Goal: Information Seeking & Learning: Learn about a topic

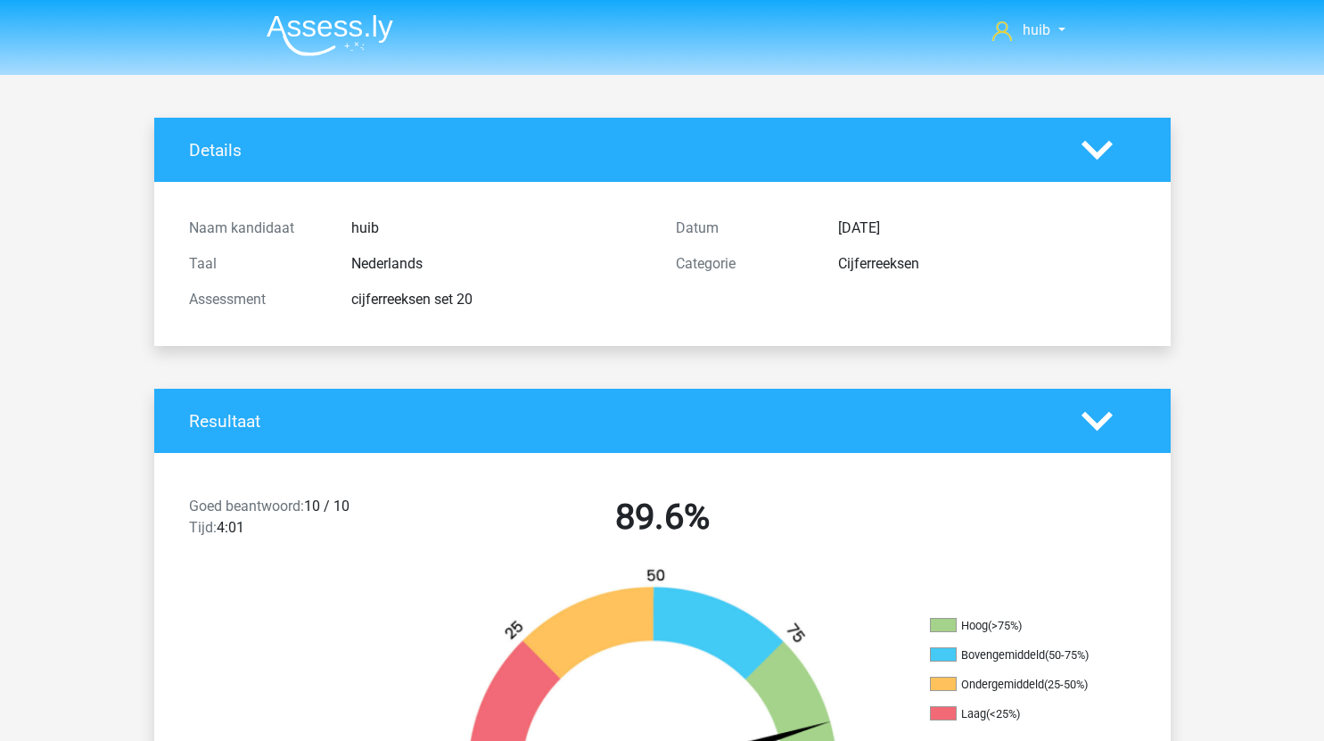
click at [369, 32] on img at bounding box center [330, 35] width 127 height 42
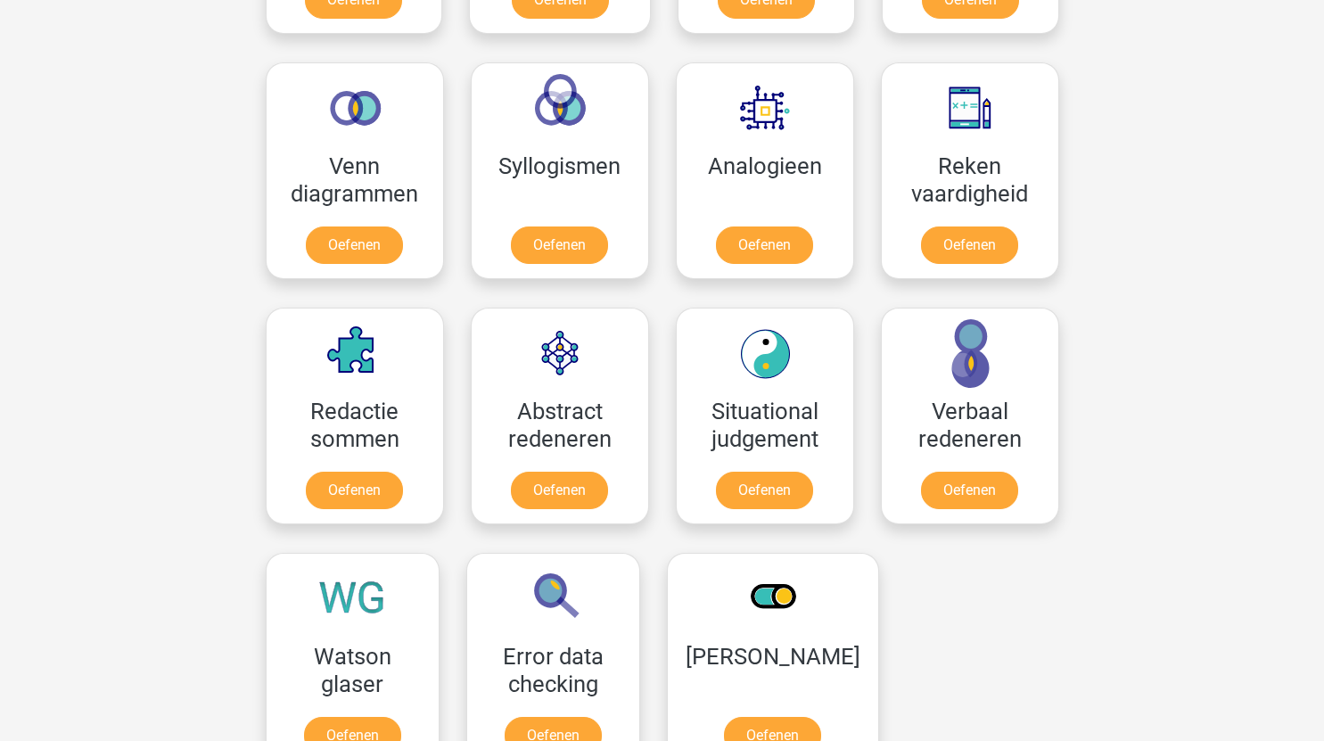
scroll to position [1020, 0]
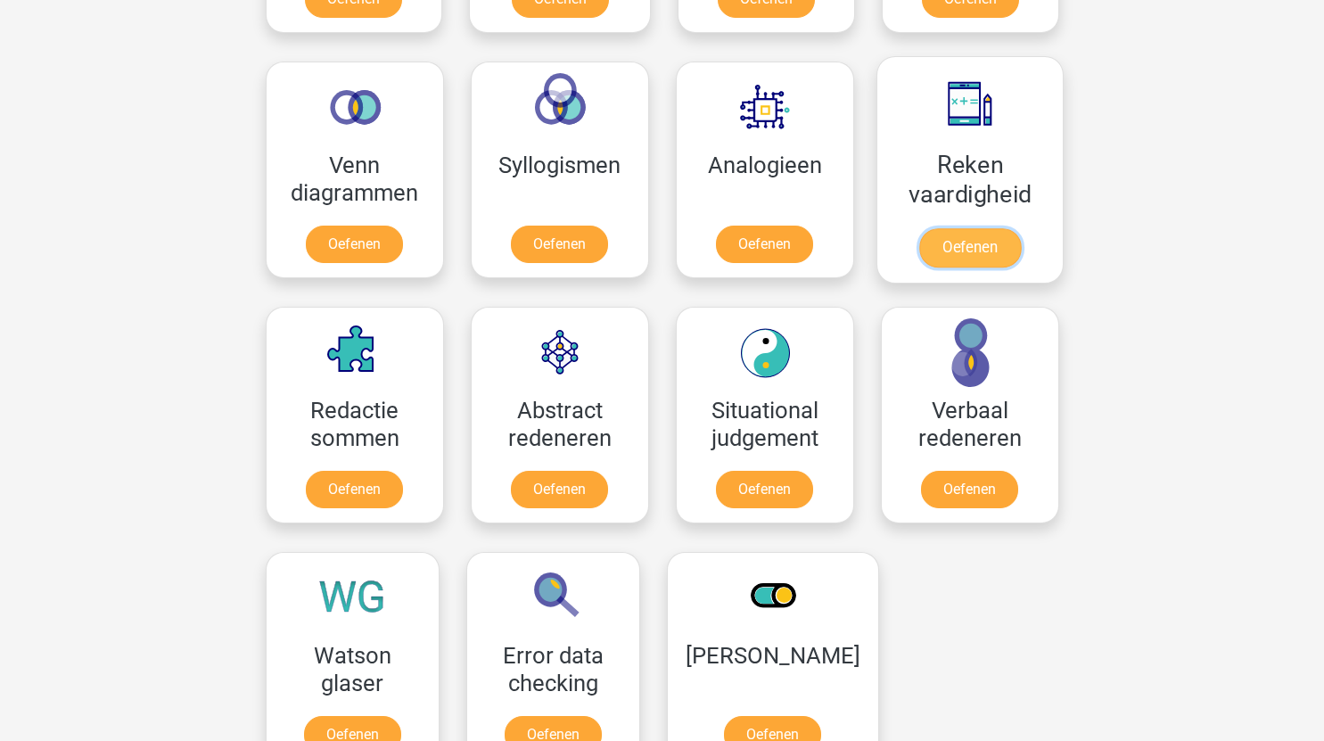
click at [989, 255] on link "Oefenen" at bounding box center [969, 247] width 102 height 39
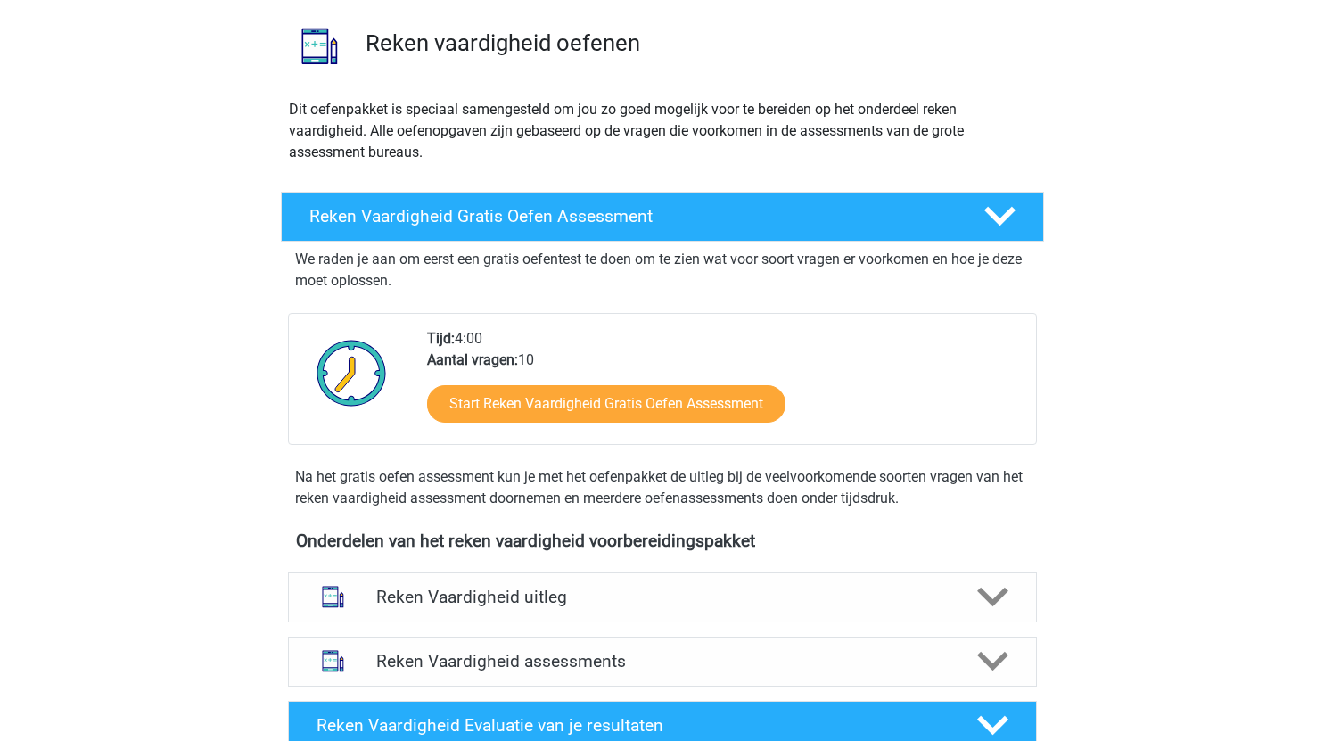
scroll to position [127, 0]
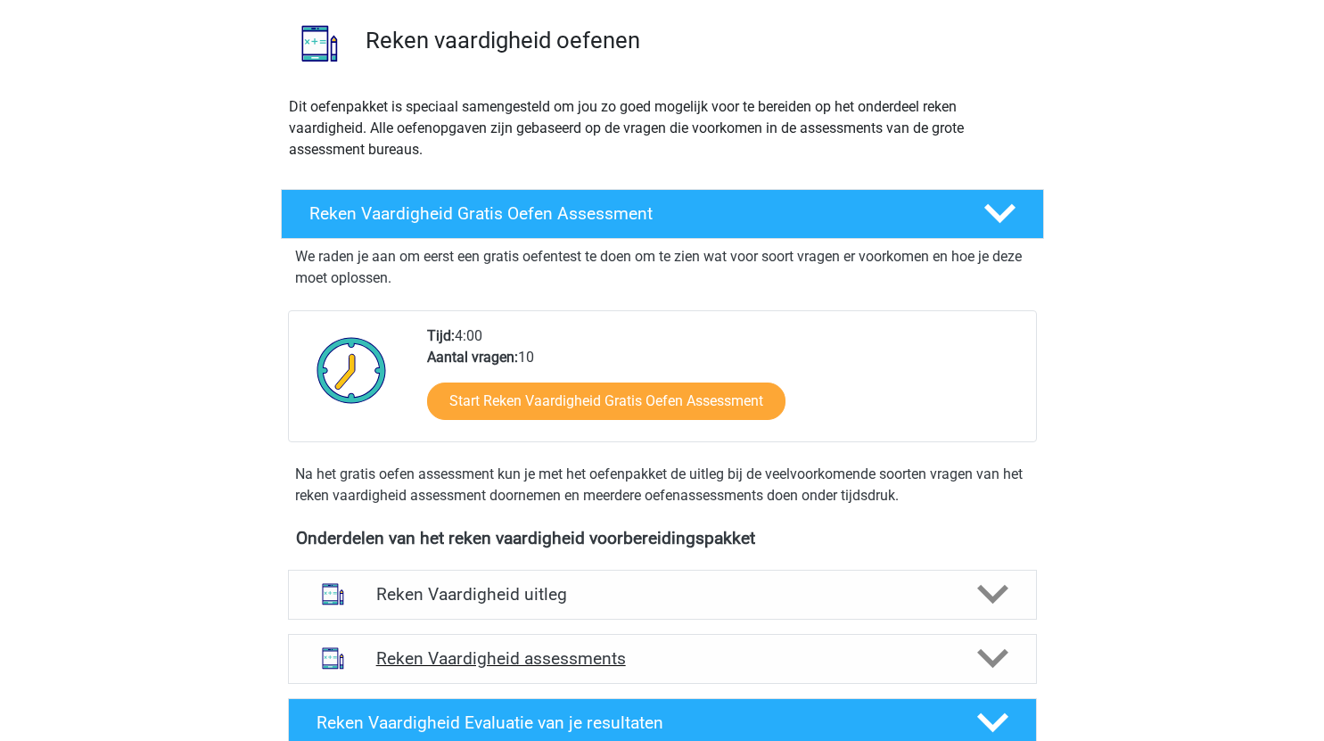
click at [666, 653] on h4 "Reken Vaardigheid assessments" at bounding box center [662, 658] width 572 height 21
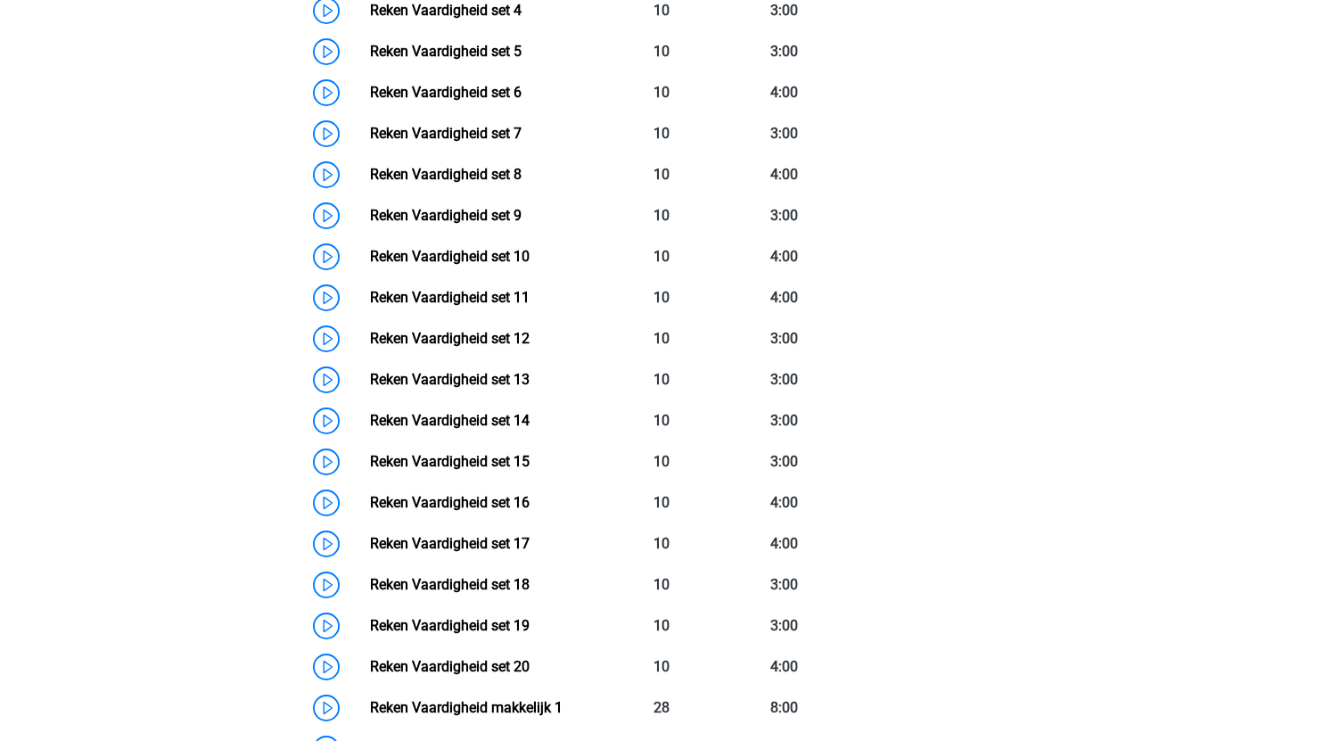
scroll to position [1026, 0]
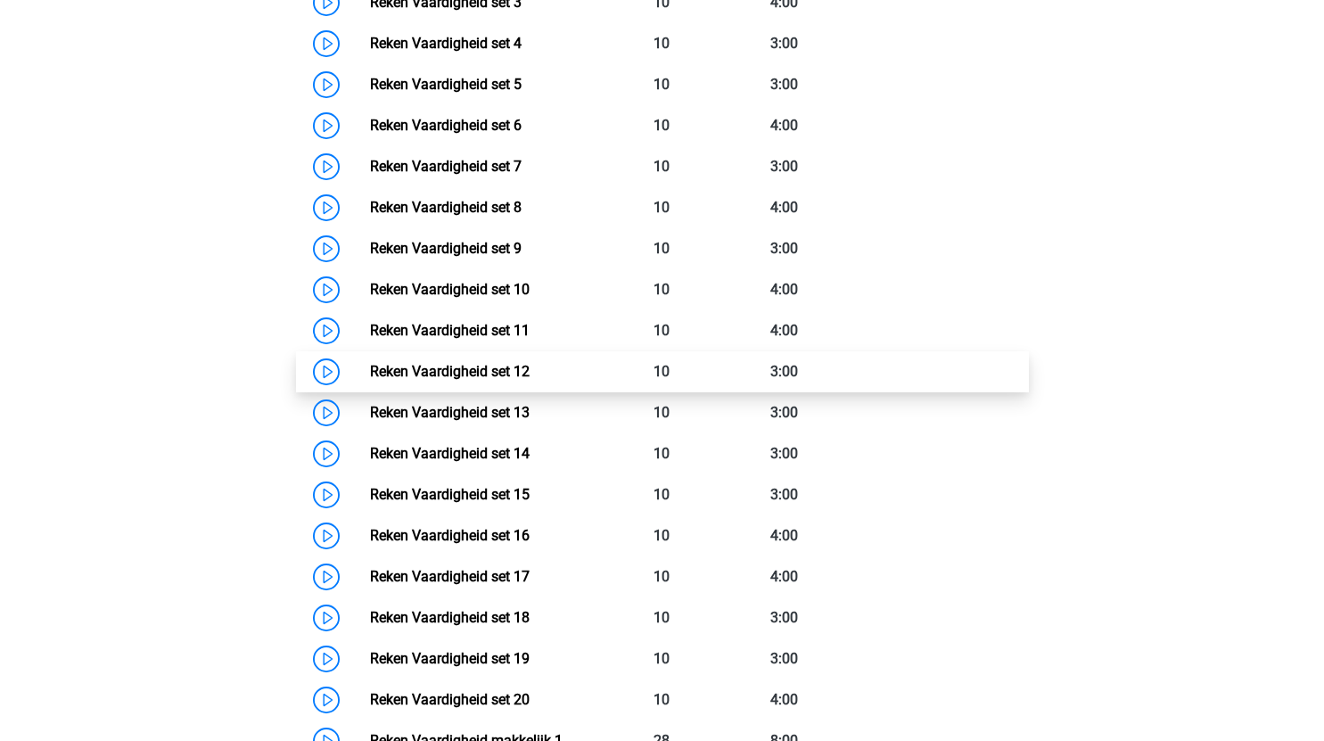
click at [370, 365] on link "Reken Vaardigheid set 12" at bounding box center [450, 371] width 160 height 17
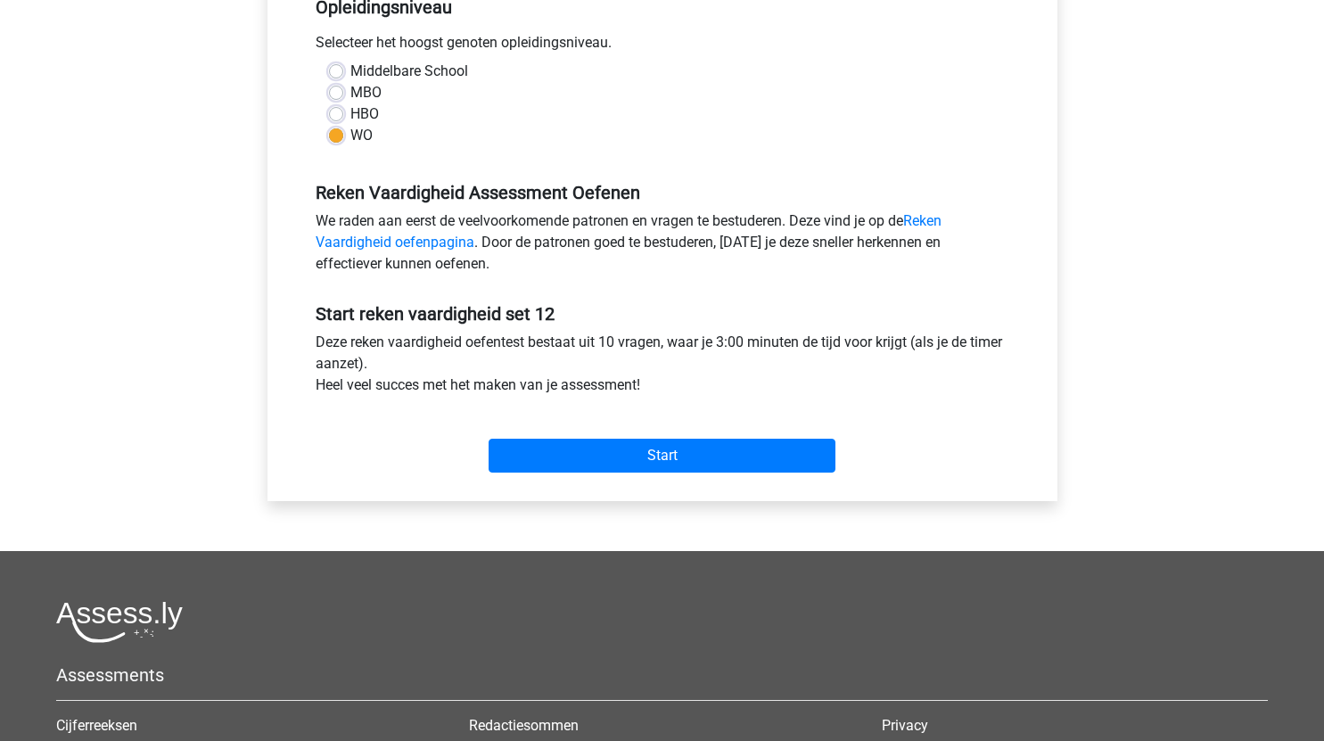
scroll to position [388, 0]
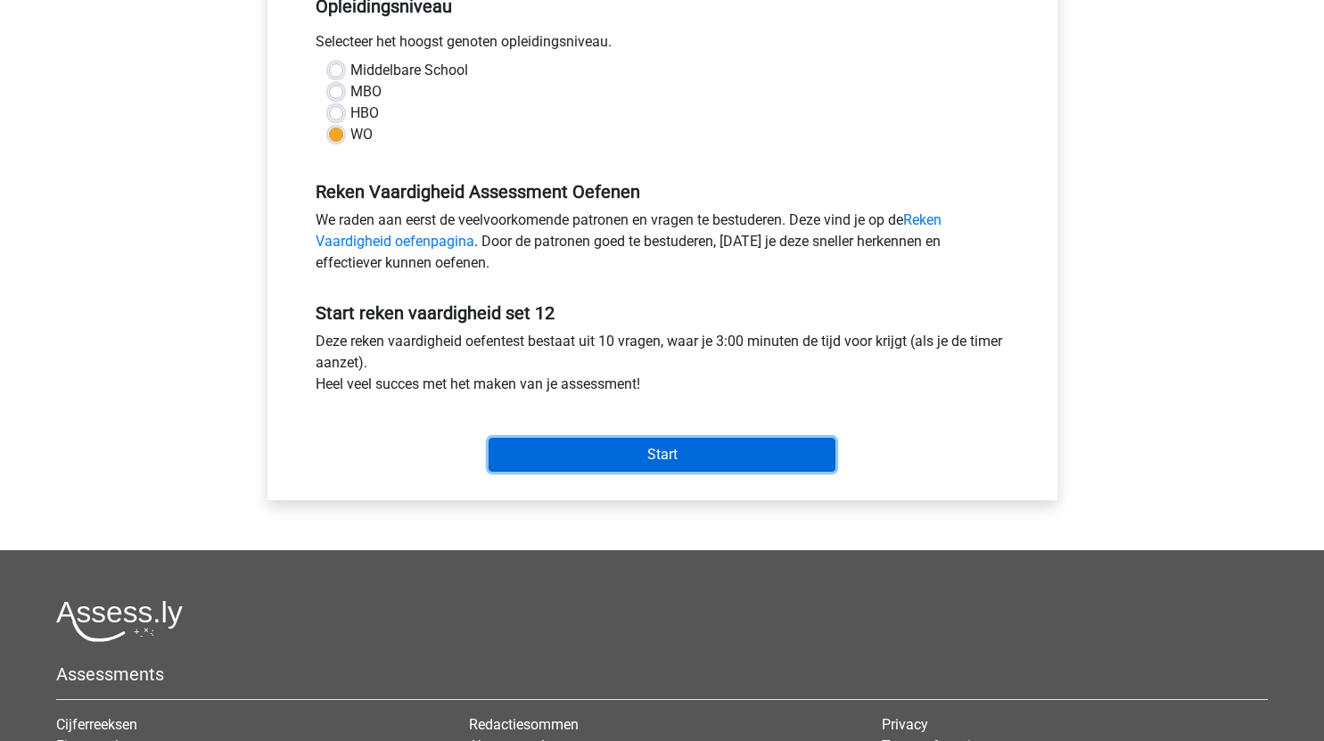
click at [702, 444] on input "Start" at bounding box center [661, 455] width 347 height 34
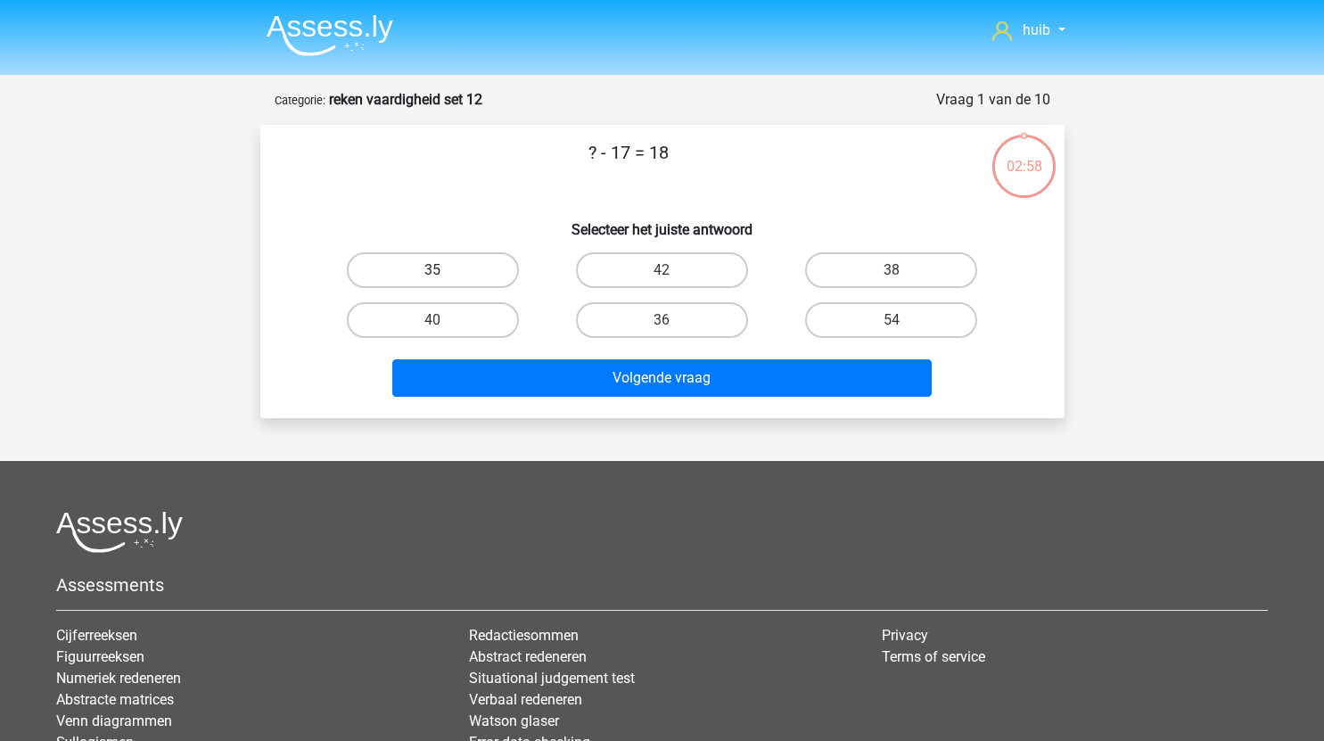
click at [459, 271] on label "35" at bounding box center [433, 270] width 172 height 36
click at [444, 271] on input "35" at bounding box center [438, 276] width 12 height 12
radio input "true"
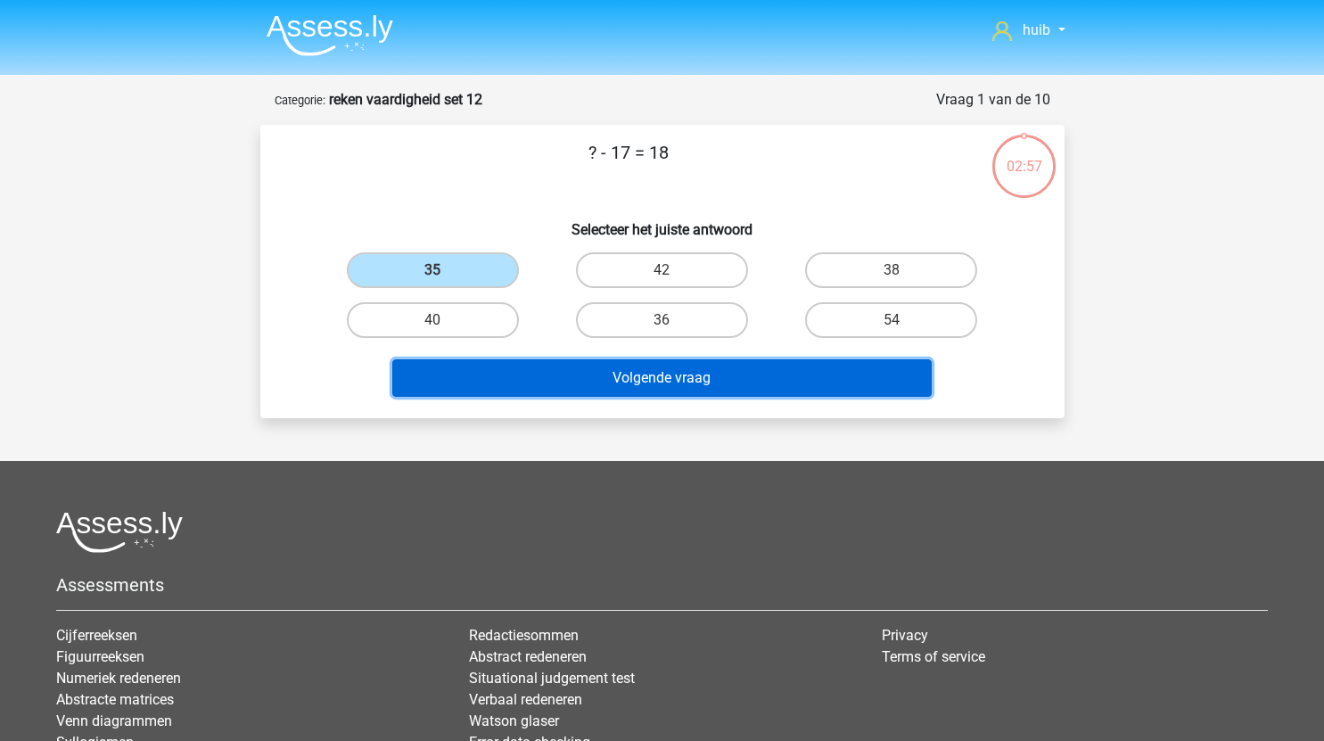
click at [603, 384] on button "Volgende vraag" at bounding box center [661, 377] width 539 height 37
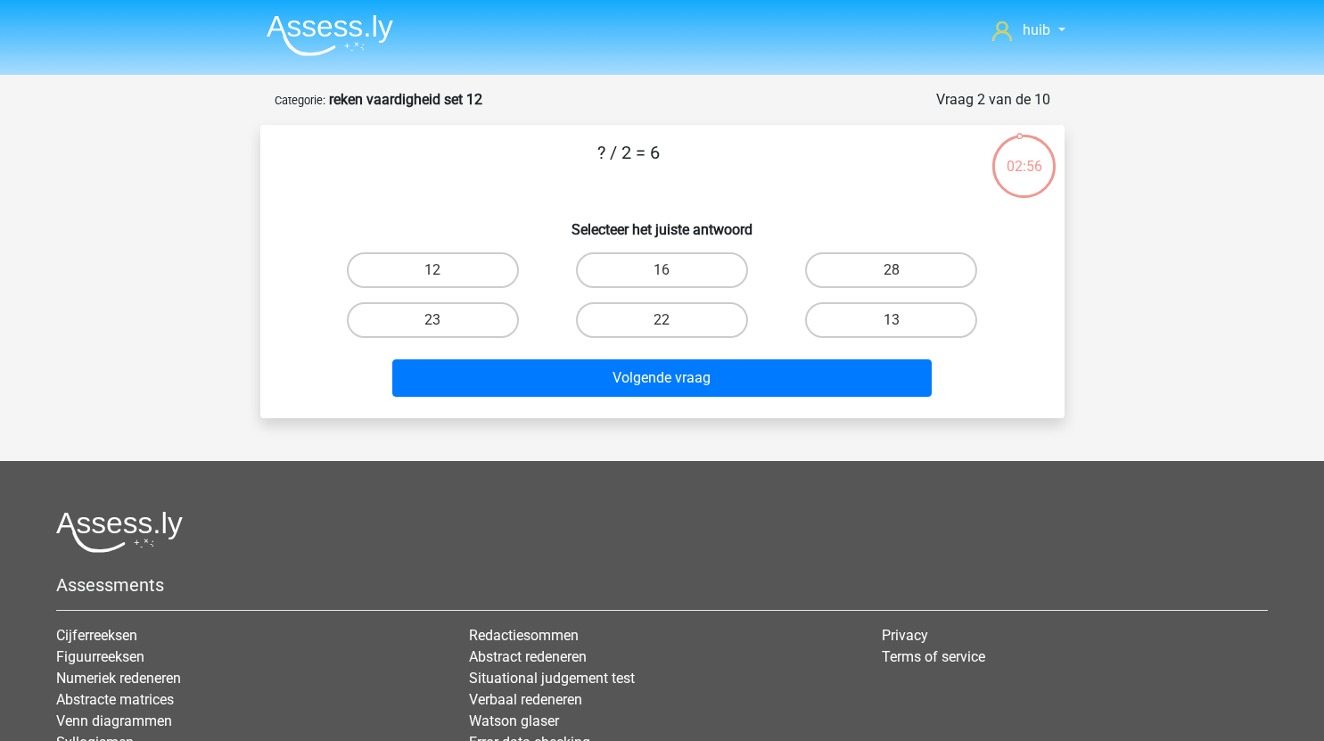
click at [452, 250] on div "12" at bounding box center [432, 270] width 229 height 50
click at [471, 272] on label "12" at bounding box center [433, 270] width 172 height 36
click at [444, 272] on input "12" at bounding box center [438, 276] width 12 height 12
radio input "true"
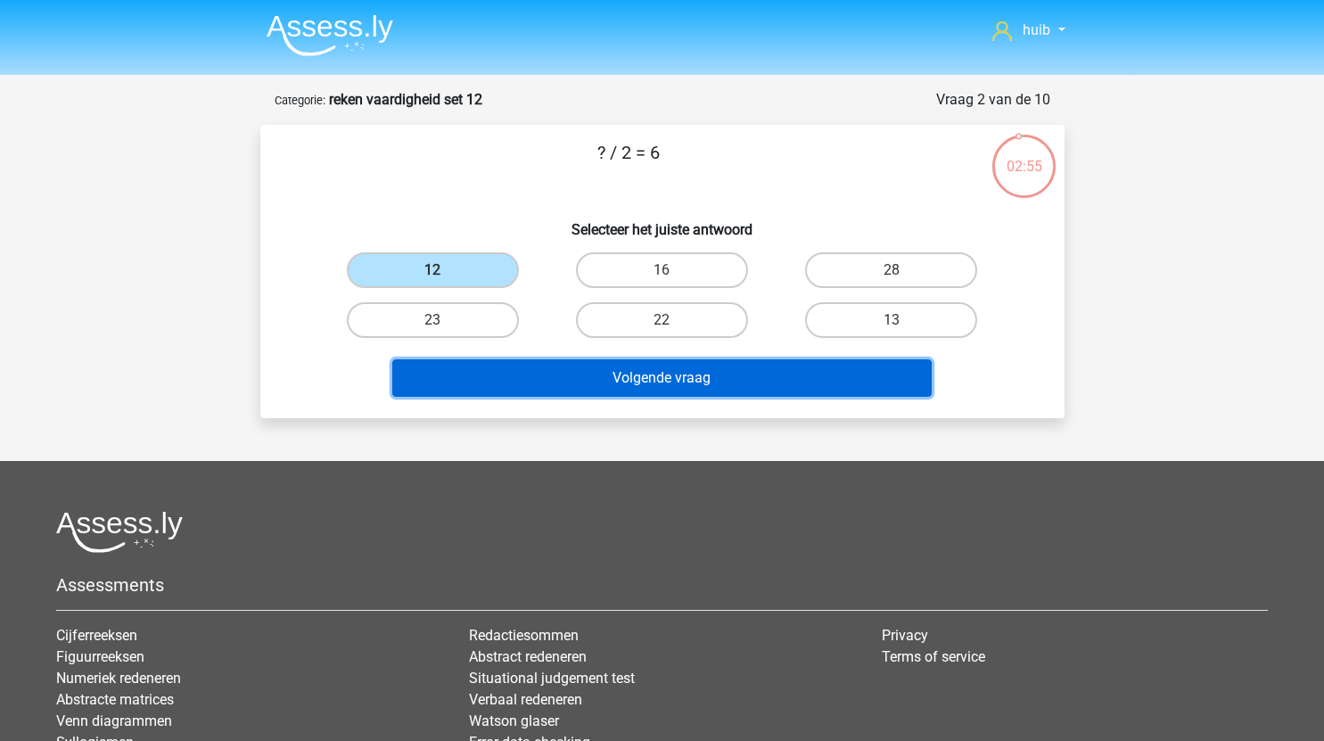
click at [570, 365] on button "Volgende vraag" at bounding box center [661, 377] width 539 height 37
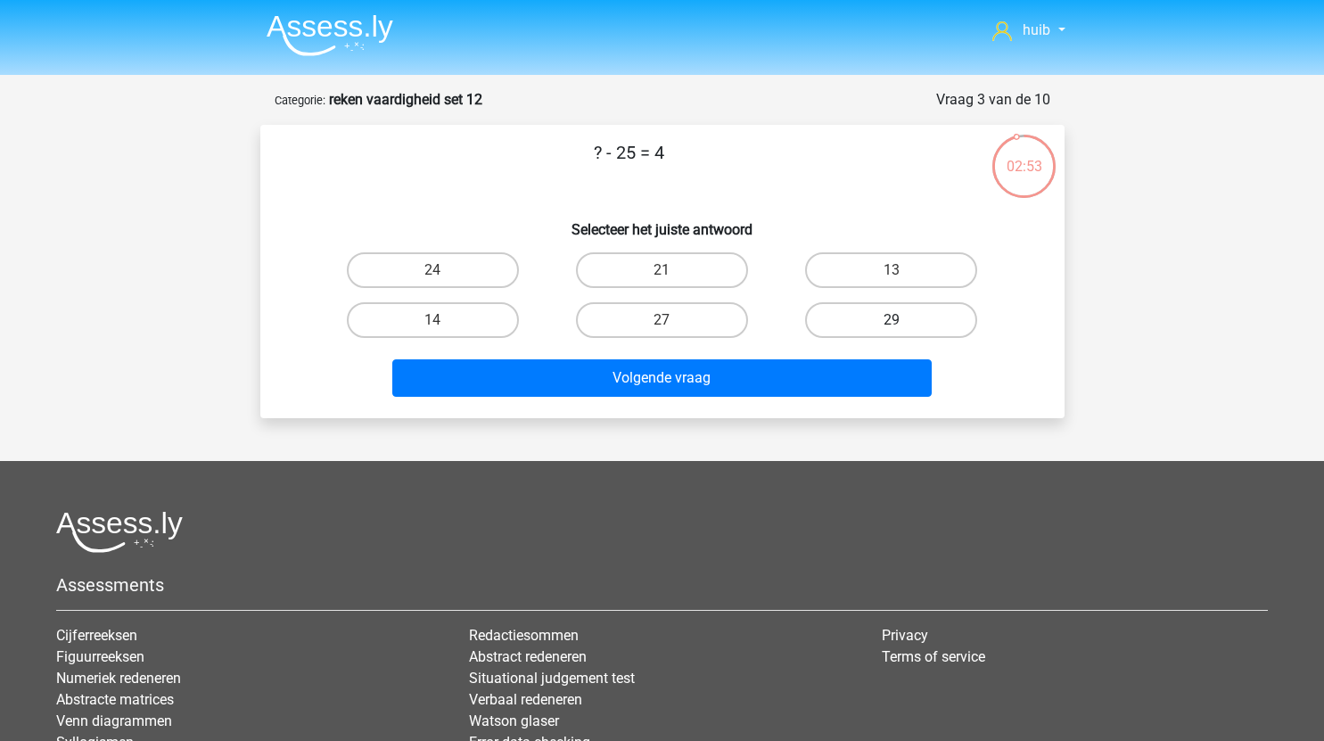
click at [846, 314] on label "29" at bounding box center [891, 320] width 172 height 36
click at [891, 320] on input "29" at bounding box center [897, 326] width 12 height 12
radio input "true"
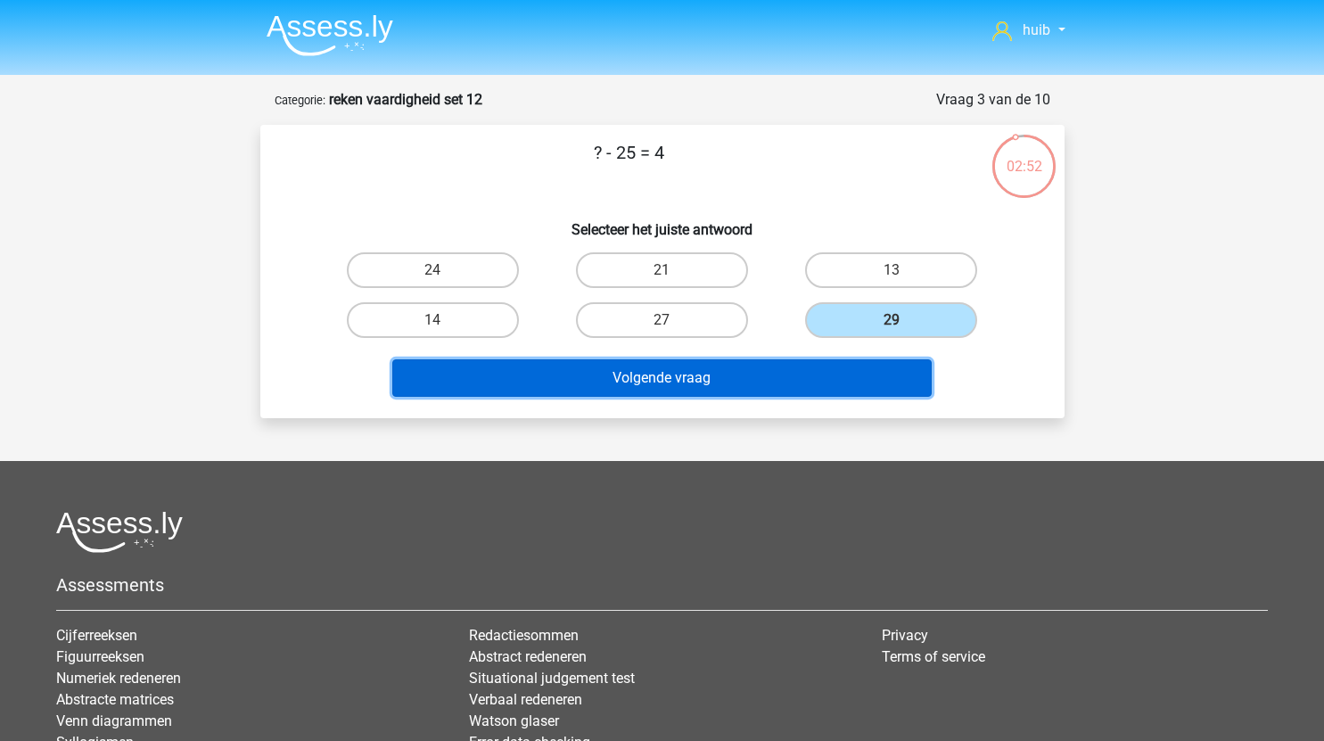
click at [736, 387] on button "Volgende vraag" at bounding box center [661, 377] width 539 height 37
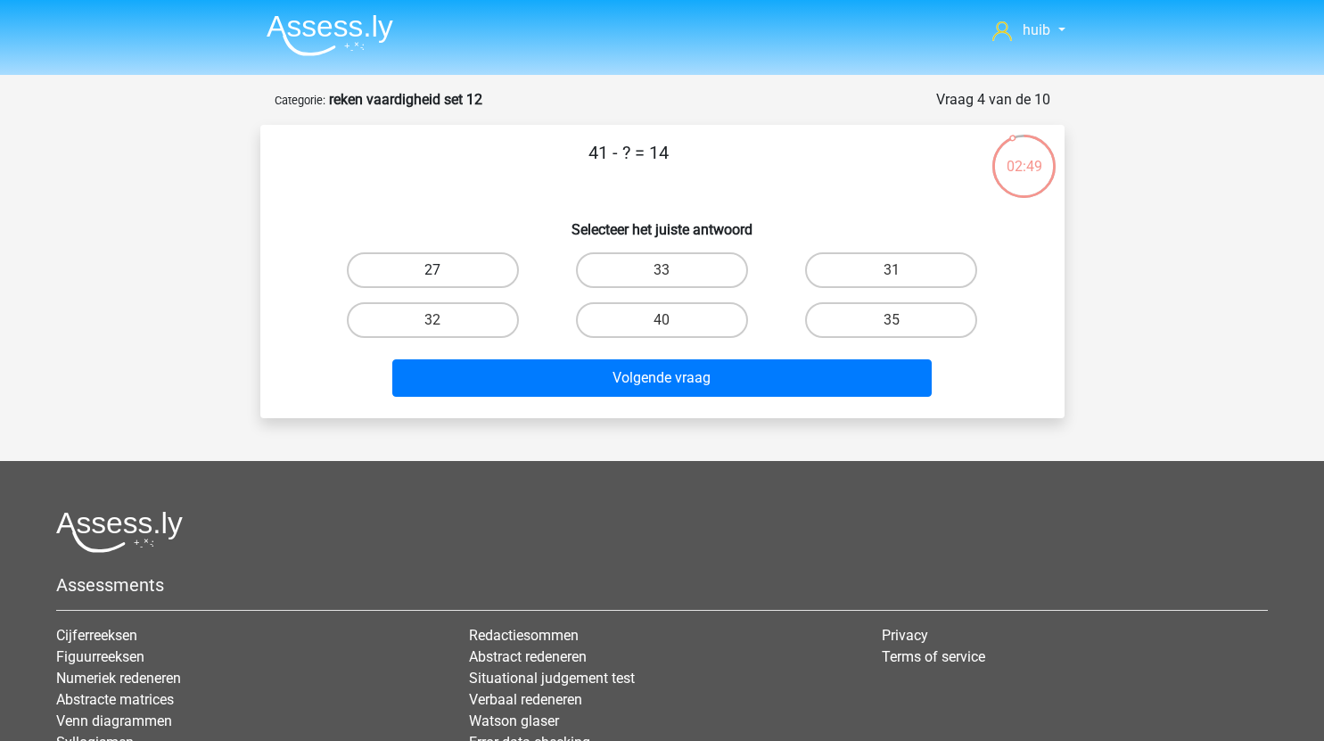
click at [462, 252] on label "27" at bounding box center [433, 270] width 172 height 36
click at [444, 270] on input "27" at bounding box center [438, 276] width 12 height 12
radio input "true"
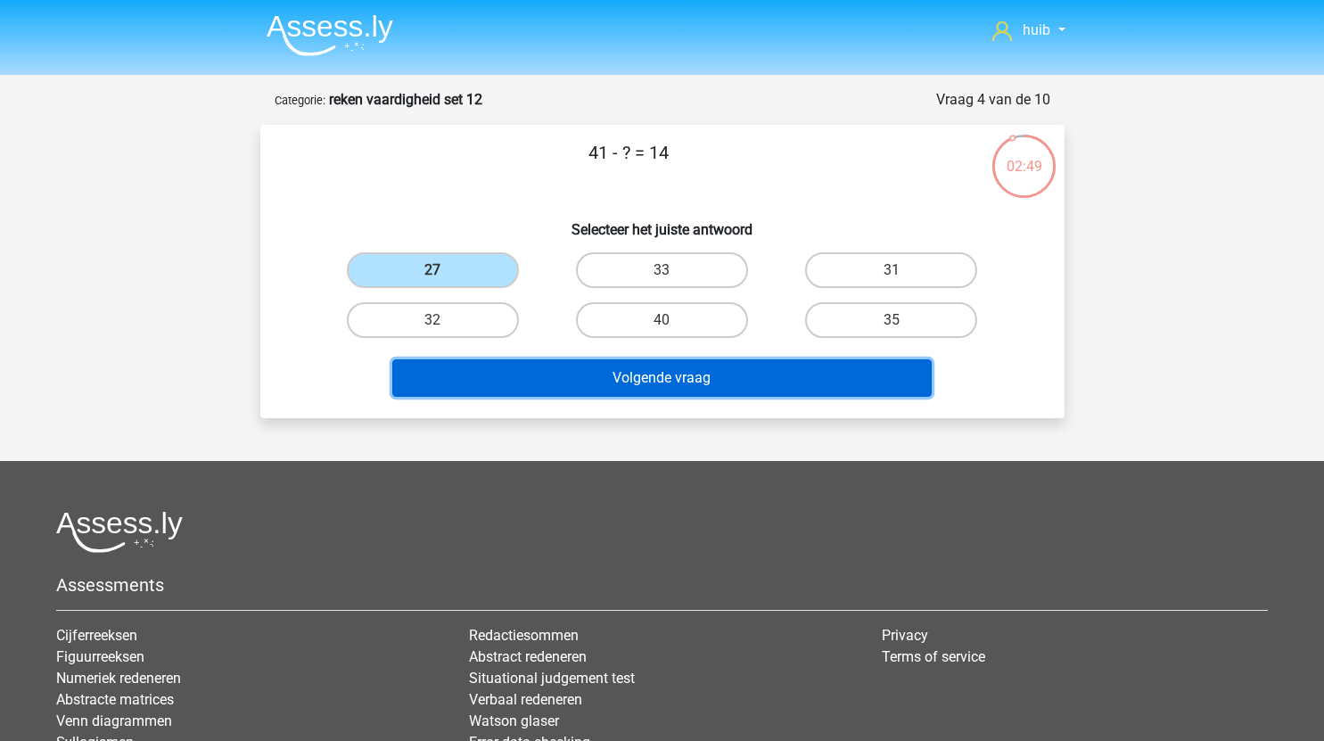
click at [572, 372] on button "Volgende vraag" at bounding box center [661, 377] width 539 height 37
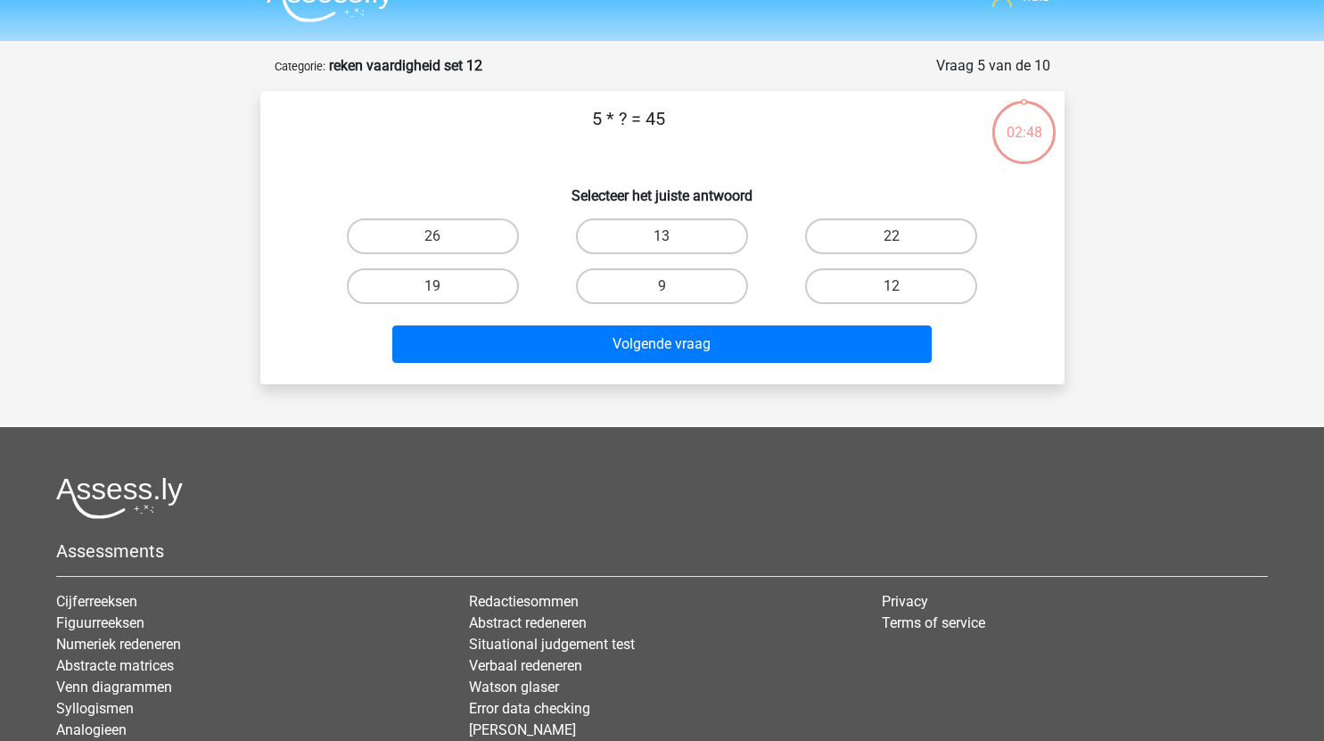
scroll to position [21, 0]
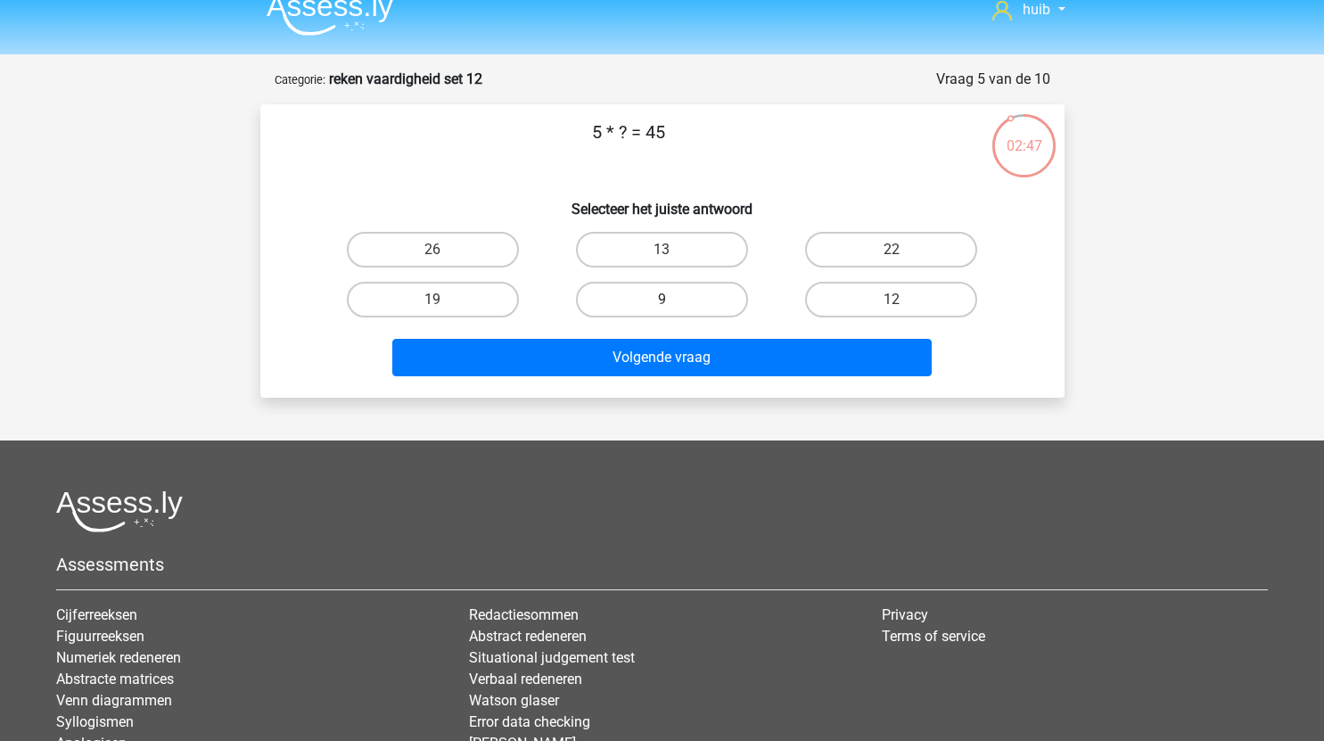
click at [681, 314] on label "9" at bounding box center [662, 300] width 172 height 36
click at [673, 311] on input "9" at bounding box center [667, 306] width 12 height 12
radio input "true"
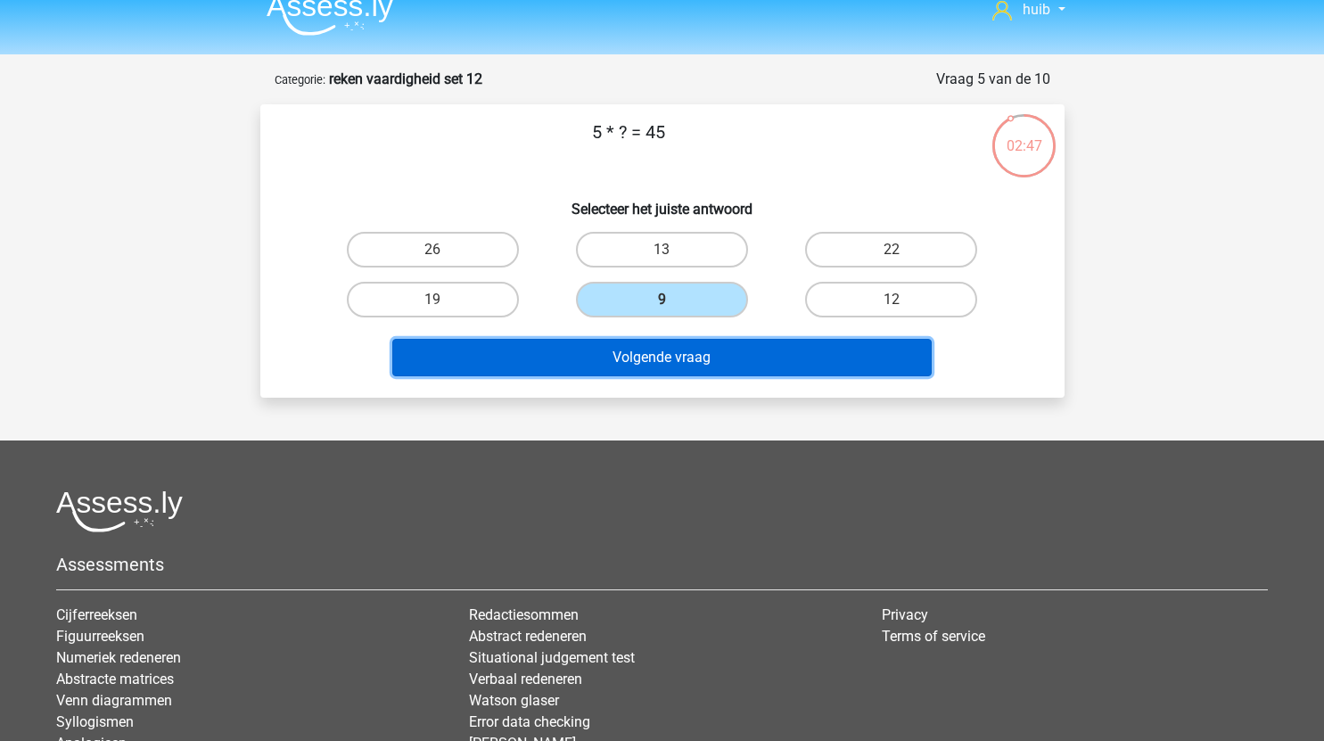
click at [684, 341] on button "Volgende vraag" at bounding box center [661, 357] width 539 height 37
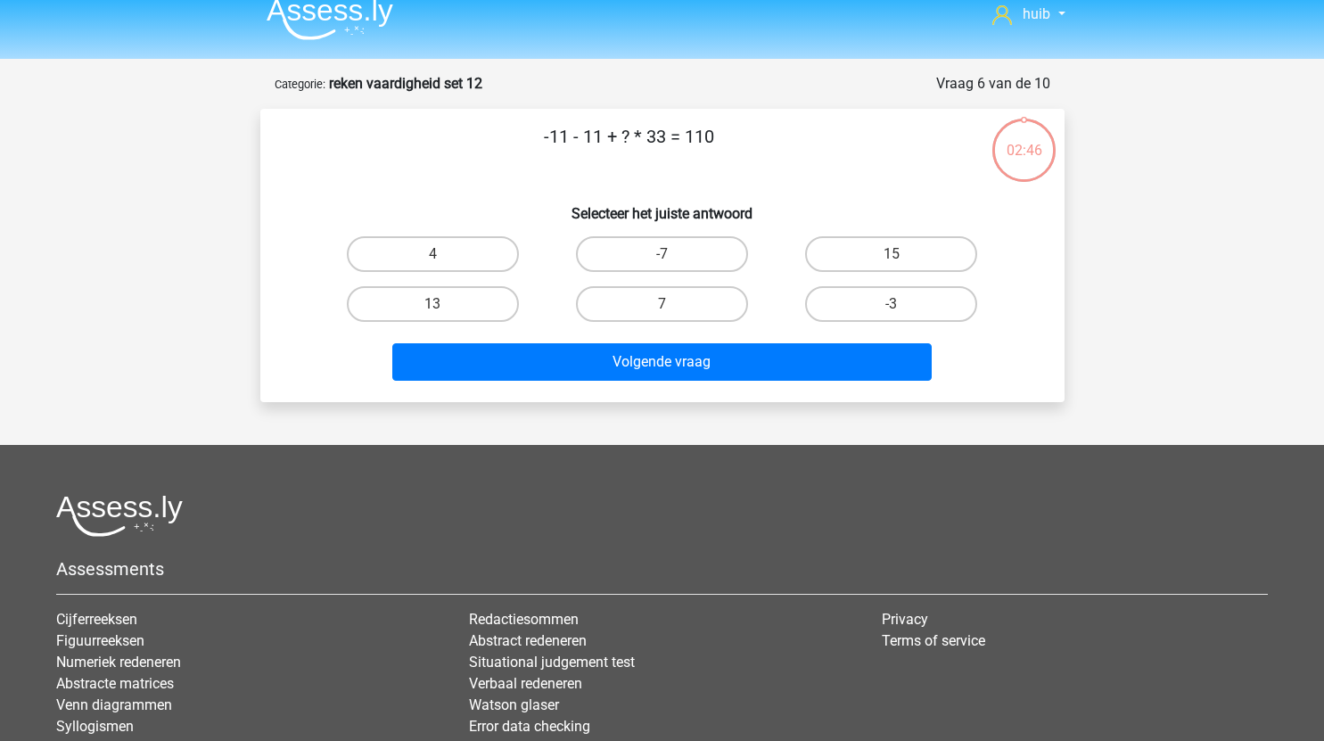
scroll to position [0, 0]
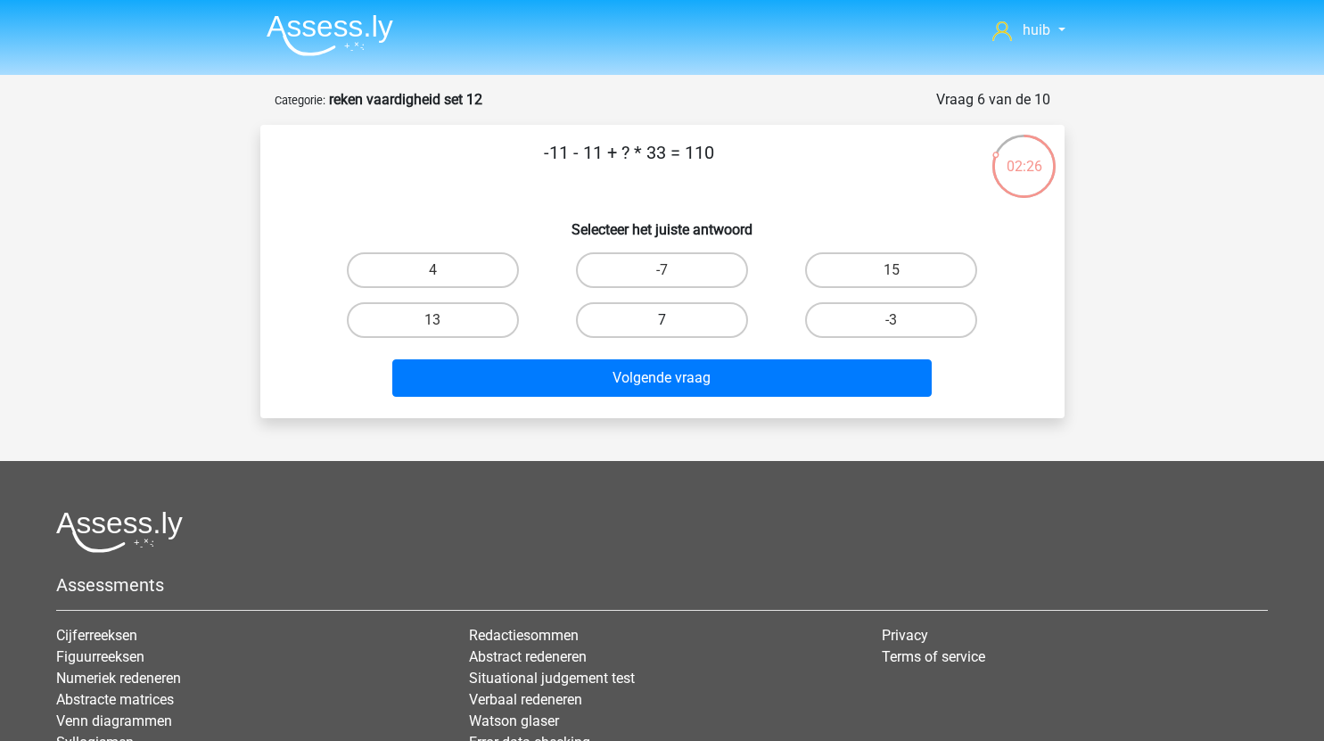
click at [690, 315] on label "7" at bounding box center [662, 320] width 172 height 36
click at [673, 320] on input "7" at bounding box center [667, 326] width 12 height 12
radio input "true"
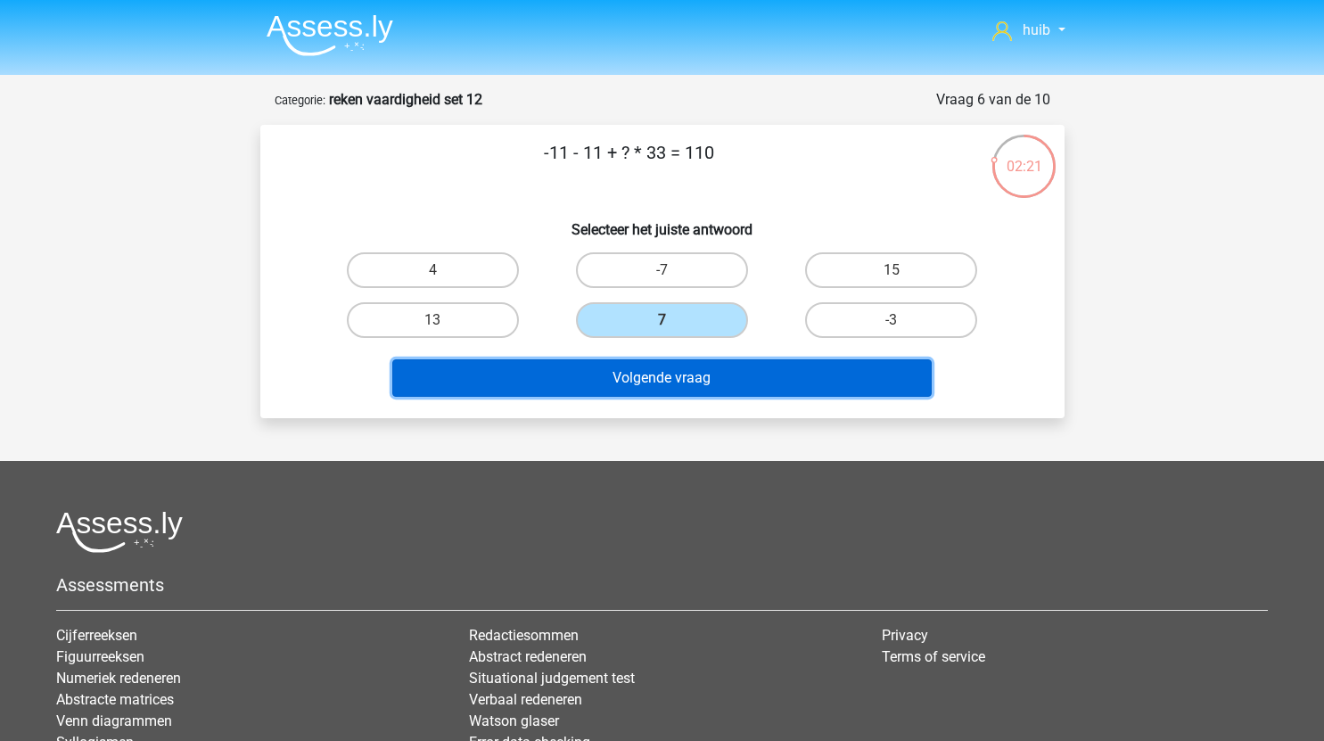
click at [694, 376] on button "Volgende vraag" at bounding box center [661, 377] width 539 height 37
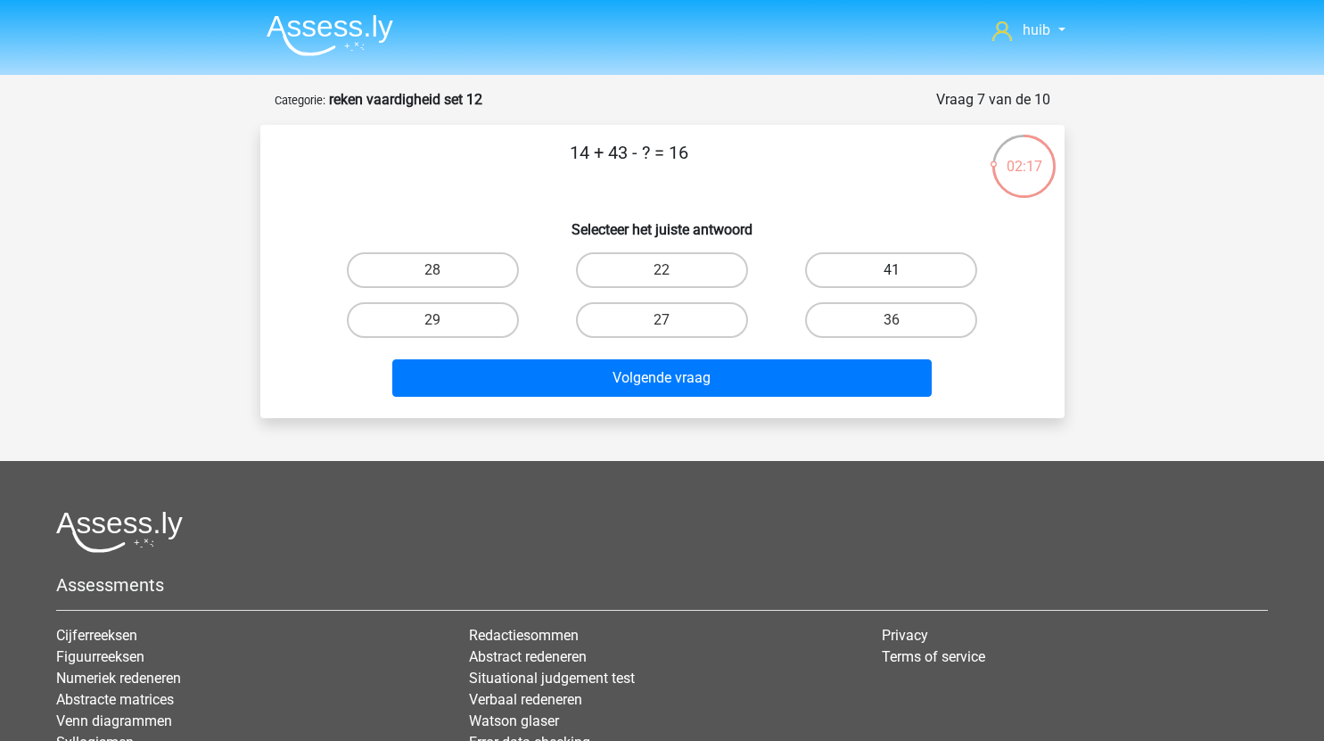
click at [863, 272] on label "41" at bounding box center [891, 270] width 172 height 36
click at [891, 272] on input "41" at bounding box center [897, 276] width 12 height 12
radio input "true"
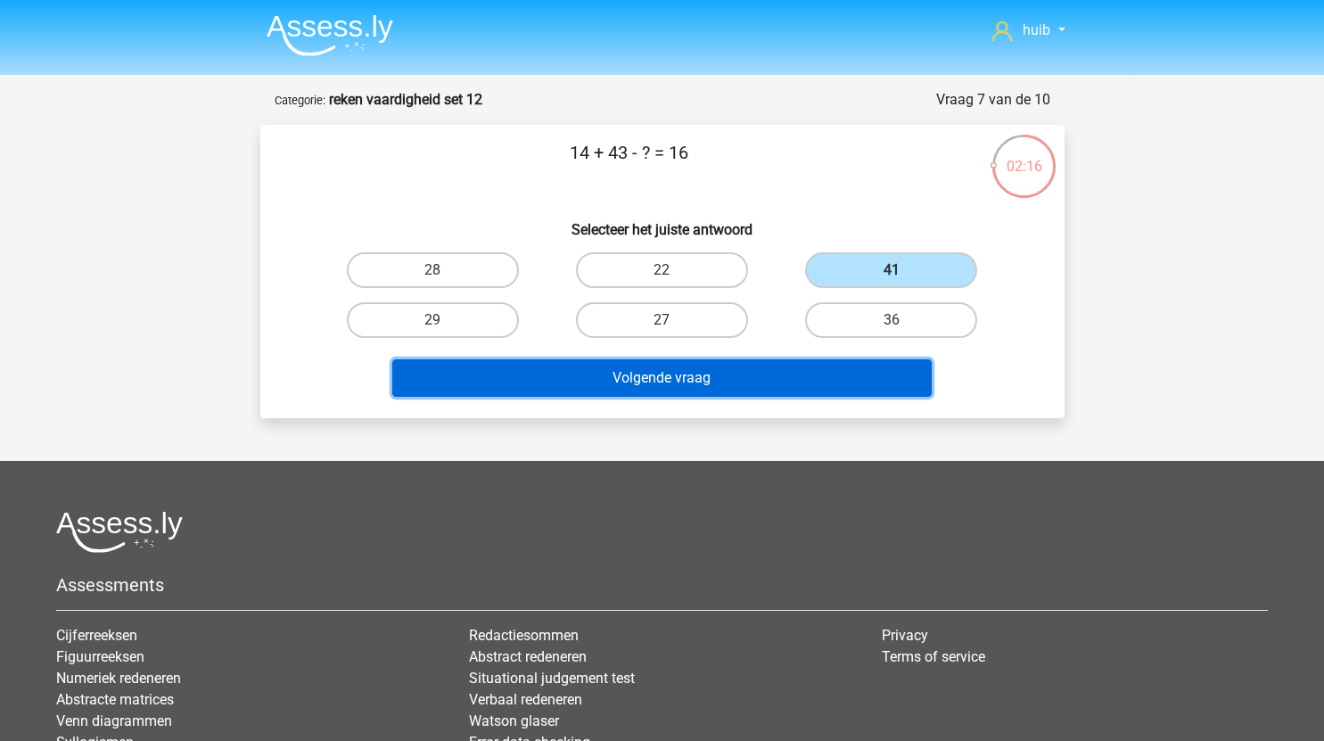
click at [713, 375] on button "Volgende vraag" at bounding box center [661, 377] width 539 height 37
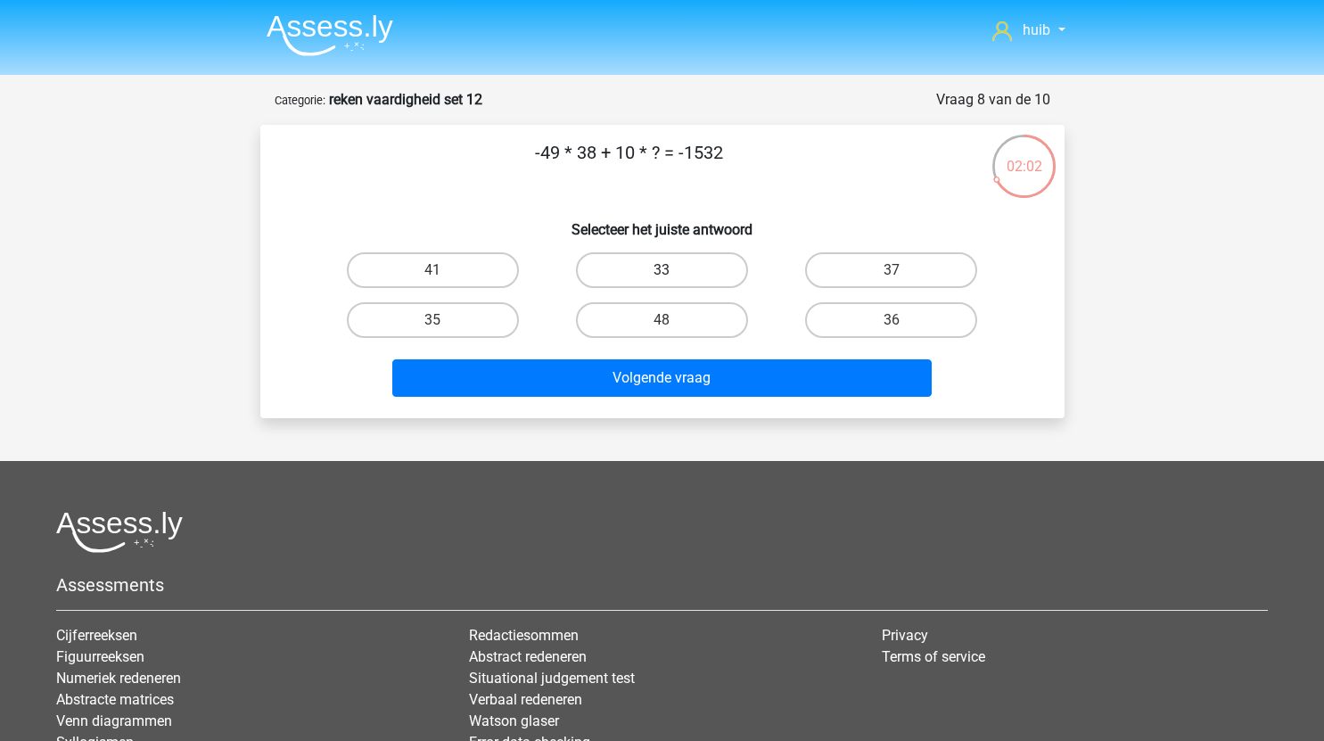
click at [671, 266] on label "33" at bounding box center [662, 270] width 172 height 36
click at [671, 270] on input "33" at bounding box center [667, 276] width 12 height 12
radio input "true"
click at [445, 274] on label "41" at bounding box center [433, 270] width 172 height 36
click at [444, 274] on input "41" at bounding box center [438, 276] width 12 height 12
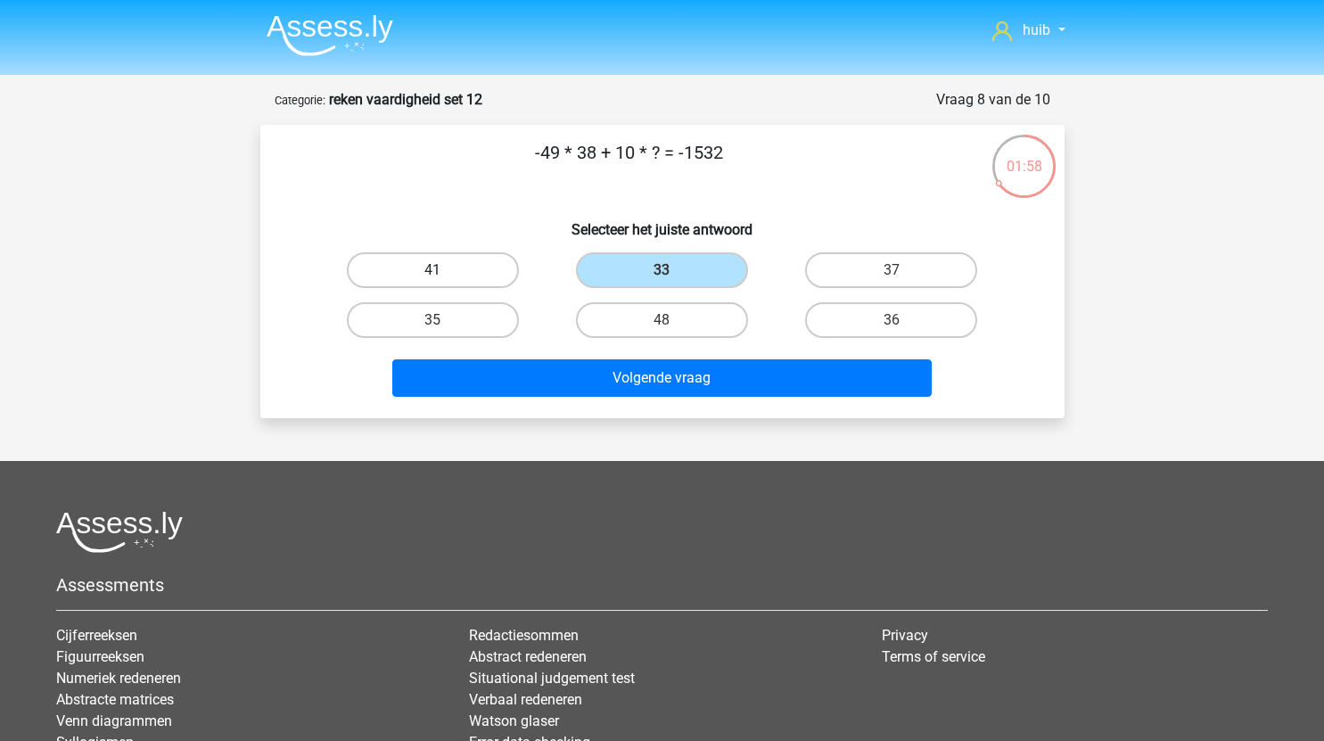
radio input "true"
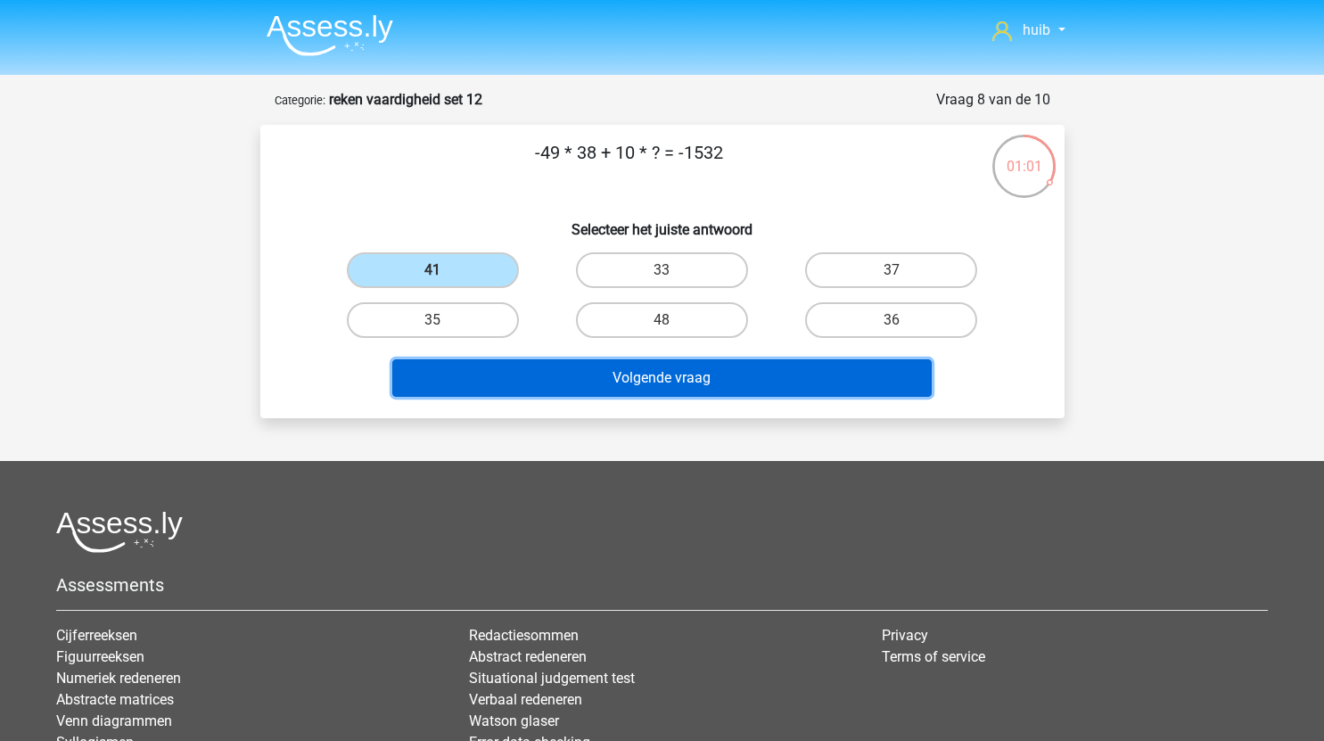
click at [641, 371] on button "Volgende vraag" at bounding box center [661, 377] width 539 height 37
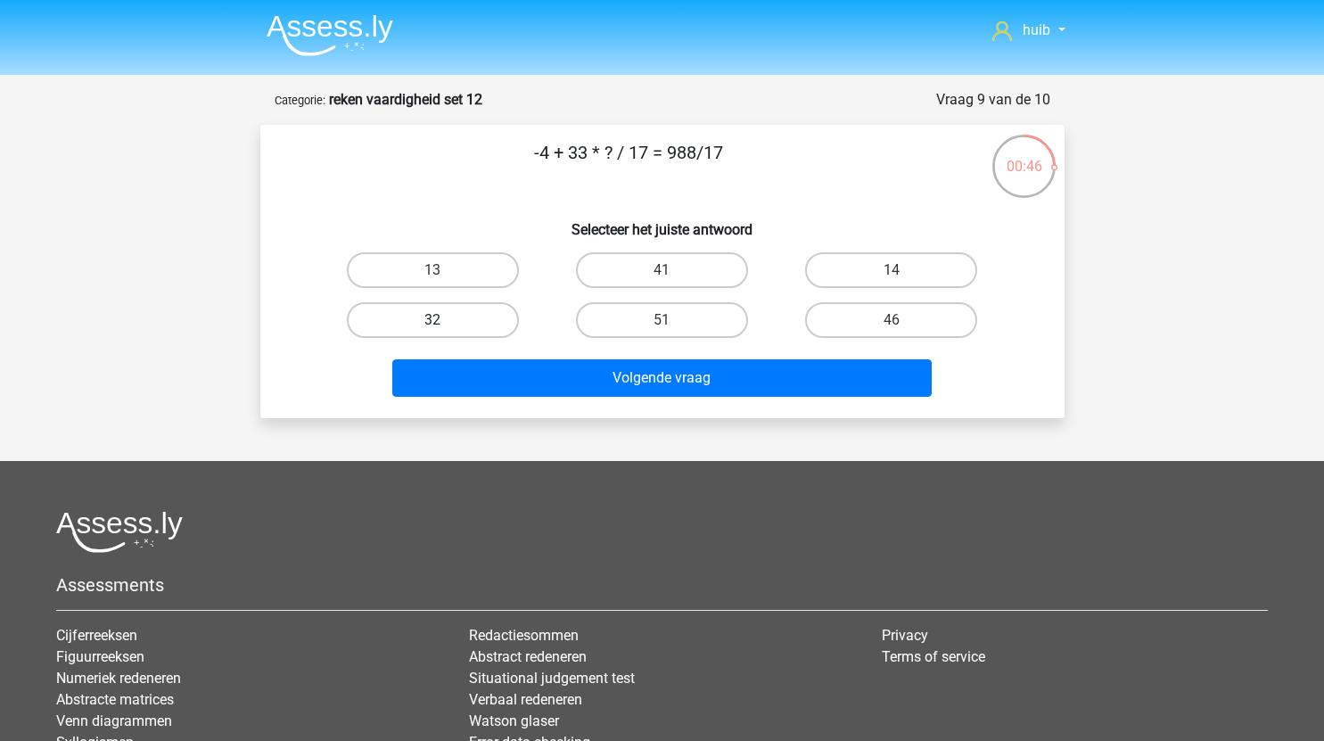
click at [468, 317] on label "32" at bounding box center [433, 320] width 172 height 36
click at [444, 320] on input "32" at bounding box center [438, 326] width 12 height 12
radio input "true"
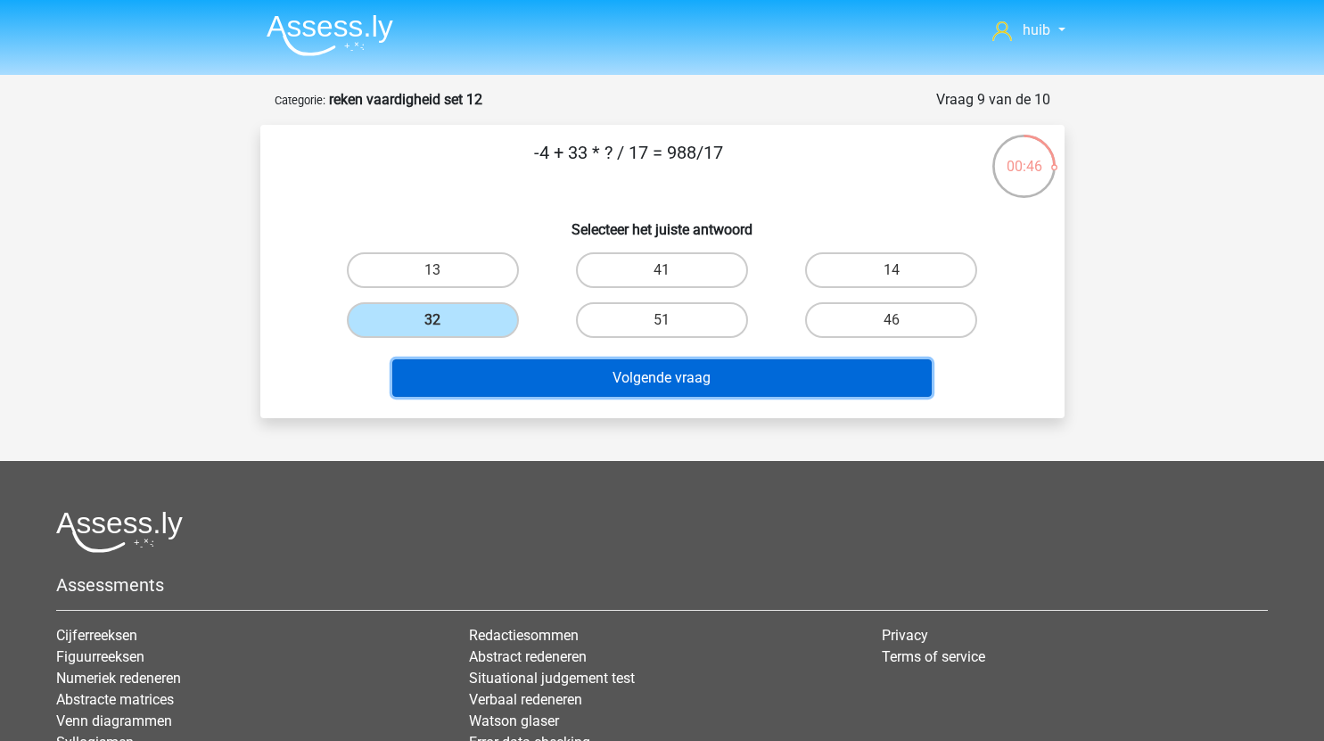
click at [582, 374] on button "Volgende vraag" at bounding box center [661, 377] width 539 height 37
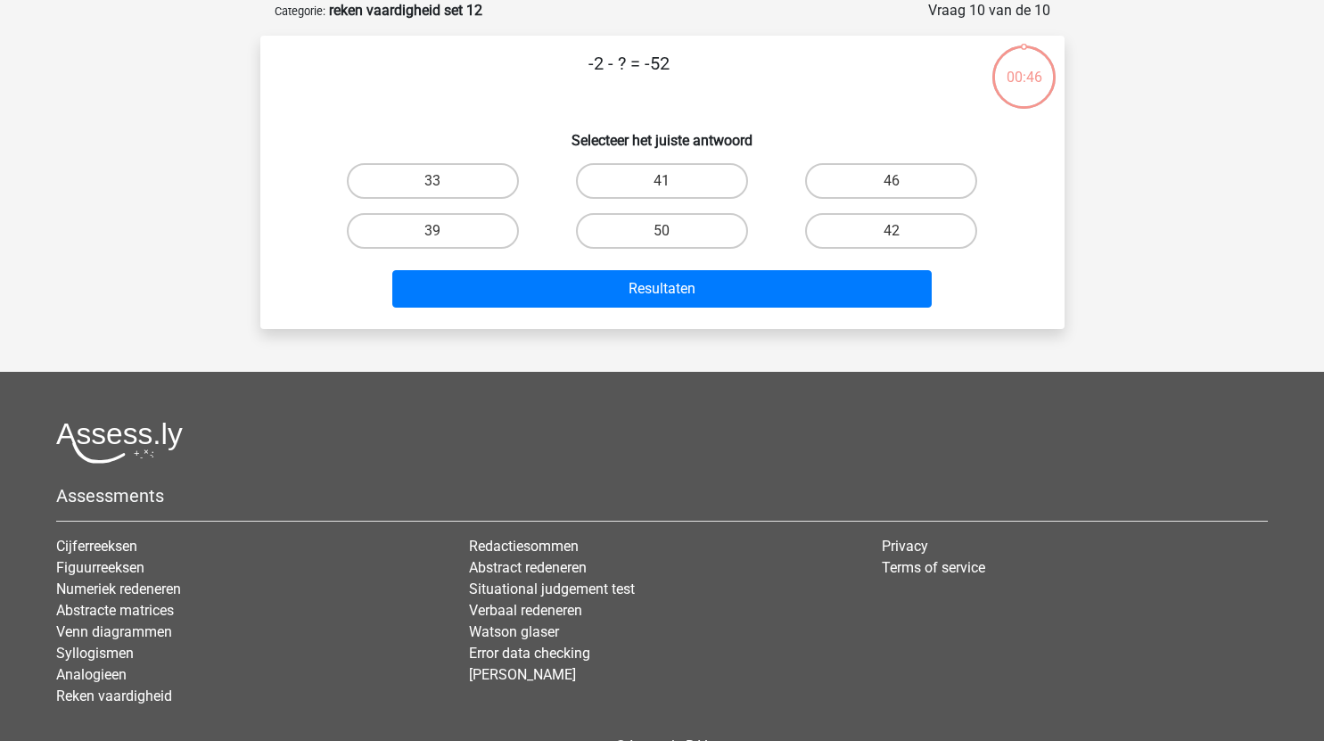
scroll to position [36, 0]
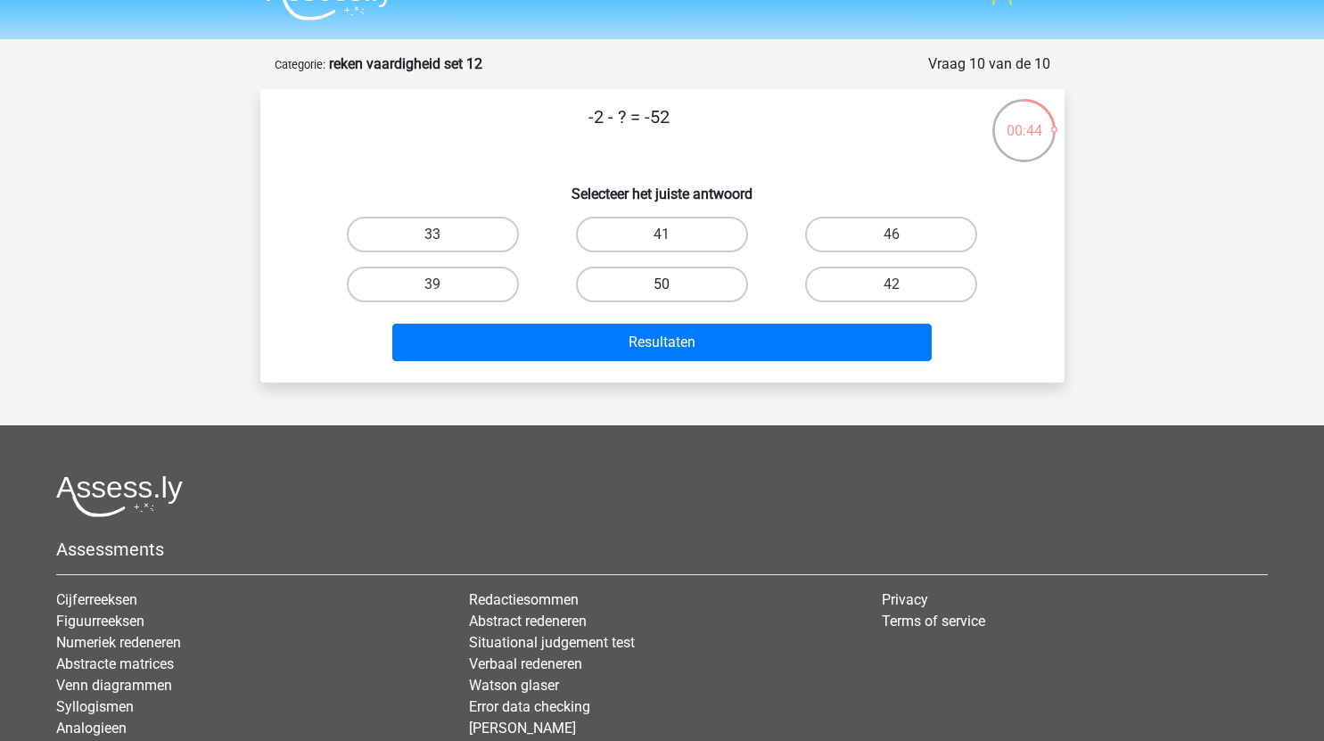
click at [666, 279] on label "50" at bounding box center [662, 285] width 172 height 36
click at [666, 284] on input "50" at bounding box center [667, 290] width 12 height 12
radio input "true"
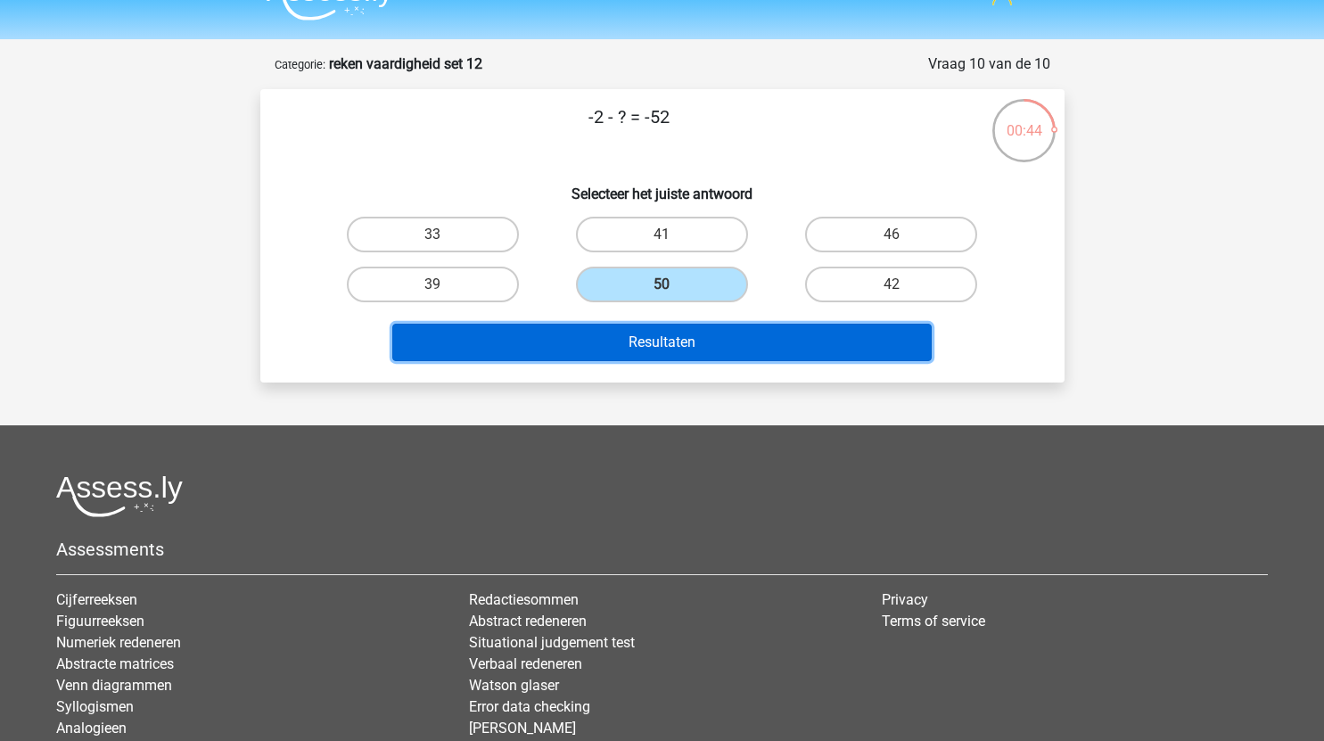
click at [679, 344] on button "Resultaten" at bounding box center [661, 342] width 539 height 37
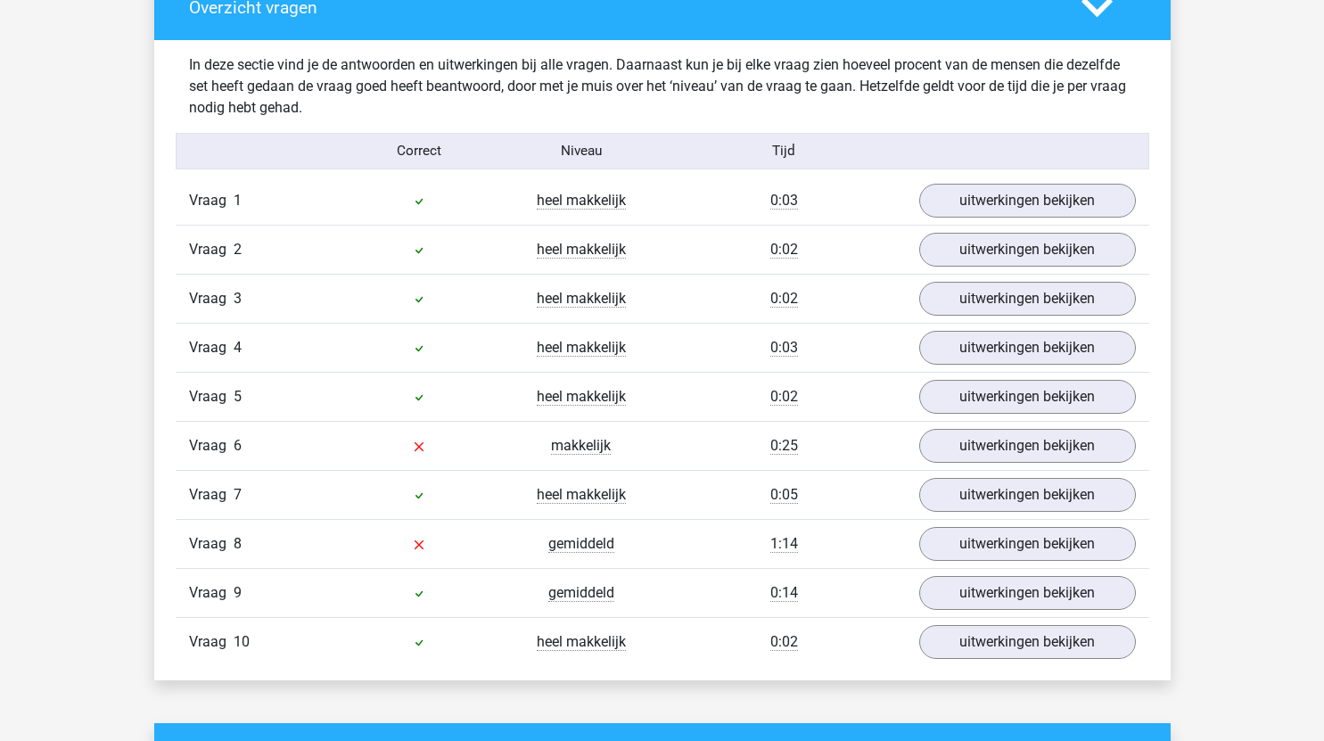
scroll to position [1053, 0]
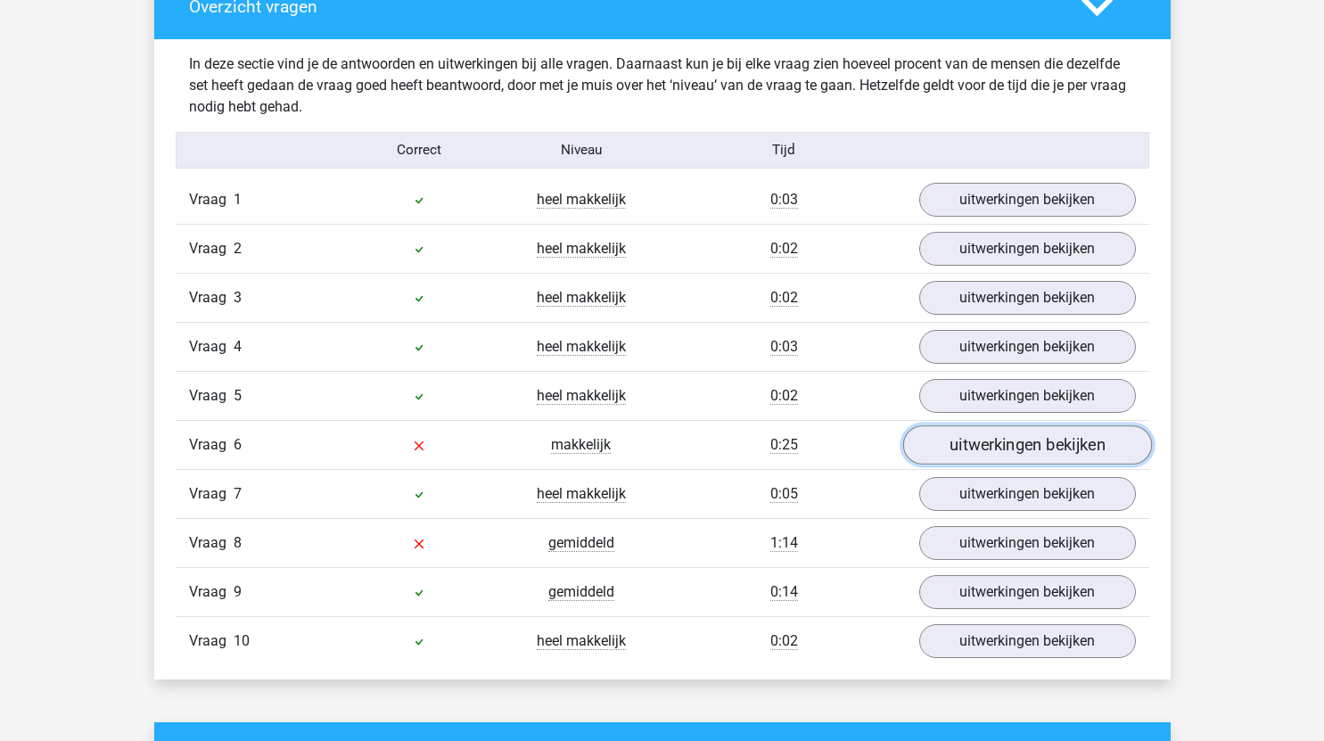
click at [984, 454] on link "uitwerkingen bekijken" at bounding box center [1026, 444] width 249 height 39
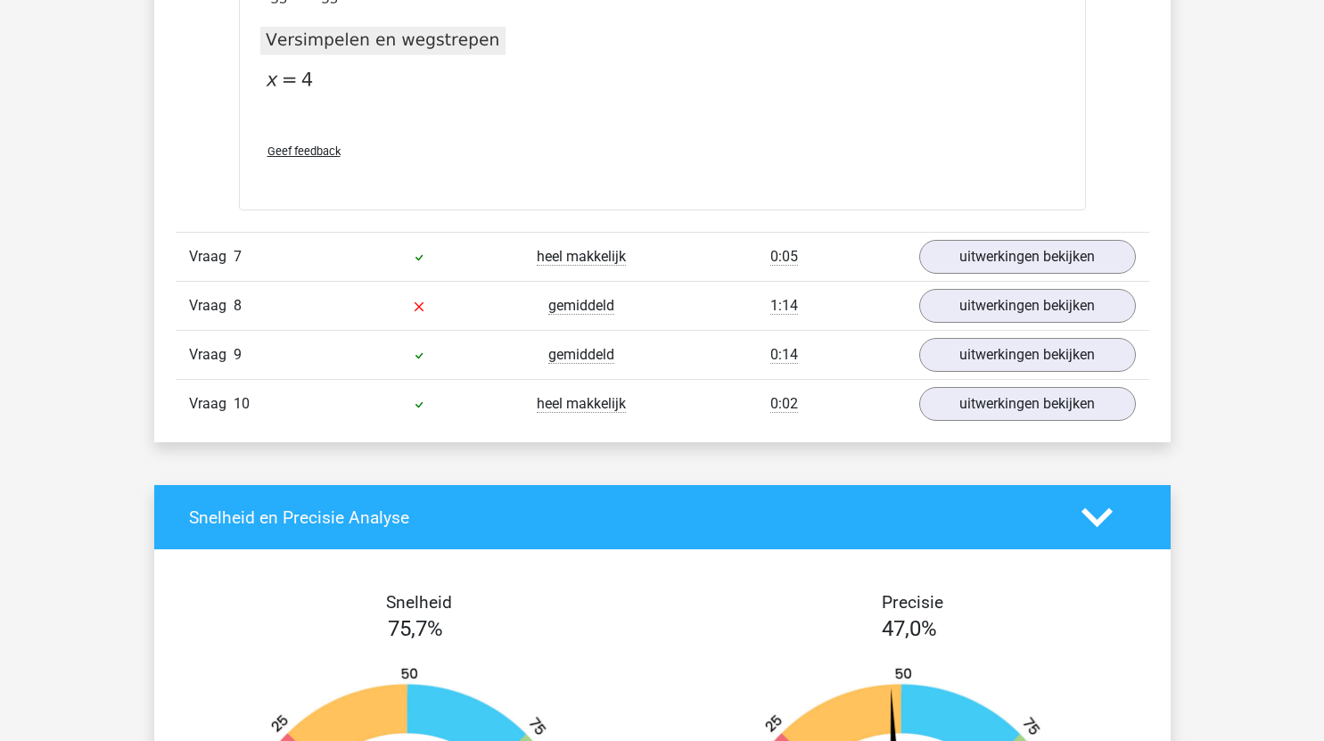
scroll to position [2200, 0]
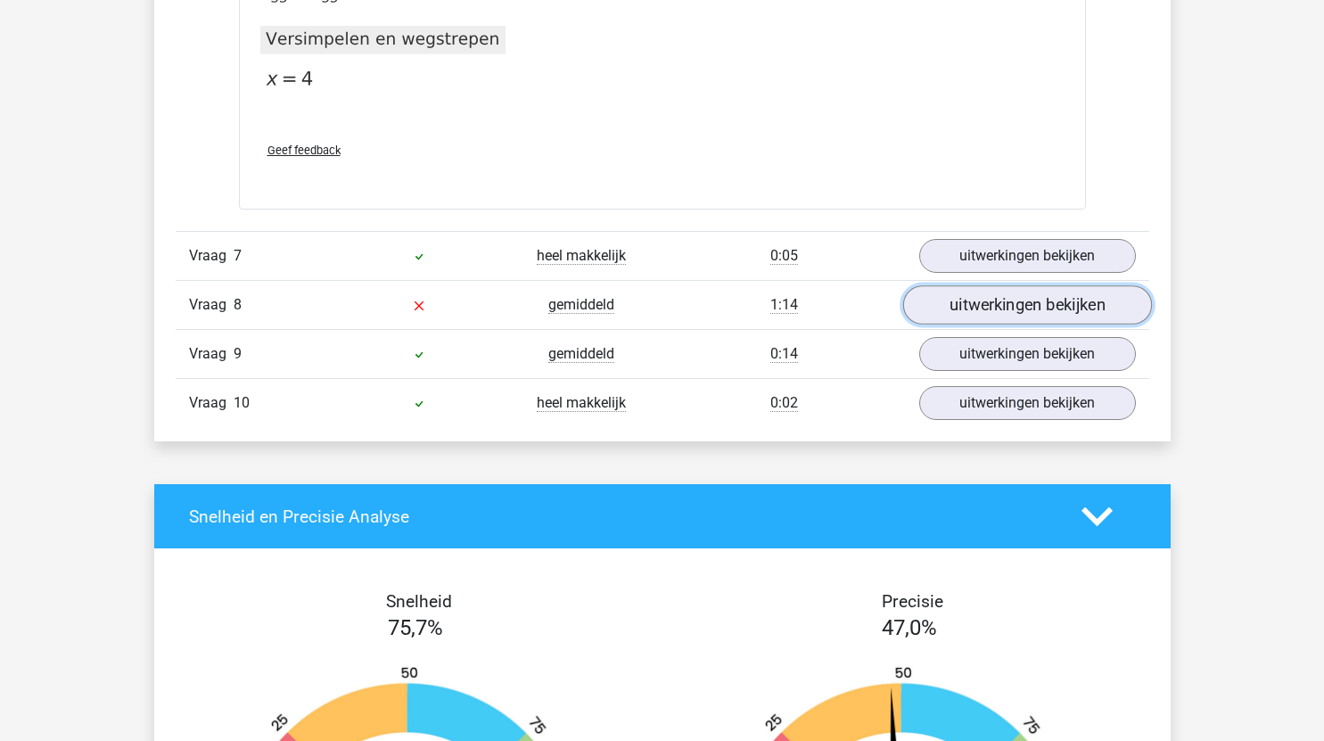
click at [975, 299] on link "uitwerkingen bekijken" at bounding box center [1026, 304] width 249 height 39
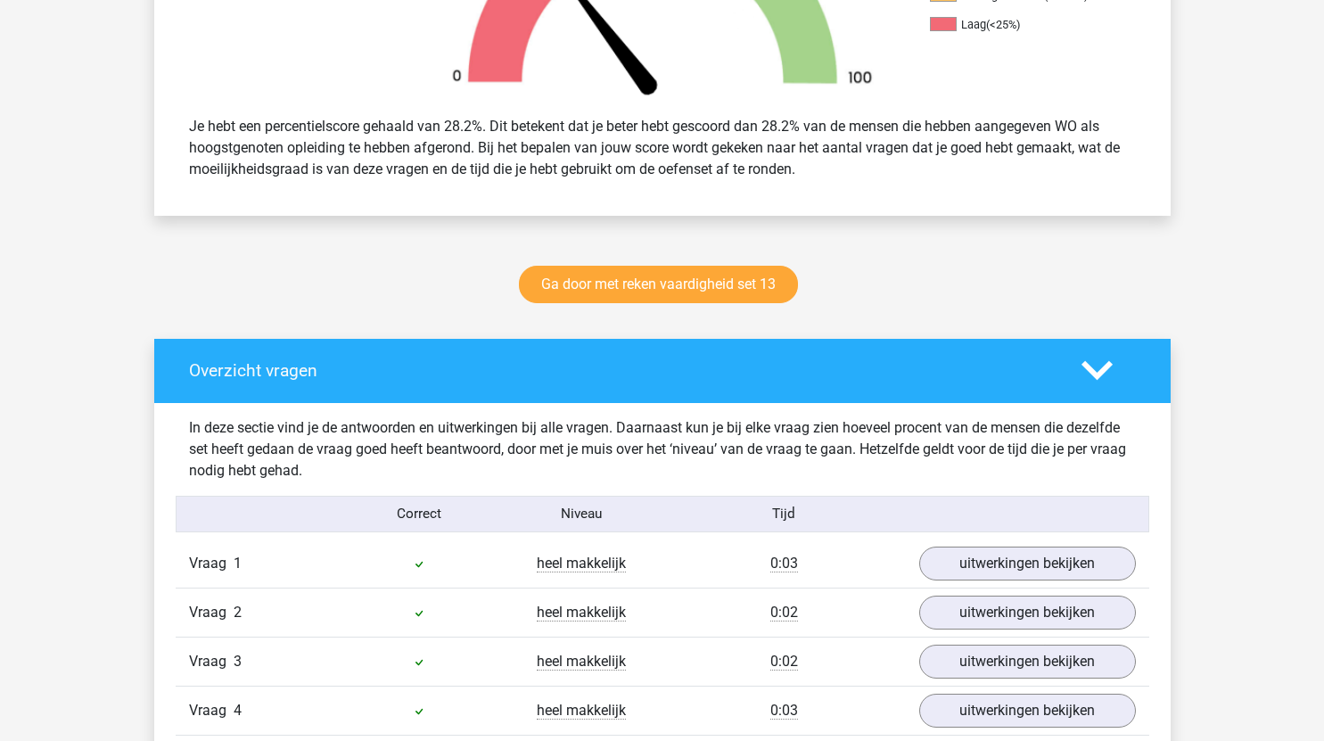
scroll to position [687, 0]
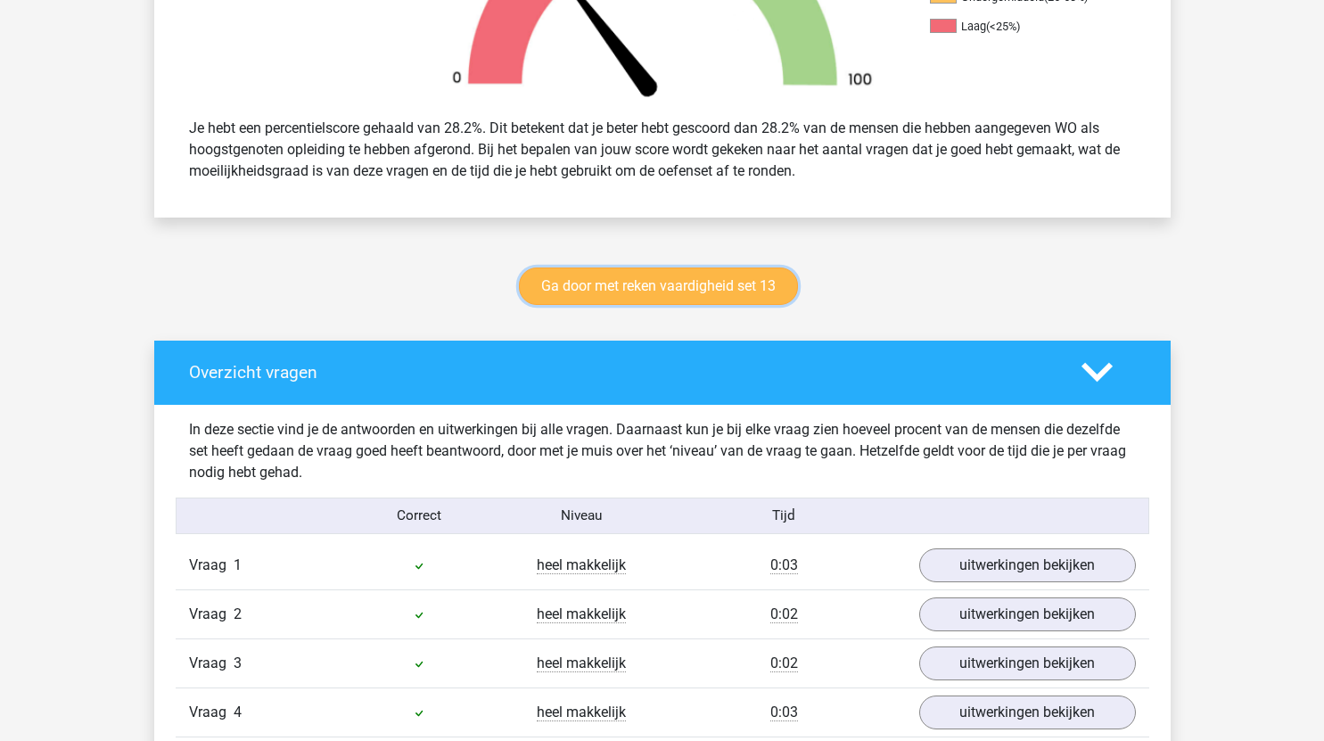
click at [754, 287] on link "Ga door met reken vaardigheid set 13" at bounding box center [658, 285] width 279 height 37
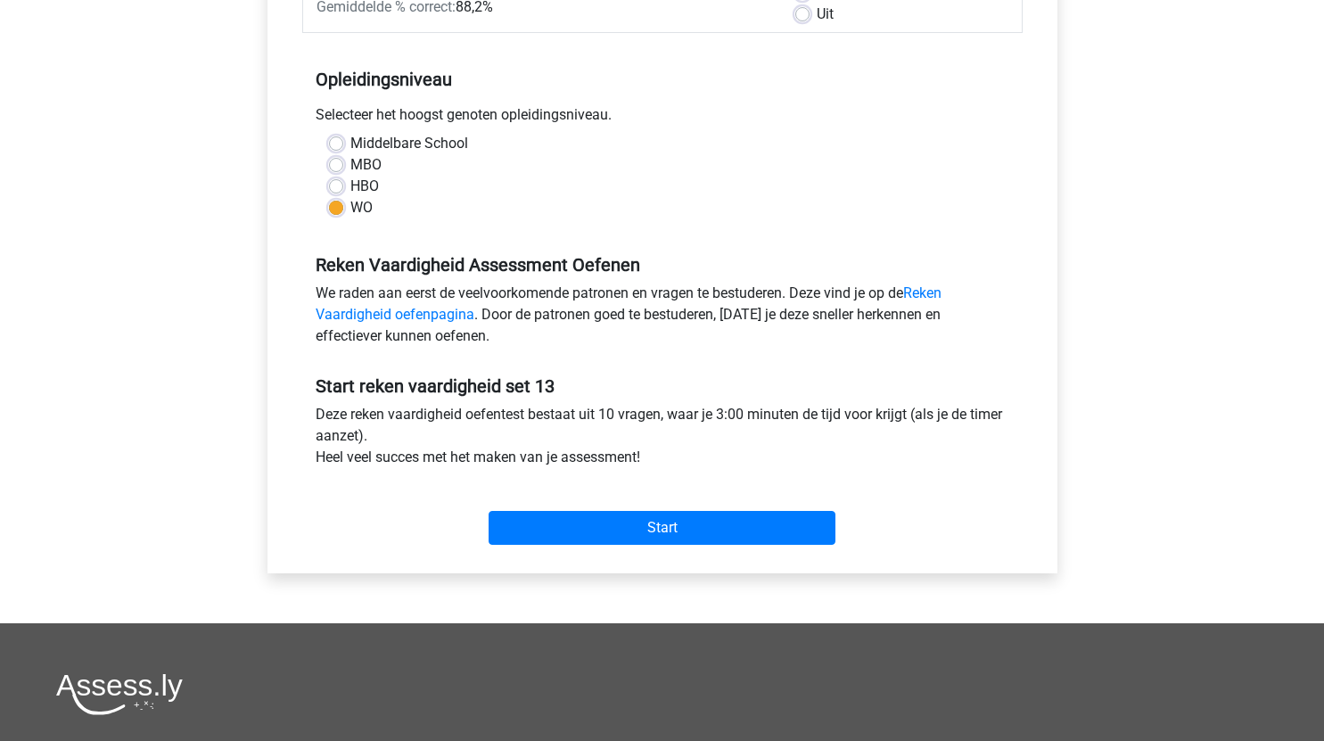
scroll to position [316, 0]
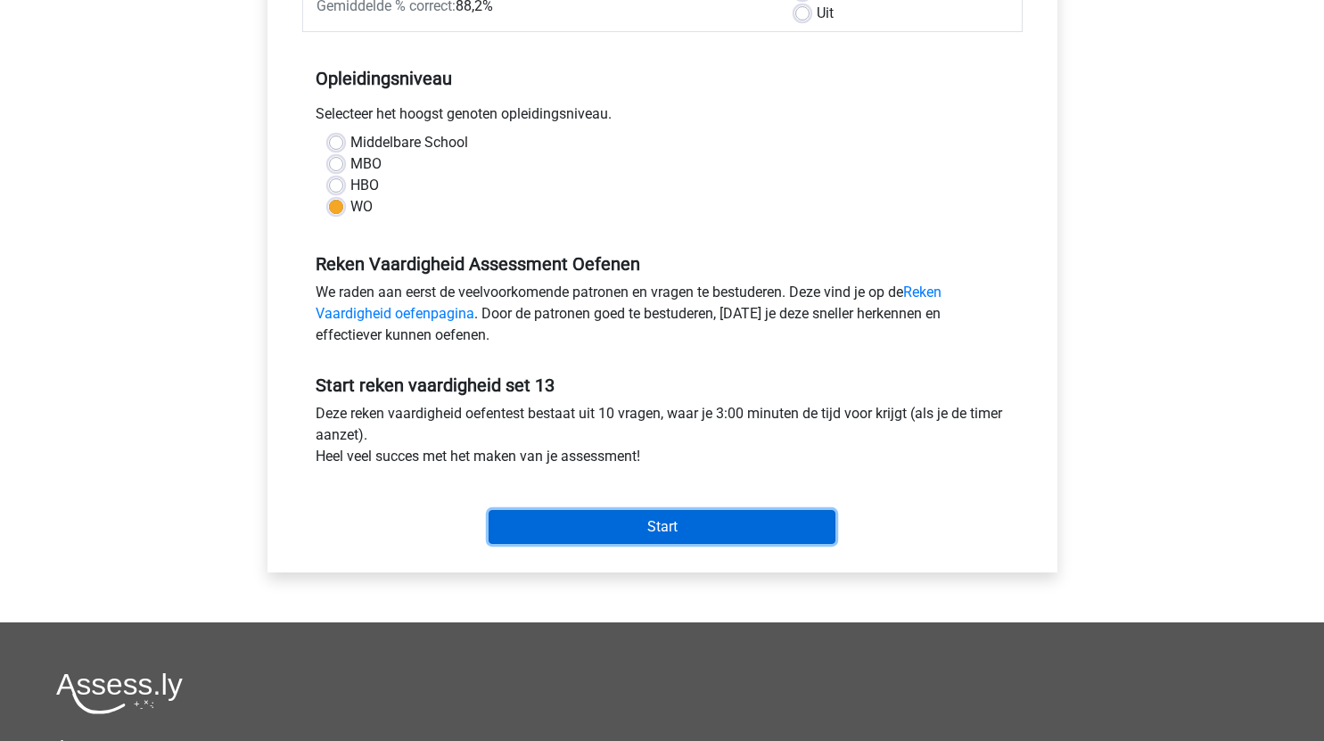
click at [730, 537] on input "Start" at bounding box center [661, 527] width 347 height 34
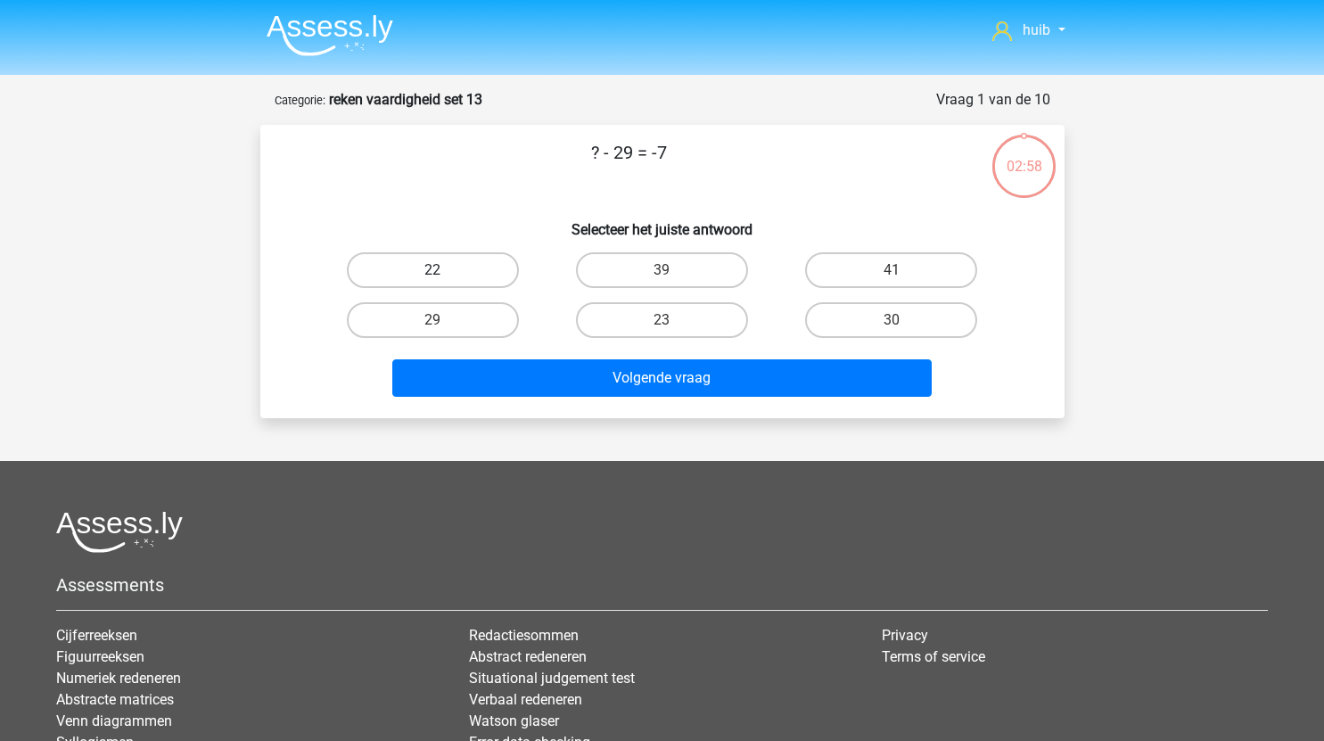
click at [496, 266] on label "22" at bounding box center [433, 270] width 172 height 36
click at [444, 270] on input "22" at bounding box center [438, 276] width 12 height 12
radio input "true"
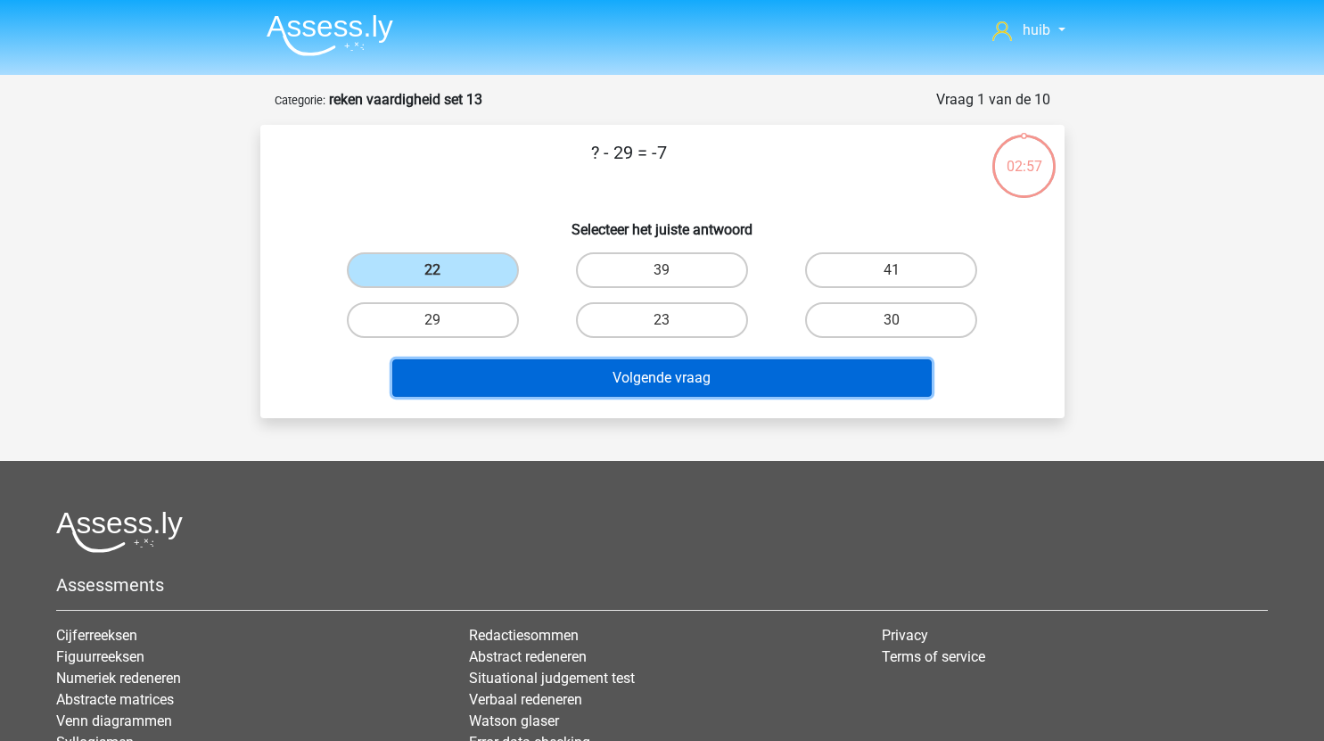
click at [610, 370] on button "Volgende vraag" at bounding box center [661, 377] width 539 height 37
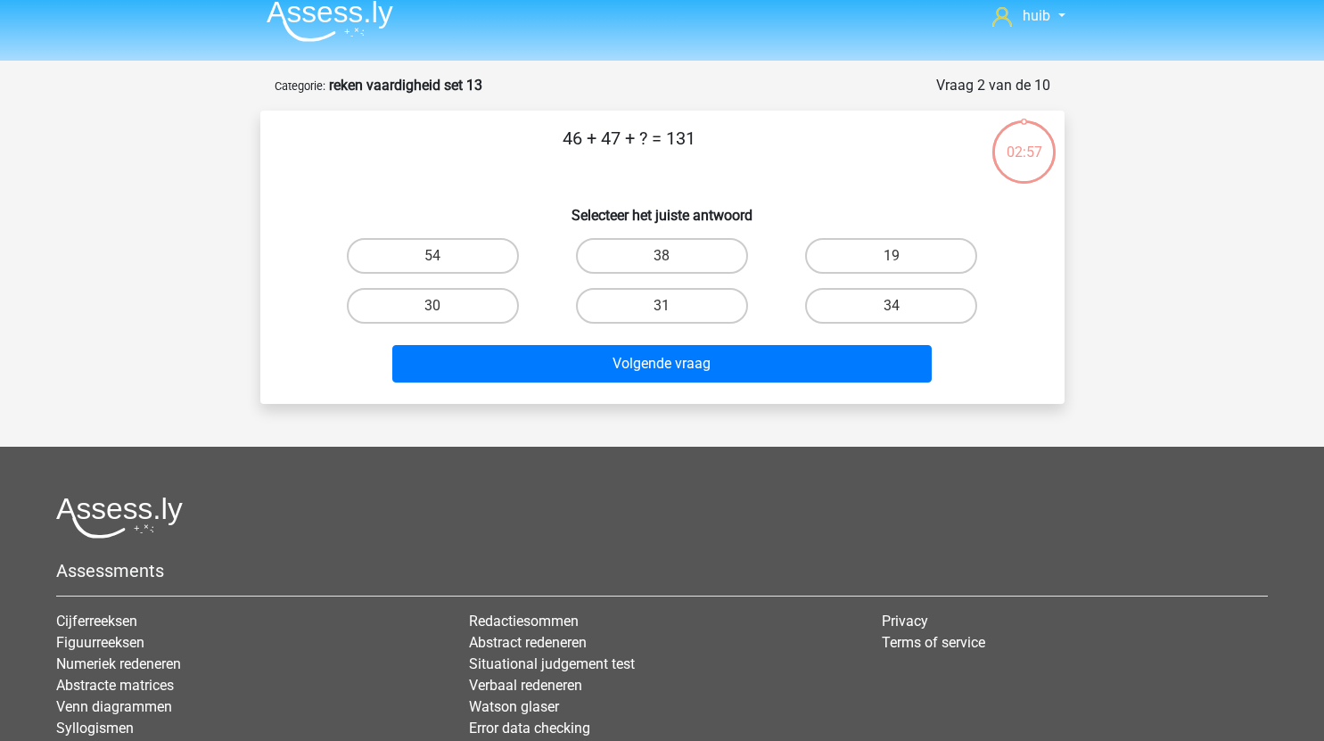
scroll to position [12, 0]
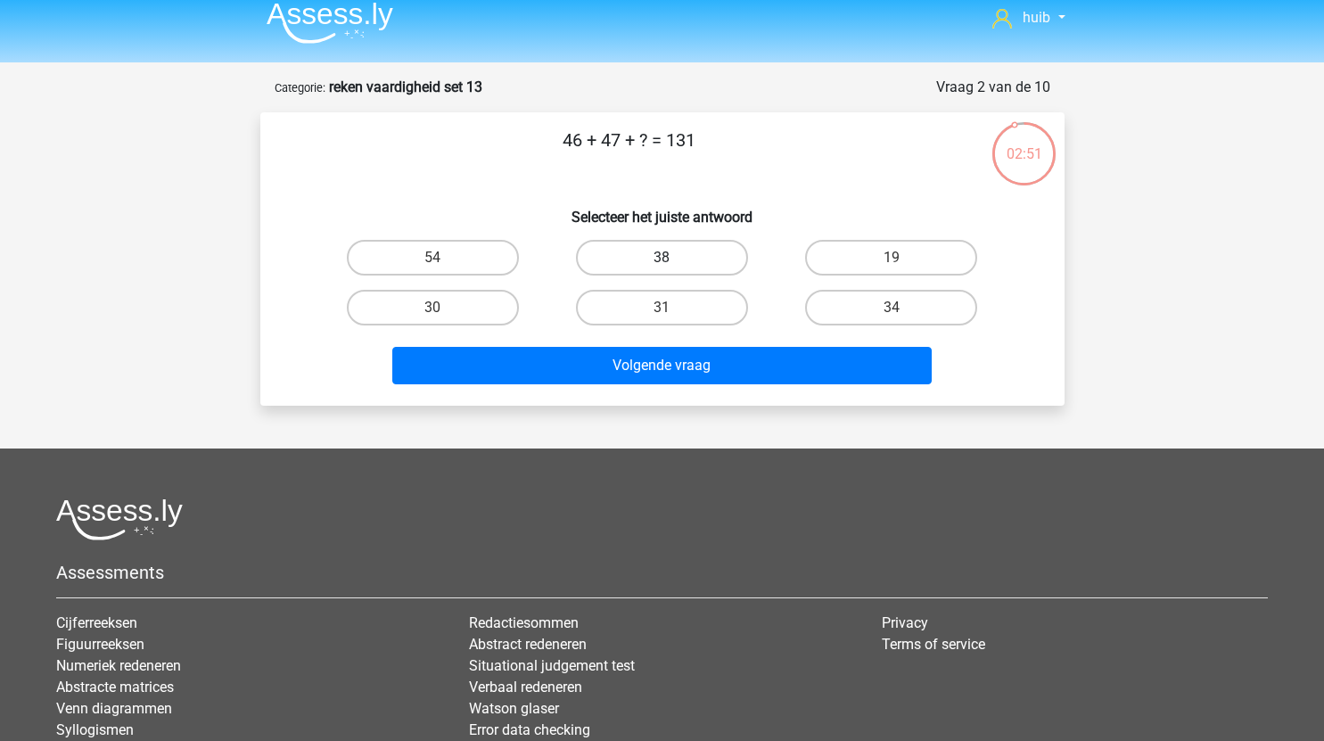
click at [660, 265] on label "38" at bounding box center [662, 258] width 172 height 36
click at [661, 265] on input "38" at bounding box center [667, 264] width 12 height 12
radio input "true"
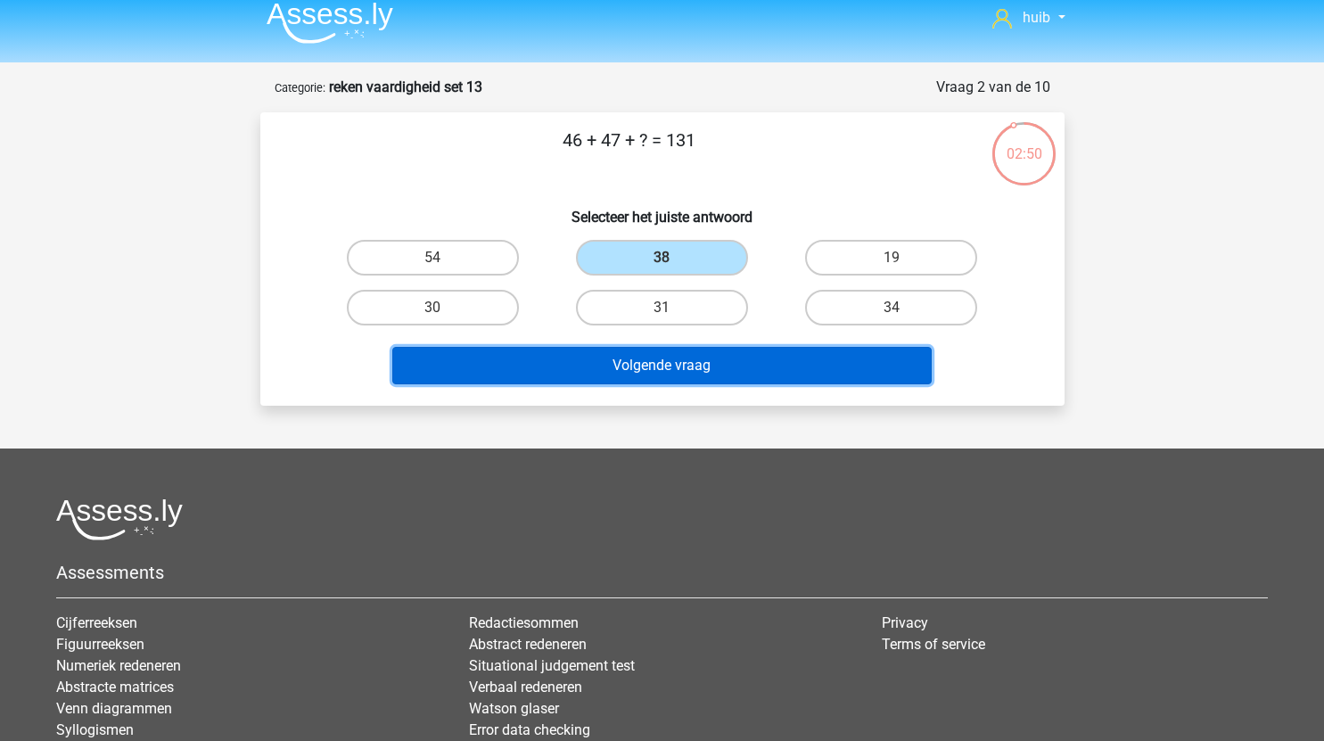
click at [661, 370] on button "Volgende vraag" at bounding box center [661, 365] width 539 height 37
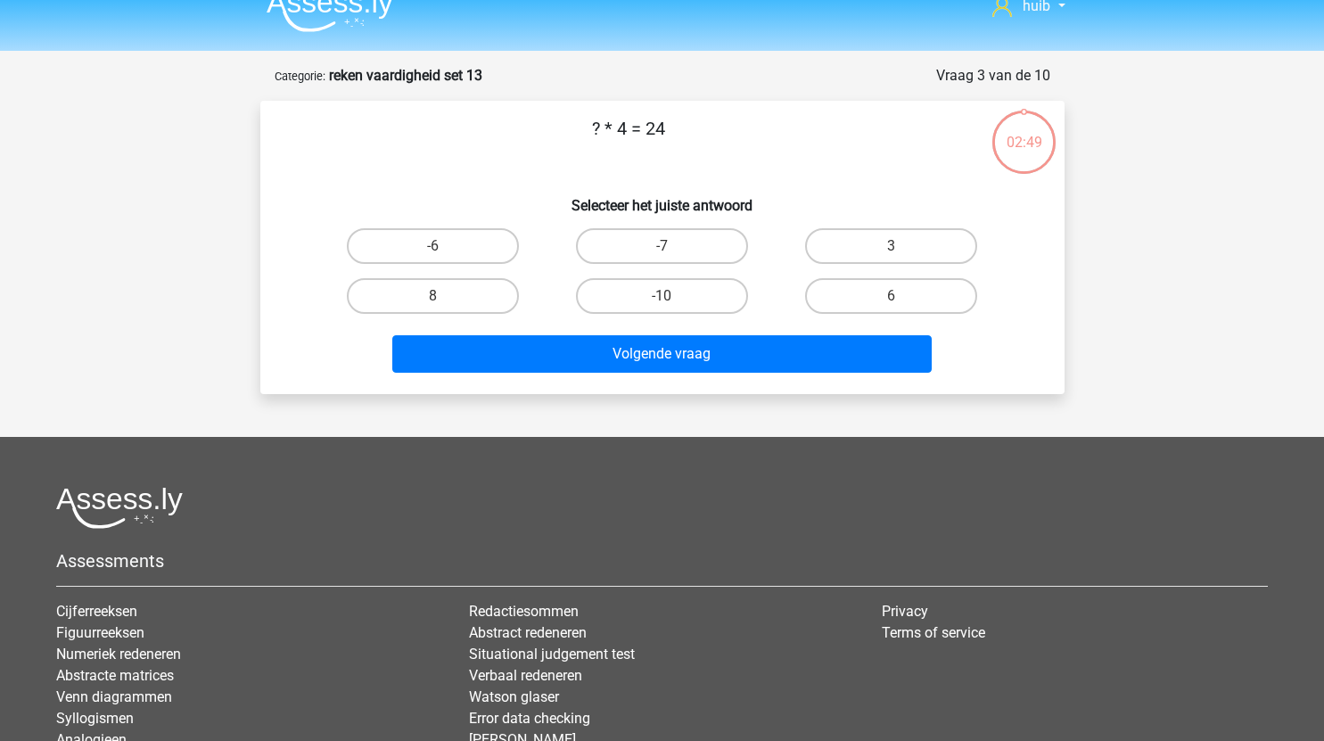
scroll to position [23, 0]
click at [836, 296] on label "6" at bounding box center [891, 297] width 172 height 36
click at [891, 297] on input "6" at bounding box center [897, 303] width 12 height 12
radio input "true"
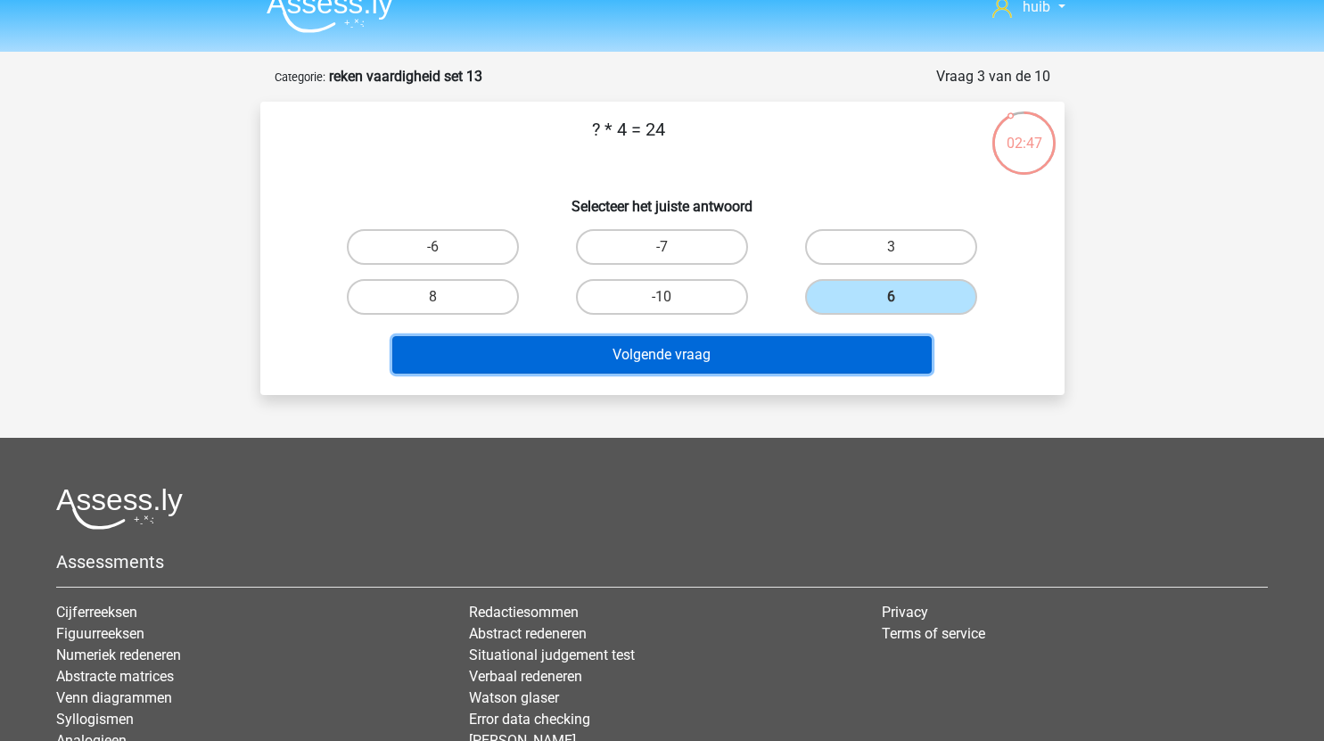
click at [766, 357] on button "Volgende vraag" at bounding box center [661, 354] width 539 height 37
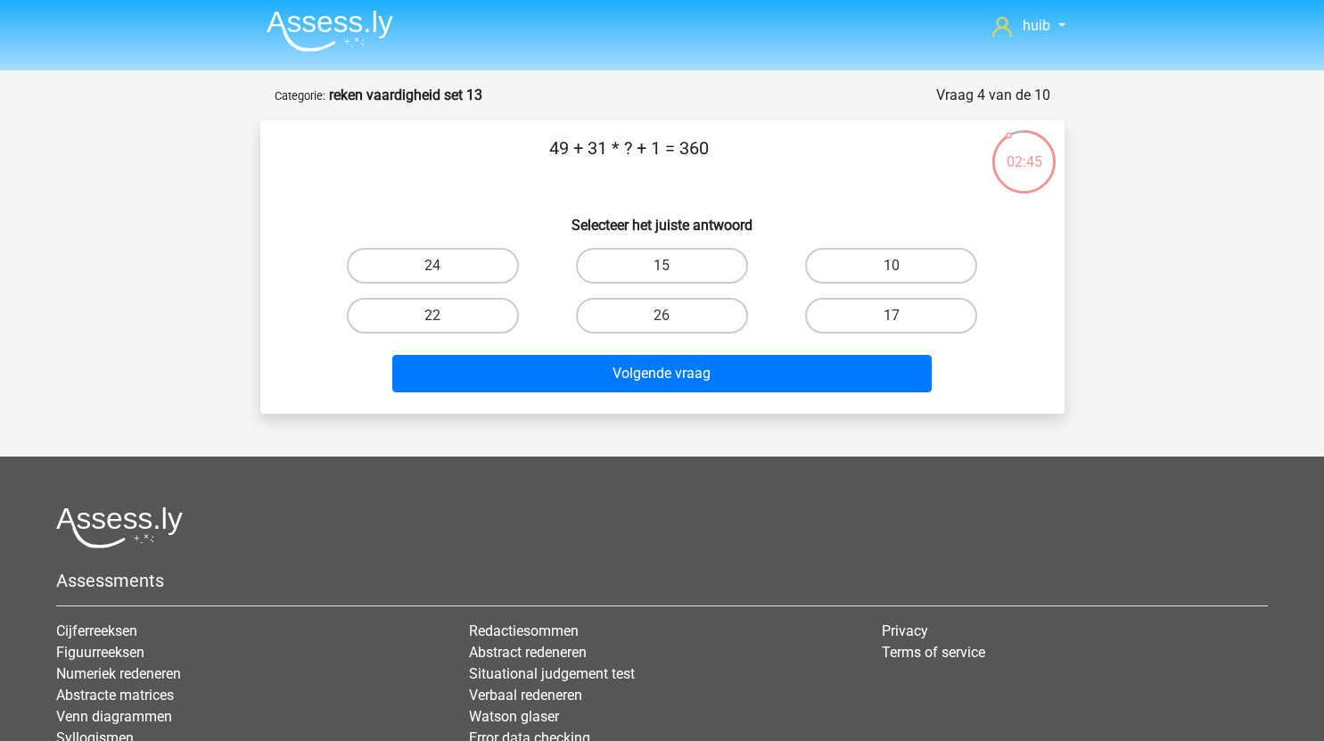
scroll to position [0, 0]
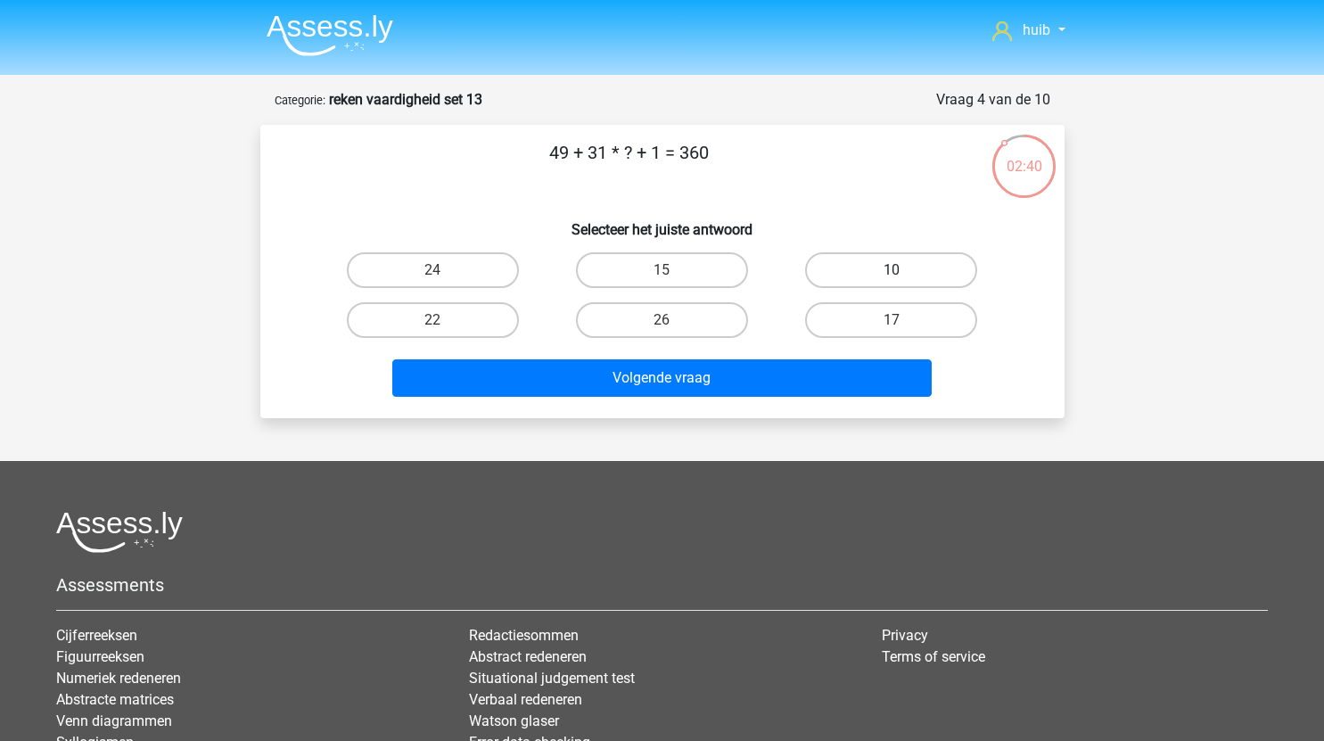
click at [862, 275] on label "10" at bounding box center [891, 270] width 172 height 36
click at [891, 275] on input "10" at bounding box center [897, 276] width 12 height 12
radio input "true"
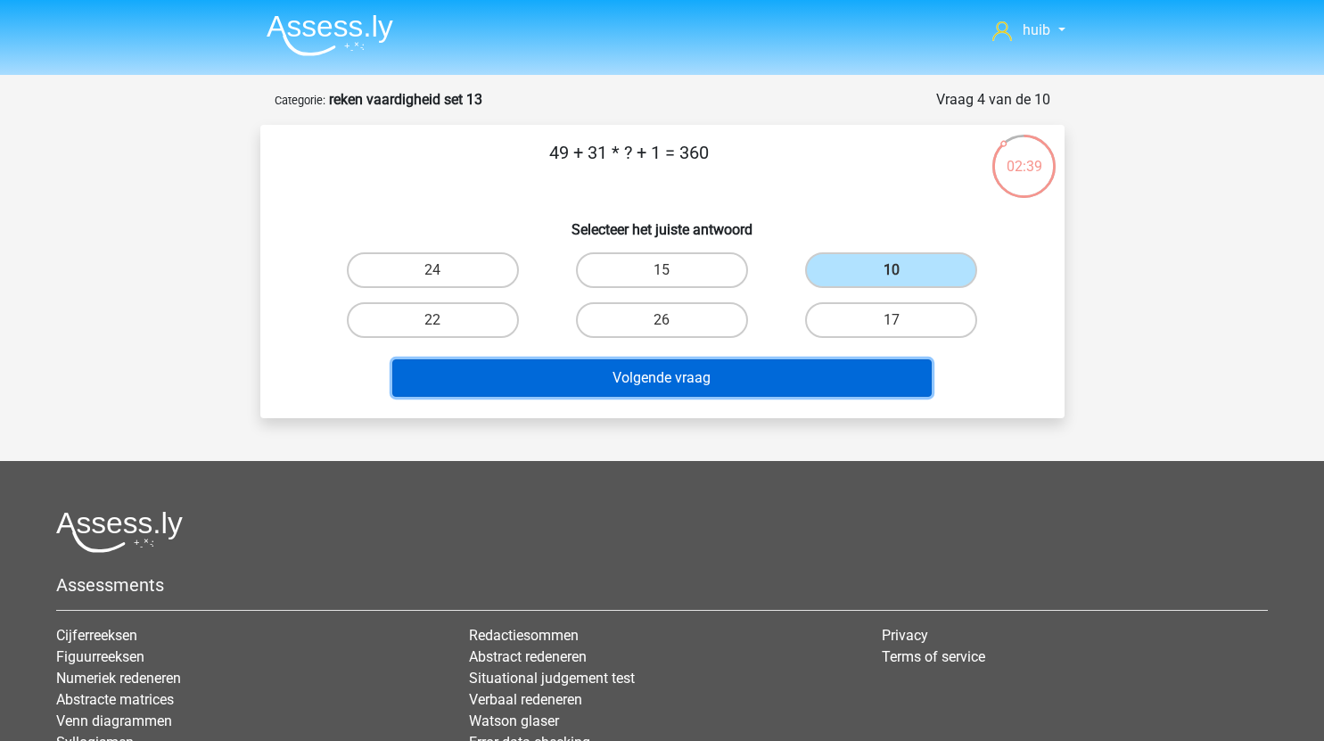
click at [753, 376] on button "Volgende vraag" at bounding box center [661, 377] width 539 height 37
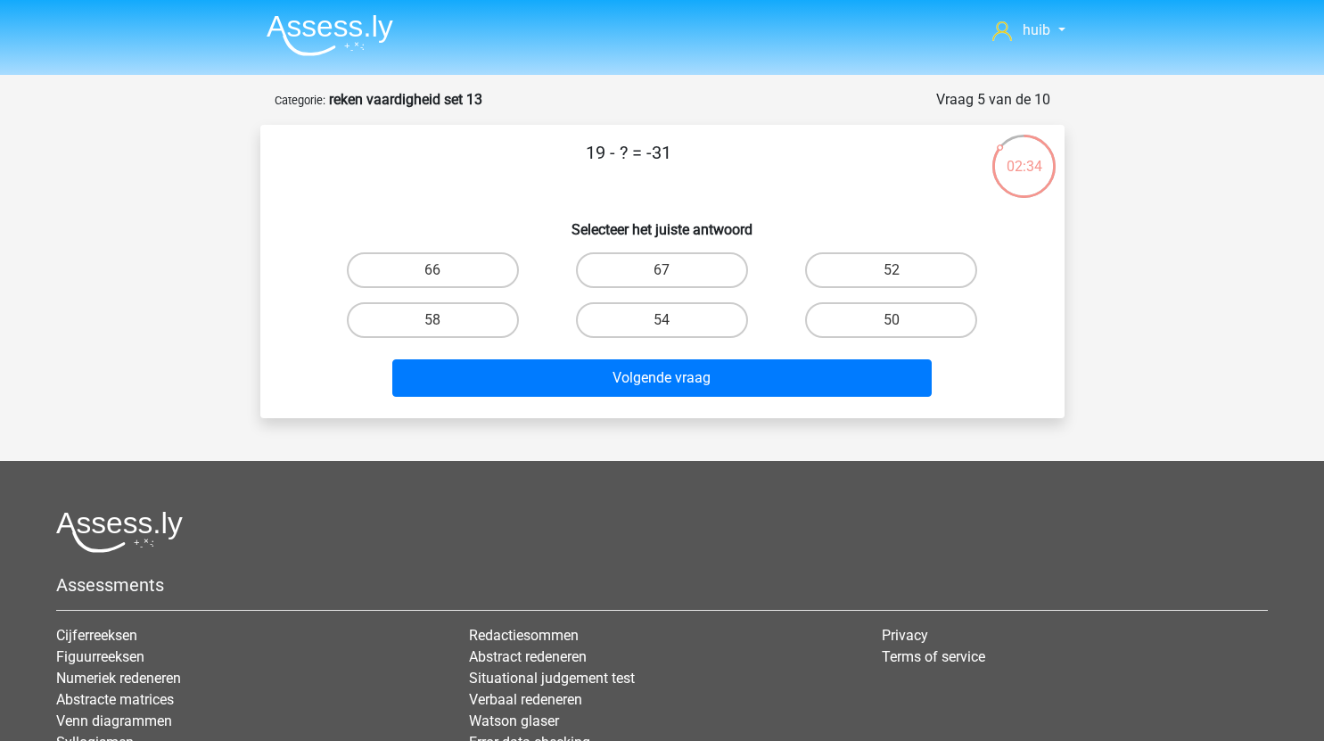
click at [901, 320] on input "50" at bounding box center [897, 326] width 12 height 12
radio input "true"
click at [768, 403] on div "Volgende vraag" at bounding box center [662, 381] width 688 height 45
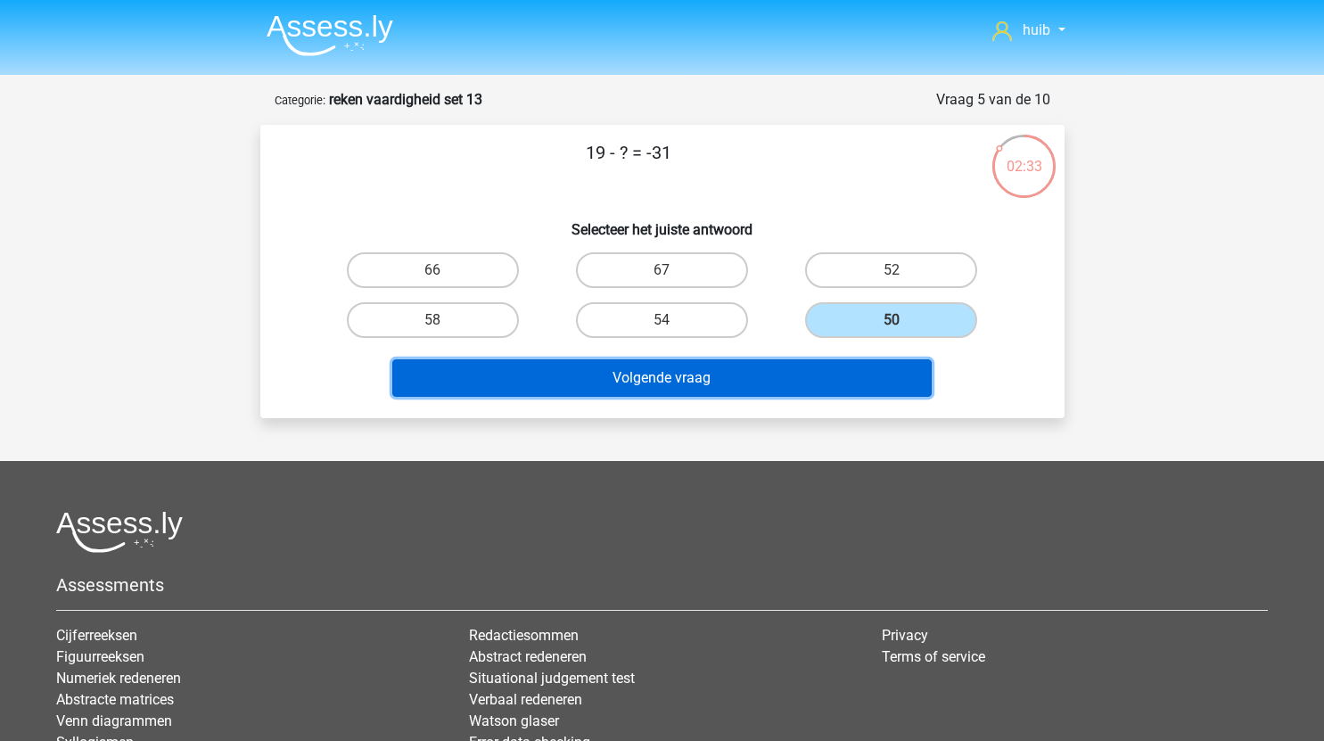
click at [785, 390] on button "Volgende vraag" at bounding box center [661, 377] width 539 height 37
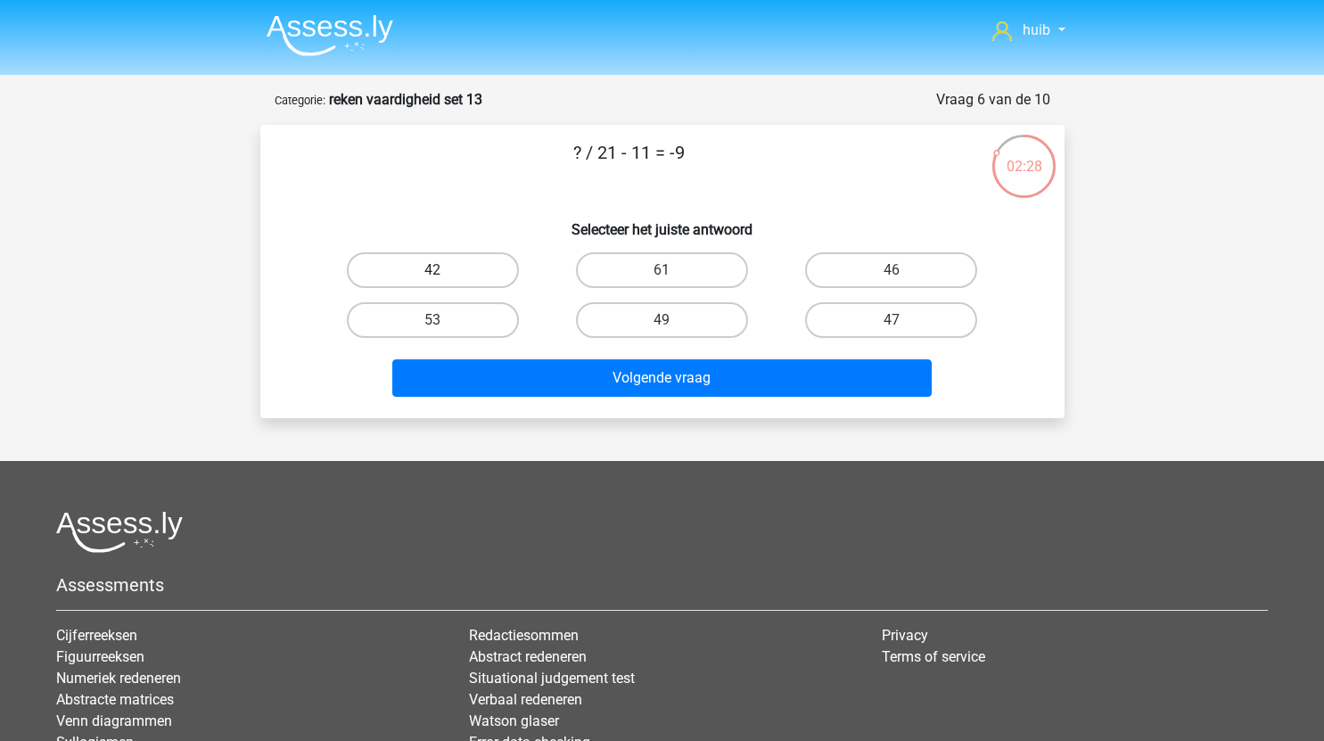
click at [493, 272] on label "42" at bounding box center [433, 270] width 172 height 36
click at [444, 272] on input "42" at bounding box center [438, 276] width 12 height 12
radio input "true"
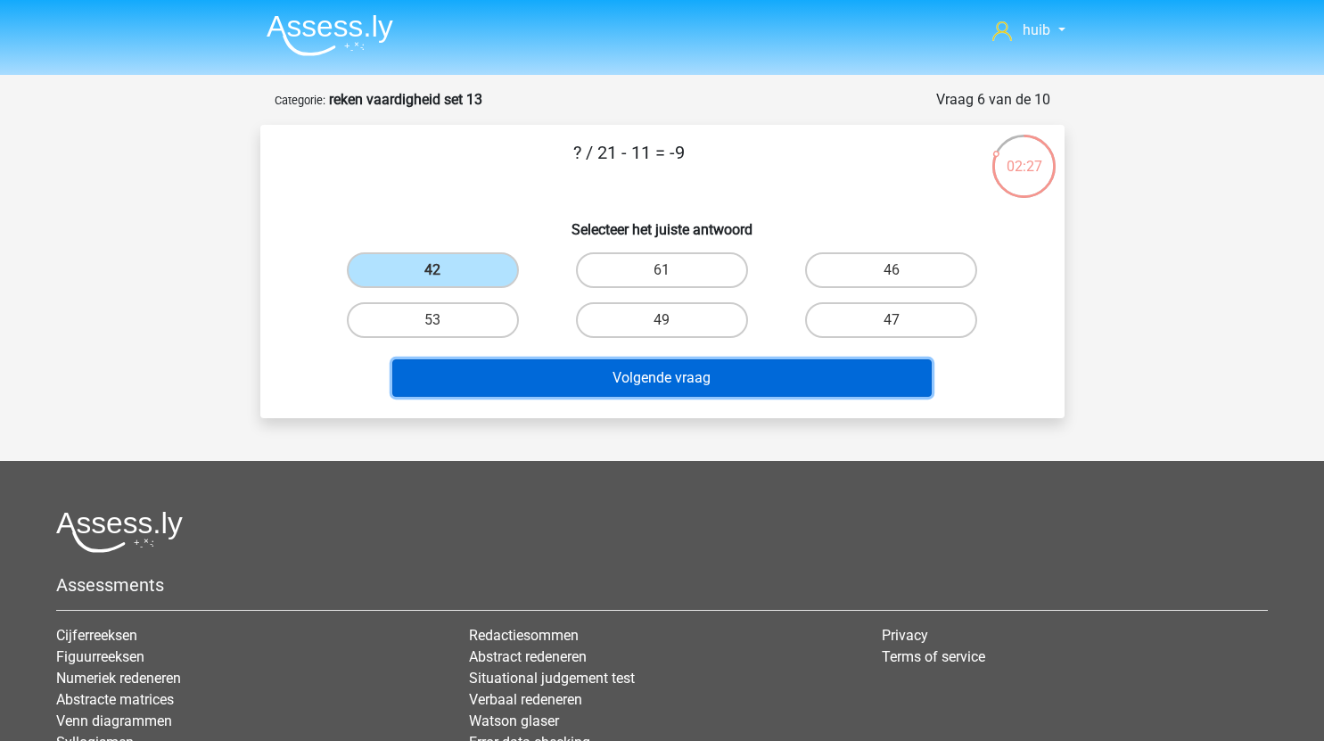
click at [638, 370] on button "Volgende vraag" at bounding box center [661, 377] width 539 height 37
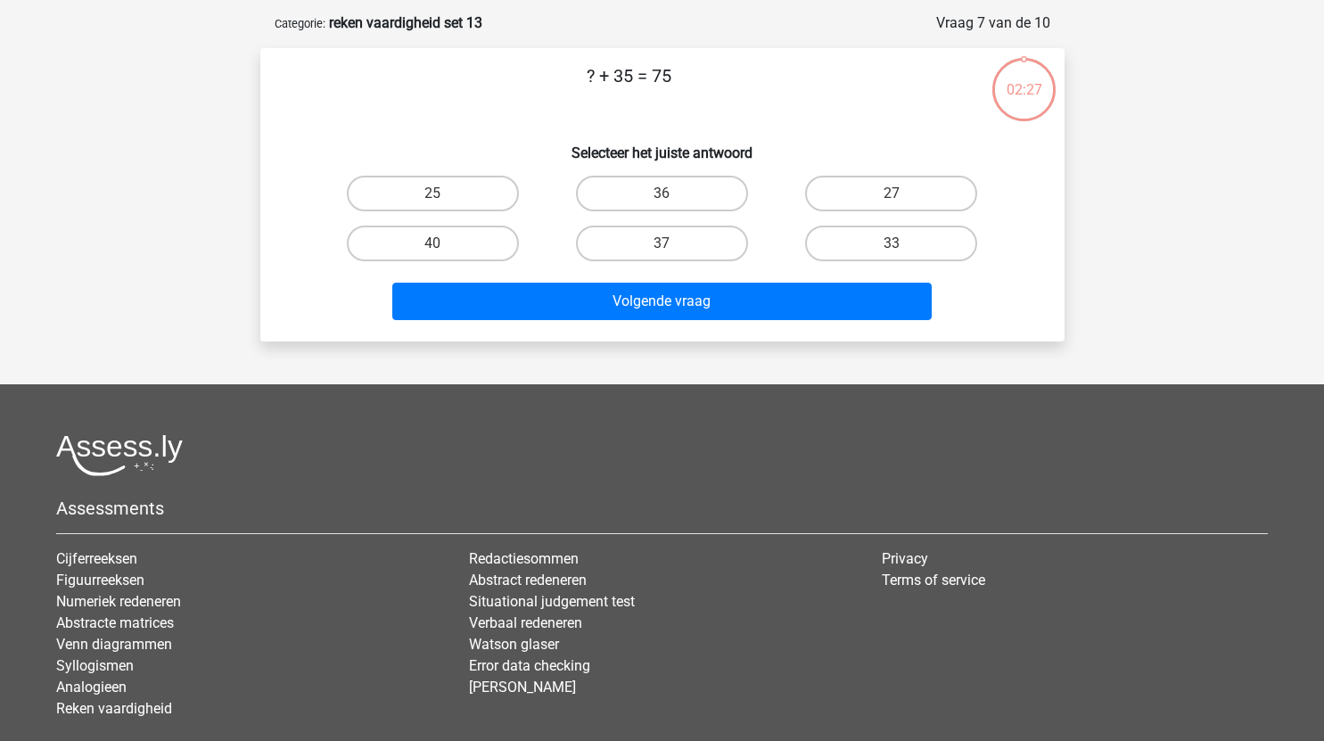
scroll to position [89, 0]
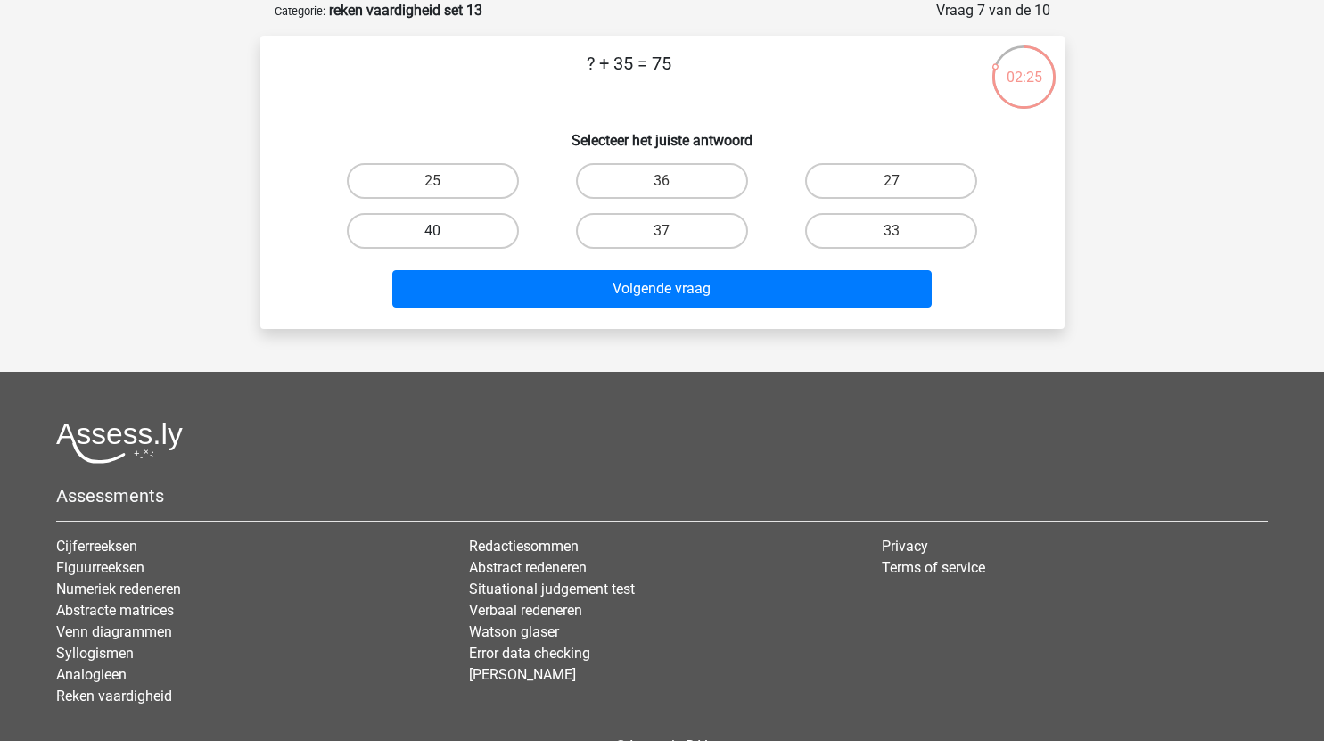
click at [452, 225] on label "40" at bounding box center [433, 231] width 172 height 36
click at [444, 231] on input "40" at bounding box center [438, 237] width 12 height 12
radio input "true"
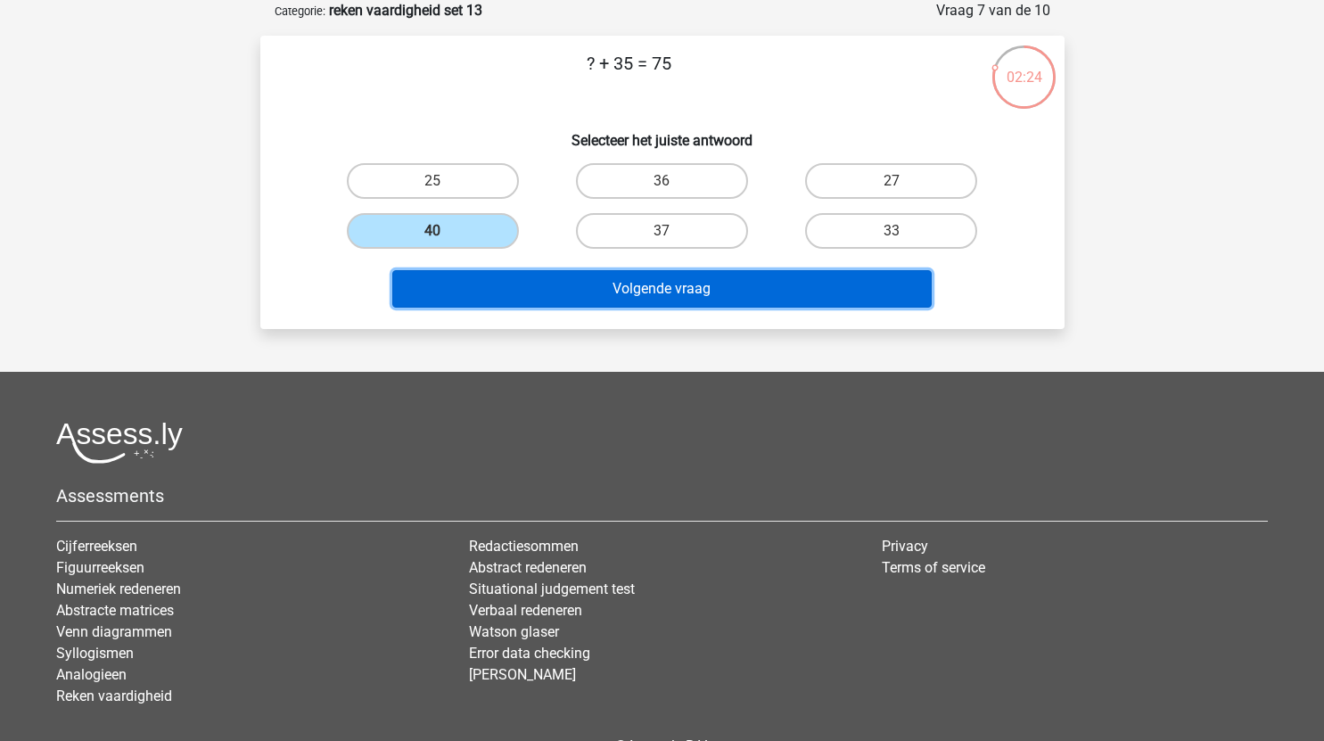
click at [555, 291] on button "Volgende vraag" at bounding box center [661, 288] width 539 height 37
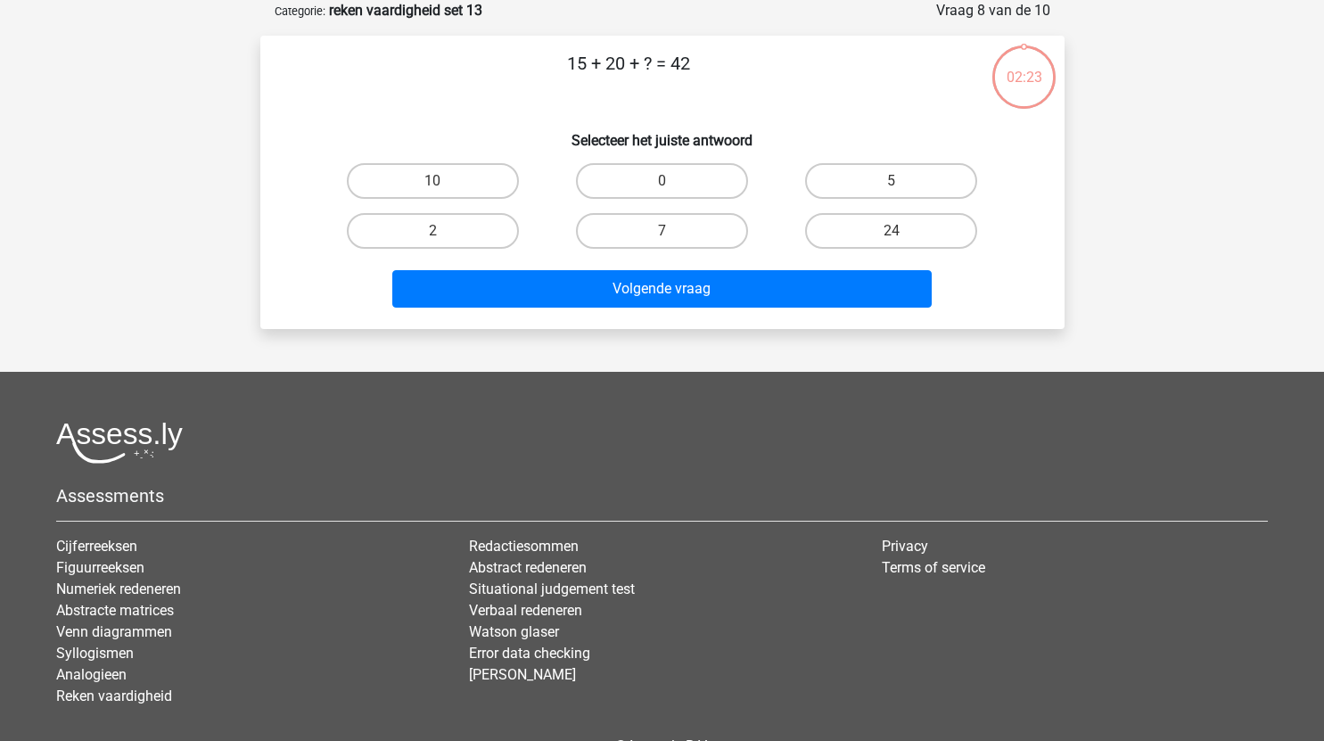
scroll to position [4, 0]
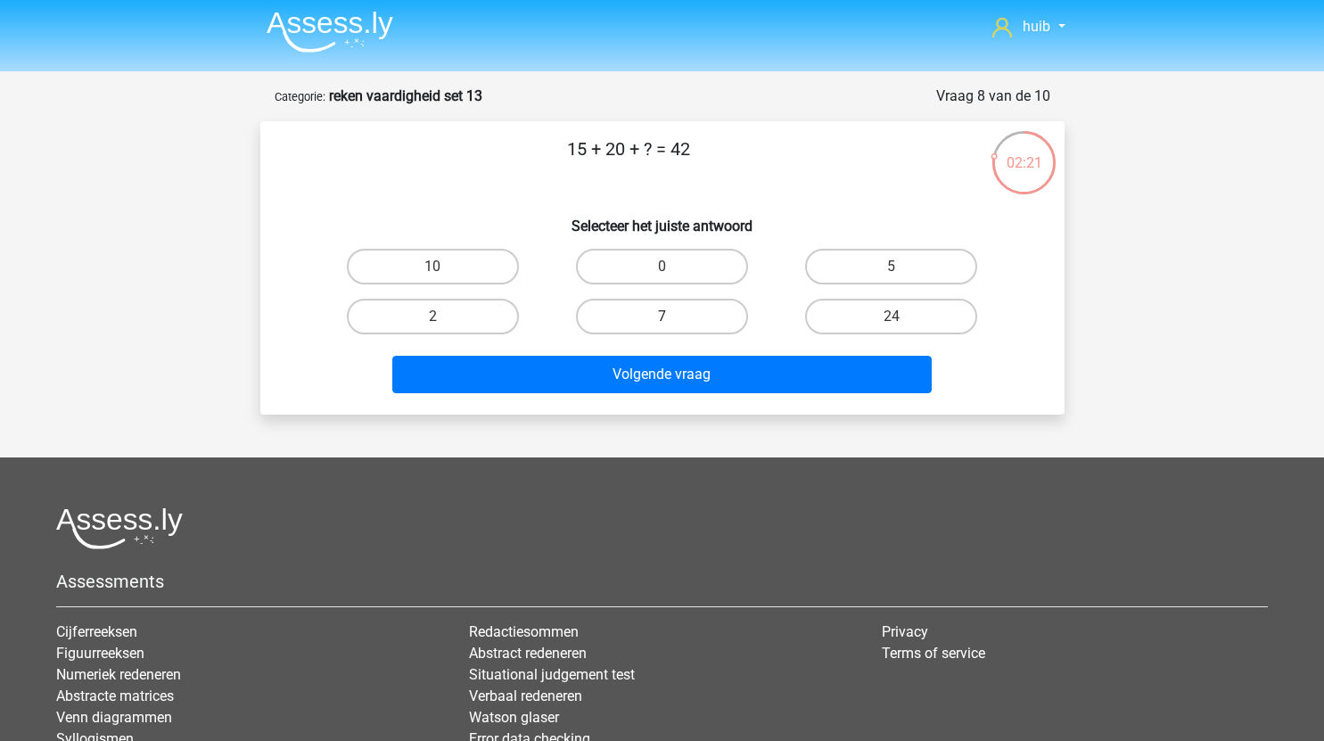
click at [681, 315] on label "7" at bounding box center [662, 317] width 172 height 36
click at [673, 316] on input "7" at bounding box center [667, 322] width 12 height 12
radio input "true"
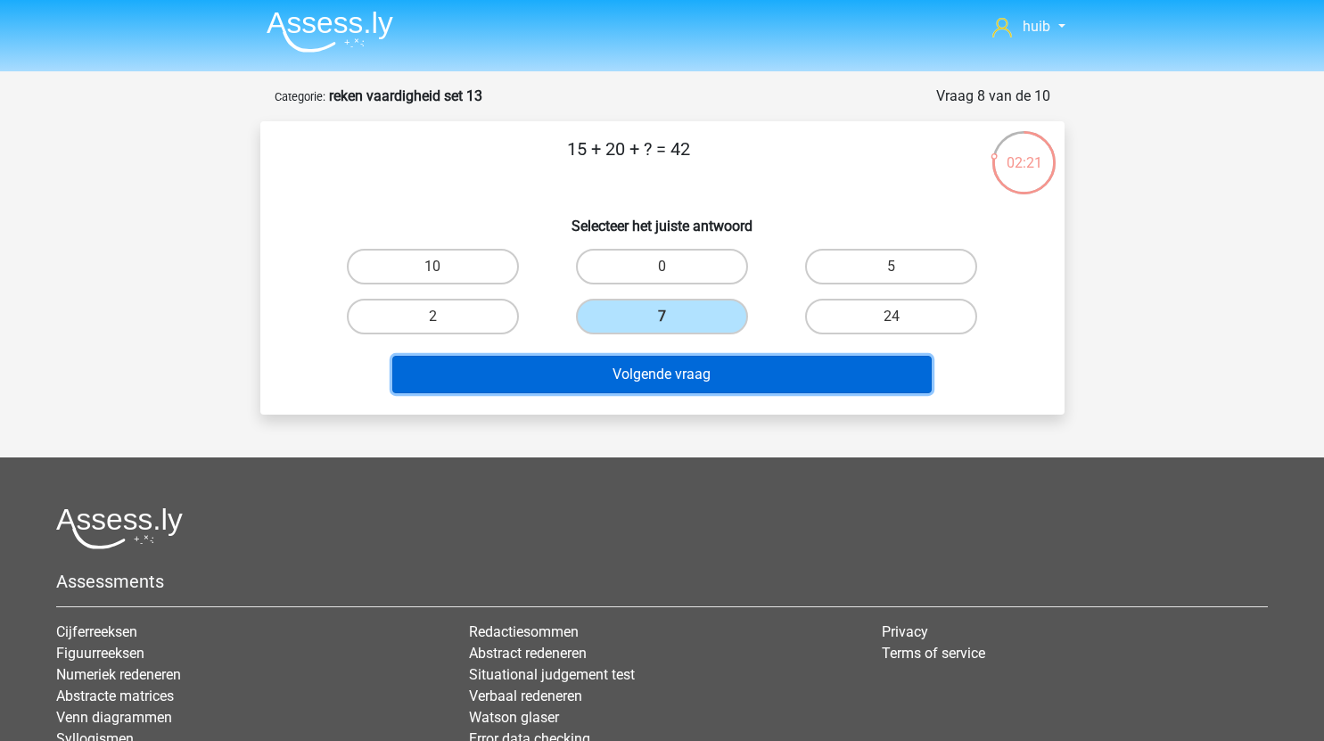
click at [684, 371] on button "Volgende vraag" at bounding box center [661, 374] width 539 height 37
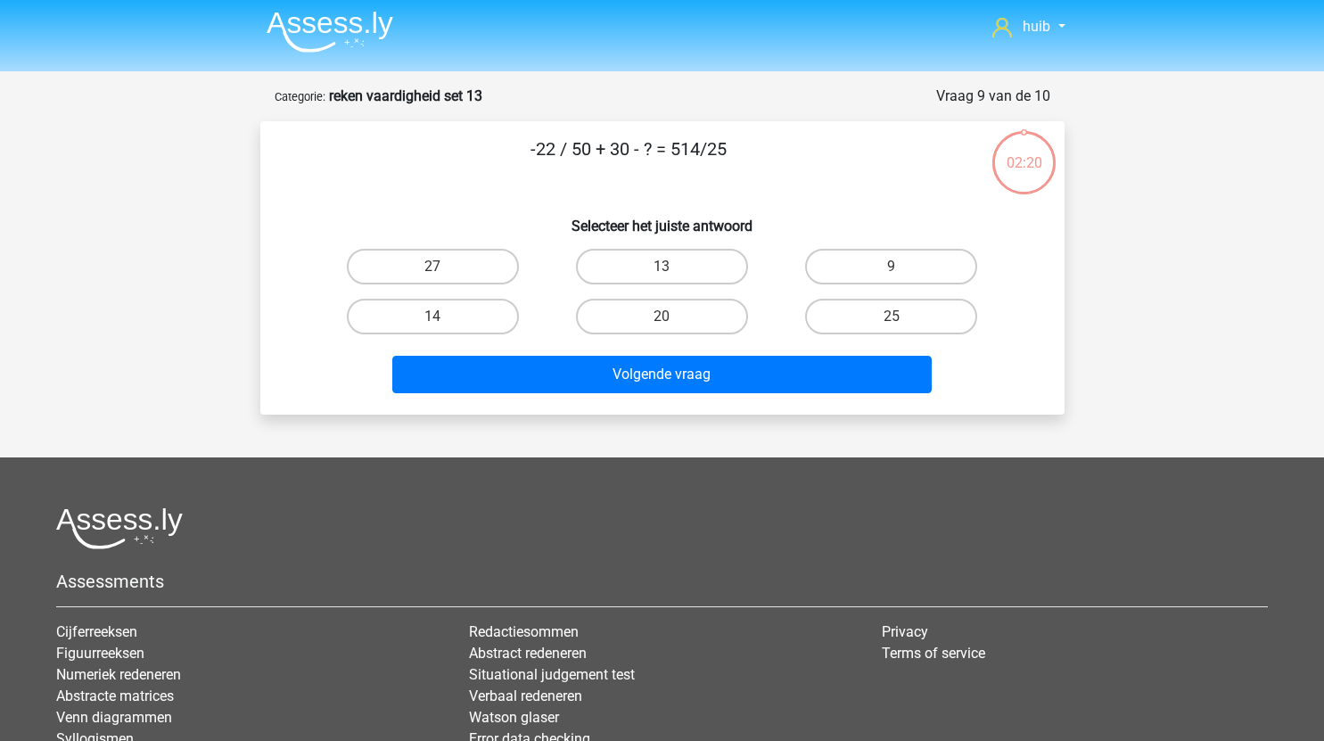
scroll to position [0, 0]
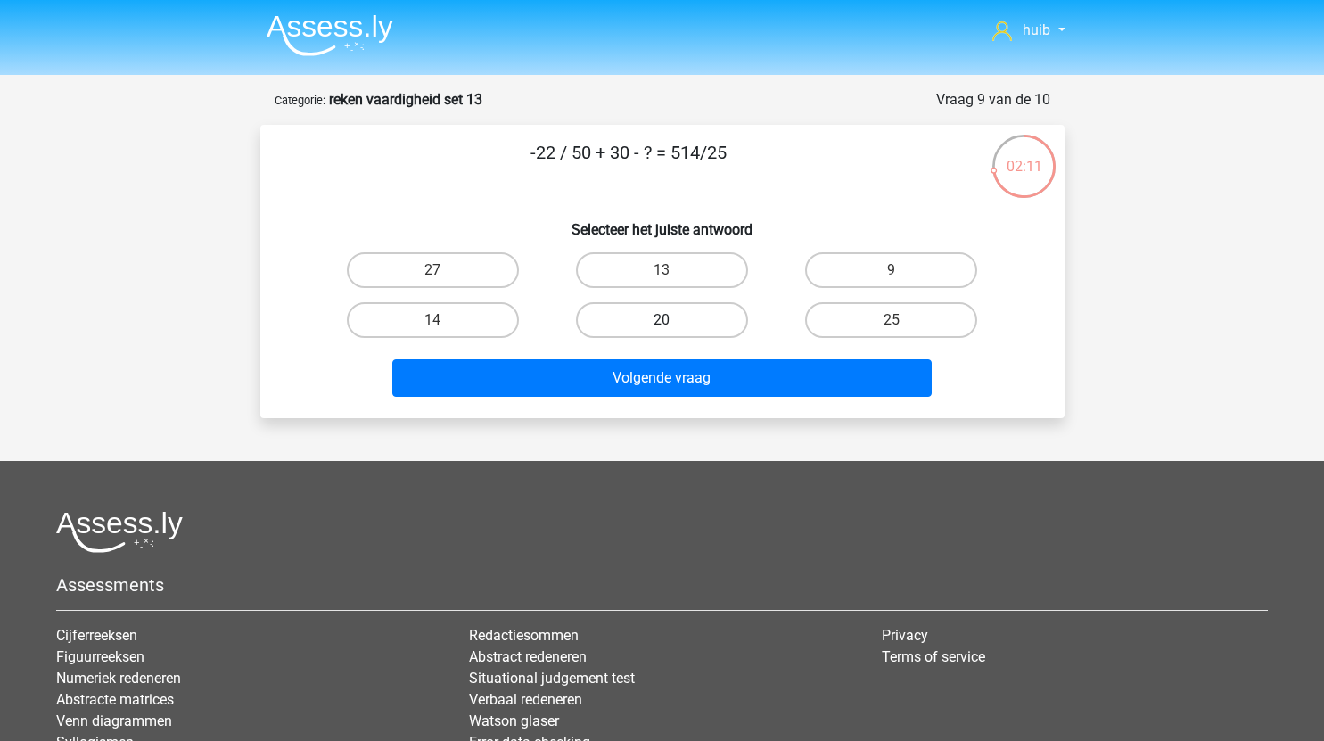
click at [705, 324] on label "20" at bounding box center [662, 320] width 172 height 36
click at [673, 324] on input "20" at bounding box center [667, 326] width 12 height 12
radio input "true"
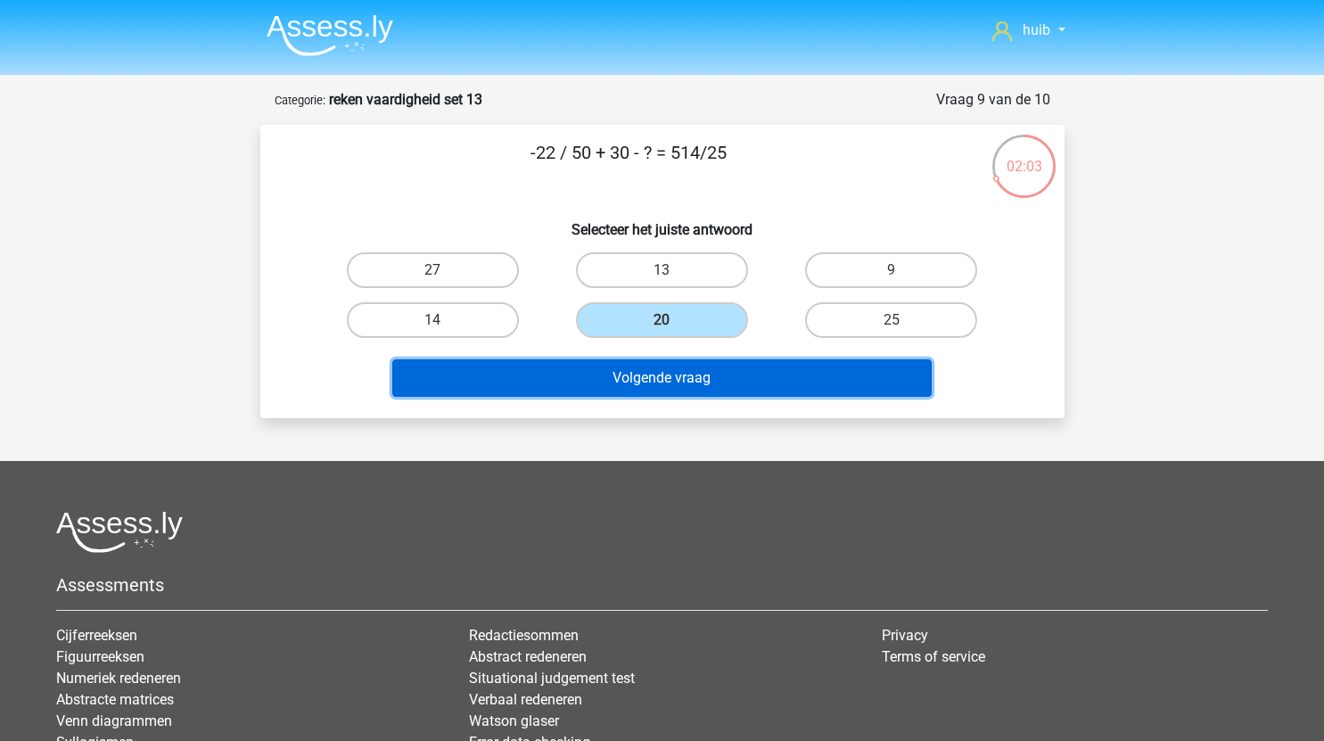
click at [675, 388] on button "Volgende vraag" at bounding box center [661, 377] width 539 height 37
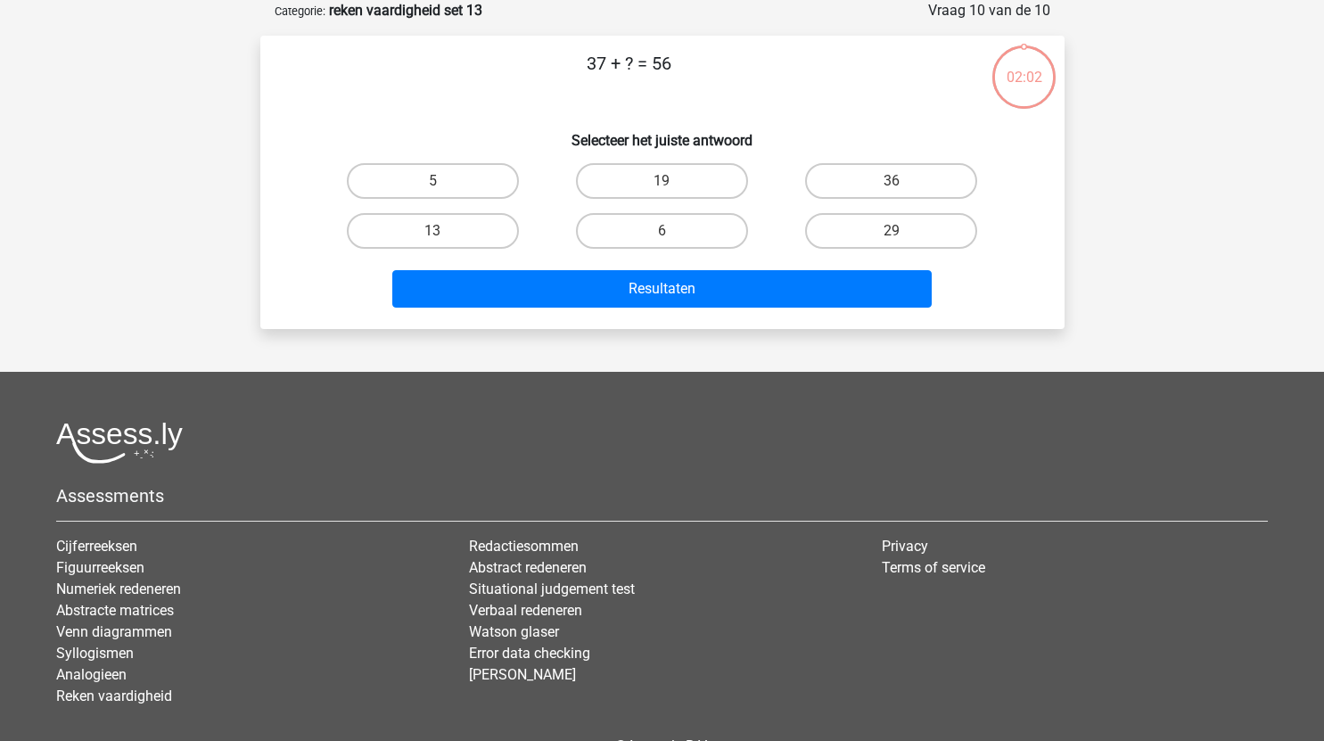
scroll to position [7, 0]
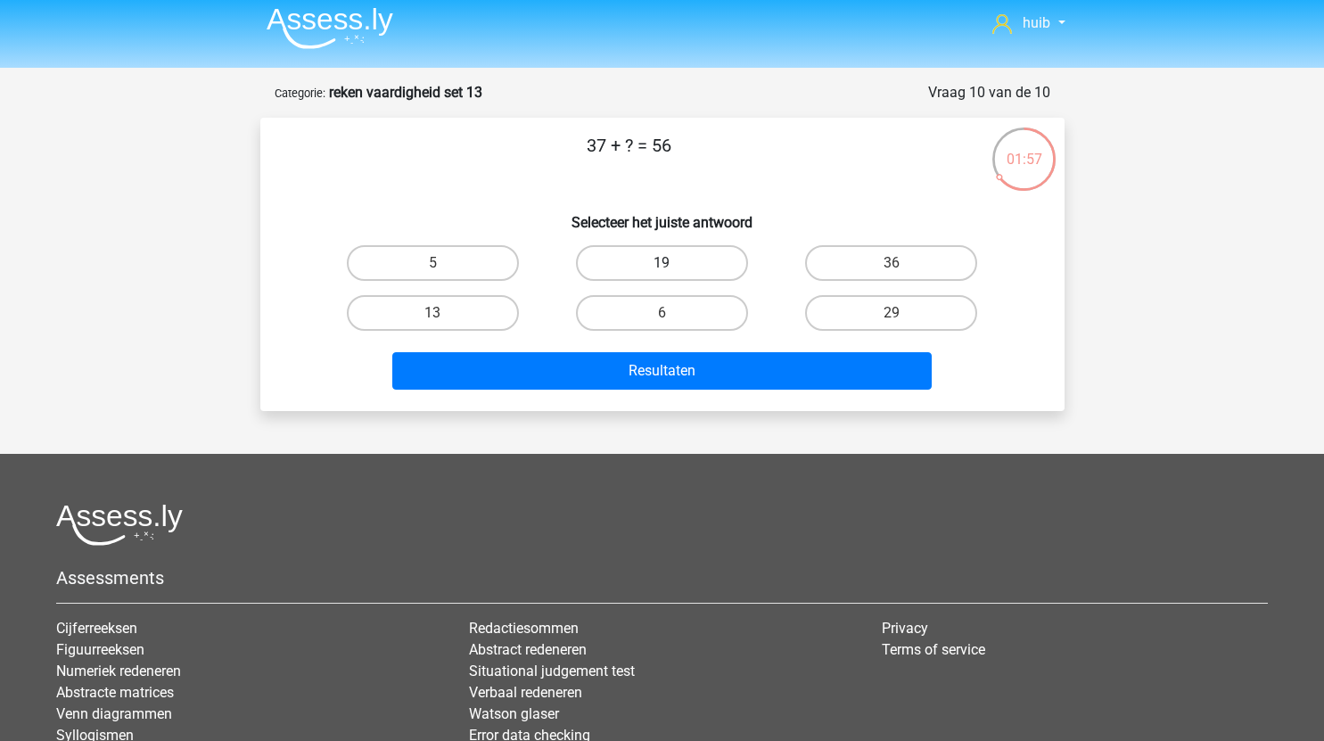
click at [658, 253] on label "19" at bounding box center [662, 263] width 172 height 36
click at [661, 263] on input "19" at bounding box center [667, 269] width 12 height 12
radio input "true"
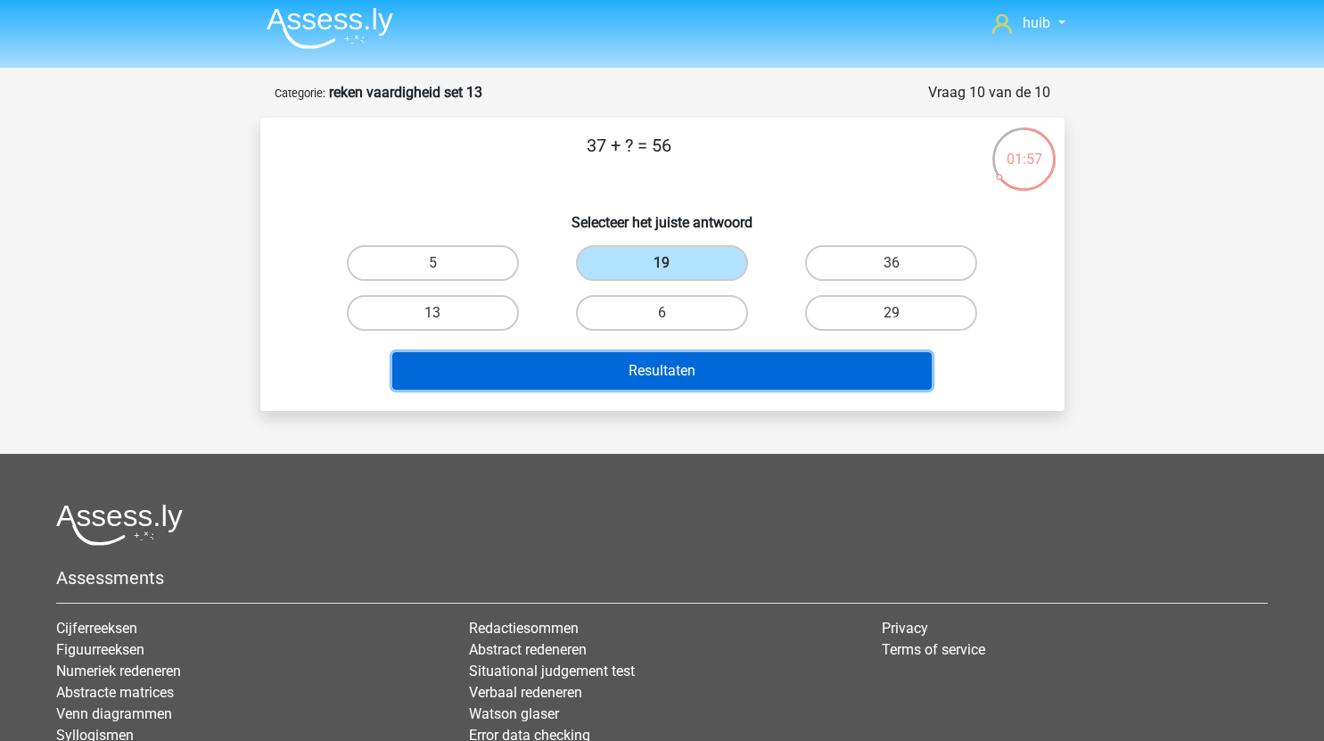
click at [685, 372] on button "Resultaten" at bounding box center [661, 370] width 539 height 37
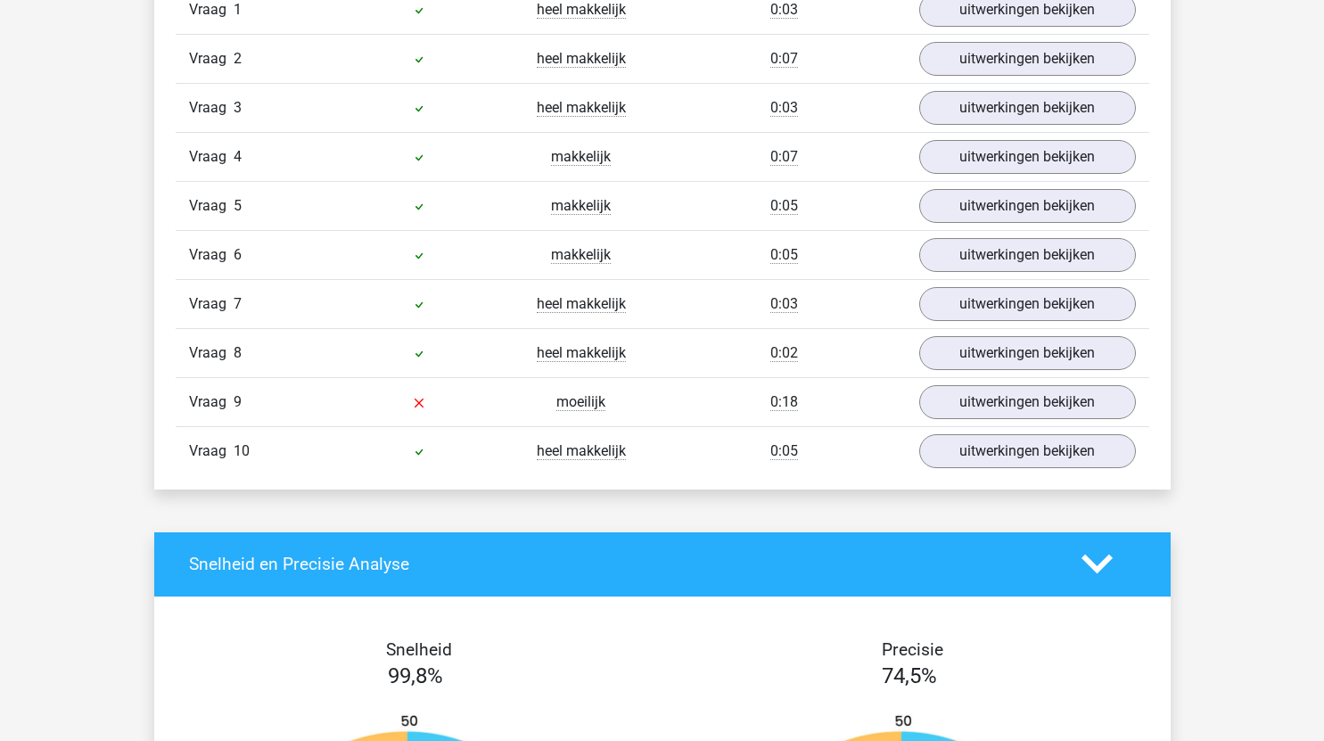
scroll to position [1246, 0]
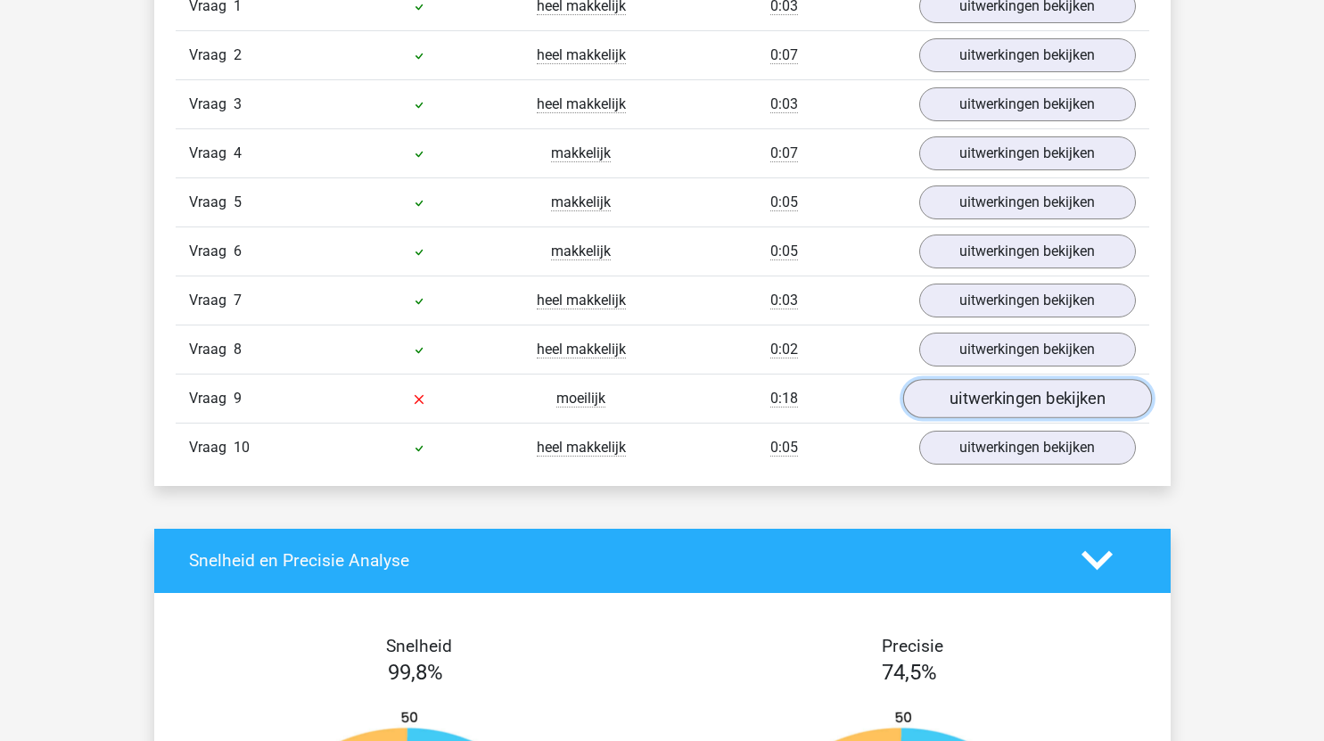
click at [1014, 407] on link "uitwerkingen bekijken" at bounding box center [1026, 398] width 249 height 39
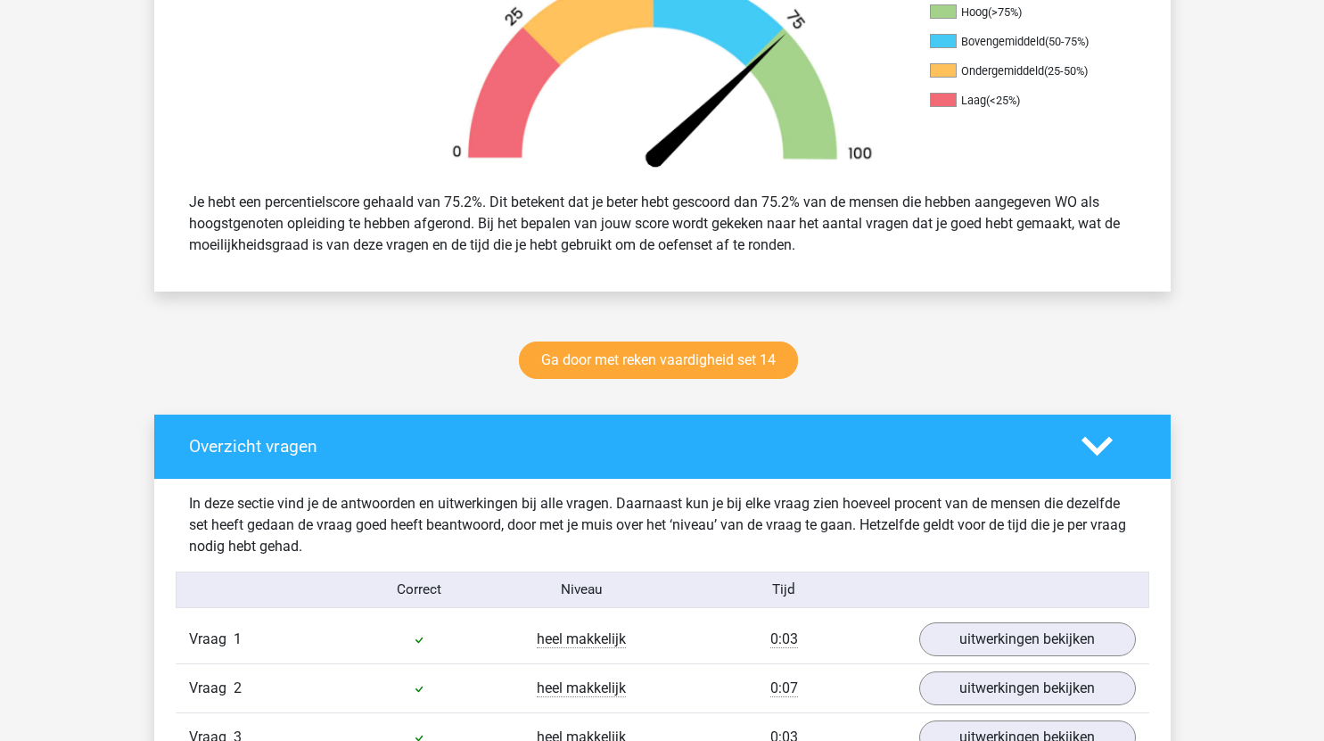
scroll to position [618, 0]
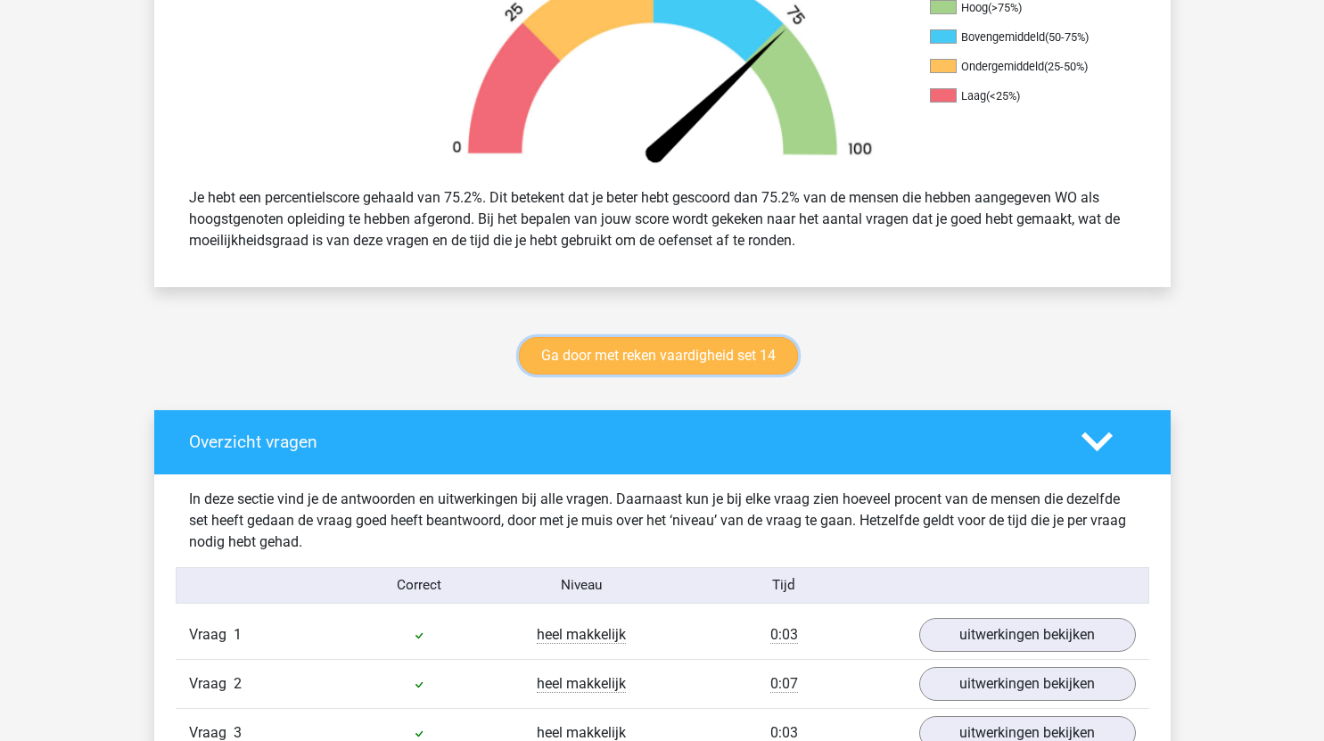
click at [716, 346] on link "Ga door met reken vaardigheid set 14" at bounding box center [658, 355] width 279 height 37
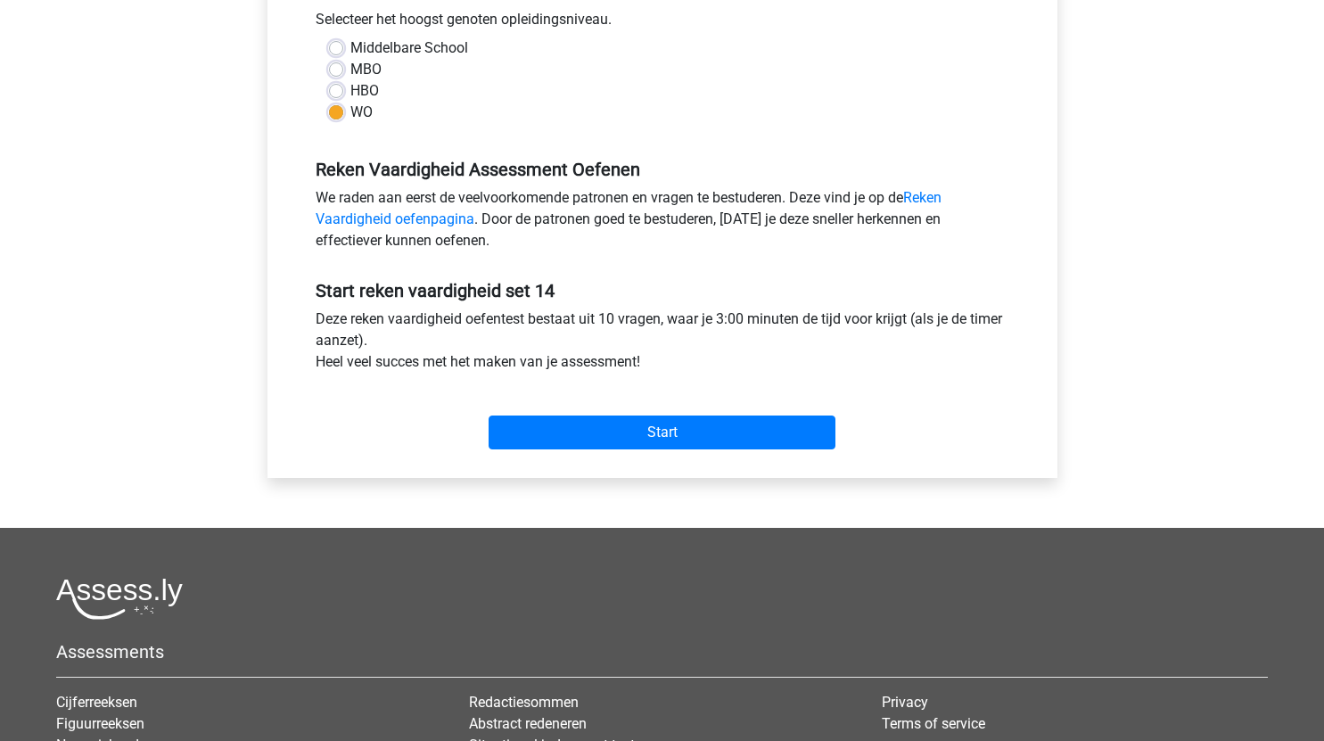
scroll to position [412, 0]
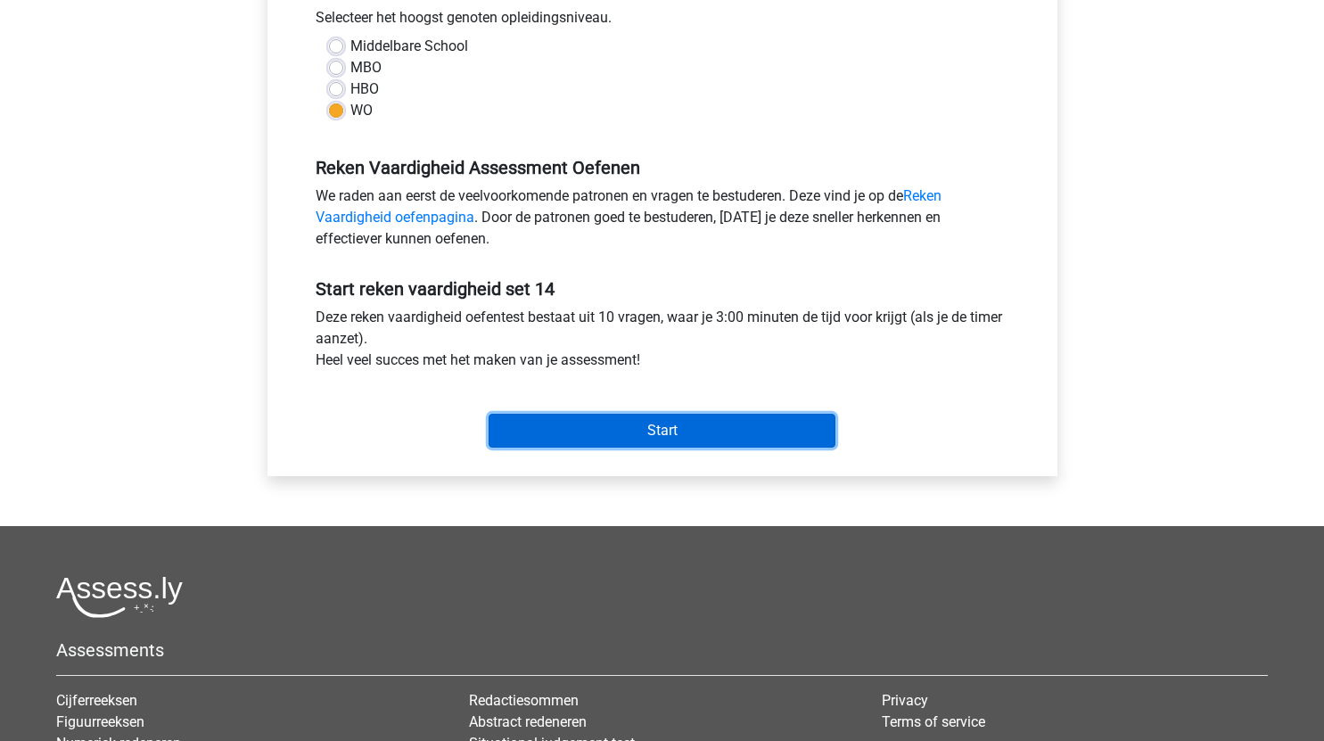
click at [709, 414] on input "Start" at bounding box center [661, 431] width 347 height 34
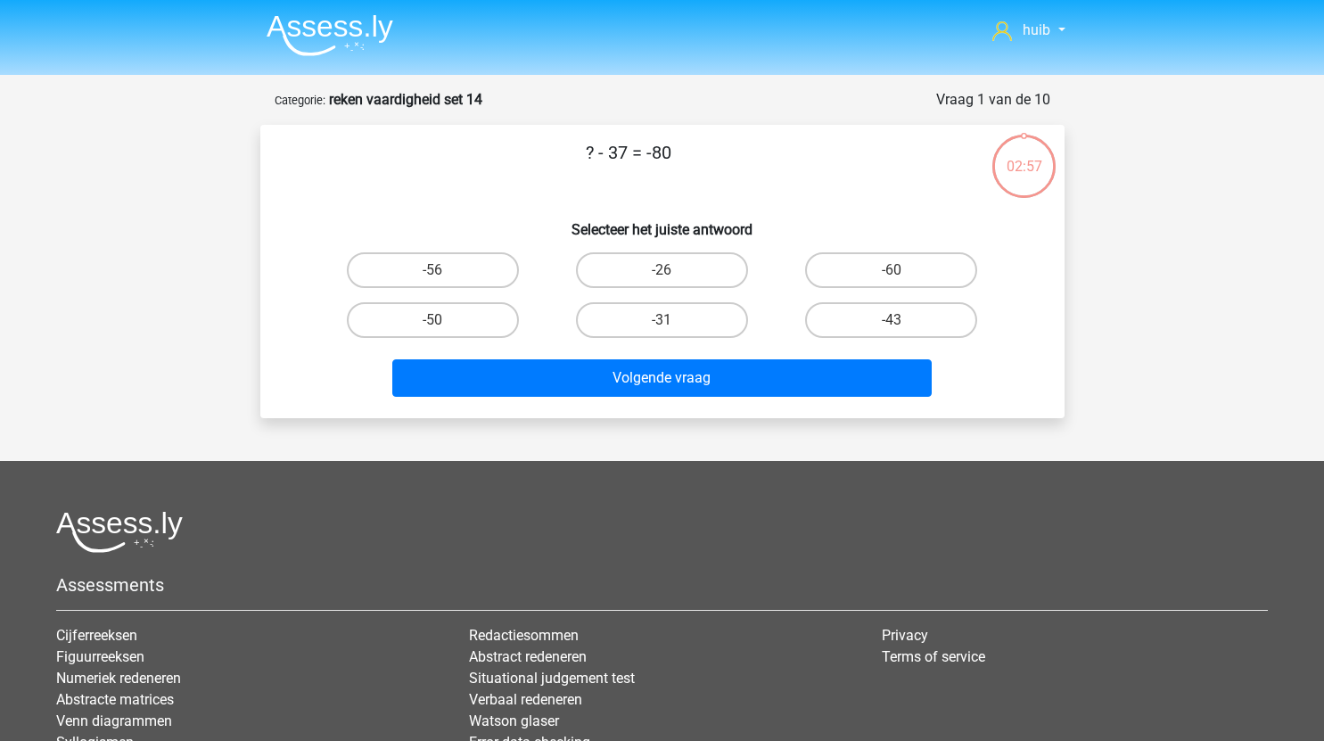
click at [891, 321] on input "-43" at bounding box center [897, 326] width 12 height 12
radio input "true"
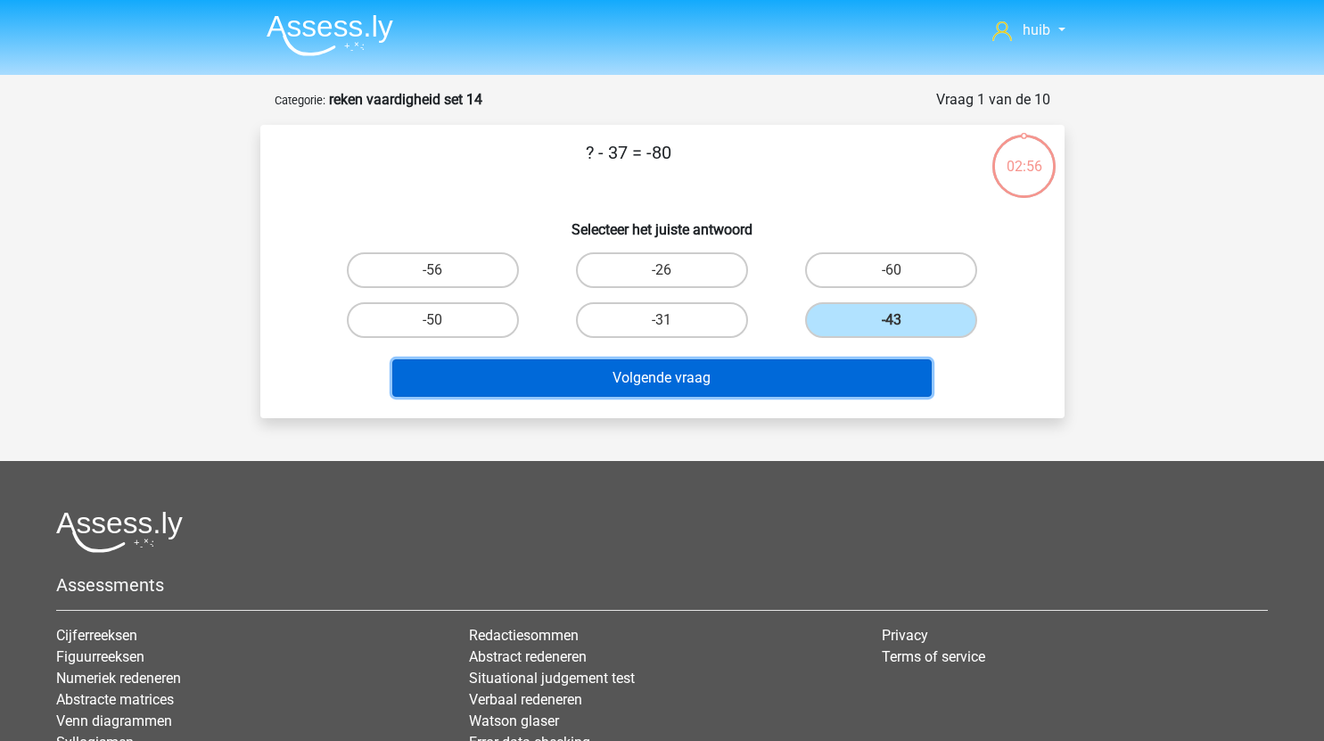
click at [798, 382] on button "Volgende vraag" at bounding box center [661, 377] width 539 height 37
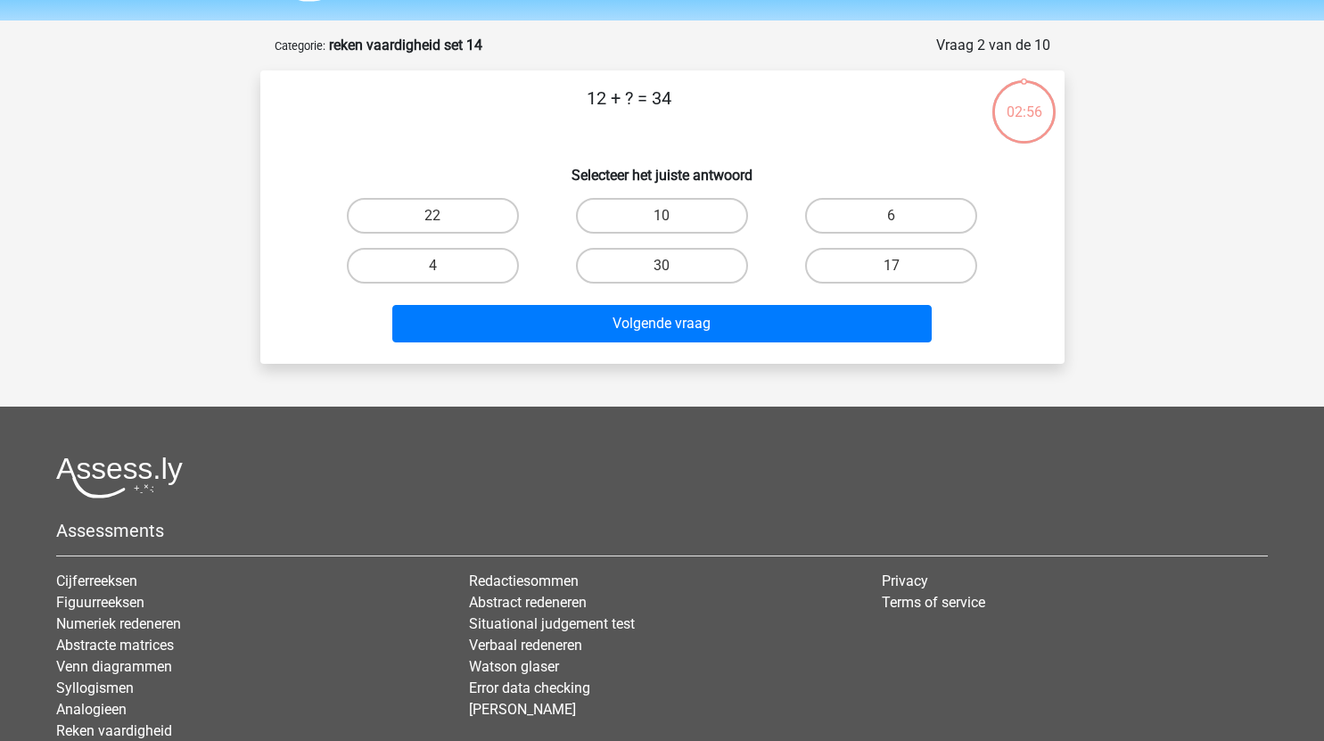
scroll to position [53, 0]
click at [471, 218] on label "22" at bounding box center [433, 217] width 172 height 36
click at [444, 218] on input "22" at bounding box center [438, 223] width 12 height 12
radio input "true"
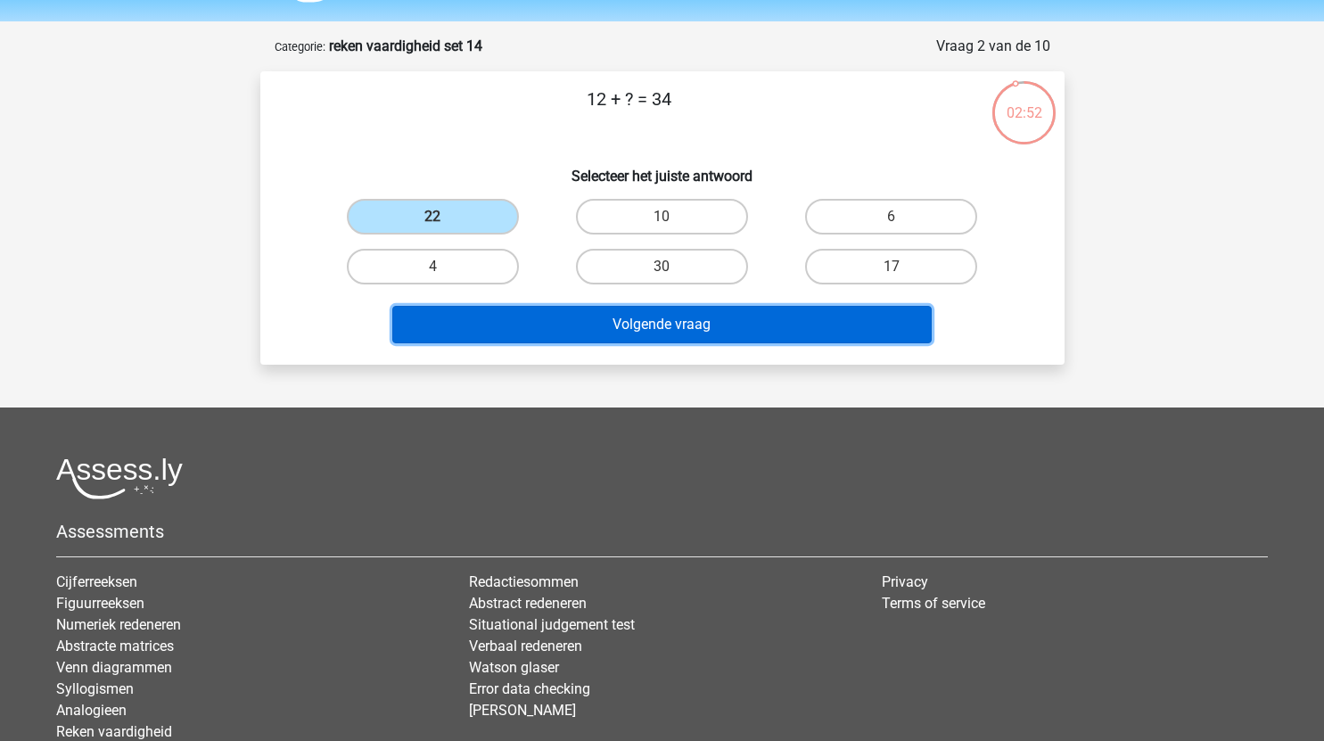
click at [595, 321] on button "Volgende vraag" at bounding box center [661, 324] width 539 height 37
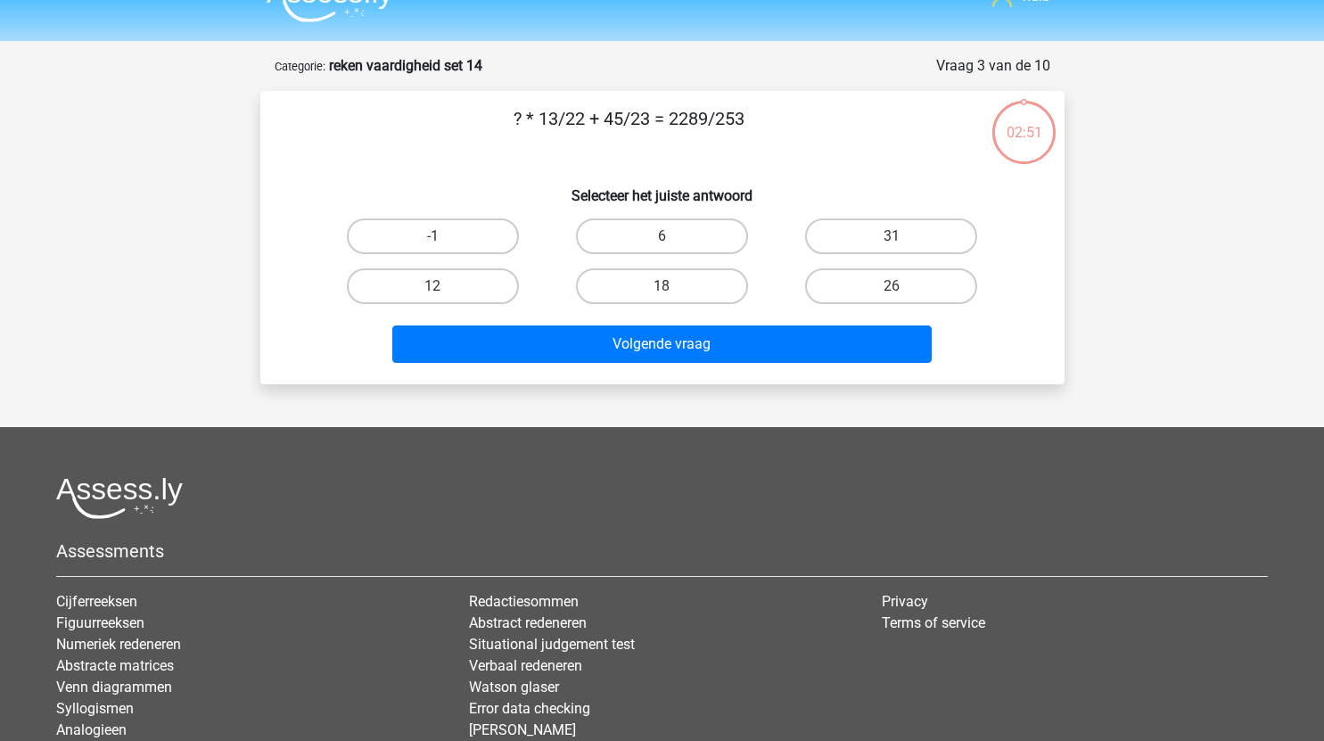
scroll to position [0, 0]
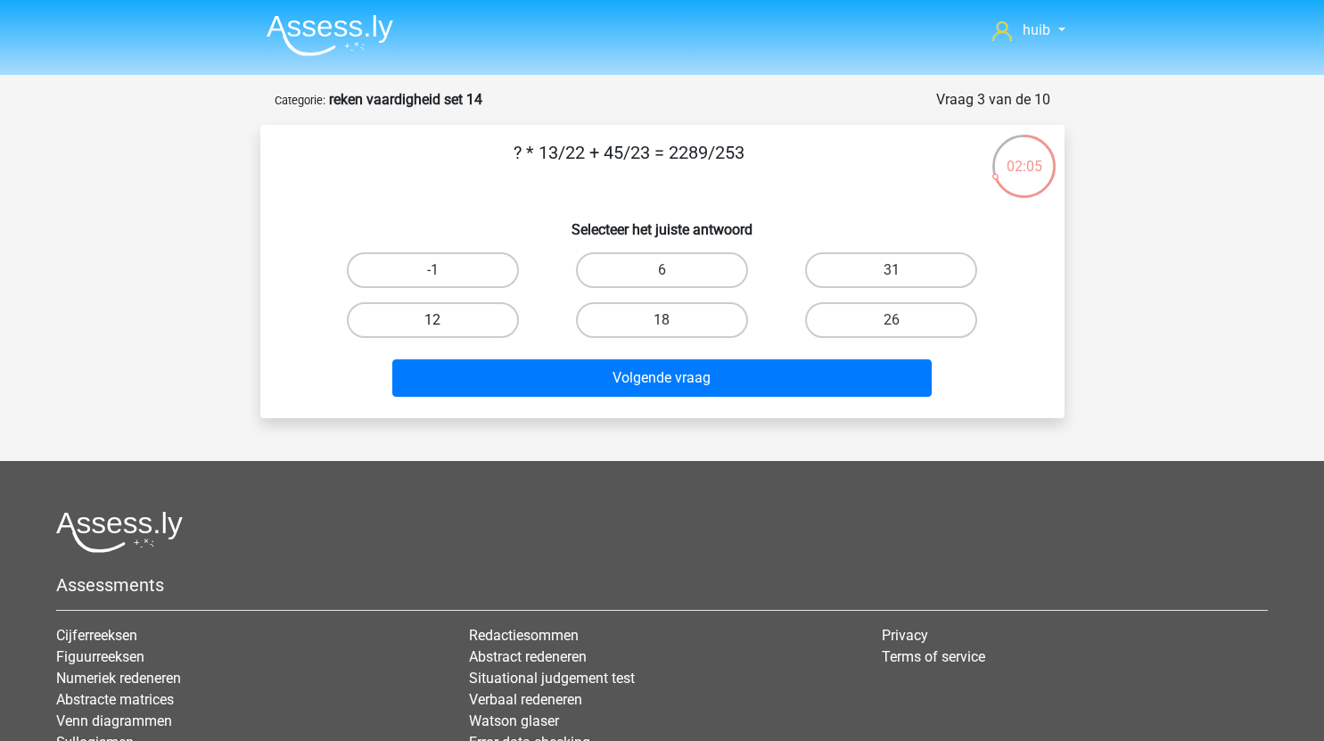
click at [484, 324] on label "12" at bounding box center [433, 320] width 172 height 36
click at [444, 324] on input "12" at bounding box center [438, 326] width 12 height 12
radio input "true"
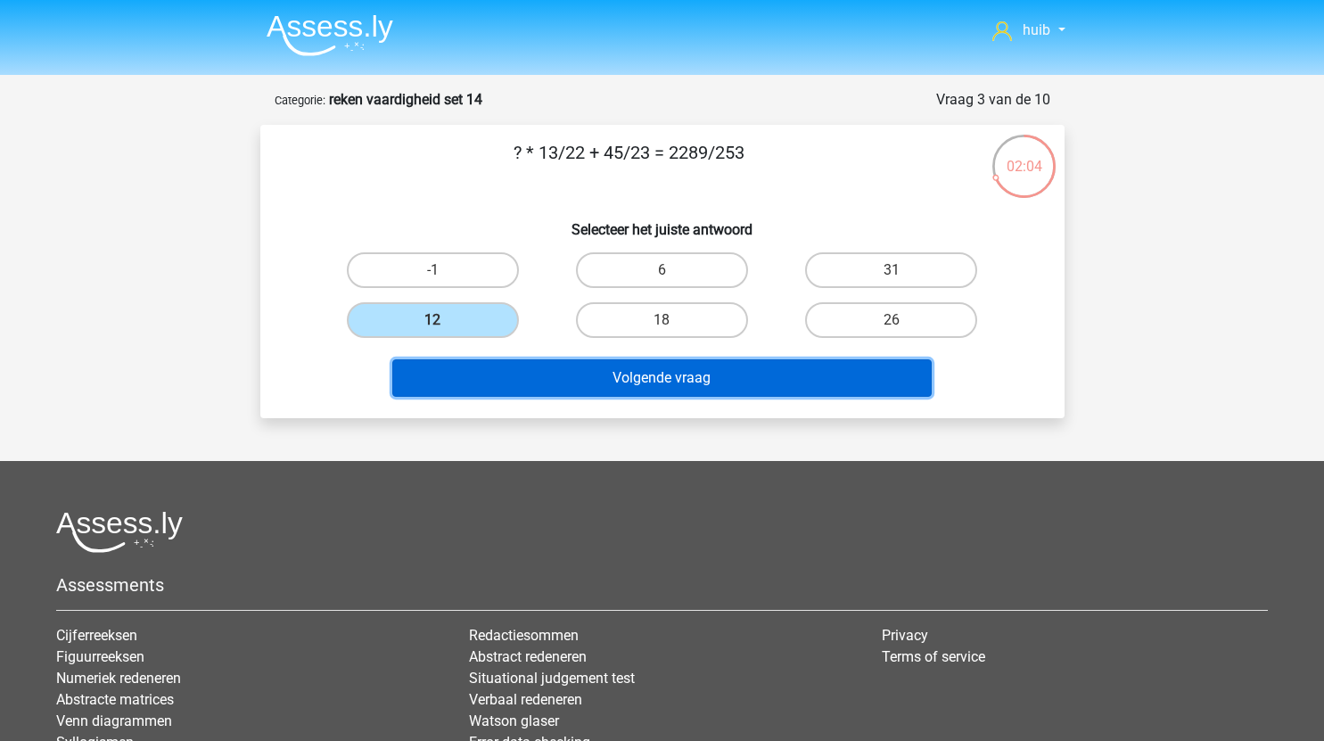
click at [639, 379] on button "Volgende vraag" at bounding box center [661, 377] width 539 height 37
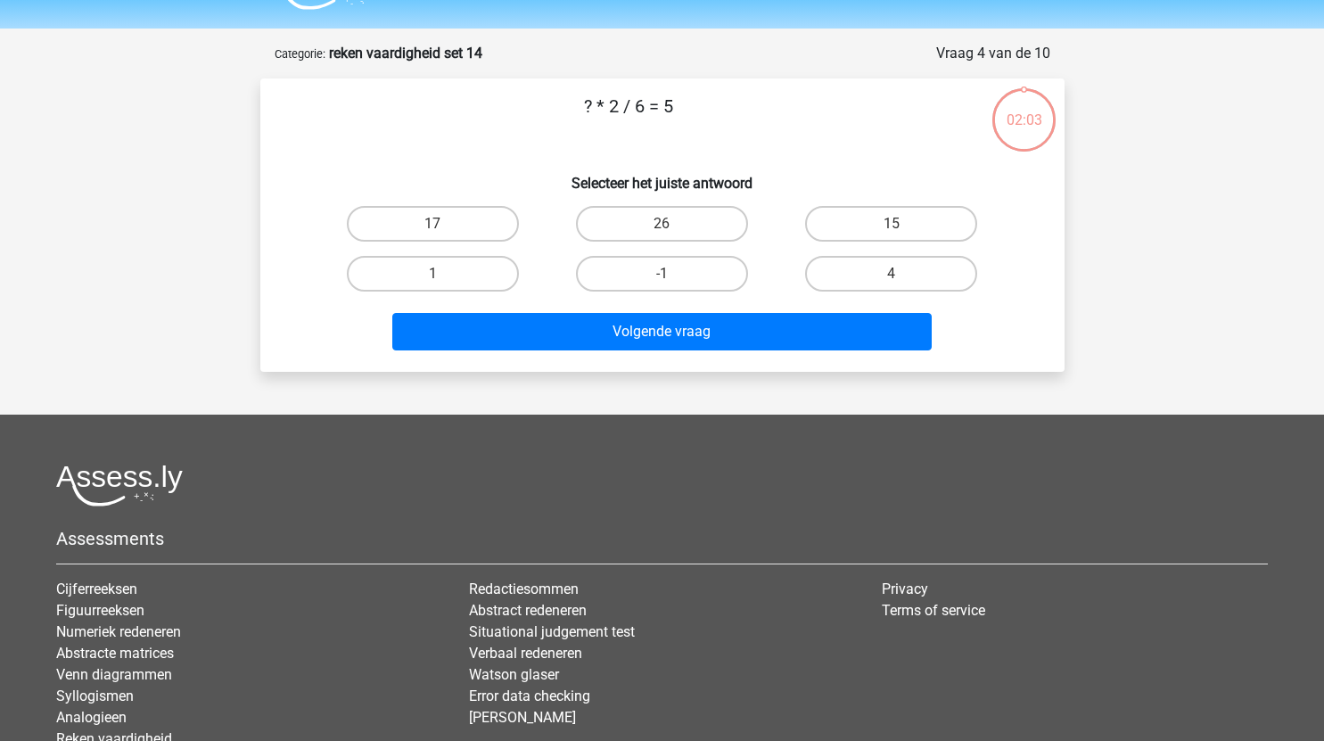
scroll to position [45, 0]
click at [902, 222] on label "15" at bounding box center [891, 225] width 172 height 36
click at [902, 225] on input "15" at bounding box center [897, 231] width 12 height 12
radio input "true"
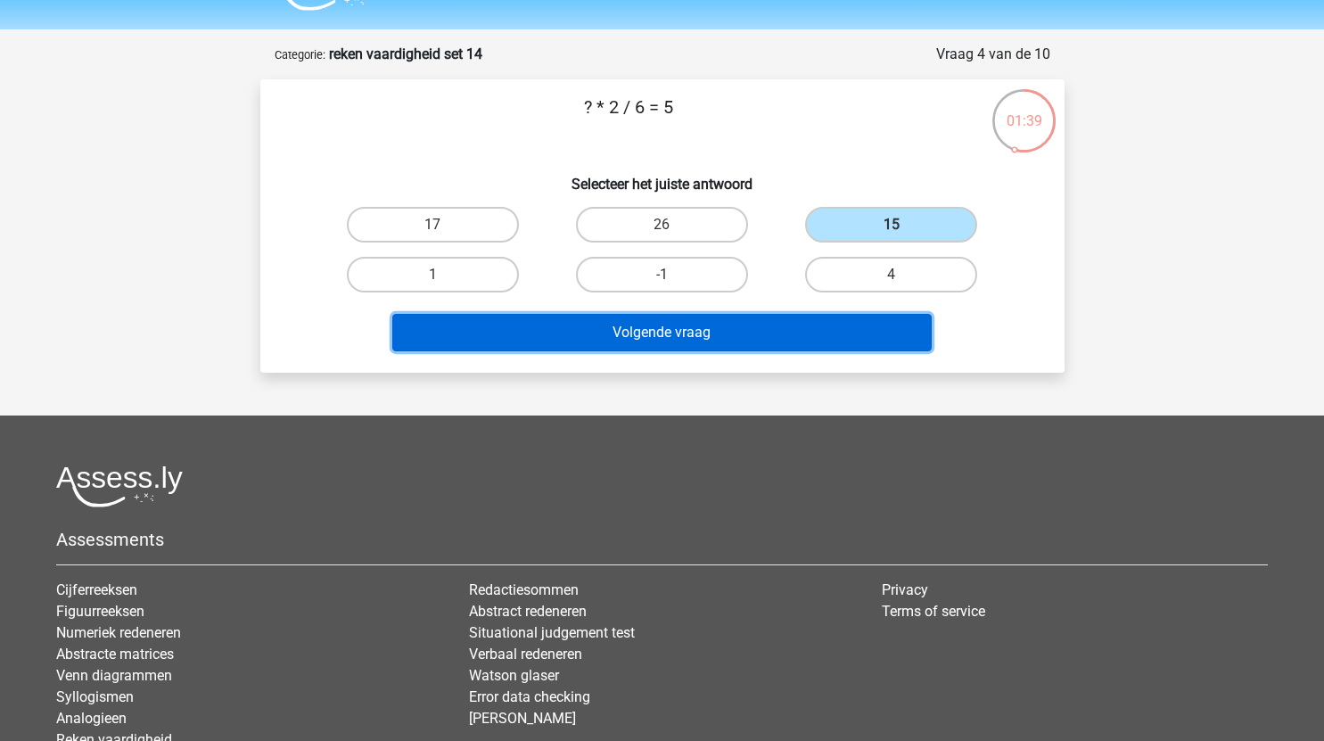
click at [651, 326] on button "Volgende vraag" at bounding box center [661, 332] width 539 height 37
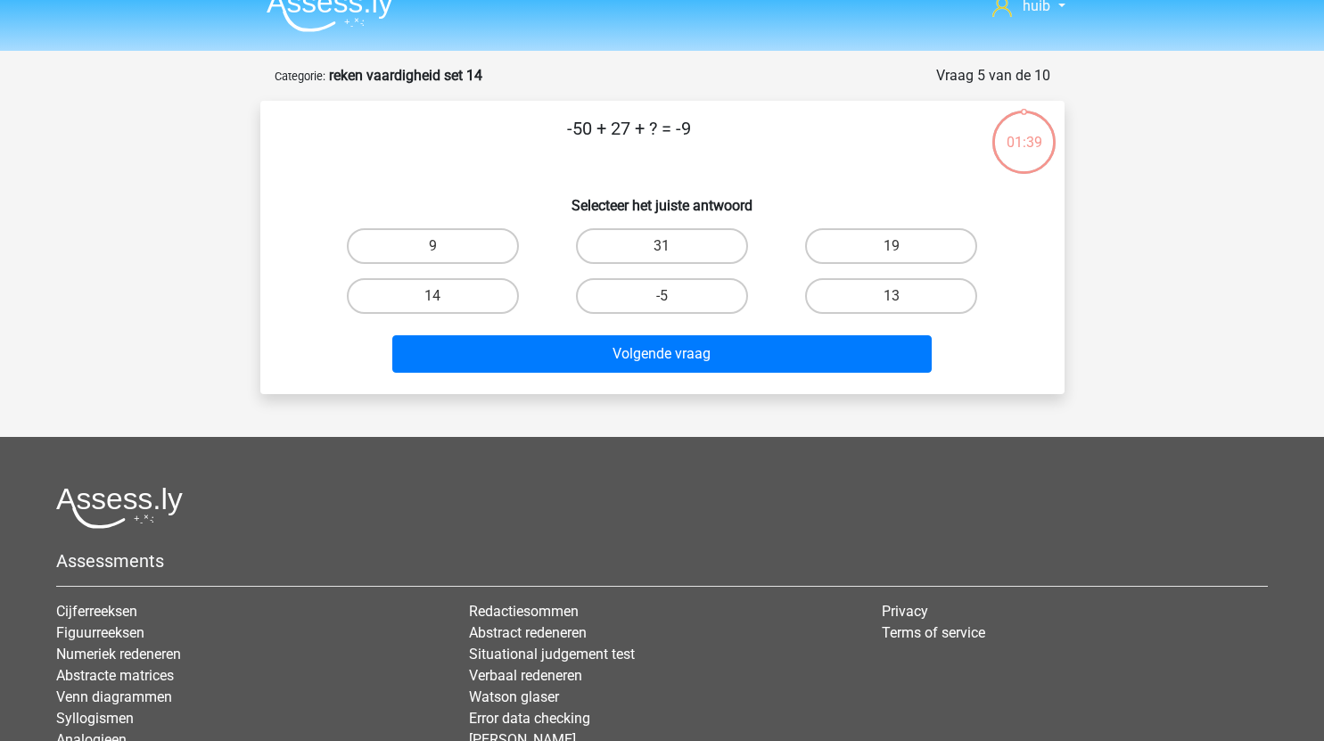
scroll to position [23, 0]
click at [493, 298] on label "14" at bounding box center [433, 297] width 172 height 36
click at [444, 298] on input "14" at bounding box center [438, 303] width 12 height 12
radio input "true"
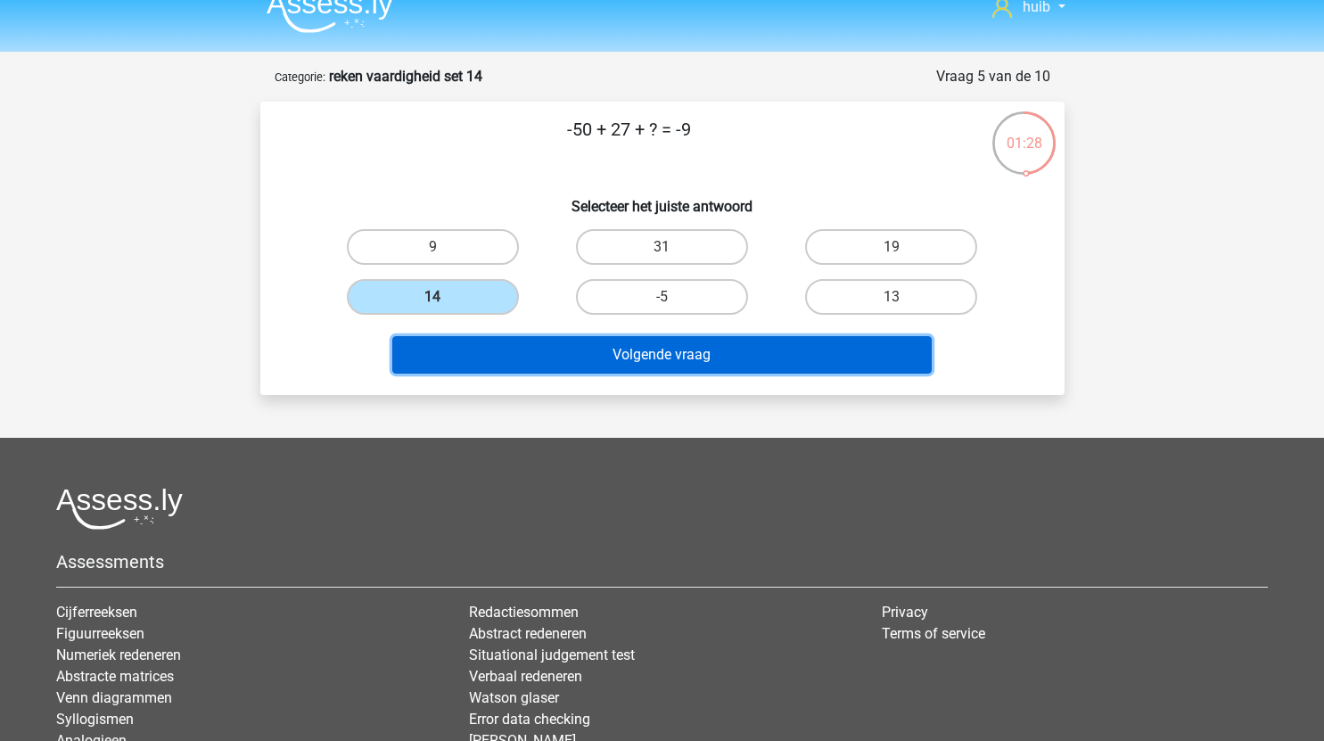
click at [614, 360] on button "Volgende vraag" at bounding box center [661, 354] width 539 height 37
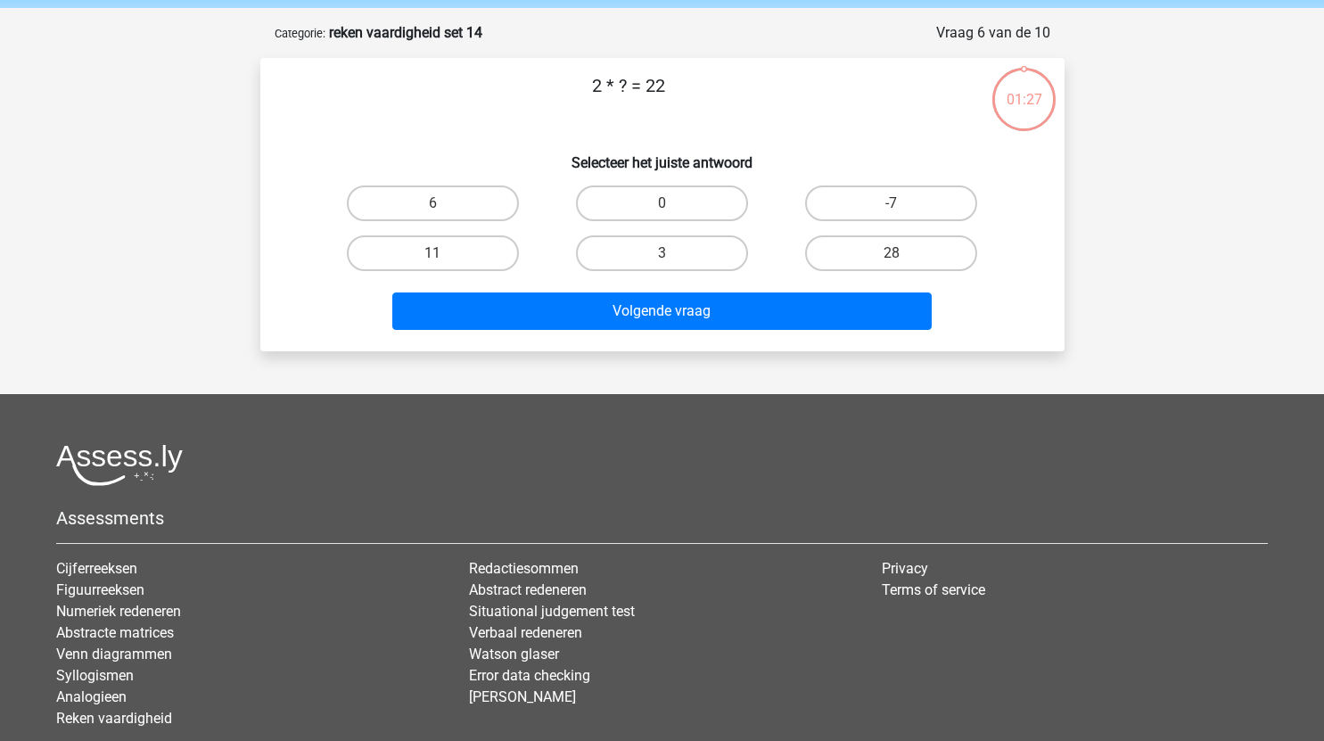
scroll to position [66, 0]
click at [482, 256] on label "11" at bounding box center [433, 254] width 172 height 36
click at [444, 256] on input "11" at bounding box center [438, 260] width 12 height 12
radio input "true"
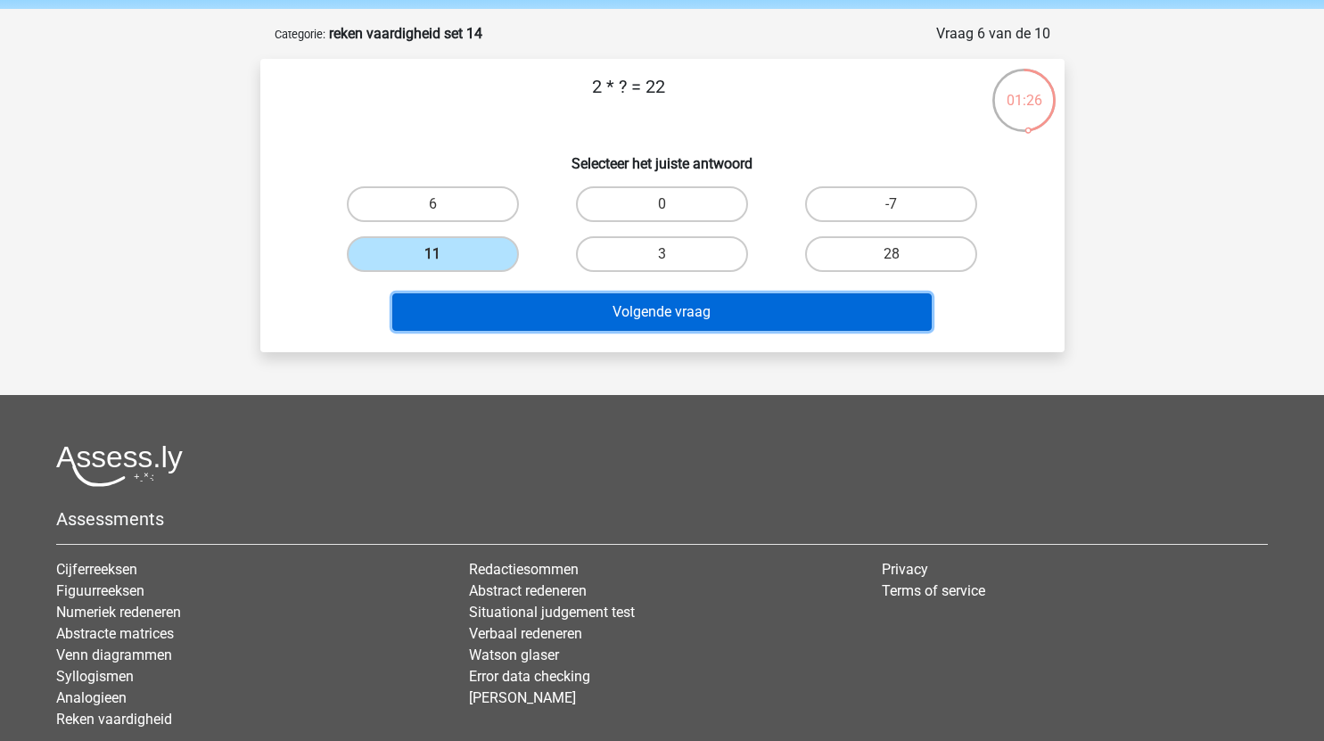
click at [561, 301] on button "Volgende vraag" at bounding box center [661, 311] width 539 height 37
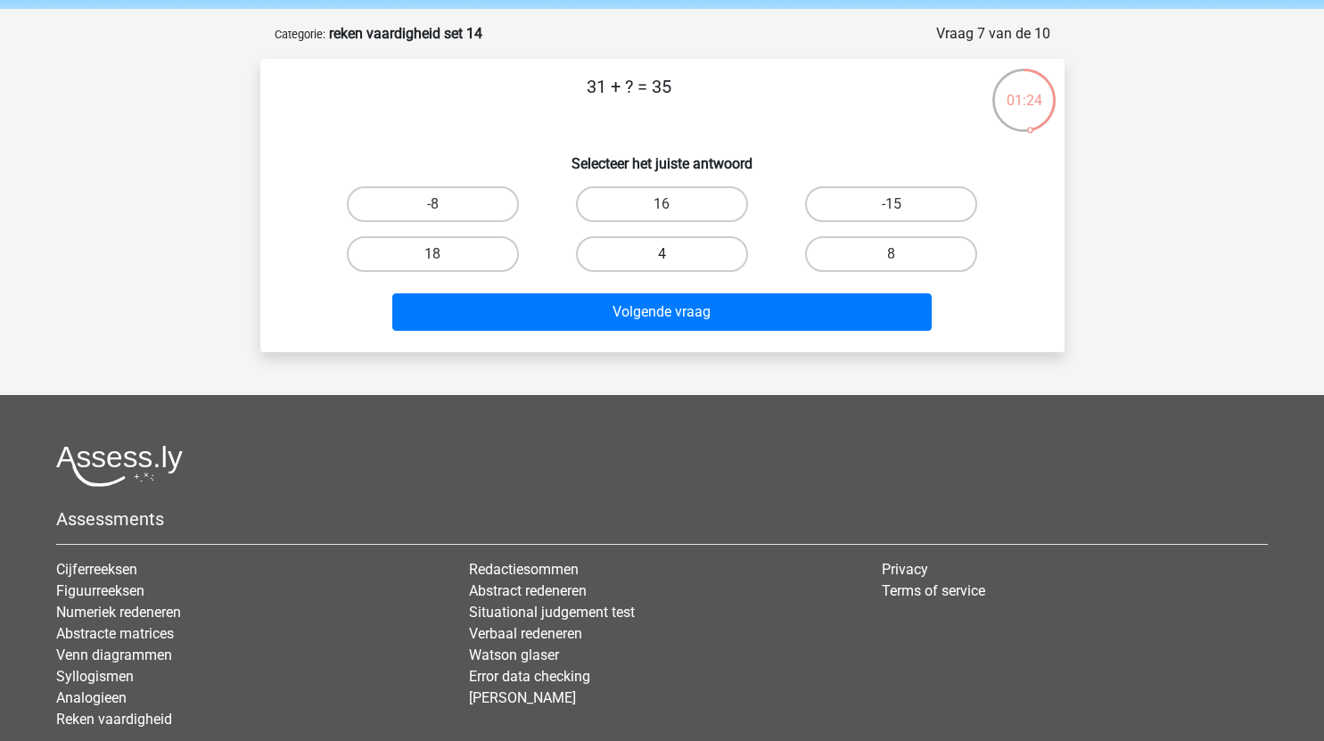
click at [651, 250] on label "4" at bounding box center [662, 254] width 172 height 36
click at [661, 254] on input "4" at bounding box center [667, 260] width 12 height 12
radio input "true"
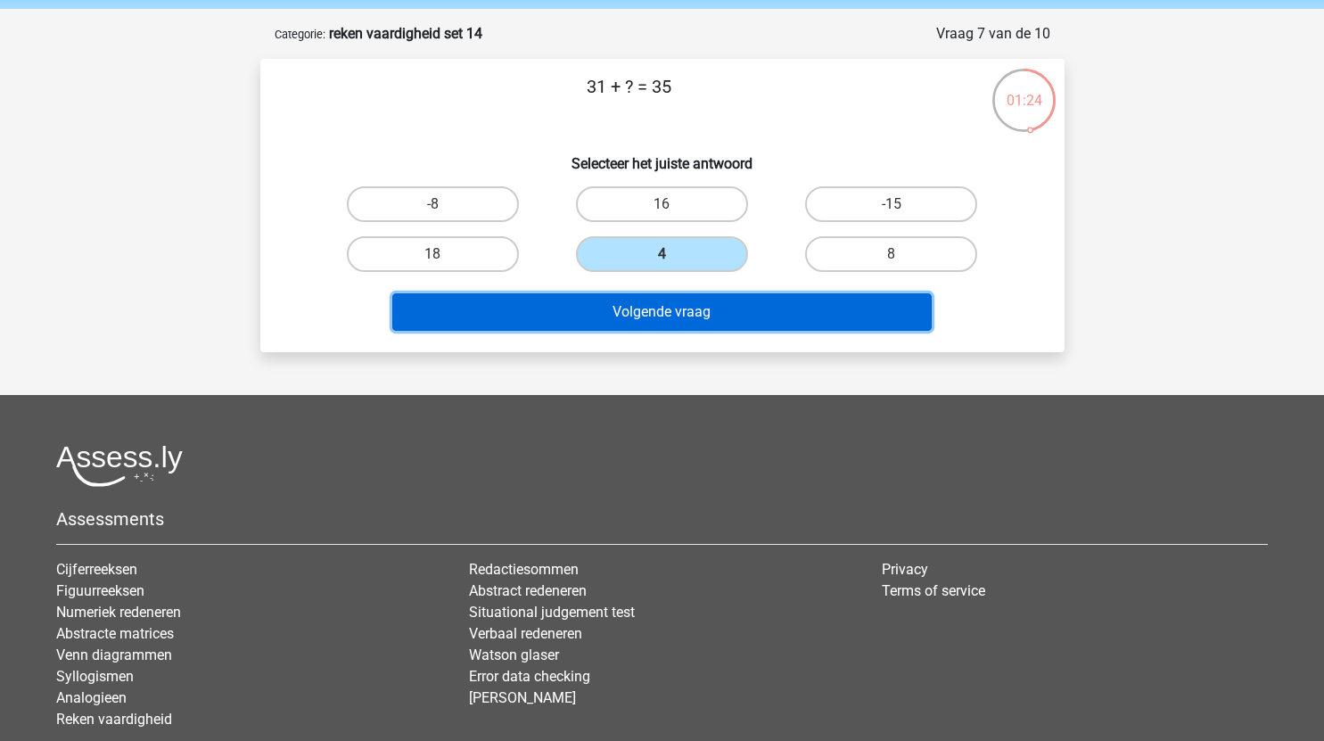
click at [657, 326] on button "Volgende vraag" at bounding box center [661, 311] width 539 height 37
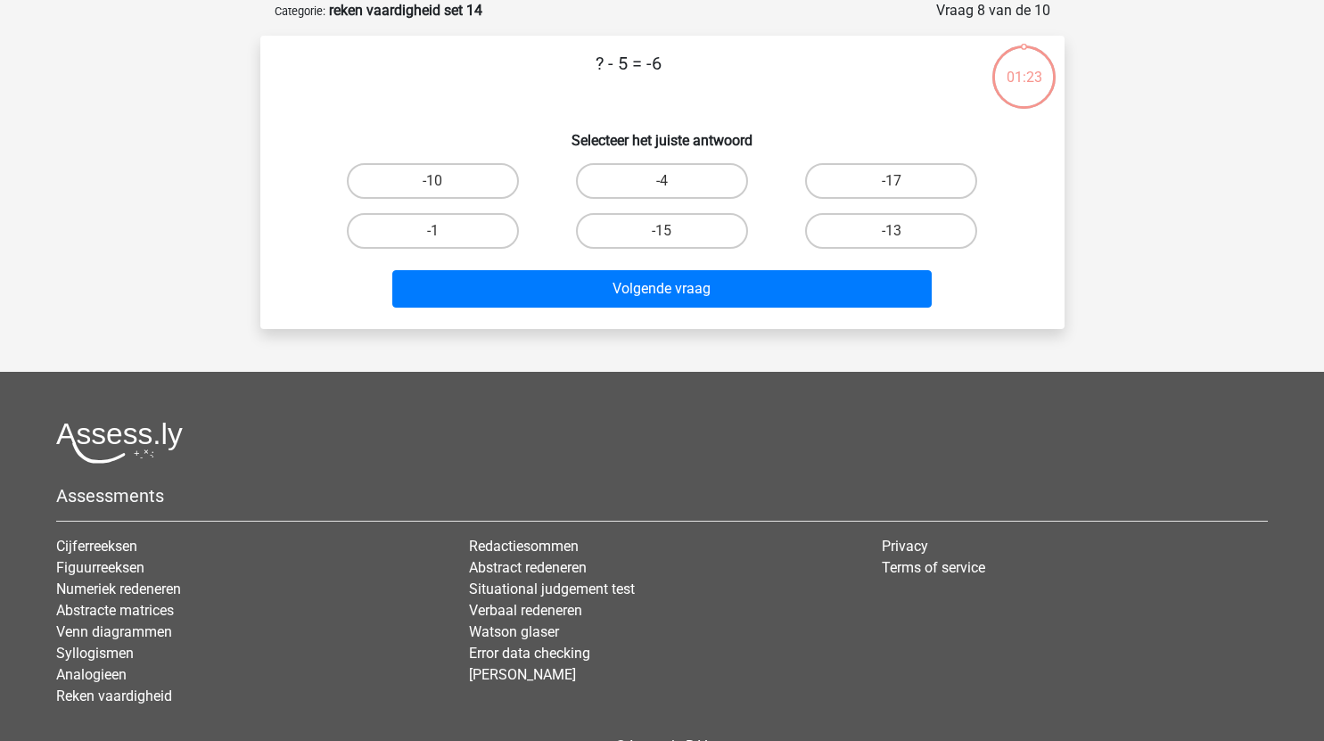
scroll to position [55, 0]
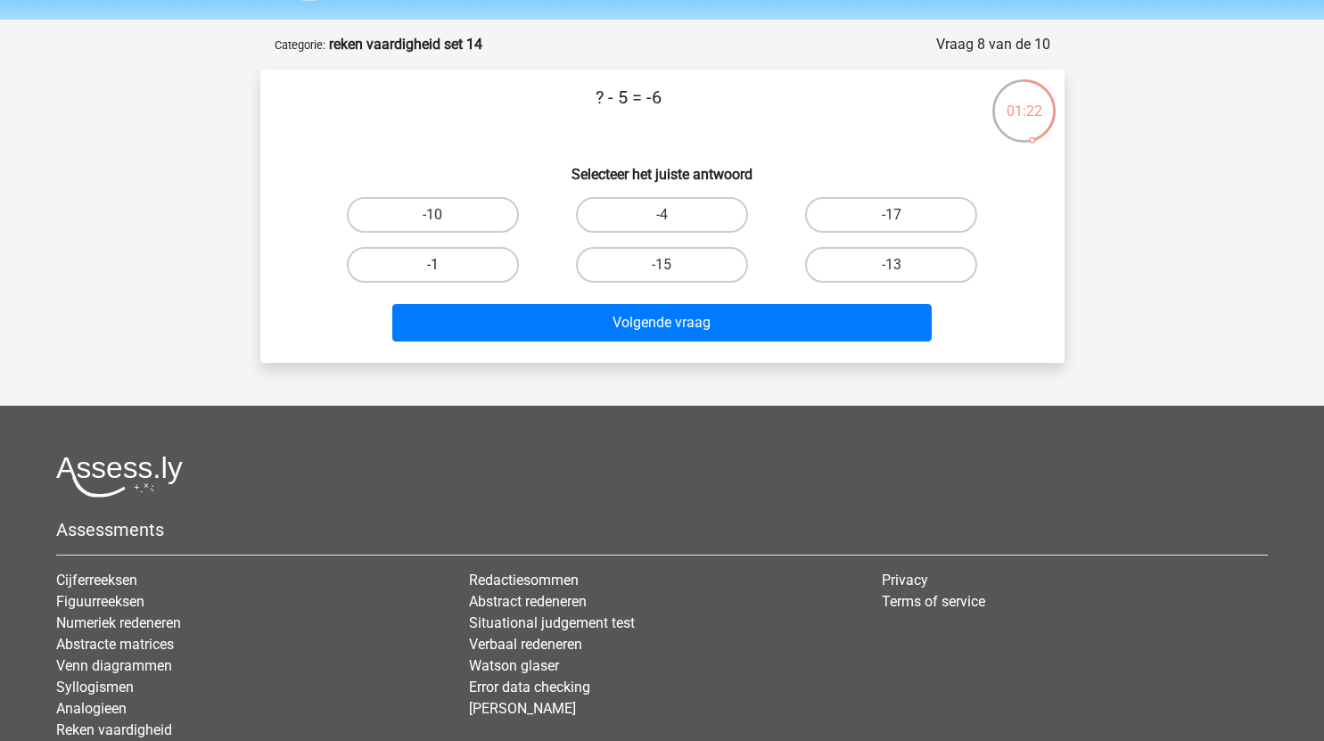
click at [488, 261] on label "-1" at bounding box center [433, 265] width 172 height 36
click at [444, 265] on input "-1" at bounding box center [438, 271] width 12 height 12
radio input "true"
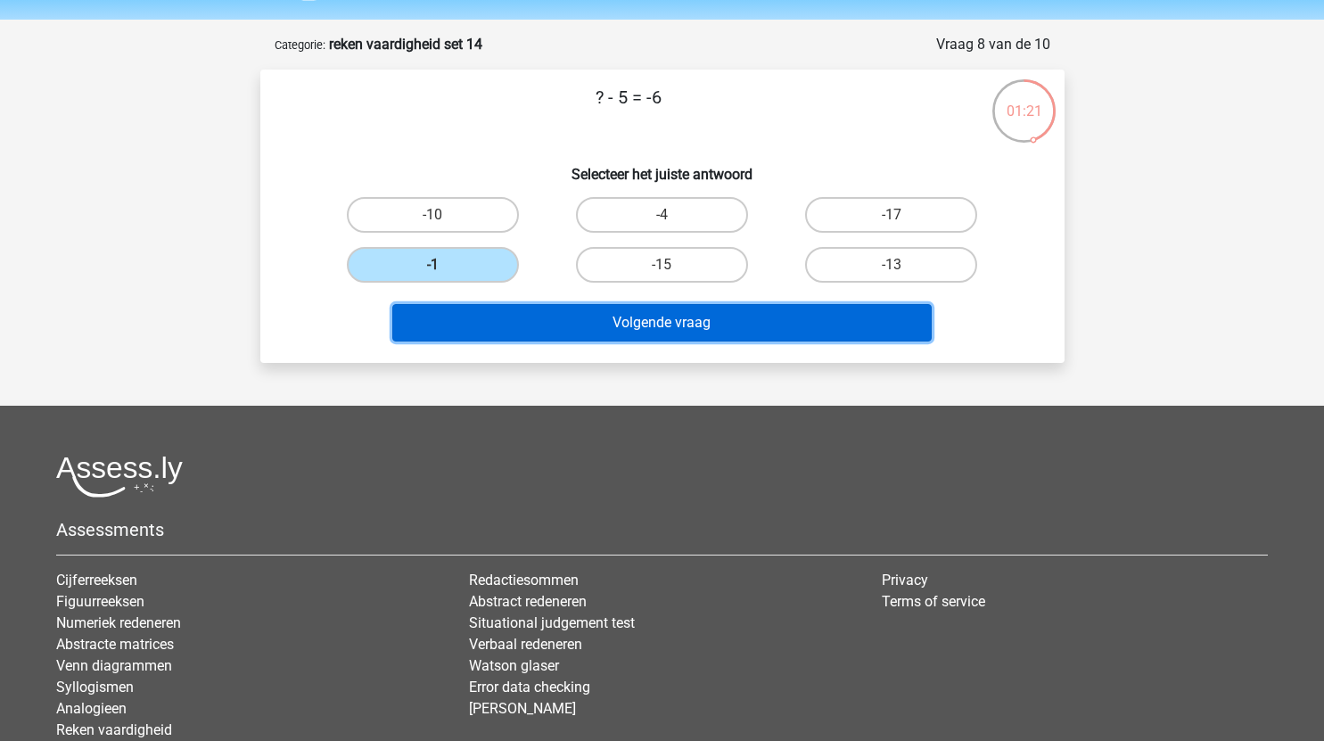
click at [597, 328] on button "Volgende vraag" at bounding box center [661, 322] width 539 height 37
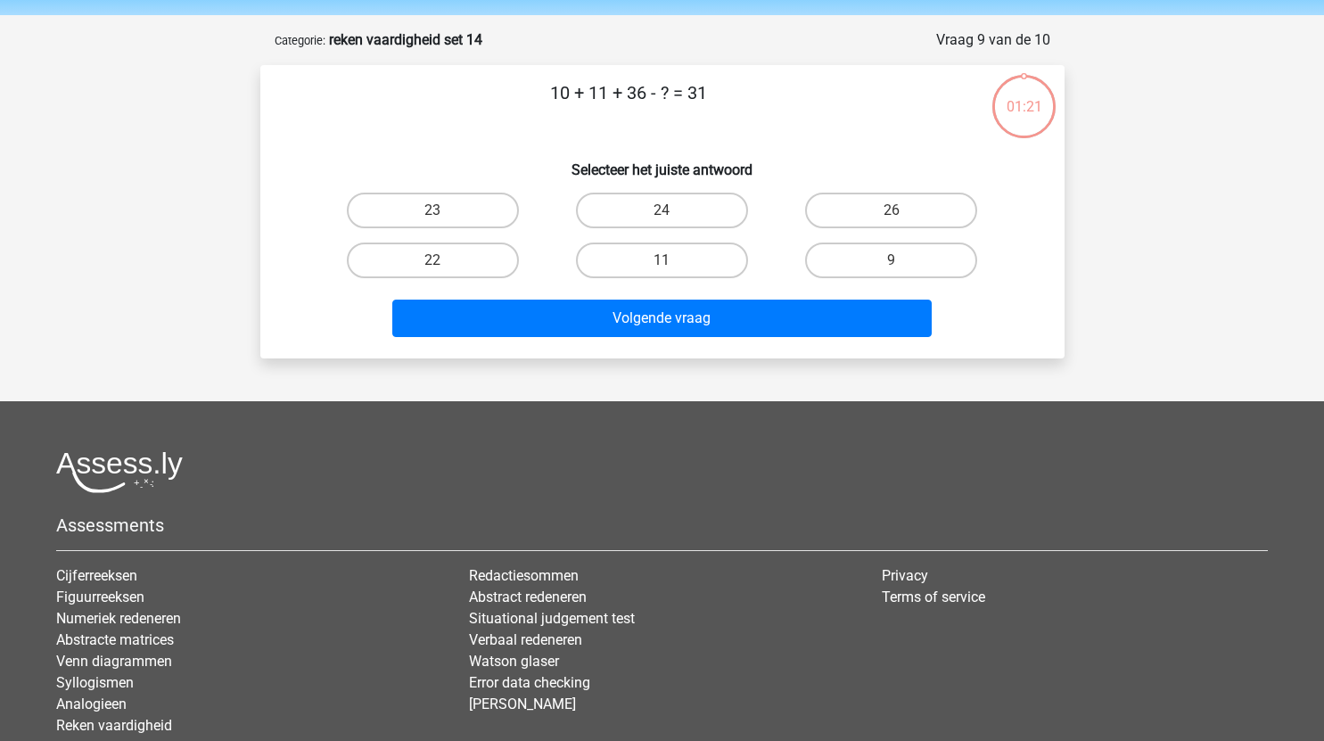
scroll to position [59, 0]
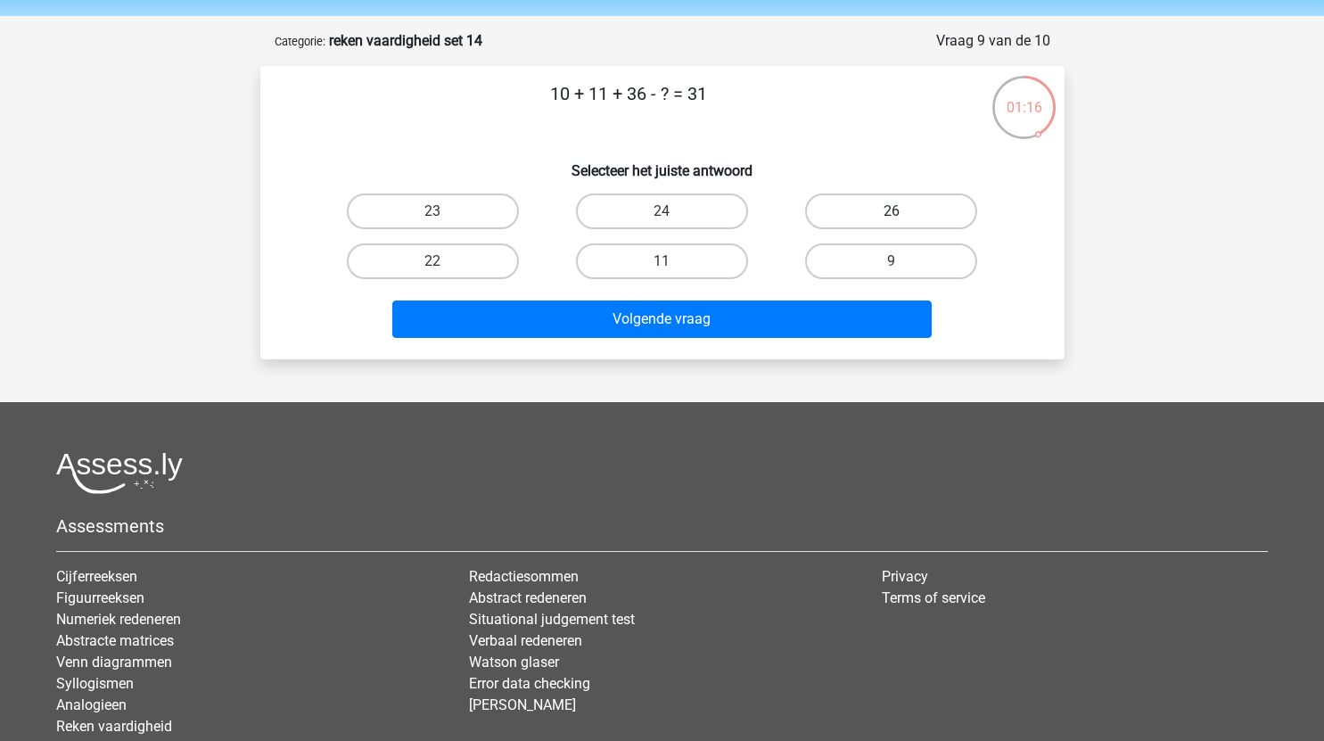
click at [886, 215] on label "26" at bounding box center [891, 211] width 172 height 36
click at [891, 215] on input "26" at bounding box center [897, 217] width 12 height 12
radio input "true"
click at [781, 341] on div "Volgende vraag" at bounding box center [662, 322] width 688 height 45
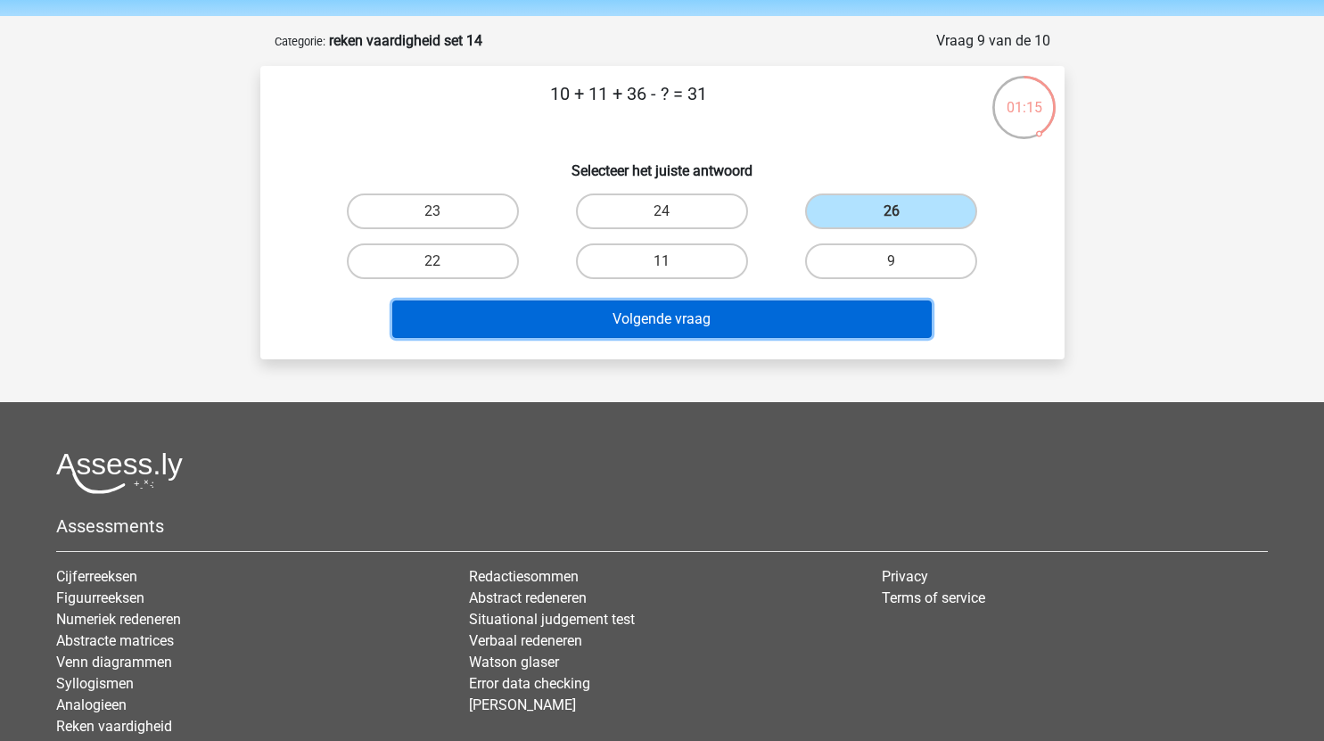
click at [807, 304] on button "Volgende vraag" at bounding box center [661, 318] width 539 height 37
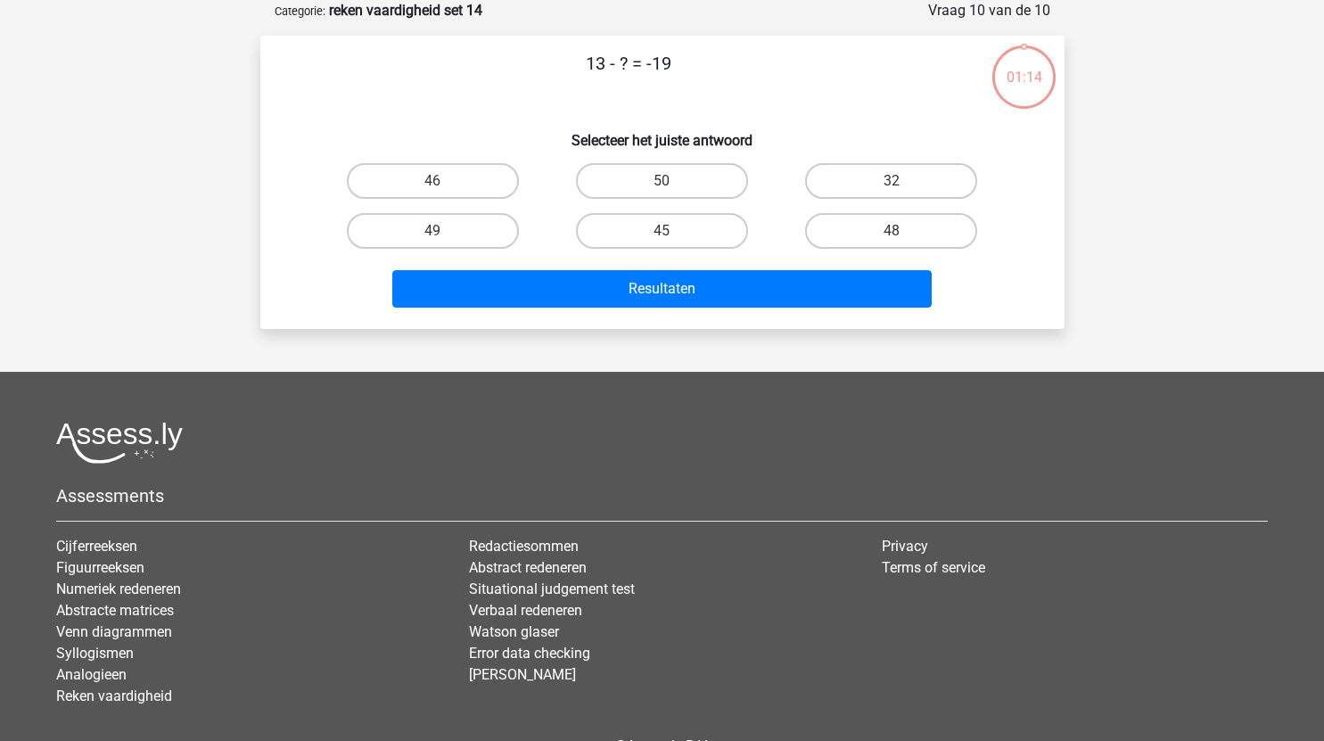
scroll to position [77, 0]
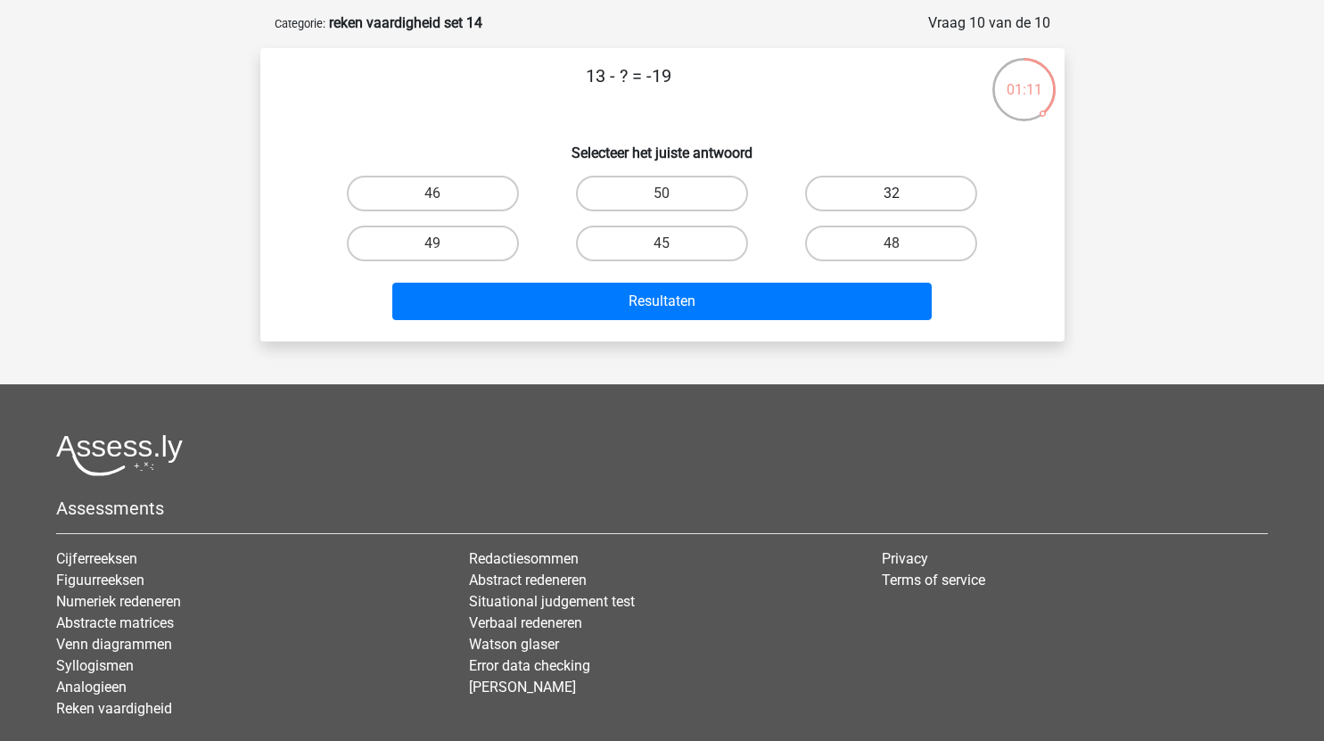
click at [933, 197] on label "32" at bounding box center [891, 194] width 172 height 36
click at [903, 197] on input "32" at bounding box center [897, 199] width 12 height 12
radio input "true"
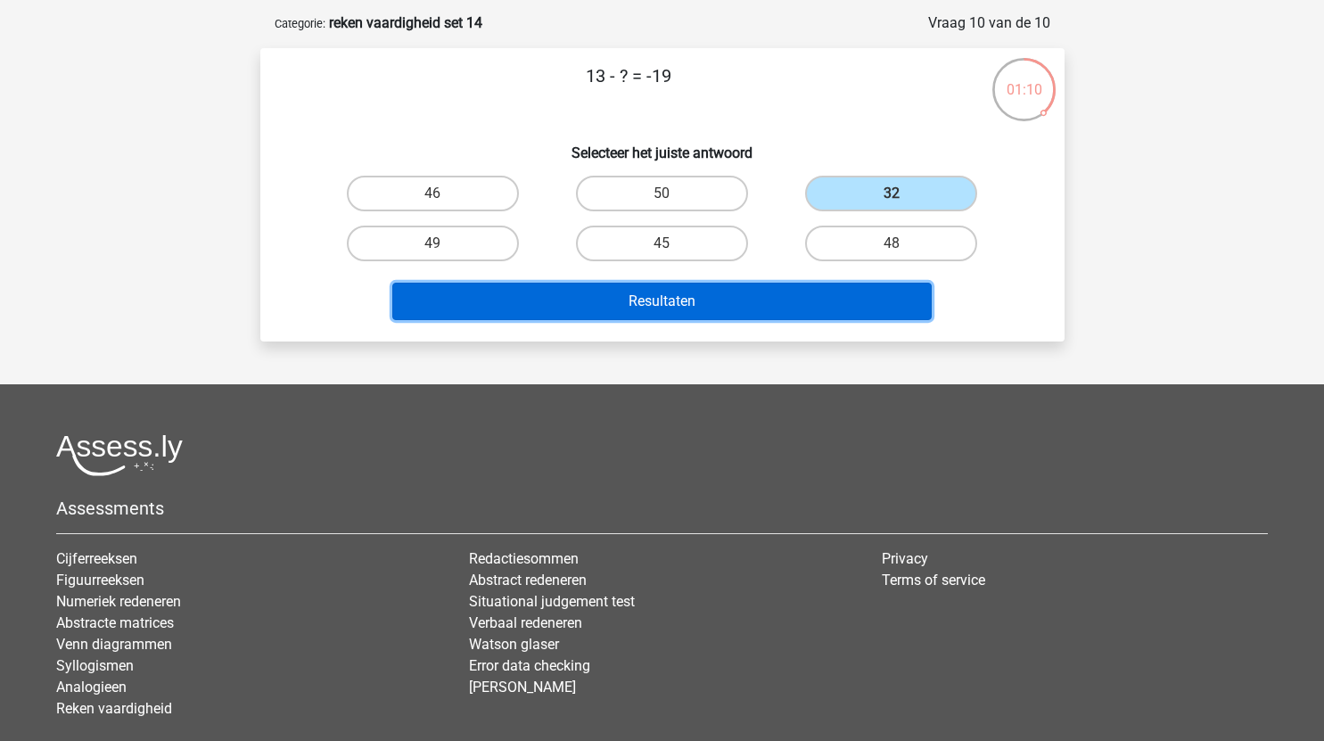
click at [710, 304] on button "Resultaten" at bounding box center [661, 301] width 539 height 37
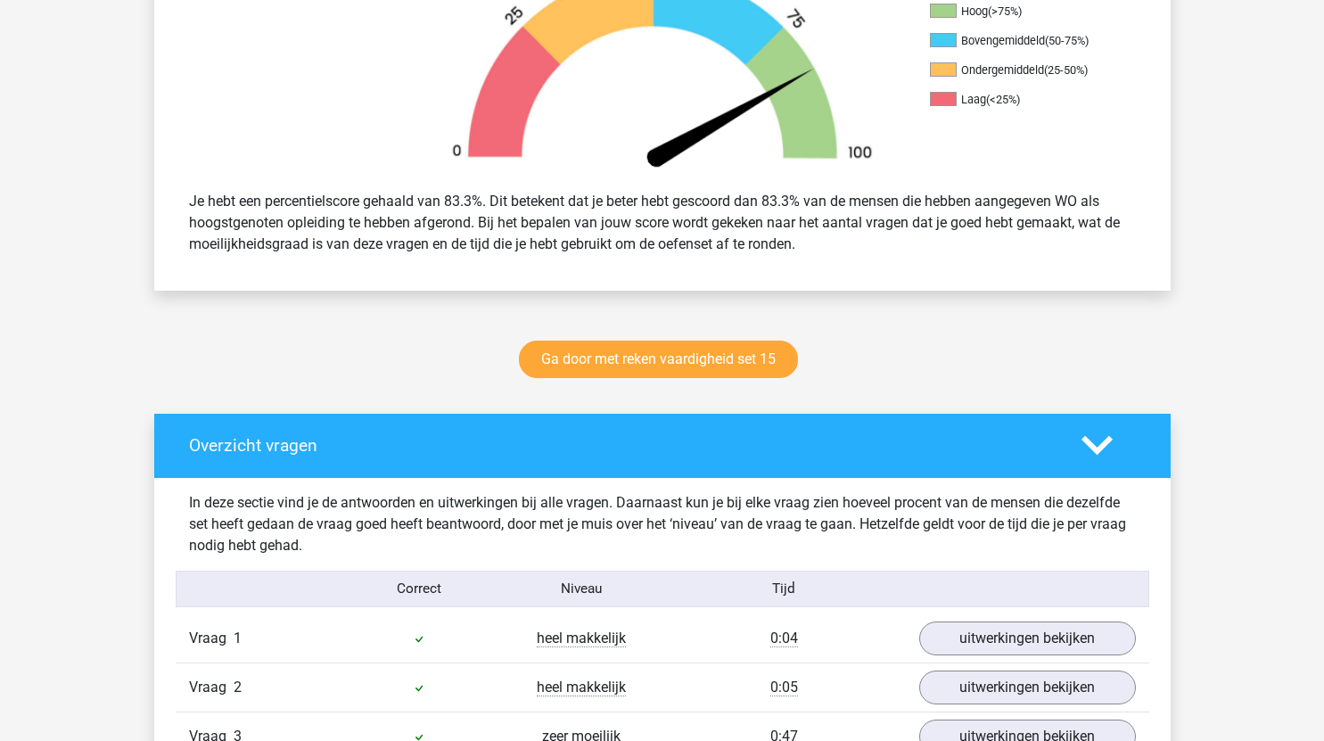
scroll to position [1083, 0]
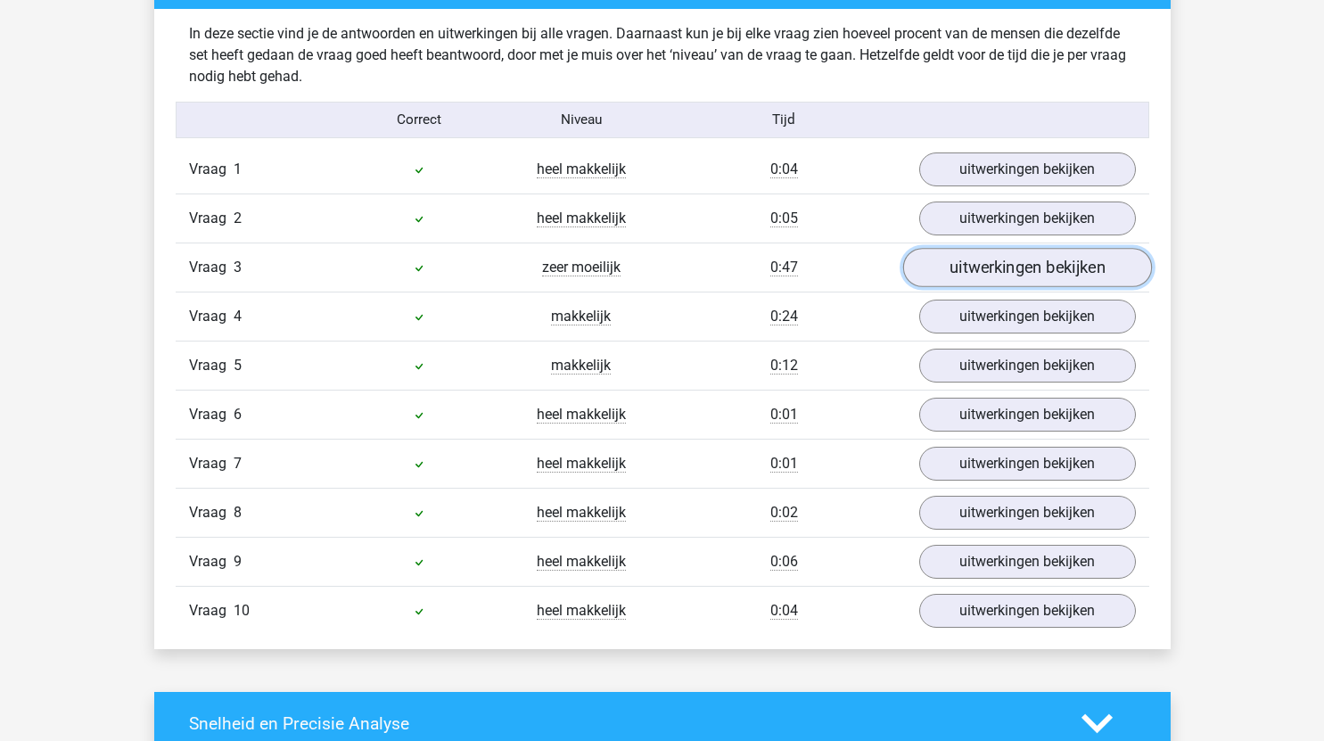
click at [966, 259] on link "uitwerkingen bekijken" at bounding box center [1026, 267] width 249 height 39
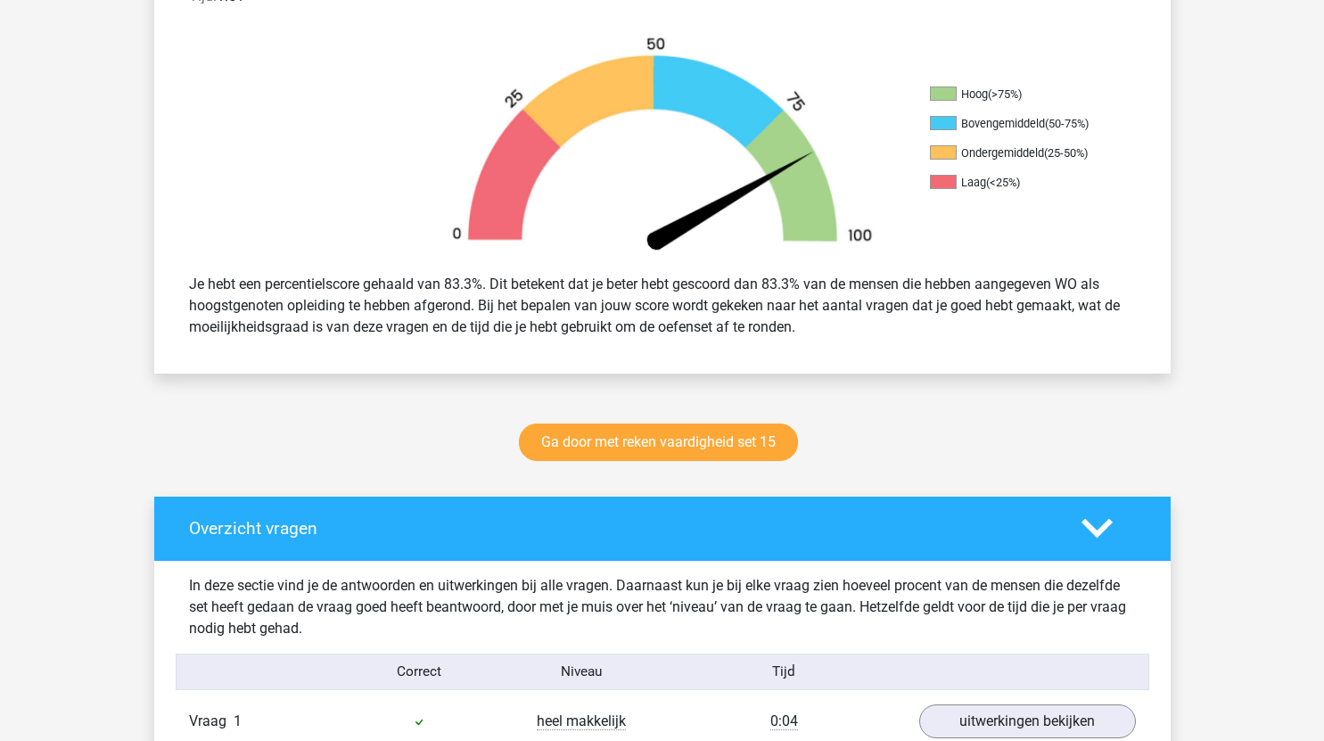
scroll to position [529, 0]
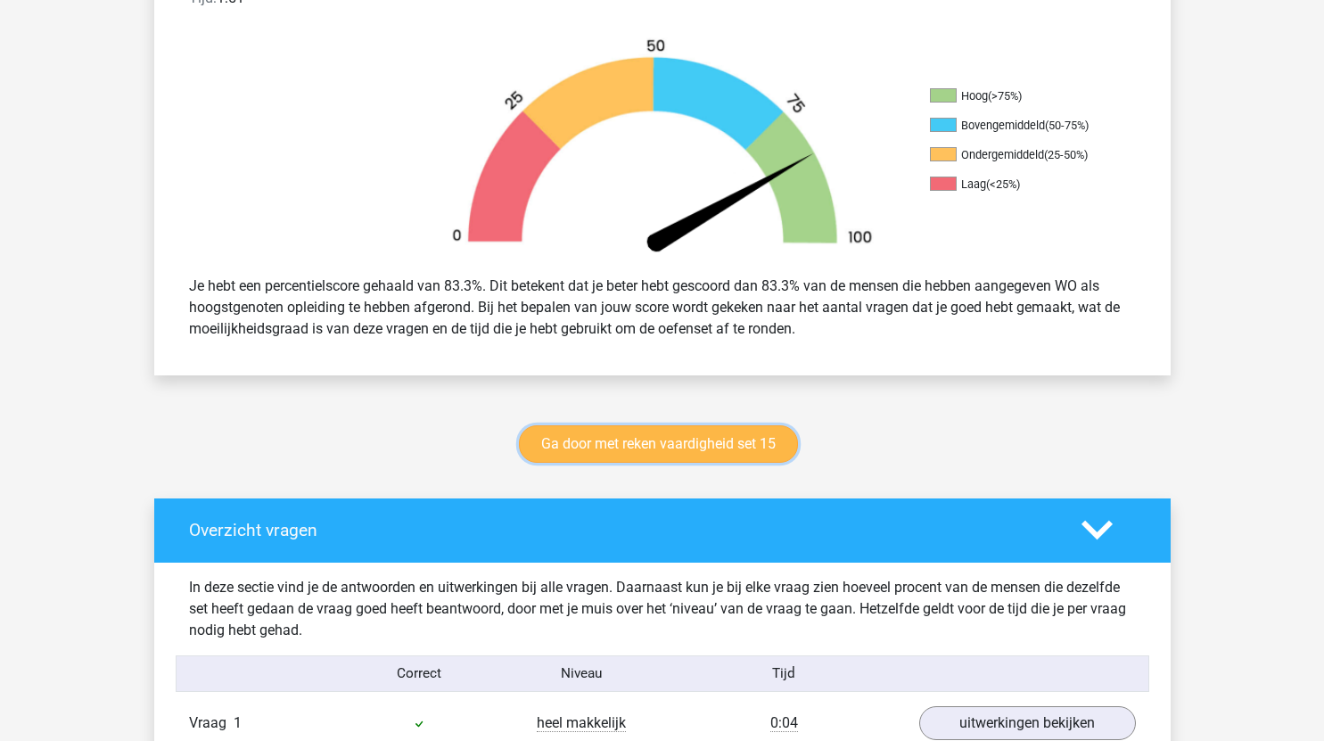
click at [716, 448] on link "Ga door met reken vaardigheid set 15" at bounding box center [658, 443] width 279 height 37
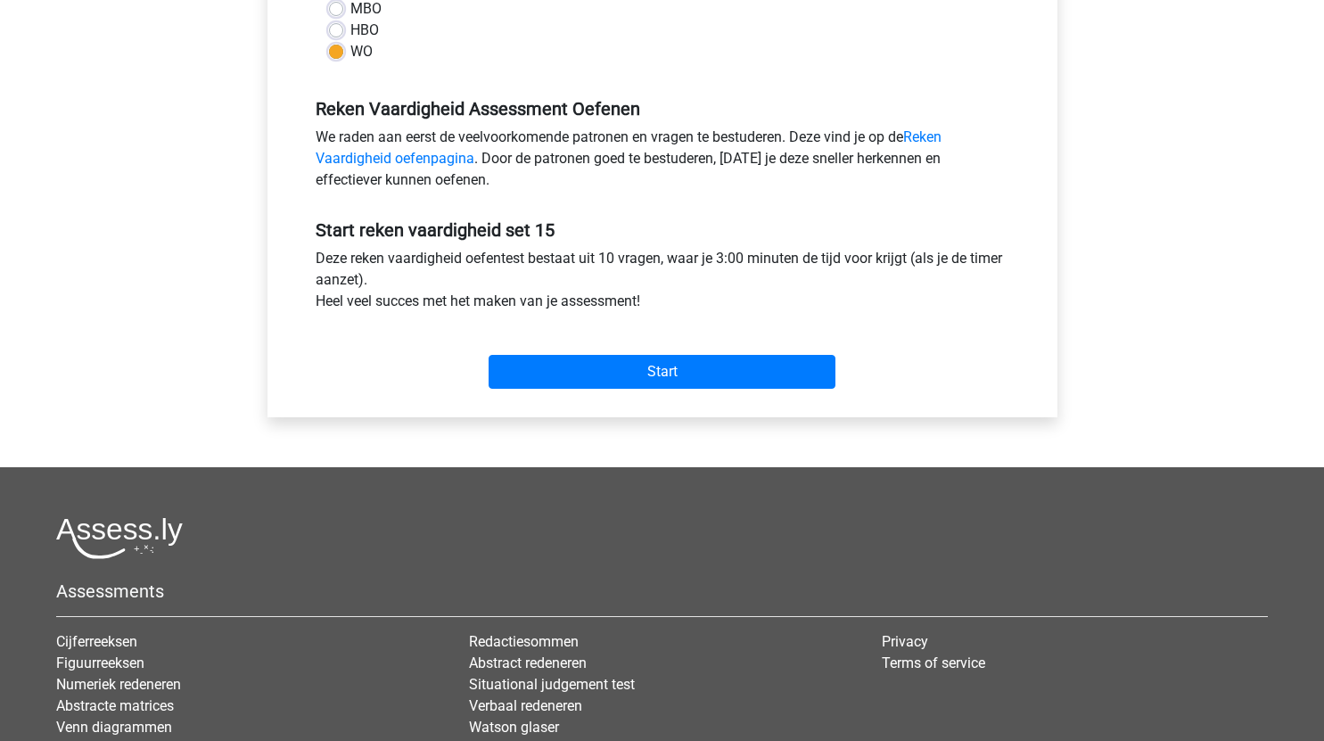
scroll to position [472, 0]
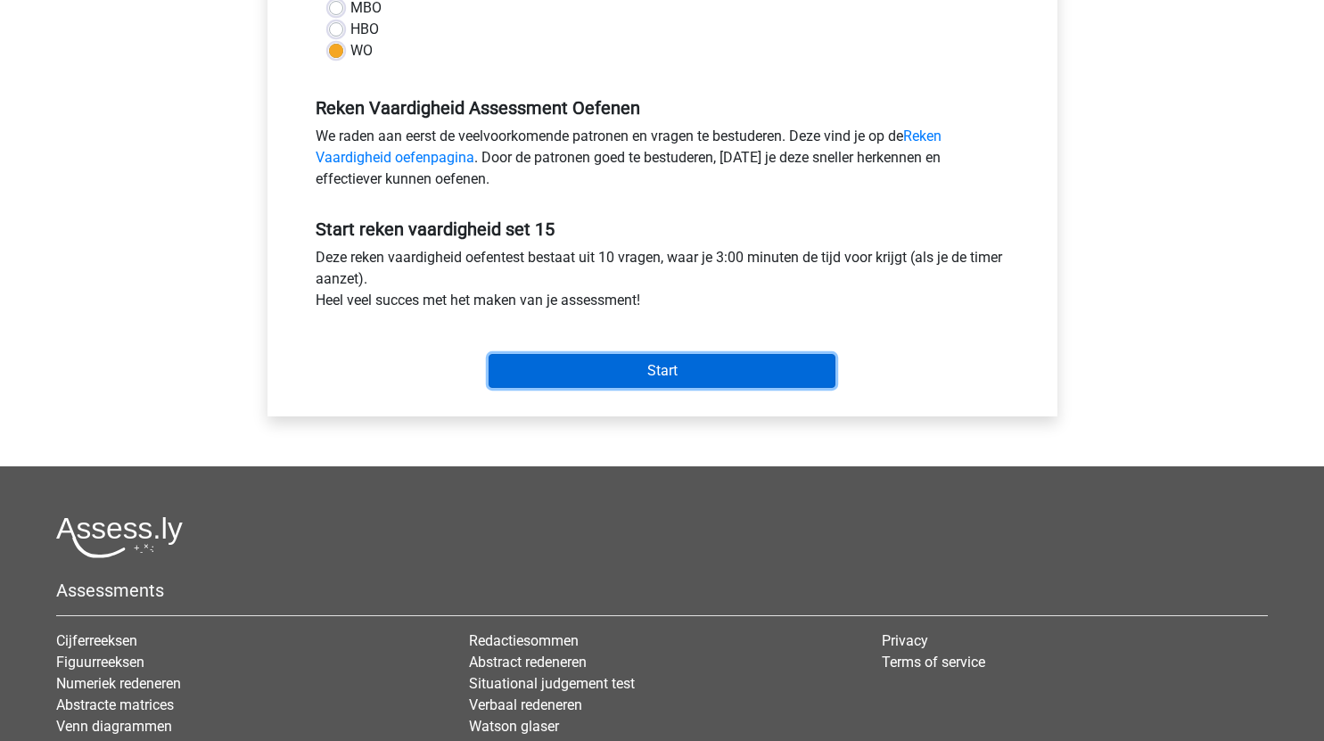
click at [724, 374] on input "Start" at bounding box center [661, 371] width 347 height 34
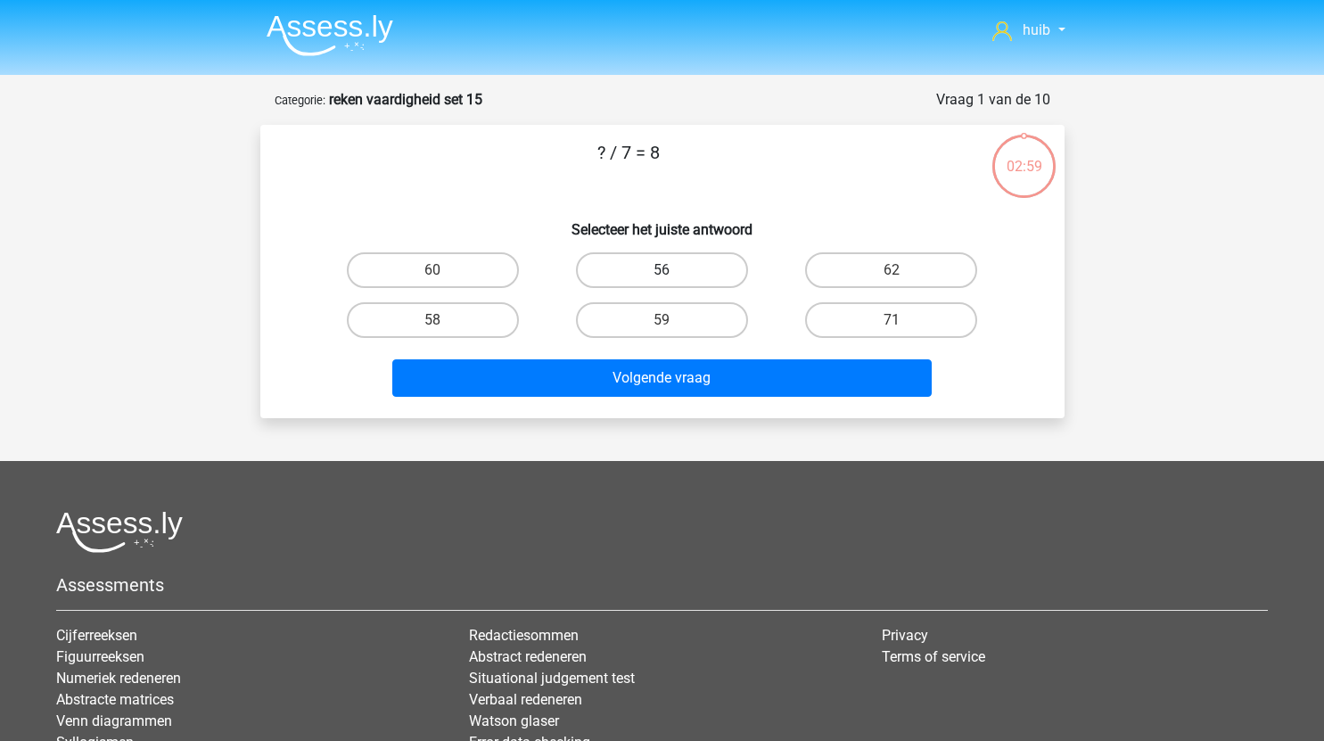
click at [682, 259] on label "56" at bounding box center [662, 270] width 172 height 36
click at [673, 270] on input "56" at bounding box center [667, 276] width 12 height 12
radio input "true"
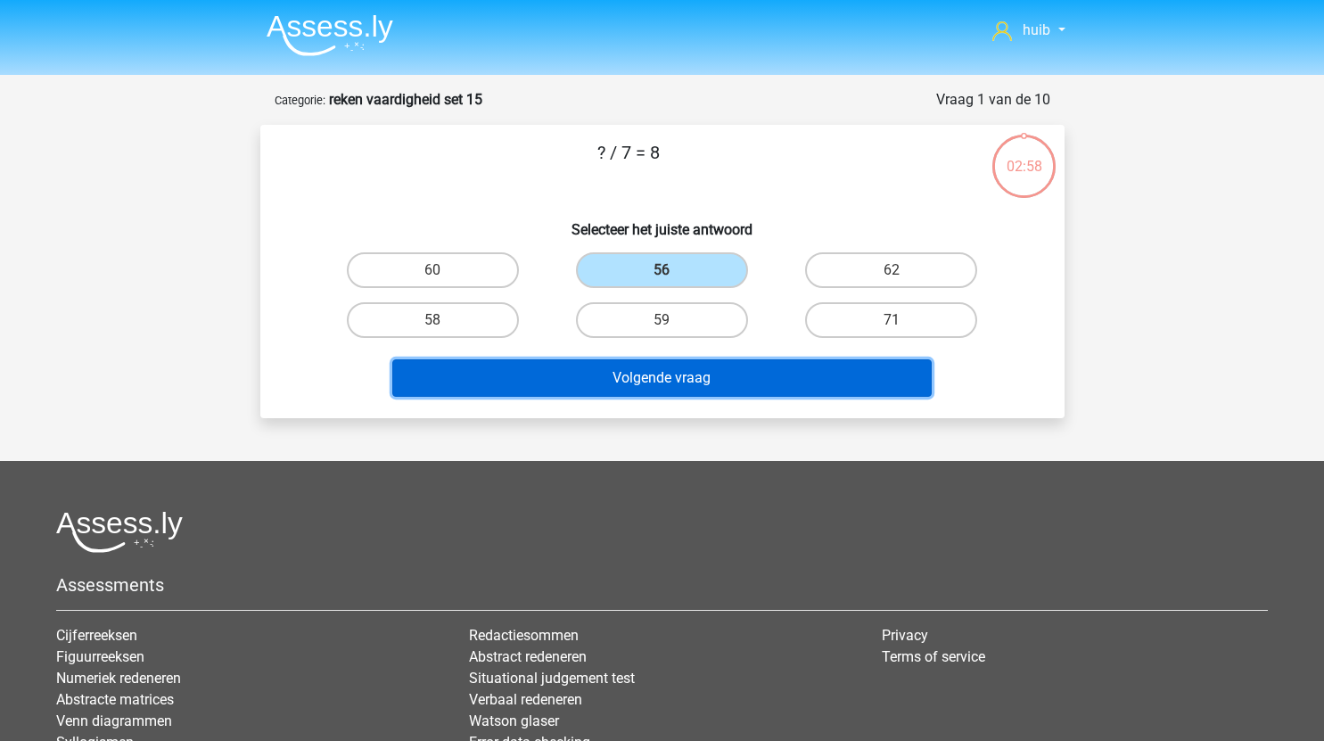
click at [690, 368] on button "Volgende vraag" at bounding box center [661, 377] width 539 height 37
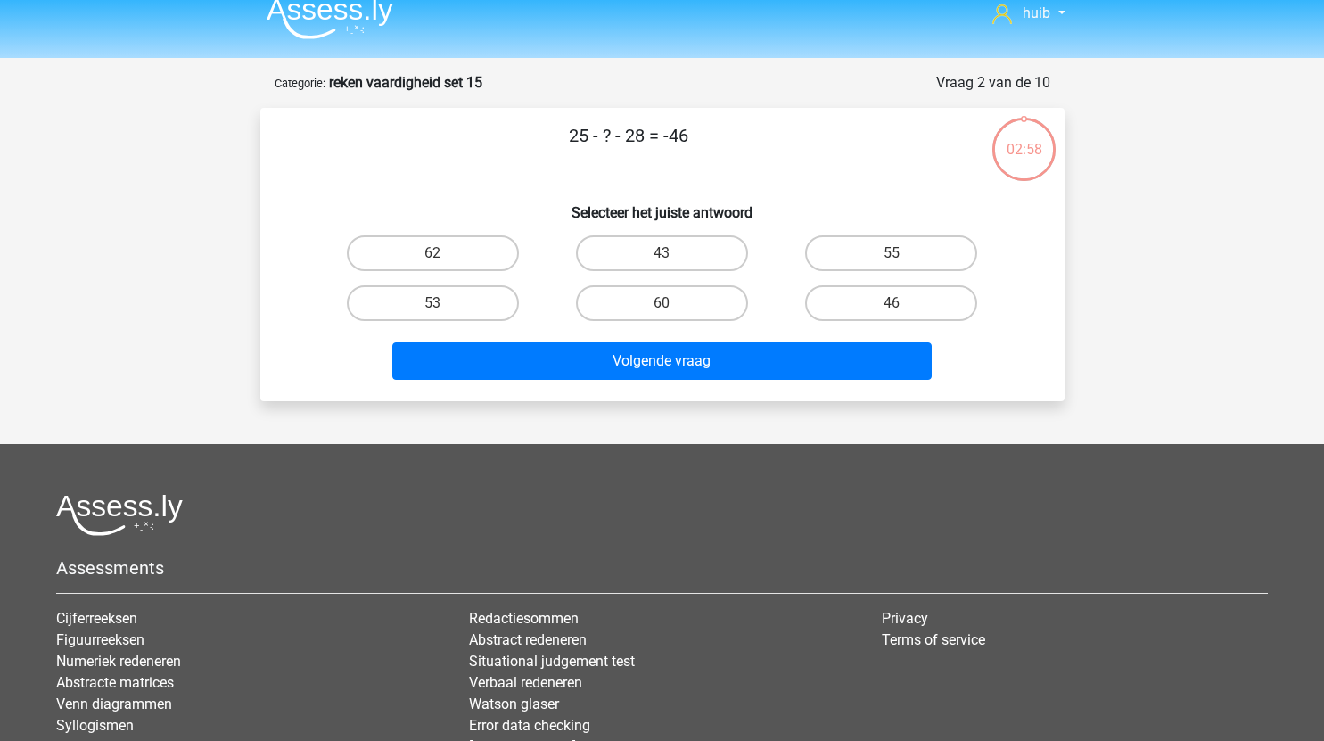
scroll to position [11, 0]
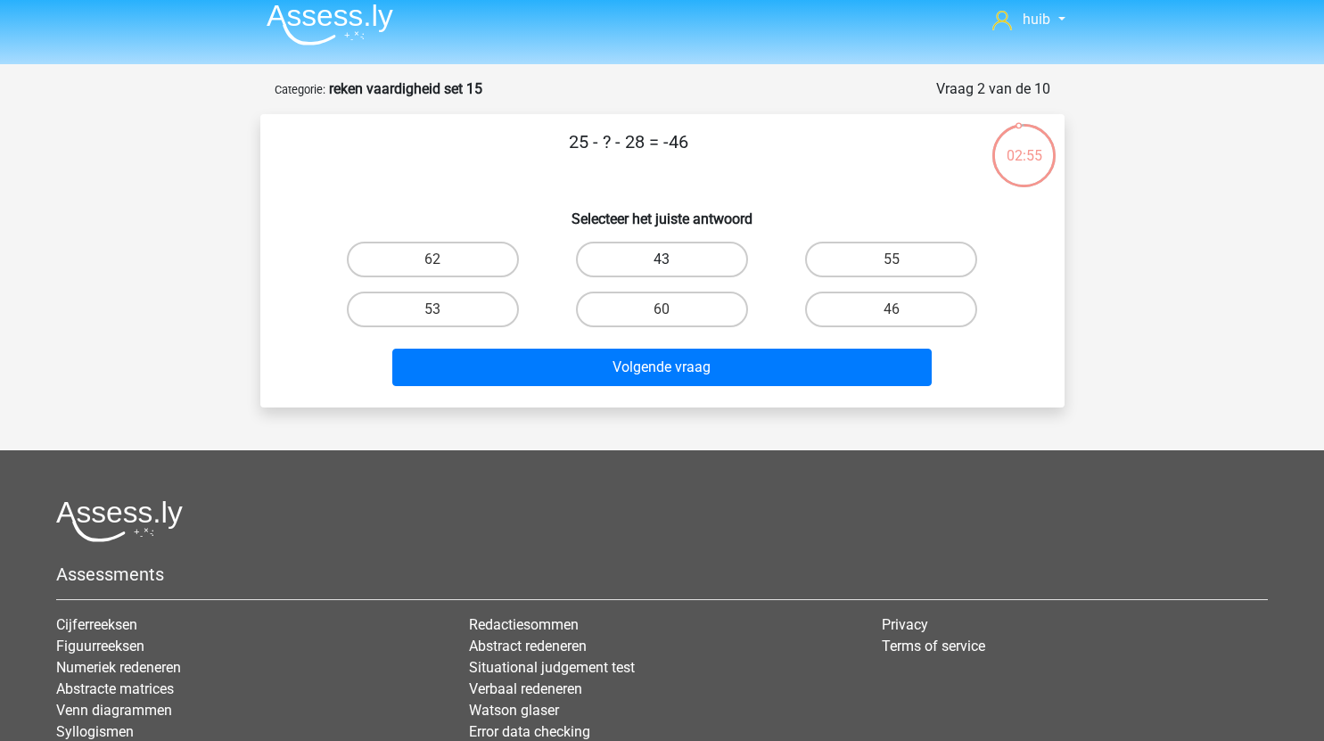
click at [695, 261] on label "43" at bounding box center [662, 260] width 172 height 36
click at [673, 261] on input "43" at bounding box center [667, 265] width 12 height 12
radio input "true"
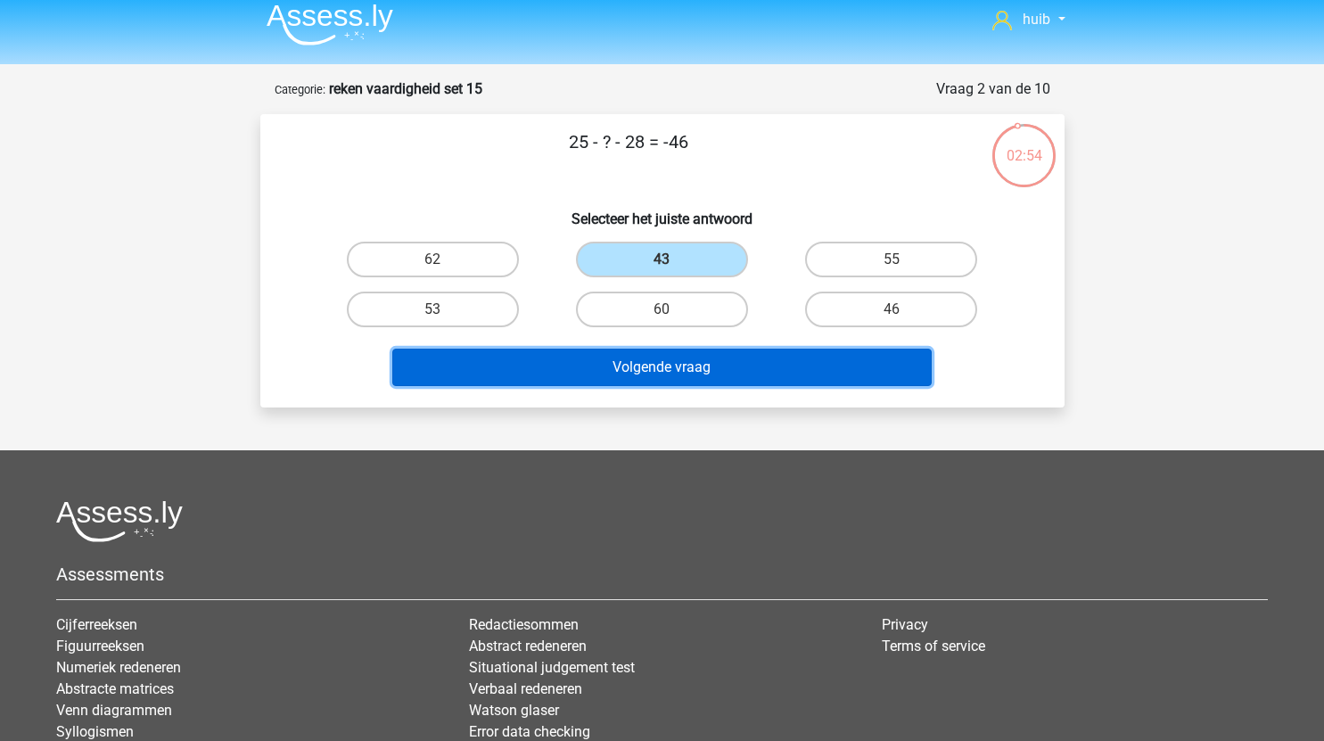
click at [685, 356] on button "Volgende vraag" at bounding box center [661, 367] width 539 height 37
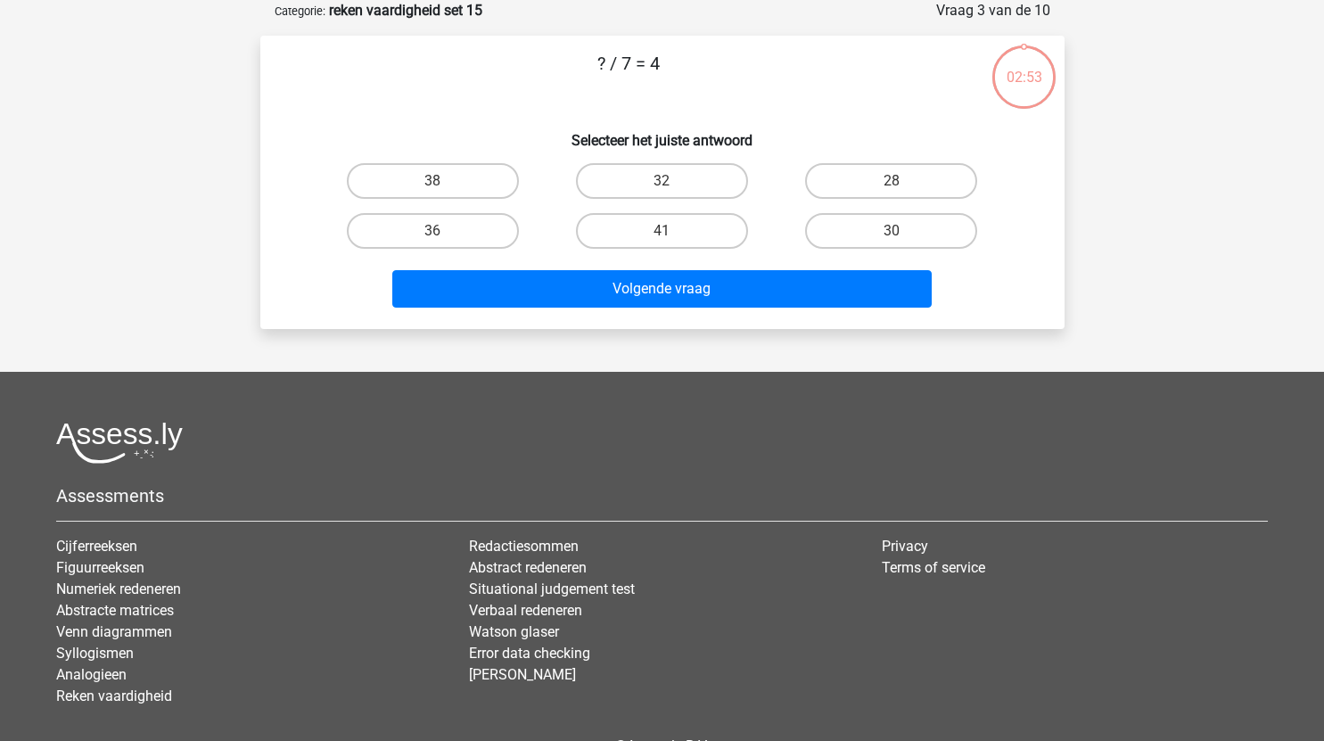
scroll to position [3, 0]
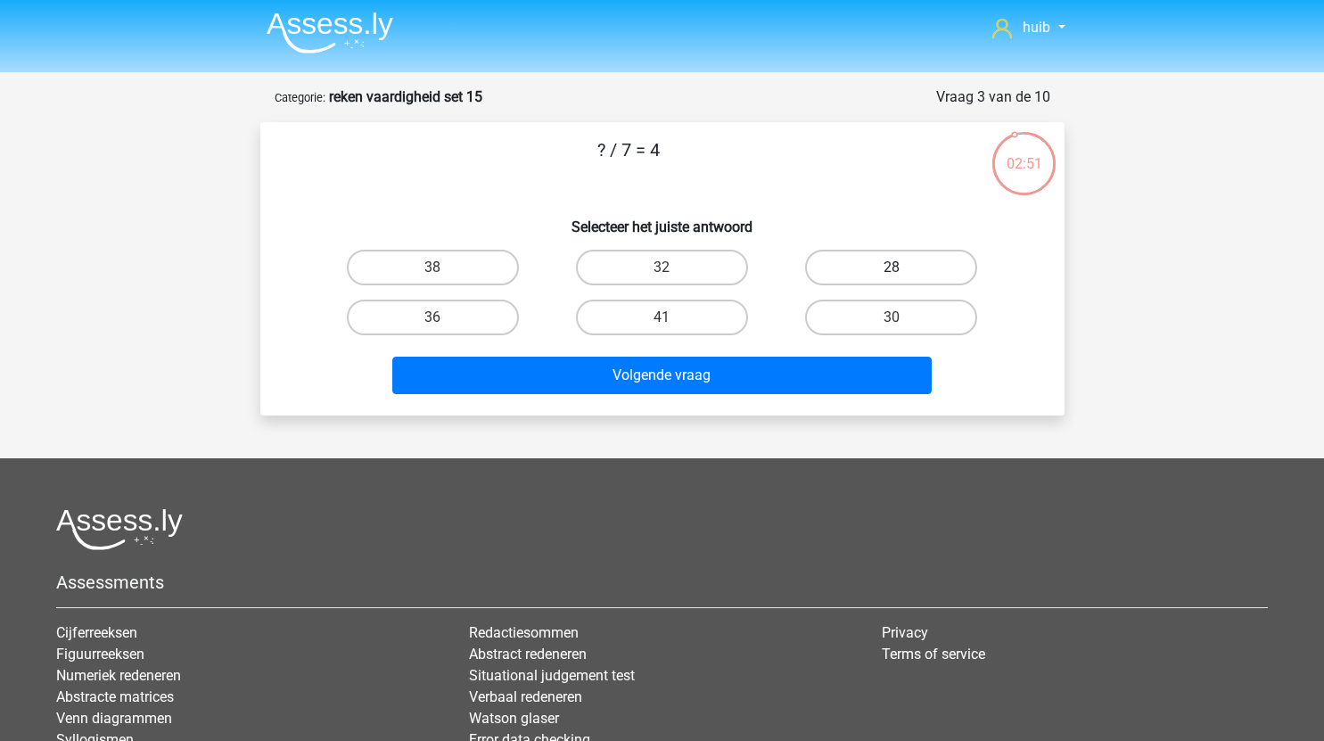
click at [875, 270] on label "28" at bounding box center [891, 268] width 172 height 36
click at [891, 270] on input "28" at bounding box center [897, 273] width 12 height 12
radio input "true"
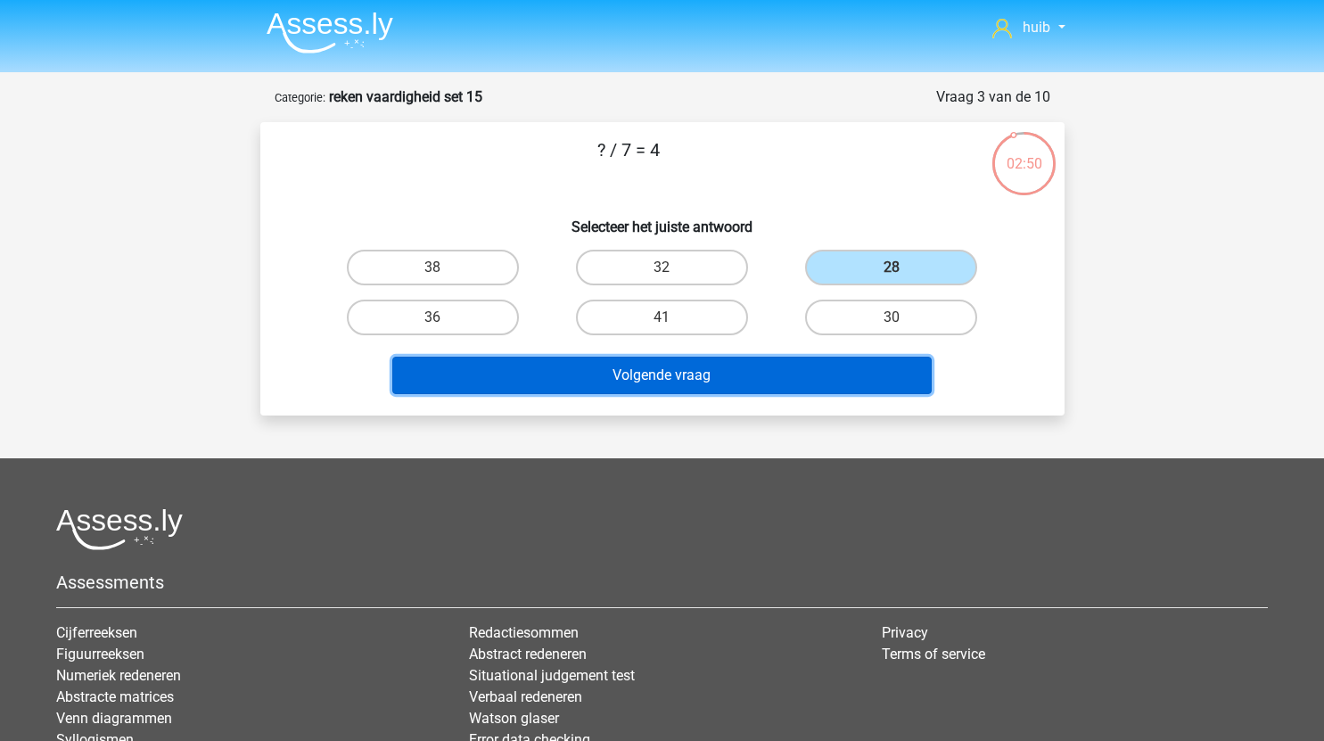
click at [726, 385] on button "Volgende vraag" at bounding box center [661, 375] width 539 height 37
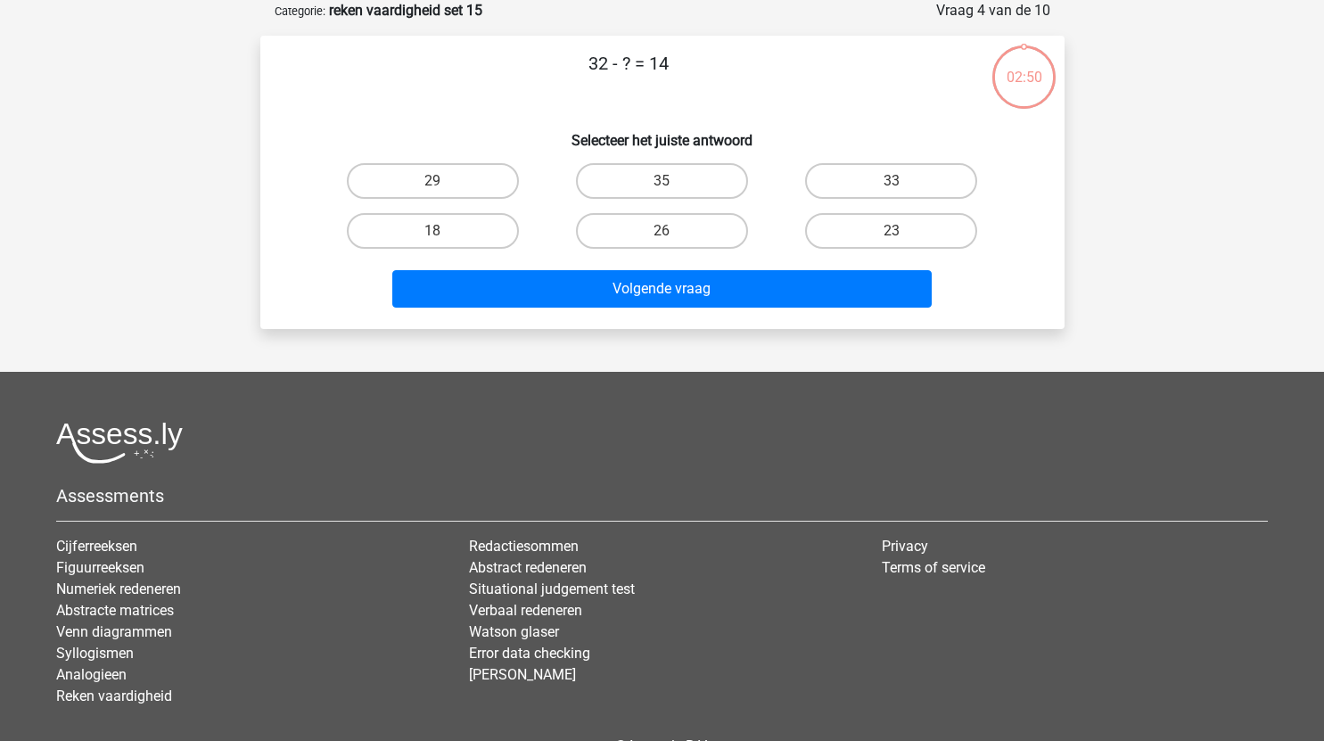
scroll to position [29, 0]
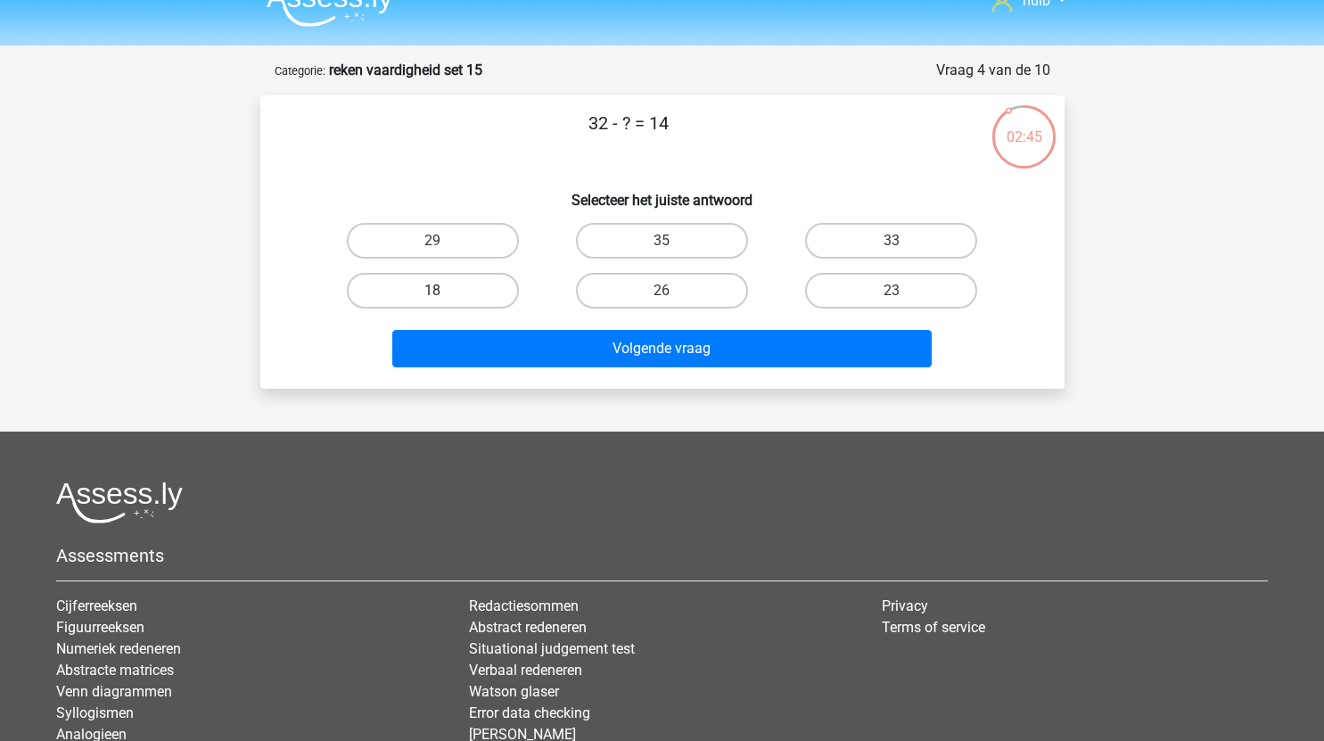
click at [494, 291] on label "18" at bounding box center [433, 291] width 172 height 36
click at [444, 291] on input "18" at bounding box center [438, 297] width 12 height 12
radio input "true"
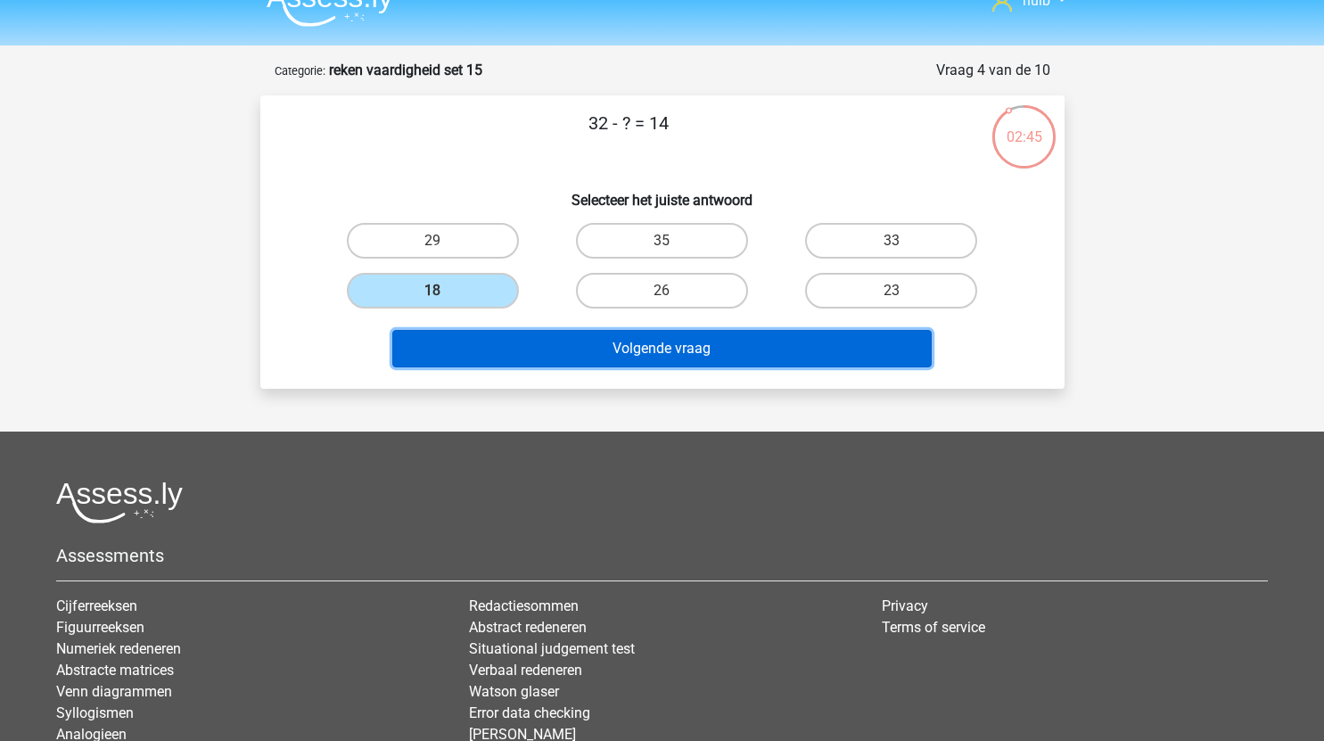
click at [655, 336] on button "Volgende vraag" at bounding box center [661, 348] width 539 height 37
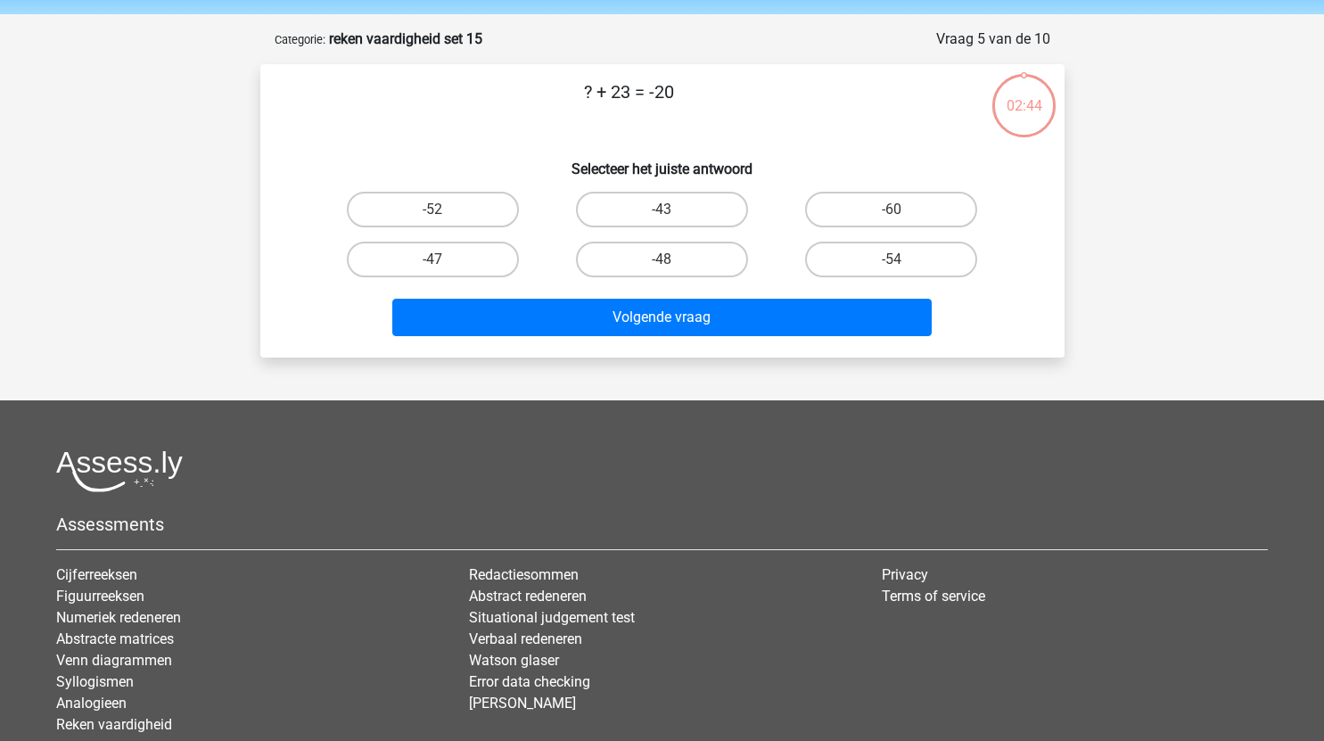
scroll to position [60, 0]
click at [694, 209] on label "-43" at bounding box center [662, 211] width 172 height 36
click at [673, 210] on input "-43" at bounding box center [667, 216] width 12 height 12
radio input "true"
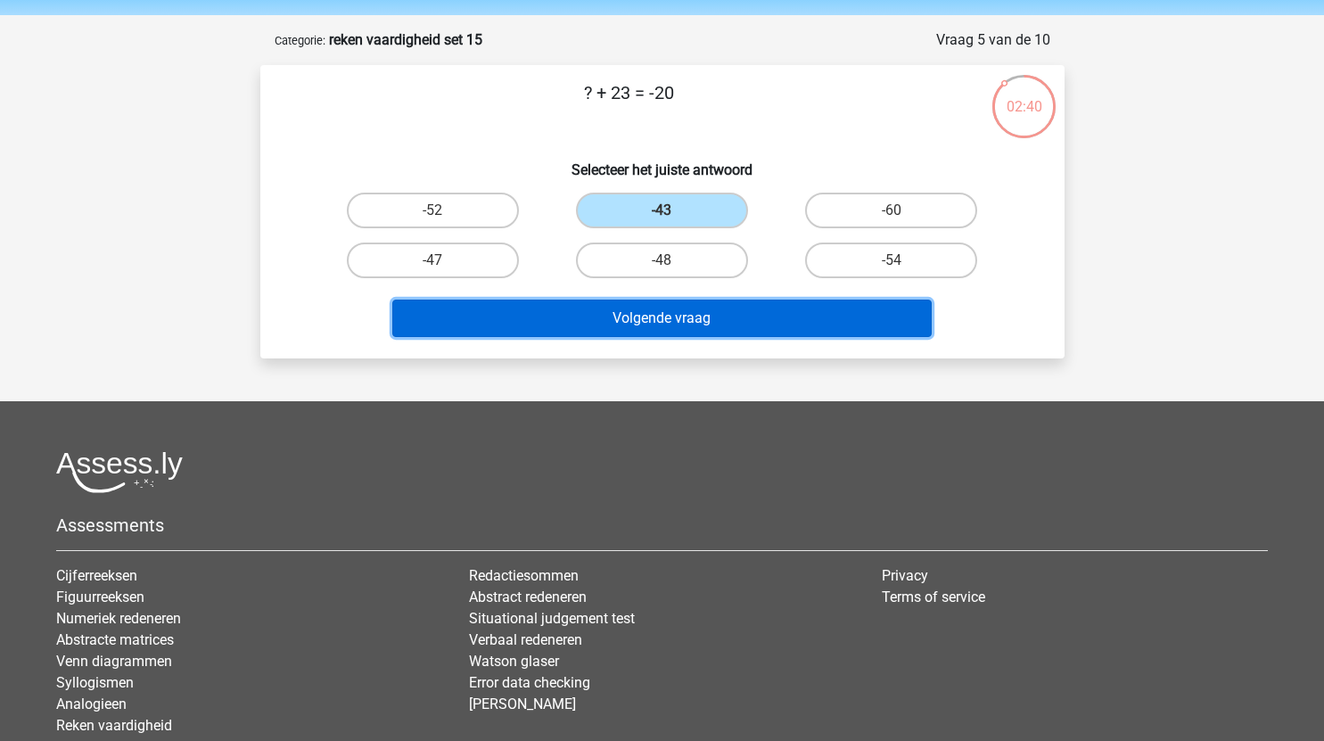
click at [714, 322] on button "Volgende vraag" at bounding box center [661, 318] width 539 height 37
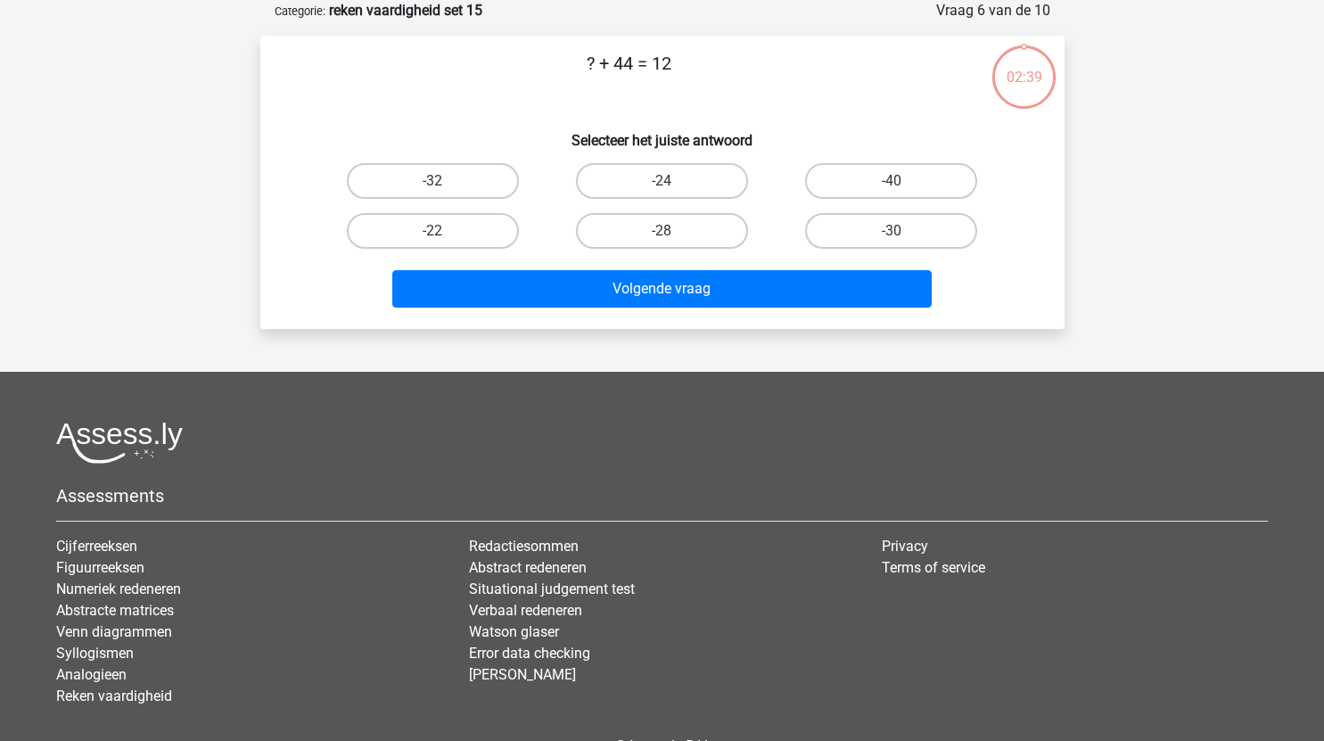
scroll to position [70, 0]
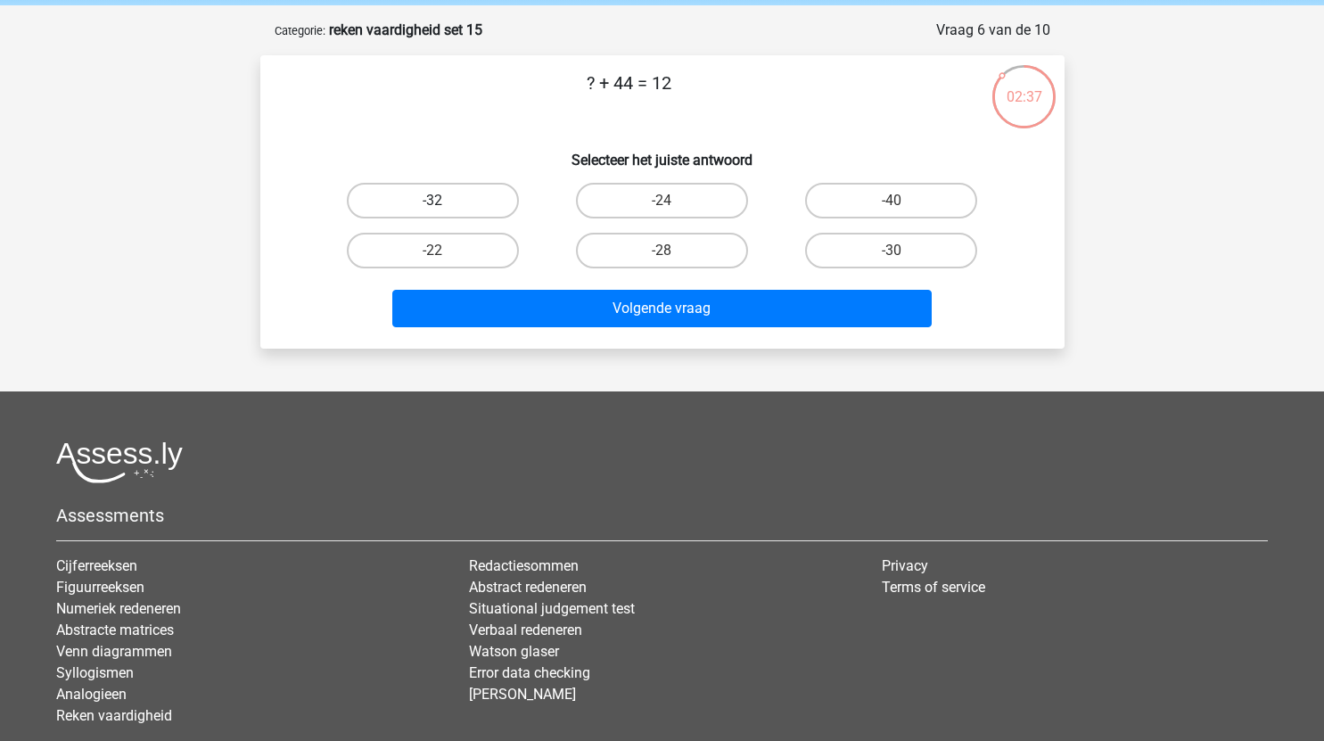
click at [460, 195] on label "-32" at bounding box center [433, 201] width 172 height 36
click at [444, 201] on input "-32" at bounding box center [438, 207] width 12 height 12
radio input "true"
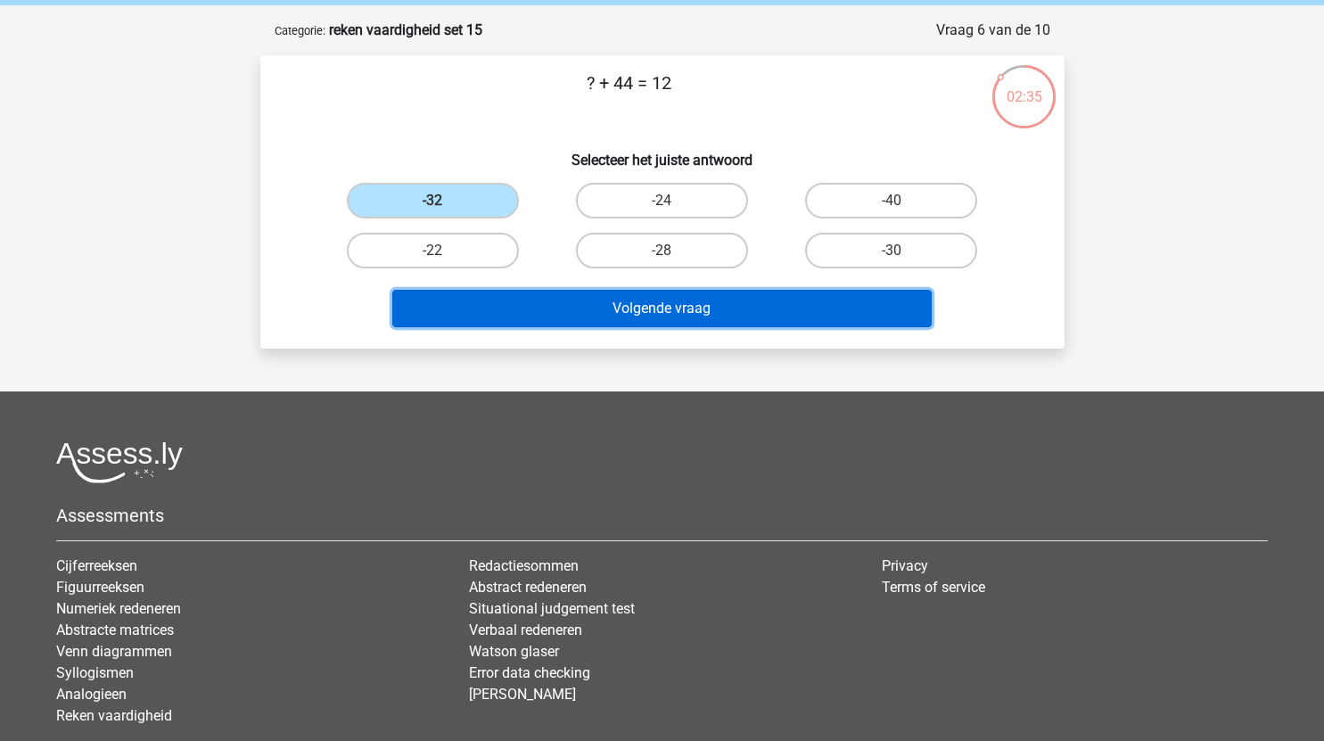
click at [673, 301] on button "Volgende vraag" at bounding box center [661, 308] width 539 height 37
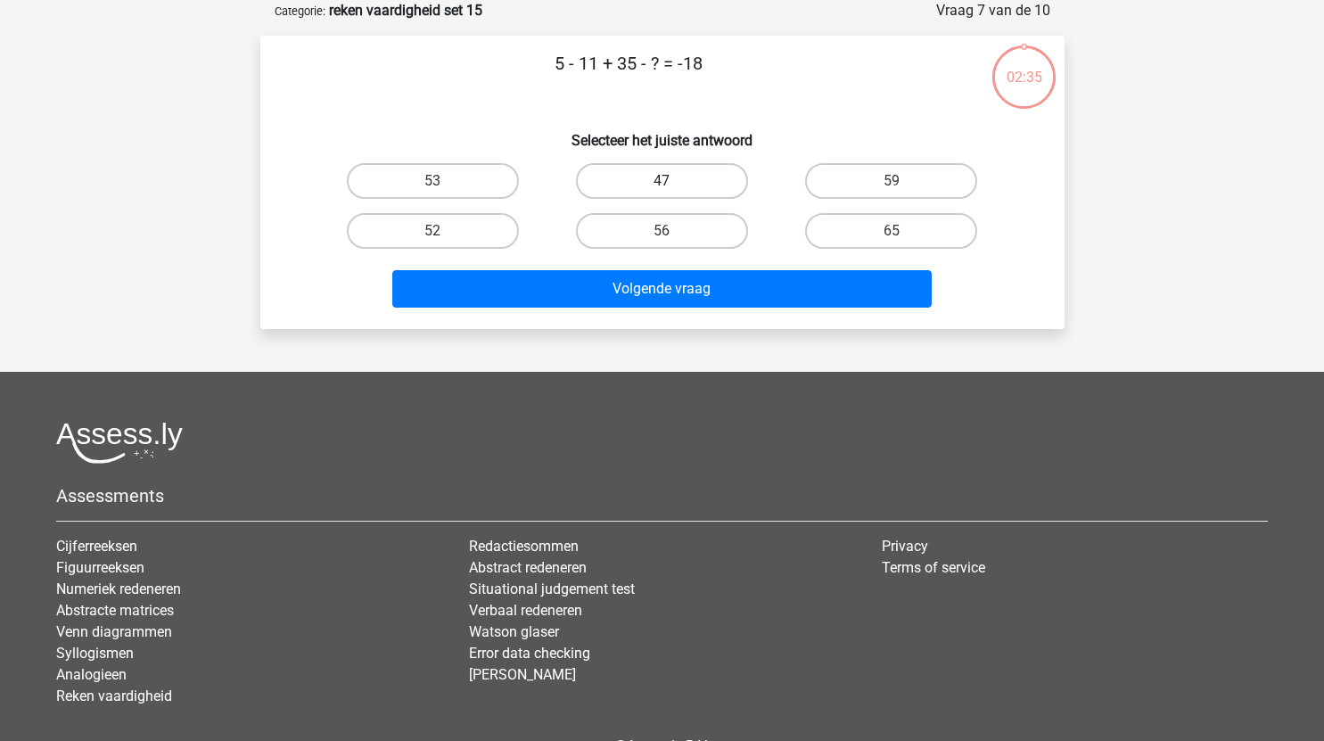
scroll to position [59, 0]
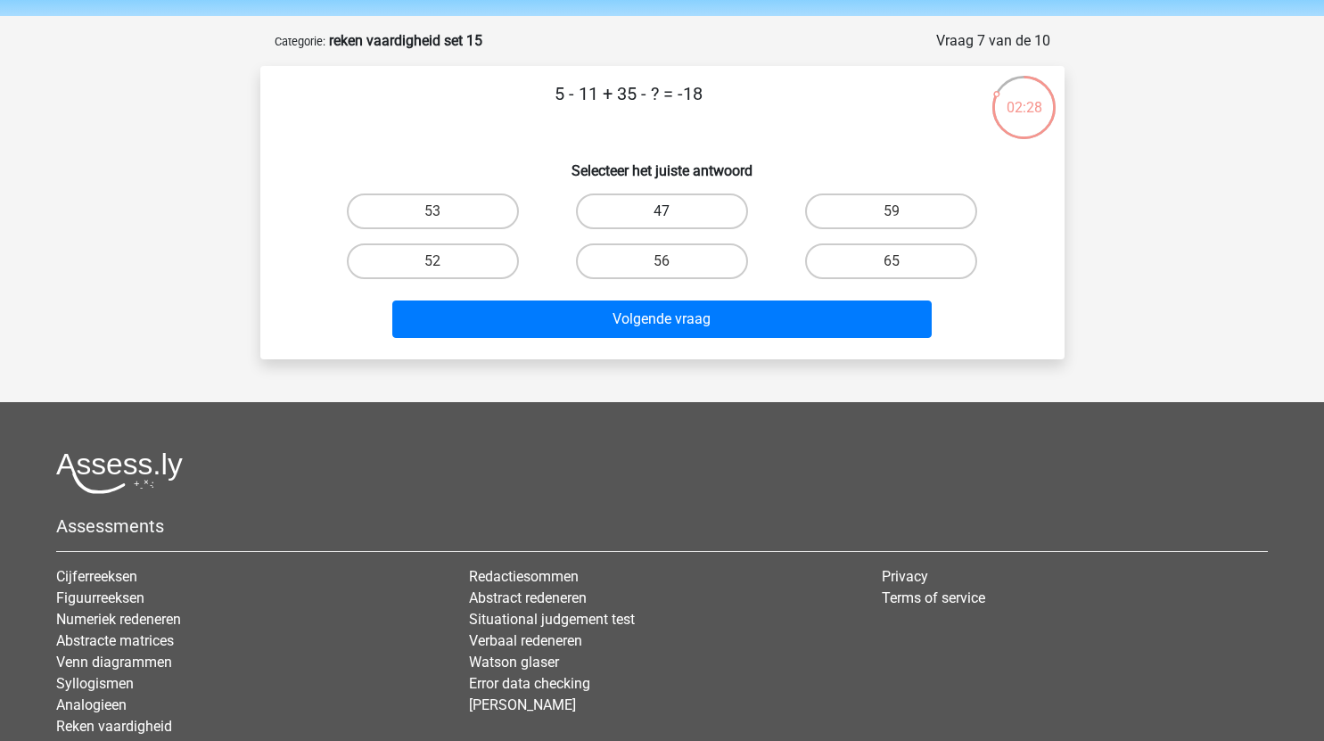
click at [637, 211] on label "47" at bounding box center [662, 211] width 172 height 36
click at [661, 211] on input "47" at bounding box center [667, 217] width 12 height 12
radio input "true"
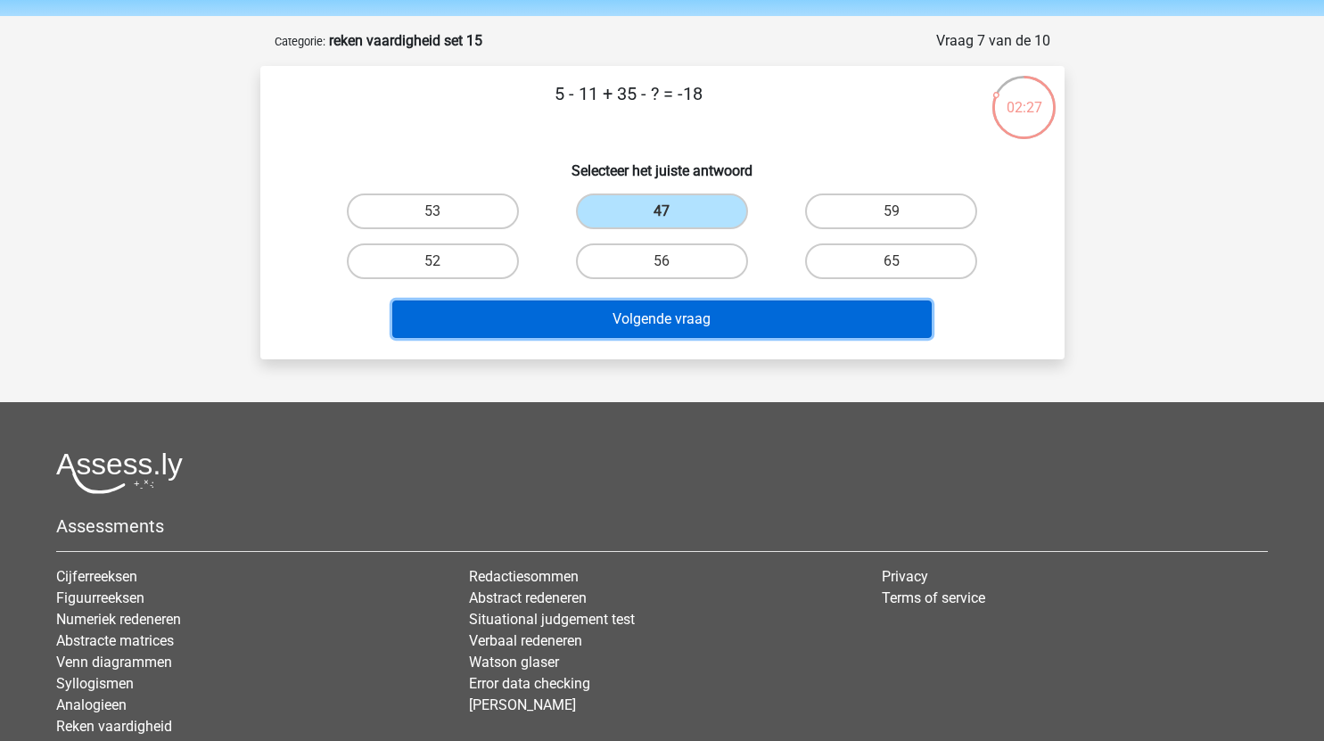
click at [686, 318] on button "Volgende vraag" at bounding box center [661, 318] width 539 height 37
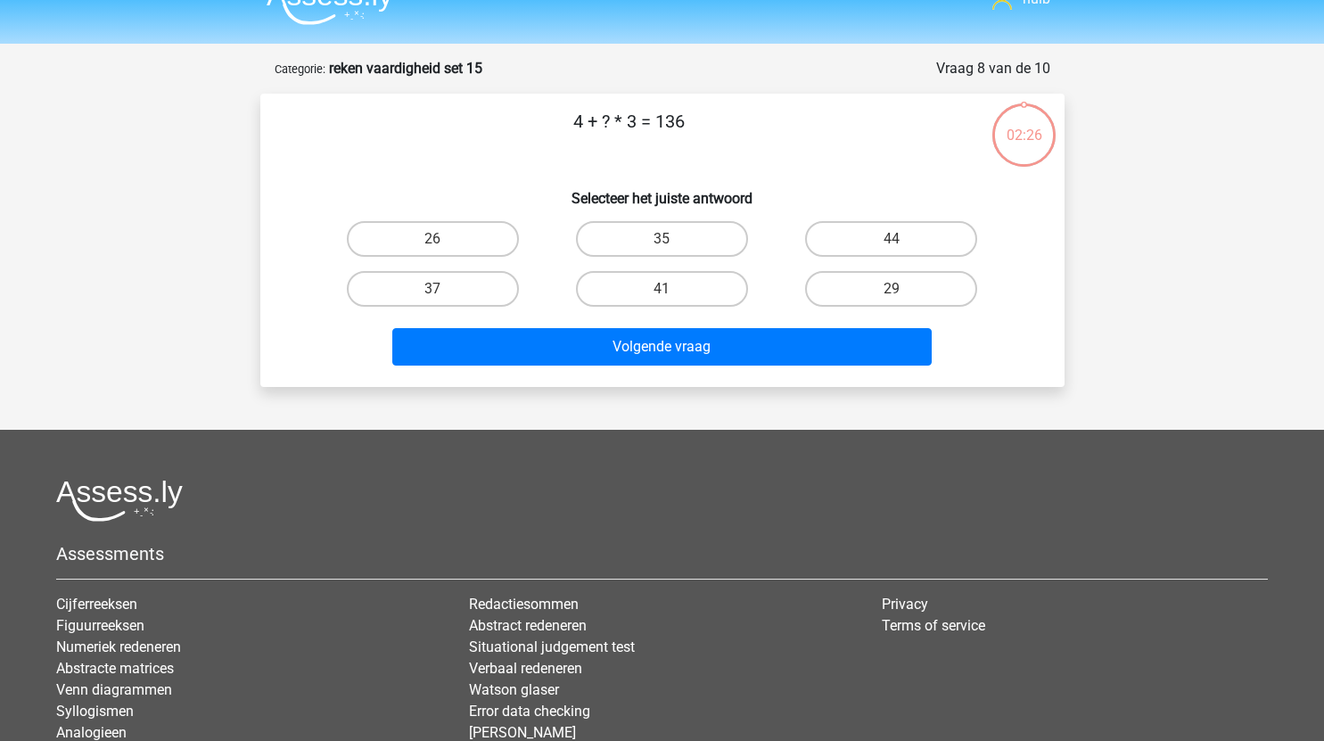
scroll to position [30, 0]
click at [893, 234] on label "44" at bounding box center [891, 240] width 172 height 36
click at [893, 240] on input "44" at bounding box center [897, 246] width 12 height 12
radio input "true"
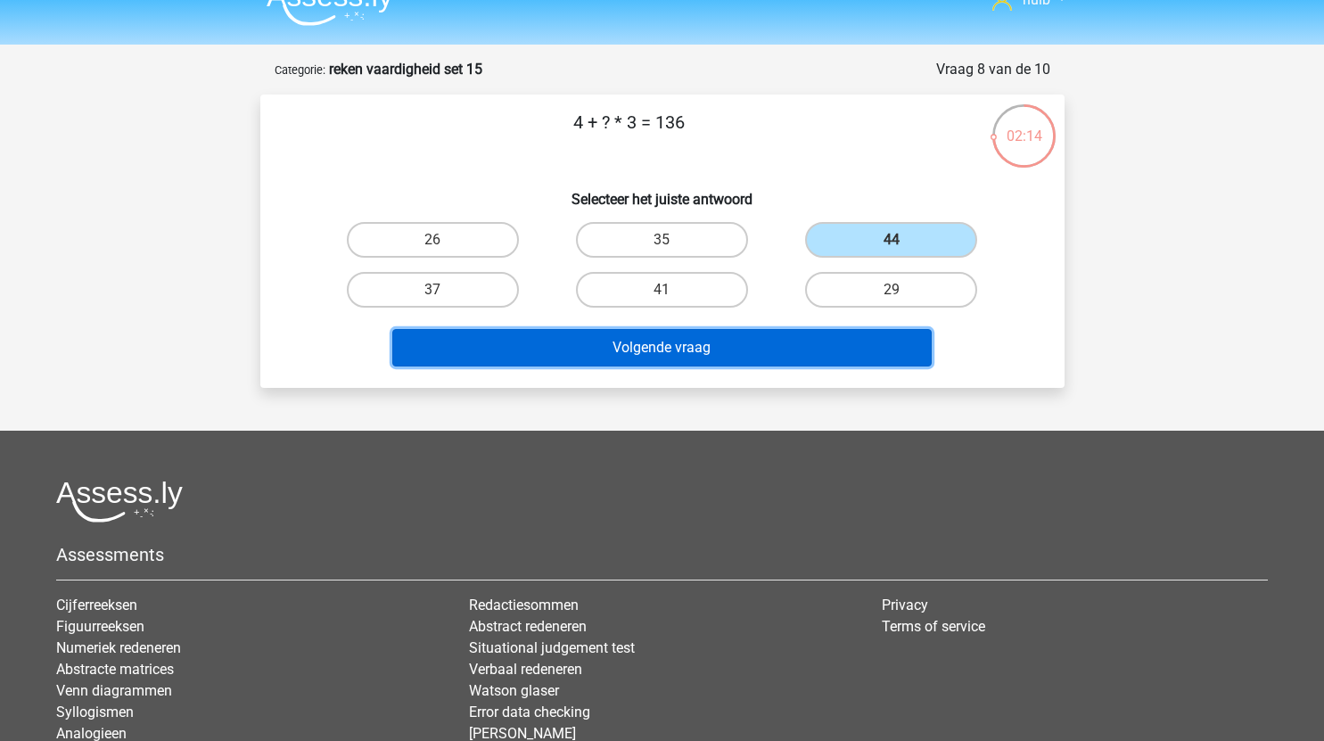
click at [704, 353] on button "Volgende vraag" at bounding box center [661, 347] width 539 height 37
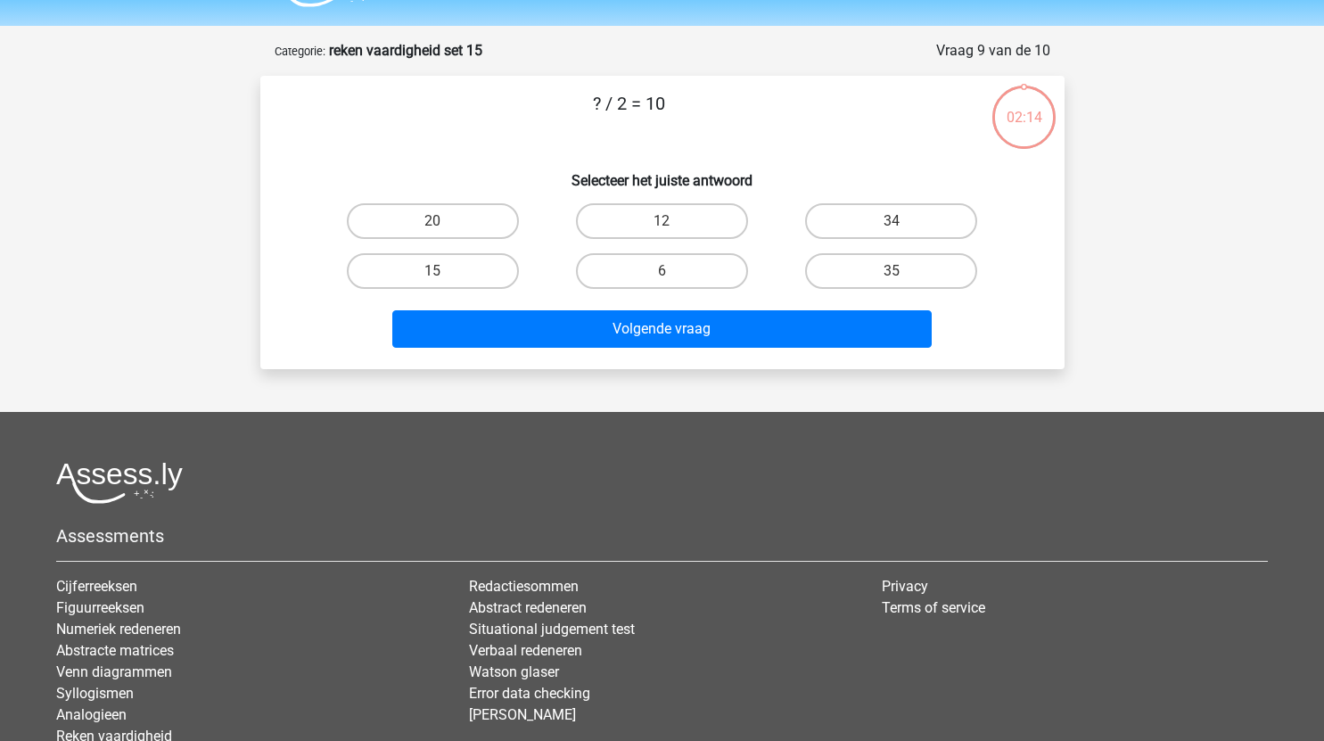
scroll to position [48, 0]
click at [460, 190] on h6 "Selecteer het juiste antwoord" at bounding box center [662, 174] width 747 height 31
click at [467, 235] on label "20" at bounding box center [433, 222] width 172 height 36
click at [444, 234] on input "20" at bounding box center [438, 228] width 12 height 12
radio input "true"
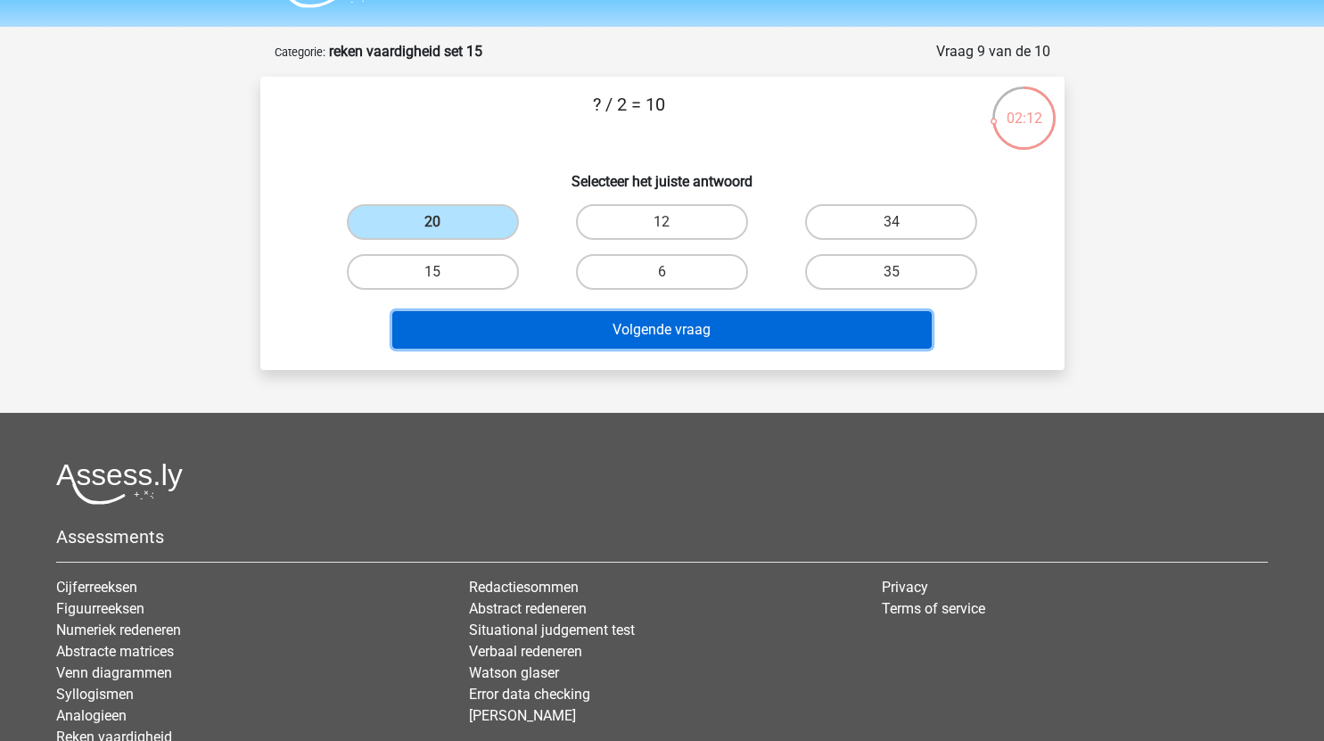
click at [576, 318] on button "Volgende vraag" at bounding box center [661, 329] width 539 height 37
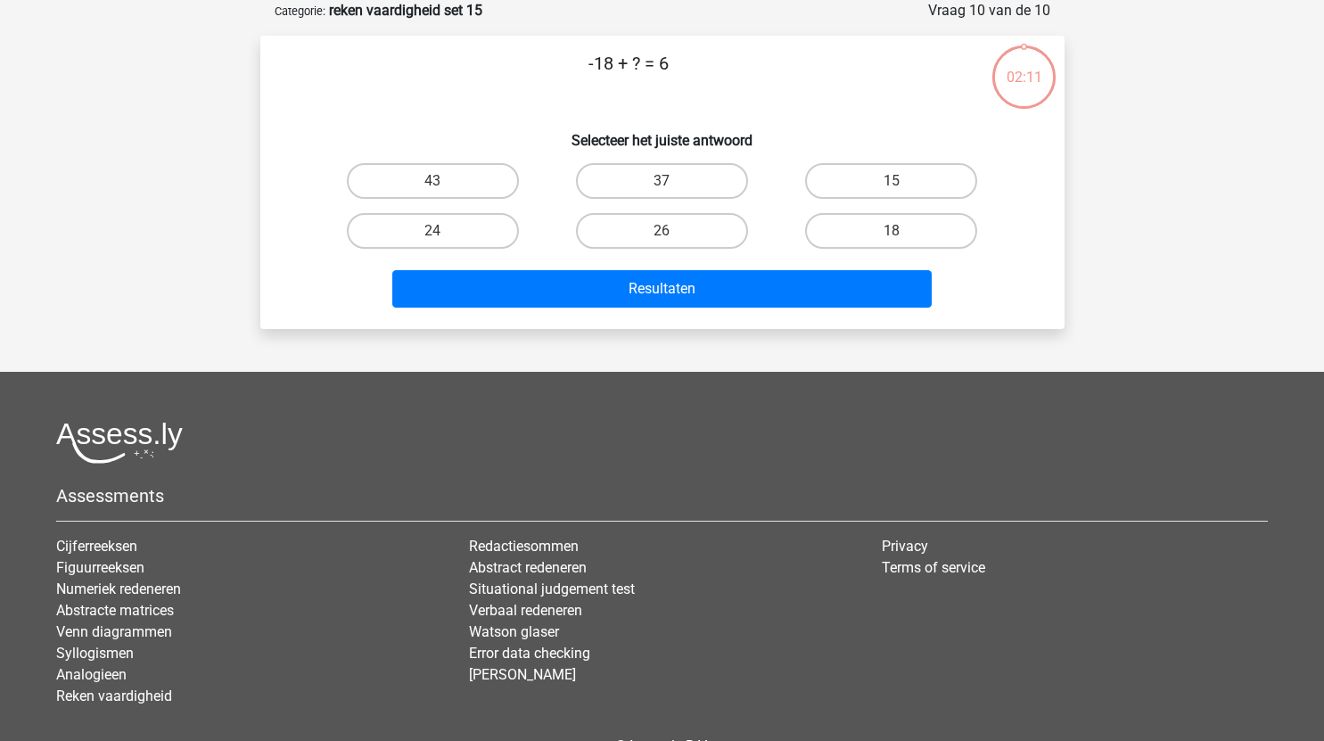
scroll to position [60, 0]
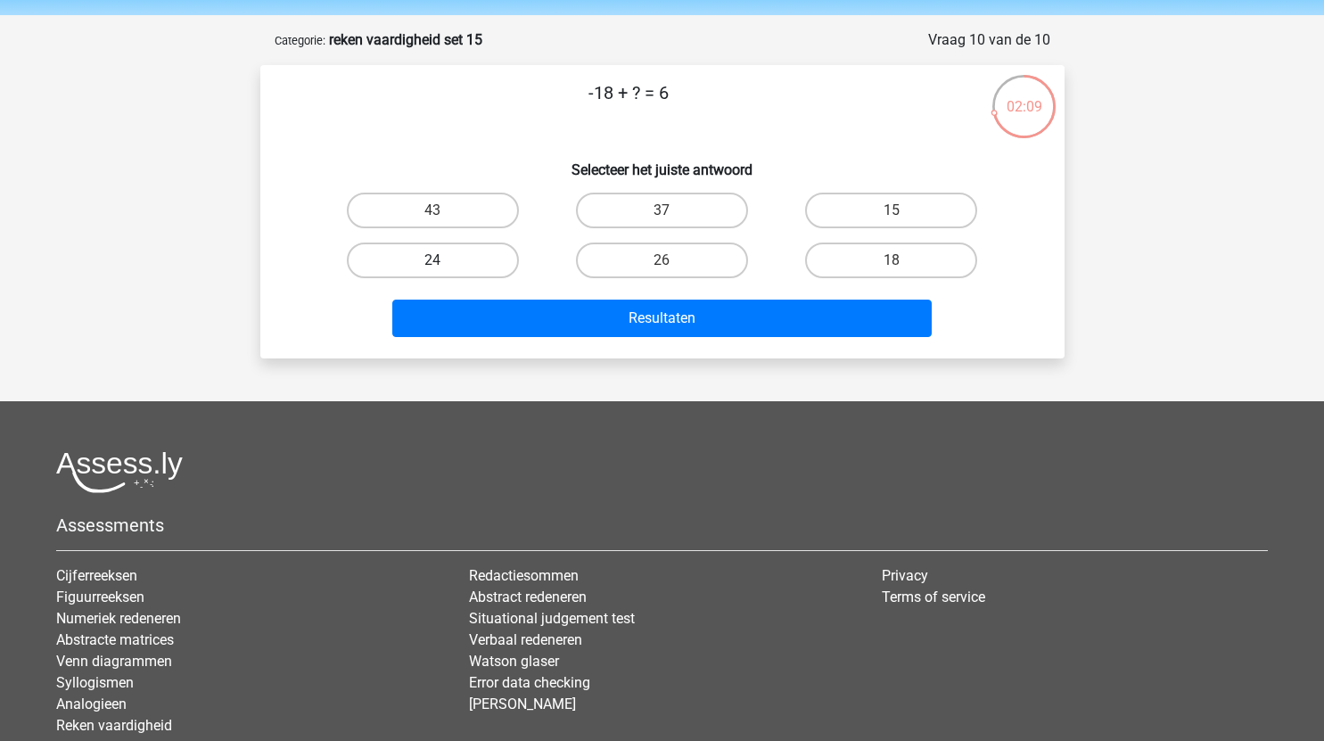
click at [475, 261] on label "24" at bounding box center [433, 260] width 172 height 36
click at [444, 261] on input "24" at bounding box center [438, 266] width 12 height 12
radio input "true"
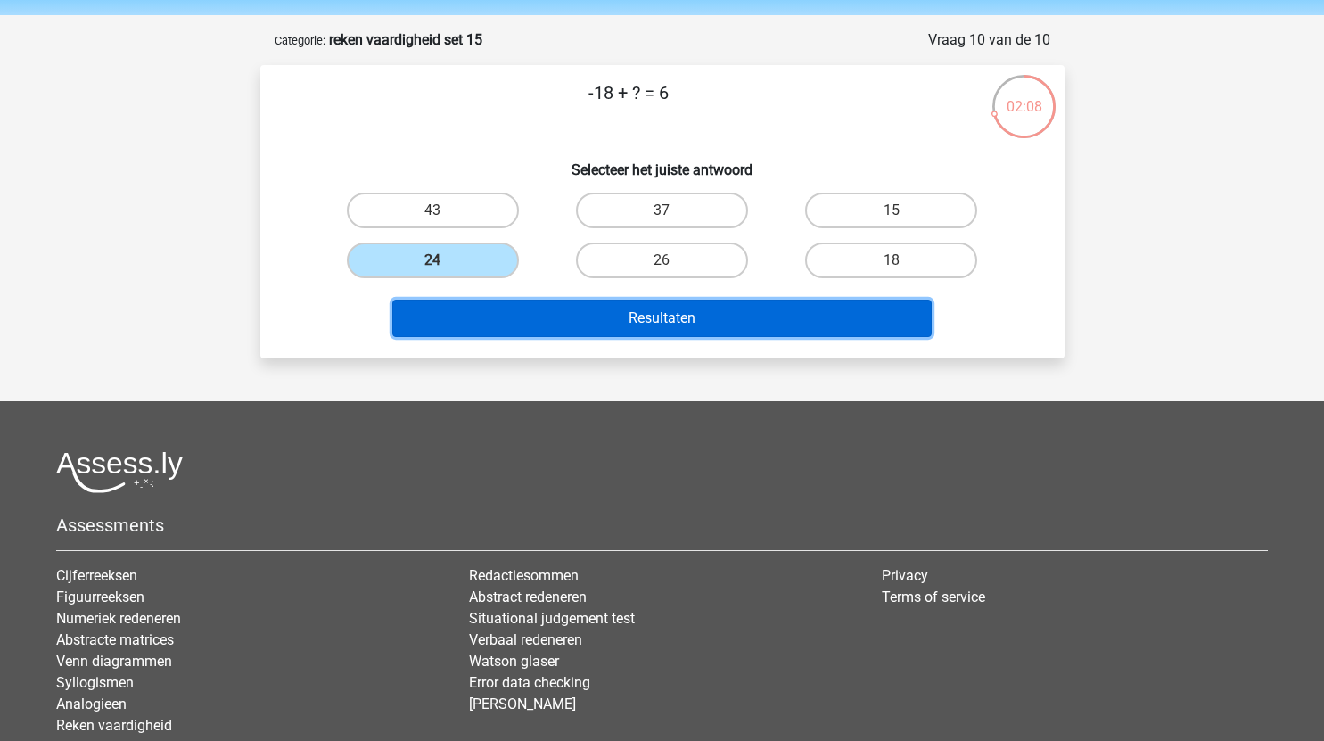
click at [582, 321] on button "Resultaten" at bounding box center [661, 318] width 539 height 37
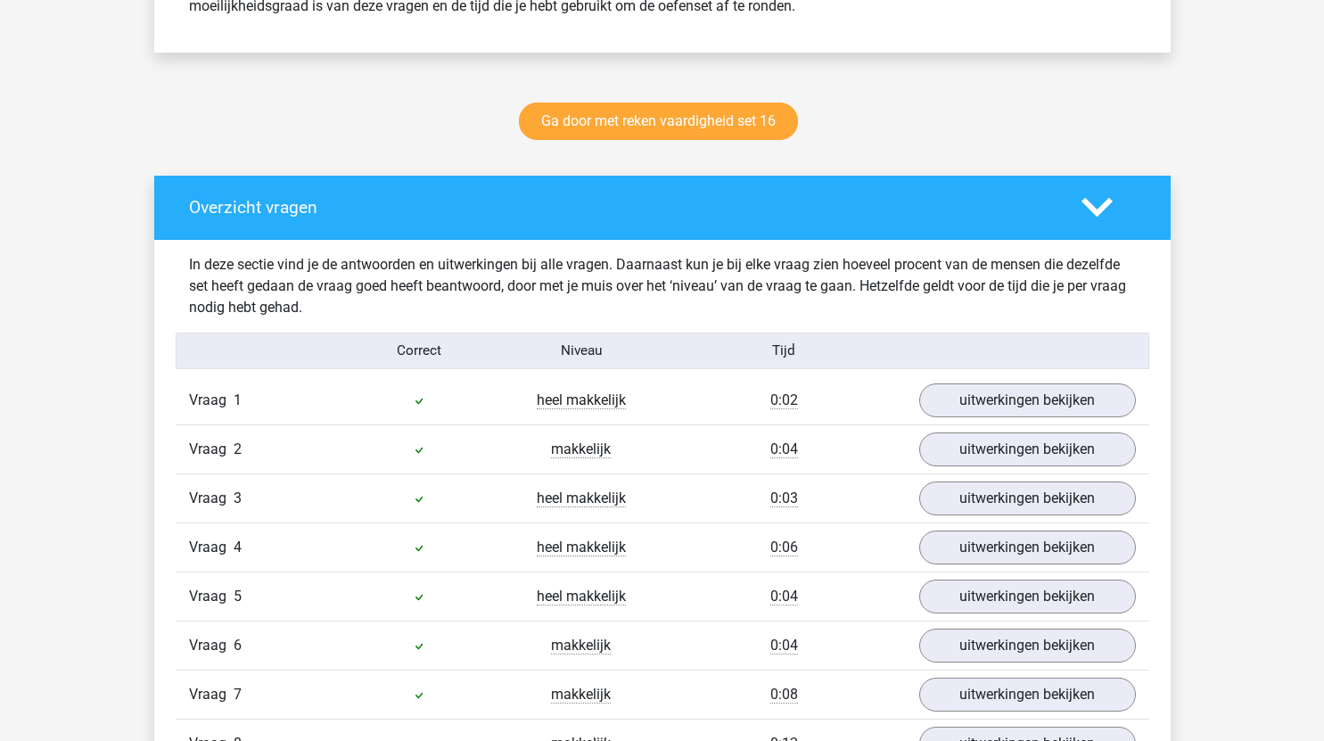
scroll to position [845, 0]
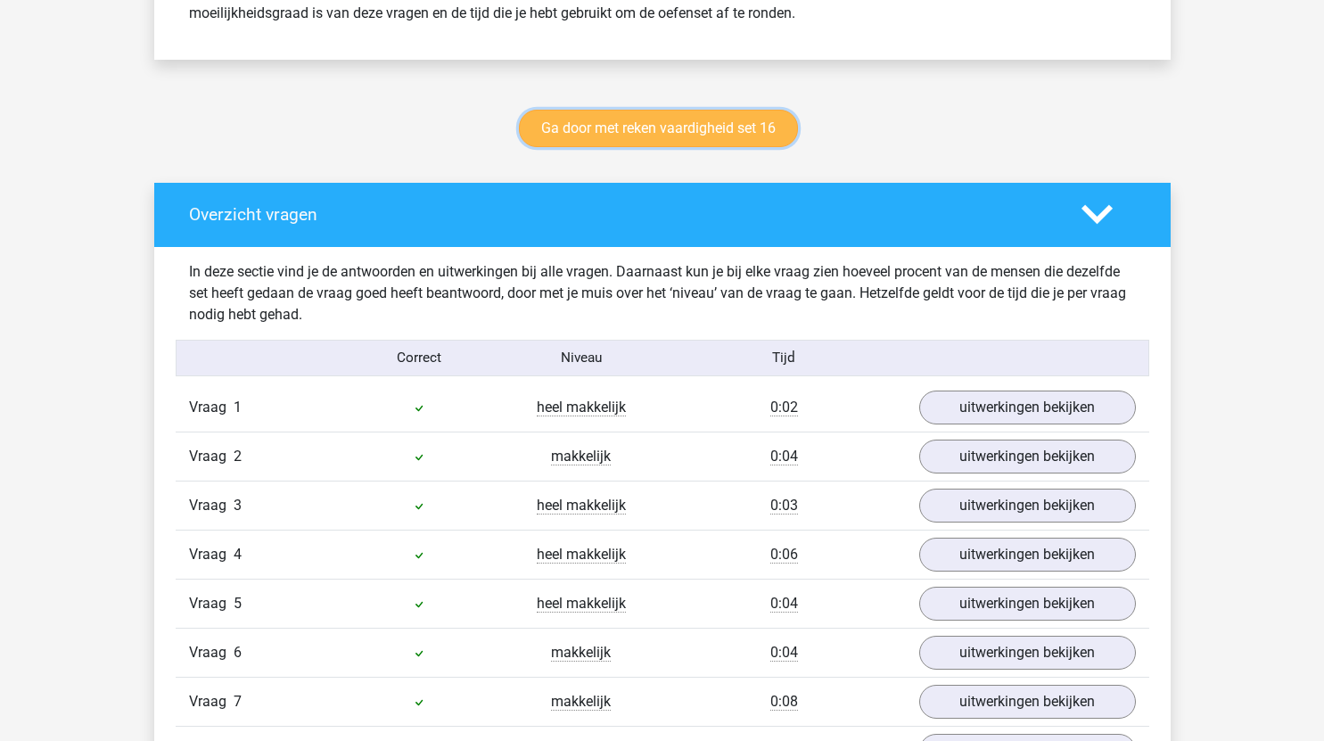
click at [774, 144] on link "Ga door met reken vaardigheid set 16" at bounding box center [658, 128] width 279 height 37
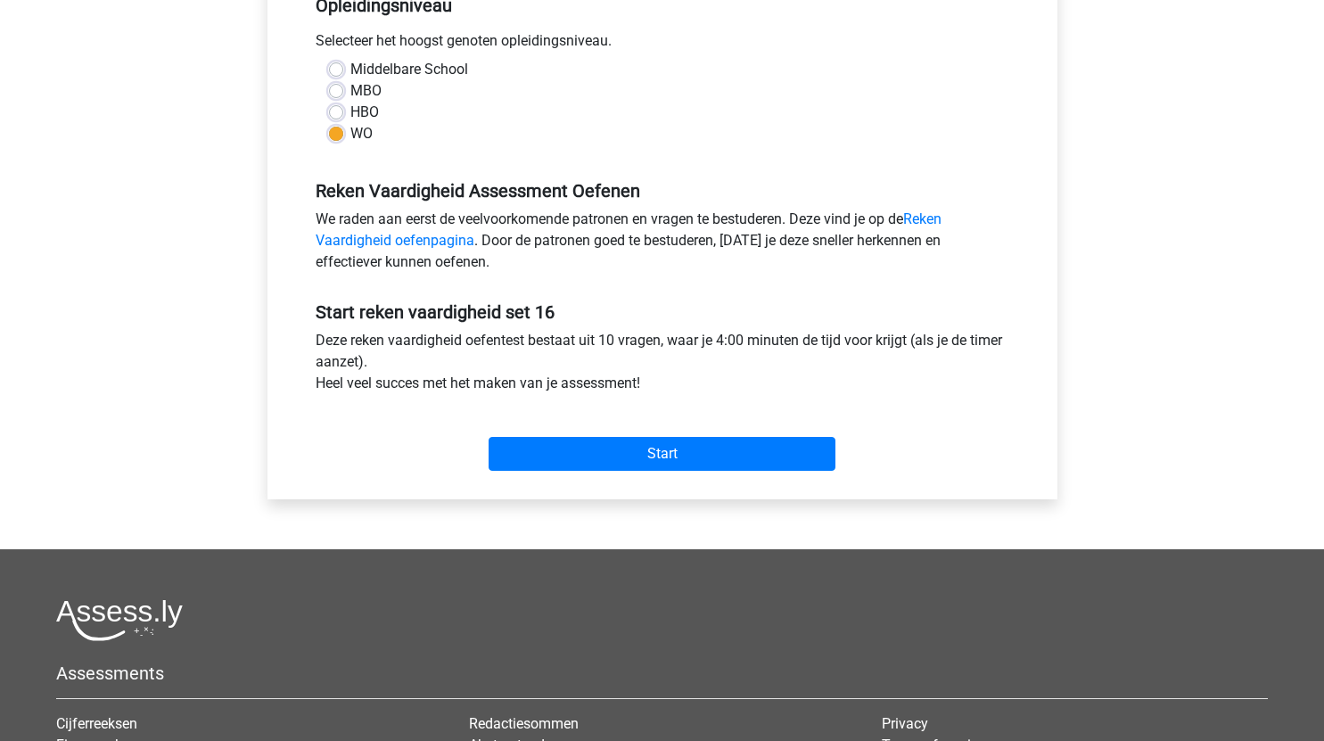
scroll to position [448, 0]
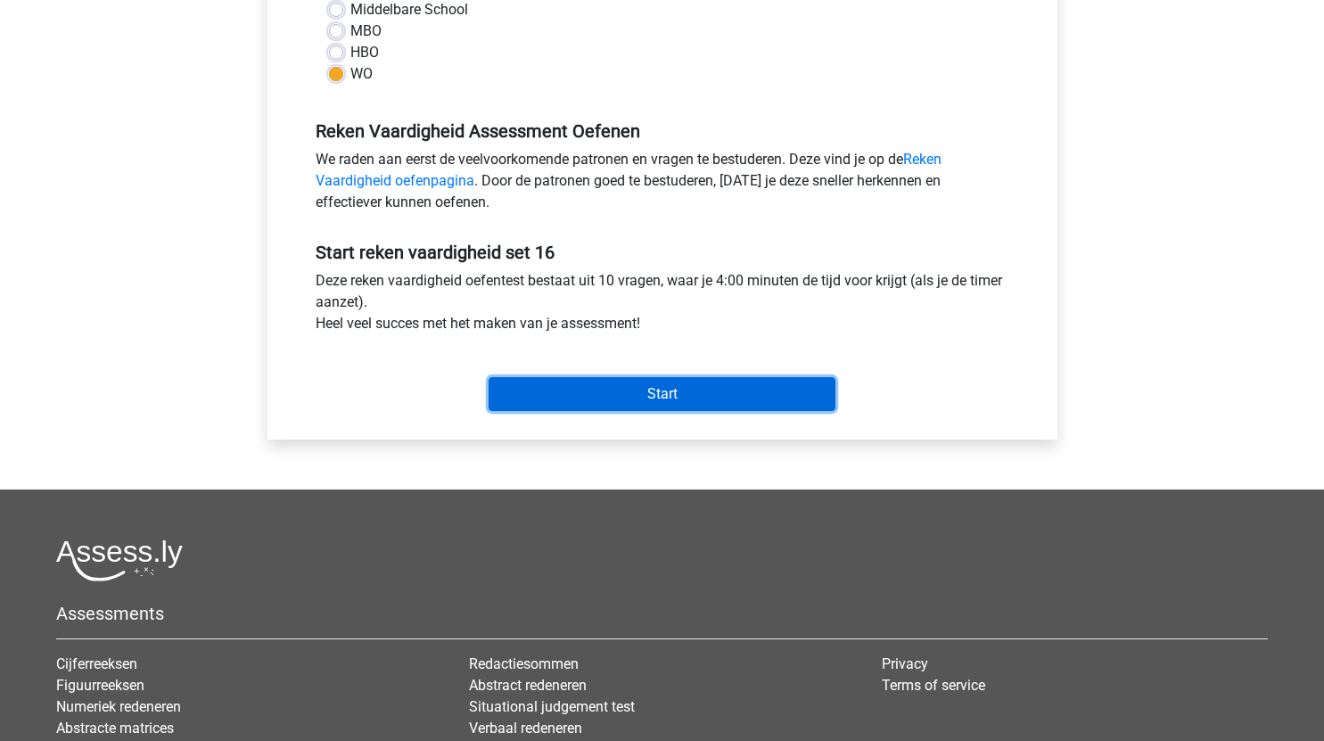
click at [653, 393] on input "Start" at bounding box center [661, 394] width 347 height 34
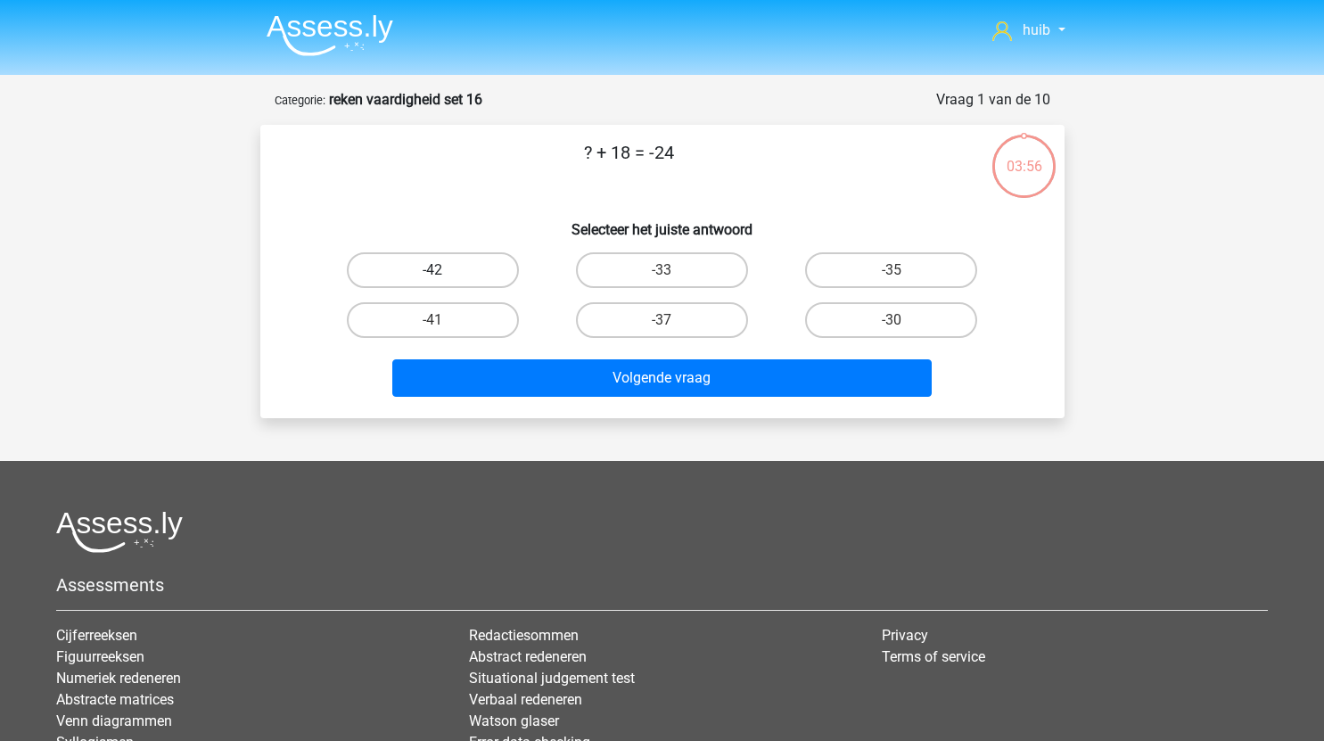
click at [469, 266] on label "-42" at bounding box center [433, 270] width 172 height 36
click at [444, 270] on input "-42" at bounding box center [438, 276] width 12 height 12
radio input "true"
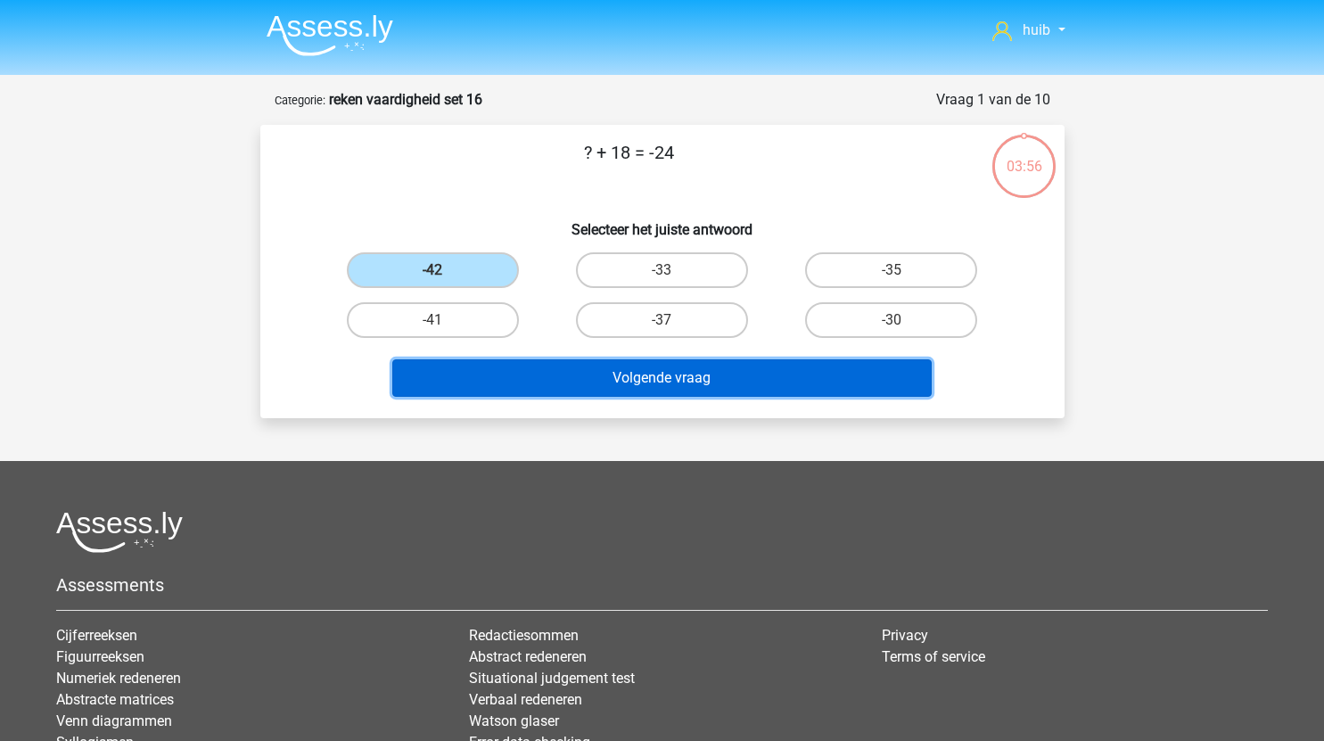
click at [630, 380] on button "Volgende vraag" at bounding box center [661, 377] width 539 height 37
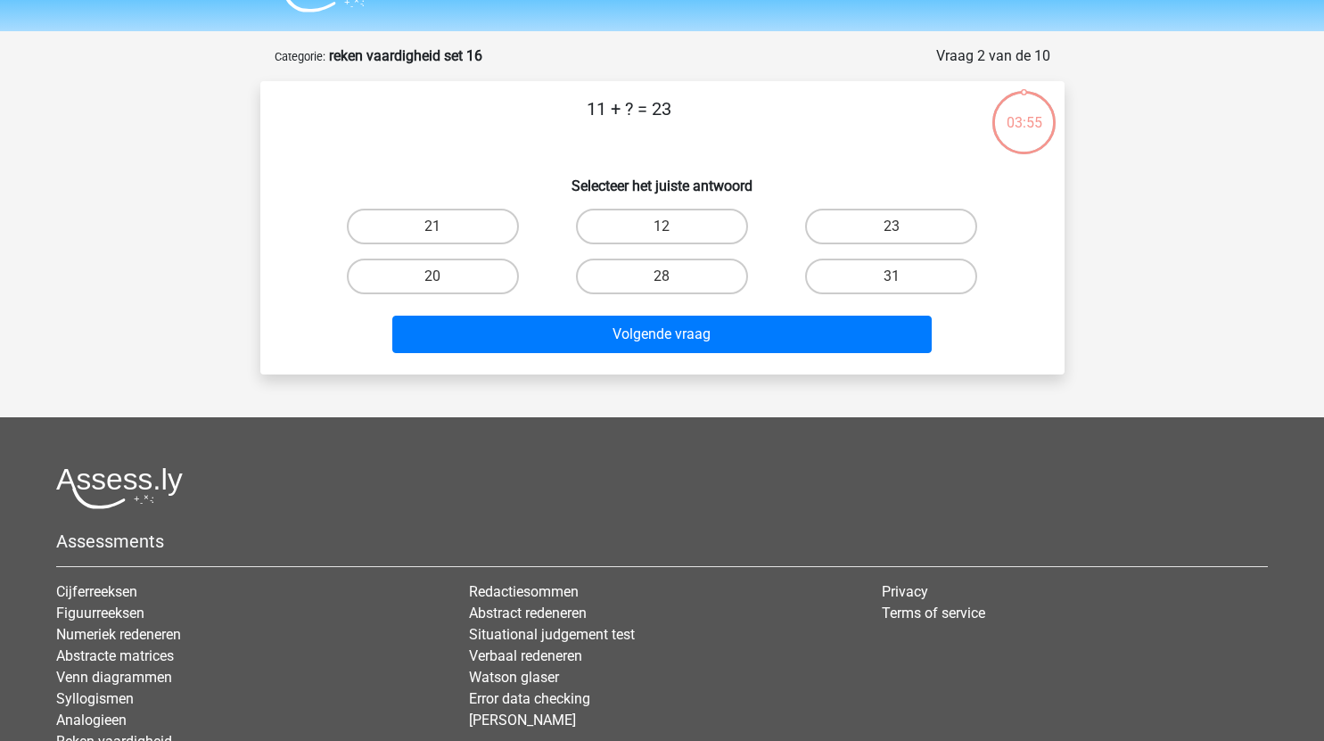
scroll to position [43, 0]
click at [670, 239] on input "12" at bounding box center [667, 233] width 12 height 12
radio input "true"
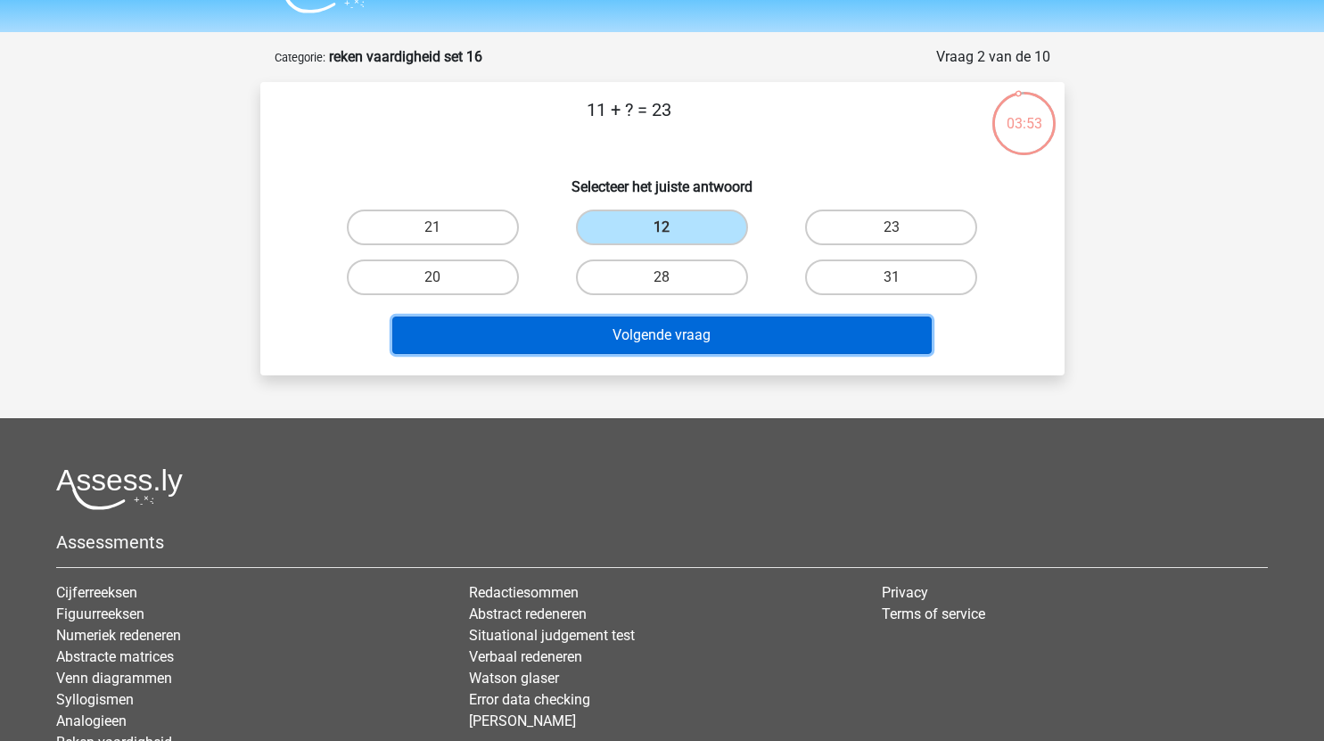
click at [668, 324] on button "Volgende vraag" at bounding box center [661, 334] width 539 height 37
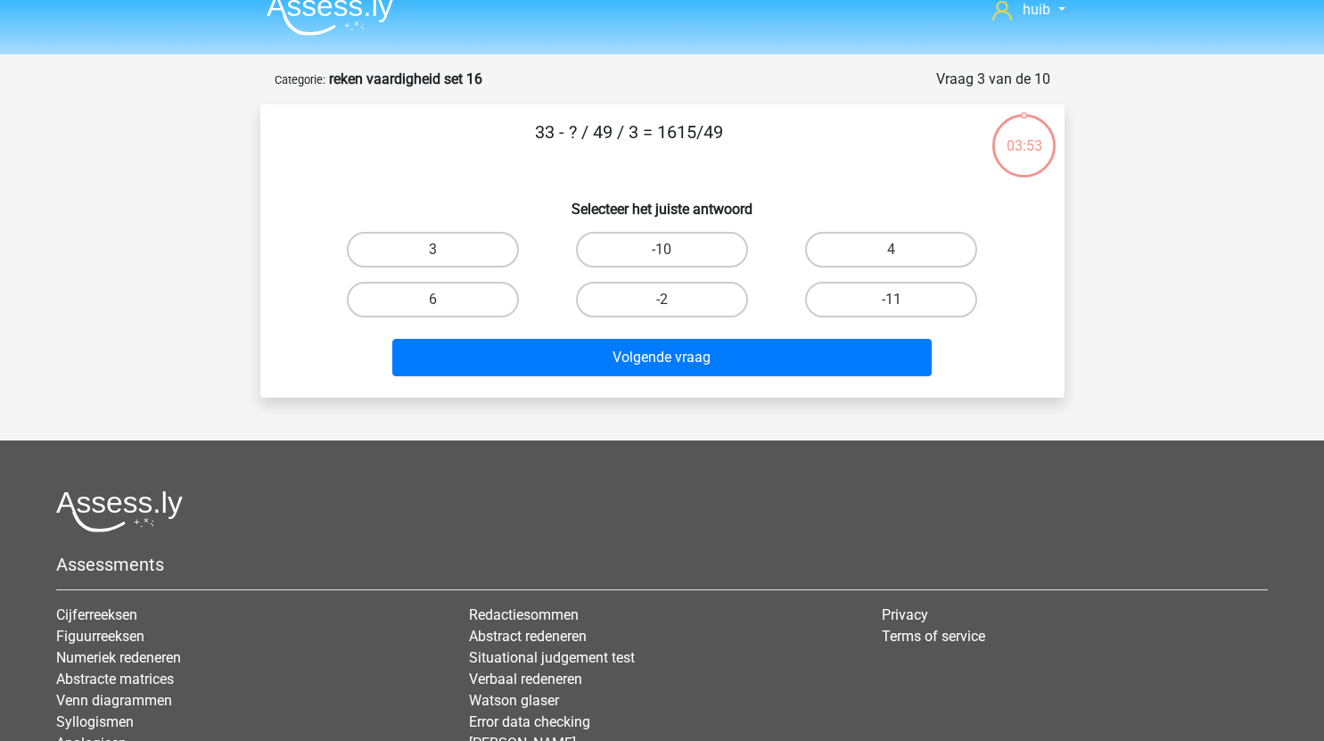
scroll to position [0, 0]
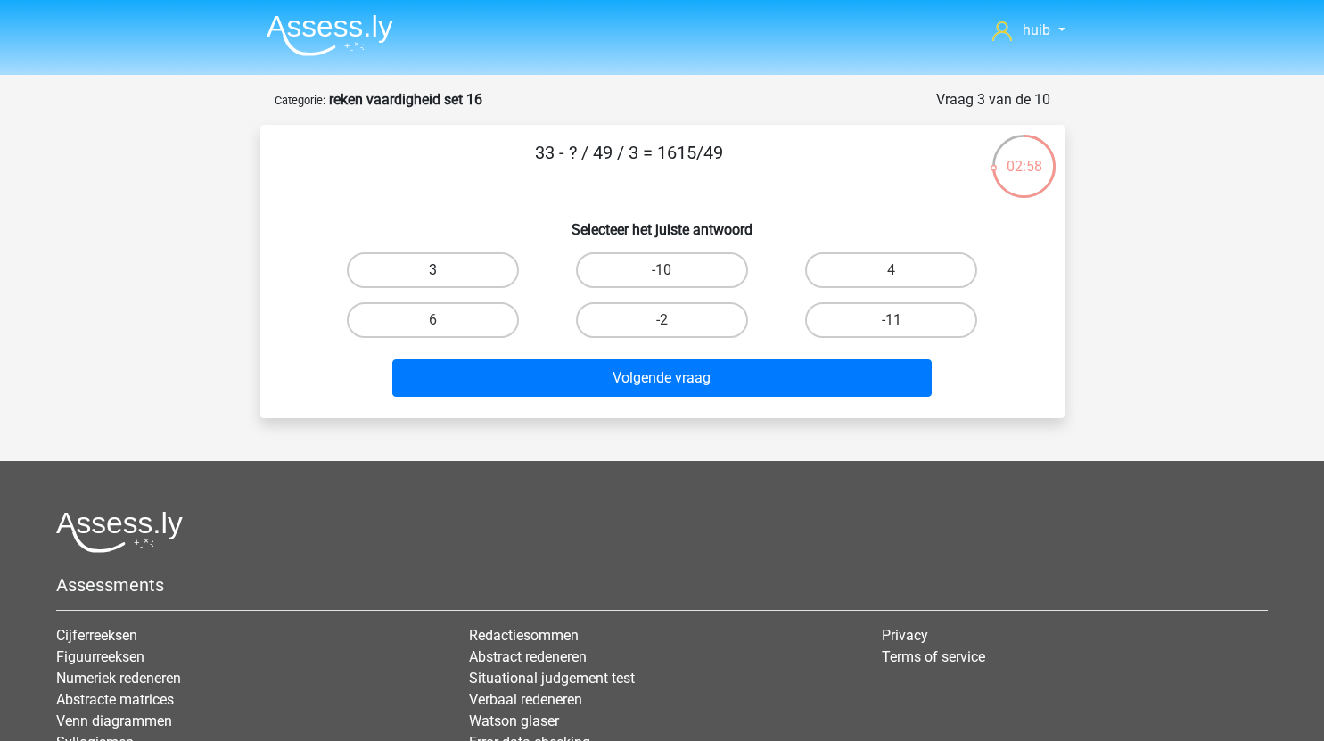
click at [472, 268] on label "3" at bounding box center [433, 270] width 172 height 36
click at [444, 270] on input "3" at bounding box center [438, 276] width 12 height 12
radio input "true"
click at [477, 308] on label "6" at bounding box center [433, 320] width 172 height 36
click at [444, 320] on input "6" at bounding box center [438, 326] width 12 height 12
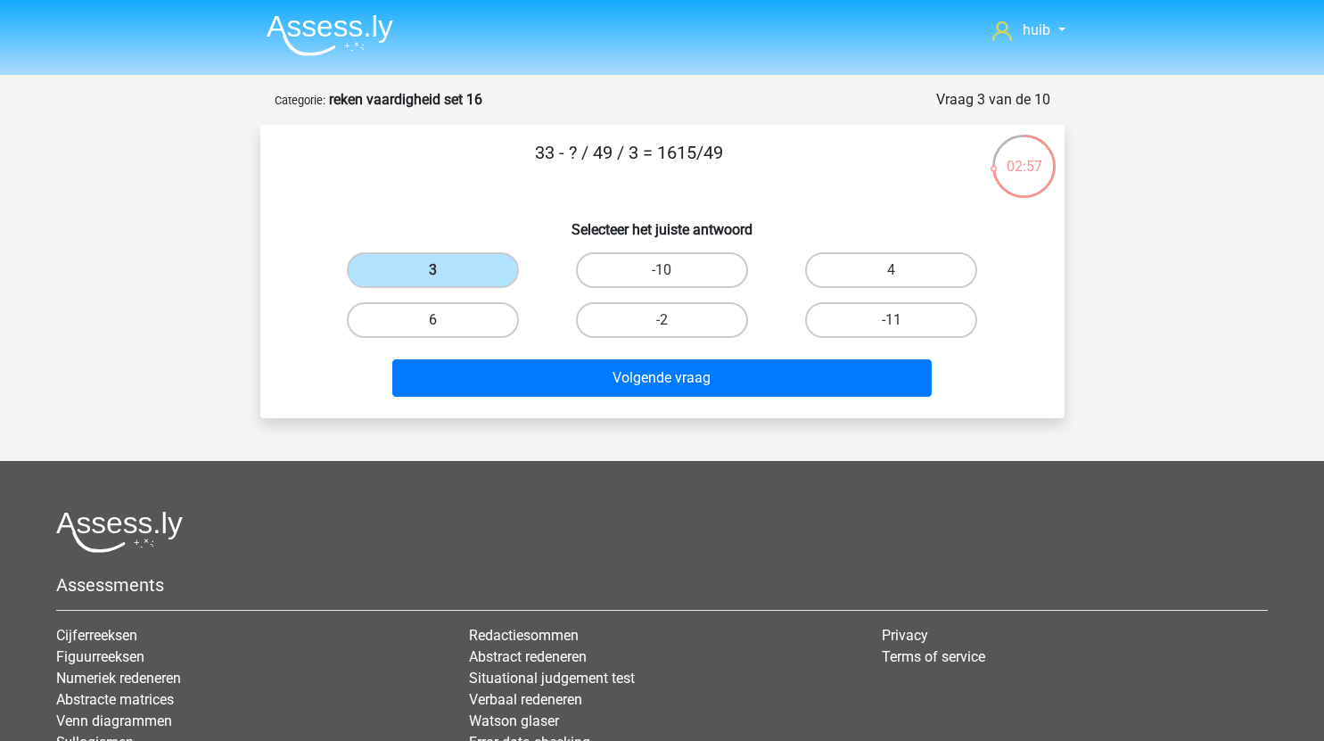
radio input "true"
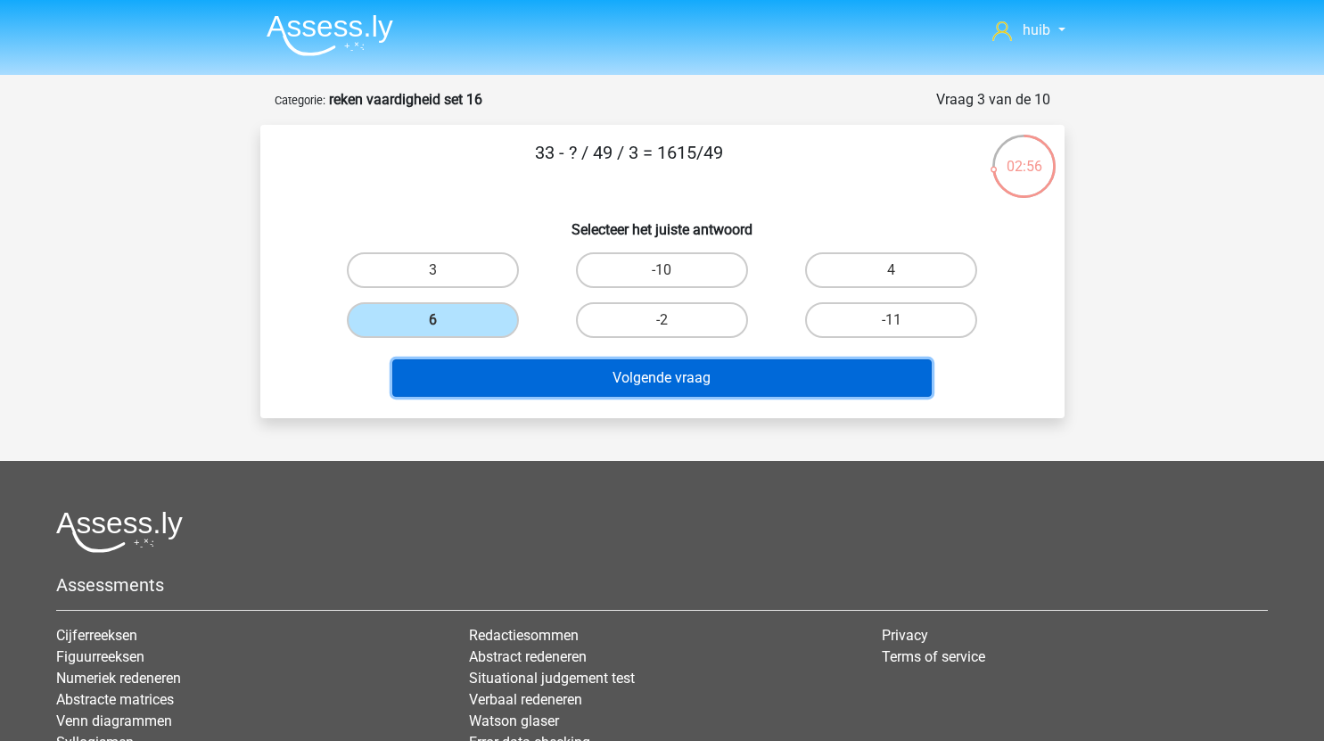
click at [597, 371] on button "Volgende vraag" at bounding box center [661, 377] width 539 height 37
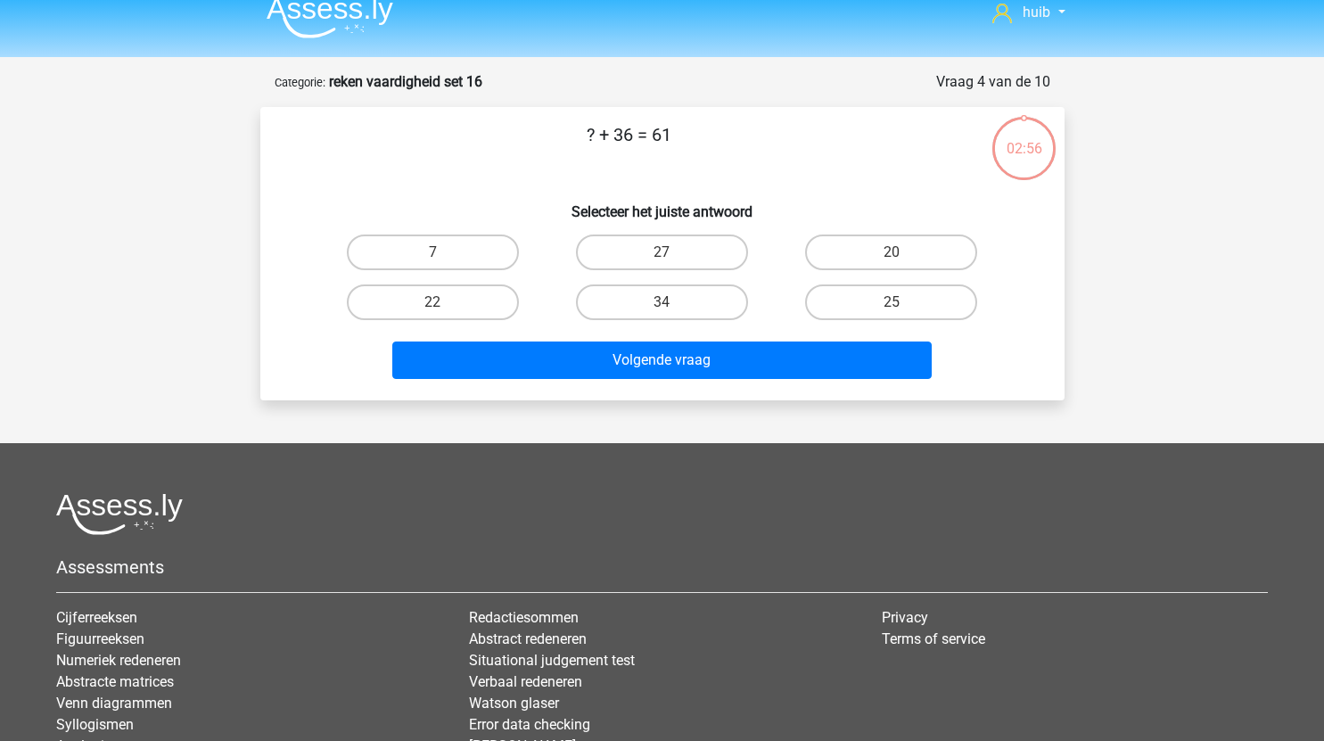
scroll to position [11, 0]
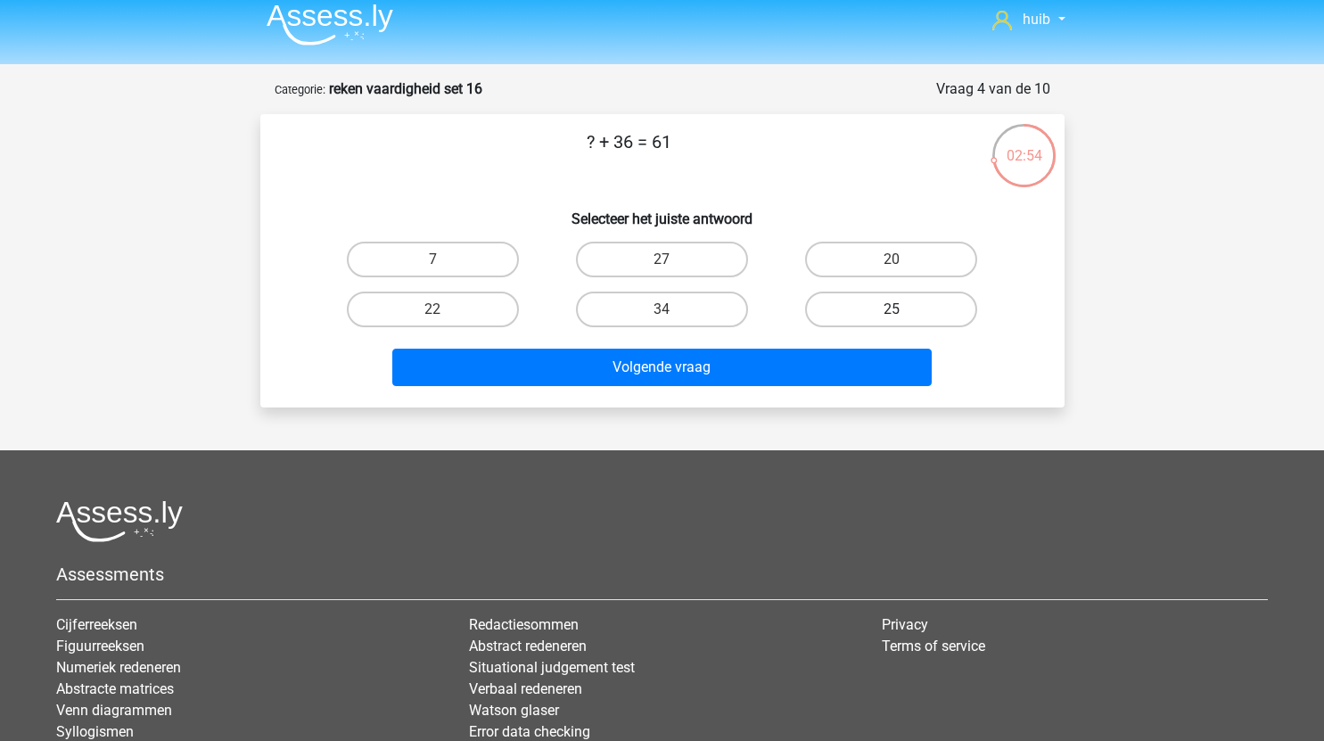
click at [825, 302] on label "25" at bounding box center [891, 309] width 172 height 36
click at [891, 309] on input "25" at bounding box center [897, 315] width 12 height 12
radio input "true"
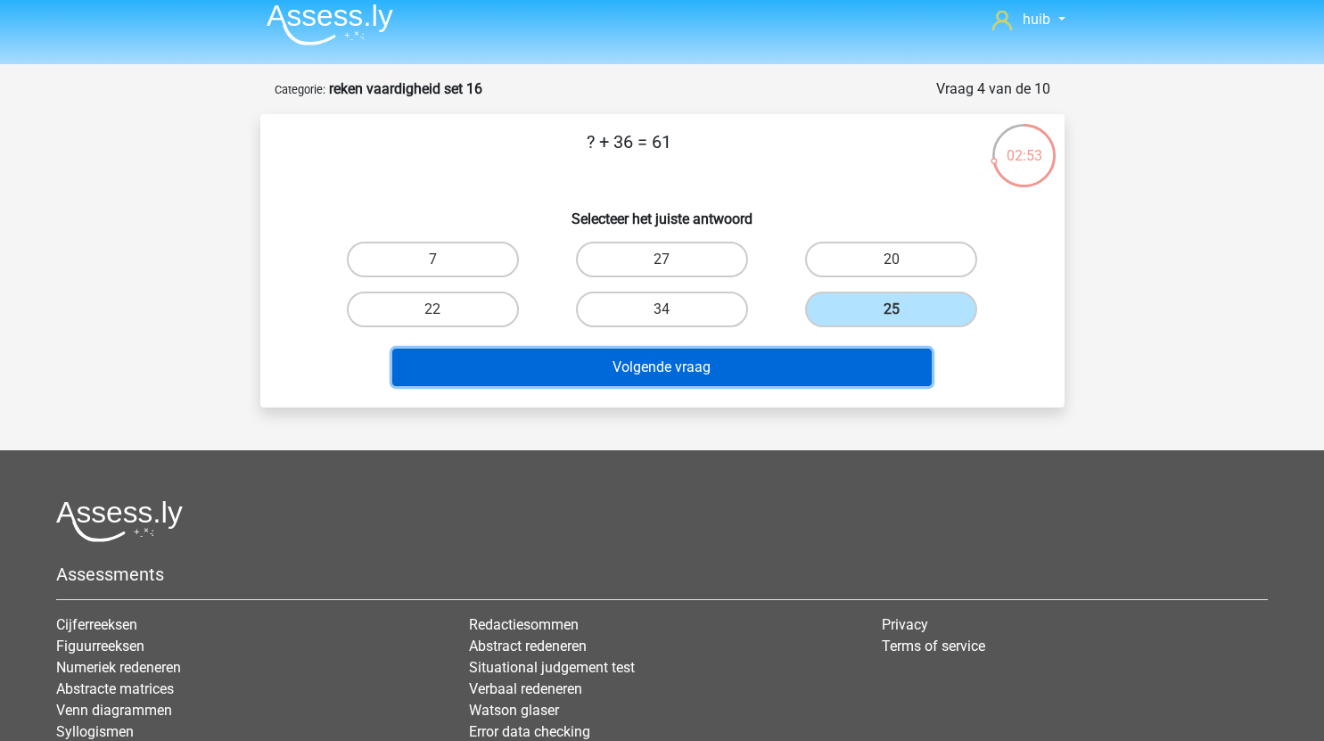
click at [740, 370] on button "Volgende vraag" at bounding box center [661, 367] width 539 height 37
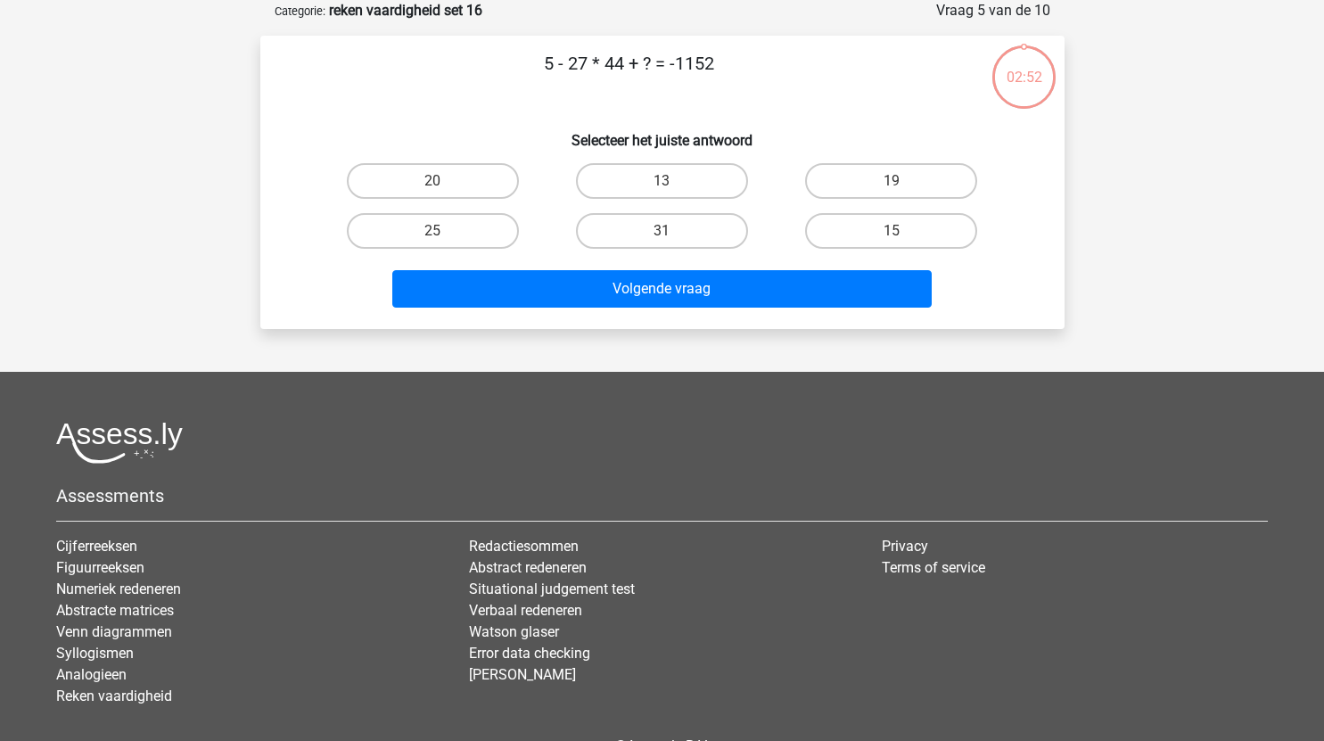
scroll to position [36, 0]
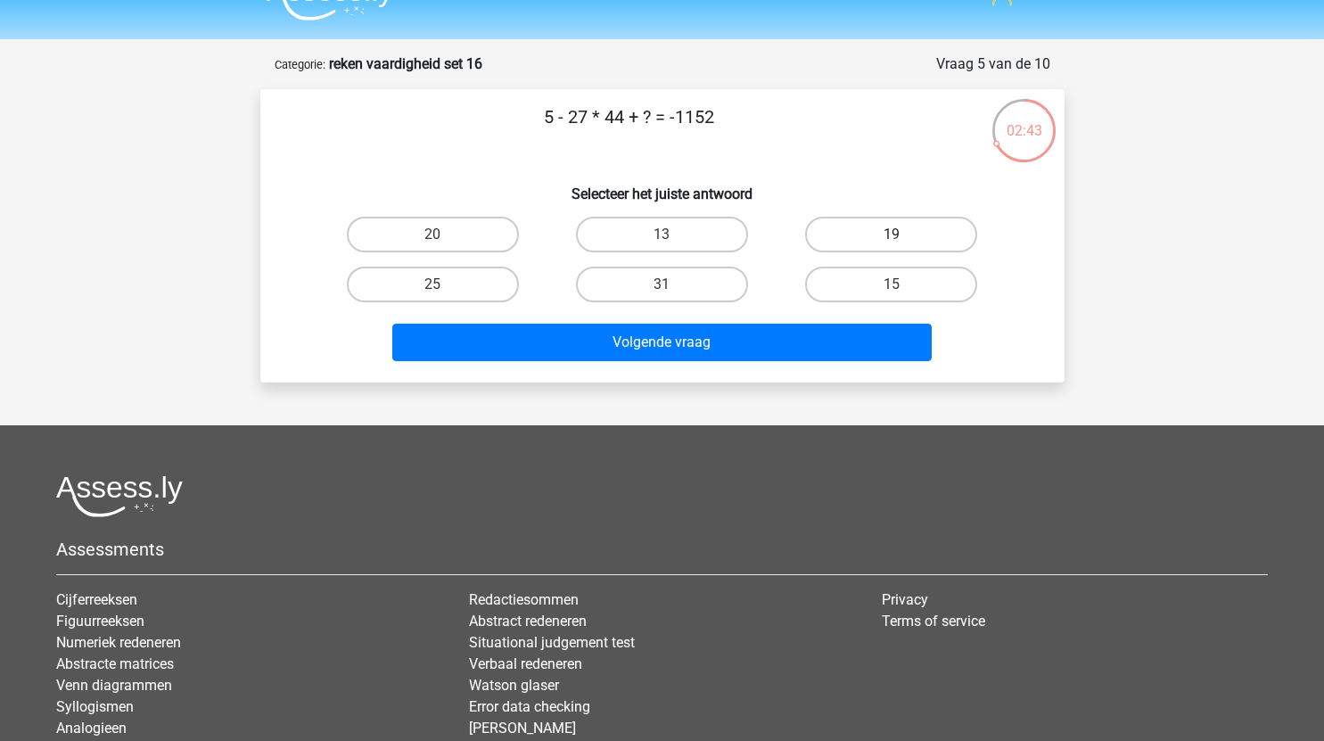
click at [885, 224] on label "19" at bounding box center [891, 235] width 172 height 36
click at [891, 234] on input "19" at bounding box center [897, 240] width 12 height 12
radio input "true"
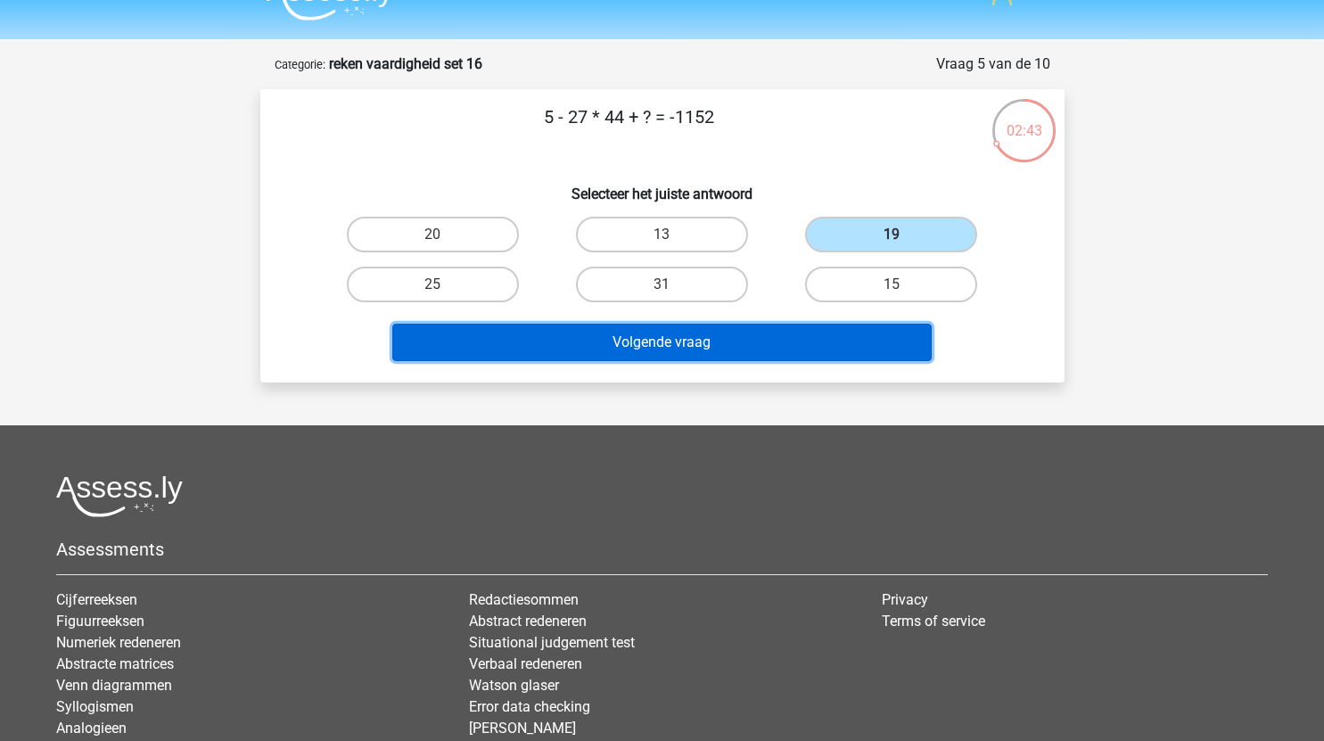
click at [693, 348] on button "Volgende vraag" at bounding box center [661, 342] width 539 height 37
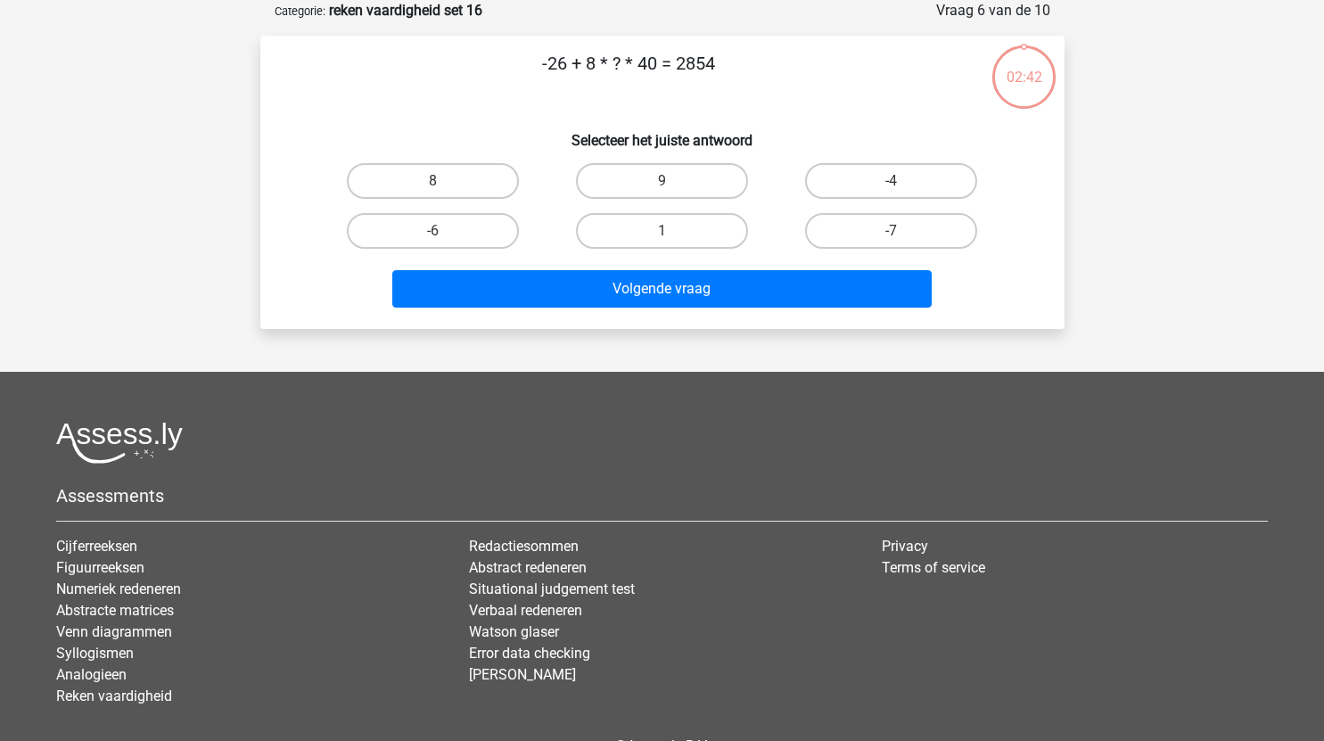
scroll to position [0, 0]
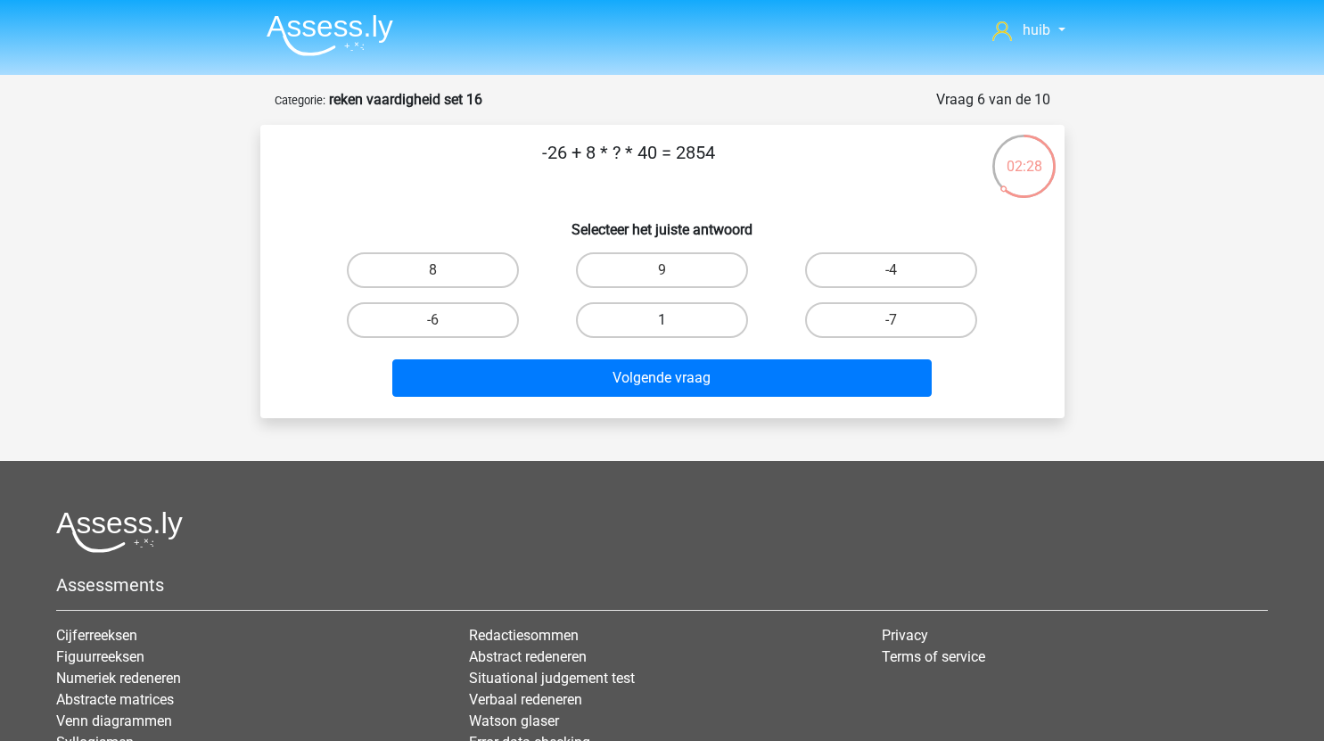
click at [669, 313] on label "1" at bounding box center [662, 320] width 172 height 36
click at [669, 320] on input "1" at bounding box center [667, 326] width 12 height 12
radio input "true"
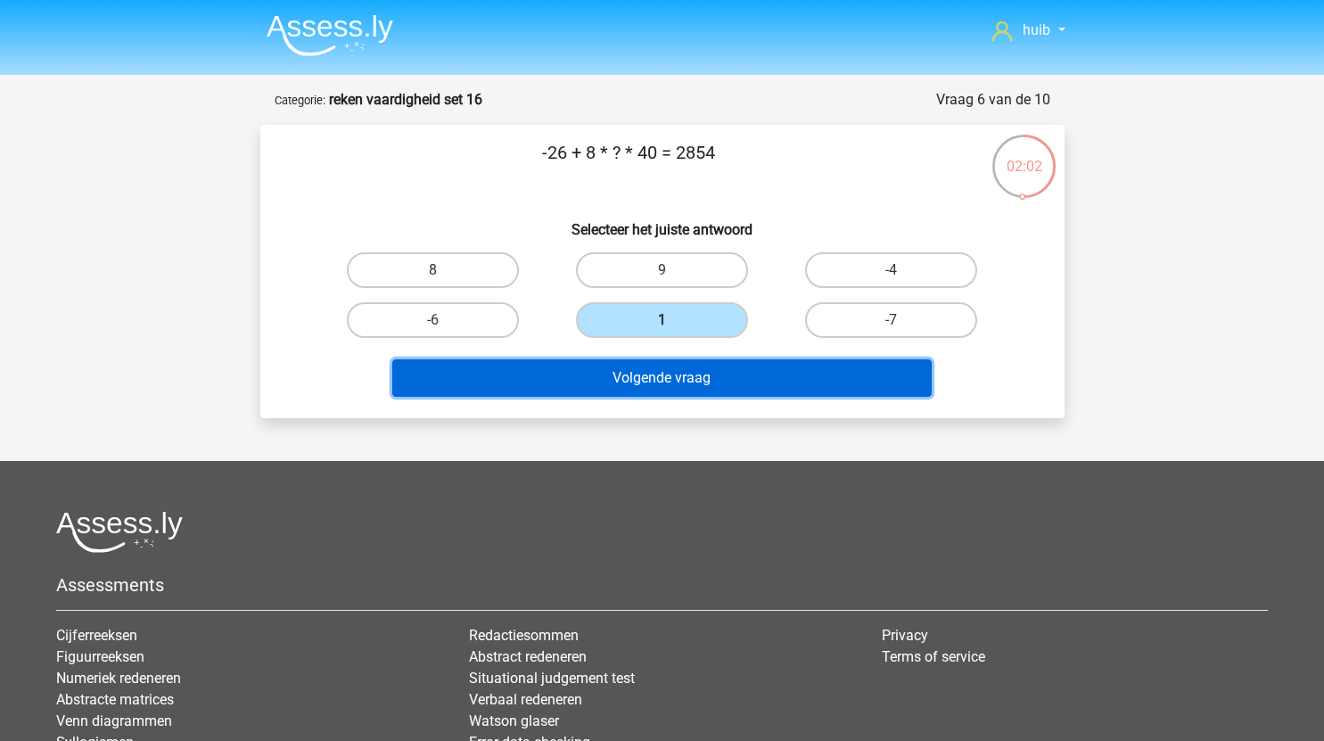
click at [702, 381] on button "Volgende vraag" at bounding box center [661, 377] width 539 height 37
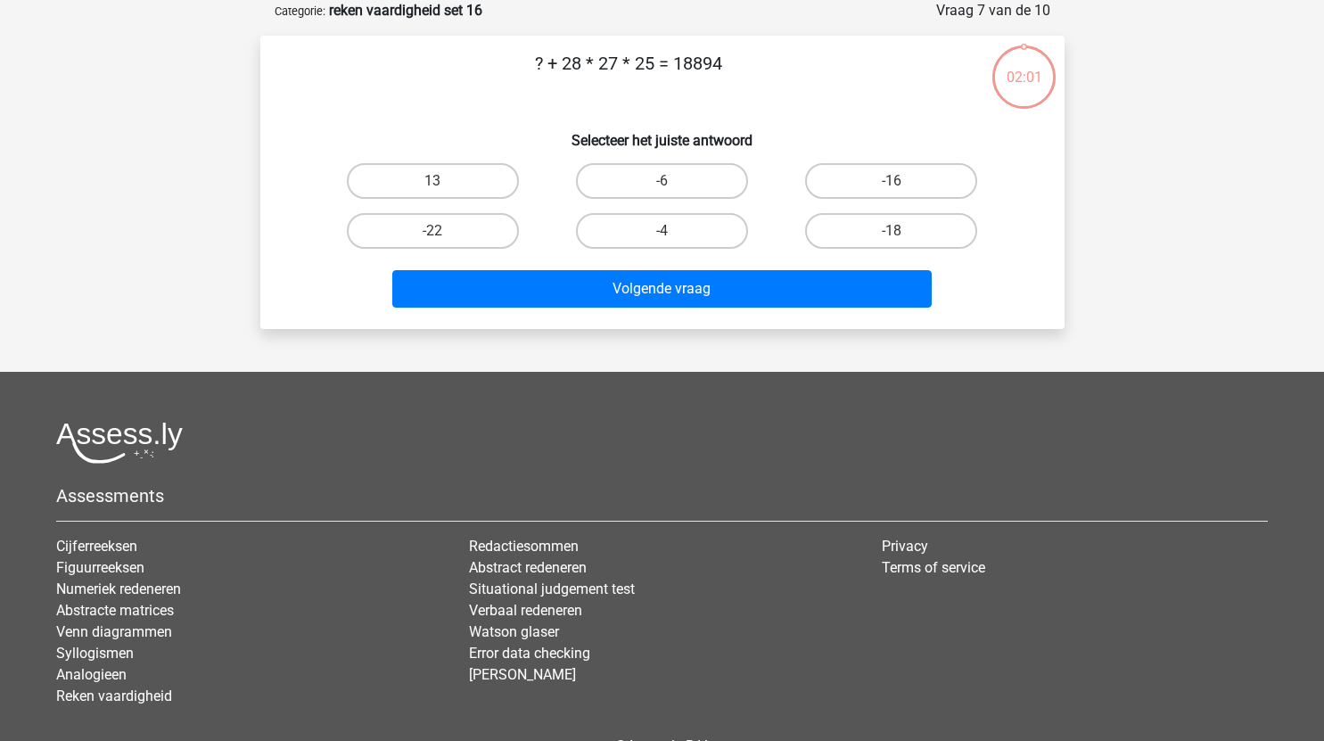
scroll to position [5, 0]
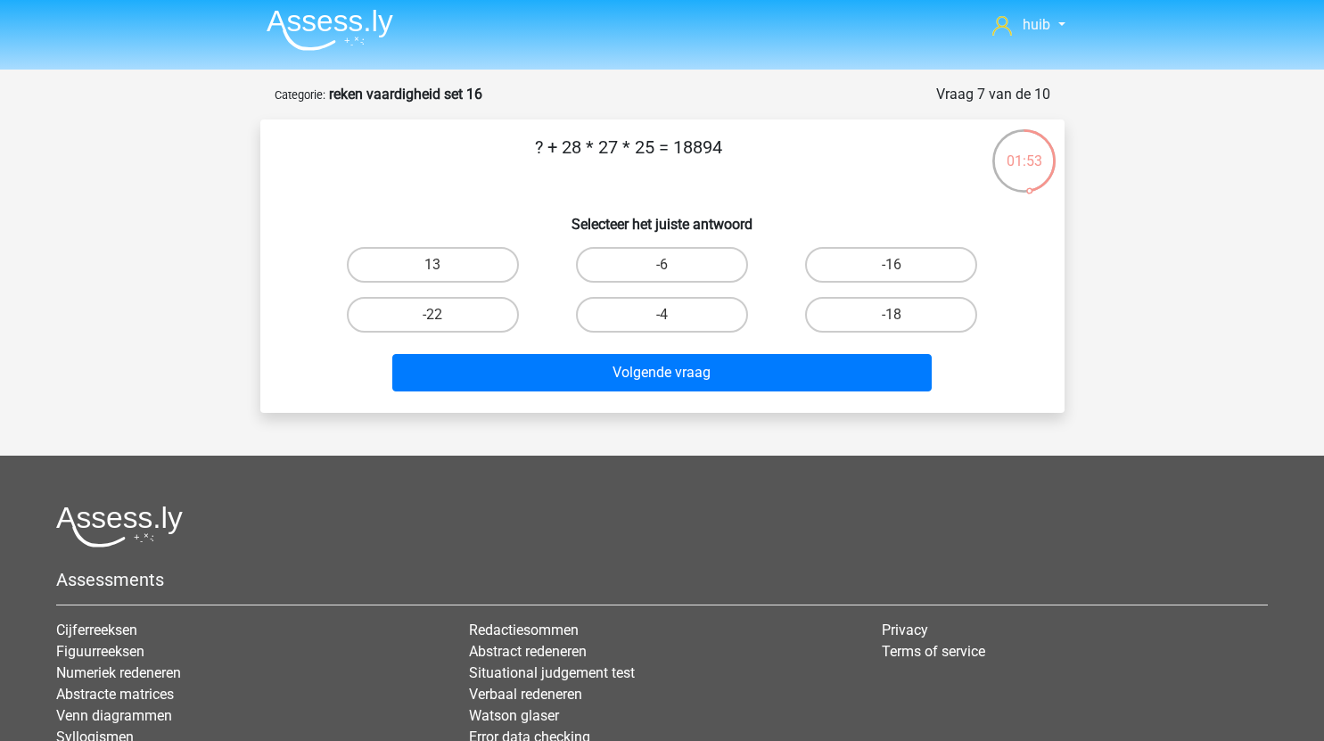
click at [901, 267] on input "-16" at bounding box center [897, 271] width 12 height 12
radio input "true"
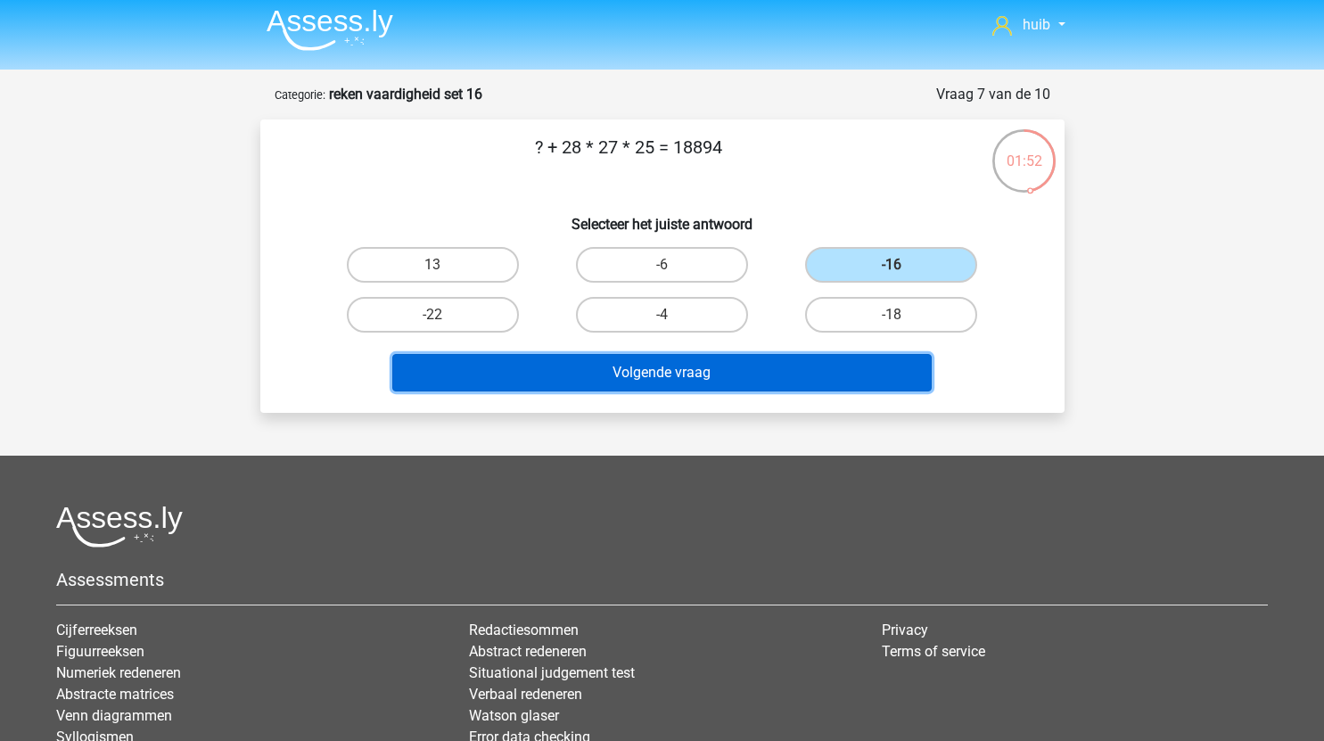
click at [743, 382] on button "Volgende vraag" at bounding box center [661, 372] width 539 height 37
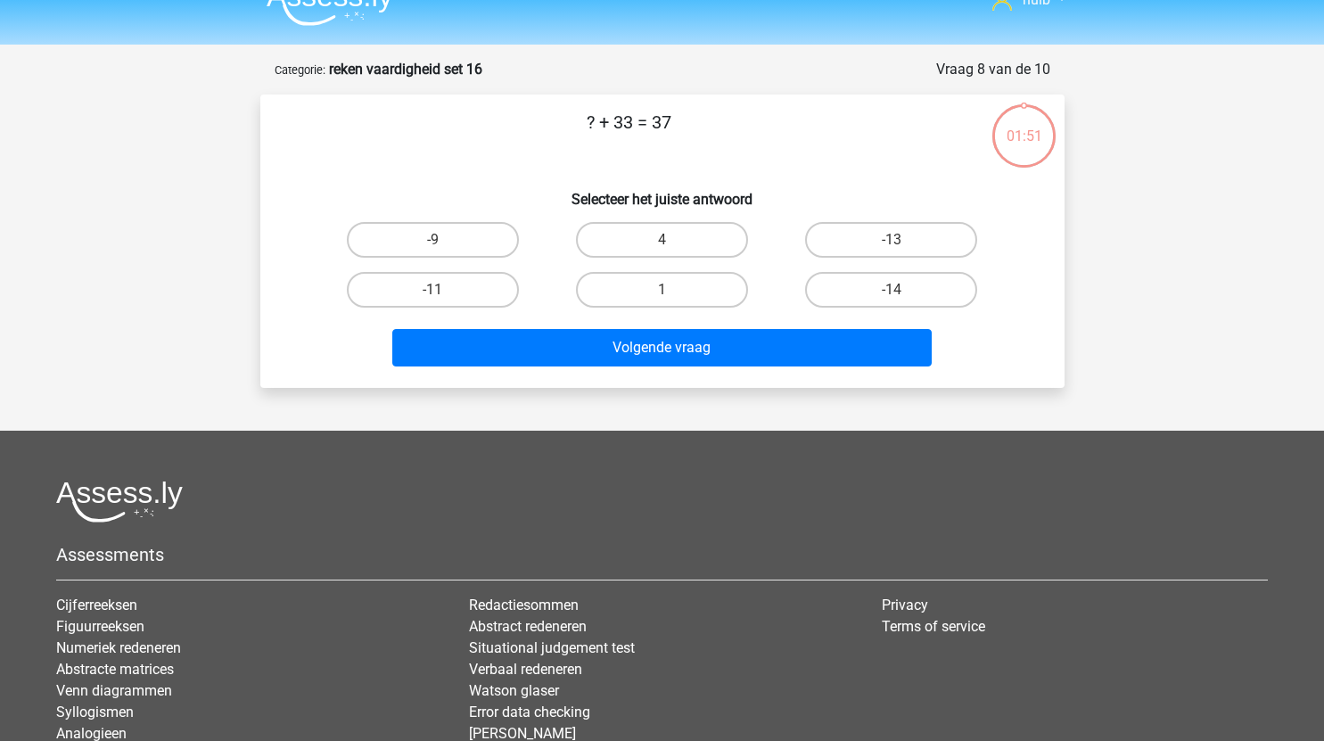
scroll to position [28, 0]
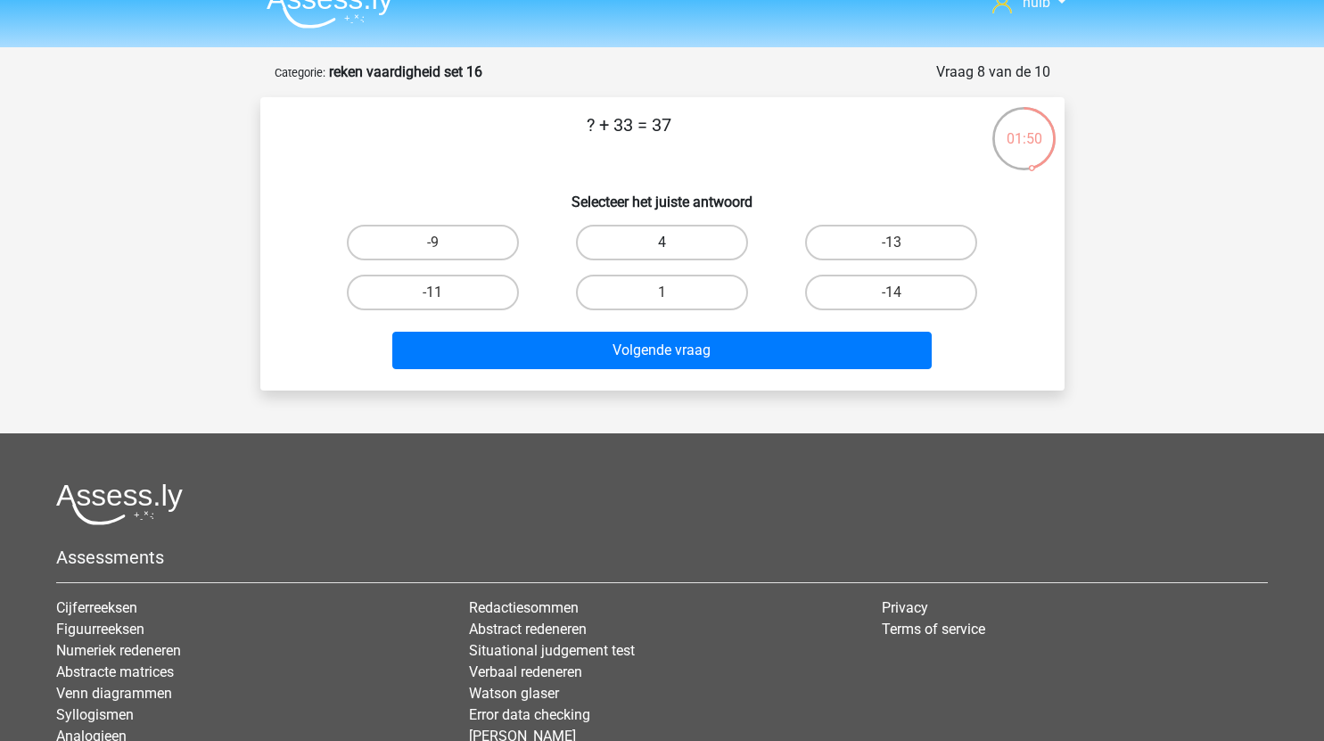
click at [660, 239] on label "4" at bounding box center [662, 243] width 172 height 36
click at [661, 242] on input "4" at bounding box center [667, 248] width 12 height 12
radio input "true"
click at [673, 374] on div "Volgende vraag" at bounding box center [662, 354] width 688 height 45
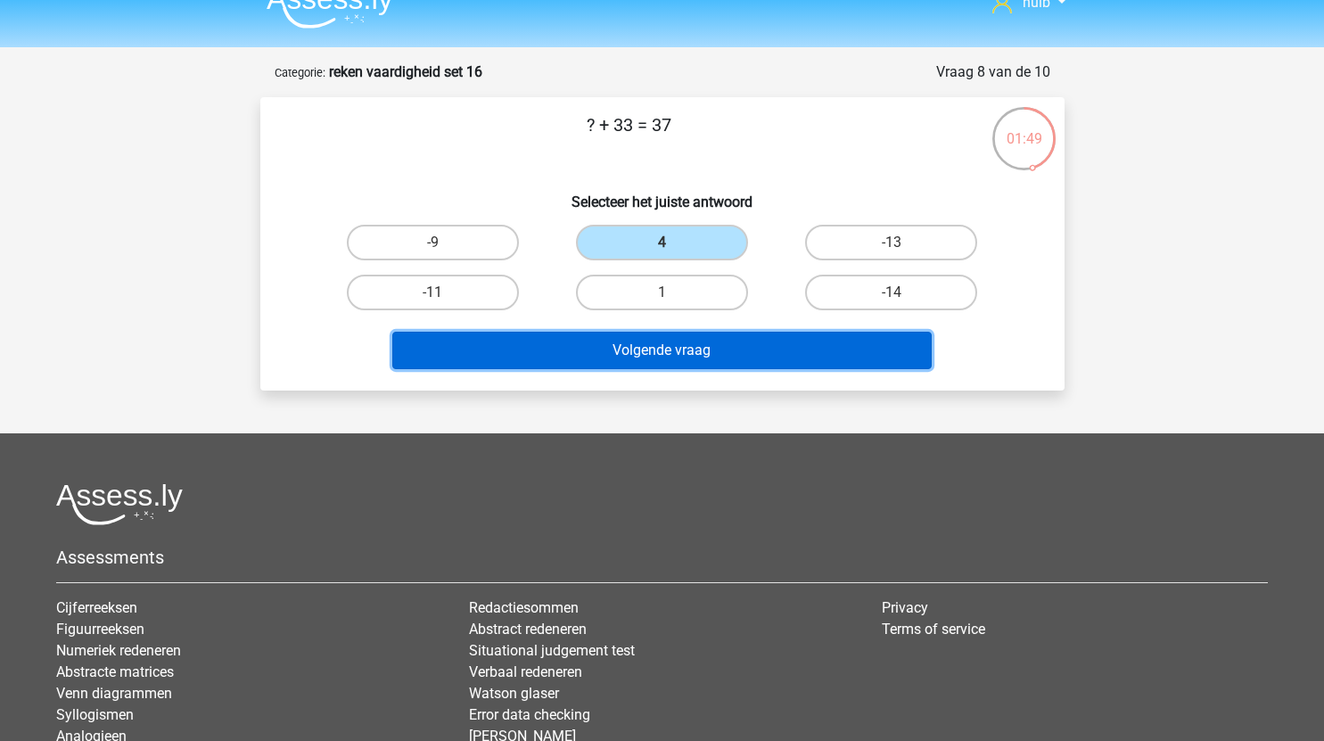
click at [712, 355] on button "Volgende vraag" at bounding box center [661, 350] width 539 height 37
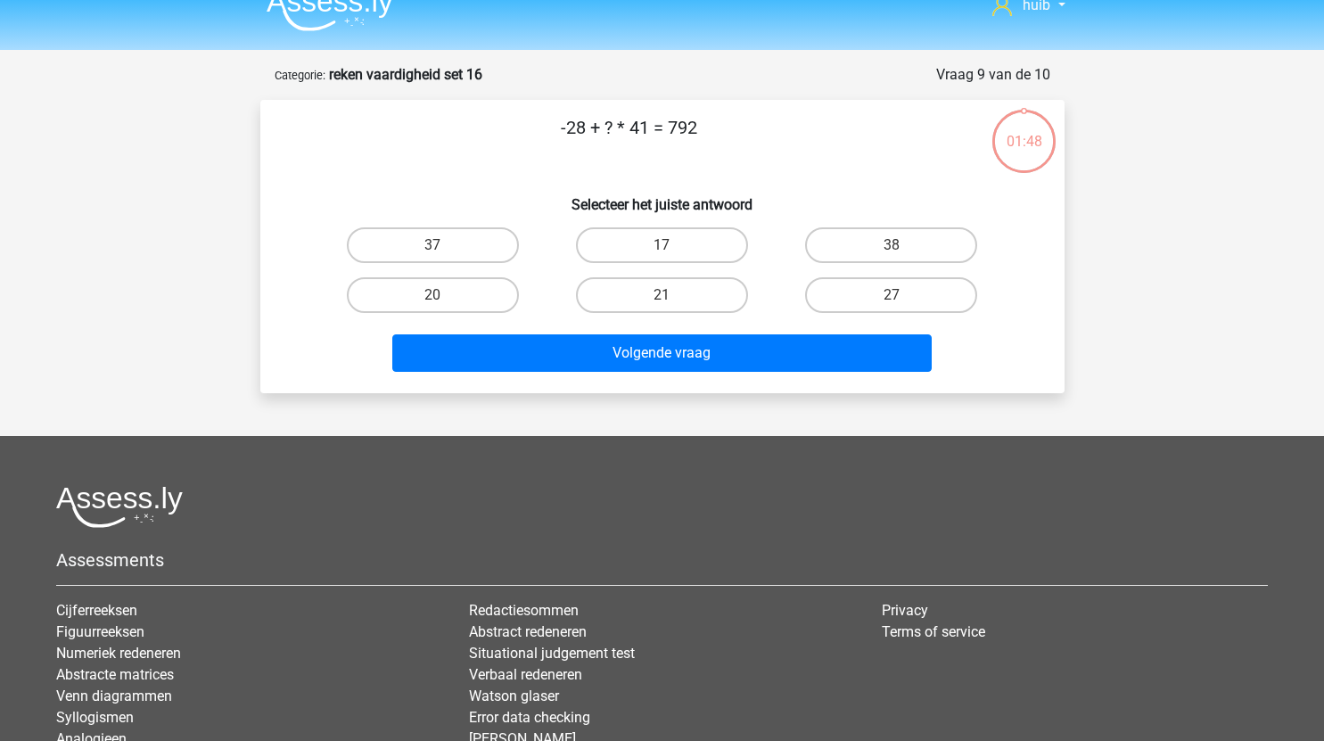
scroll to position [10, 0]
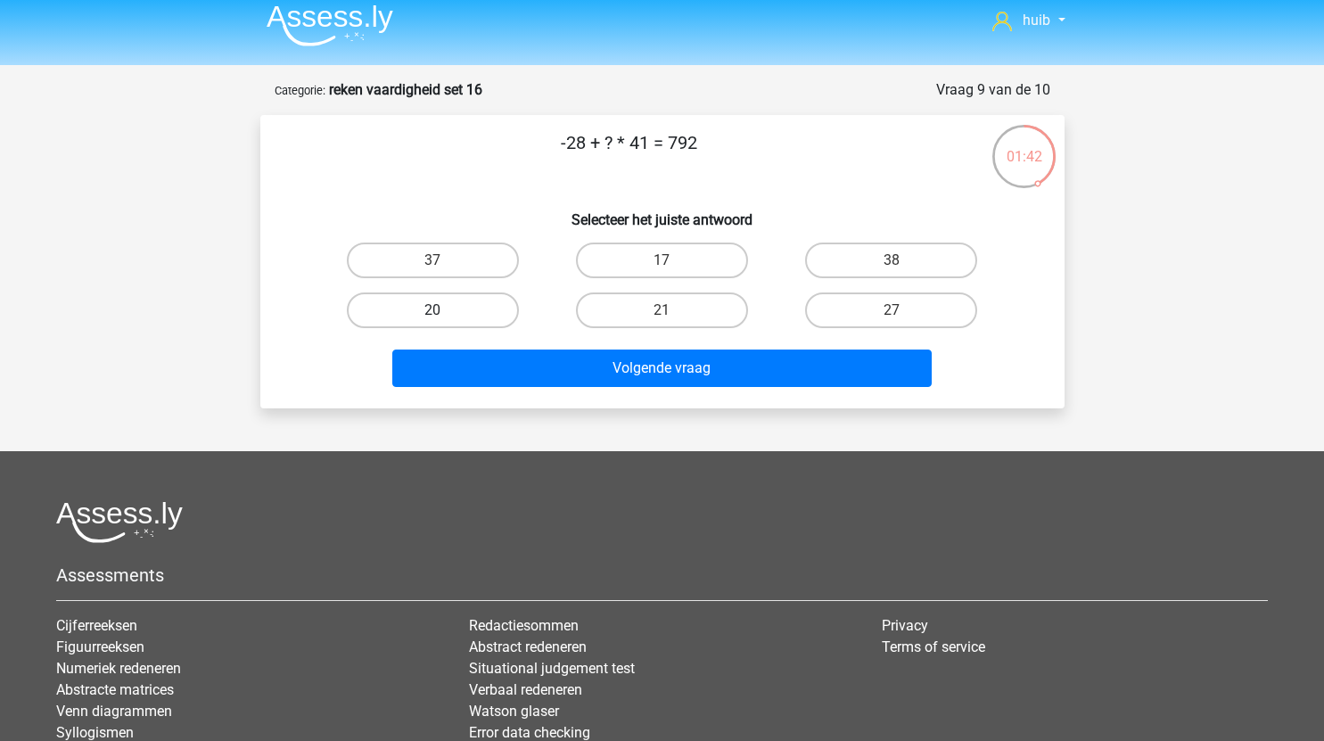
click at [470, 308] on label "20" at bounding box center [433, 310] width 172 height 36
click at [444, 310] on input "20" at bounding box center [438, 316] width 12 height 12
radio input "true"
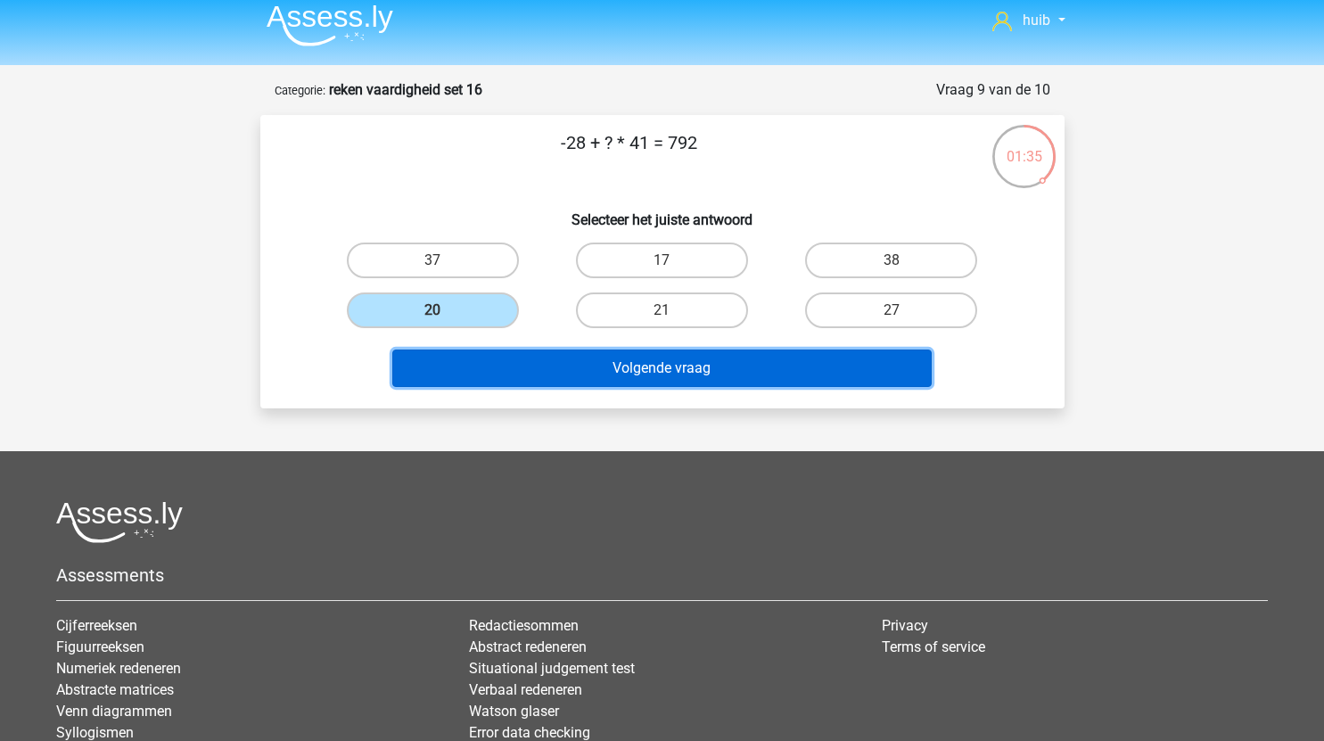
click at [813, 383] on button "Volgende vraag" at bounding box center [661, 367] width 539 height 37
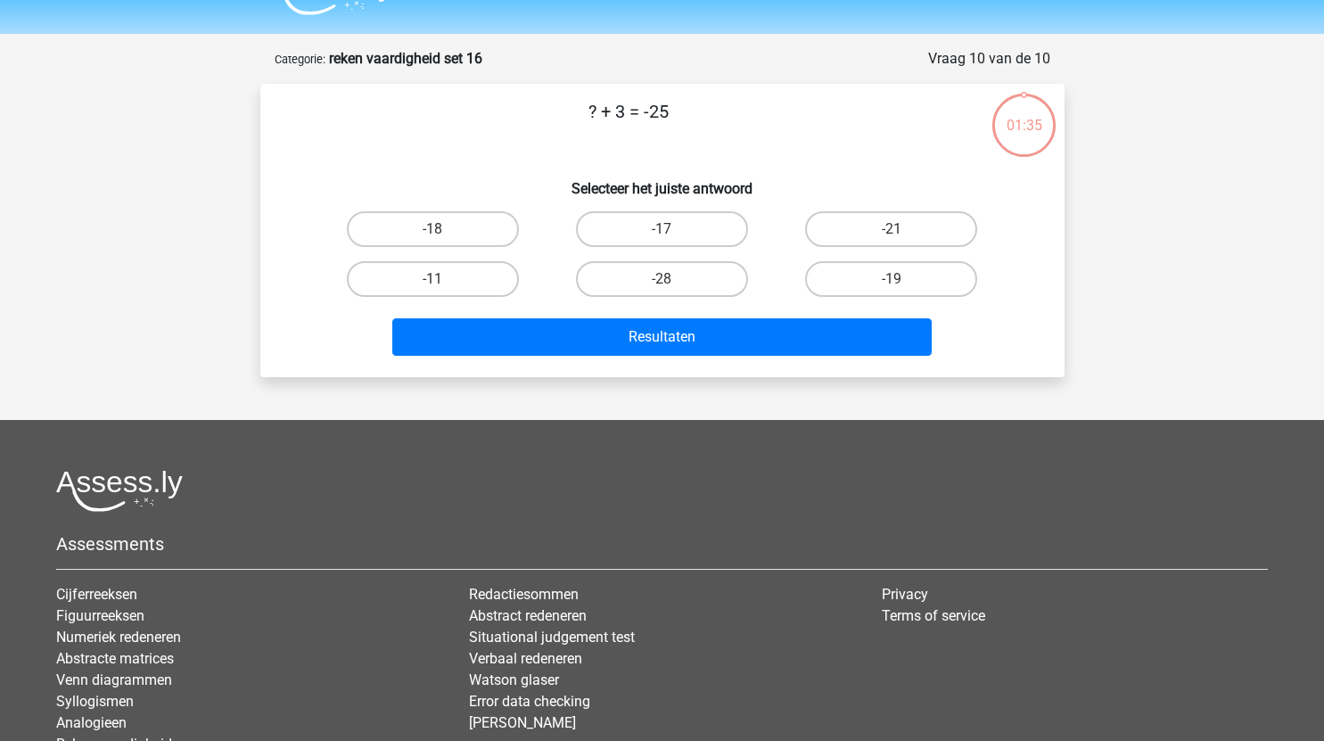
scroll to position [33, 0]
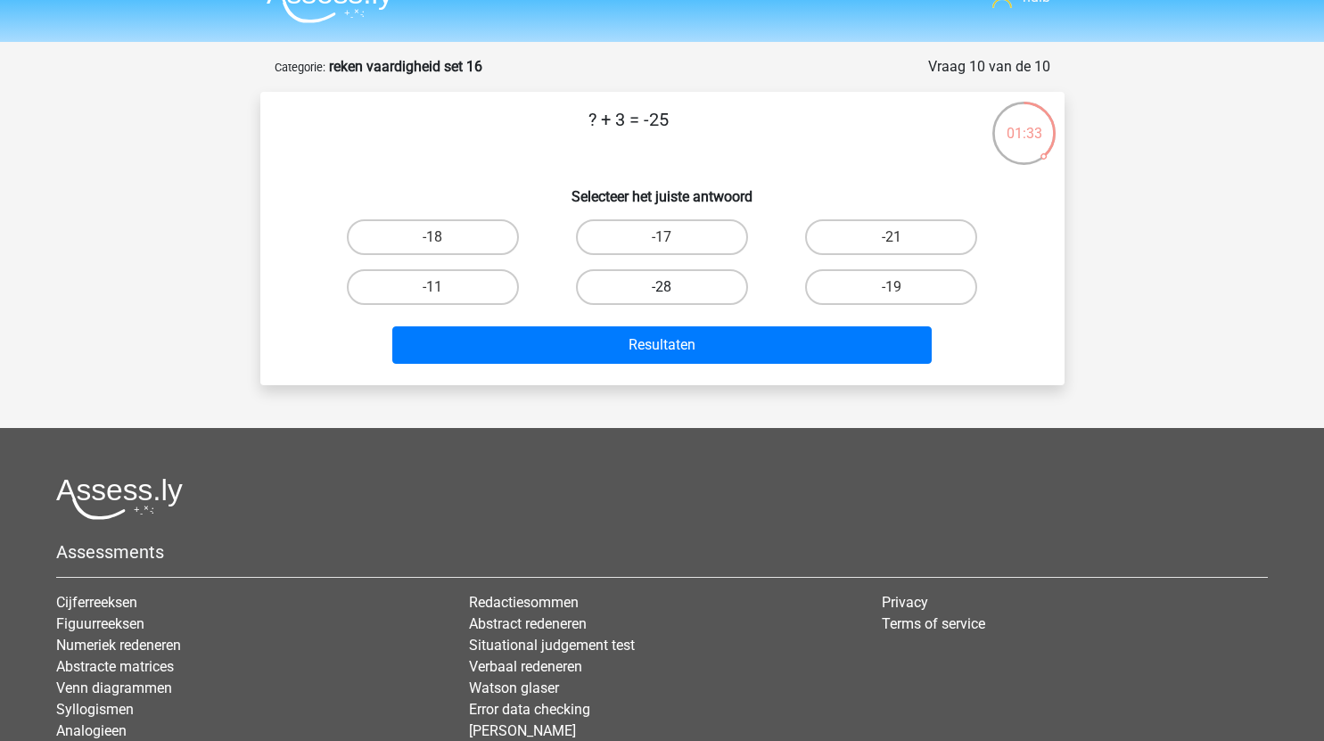
click at [703, 283] on label "-28" at bounding box center [662, 287] width 172 height 36
click at [673, 287] on input "-28" at bounding box center [667, 293] width 12 height 12
radio input "true"
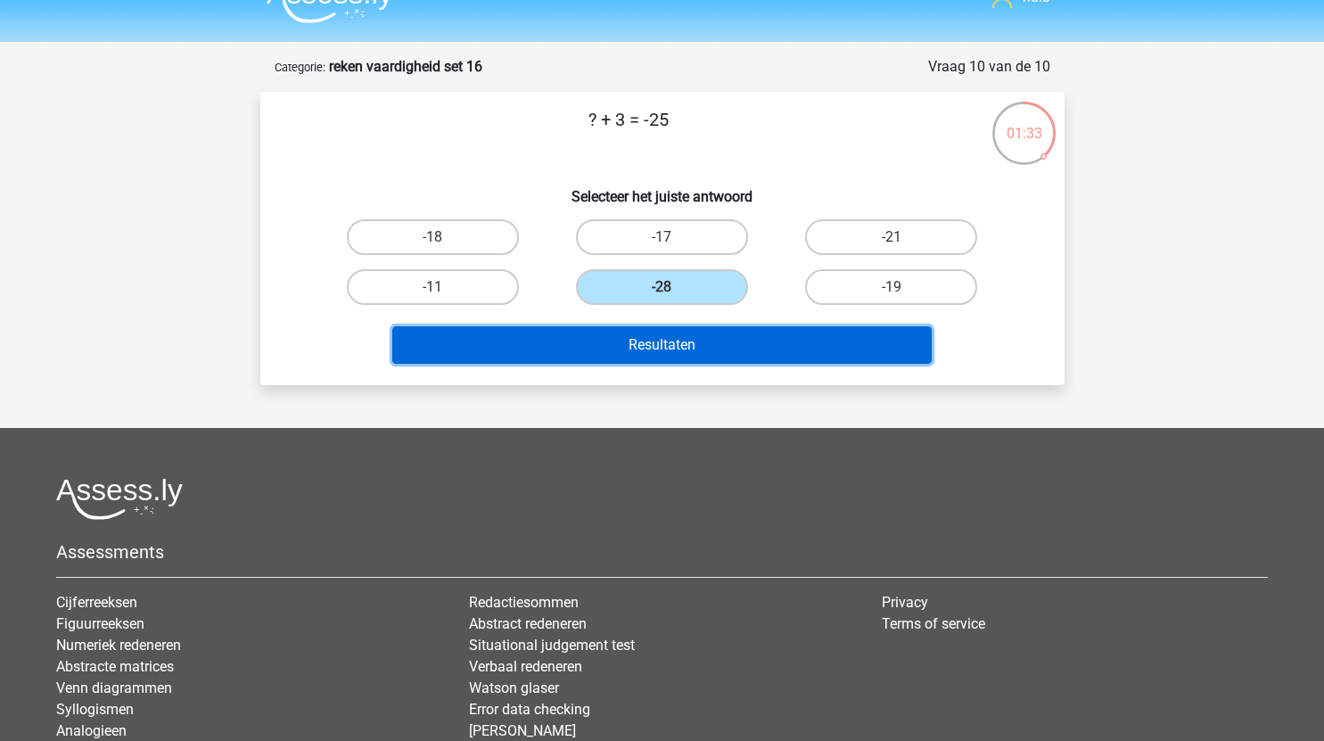
click at [720, 335] on button "Resultaten" at bounding box center [661, 344] width 539 height 37
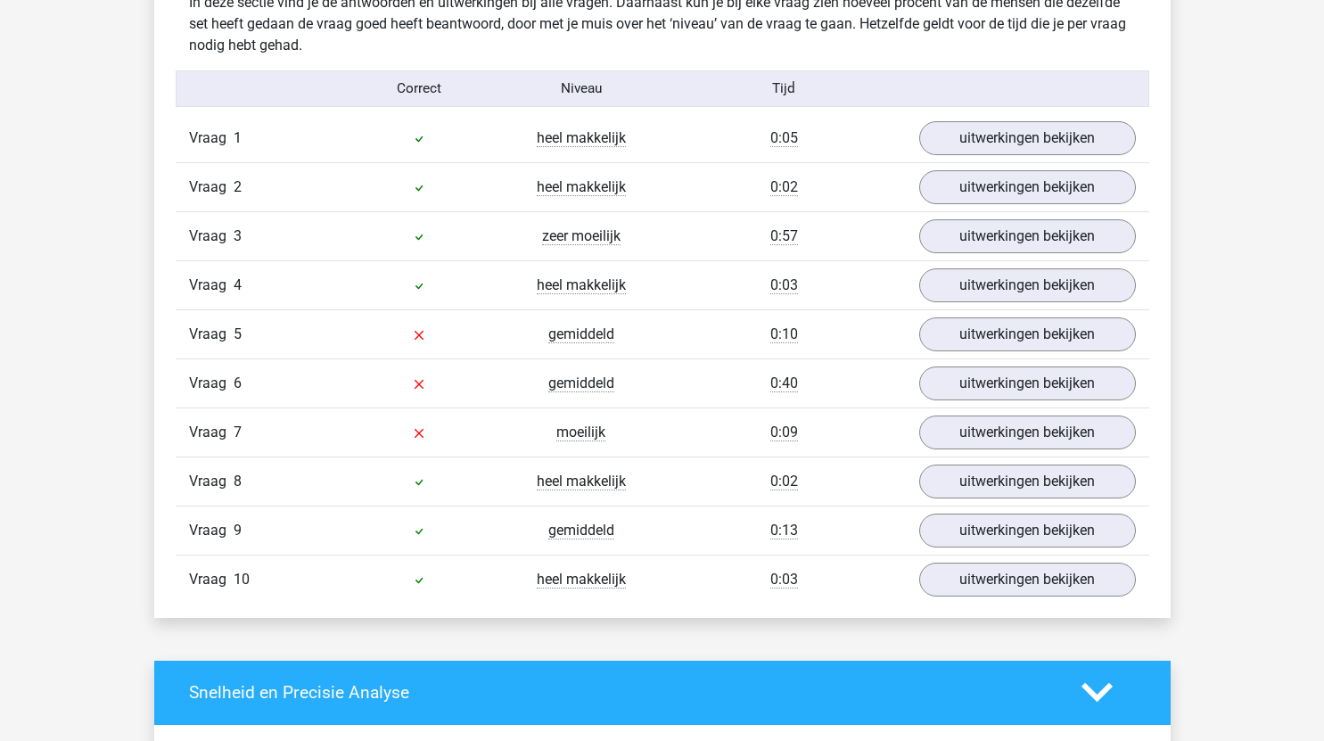
scroll to position [1149, 0]
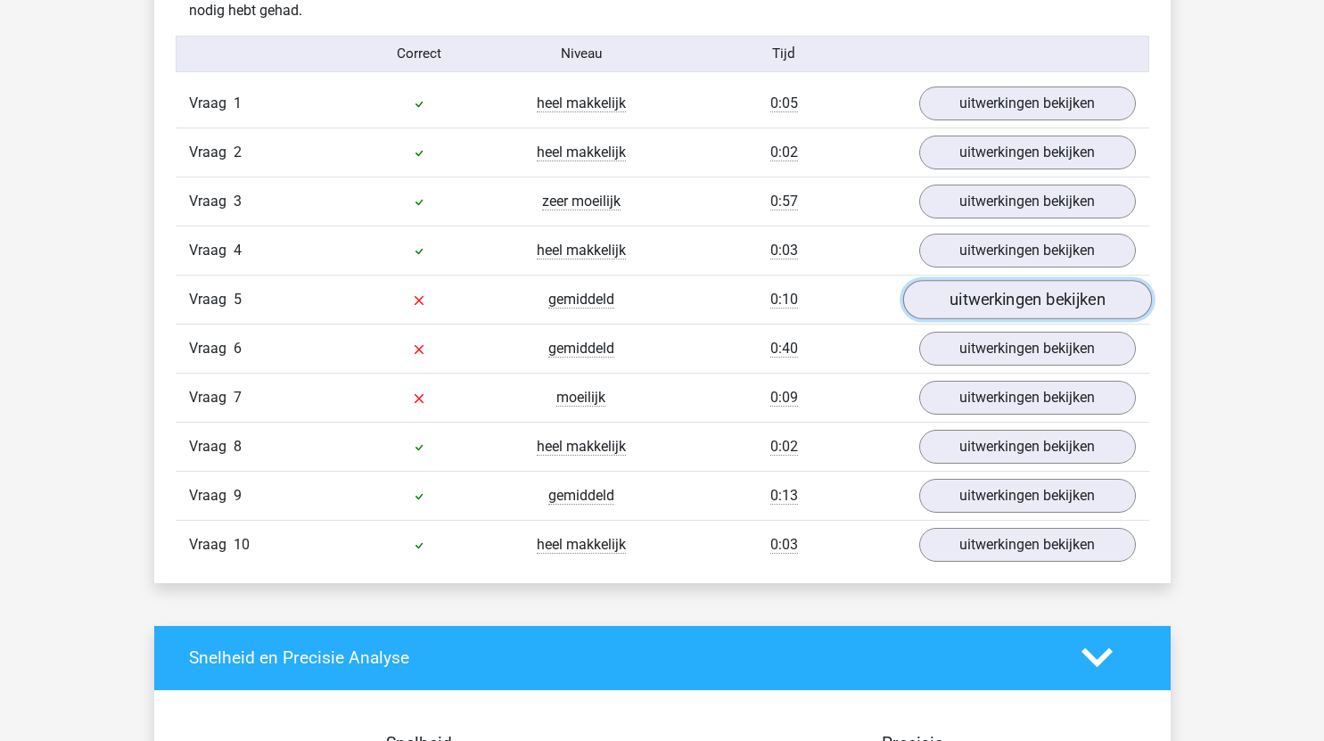
click at [1046, 305] on link "uitwerkingen bekijken" at bounding box center [1026, 299] width 249 height 39
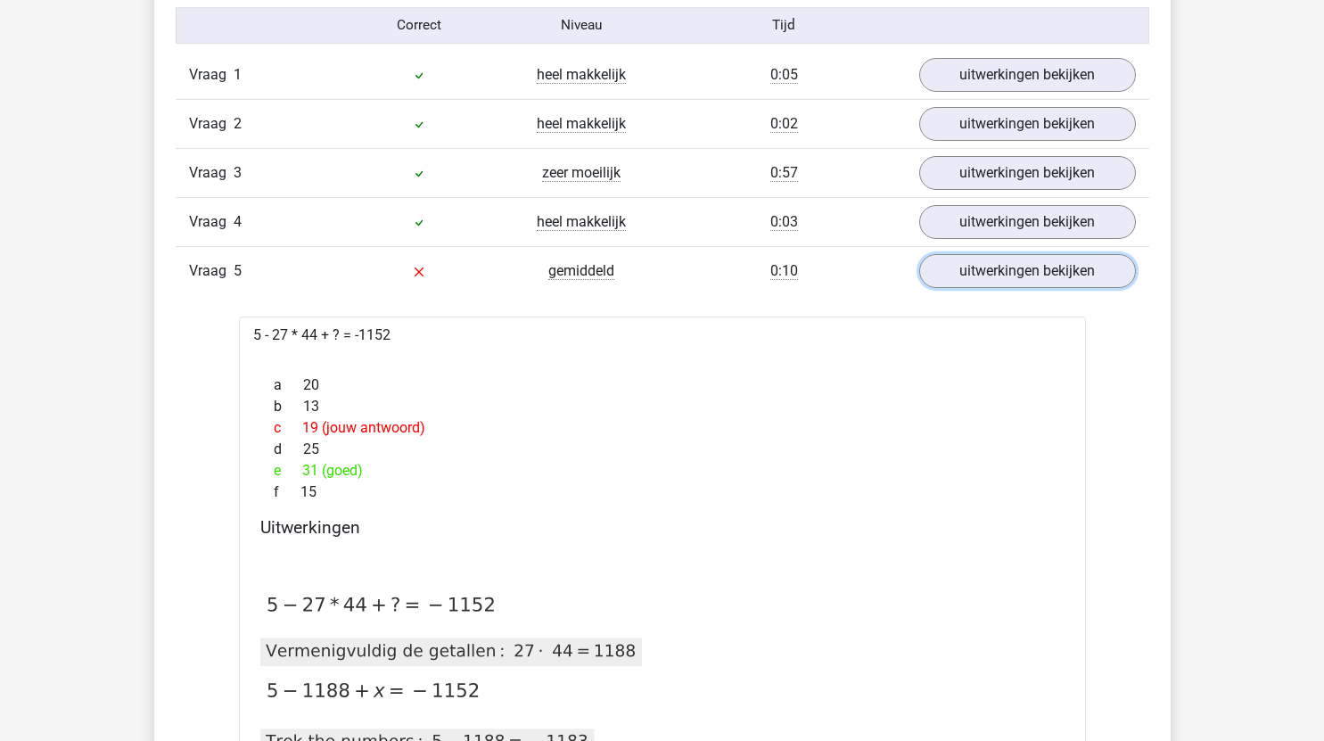
scroll to position [1175, 0]
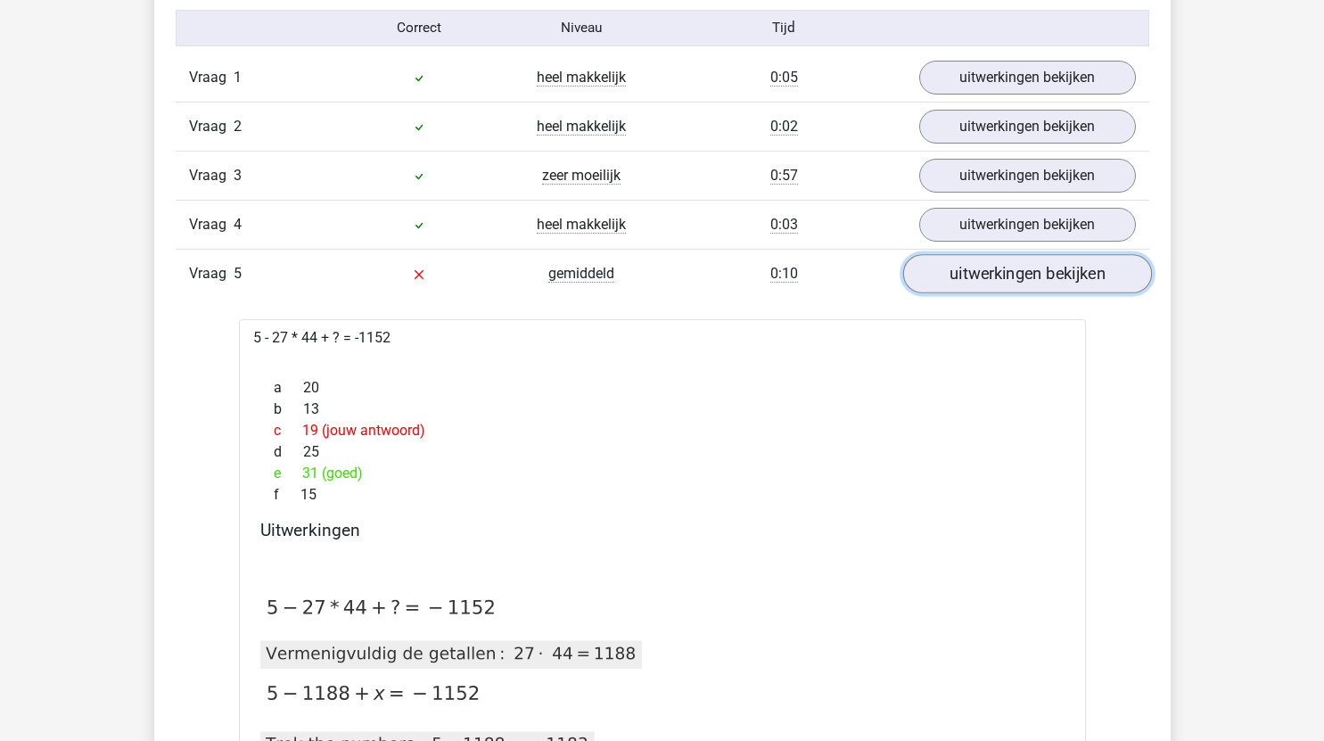
click at [962, 279] on link "uitwerkingen bekijken" at bounding box center [1026, 273] width 249 height 39
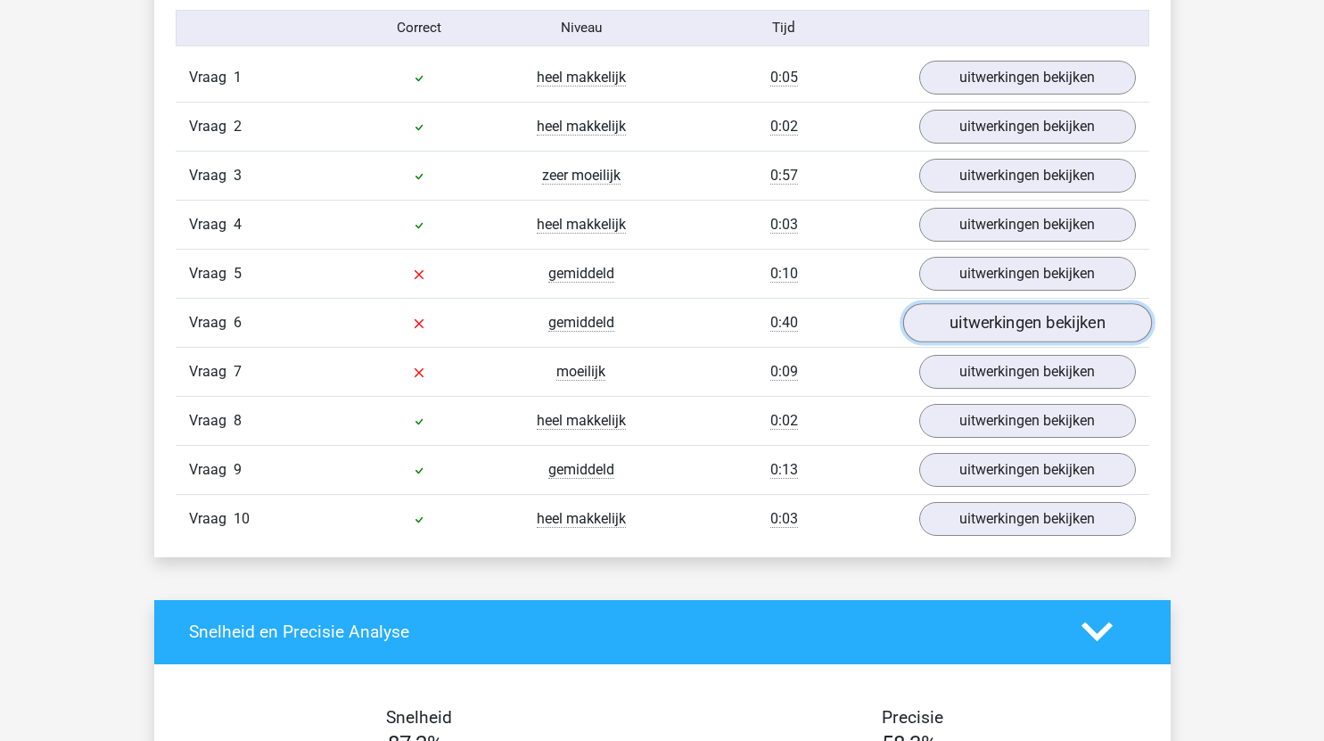
click at [984, 325] on link "uitwerkingen bekijken" at bounding box center [1026, 322] width 249 height 39
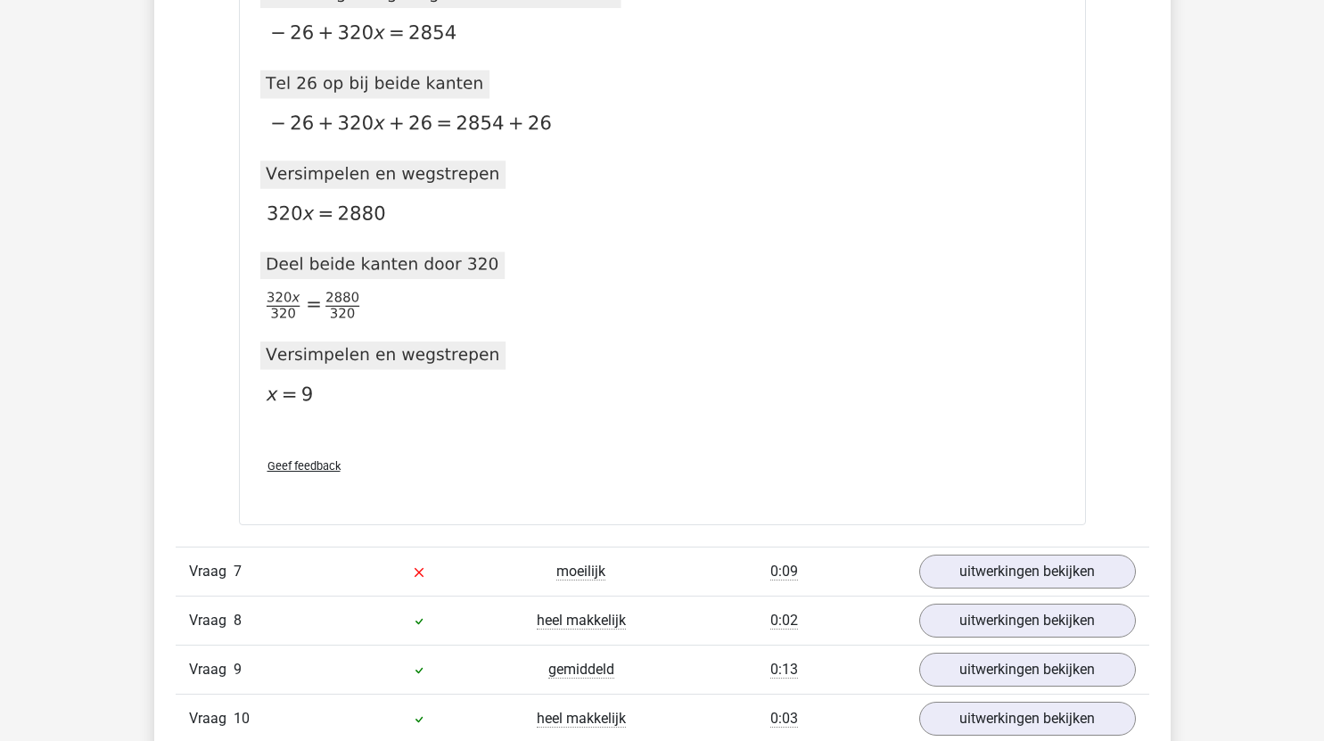
scroll to position [2212, 0]
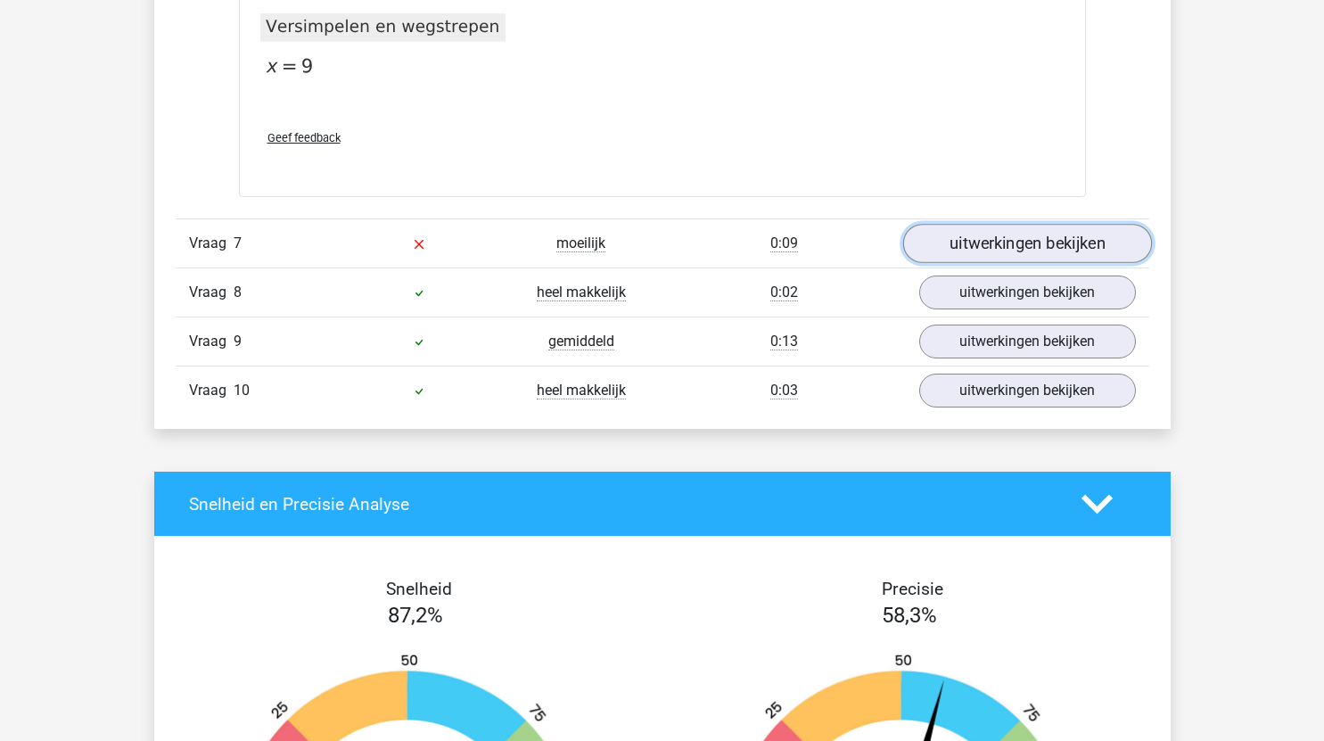
click at [944, 234] on link "uitwerkingen bekijken" at bounding box center [1026, 243] width 249 height 39
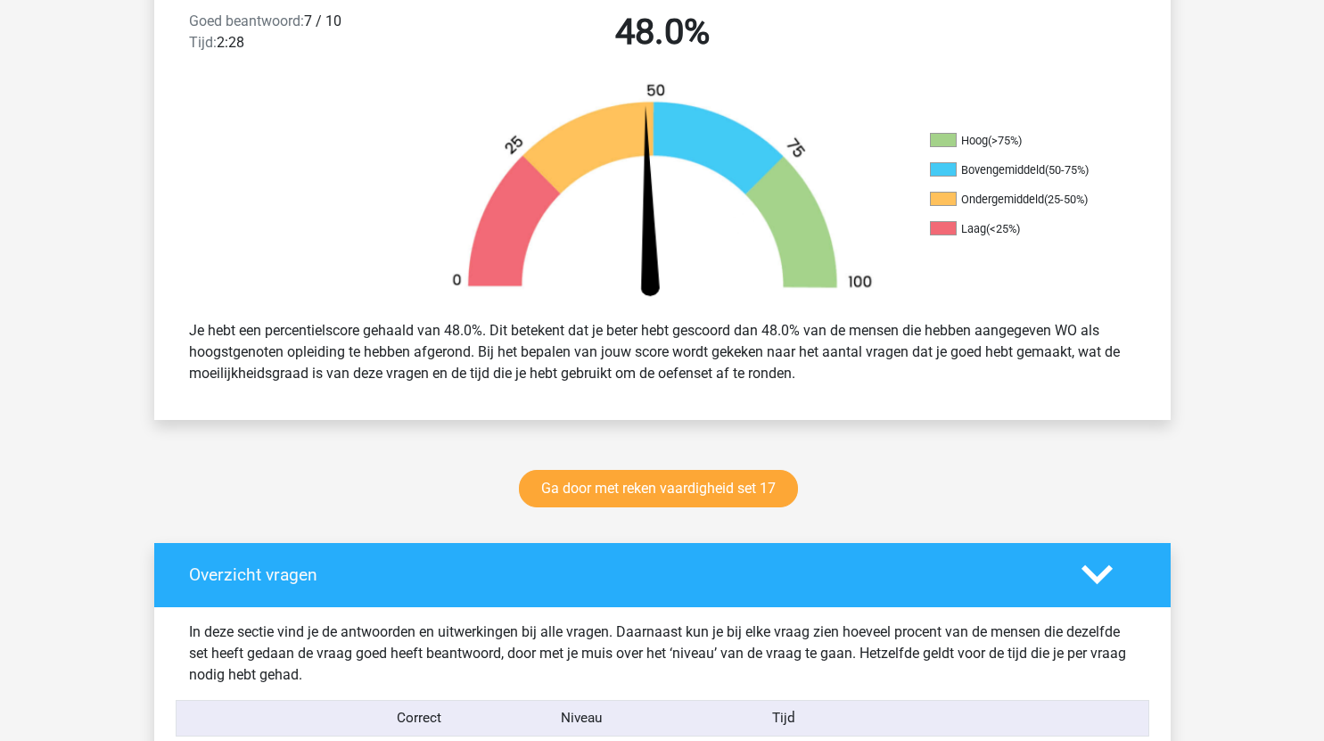
scroll to position [484, 0]
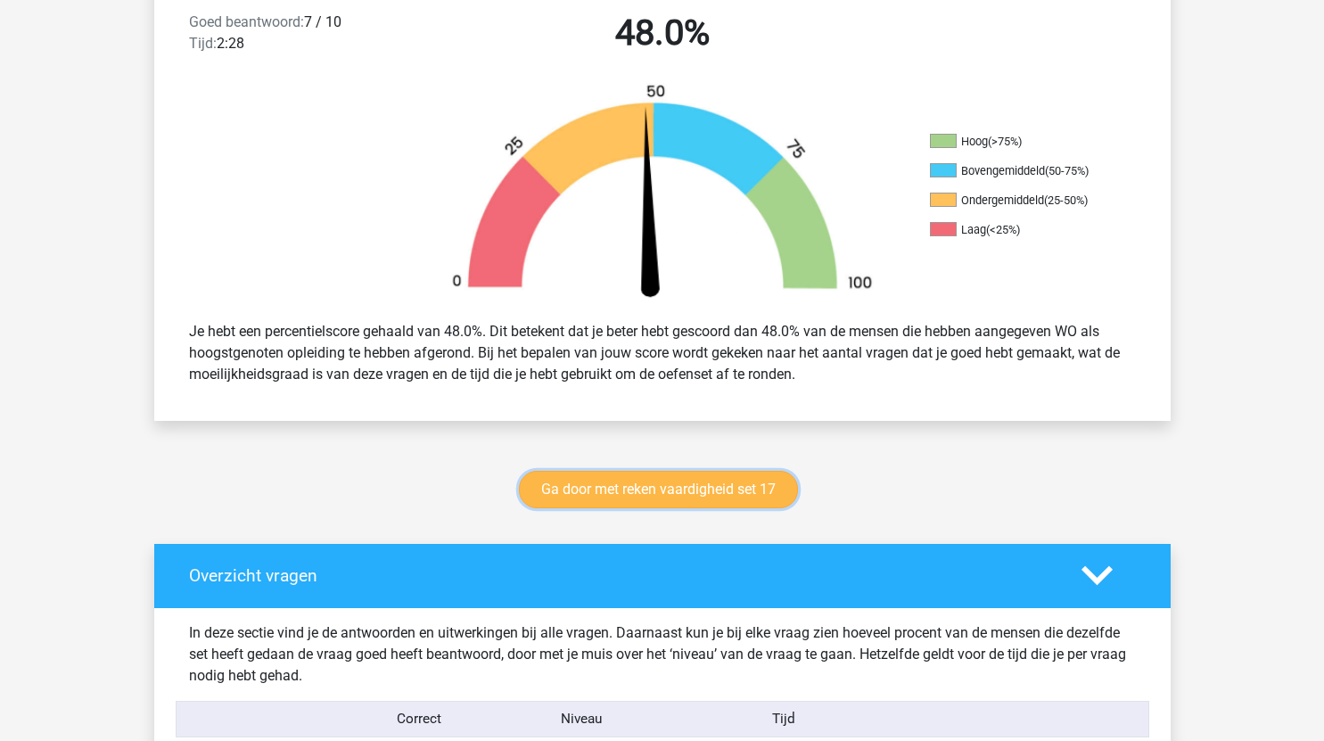
click at [706, 492] on link "Ga door met reken vaardigheid set 17" at bounding box center [658, 489] width 279 height 37
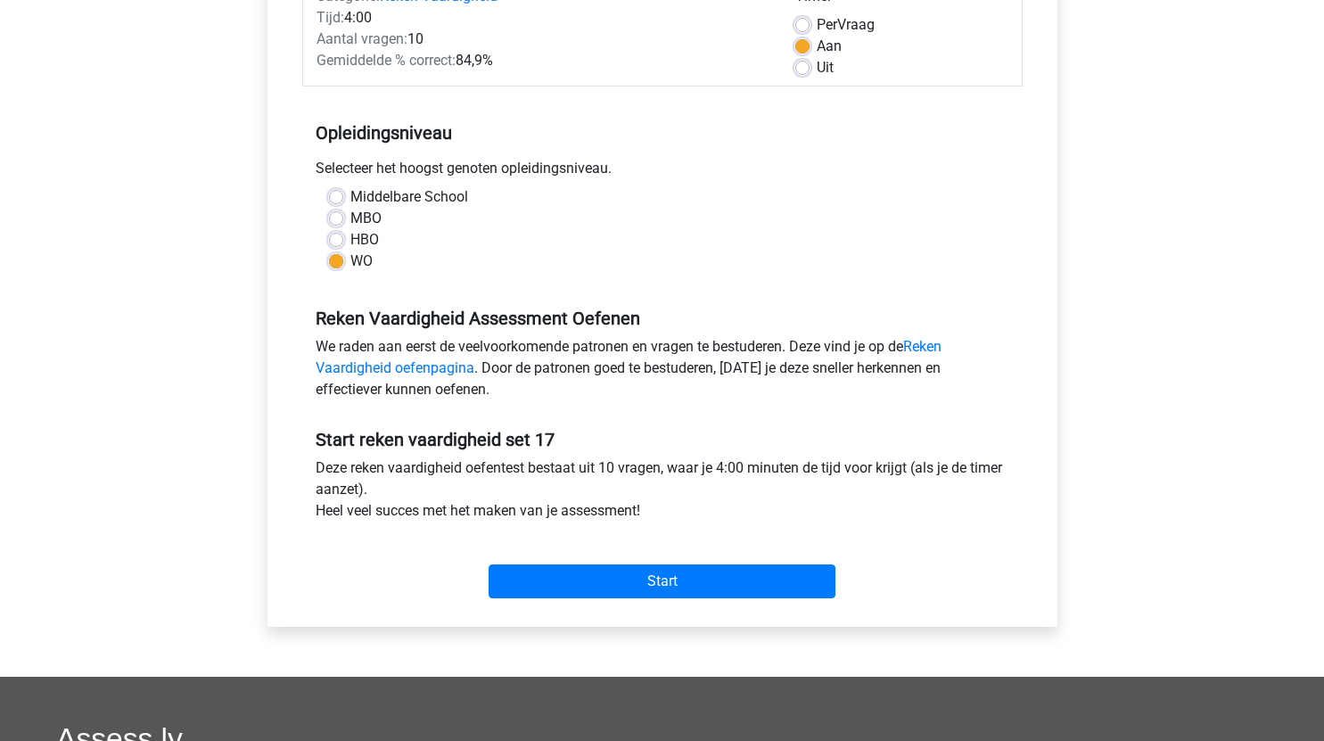
scroll to position [267, 0]
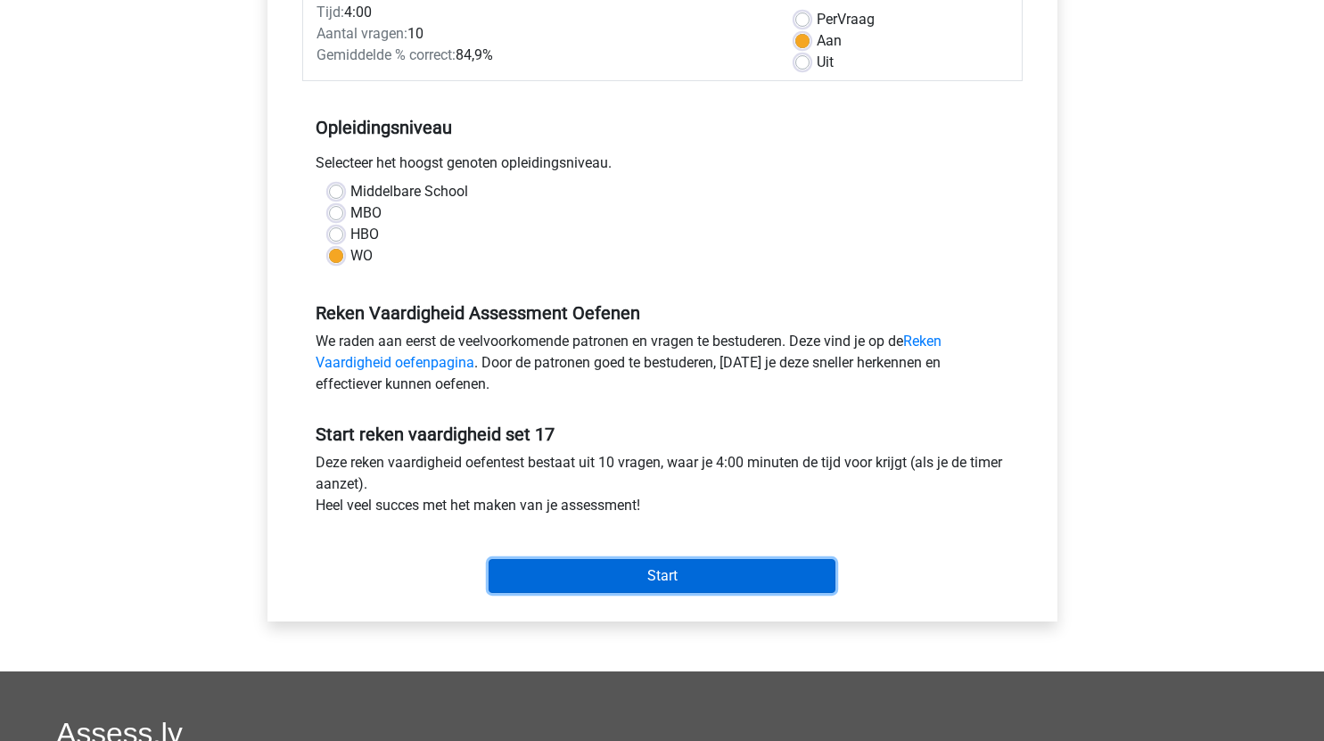
click at [680, 570] on input "Start" at bounding box center [661, 576] width 347 height 34
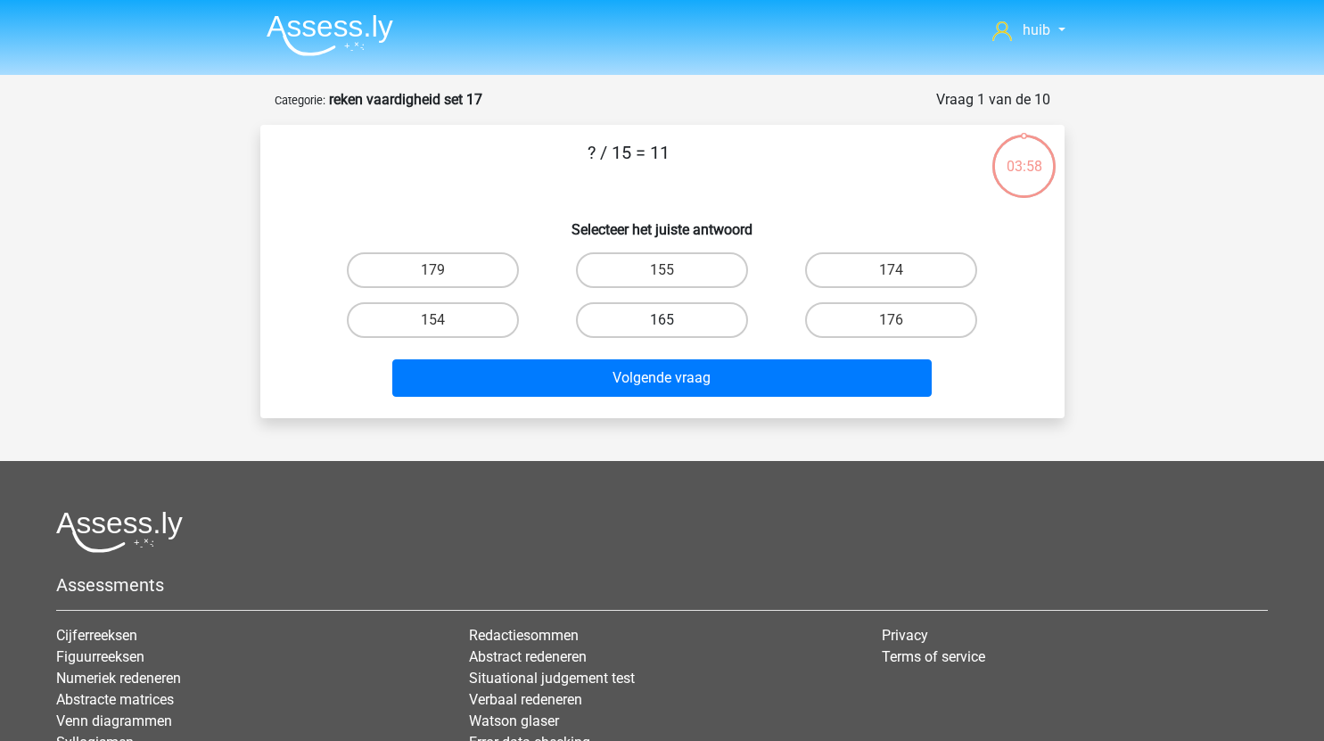
click at [678, 327] on label "165" at bounding box center [662, 320] width 172 height 36
click at [673, 327] on input "165" at bounding box center [667, 326] width 12 height 12
radio input "true"
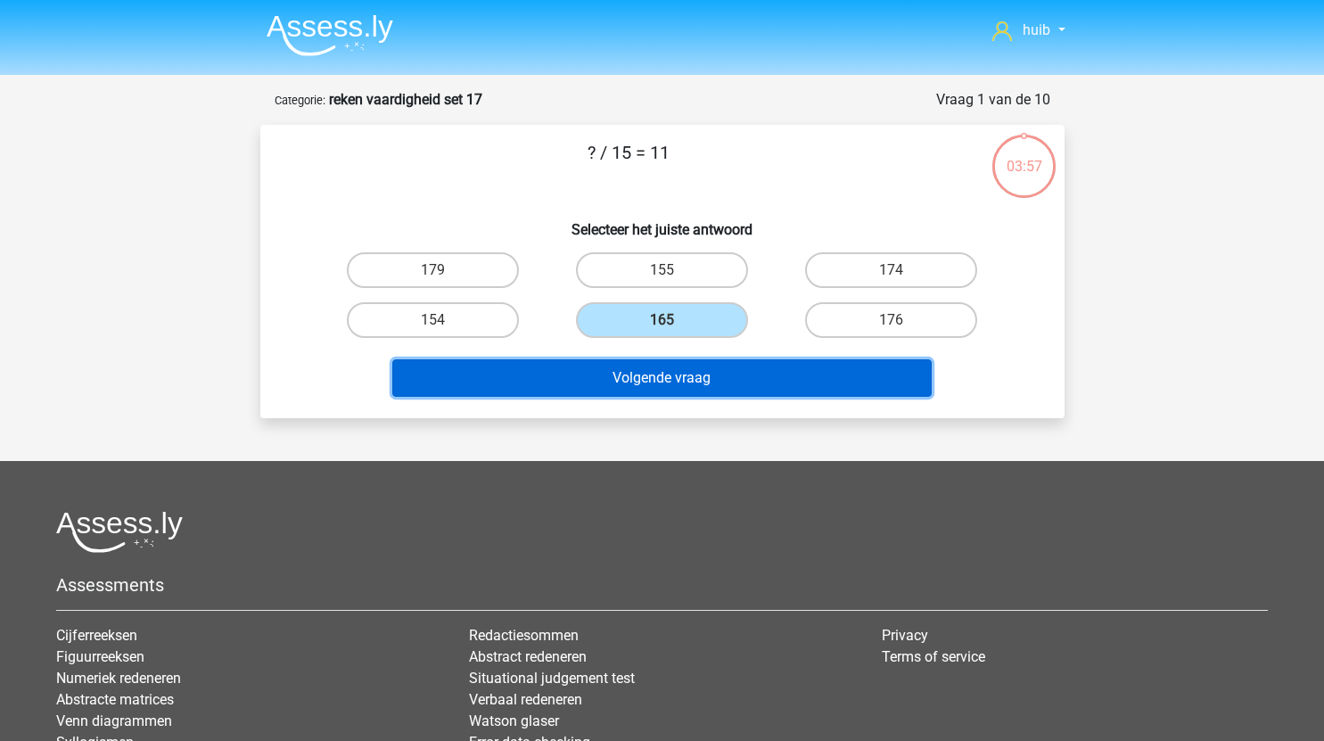
click at [697, 370] on button "Volgende vraag" at bounding box center [661, 377] width 539 height 37
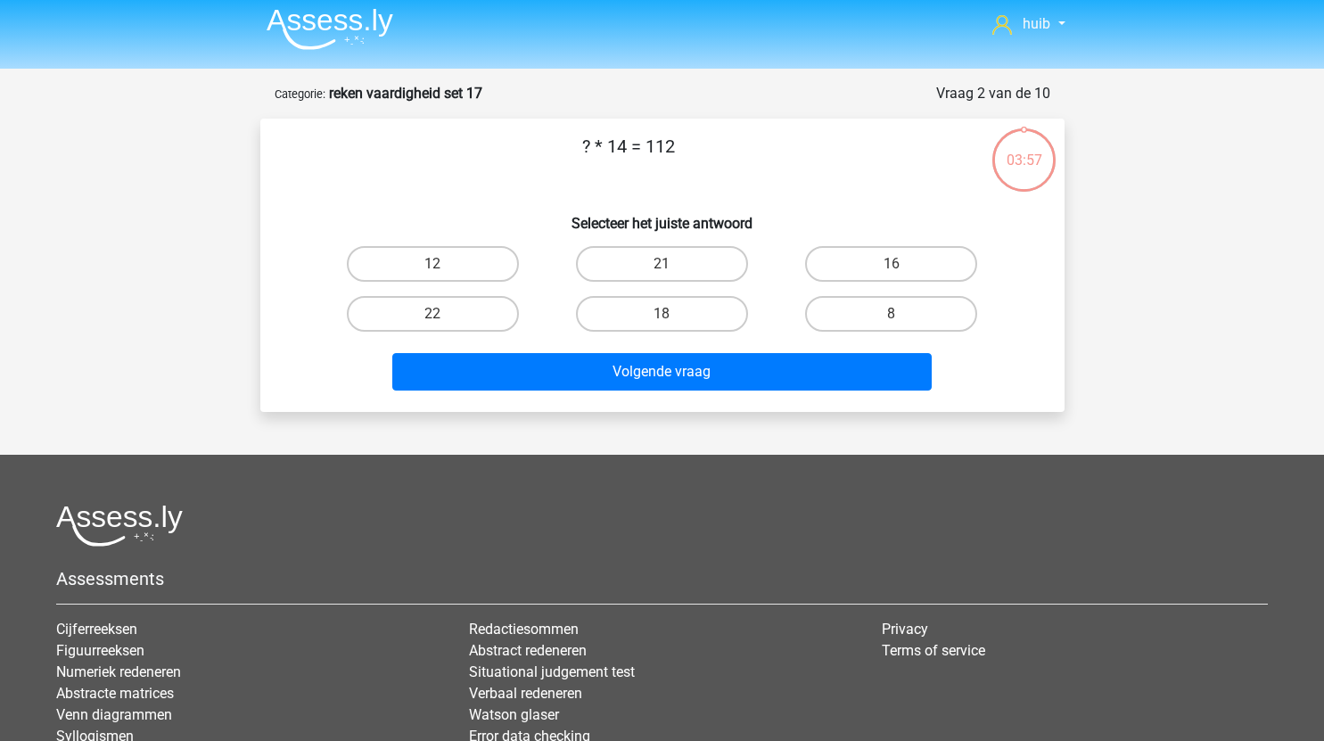
scroll to position [2, 0]
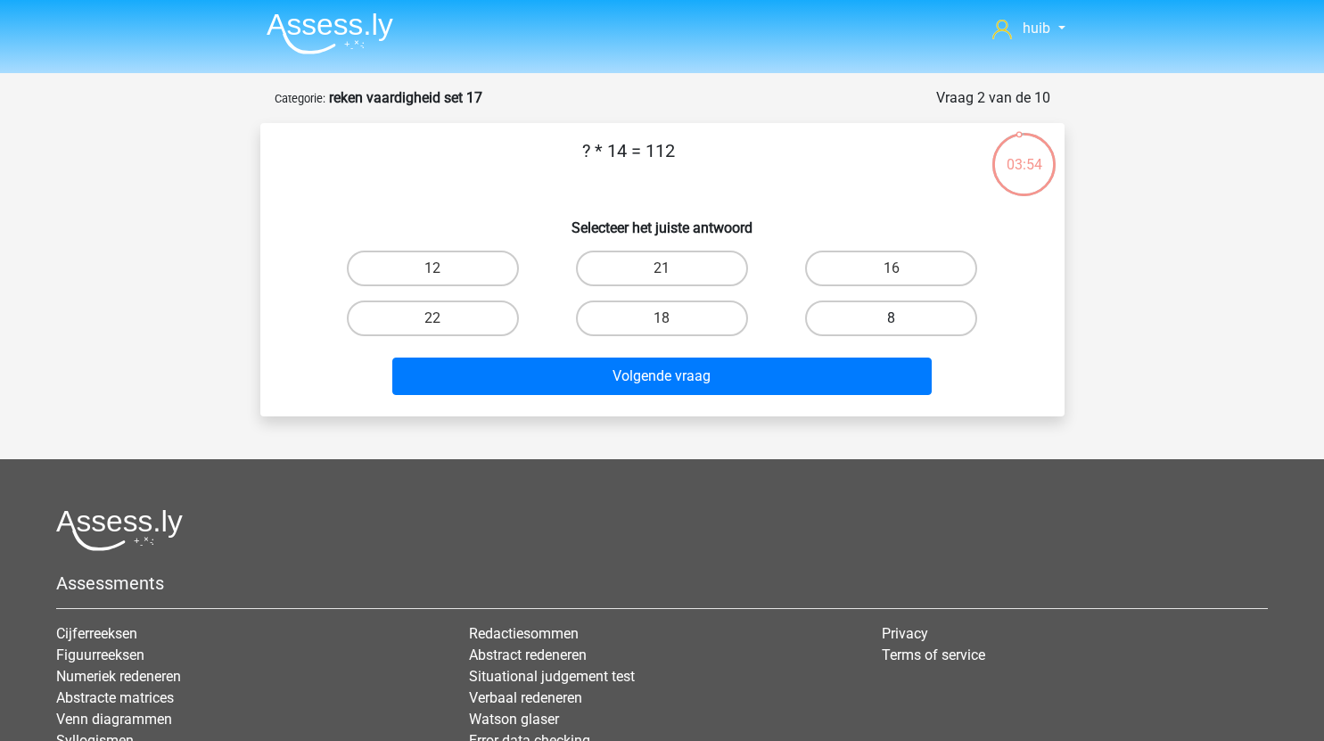
click at [886, 324] on label "8" at bounding box center [891, 318] width 172 height 36
click at [891, 324] on input "8" at bounding box center [897, 324] width 12 height 12
radio input "true"
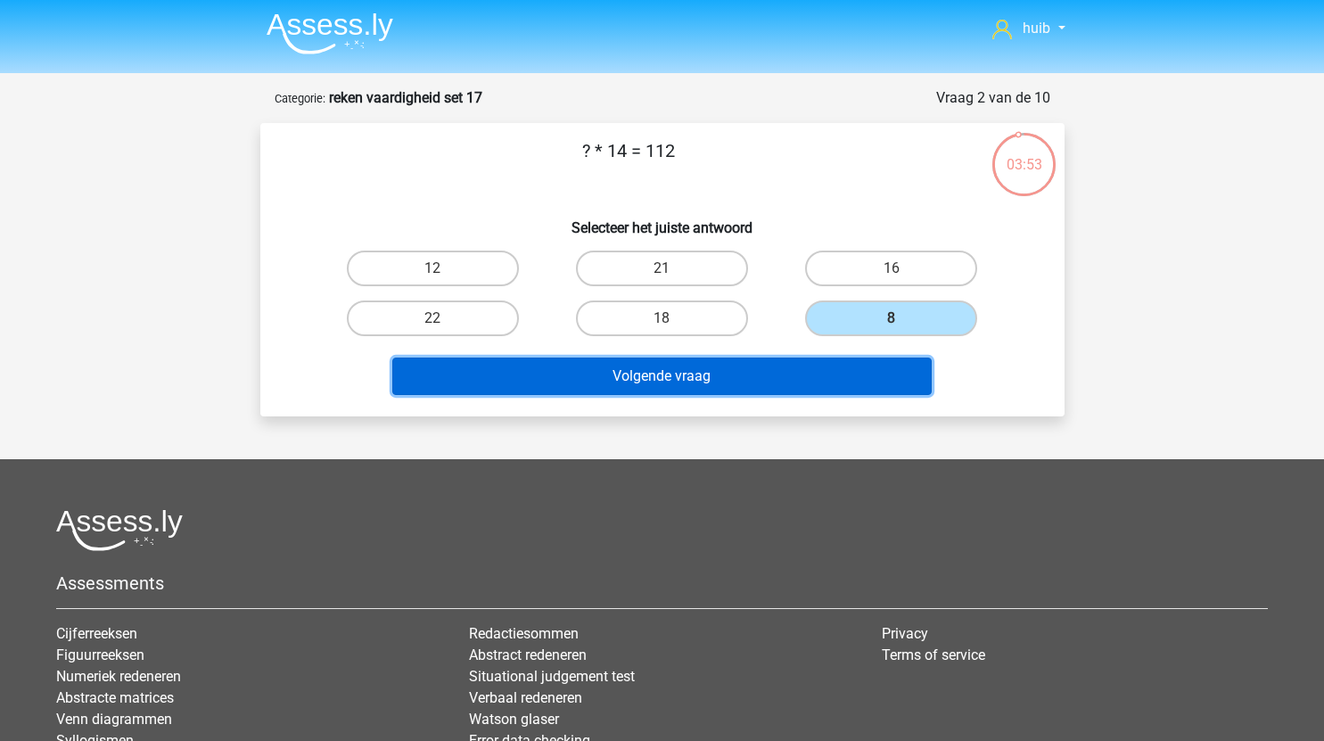
click at [709, 373] on button "Volgende vraag" at bounding box center [661, 375] width 539 height 37
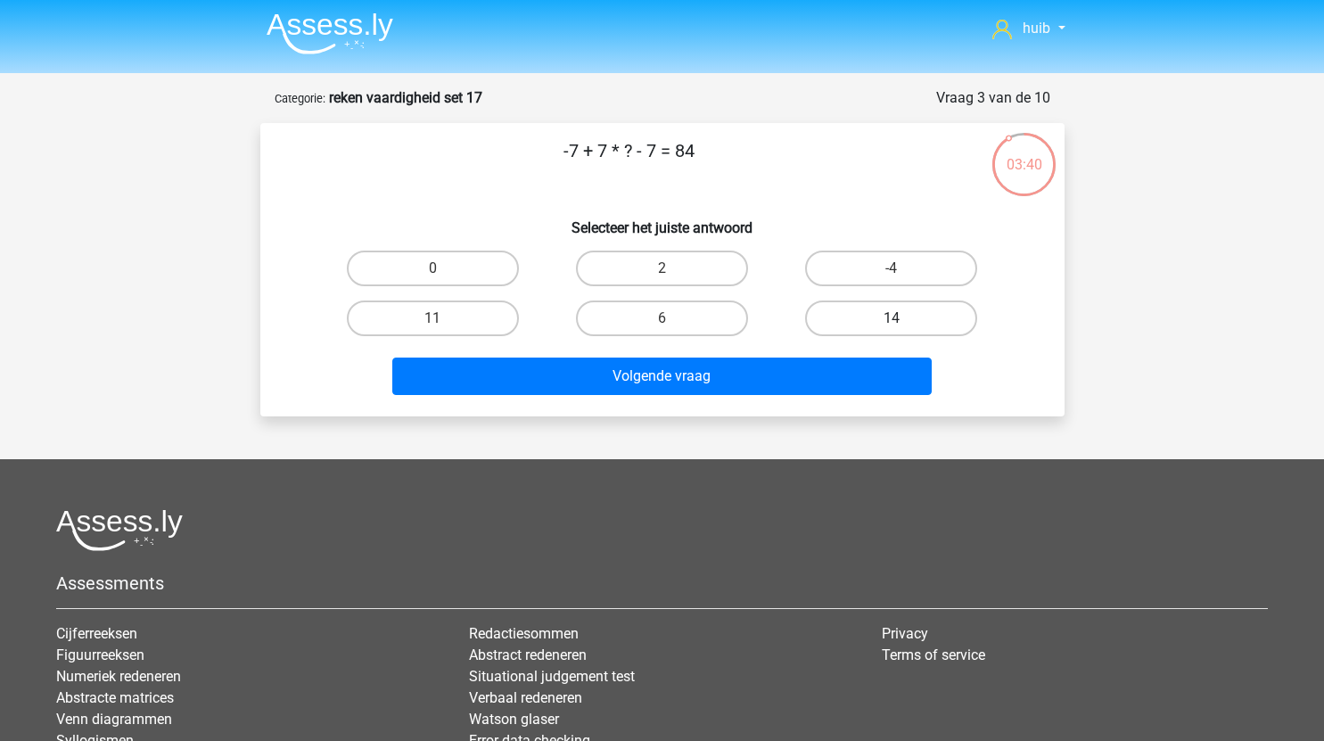
click at [917, 315] on label "14" at bounding box center [891, 318] width 172 height 36
click at [903, 318] on input "14" at bounding box center [897, 324] width 12 height 12
radio input "true"
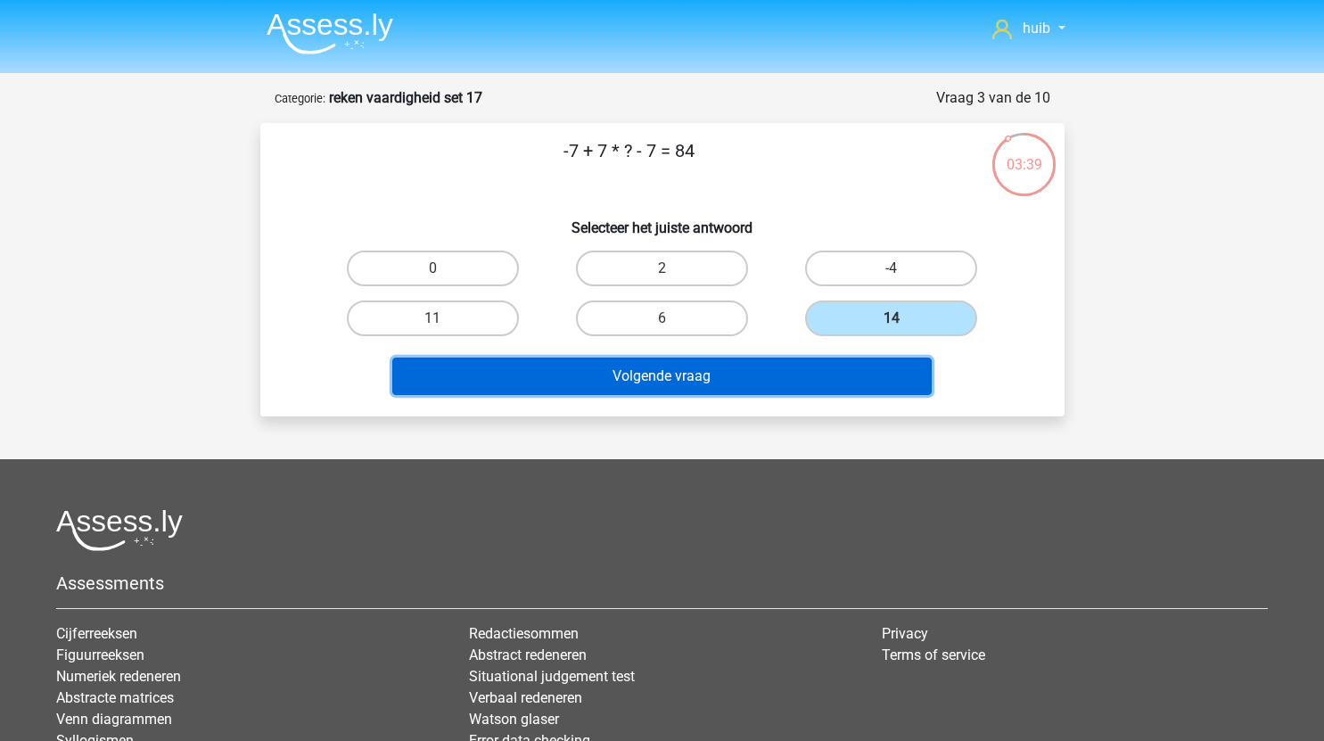
click at [757, 372] on button "Volgende vraag" at bounding box center [661, 375] width 539 height 37
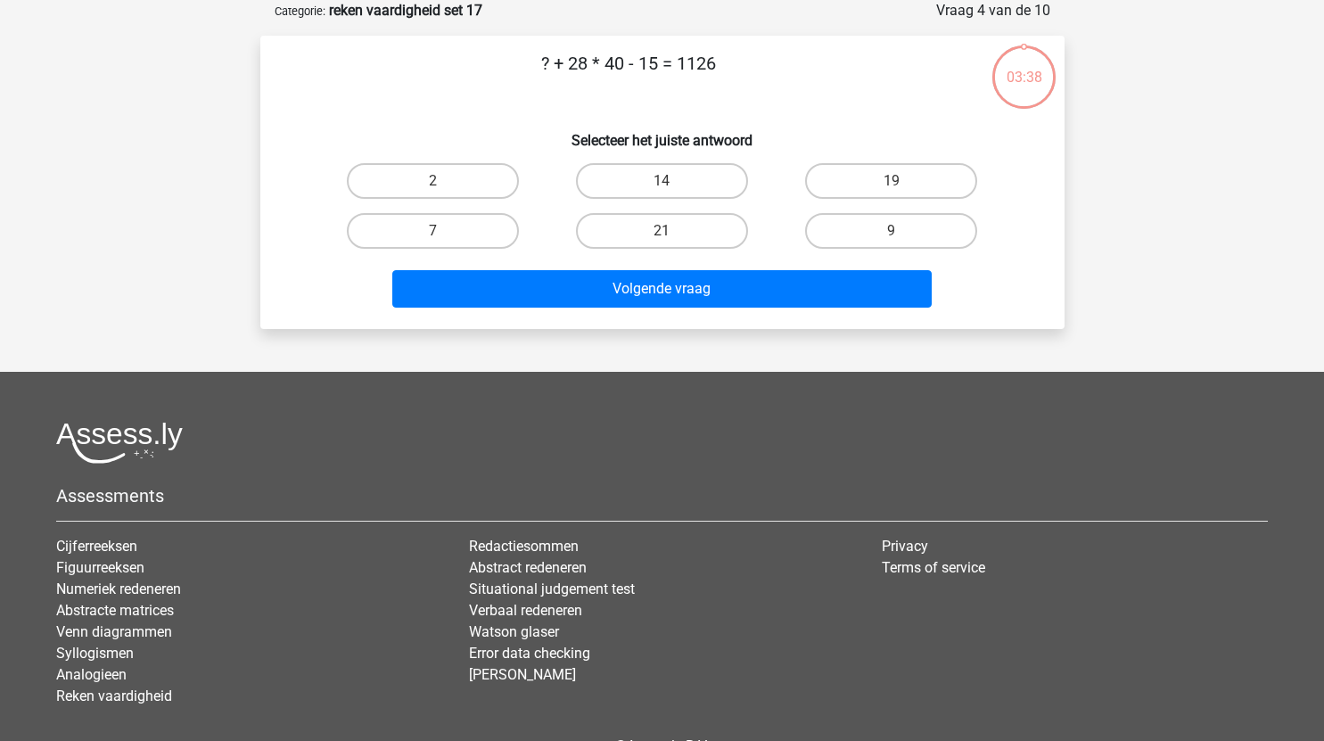
scroll to position [0, 0]
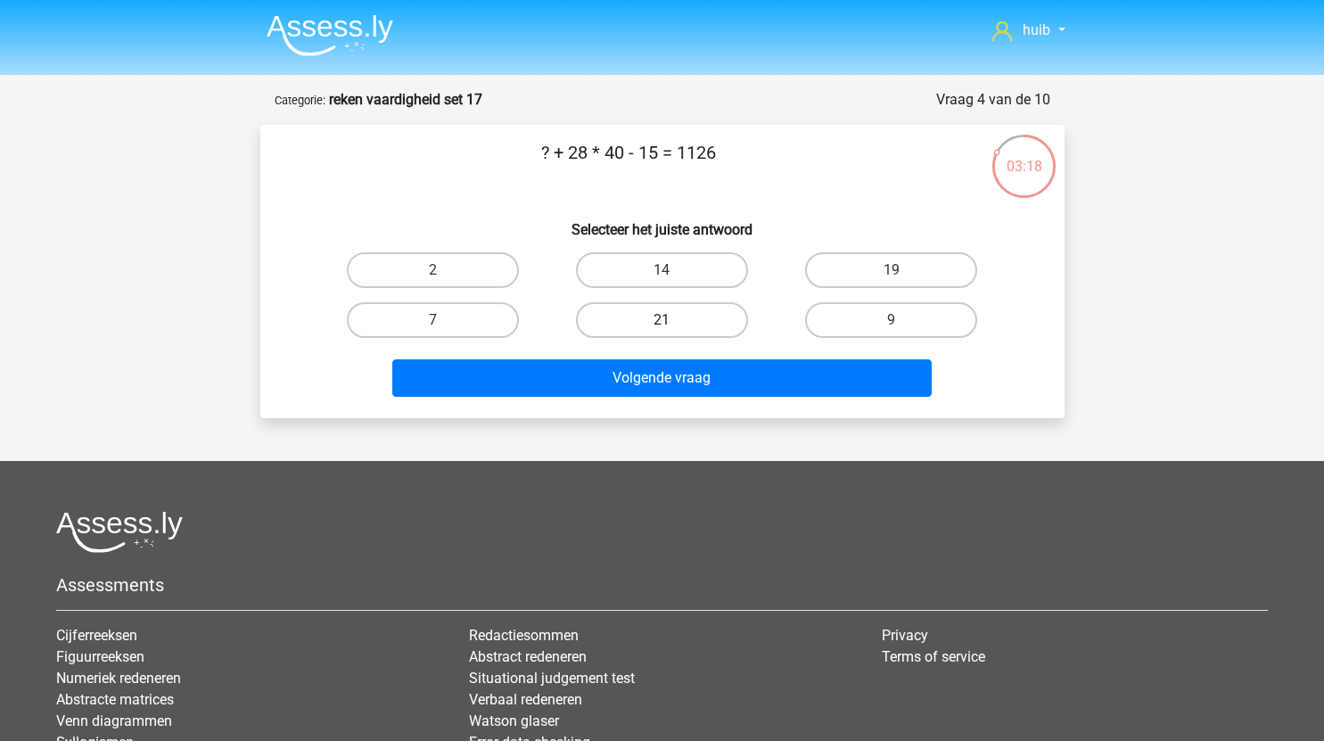
click at [689, 322] on label "21" at bounding box center [662, 320] width 172 height 36
click at [673, 322] on input "21" at bounding box center [667, 326] width 12 height 12
radio input "true"
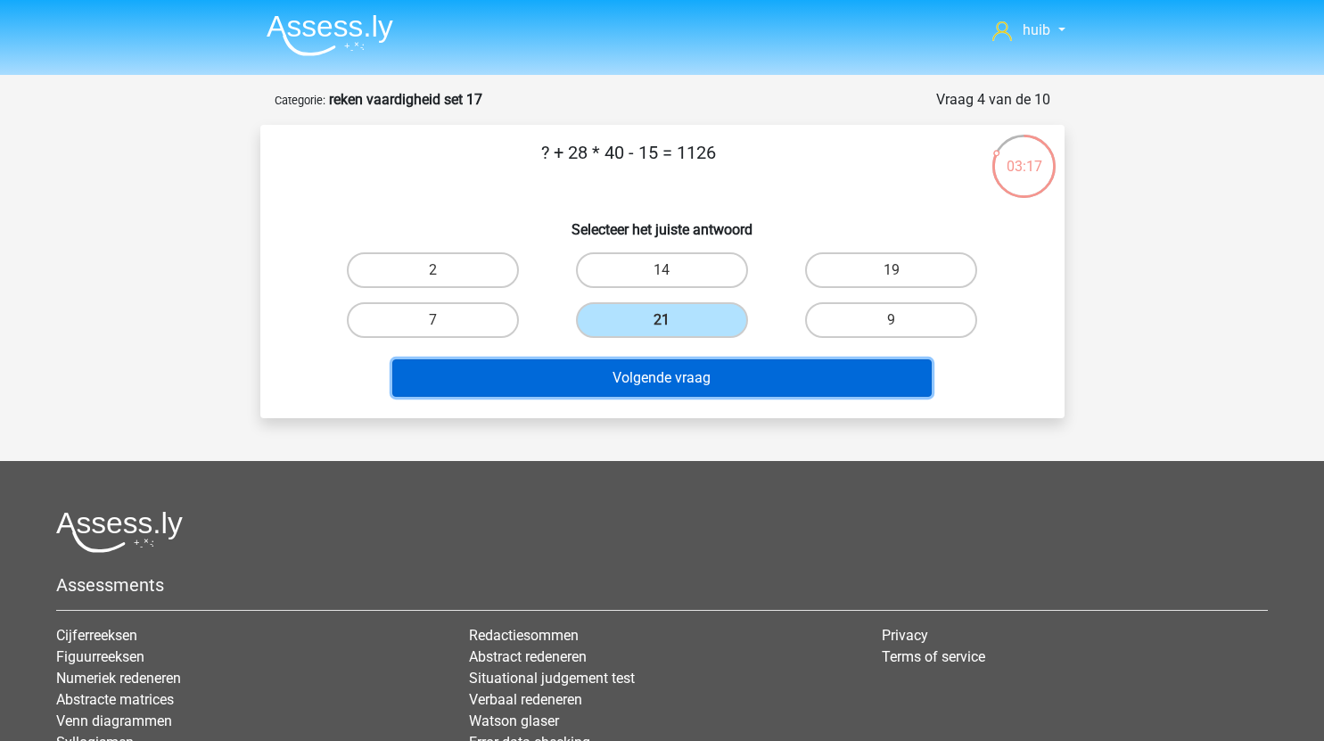
click at [700, 382] on button "Volgende vraag" at bounding box center [661, 377] width 539 height 37
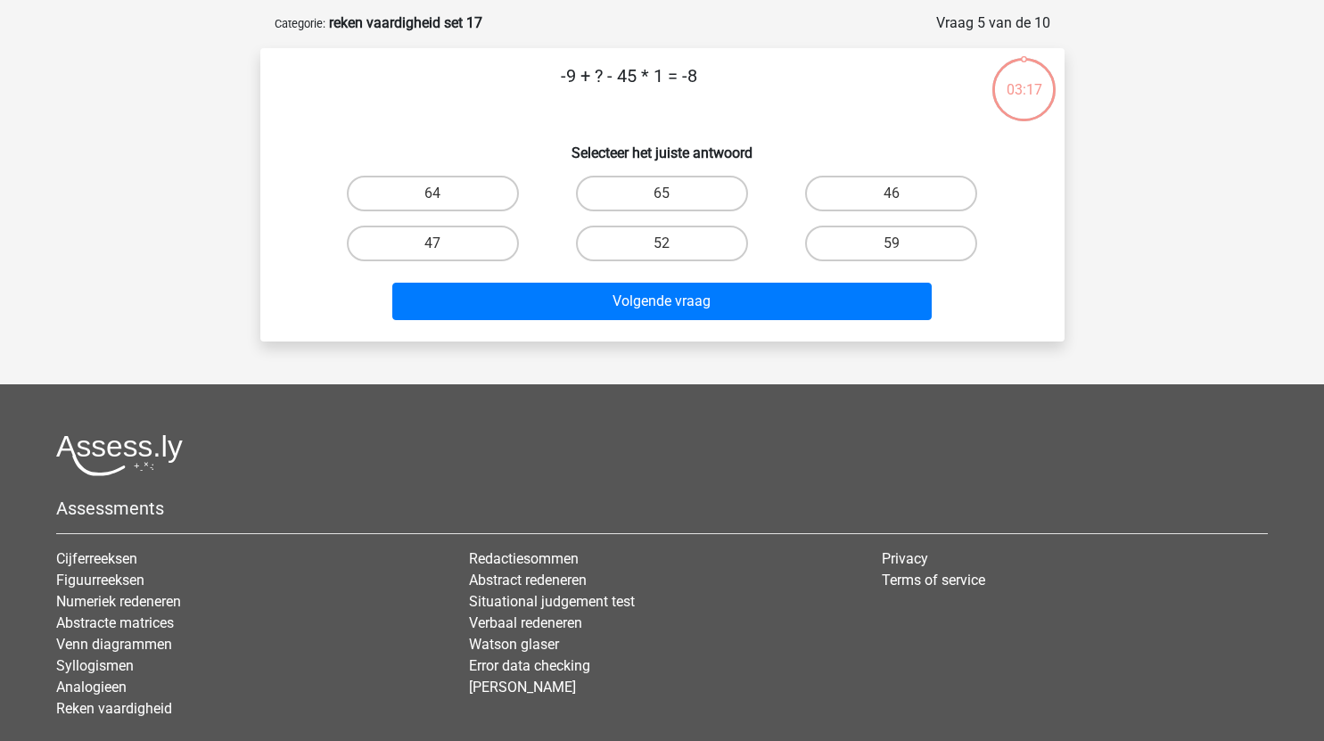
scroll to position [89, 0]
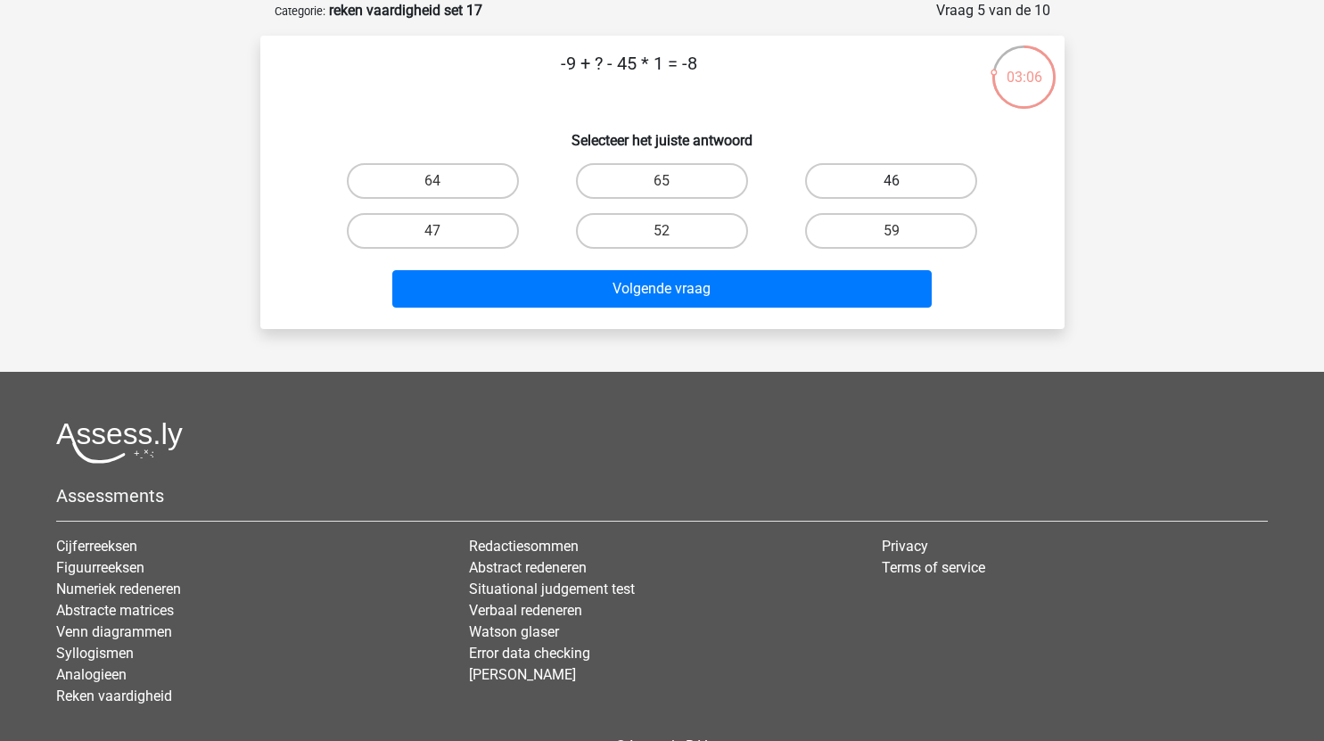
click at [891, 171] on label "46" at bounding box center [891, 181] width 172 height 36
click at [891, 181] on input "46" at bounding box center [897, 187] width 12 height 12
radio input "true"
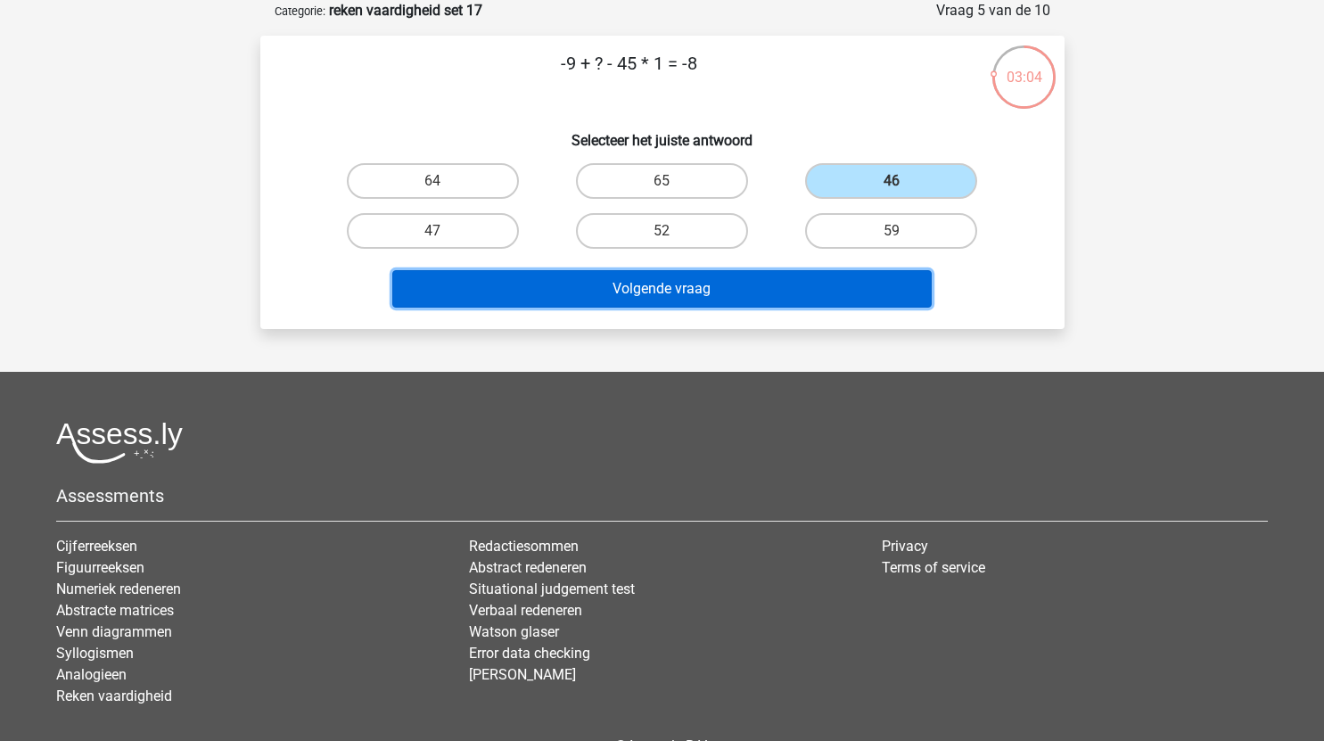
click at [702, 285] on button "Volgende vraag" at bounding box center [661, 288] width 539 height 37
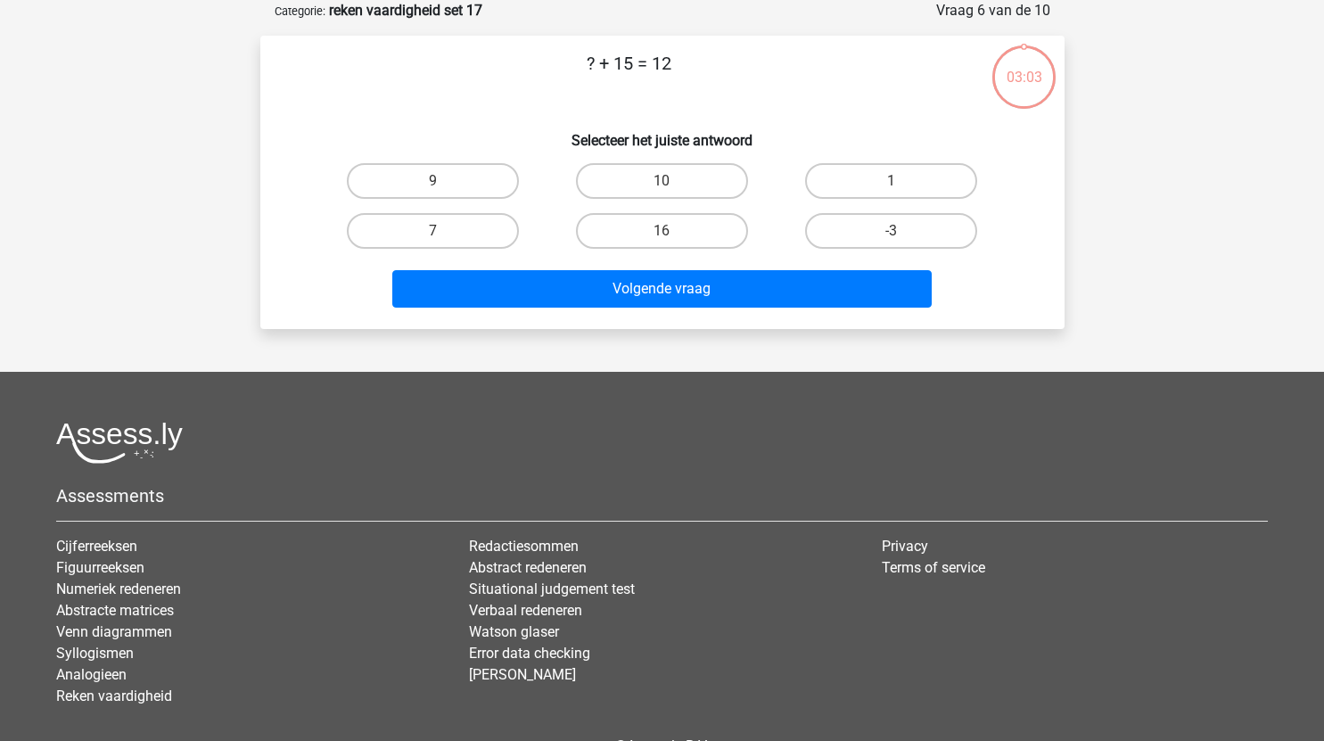
scroll to position [56, 0]
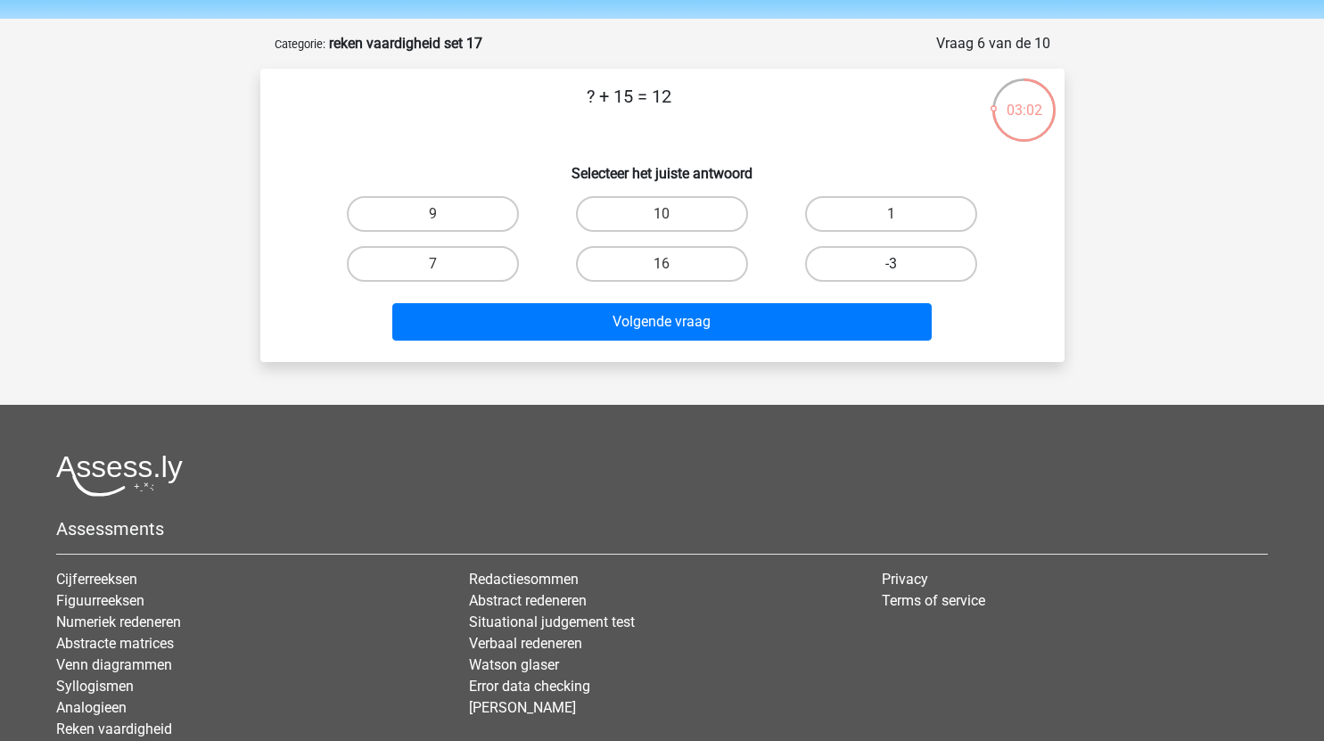
click at [871, 270] on label "-3" at bounding box center [891, 264] width 172 height 36
click at [891, 270] on input "-3" at bounding box center [897, 270] width 12 height 12
radio input "true"
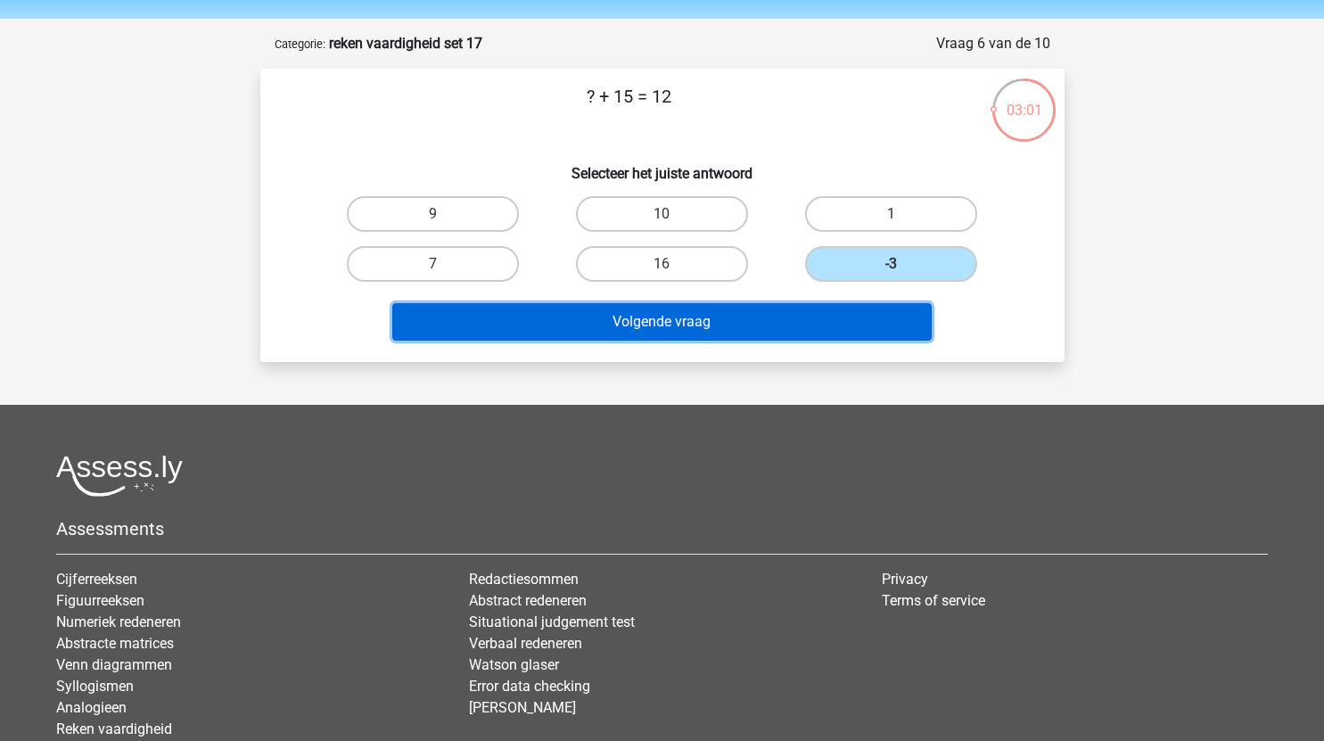
click at [762, 319] on button "Volgende vraag" at bounding box center [661, 321] width 539 height 37
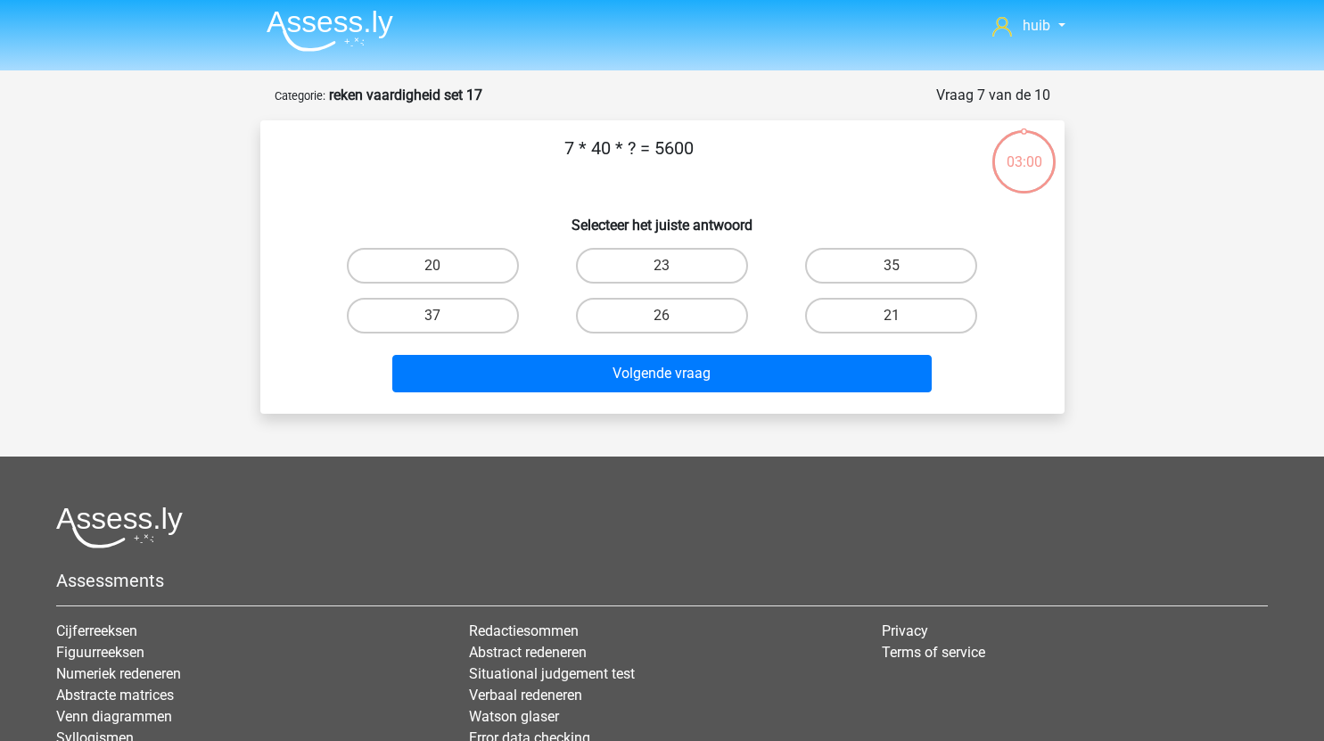
scroll to position [0, 0]
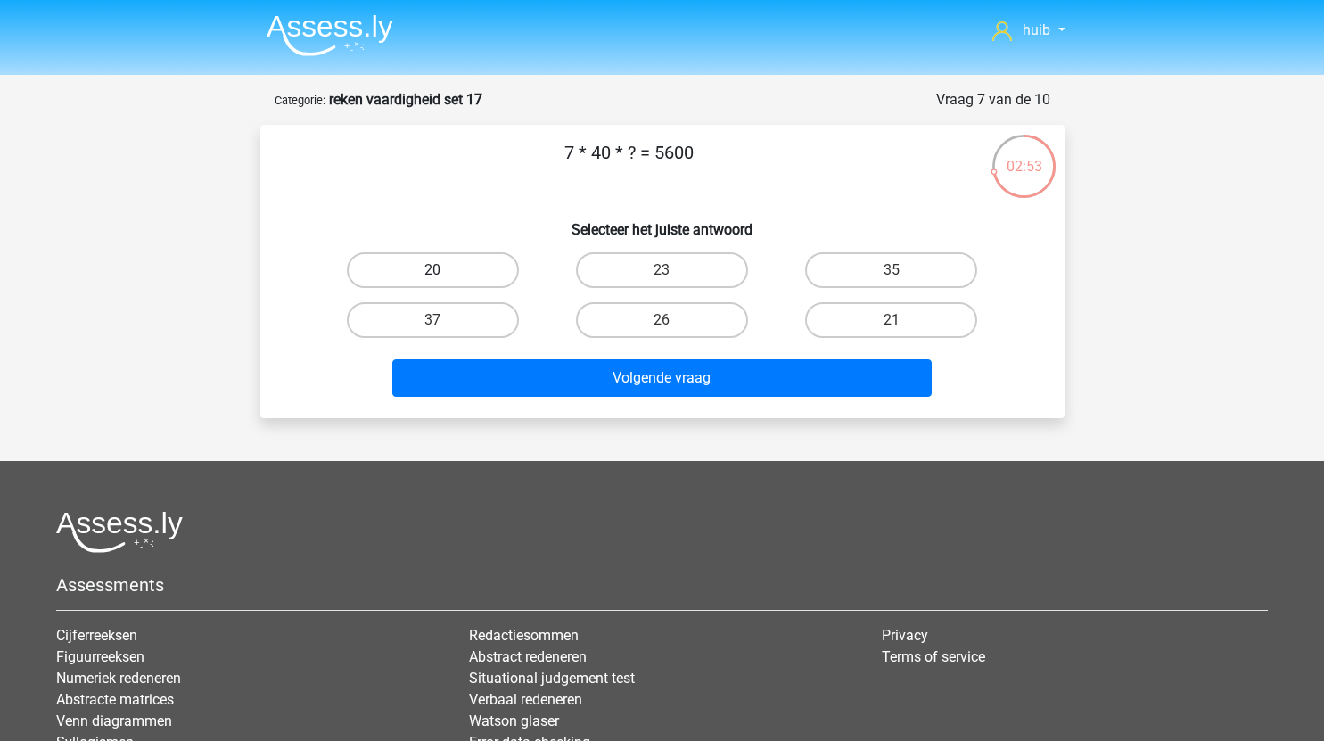
click at [457, 271] on label "20" at bounding box center [433, 270] width 172 height 36
click at [444, 271] on input "20" at bounding box center [438, 276] width 12 height 12
radio input "true"
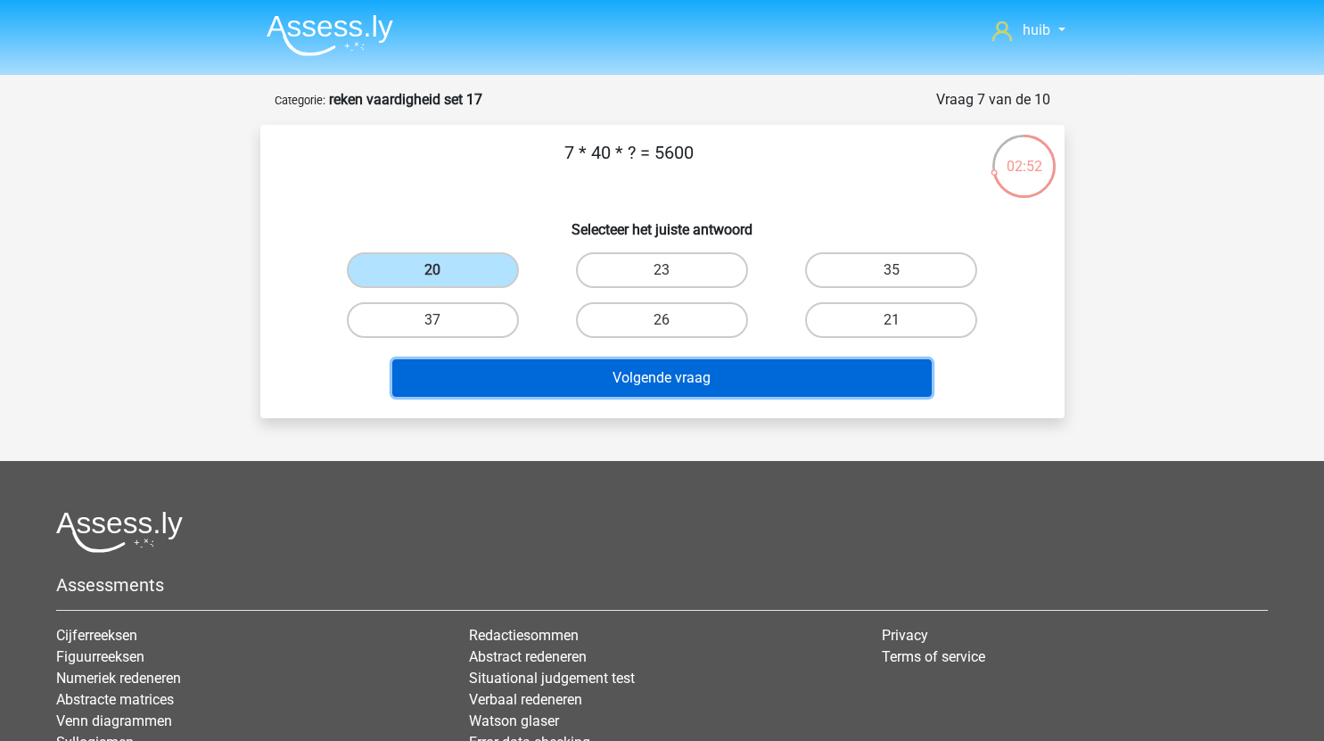
click at [631, 374] on button "Volgende vraag" at bounding box center [661, 377] width 539 height 37
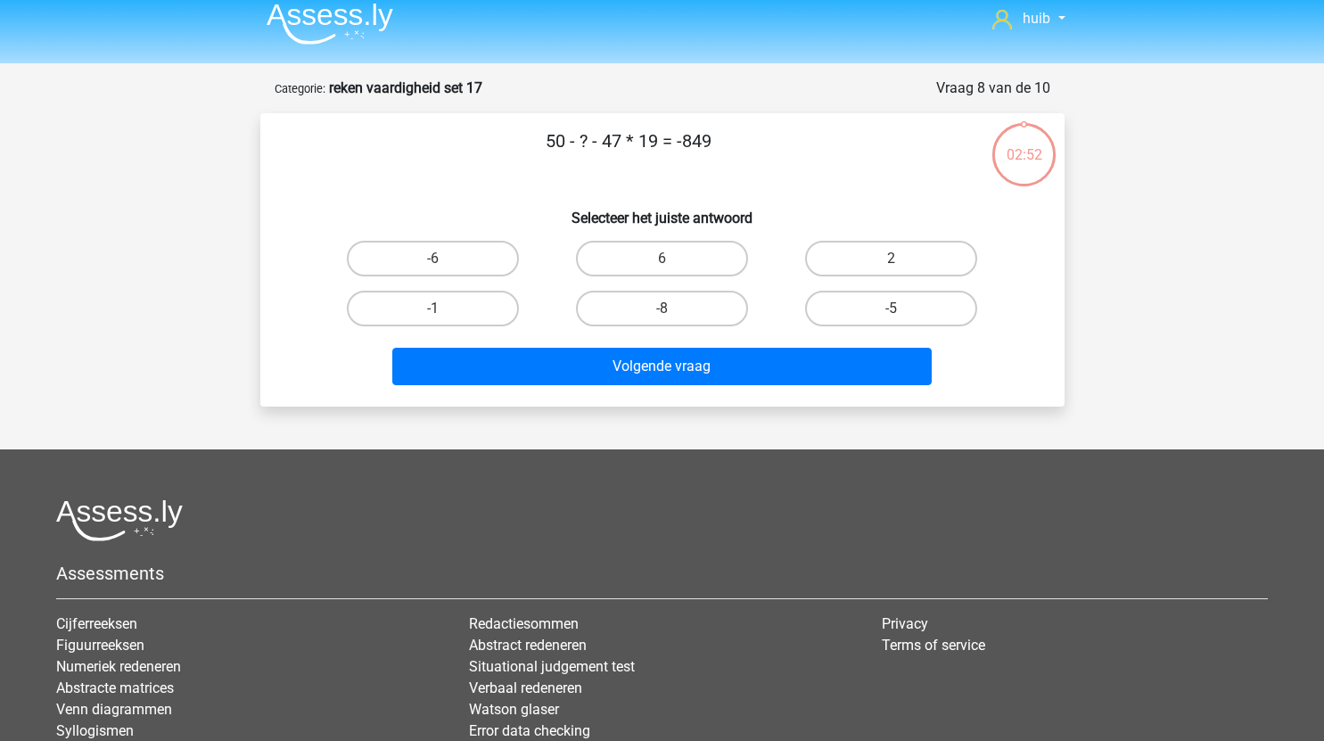
scroll to position [6, 0]
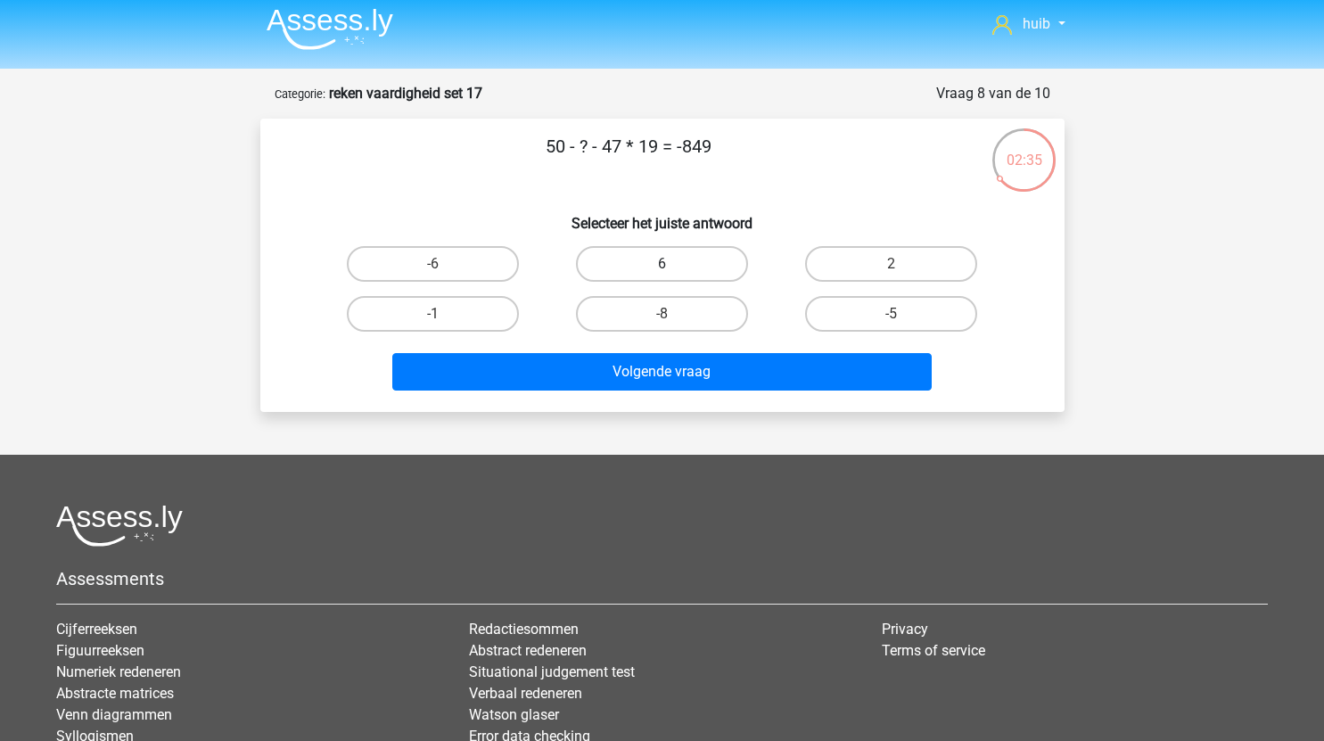
click at [661, 259] on label "6" at bounding box center [662, 264] width 172 height 36
click at [661, 264] on input "6" at bounding box center [667, 270] width 12 height 12
radio input "true"
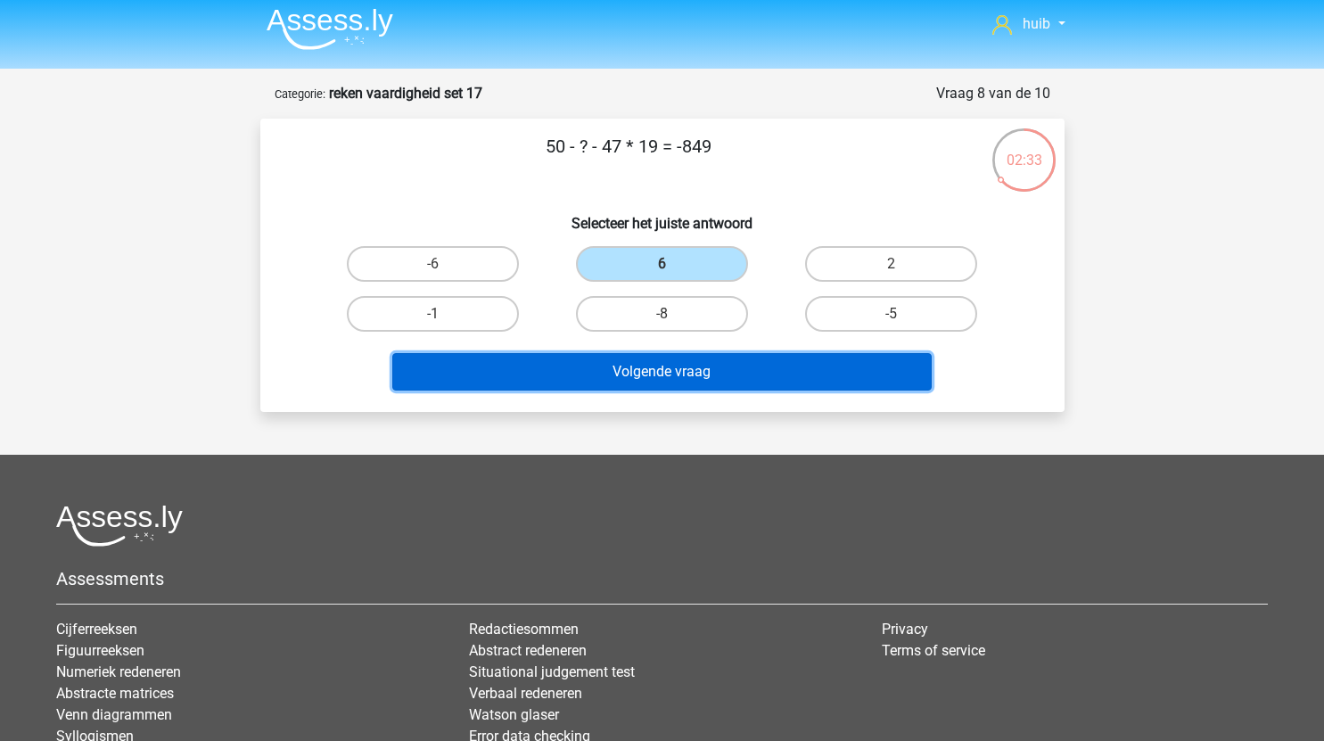
click at [747, 373] on button "Volgende vraag" at bounding box center [661, 371] width 539 height 37
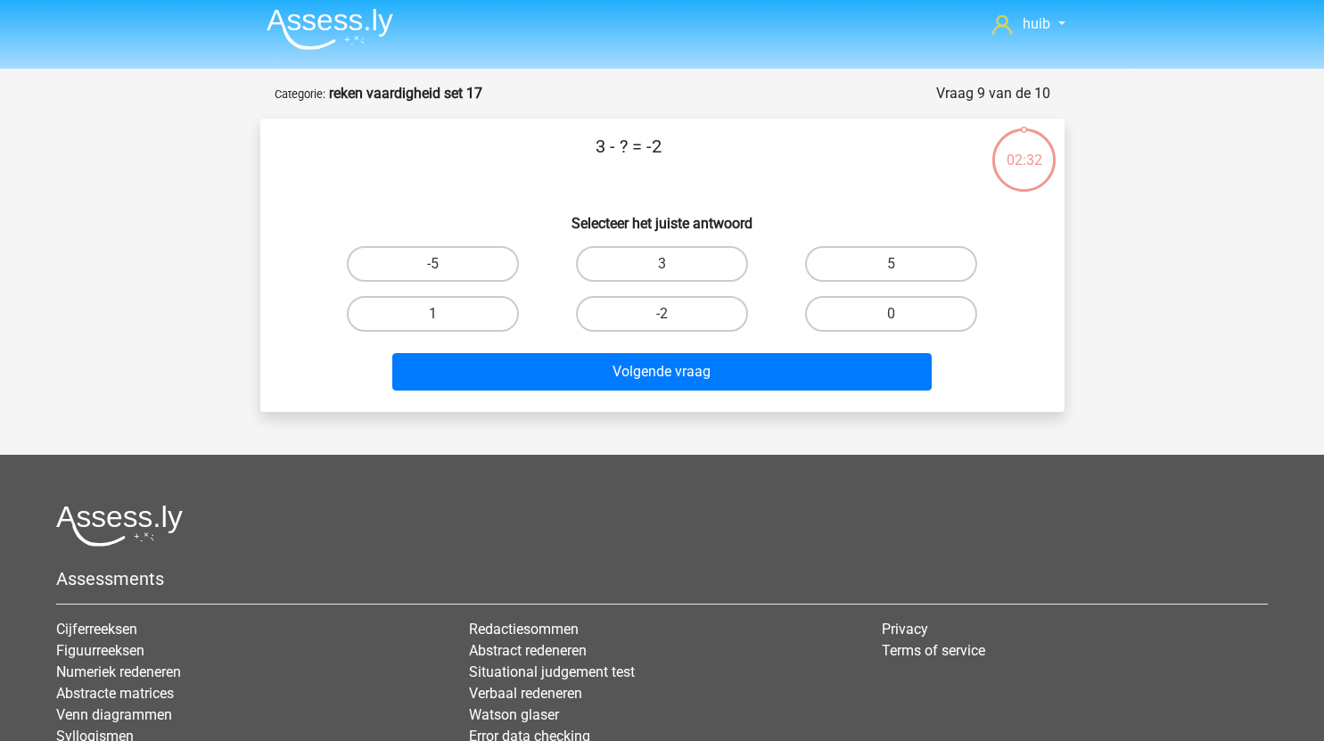
scroll to position [89, 0]
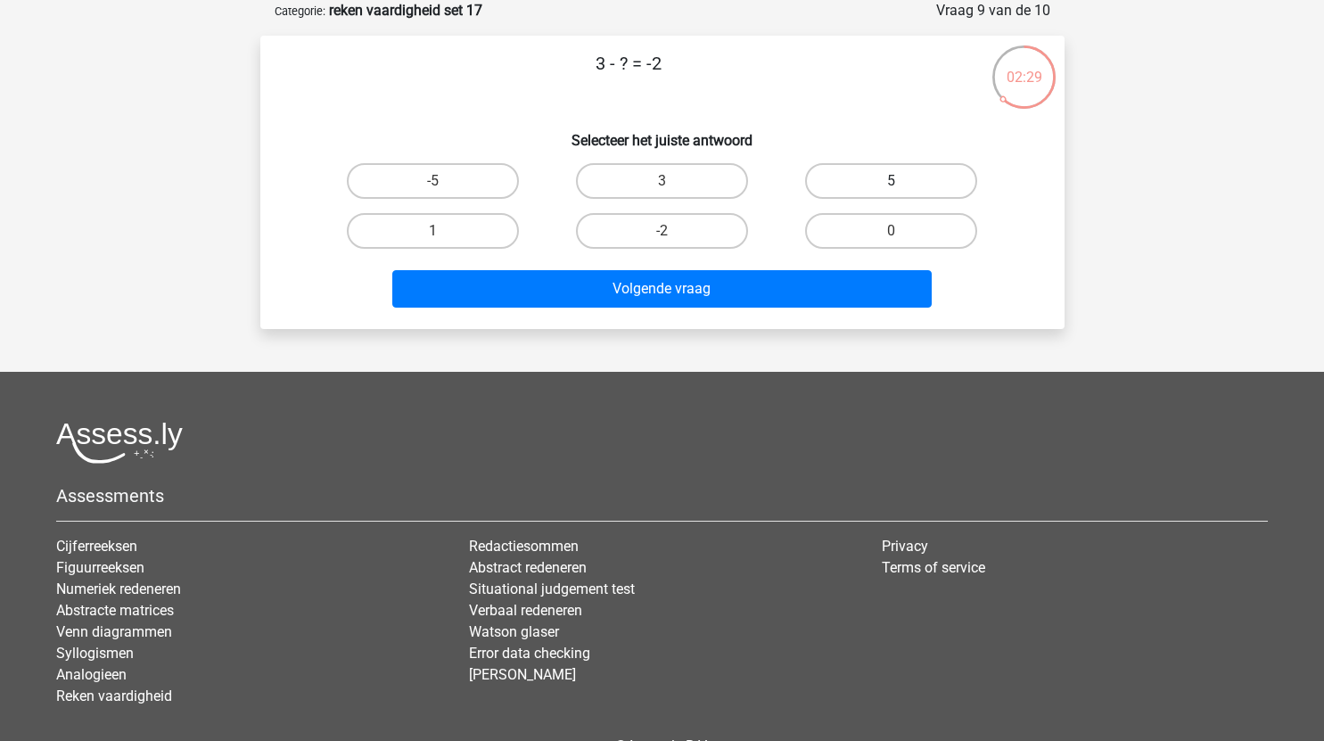
click at [915, 175] on label "5" at bounding box center [891, 181] width 172 height 36
click at [903, 181] on input "5" at bounding box center [897, 187] width 12 height 12
radio input "true"
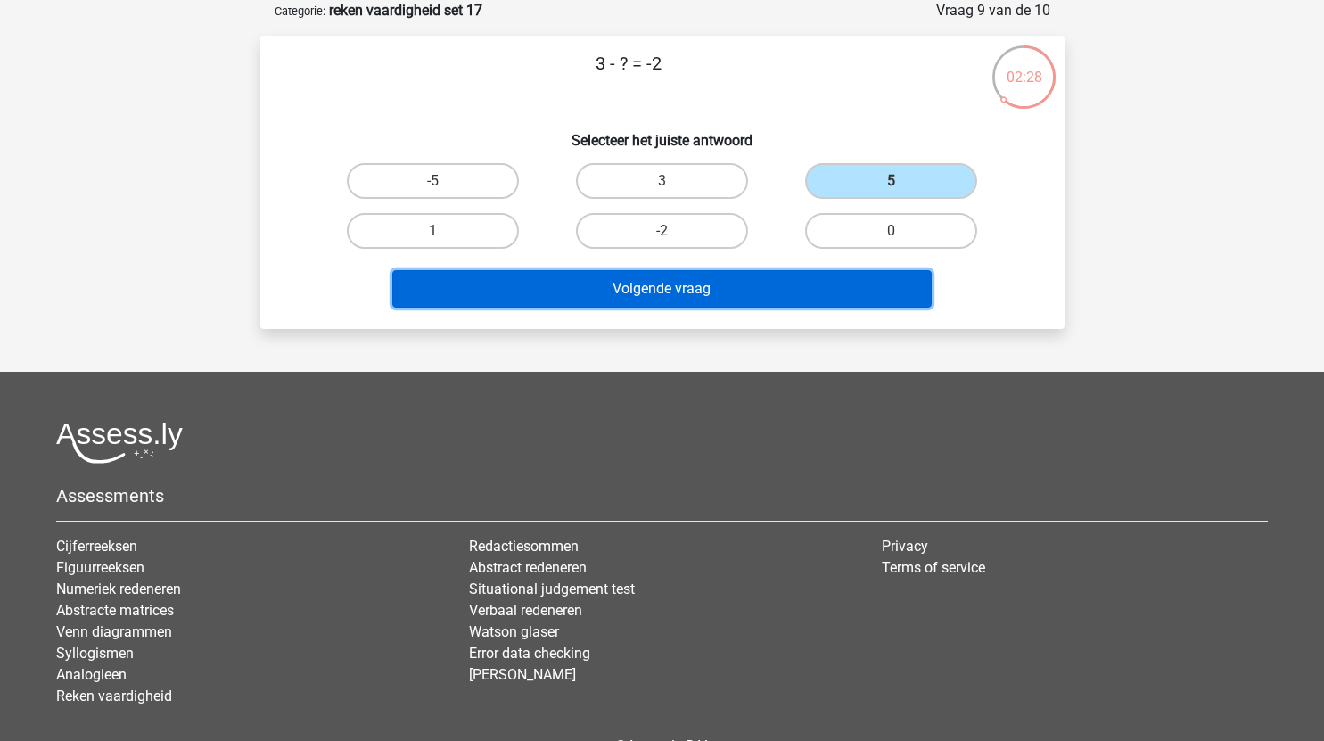
click at [756, 296] on button "Volgende vraag" at bounding box center [661, 288] width 539 height 37
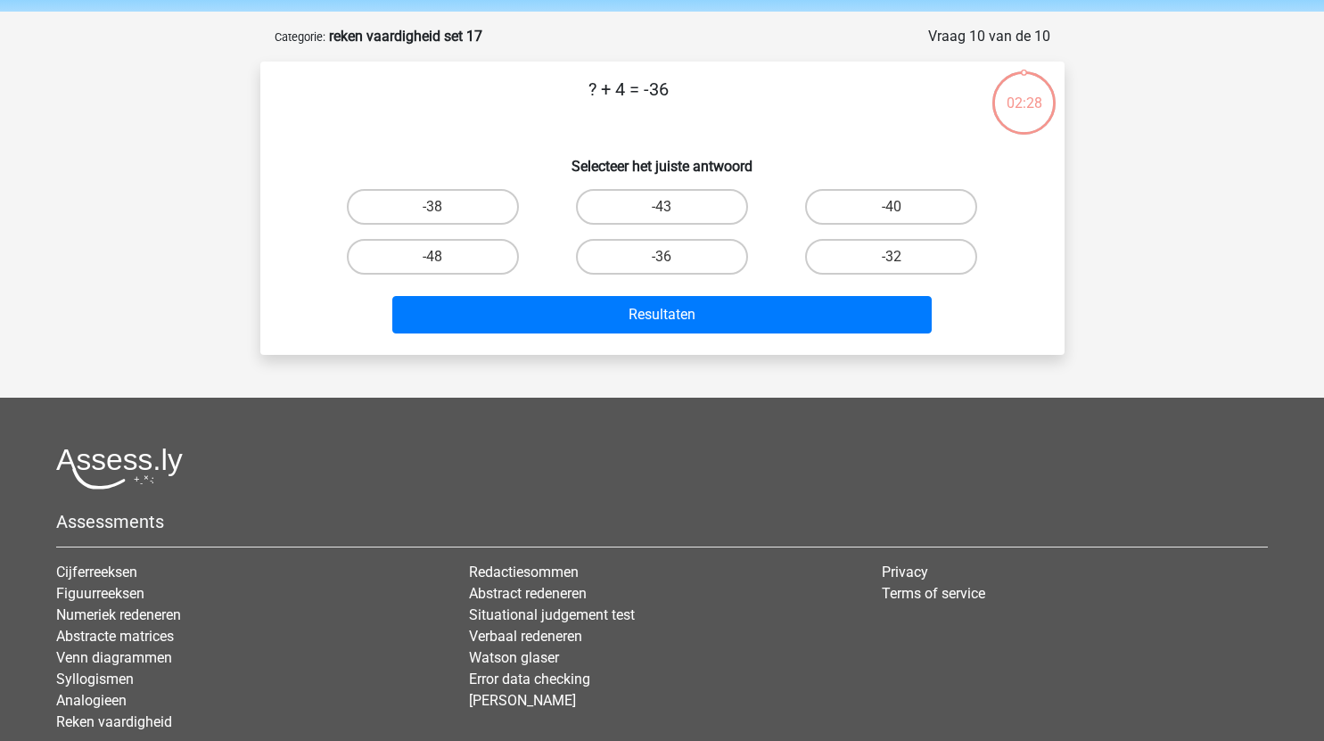
scroll to position [61, 0]
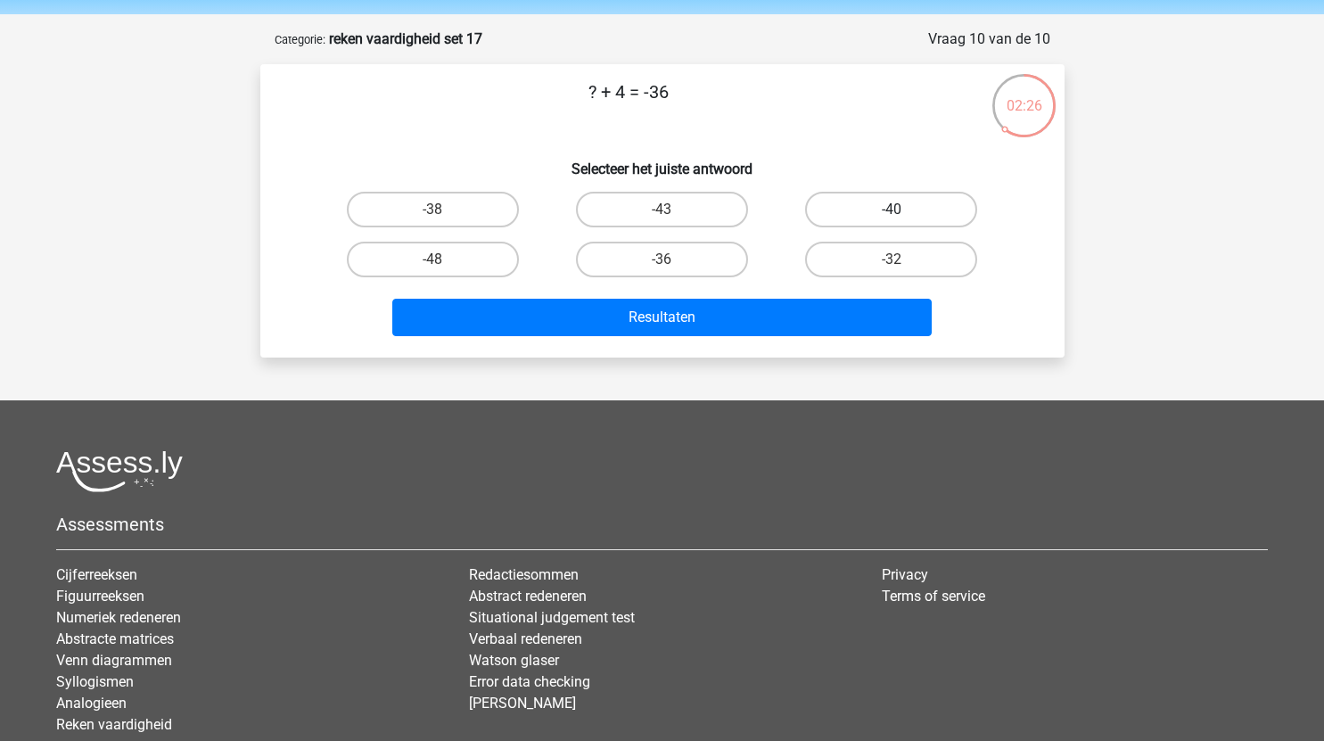
click at [910, 194] on label "-40" at bounding box center [891, 210] width 172 height 36
click at [903, 209] on input "-40" at bounding box center [897, 215] width 12 height 12
radio input "true"
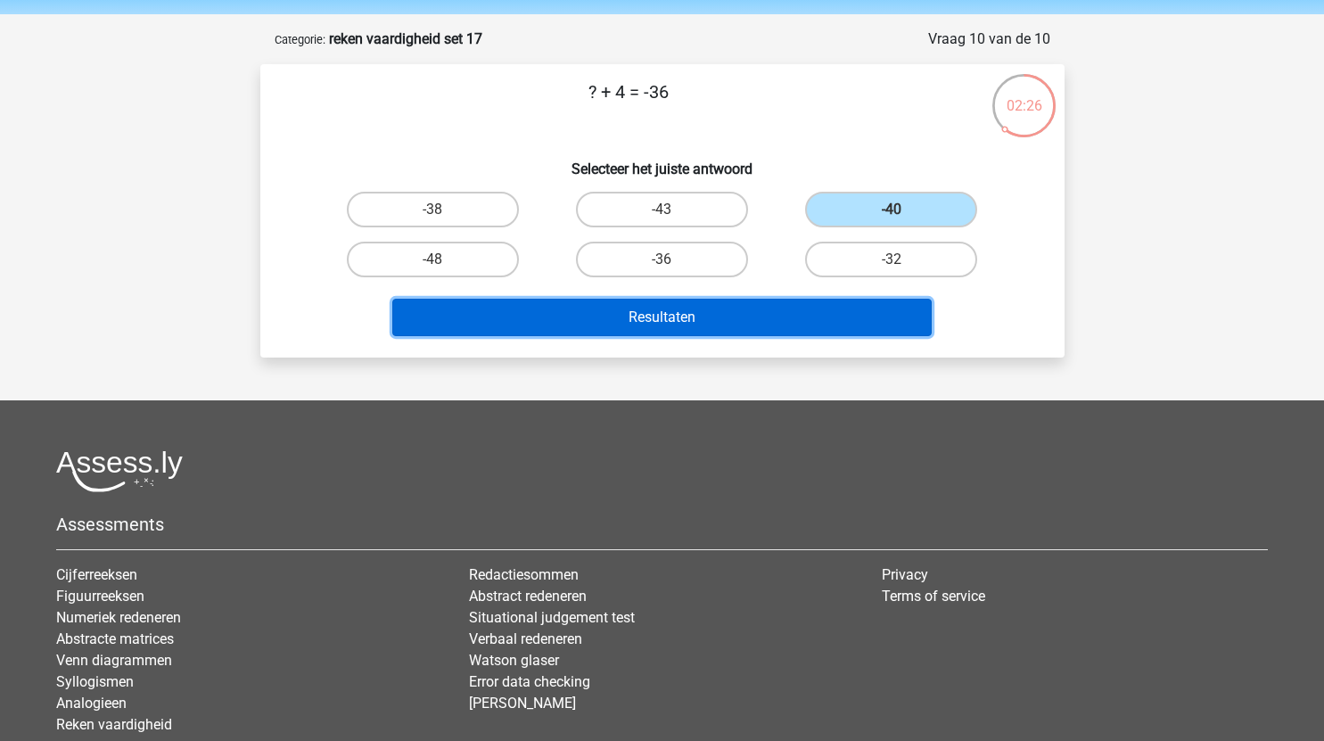
click at [747, 329] on button "Resultaten" at bounding box center [661, 317] width 539 height 37
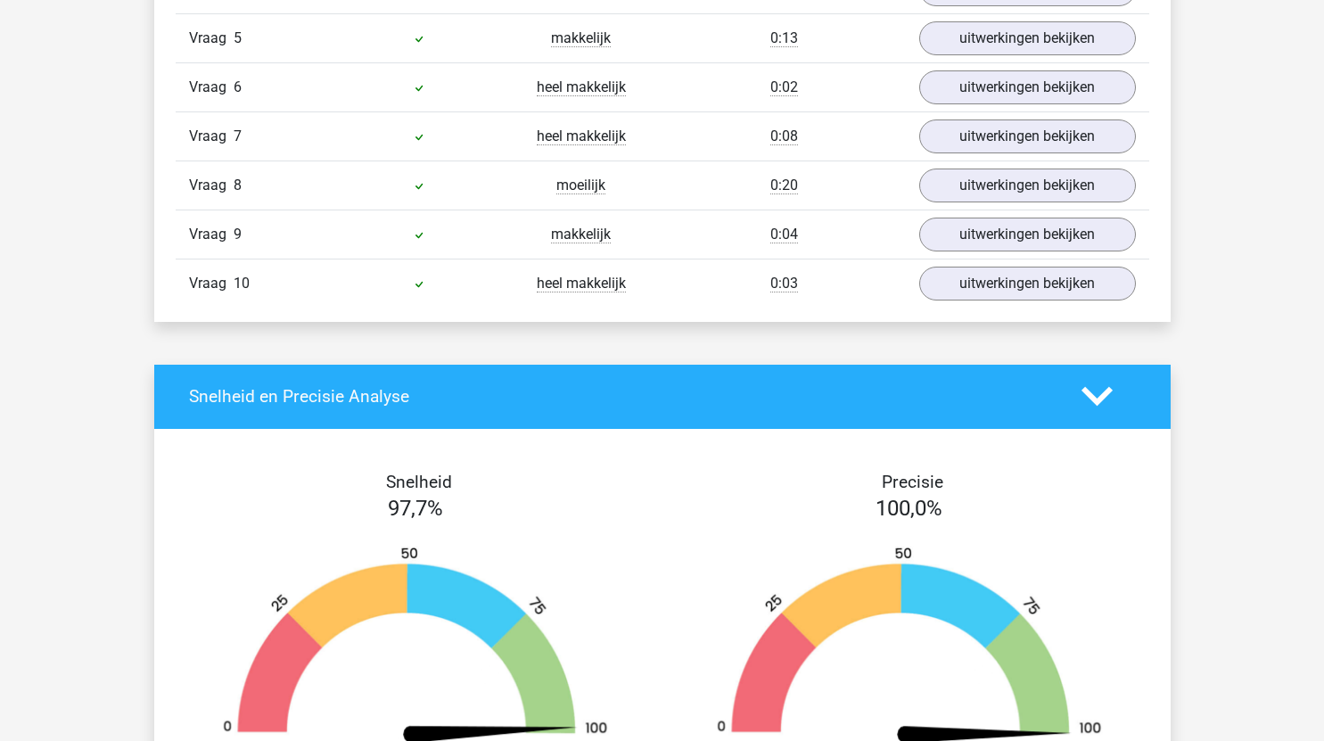
scroll to position [1411, 0]
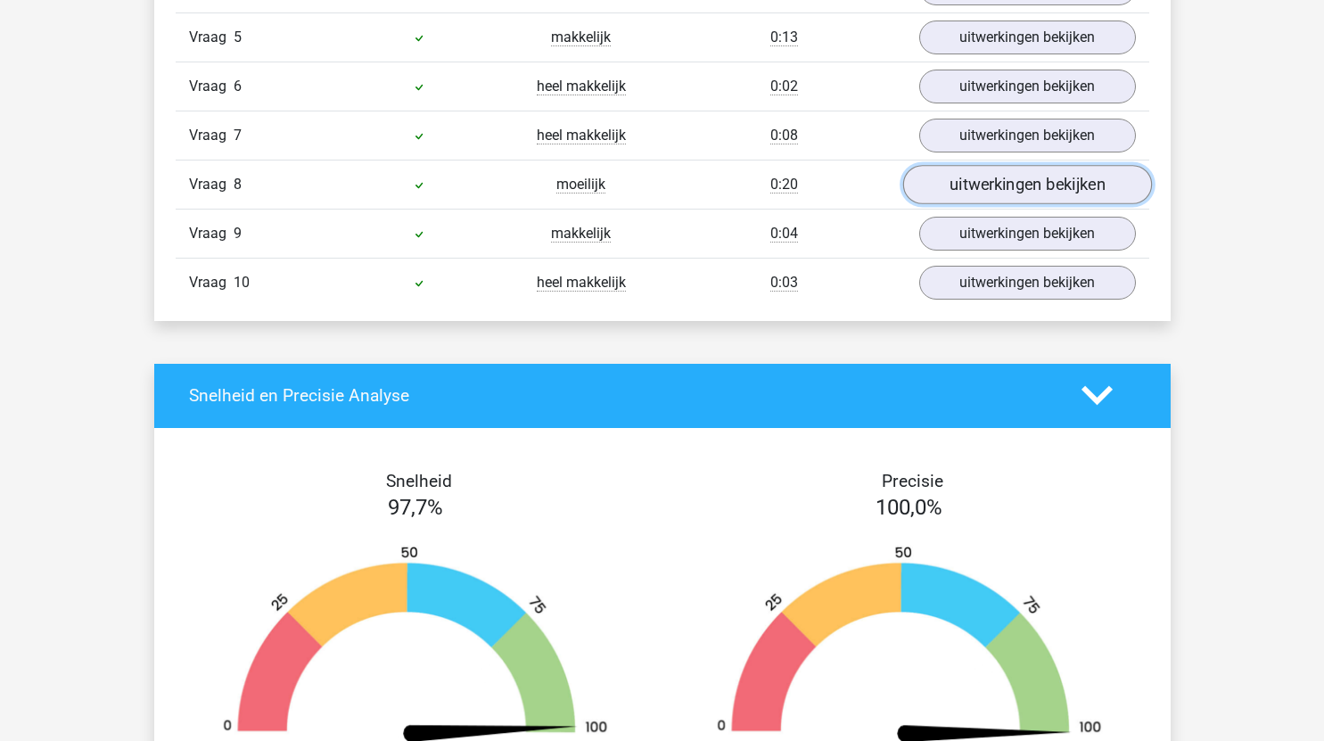
click at [960, 170] on link "uitwerkingen bekijken" at bounding box center [1026, 184] width 249 height 39
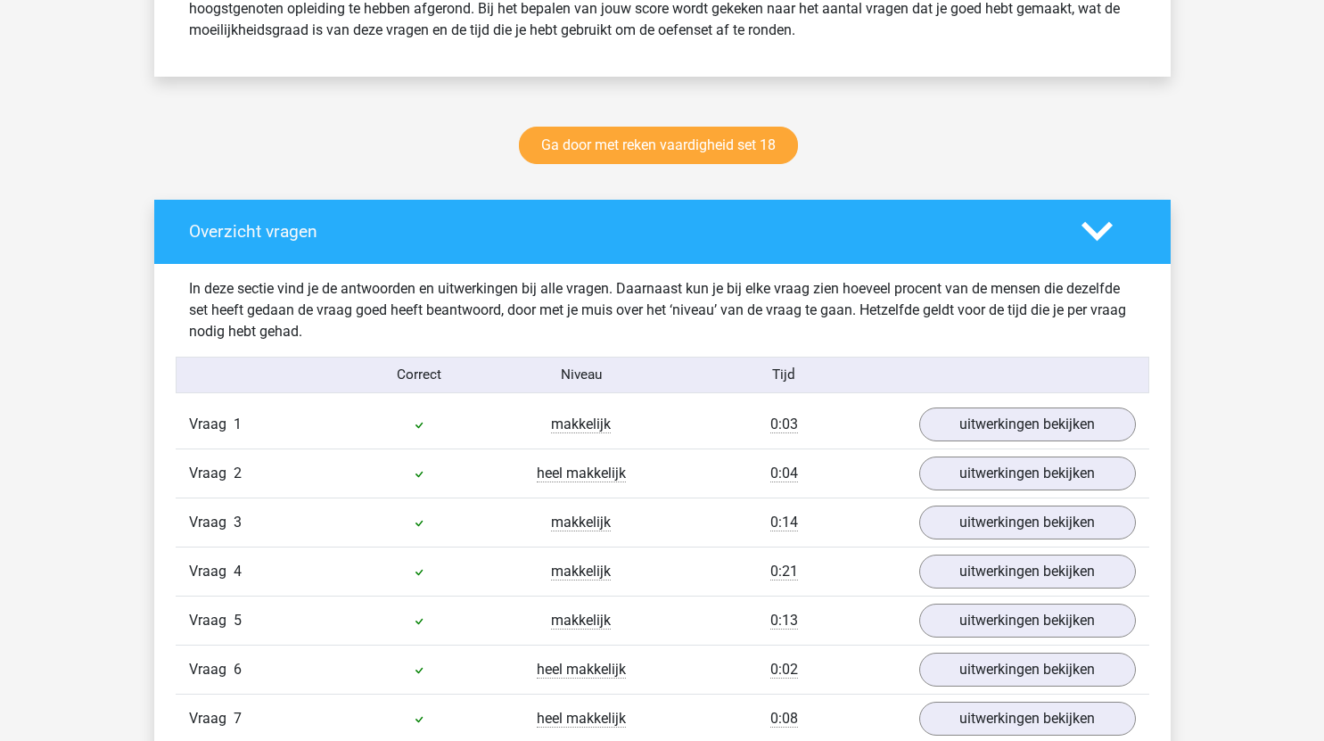
scroll to position [827, 0]
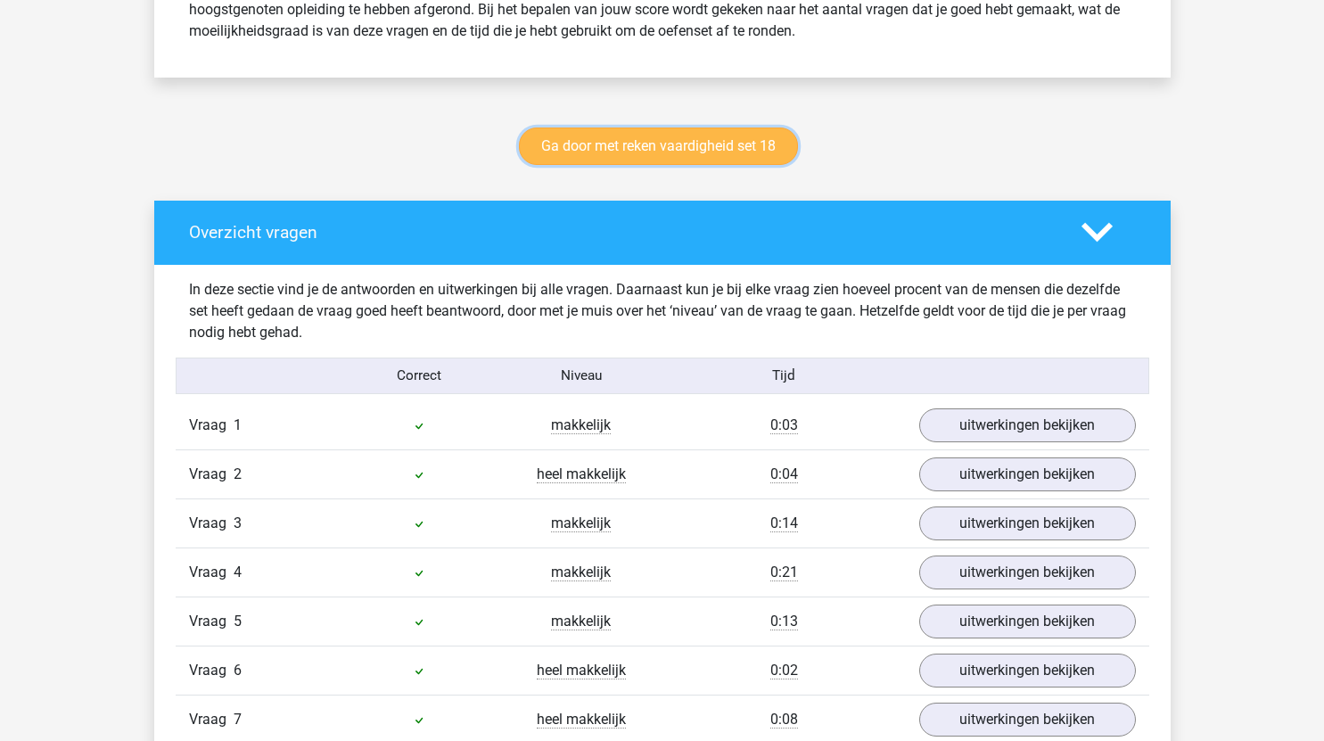
click at [701, 149] on link "Ga door met reken vaardigheid set 18" at bounding box center [658, 145] width 279 height 37
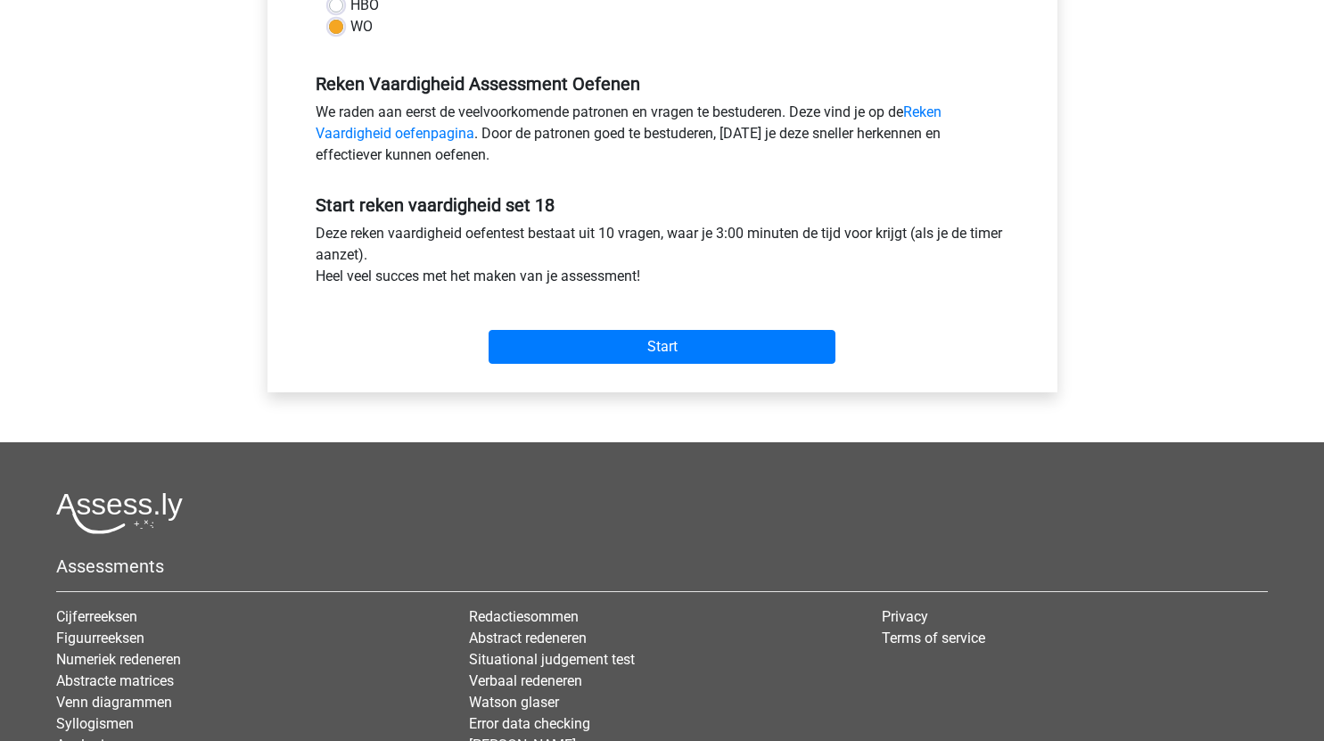
scroll to position [497, 0]
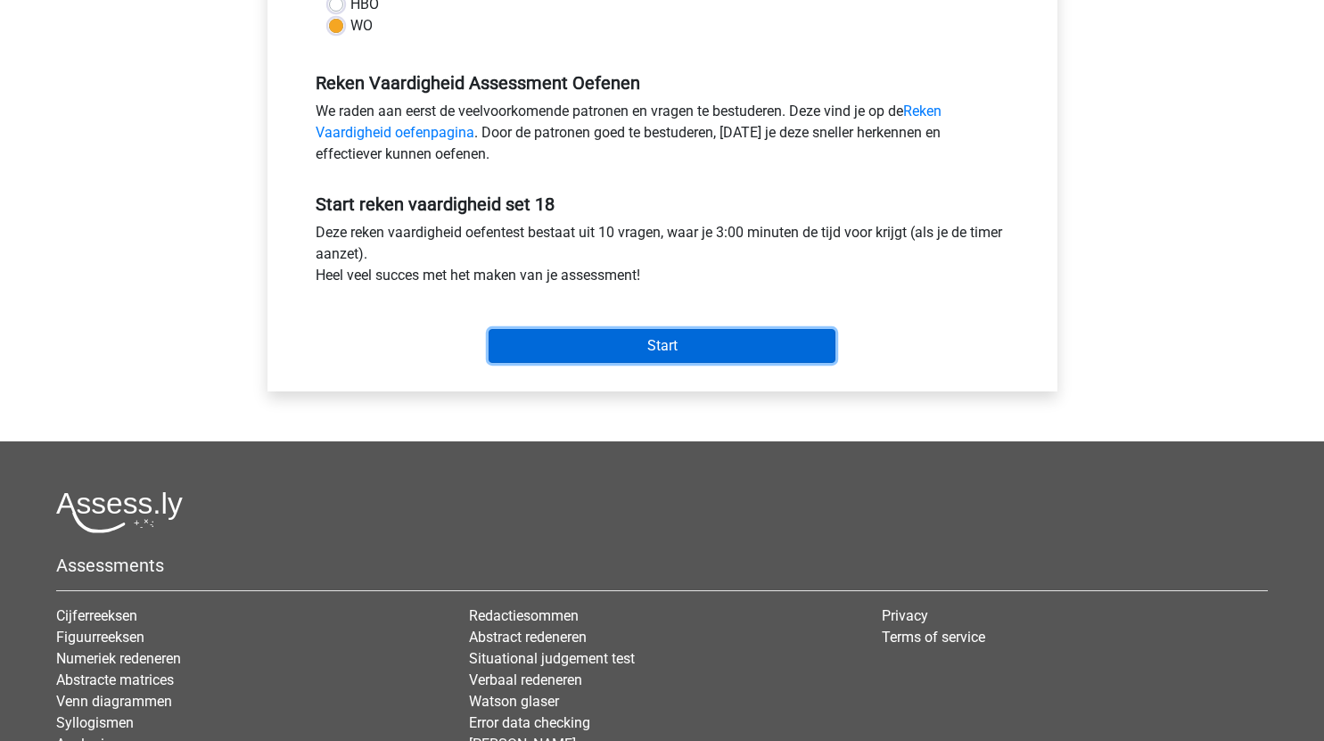
click at [717, 341] on input "Start" at bounding box center [661, 346] width 347 height 34
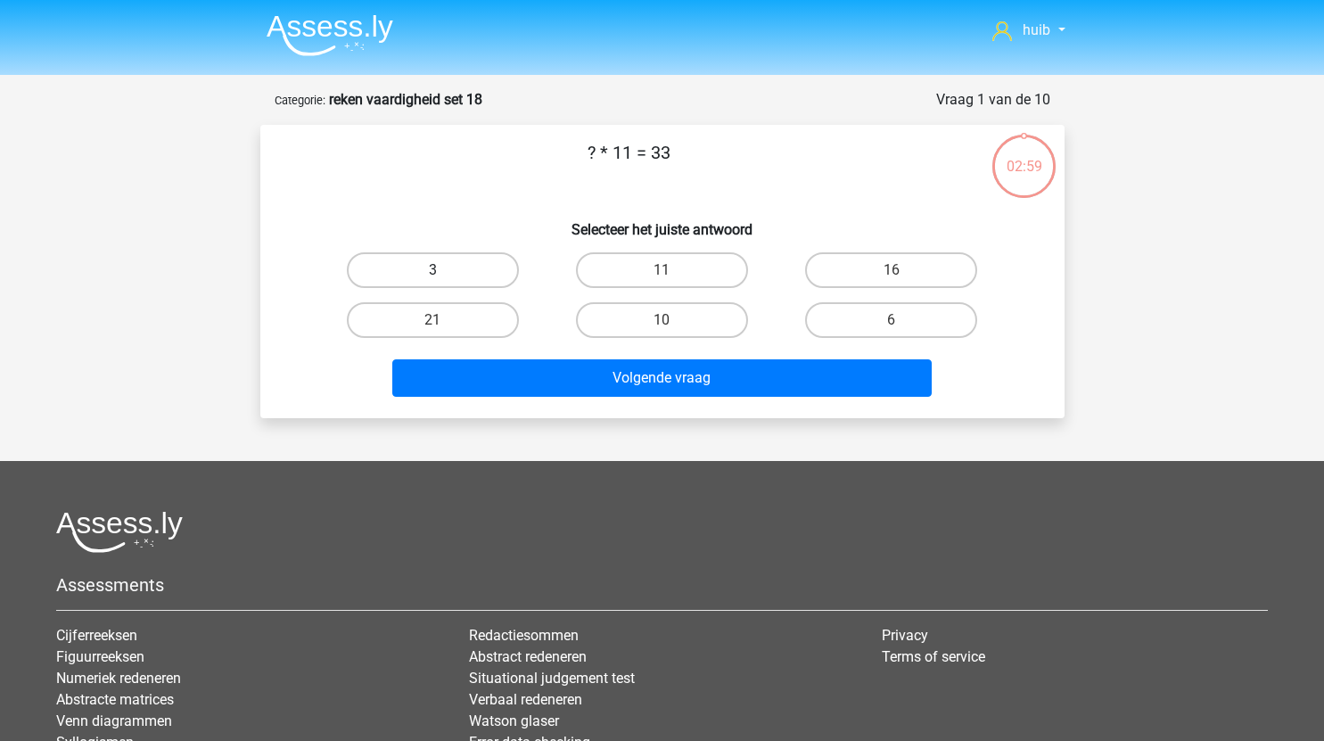
click at [460, 272] on label "3" at bounding box center [433, 270] width 172 height 36
click at [444, 272] on input "3" at bounding box center [438, 276] width 12 height 12
radio input "true"
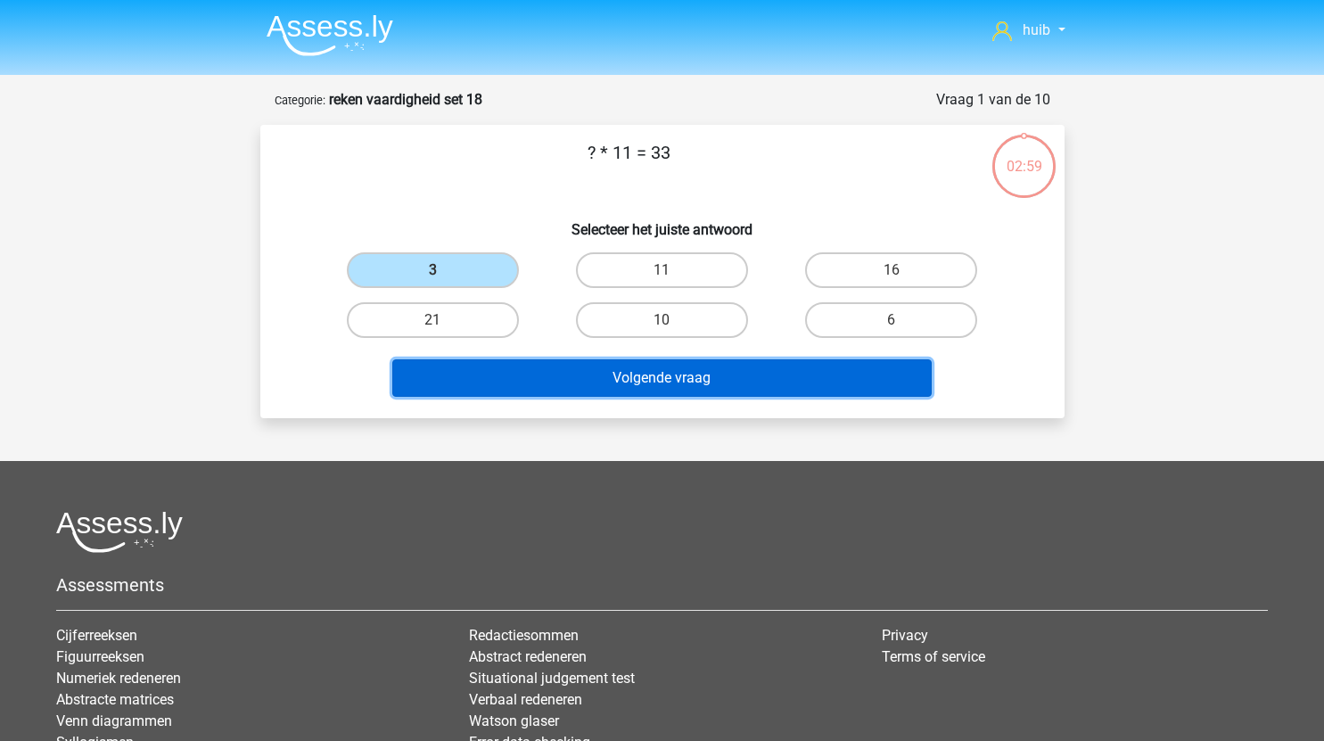
click at [588, 367] on button "Volgende vraag" at bounding box center [661, 377] width 539 height 37
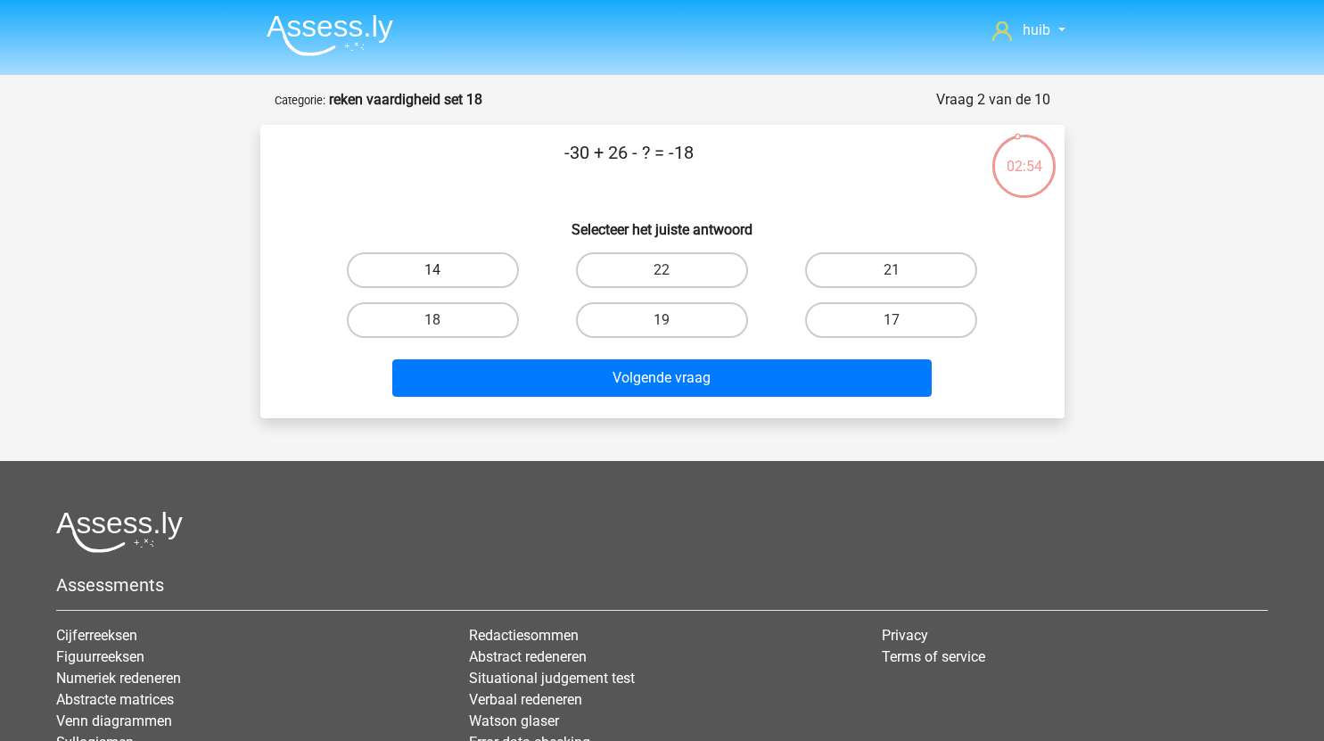
click at [474, 275] on label "14" at bounding box center [433, 270] width 172 height 36
click at [444, 275] on input "14" at bounding box center [438, 276] width 12 height 12
radio input "true"
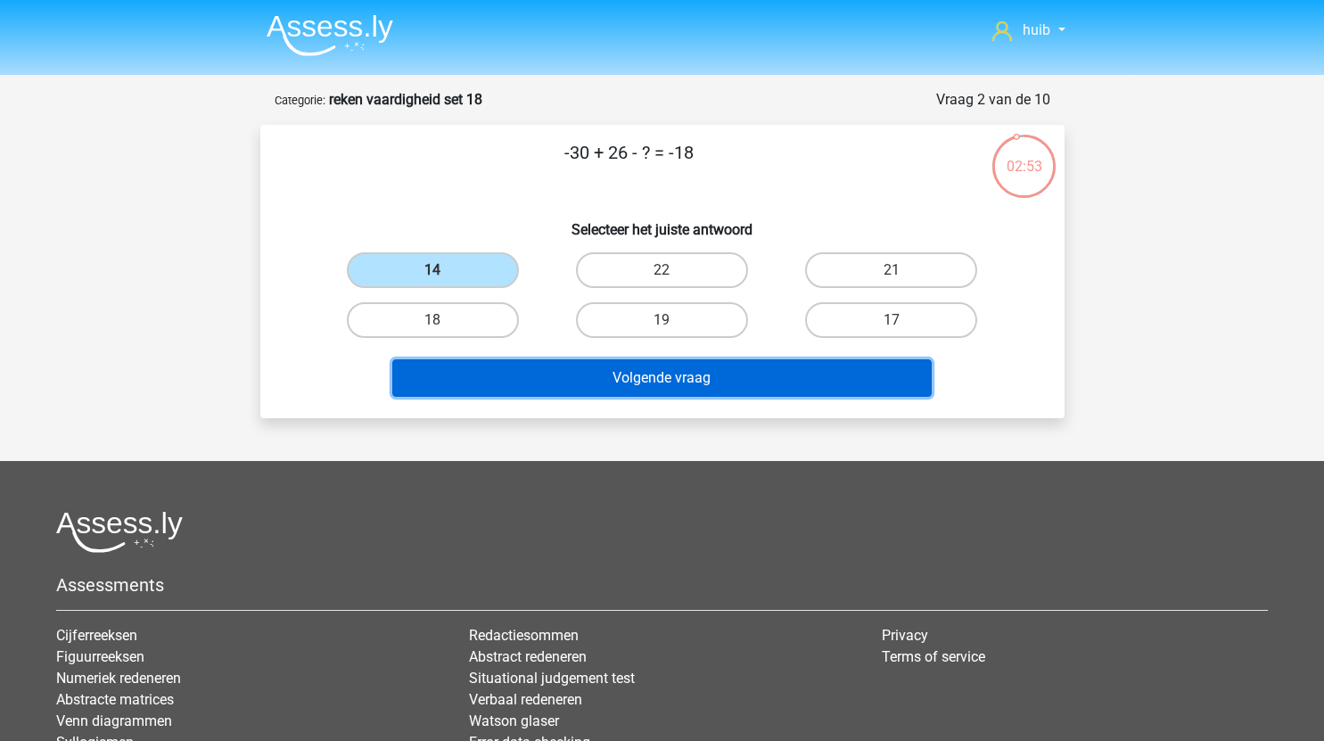
click at [644, 372] on button "Volgende vraag" at bounding box center [661, 377] width 539 height 37
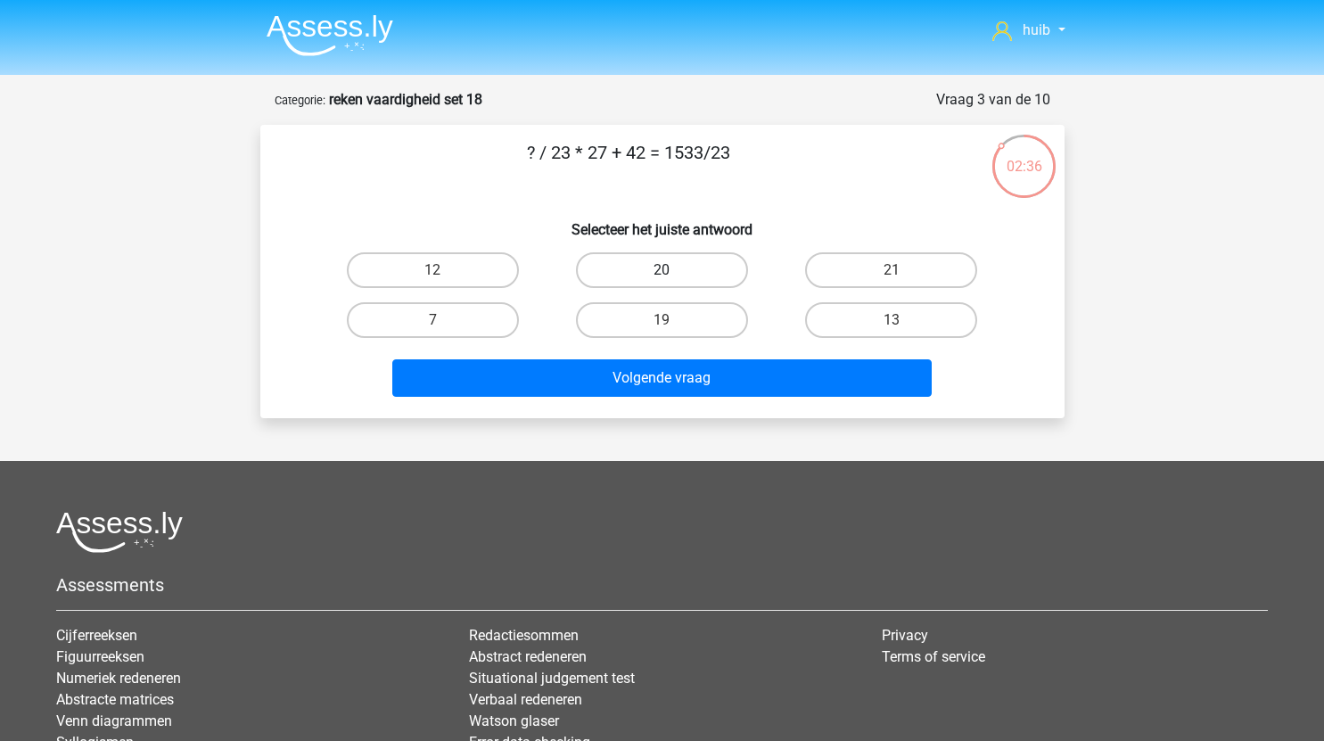
click at [706, 263] on label "20" at bounding box center [662, 270] width 172 height 36
click at [673, 270] on input "20" at bounding box center [667, 276] width 12 height 12
radio input "true"
click at [913, 263] on label "21" at bounding box center [891, 270] width 172 height 36
click at [903, 270] on input "21" at bounding box center [897, 276] width 12 height 12
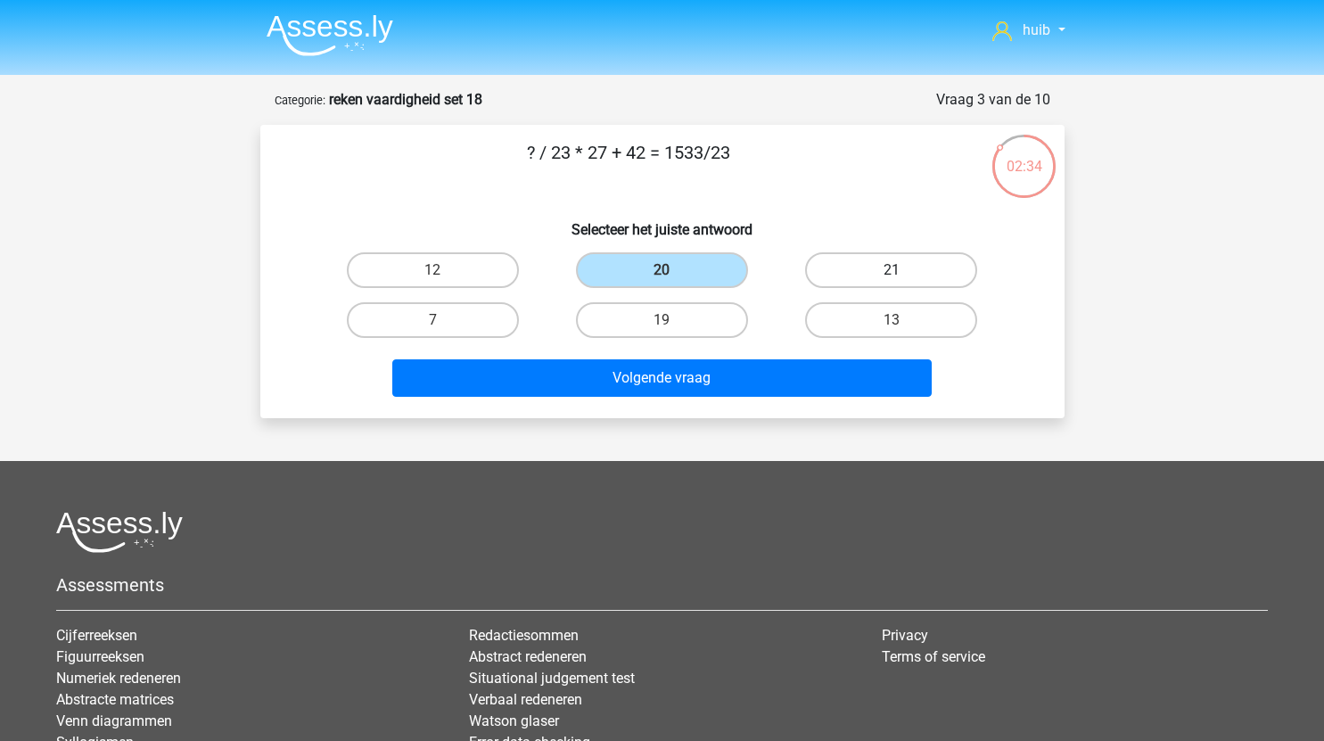
radio input "true"
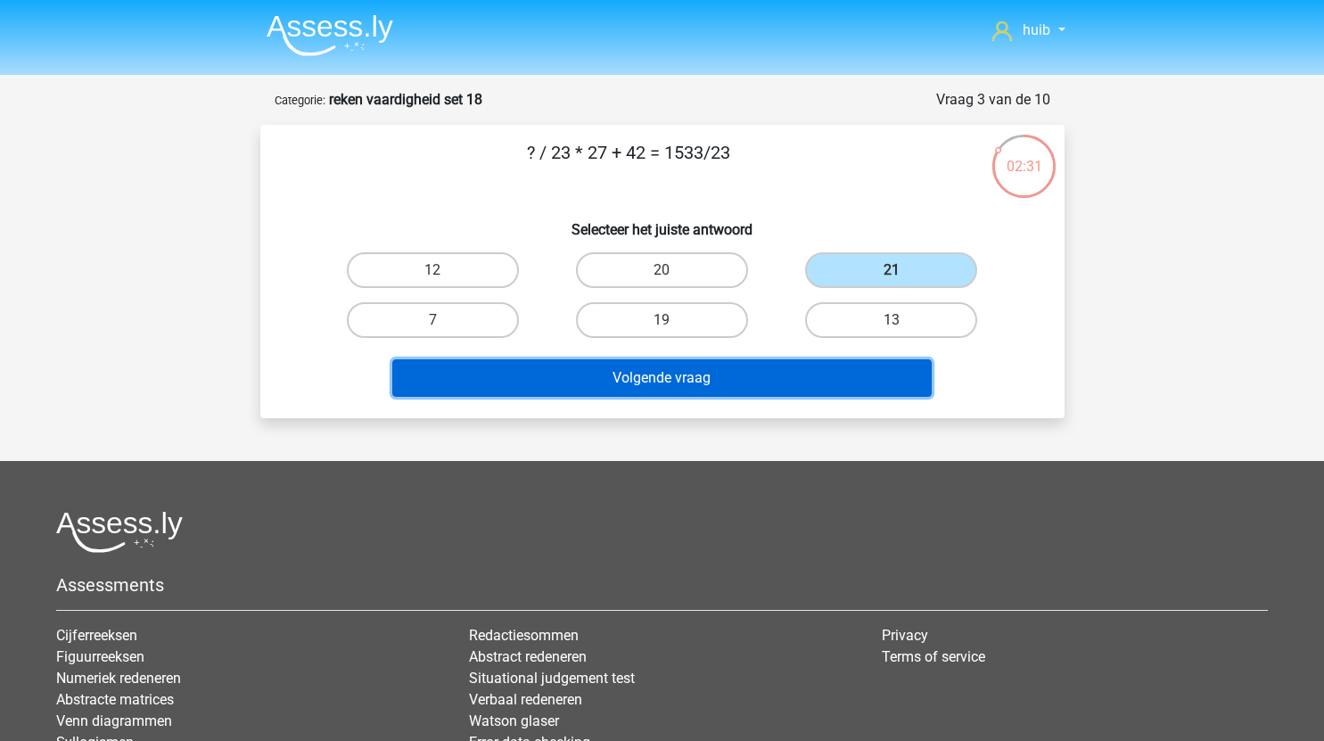
click at [732, 365] on button "Volgende vraag" at bounding box center [661, 377] width 539 height 37
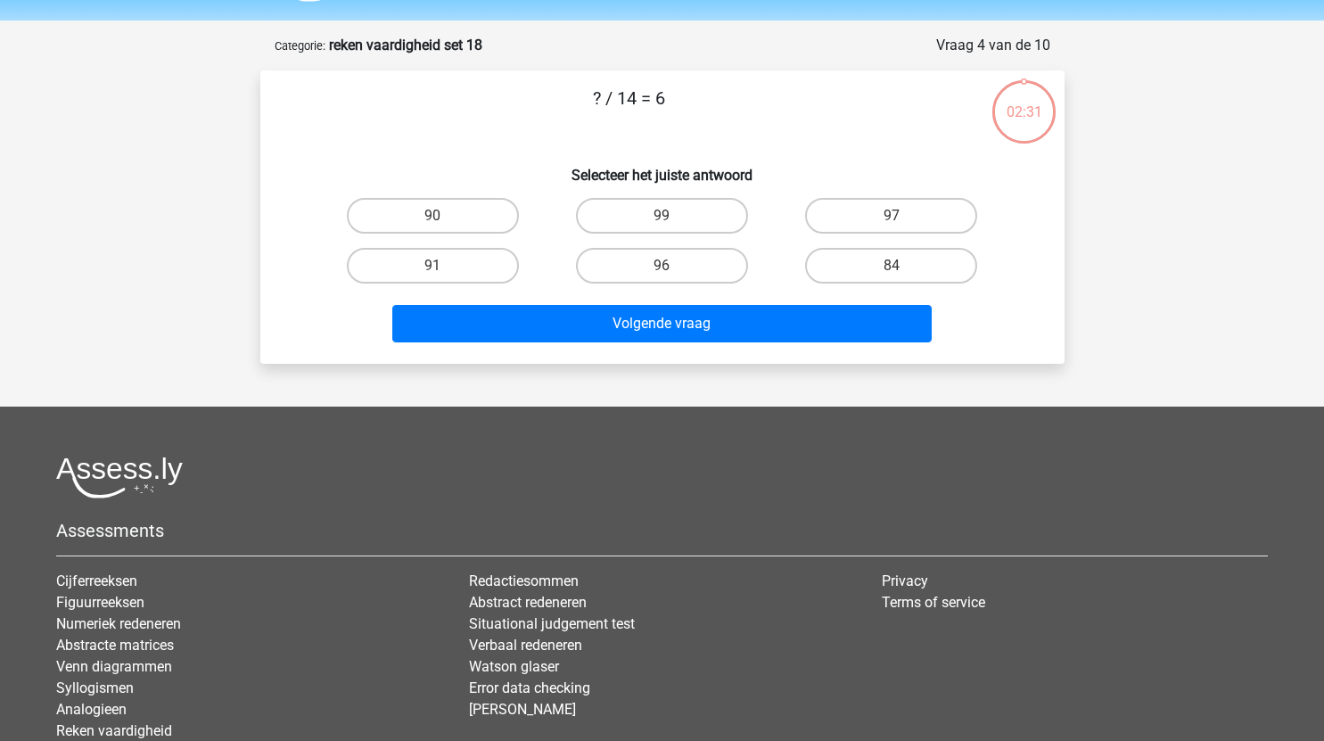
scroll to position [53, 0]
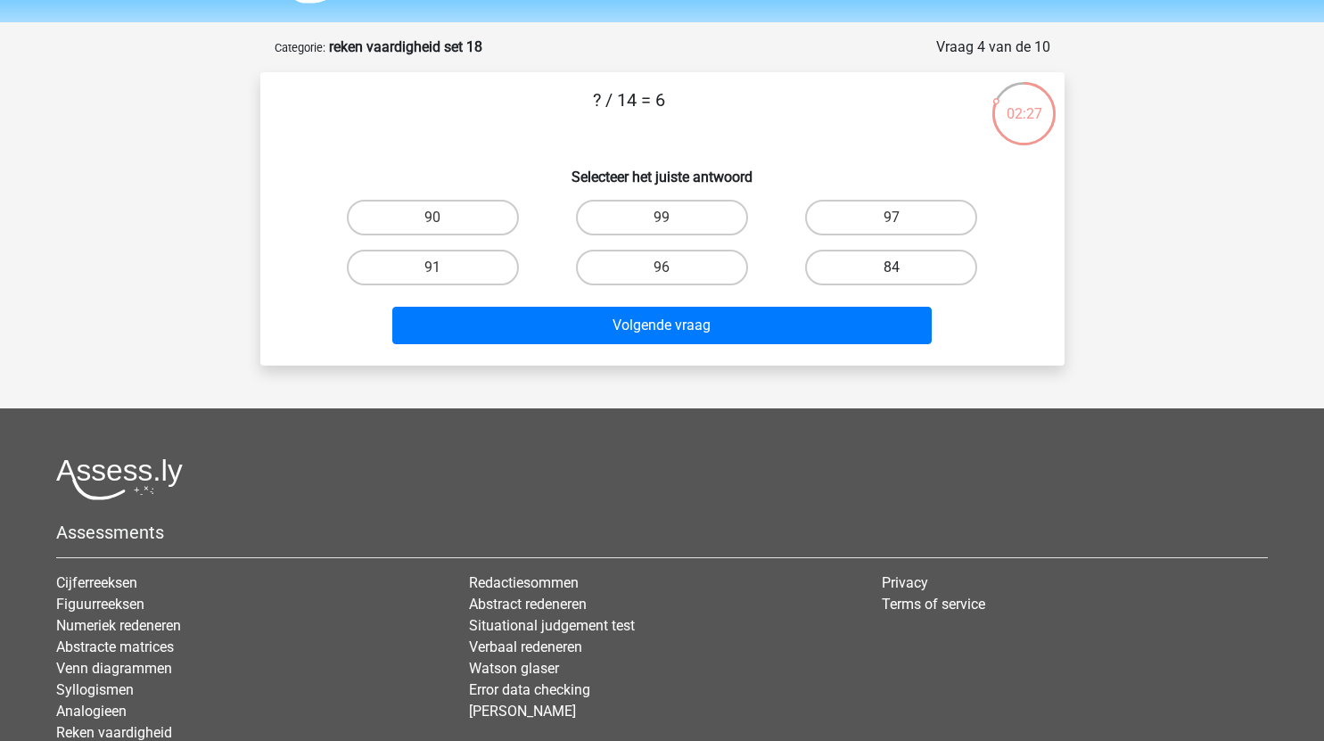
click at [888, 263] on label "84" at bounding box center [891, 268] width 172 height 36
click at [891, 267] on input "84" at bounding box center [897, 273] width 12 height 12
radio input "true"
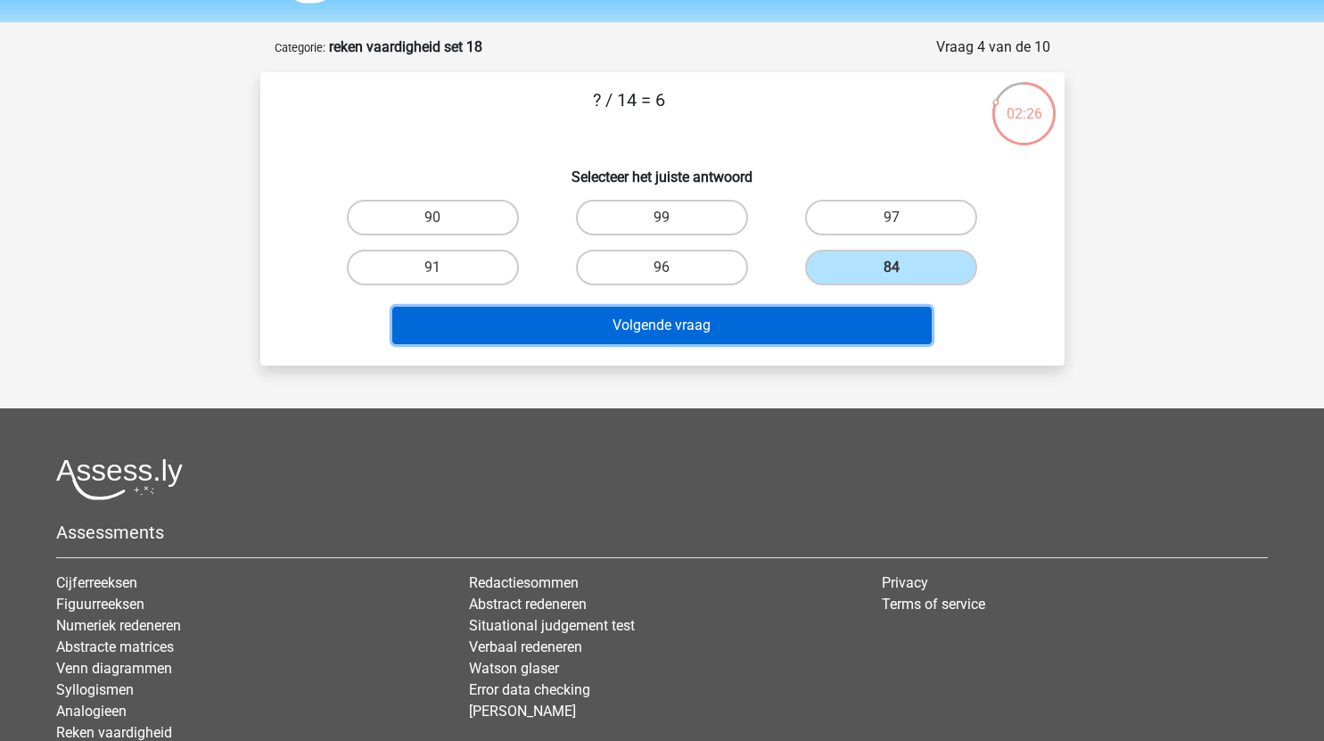
click at [797, 320] on button "Volgende vraag" at bounding box center [661, 325] width 539 height 37
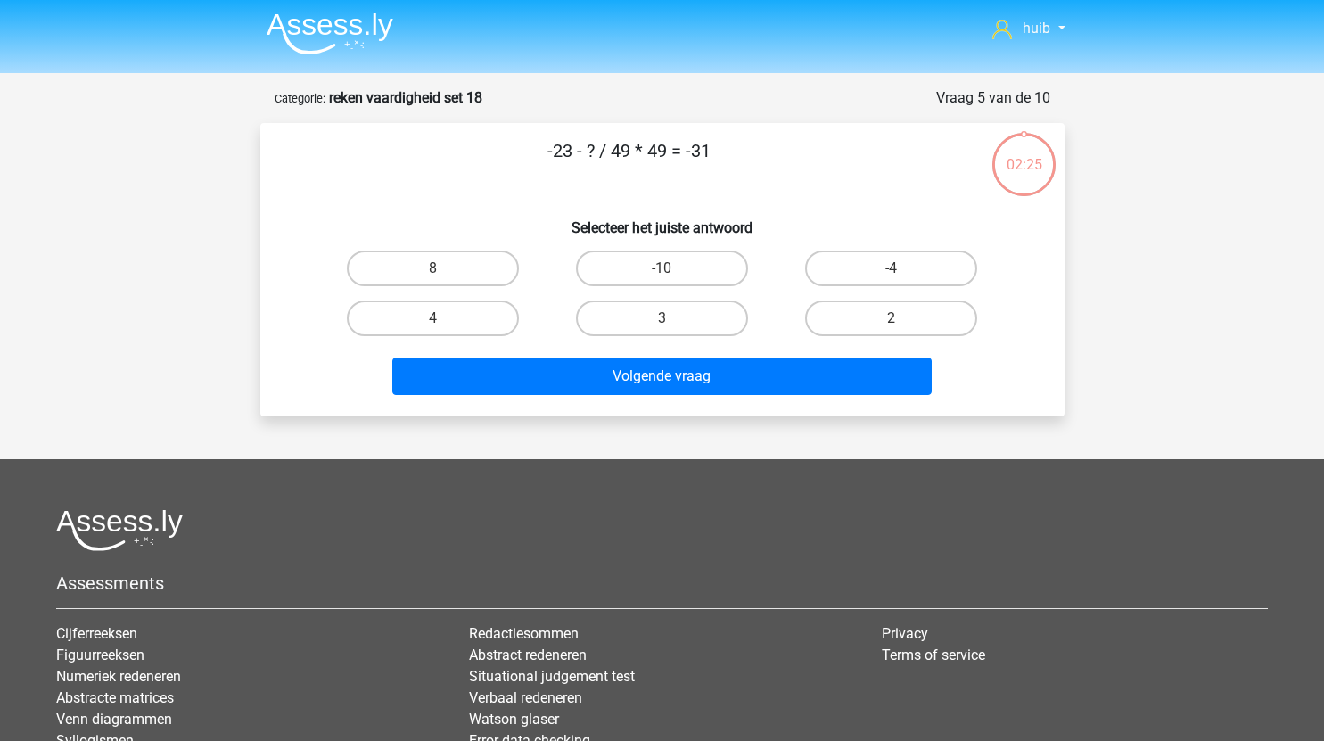
scroll to position [0, 0]
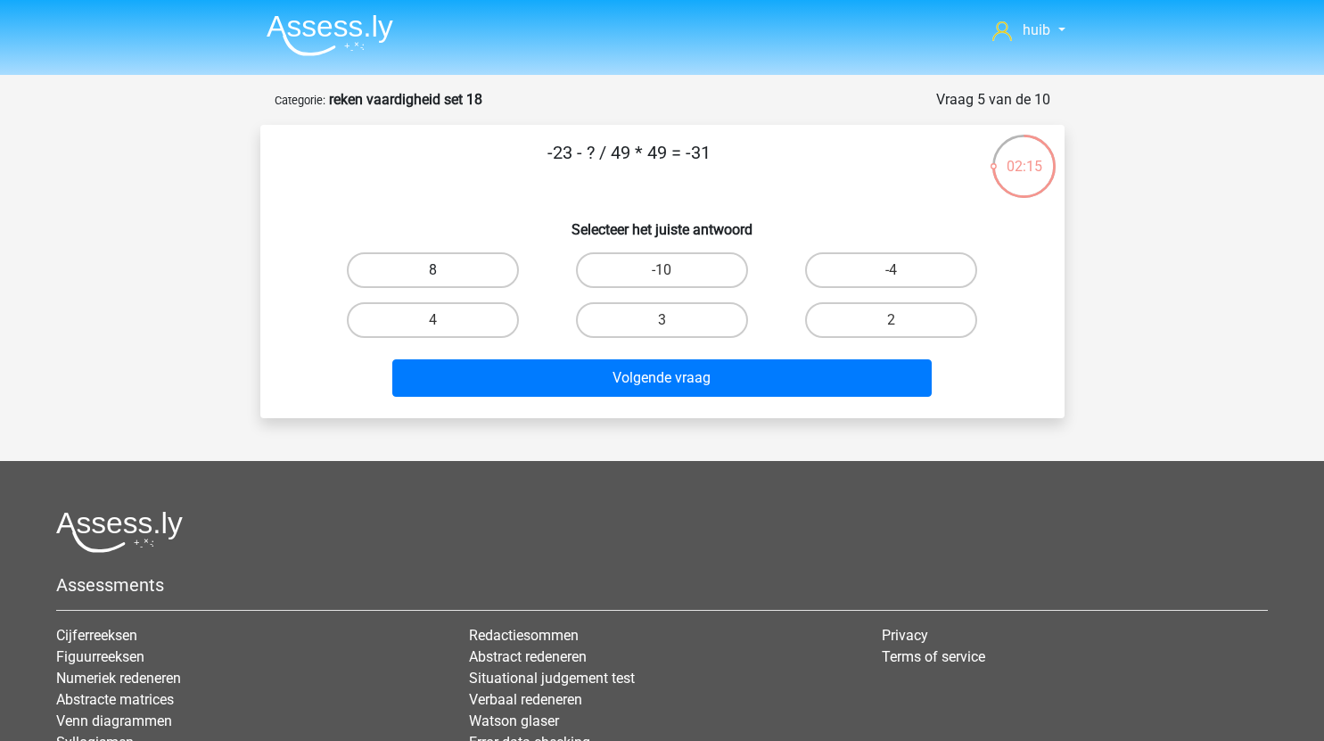
click at [456, 268] on label "8" at bounding box center [433, 270] width 172 height 36
click at [444, 270] on input "8" at bounding box center [438, 276] width 12 height 12
radio input "true"
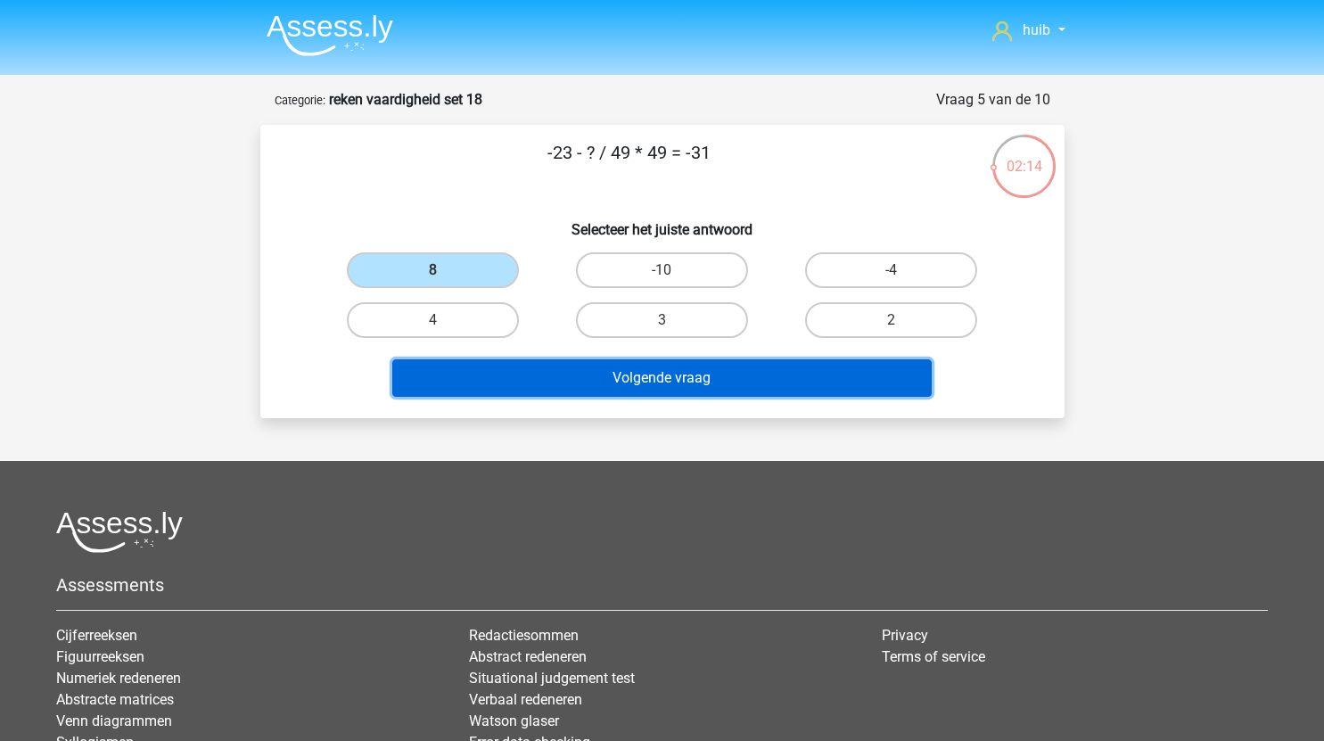
click at [629, 377] on button "Volgende vraag" at bounding box center [661, 377] width 539 height 37
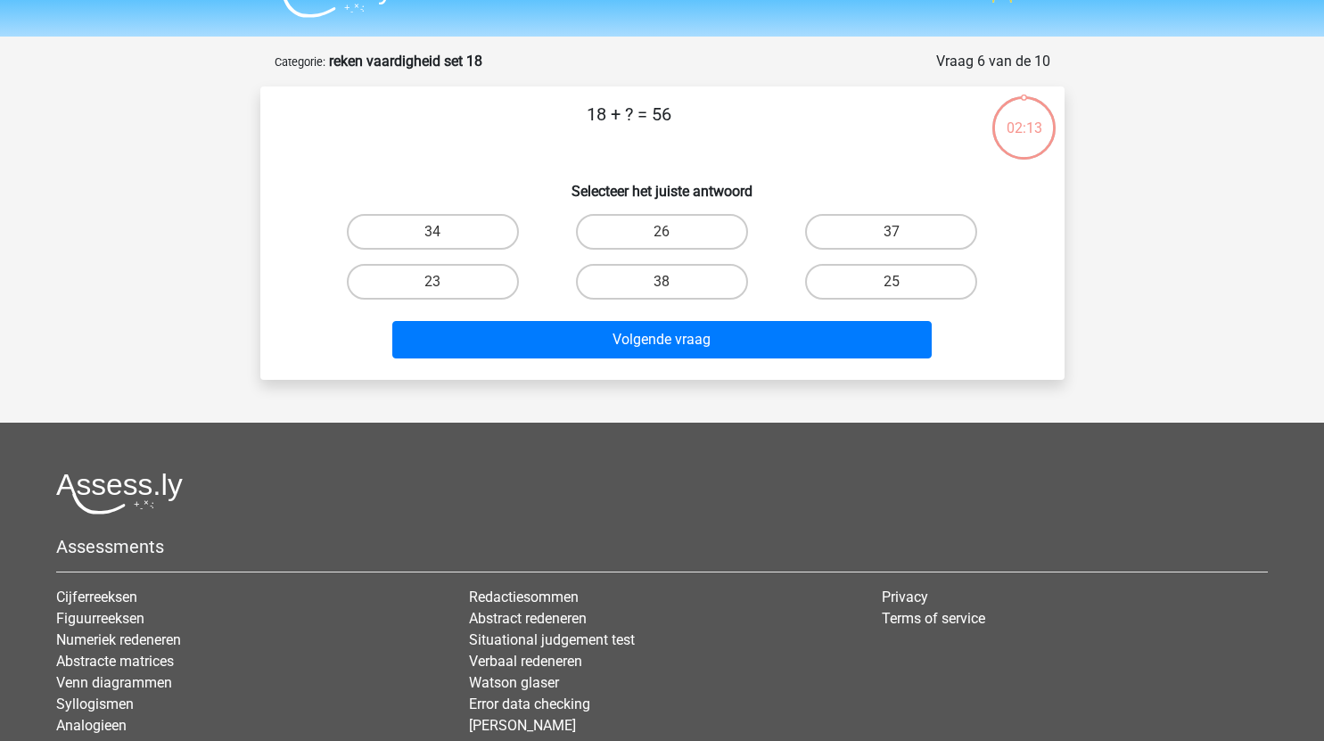
scroll to position [35, 0]
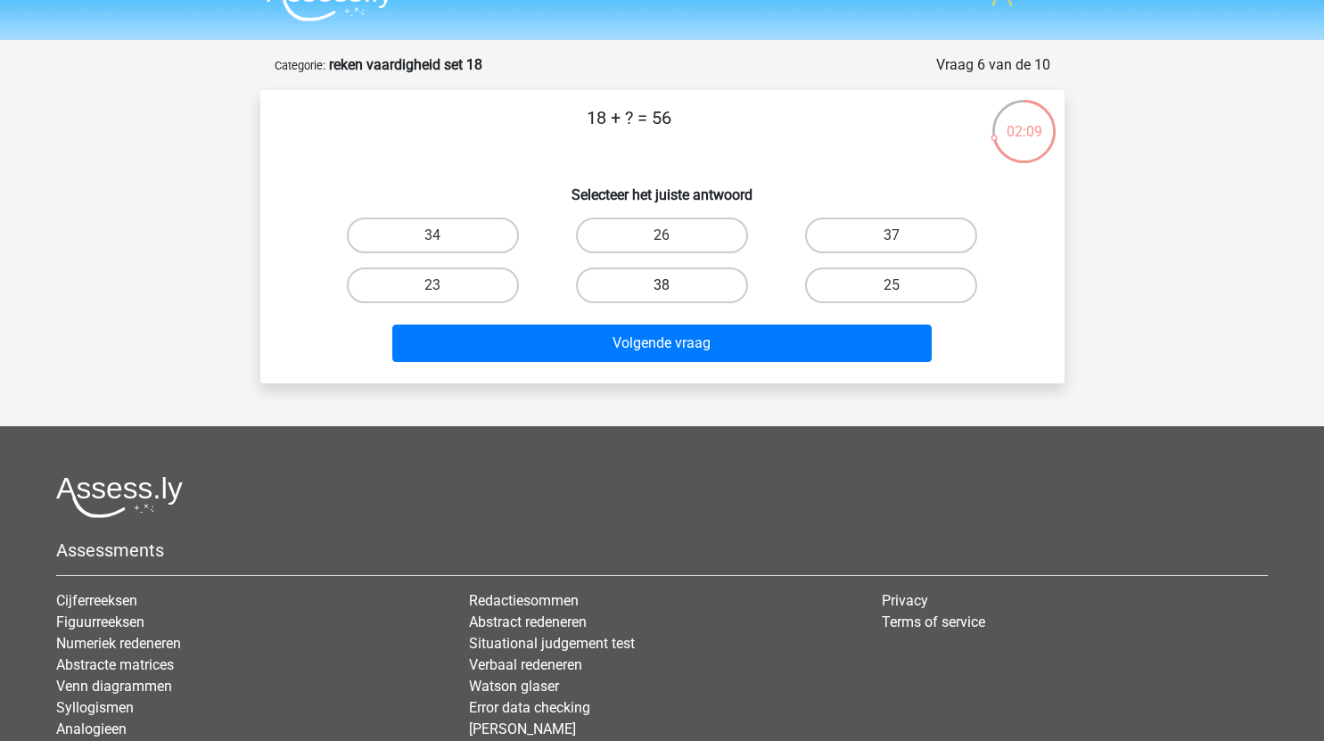
click at [690, 283] on label "38" at bounding box center [662, 285] width 172 height 36
click at [673, 285] on input "38" at bounding box center [667, 291] width 12 height 12
radio input "true"
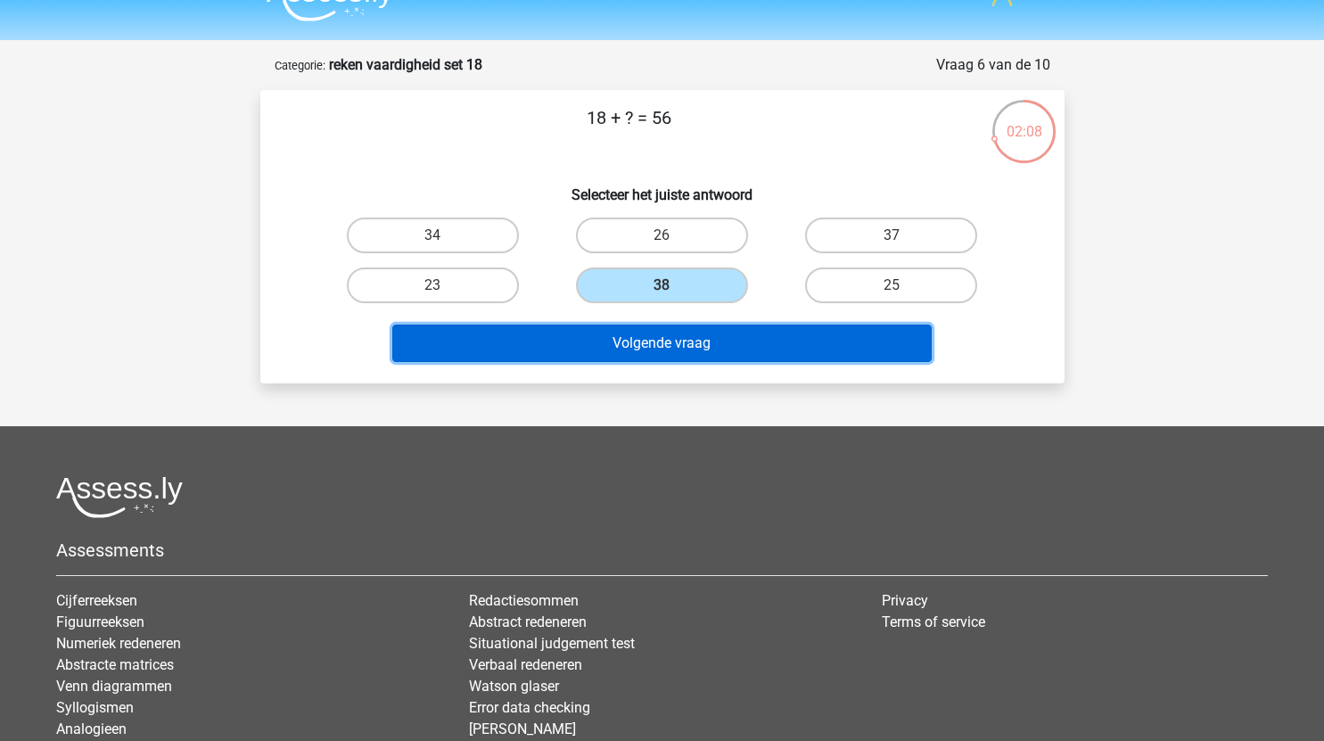
click at [727, 340] on button "Volgende vraag" at bounding box center [661, 342] width 539 height 37
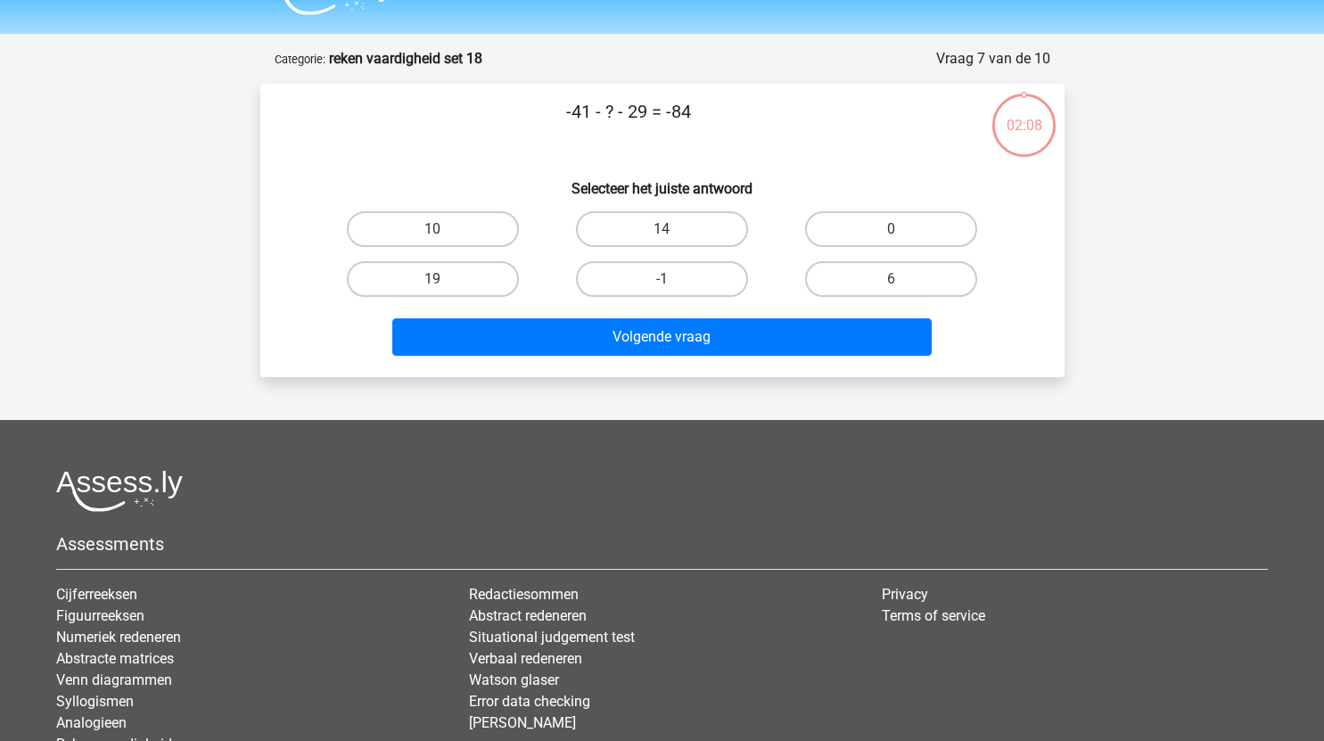
scroll to position [37, 0]
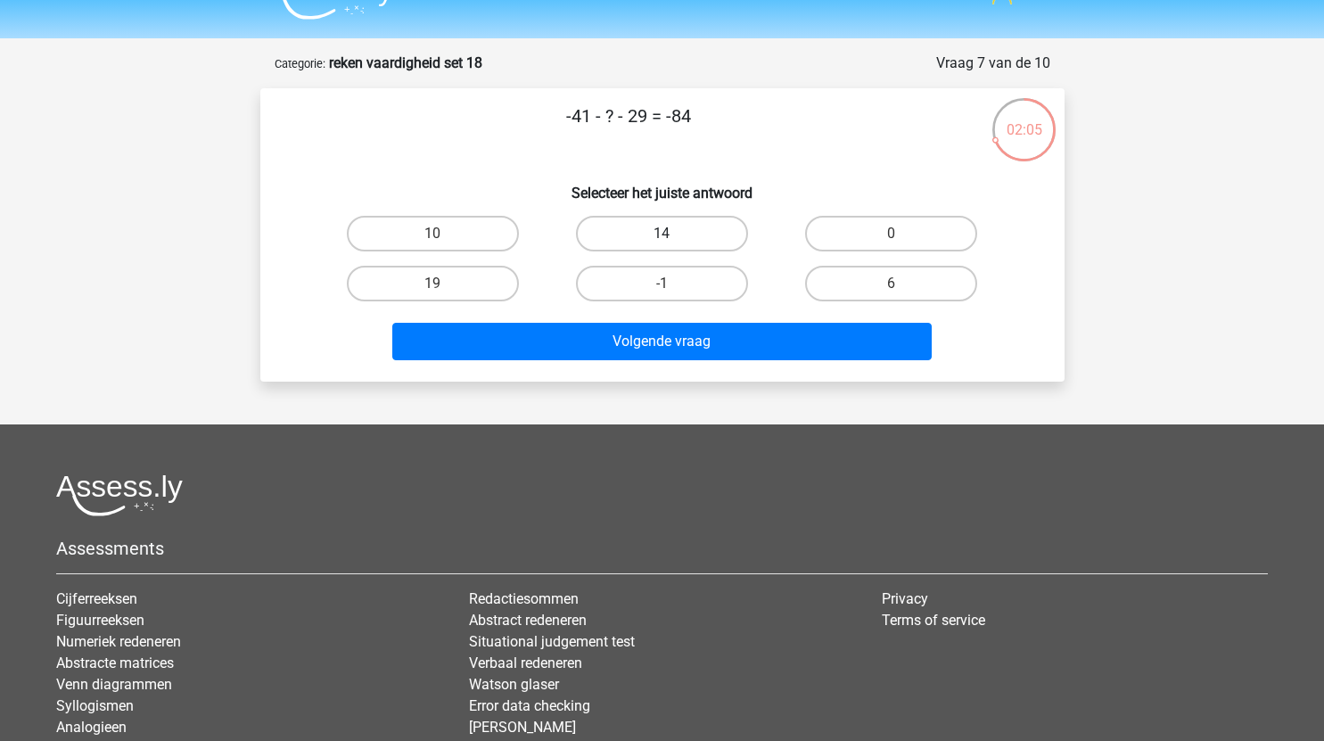
click at [658, 238] on label "14" at bounding box center [662, 234] width 172 height 36
click at [661, 238] on input "14" at bounding box center [667, 240] width 12 height 12
radio input "true"
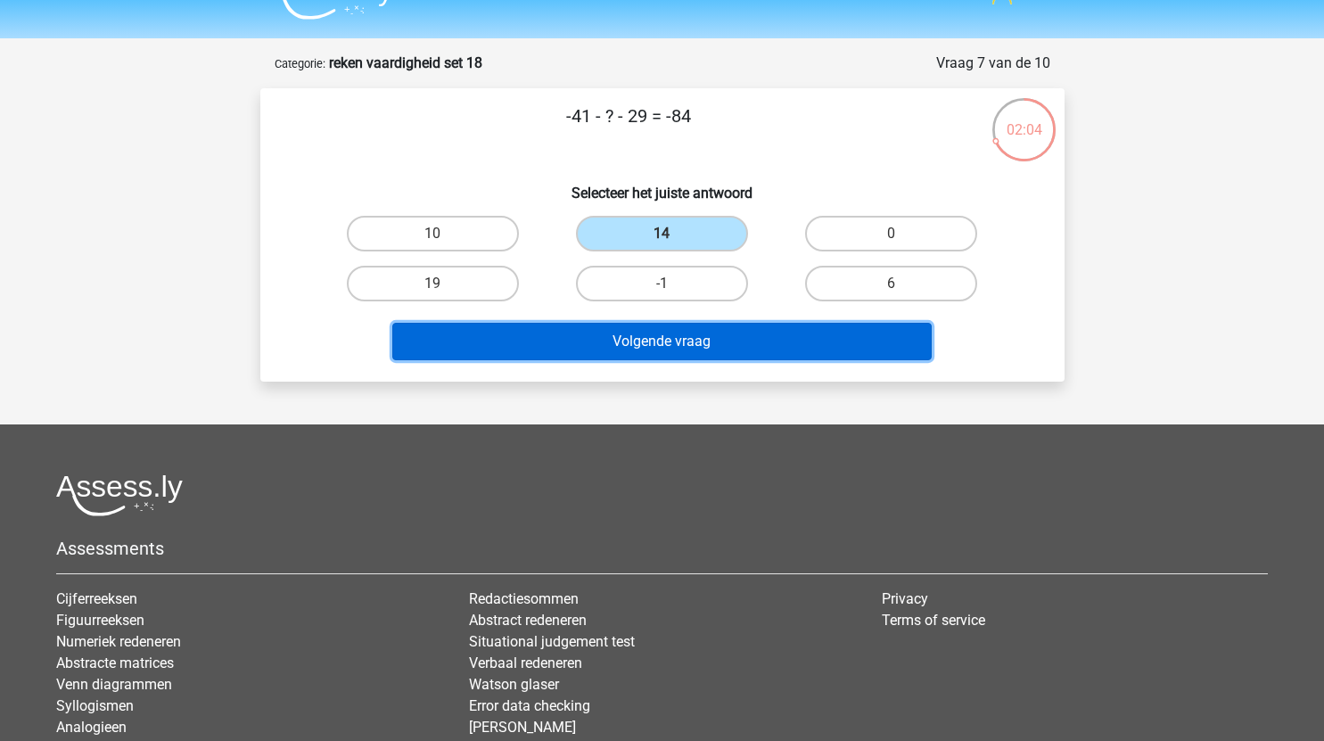
click at [678, 345] on button "Volgende vraag" at bounding box center [661, 341] width 539 height 37
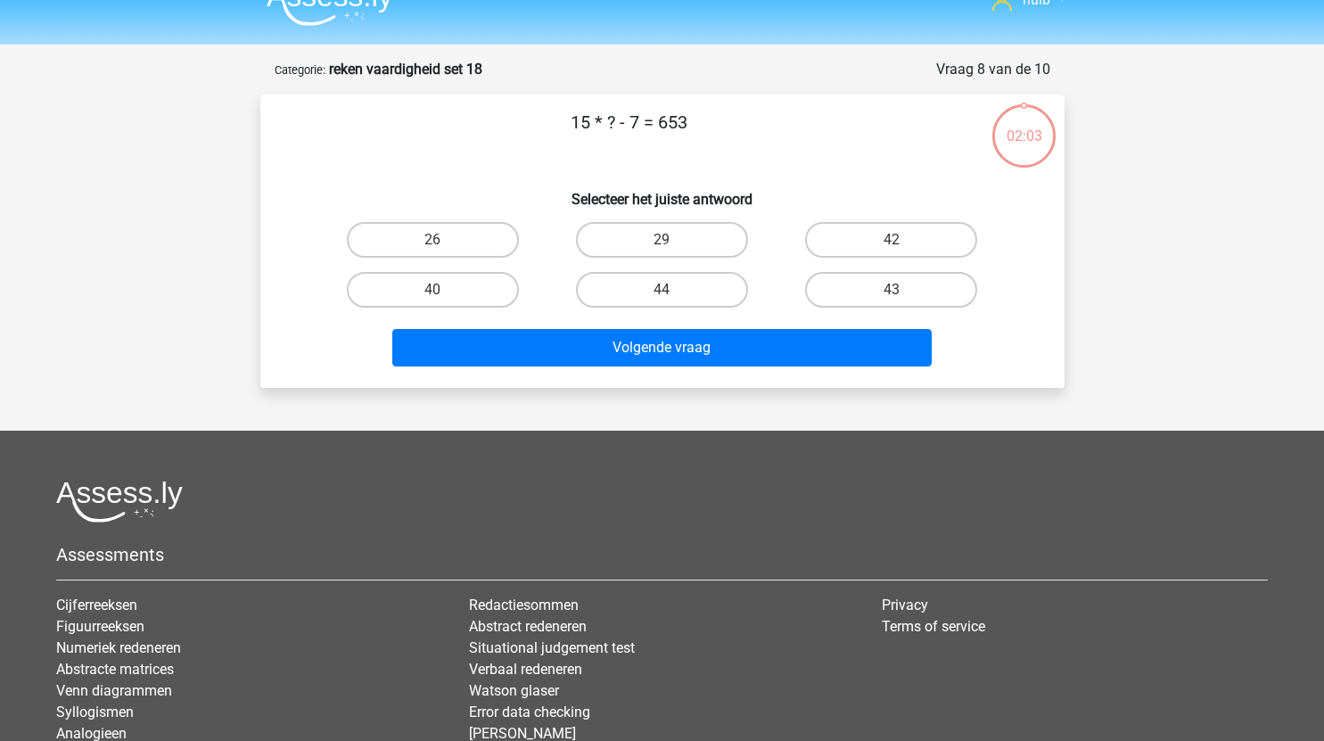
scroll to position [0, 0]
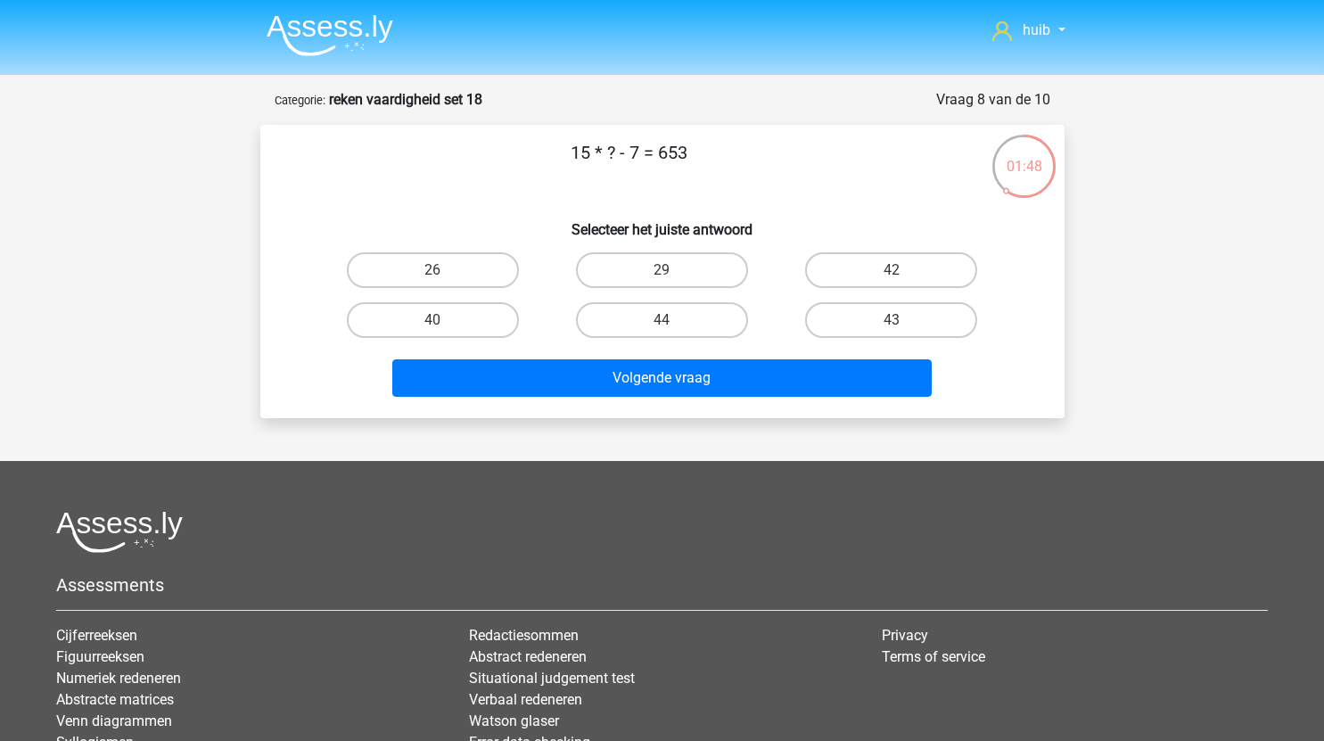
click at [669, 321] on input "44" at bounding box center [667, 326] width 12 height 12
radio input "true"
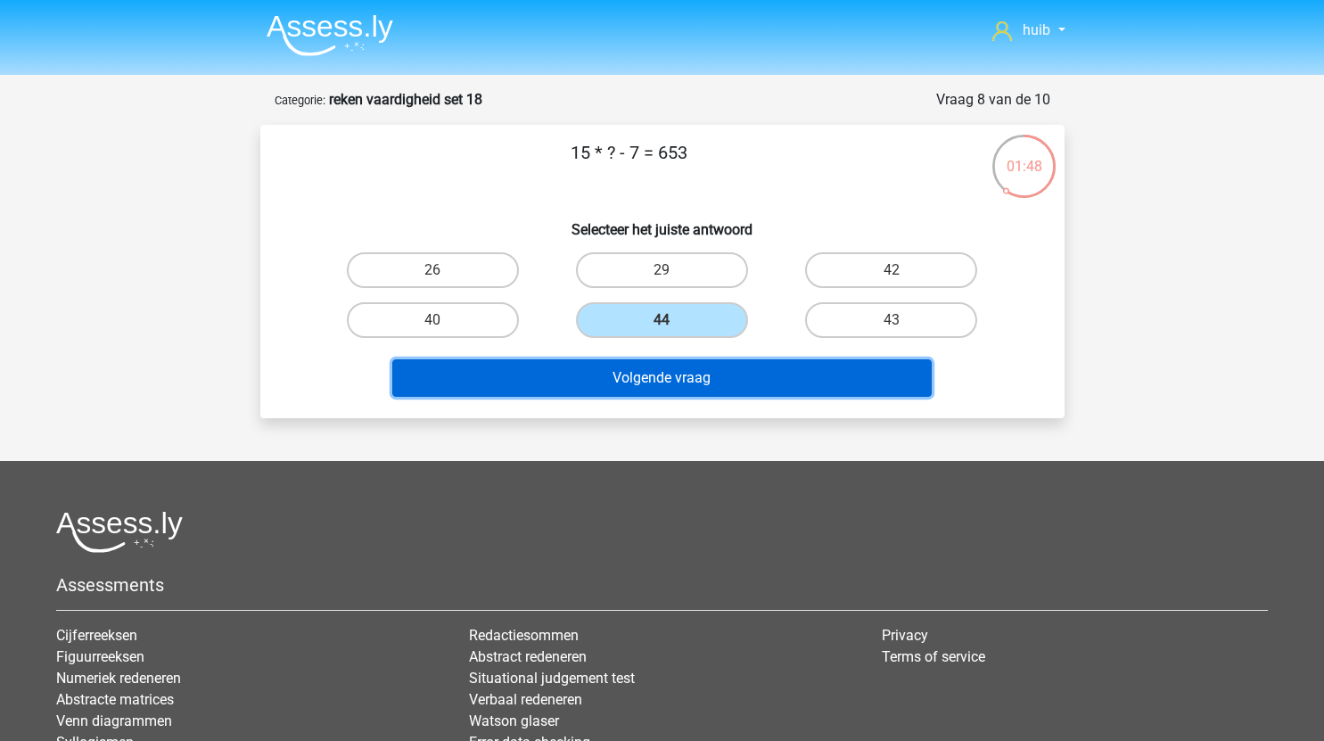
click at [673, 378] on button "Volgende vraag" at bounding box center [661, 377] width 539 height 37
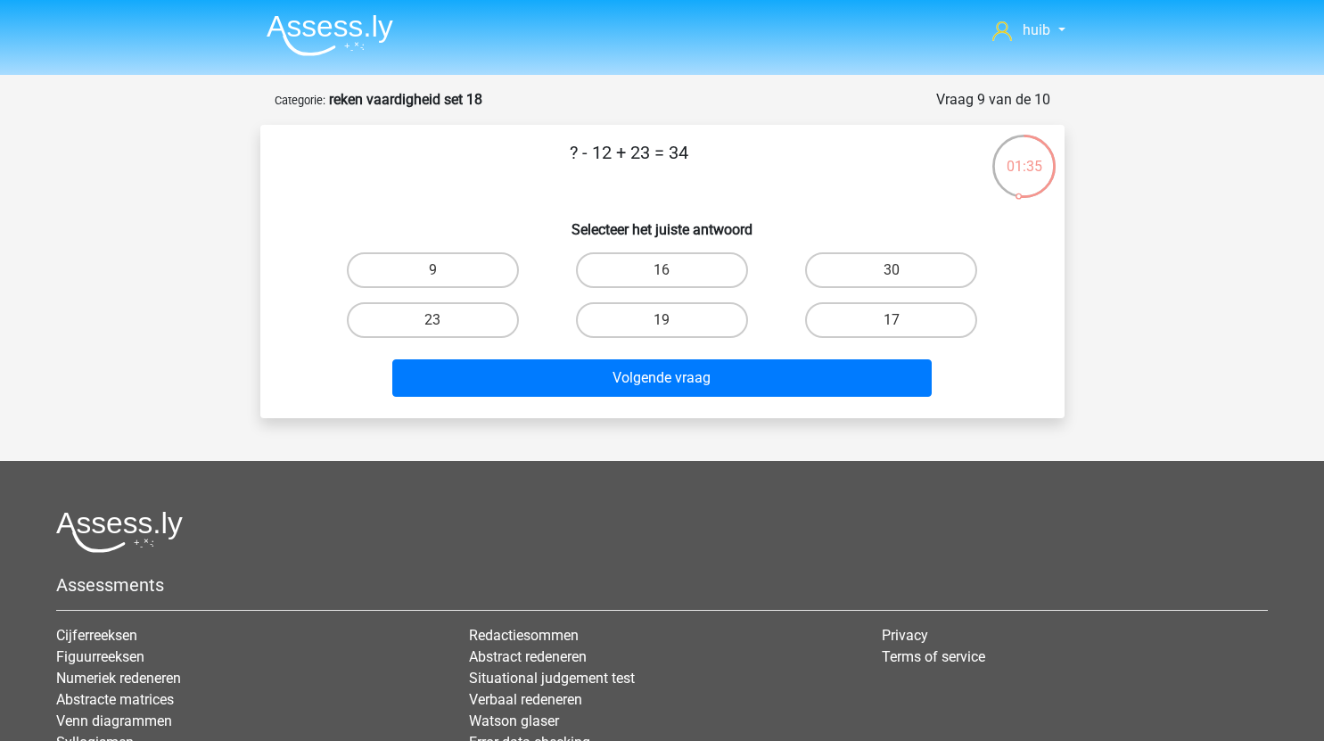
click at [439, 321] on input "23" at bounding box center [438, 326] width 12 height 12
radio input "true"
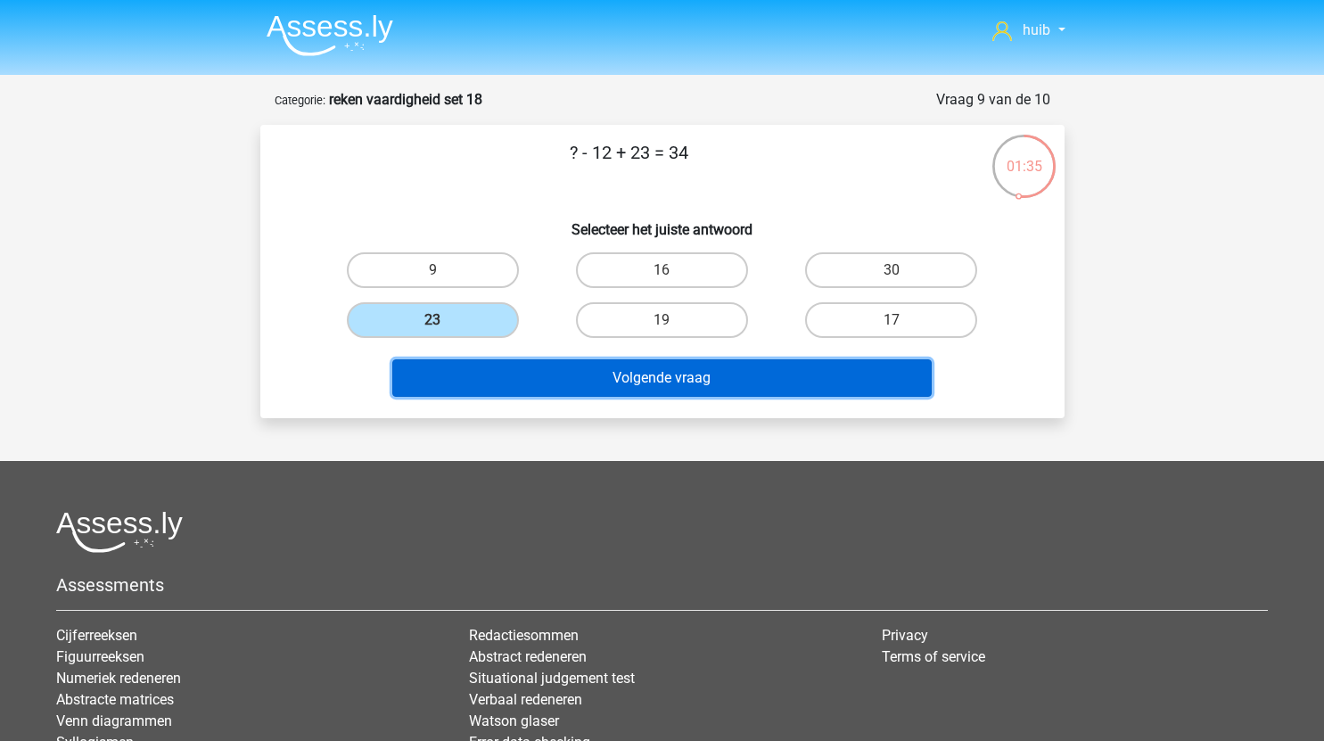
click at [534, 369] on button "Volgende vraag" at bounding box center [661, 377] width 539 height 37
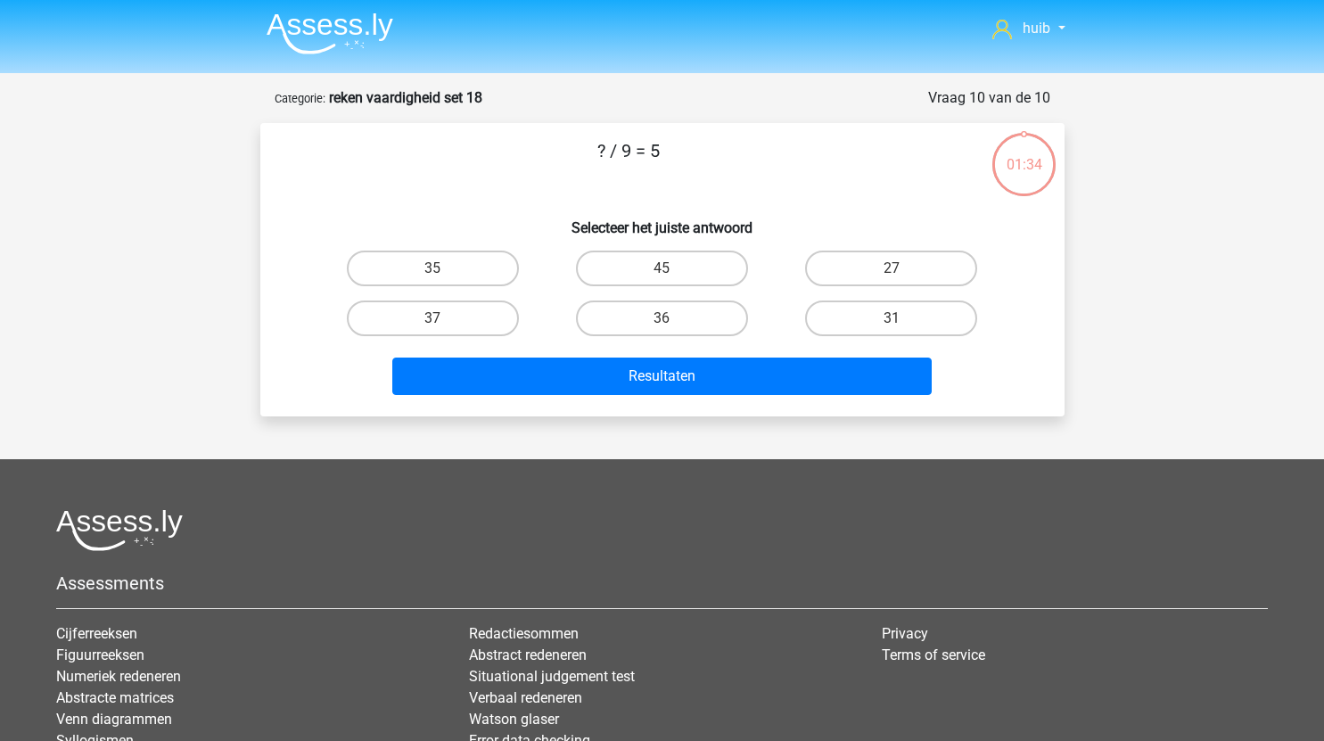
scroll to position [1, 0]
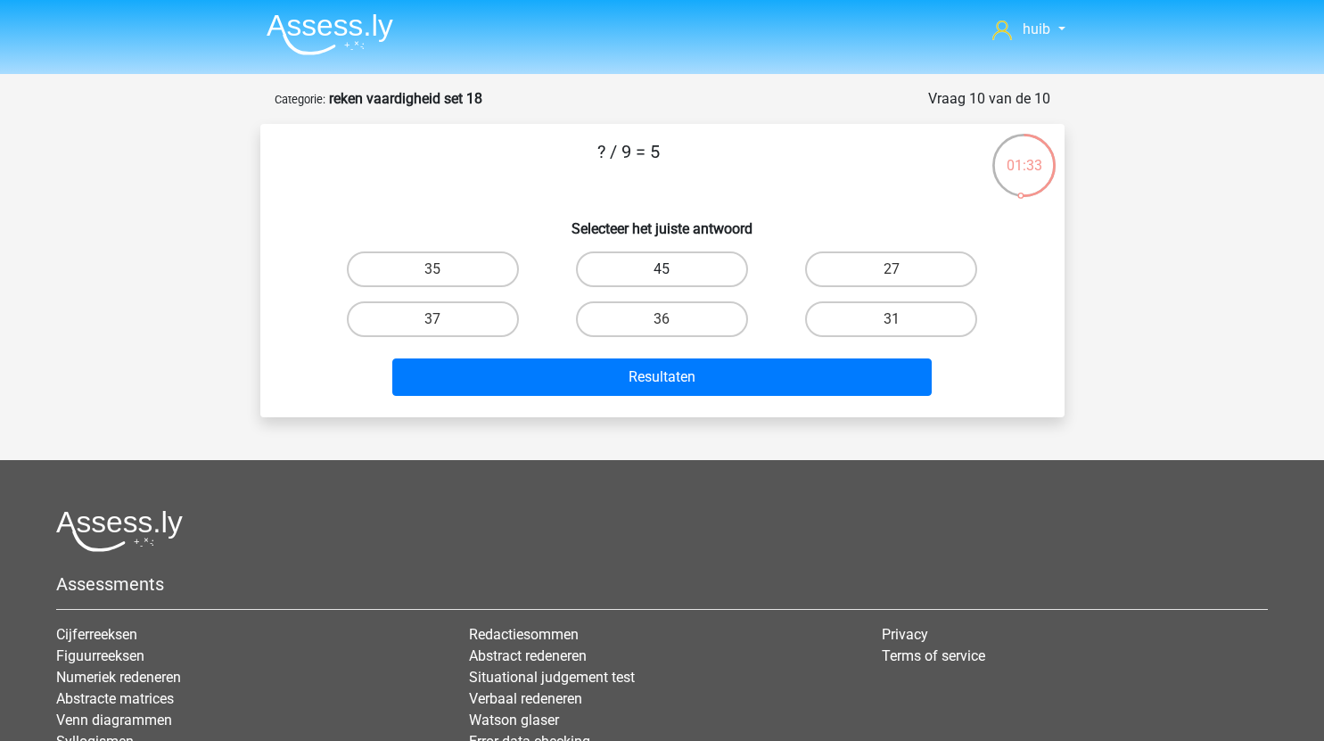
click at [685, 283] on label "45" at bounding box center [662, 269] width 172 height 36
click at [673, 281] on input "45" at bounding box center [667, 275] width 12 height 12
radio input "true"
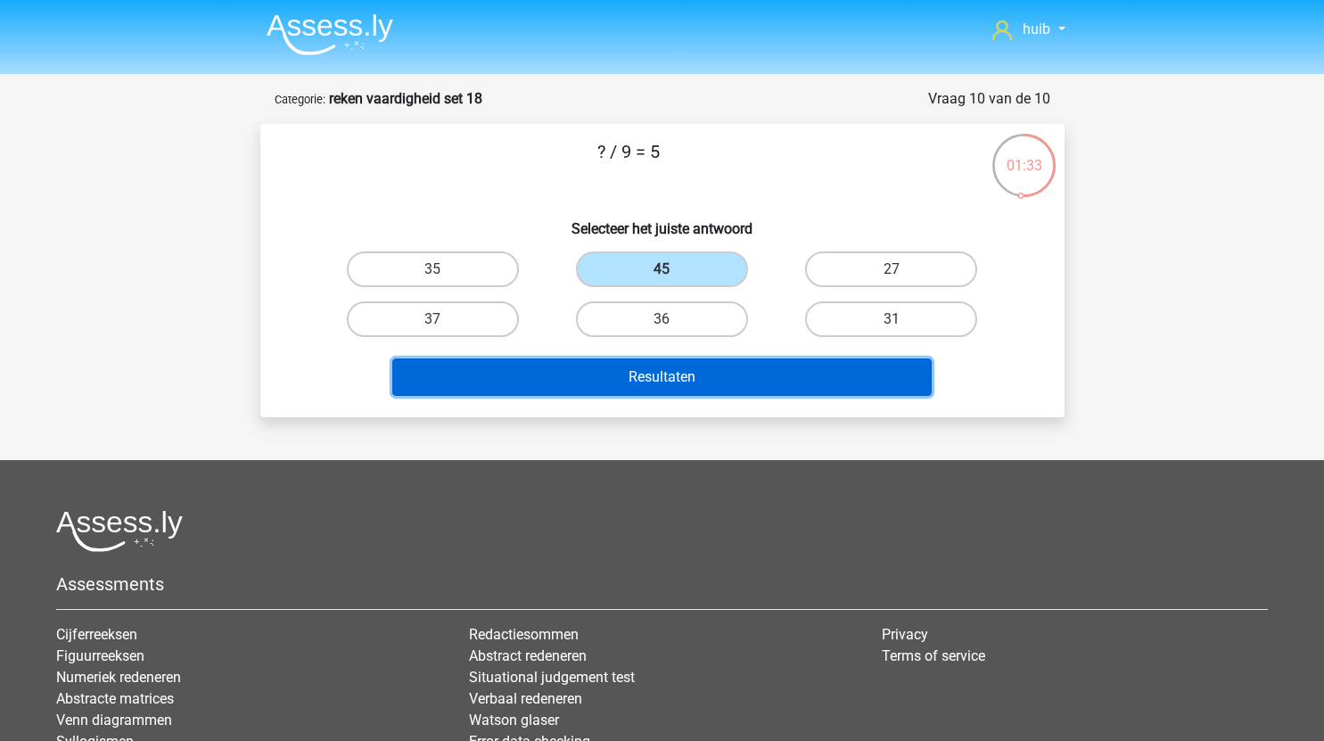
click at [693, 392] on button "Resultaten" at bounding box center [661, 376] width 539 height 37
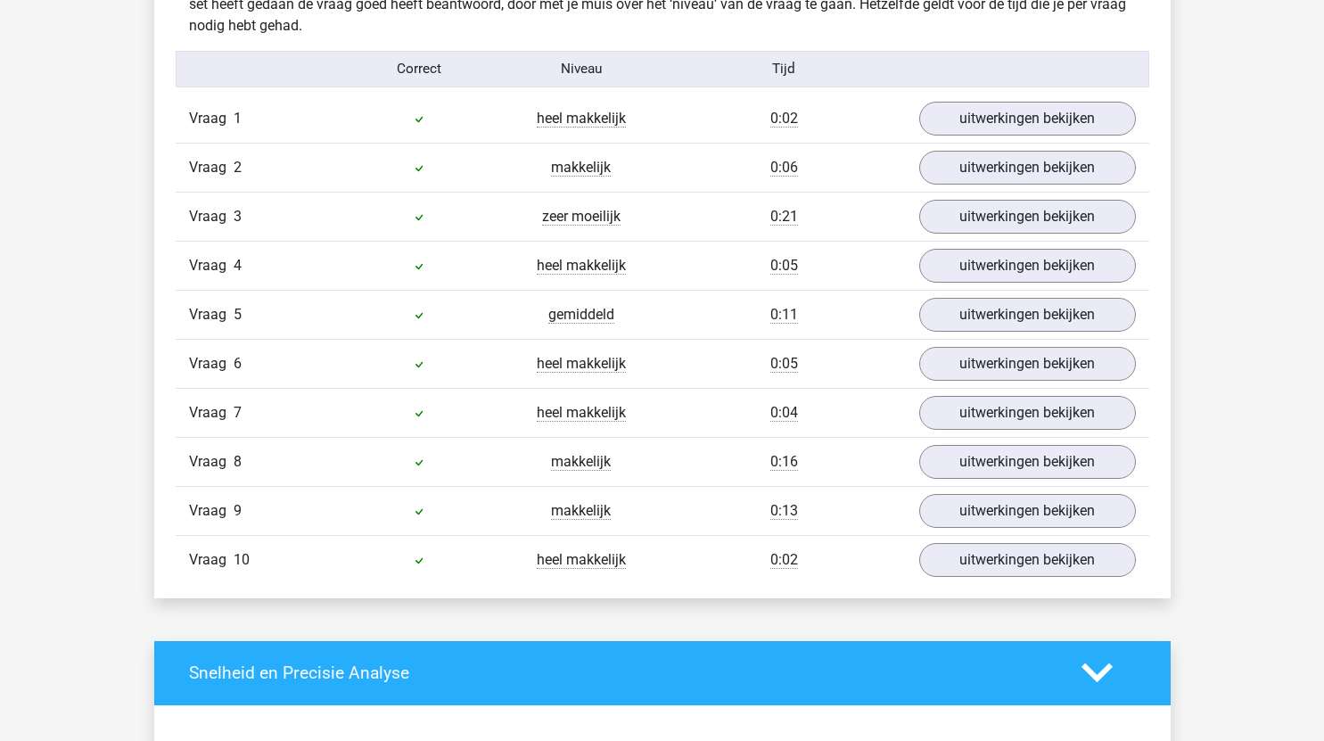
scroll to position [1137, 0]
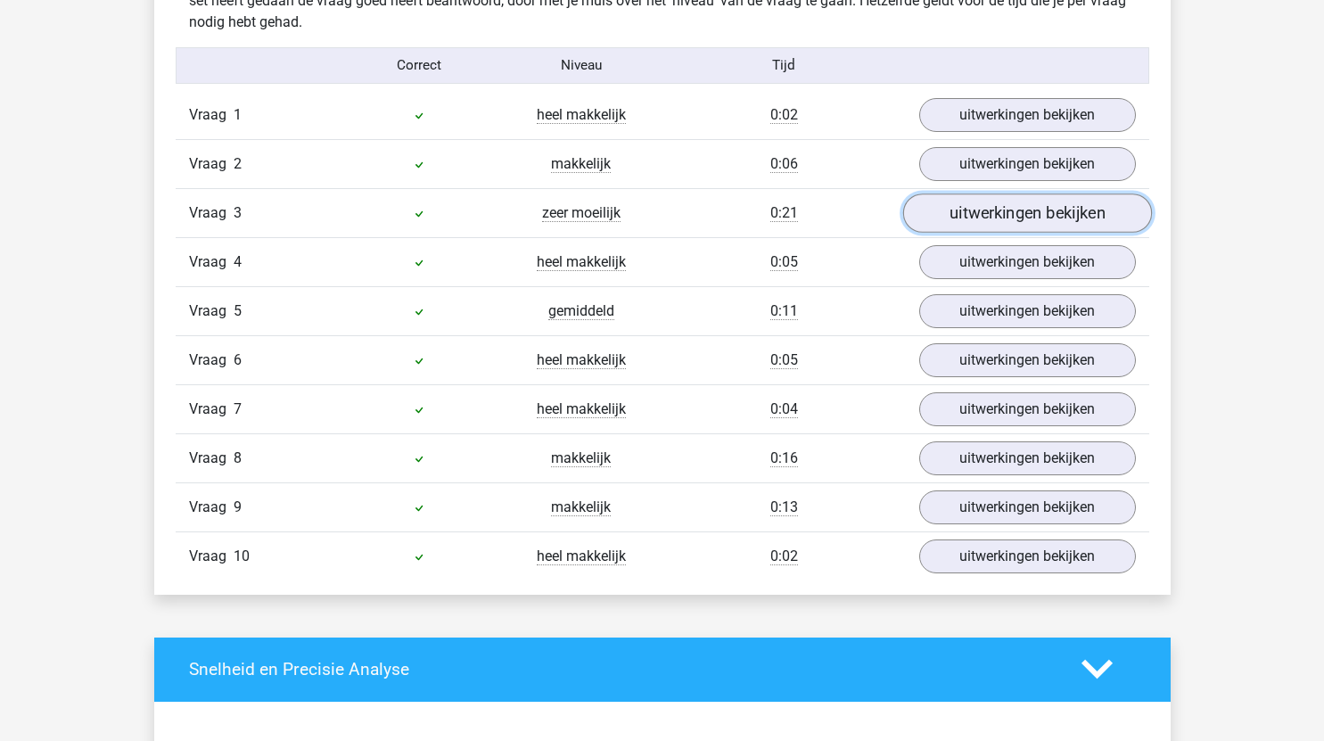
click at [973, 207] on link "uitwerkingen bekijken" at bounding box center [1026, 212] width 249 height 39
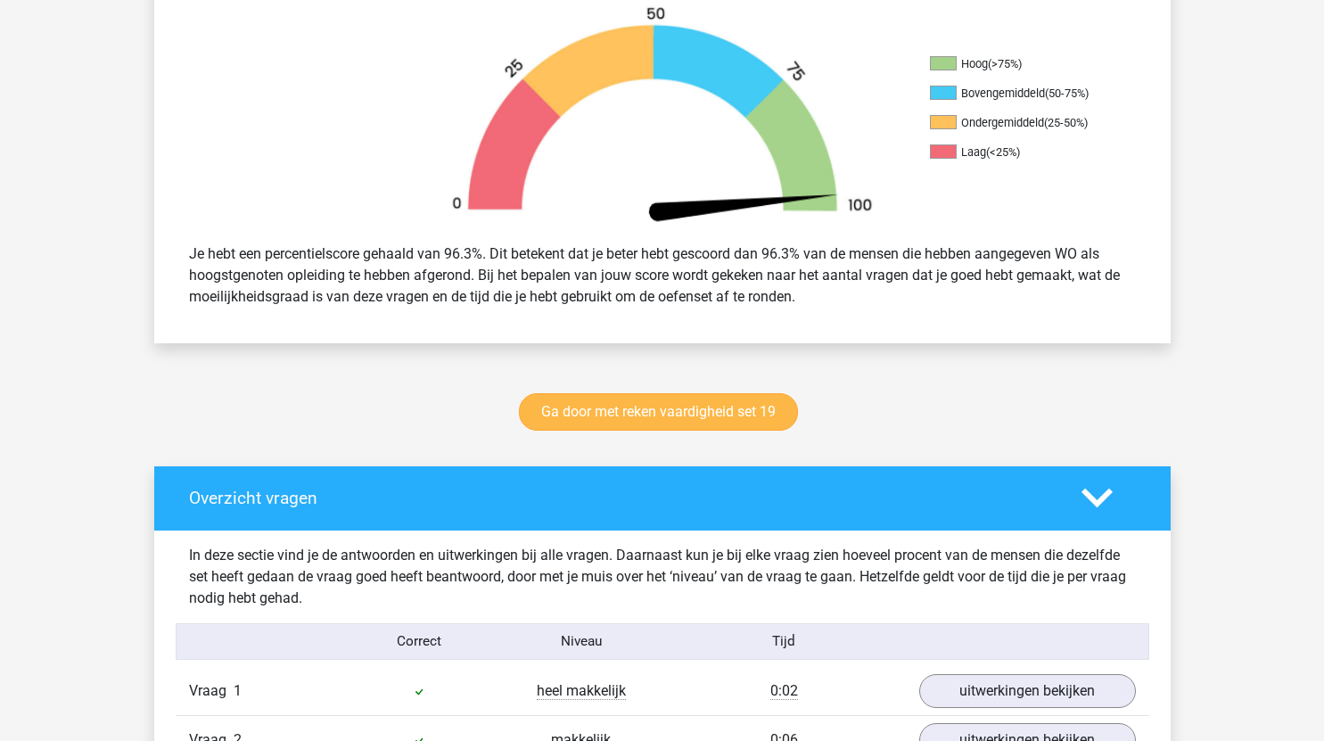
scroll to position [562, 0]
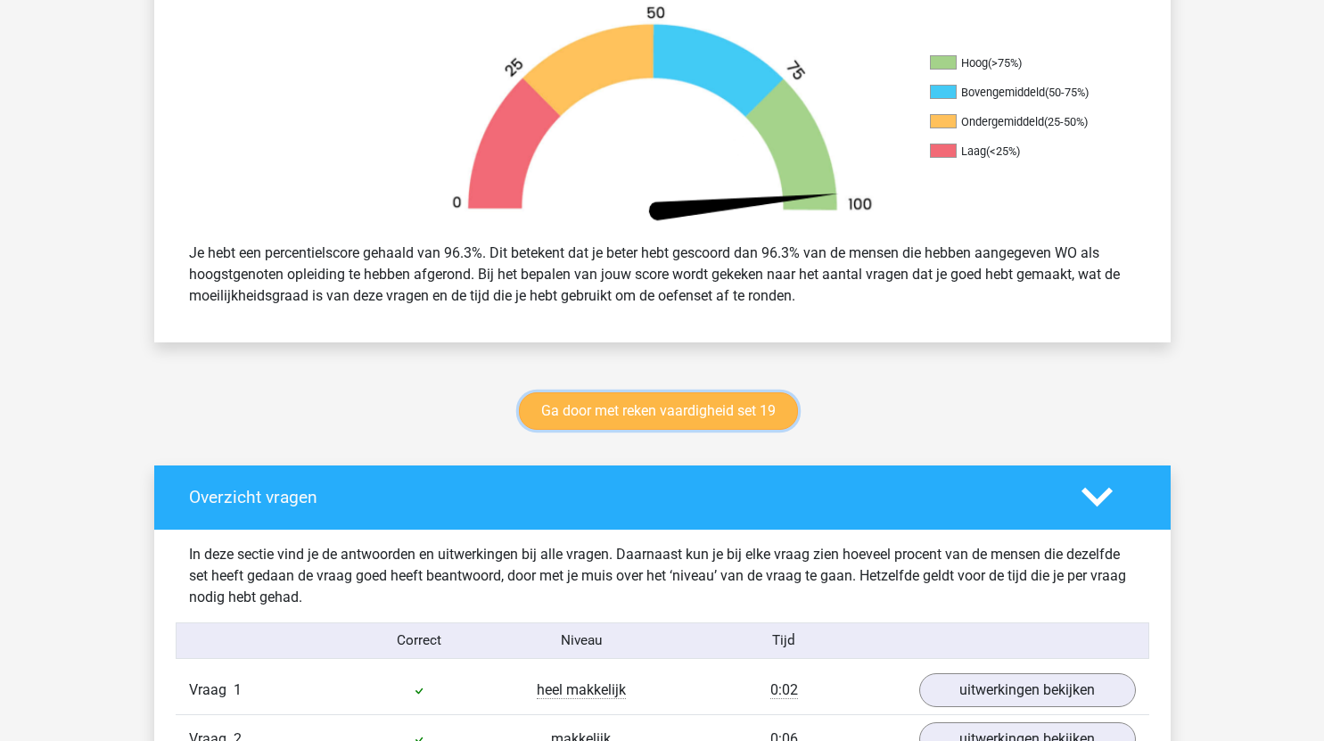
click at [703, 413] on link "Ga door met reken vaardigheid set 19" at bounding box center [658, 410] width 279 height 37
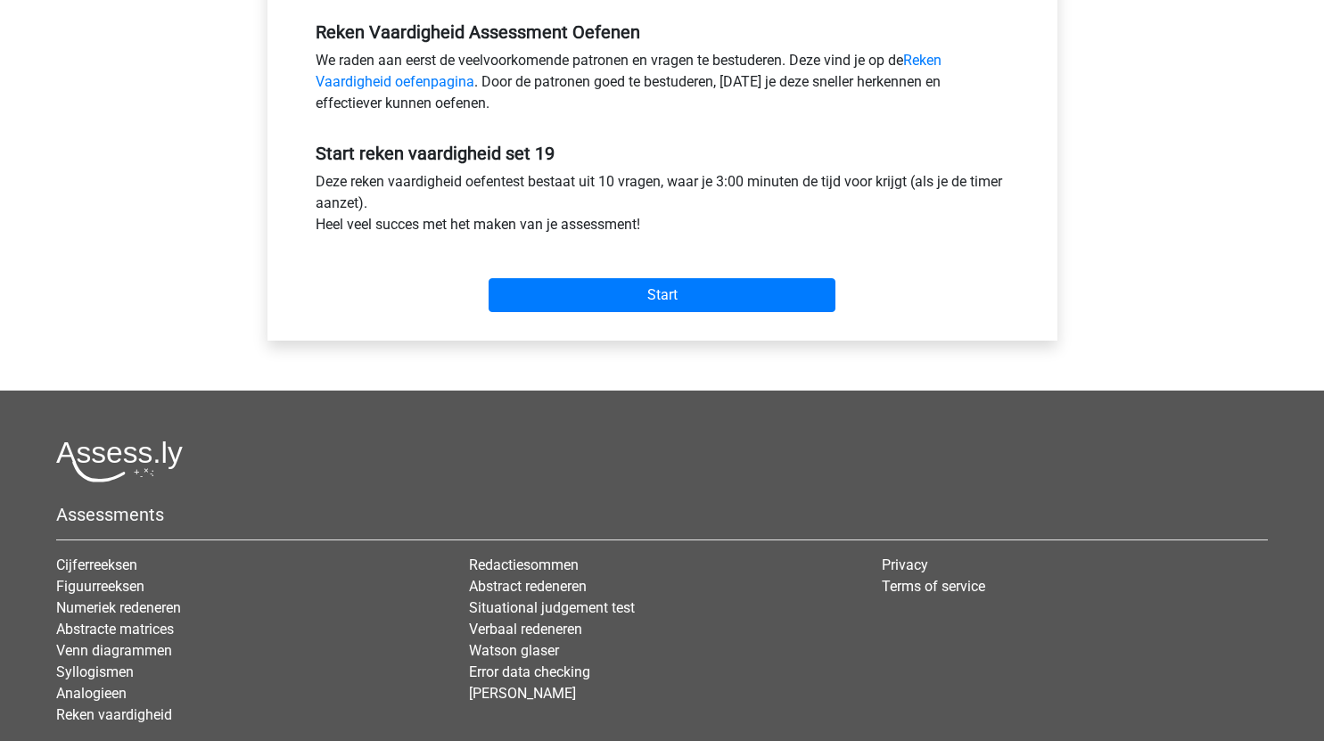
scroll to position [548, 0]
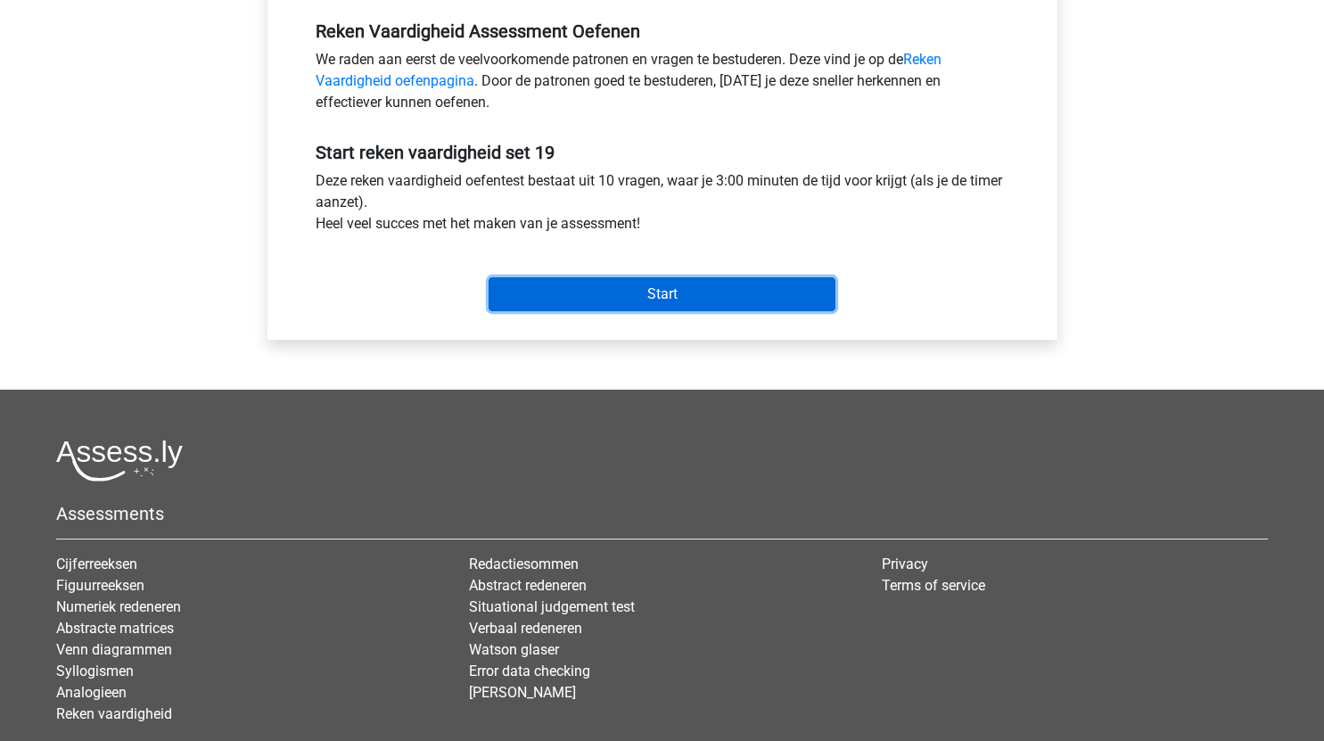
click at [690, 299] on input "Start" at bounding box center [661, 294] width 347 height 34
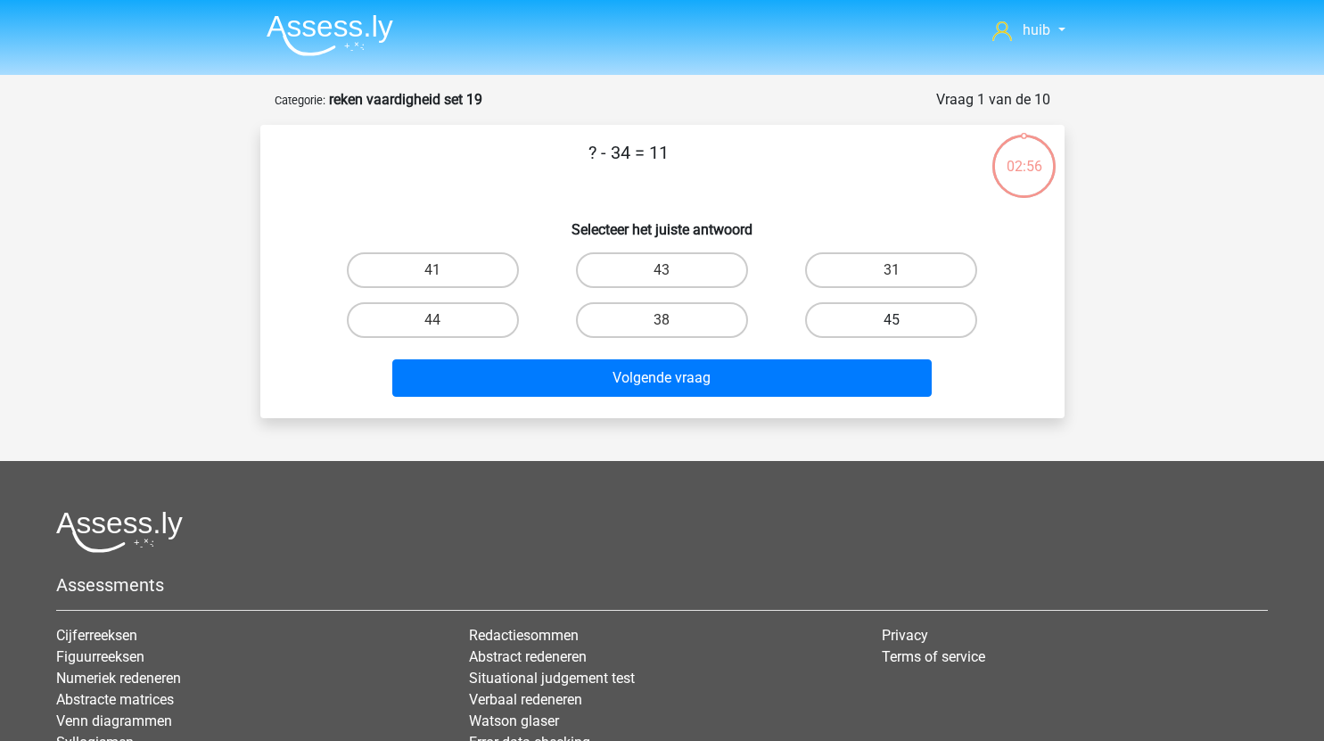
click at [875, 321] on label "45" at bounding box center [891, 320] width 172 height 36
click at [891, 321] on input "45" at bounding box center [897, 326] width 12 height 12
radio input "true"
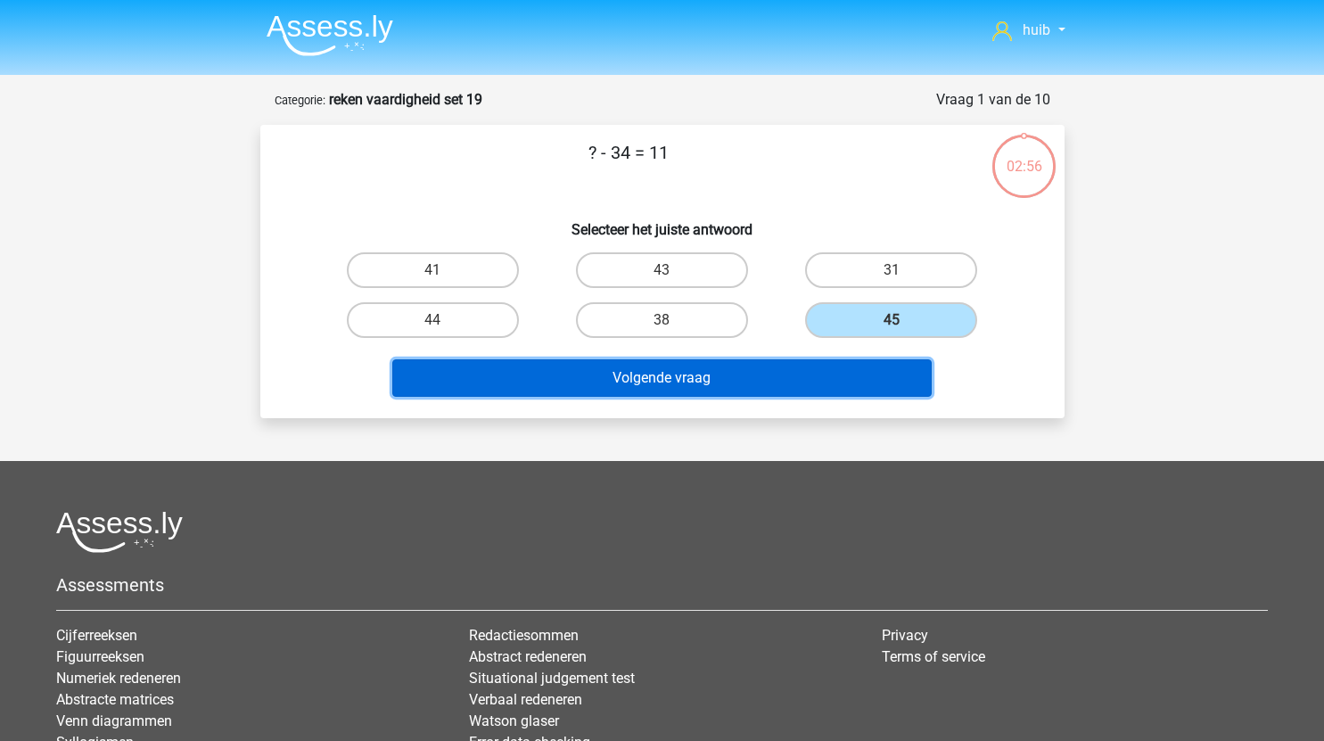
click at [784, 382] on button "Volgende vraag" at bounding box center [661, 377] width 539 height 37
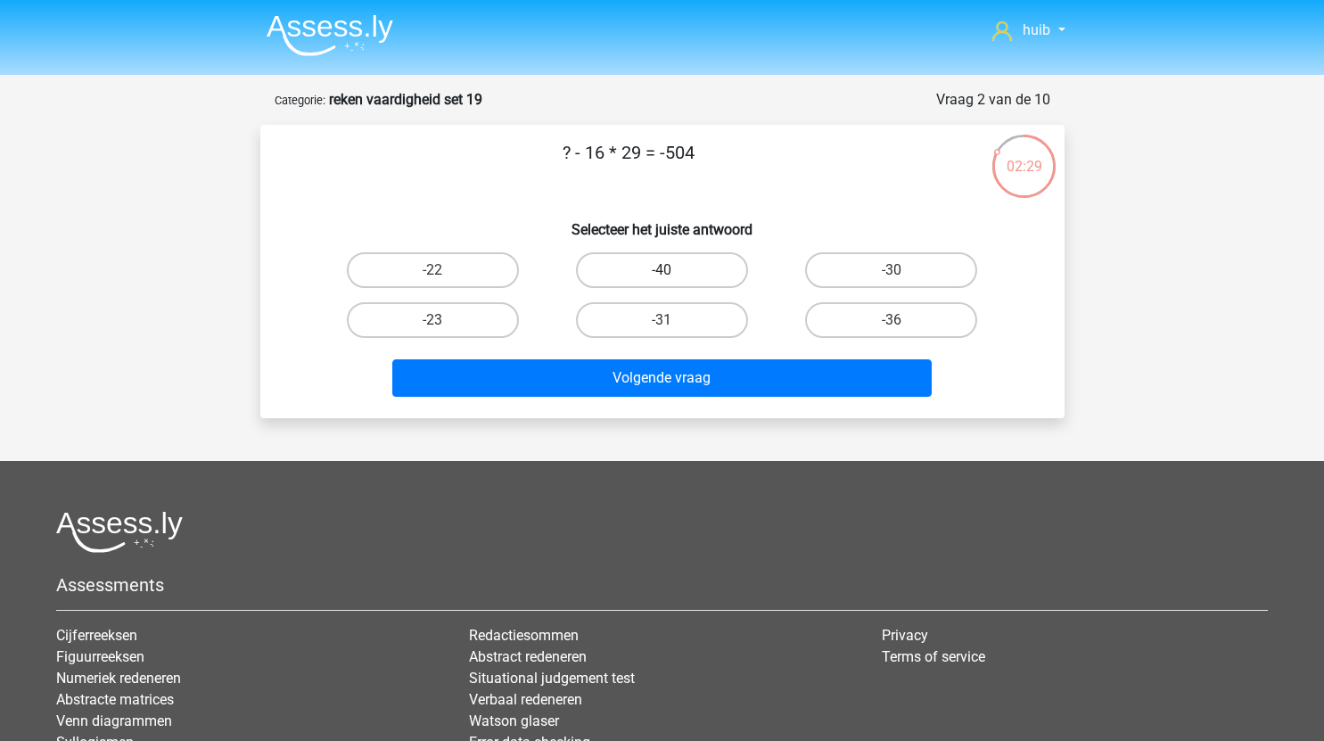
click at [706, 267] on label "-40" at bounding box center [662, 270] width 172 height 36
click at [673, 270] on input "-40" at bounding box center [667, 276] width 12 height 12
radio input "true"
click at [894, 267] on label "-30" at bounding box center [891, 270] width 172 height 36
click at [894, 270] on input "-30" at bounding box center [897, 276] width 12 height 12
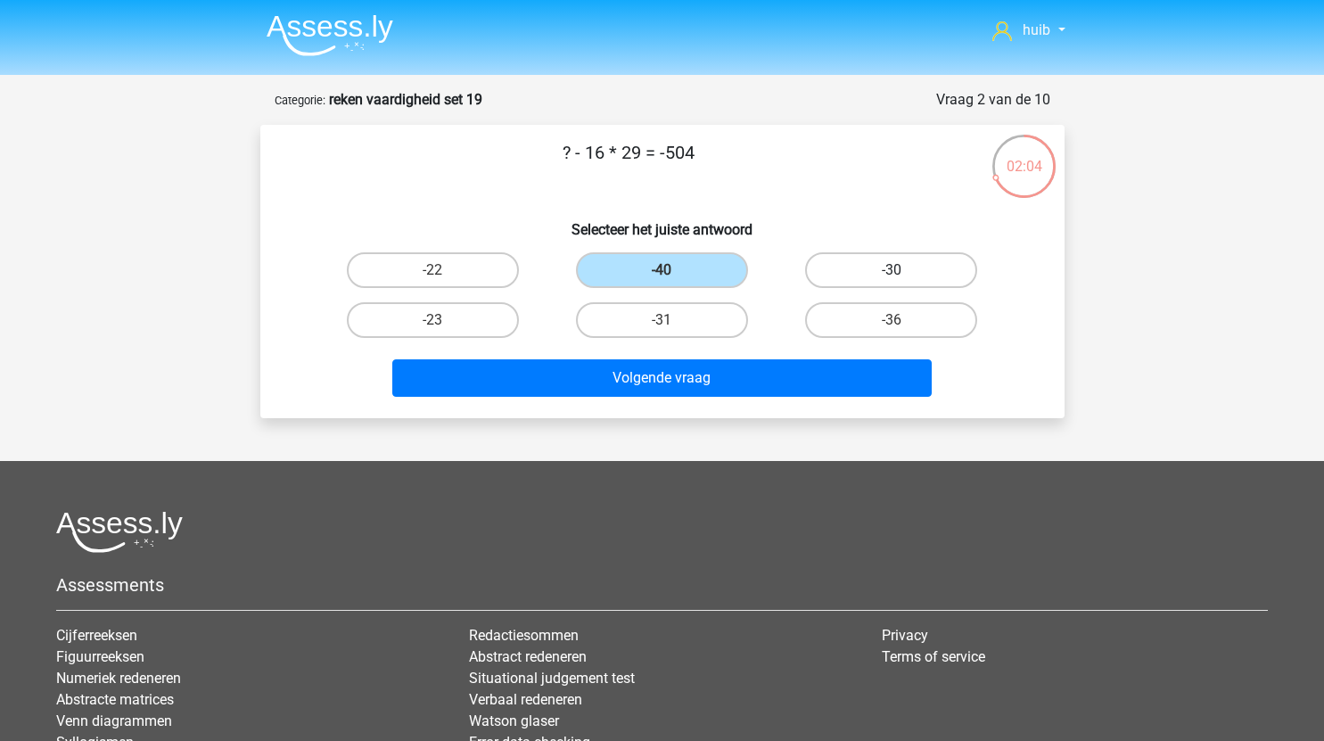
radio input "true"
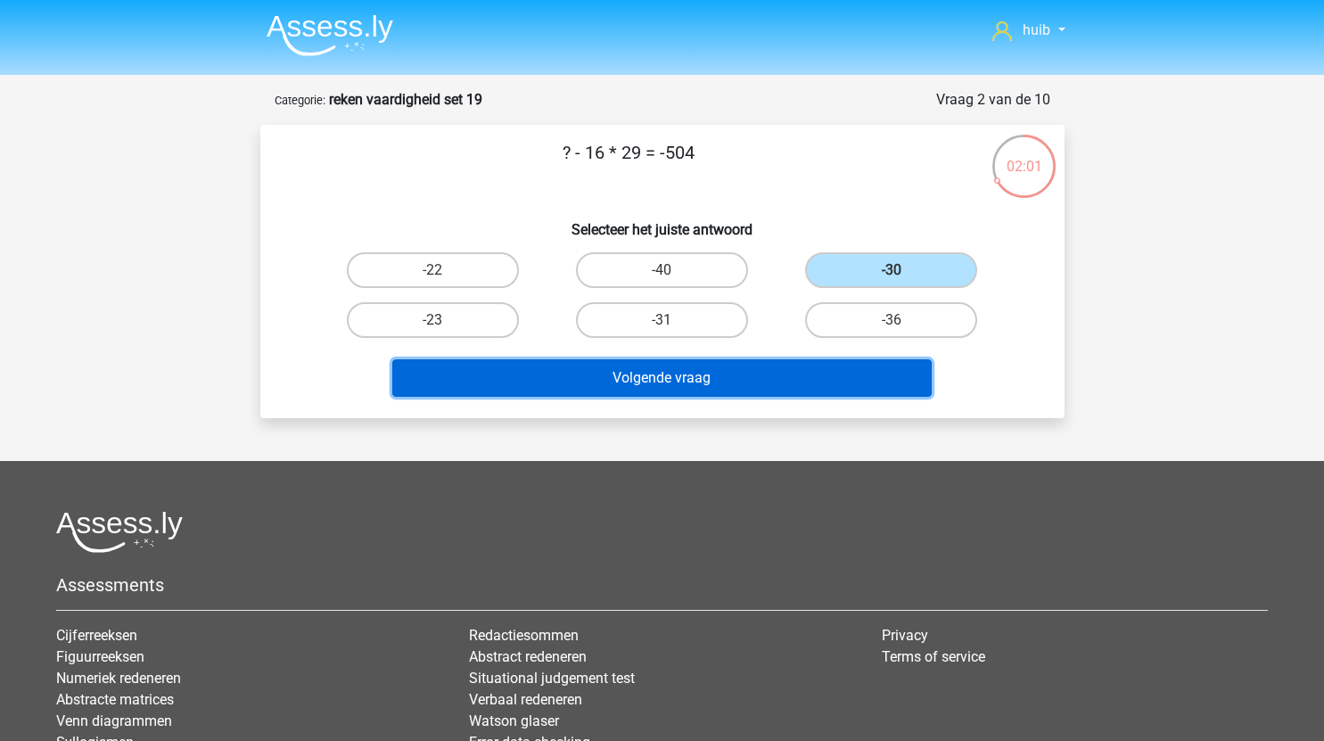
click at [758, 386] on button "Volgende vraag" at bounding box center [661, 377] width 539 height 37
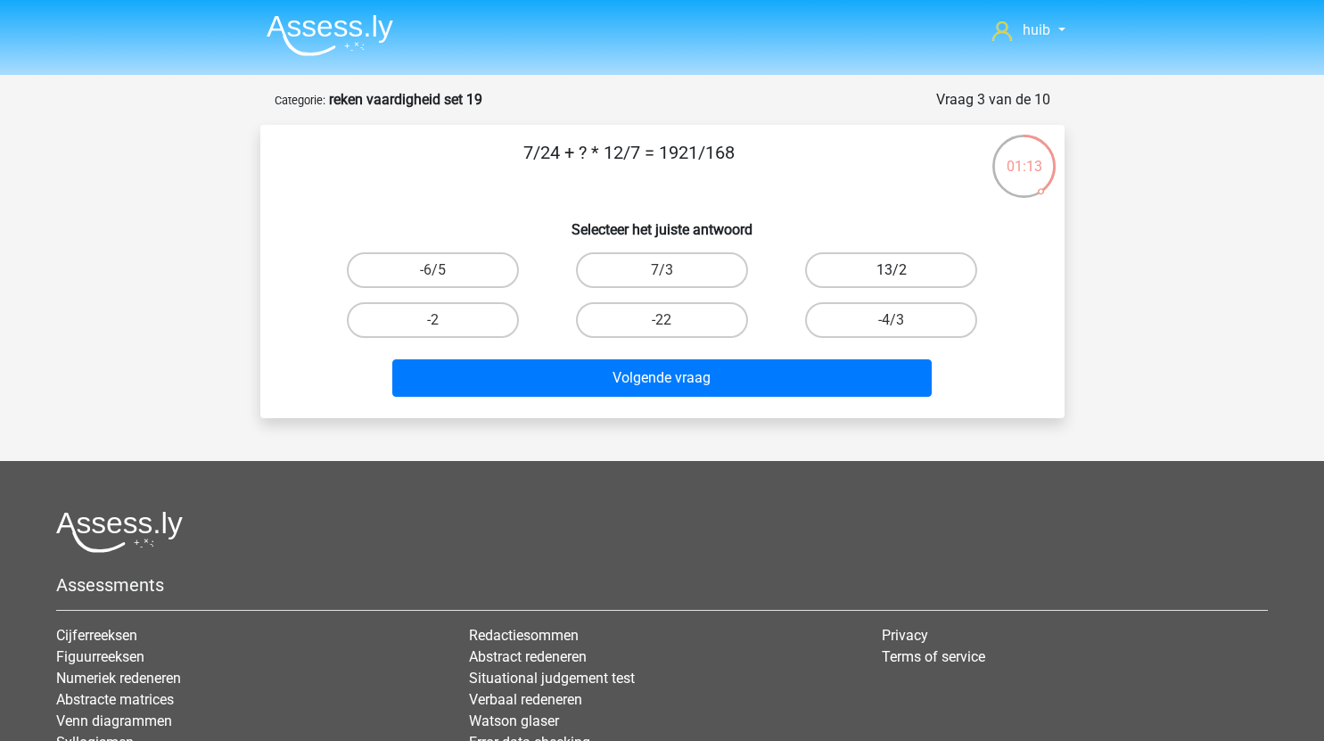
click at [902, 268] on label "13/2" at bounding box center [891, 270] width 172 height 36
click at [902, 270] on input "13/2" at bounding box center [897, 276] width 12 height 12
radio input "true"
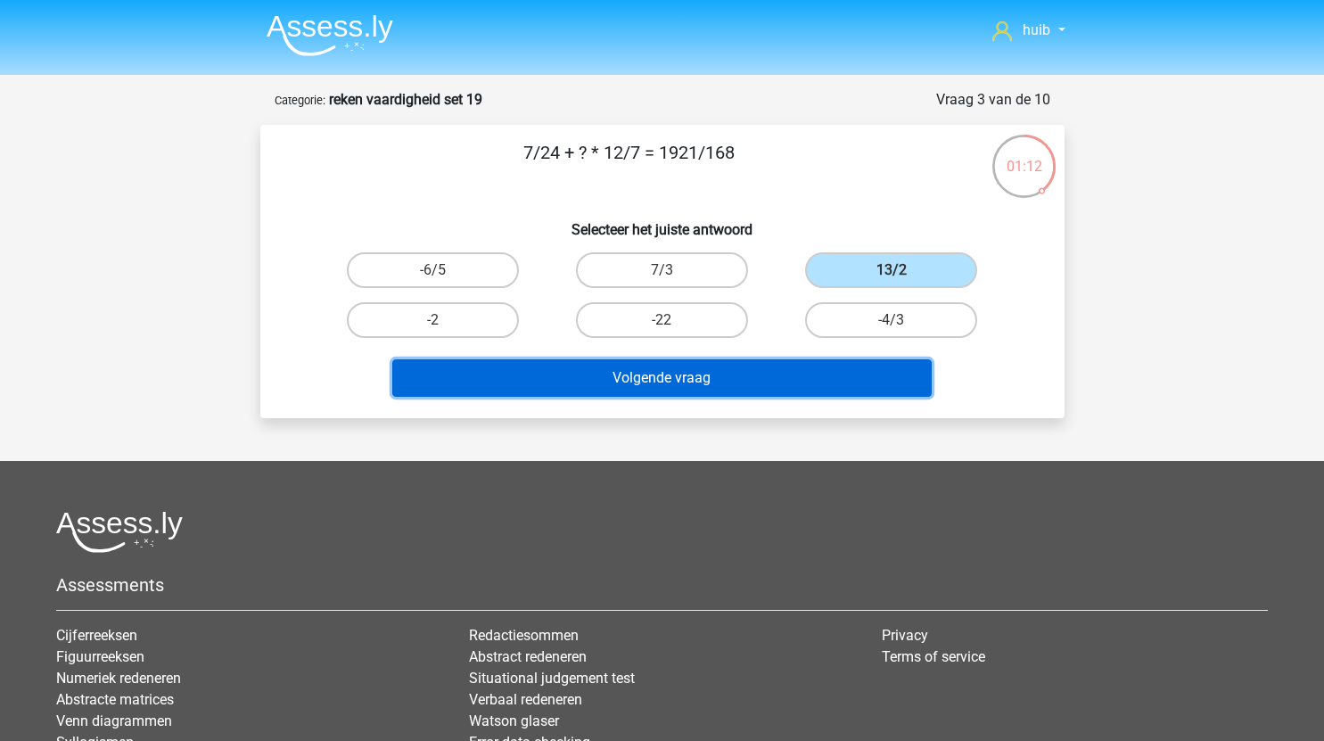
click at [759, 382] on button "Volgende vraag" at bounding box center [661, 377] width 539 height 37
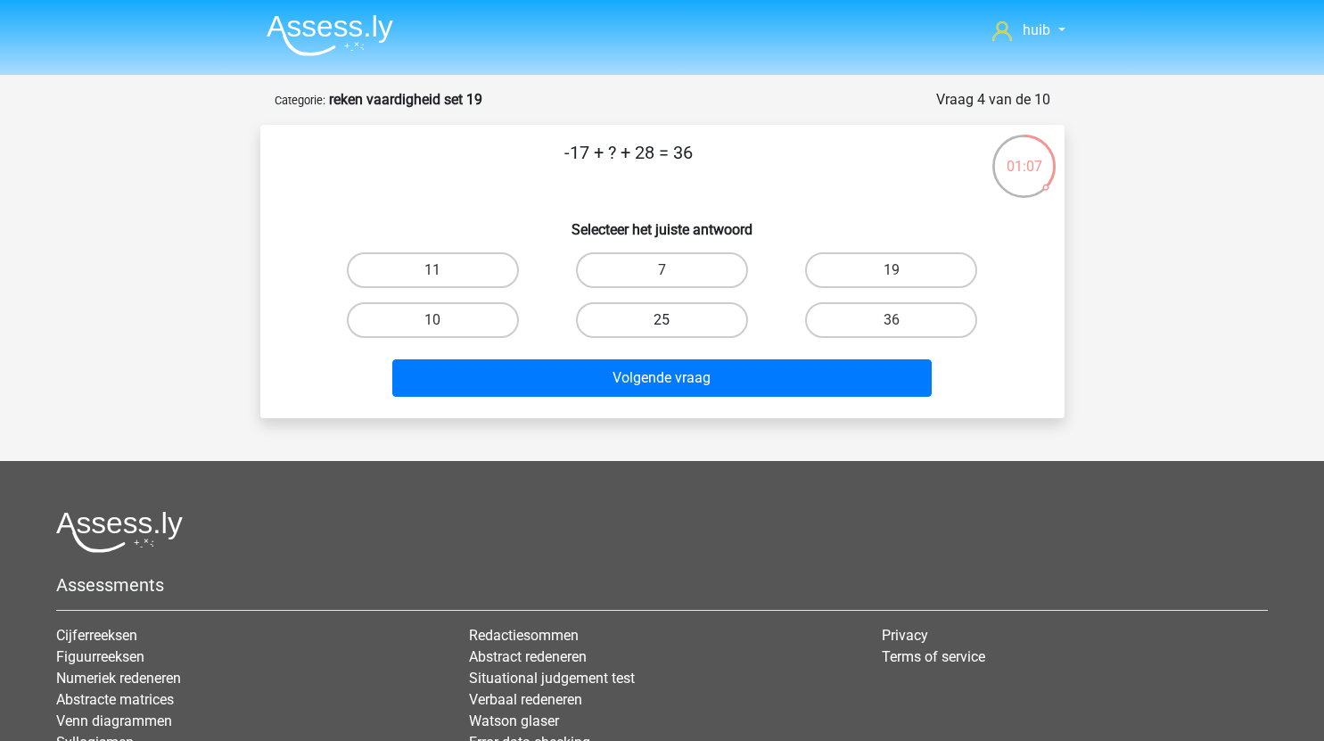
click at [677, 320] on label "25" at bounding box center [662, 320] width 172 height 36
click at [673, 320] on input "25" at bounding box center [667, 326] width 12 height 12
radio input "true"
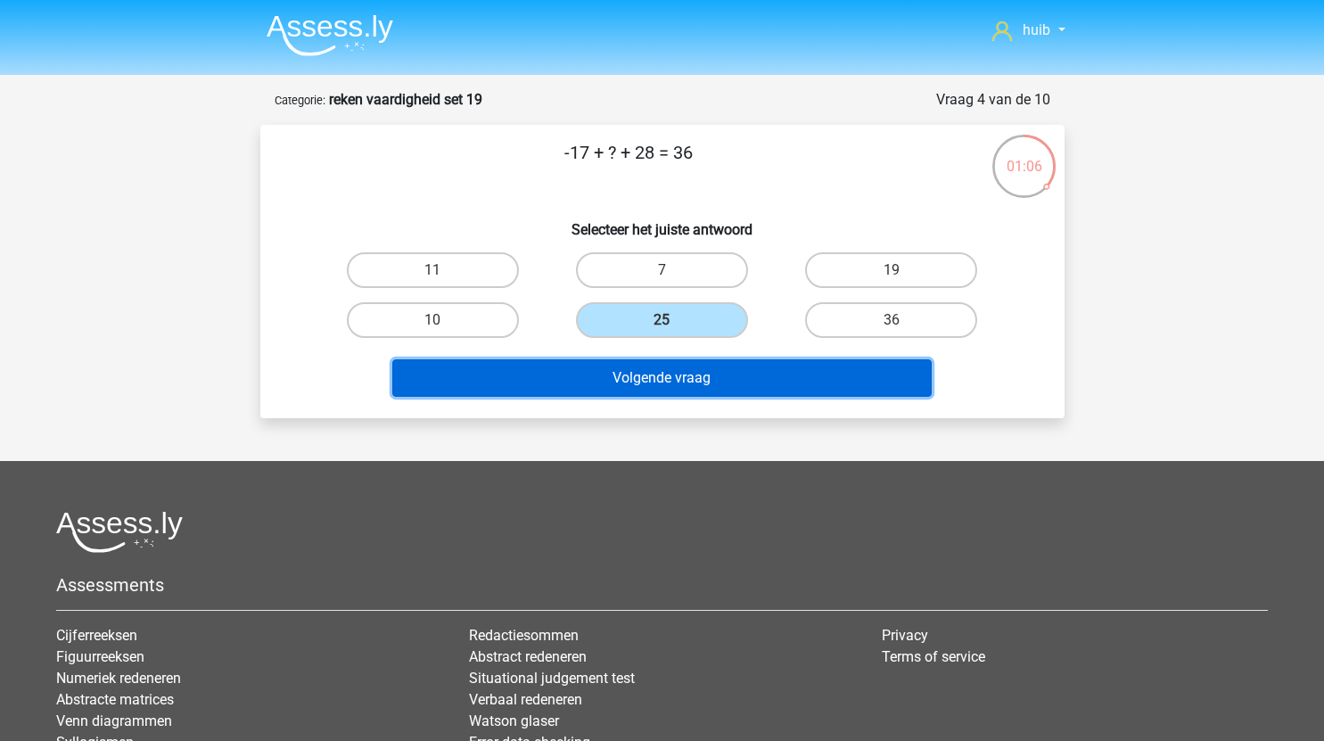
click at [694, 383] on button "Volgende vraag" at bounding box center [661, 377] width 539 height 37
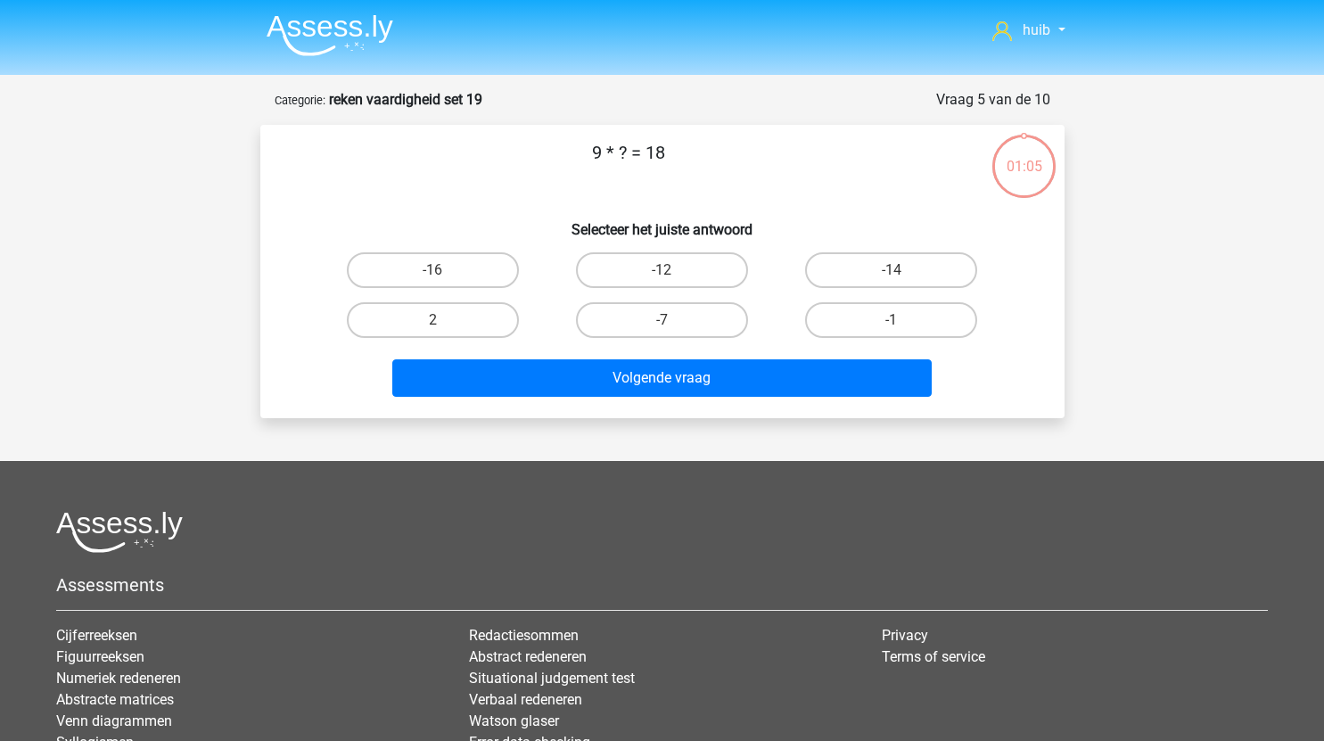
scroll to position [89, 0]
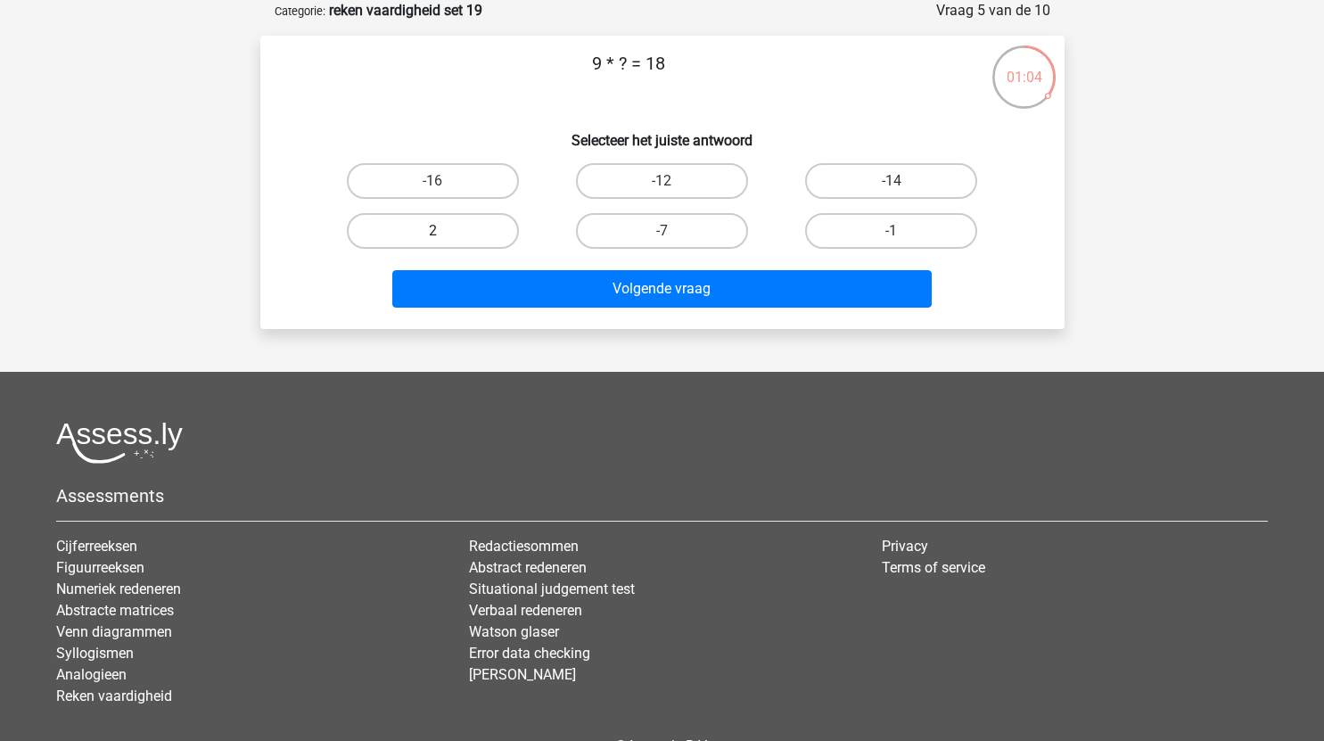
click at [455, 226] on label "2" at bounding box center [433, 231] width 172 height 36
click at [444, 231] on input "2" at bounding box center [438, 237] width 12 height 12
radio input "true"
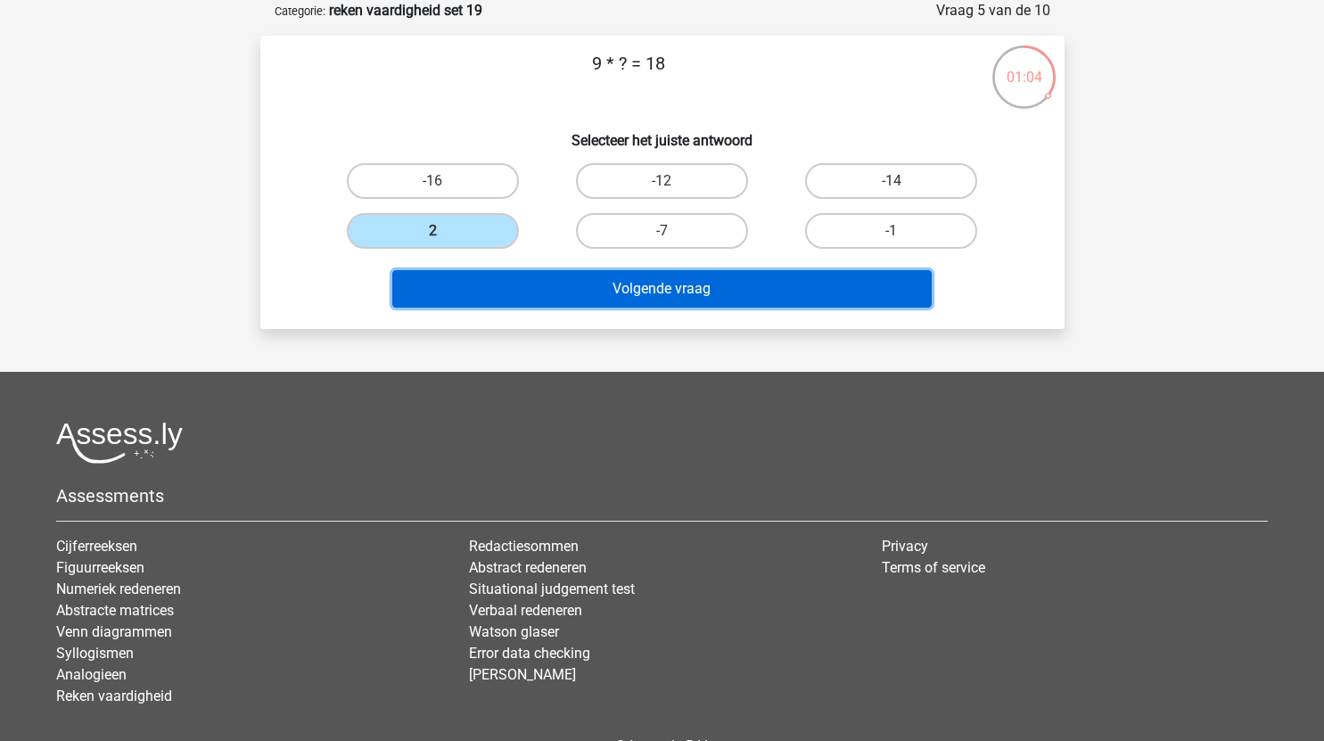
click at [560, 290] on button "Volgende vraag" at bounding box center [661, 288] width 539 height 37
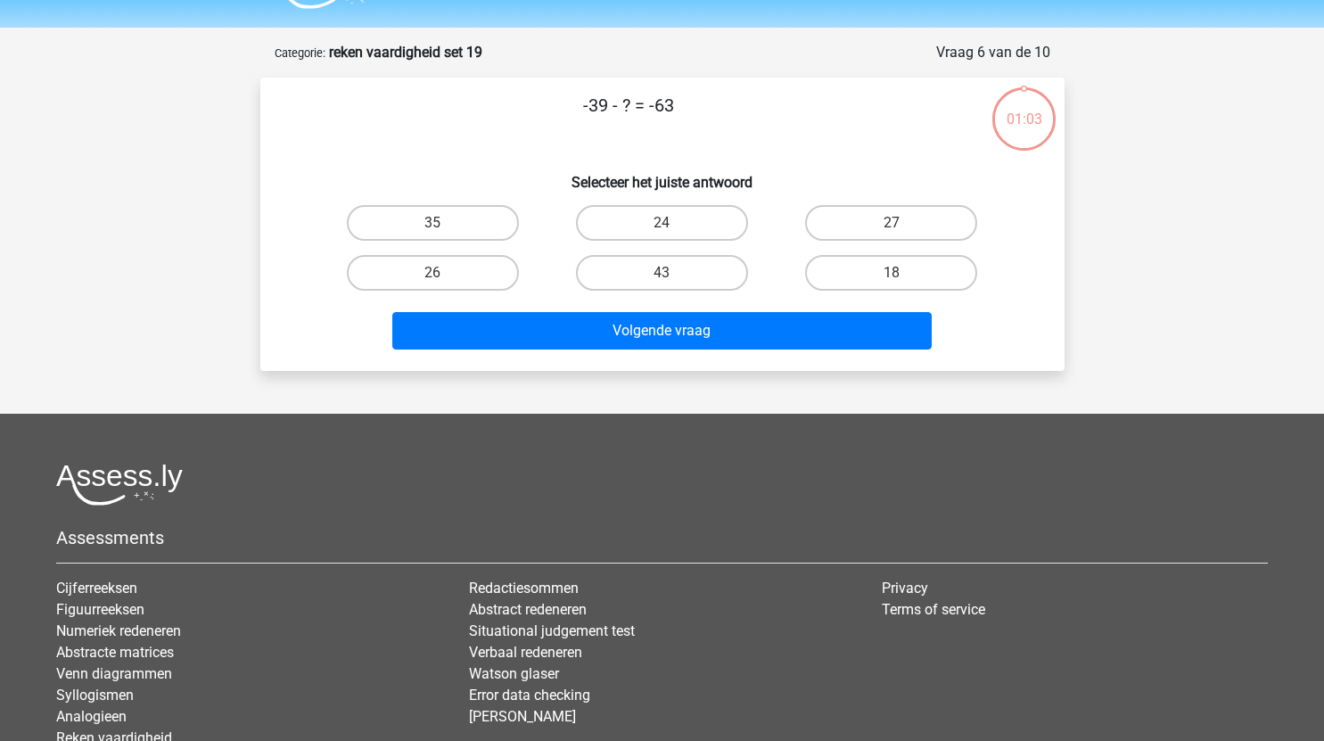
scroll to position [43, 0]
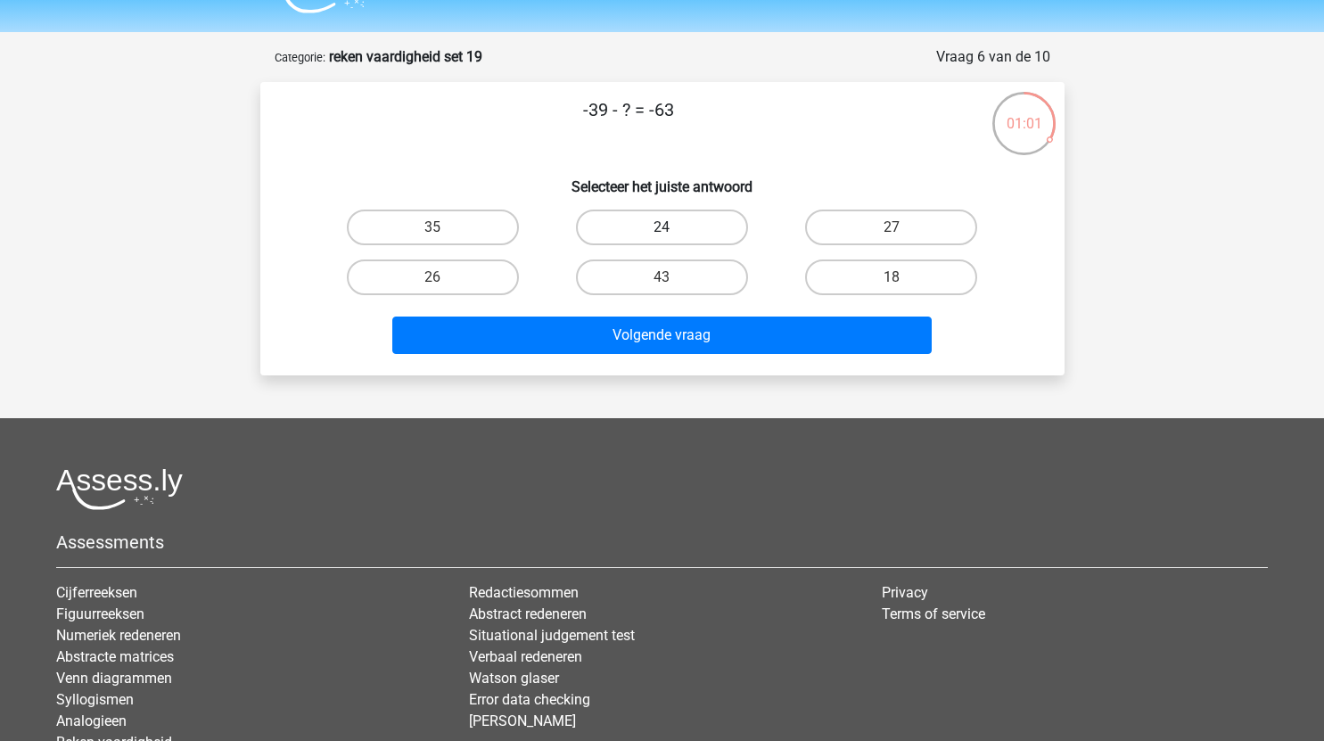
click at [694, 227] on label "24" at bounding box center [662, 227] width 172 height 36
click at [673, 227] on input "24" at bounding box center [667, 233] width 12 height 12
radio input "true"
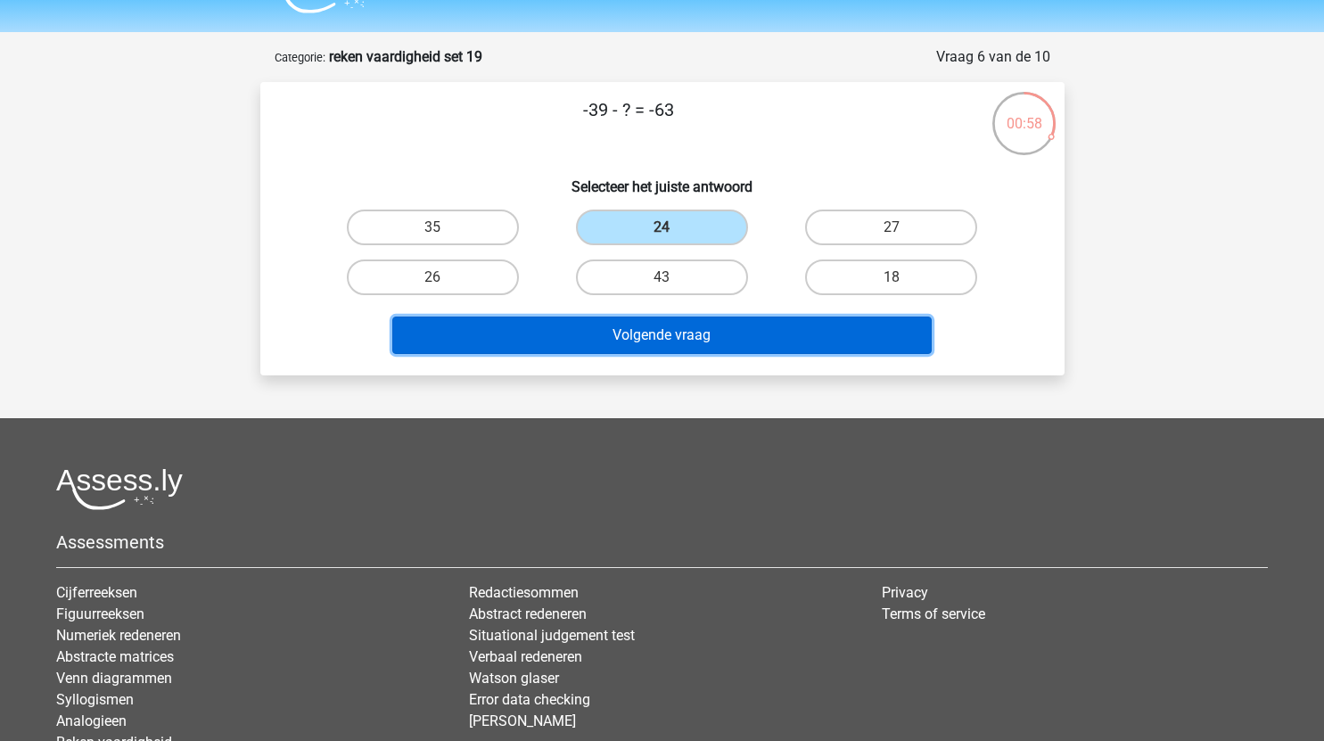
click at [690, 340] on button "Volgende vraag" at bounding box center [661, 334] width 539 height 37
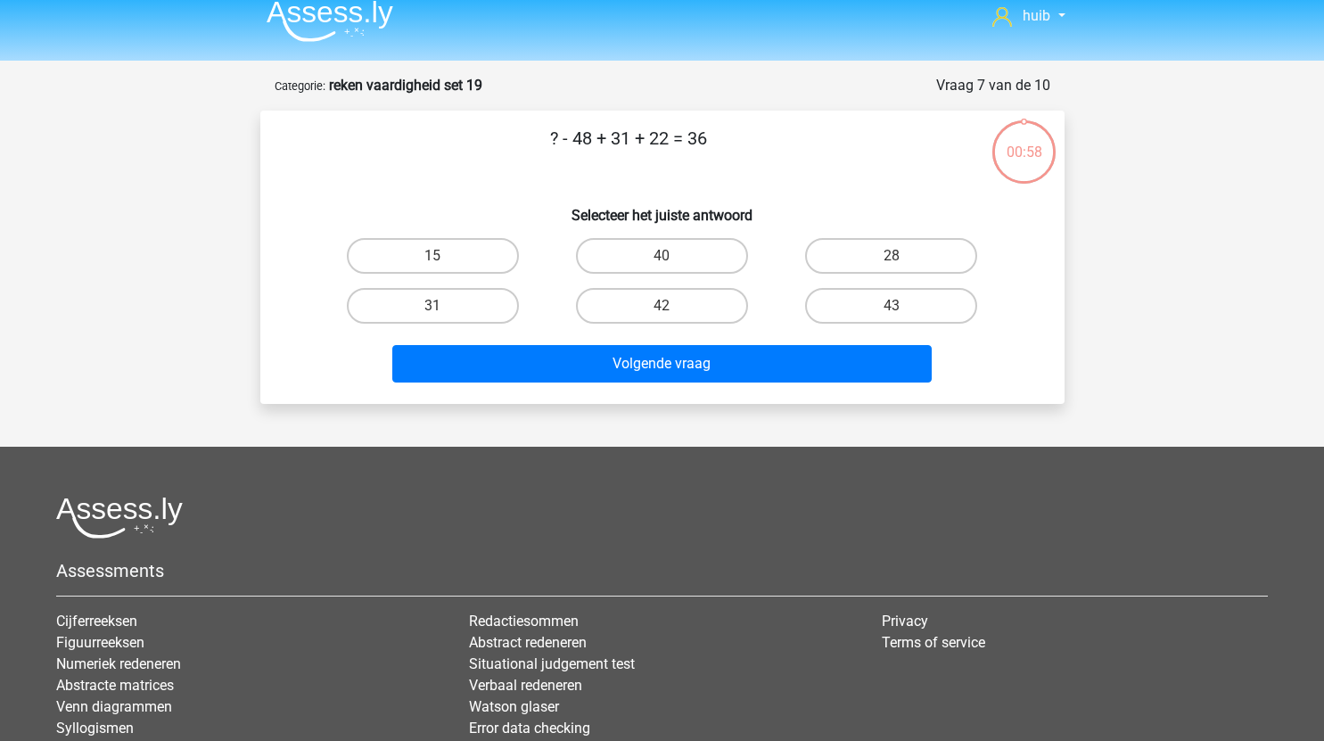
scroll to position [10, 0]
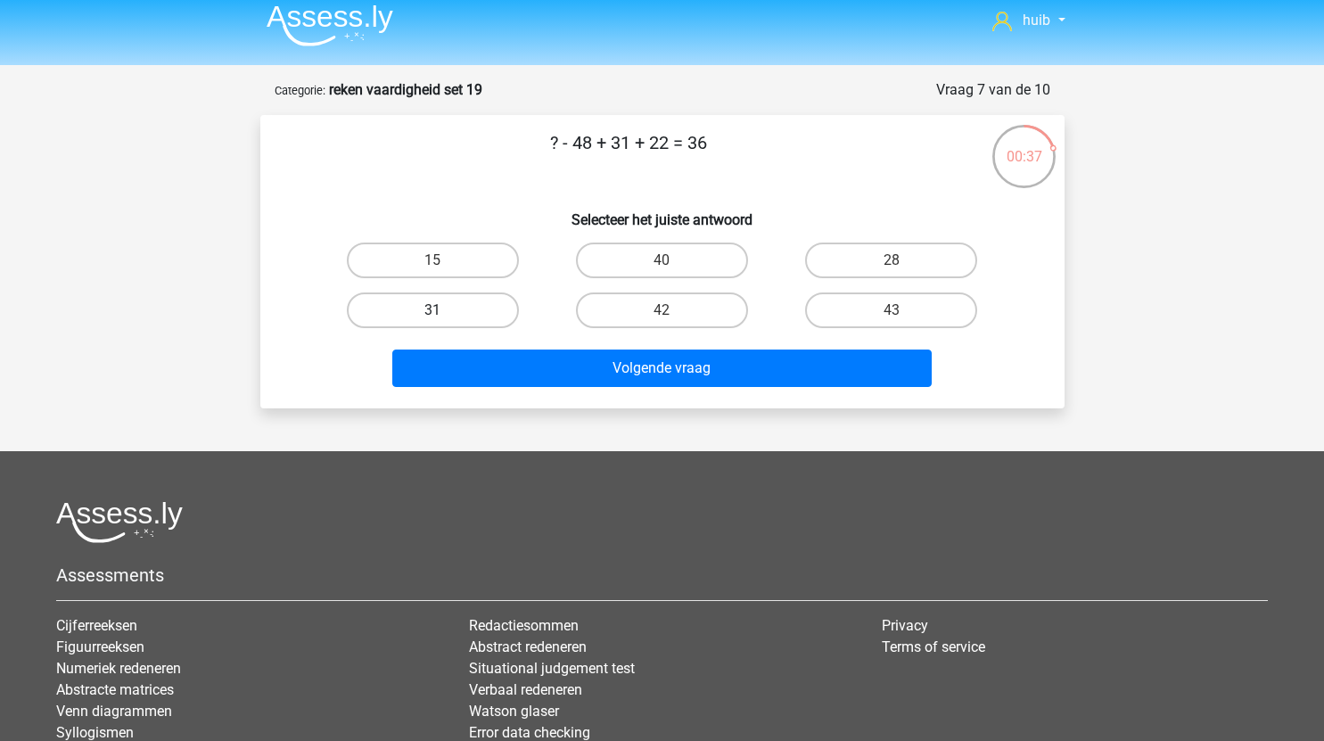
click at [467, 301] on label "31" at bounding box center [433, 310] width 172 height 36
click at [444, 310] on input "31" at bounding box center [438, 316] width 12 height 12
radio input "true"
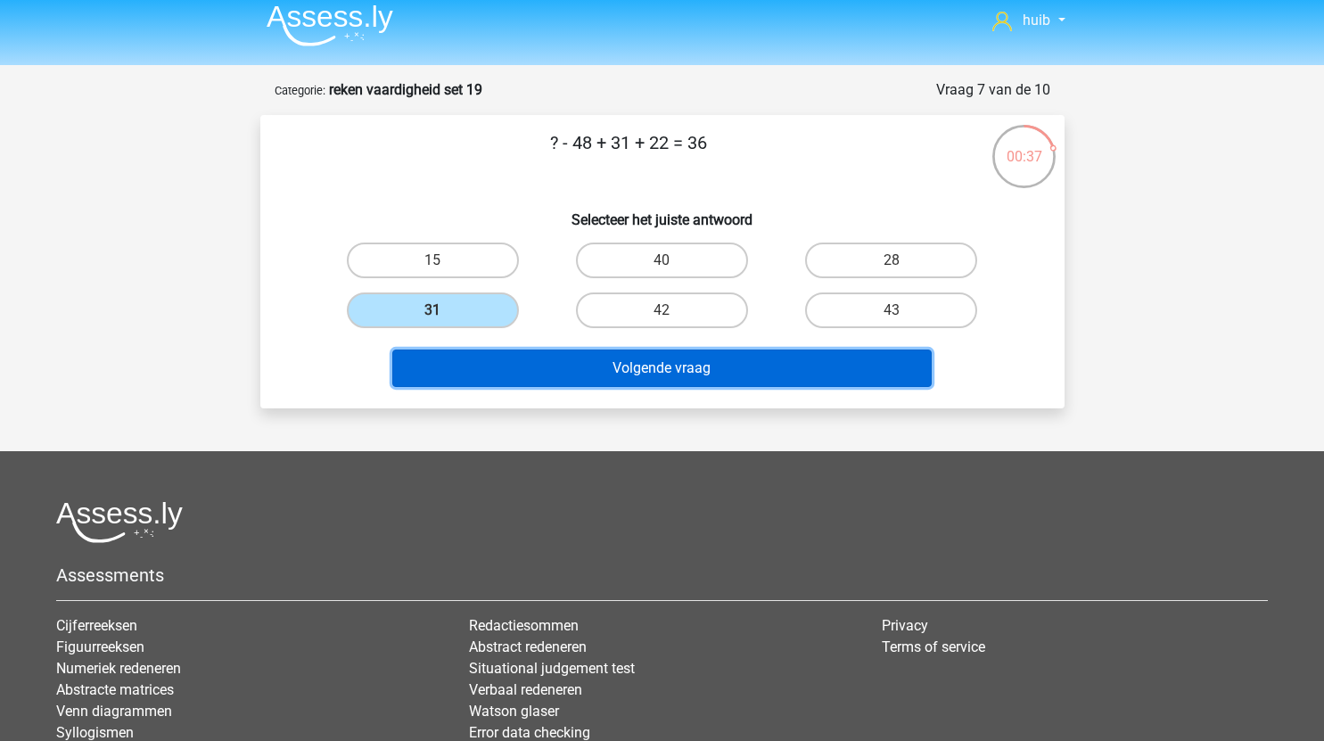
click at [600, 350] on button "Volgende vraag" at bounding box center [661, 367] width 539 height 37
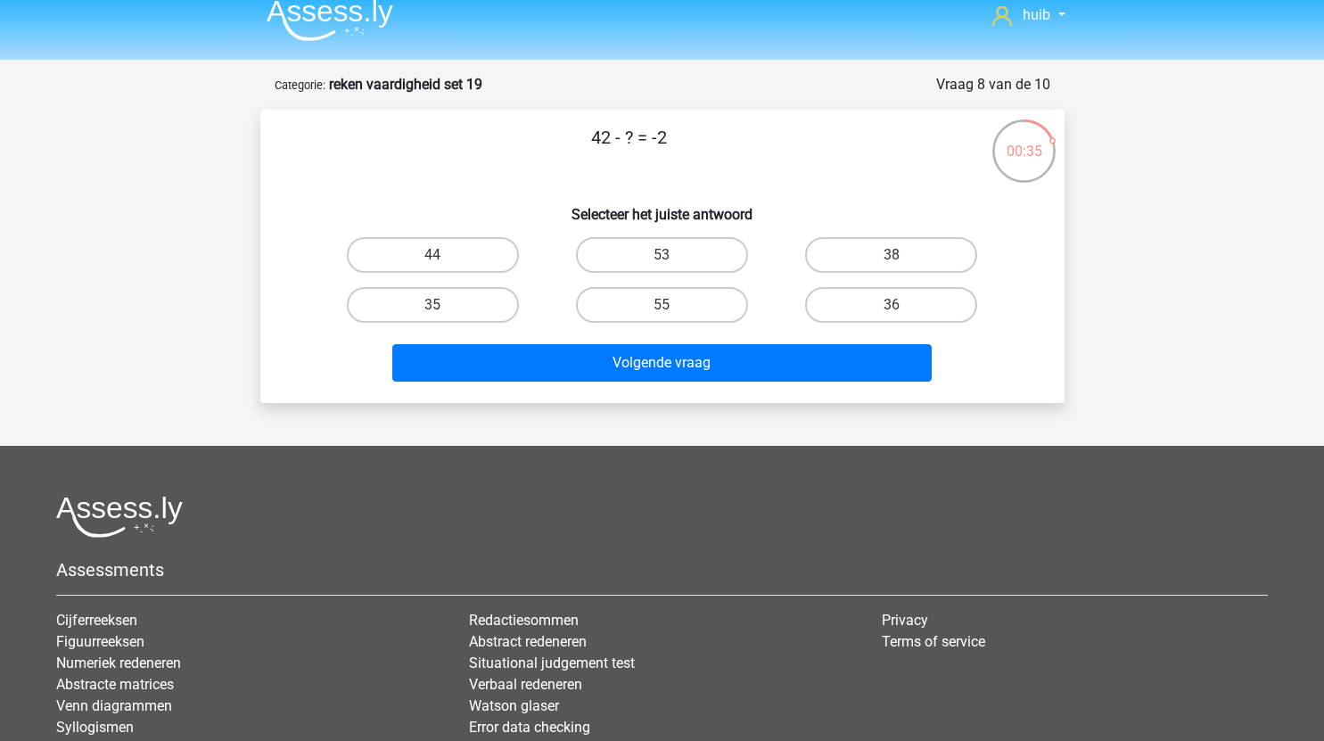
scroll to position [14, 0]
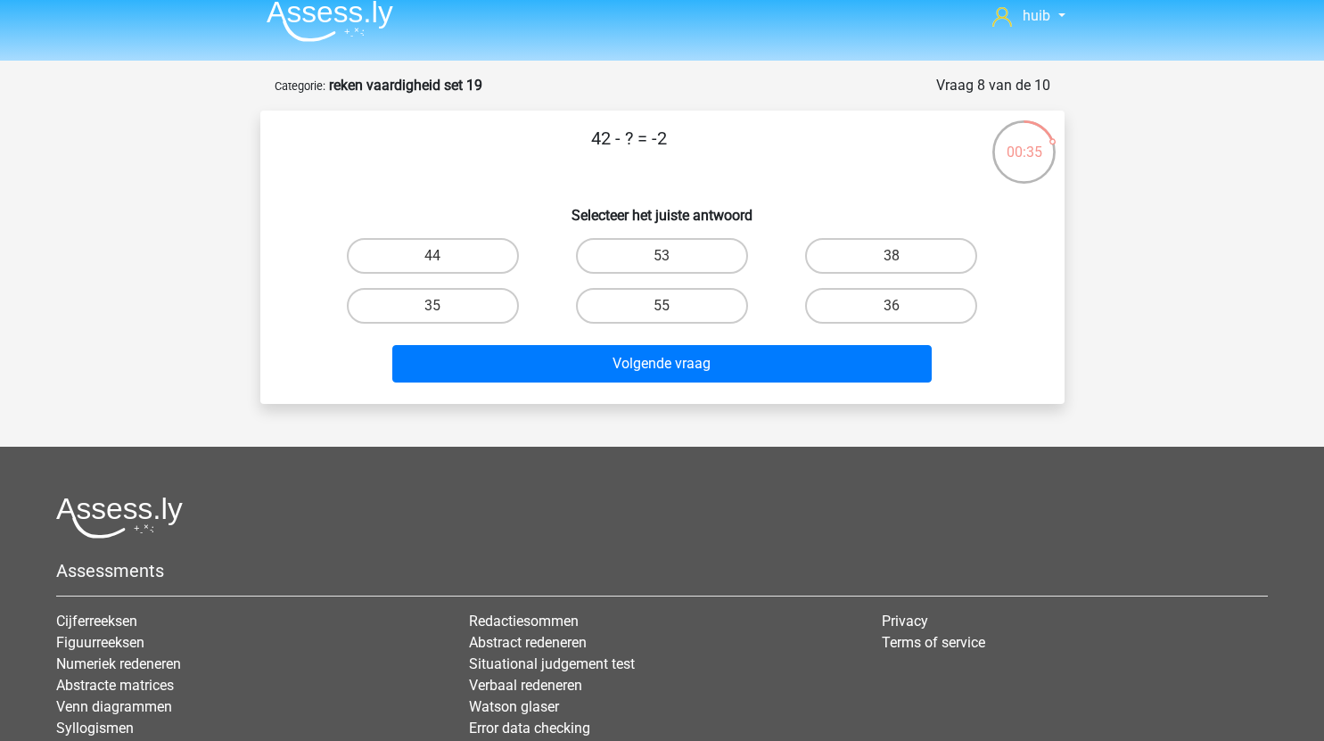
click at [441, 261] on input "44" at bounding box center [438, 262] width 12 height 12
radio input "true"
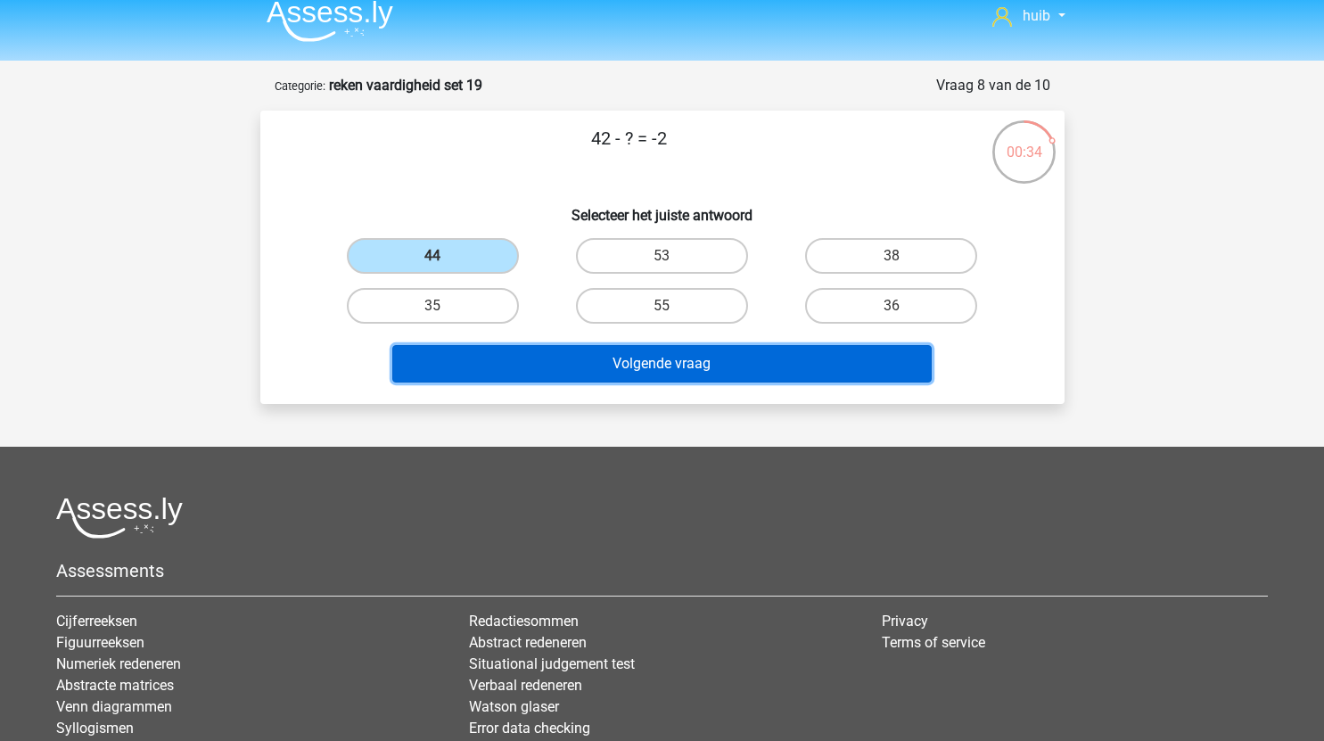
click at [579, 360] on button "Volgende vraag" at bounding box center [661, 363] width 539 height 37
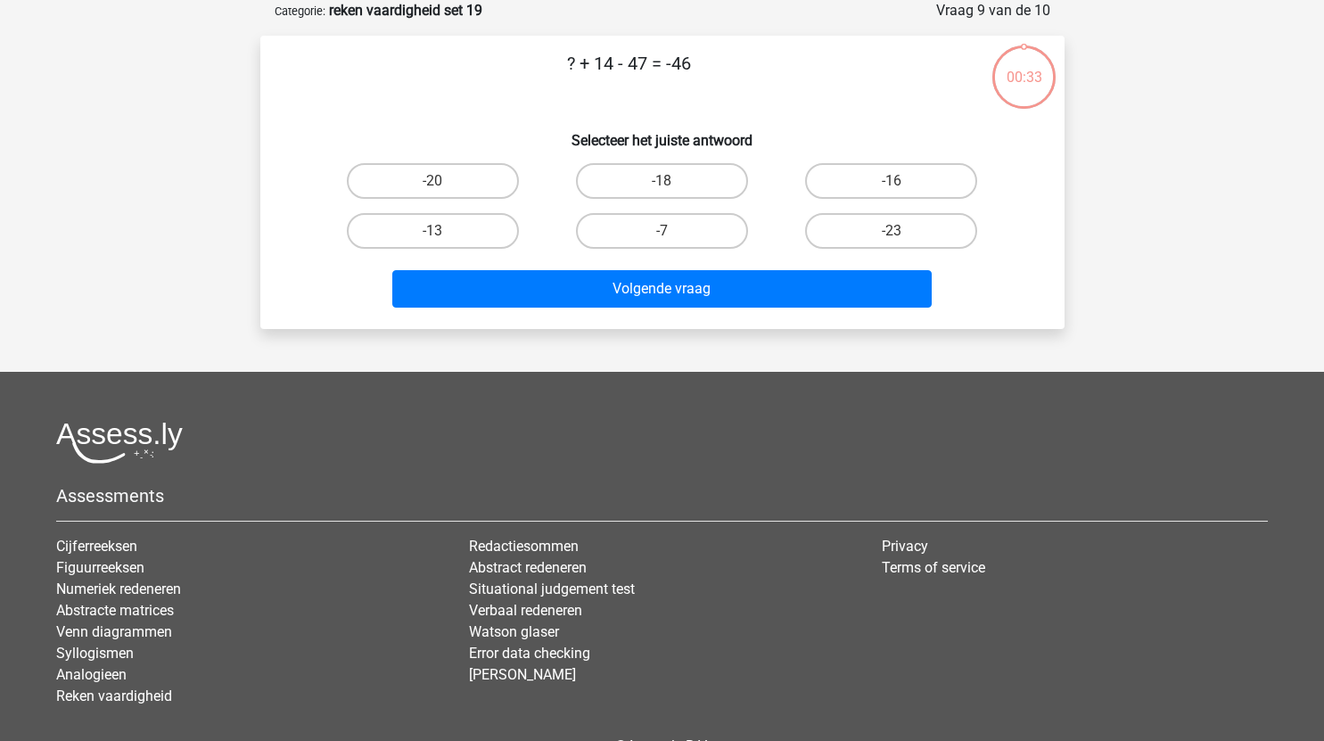
scroll to position [0, 0]
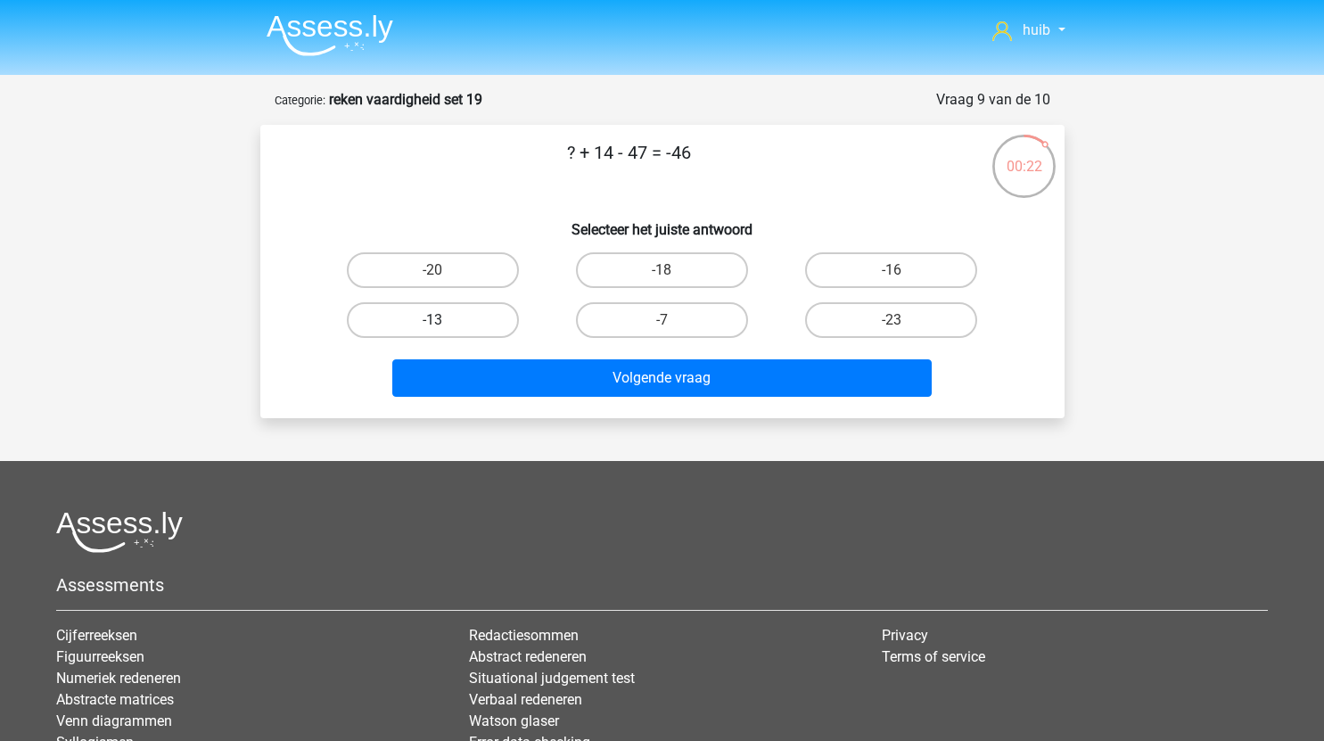
click at [472, 324] on label "-13" at bounding box center [433, 320] width 172 height 36
click at [444, 324] on input "-13" at bounding box center [438, 326] width 12 height 12
radio input "true"
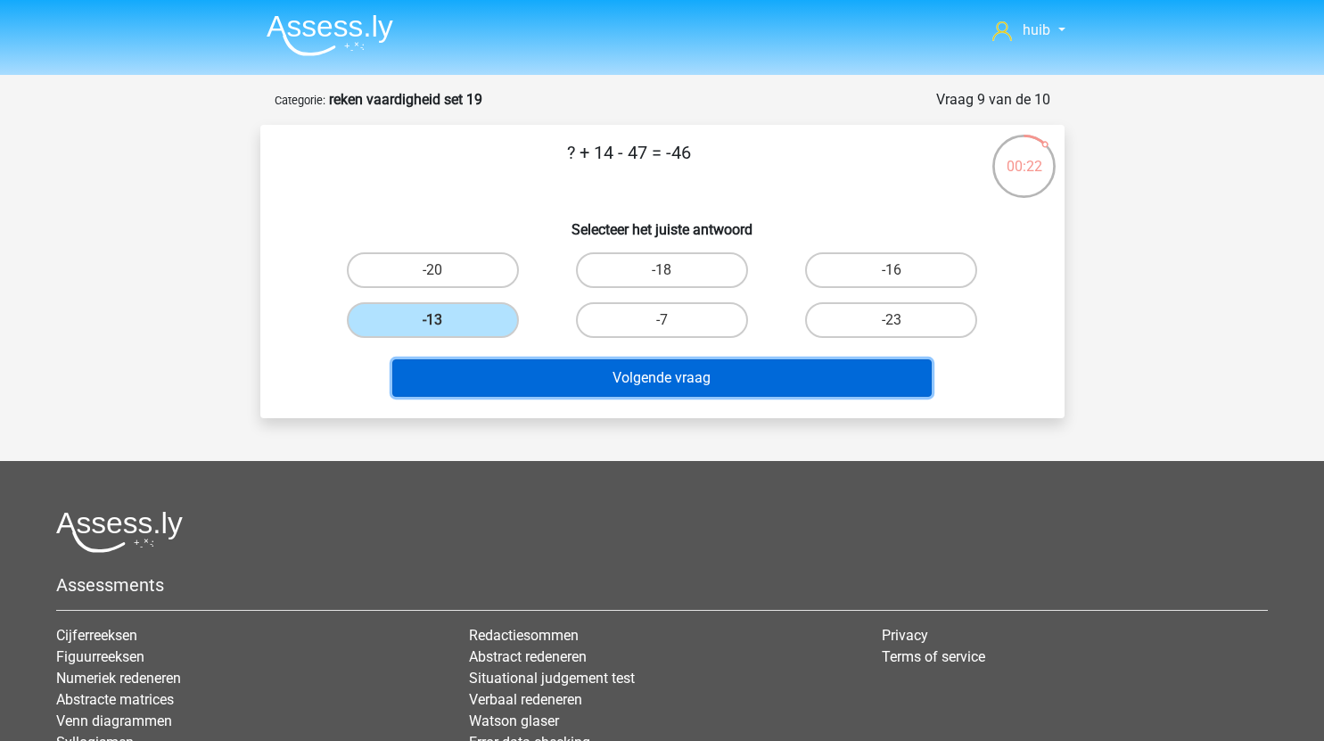
click at [618, 366] on button "Volgende vraag" at bounding box center [661, 377] width 539 height 37
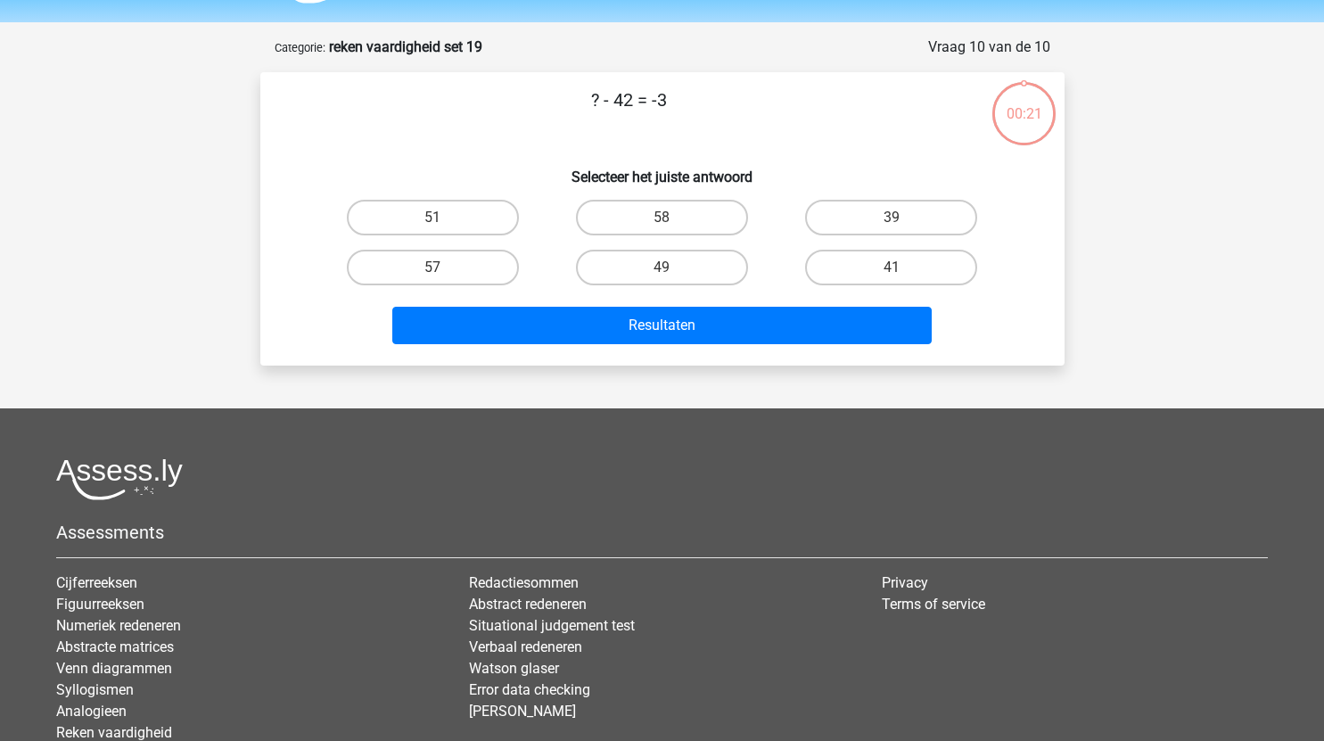
scroll to position [51, 0]
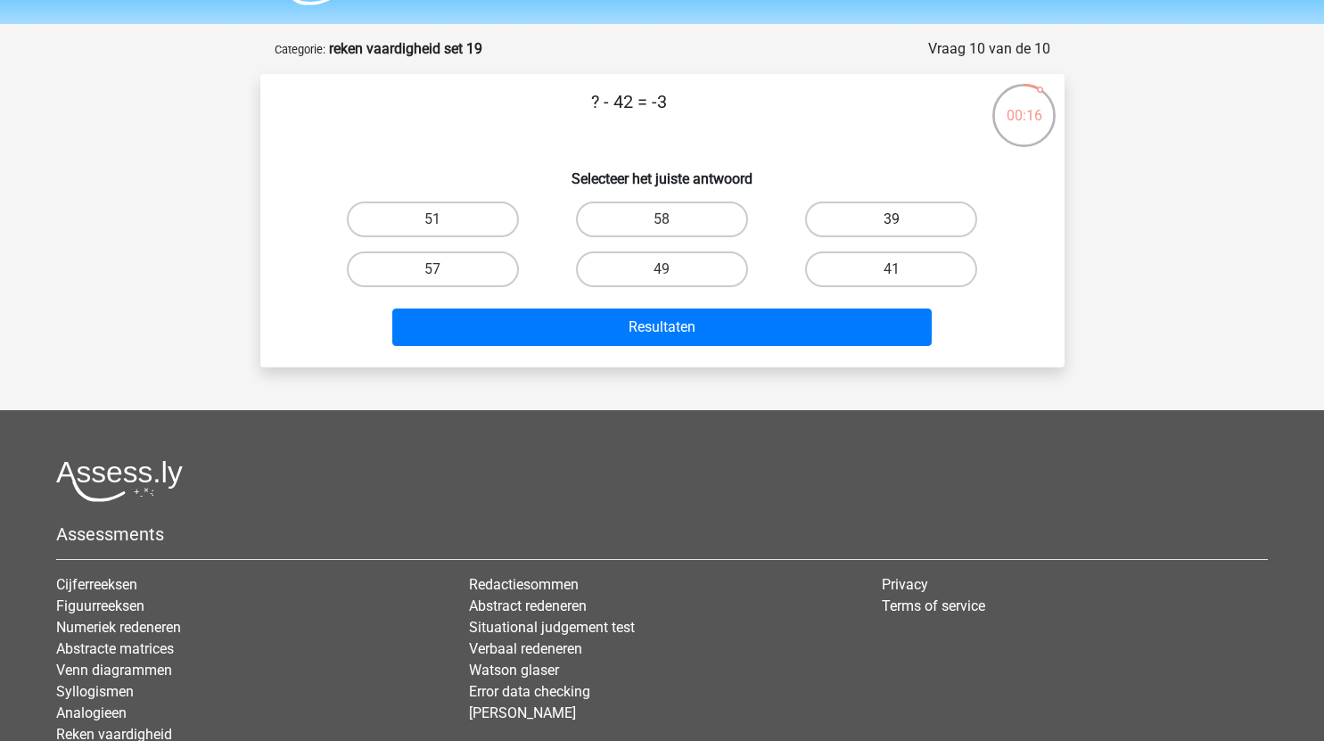
click at [884, 208] on label "39" at bounding box center [891, 219] width 172 height 36
click at [891, 219] on input "39" at bounding box center [897, 225] width 12 height 12
radio input "true"
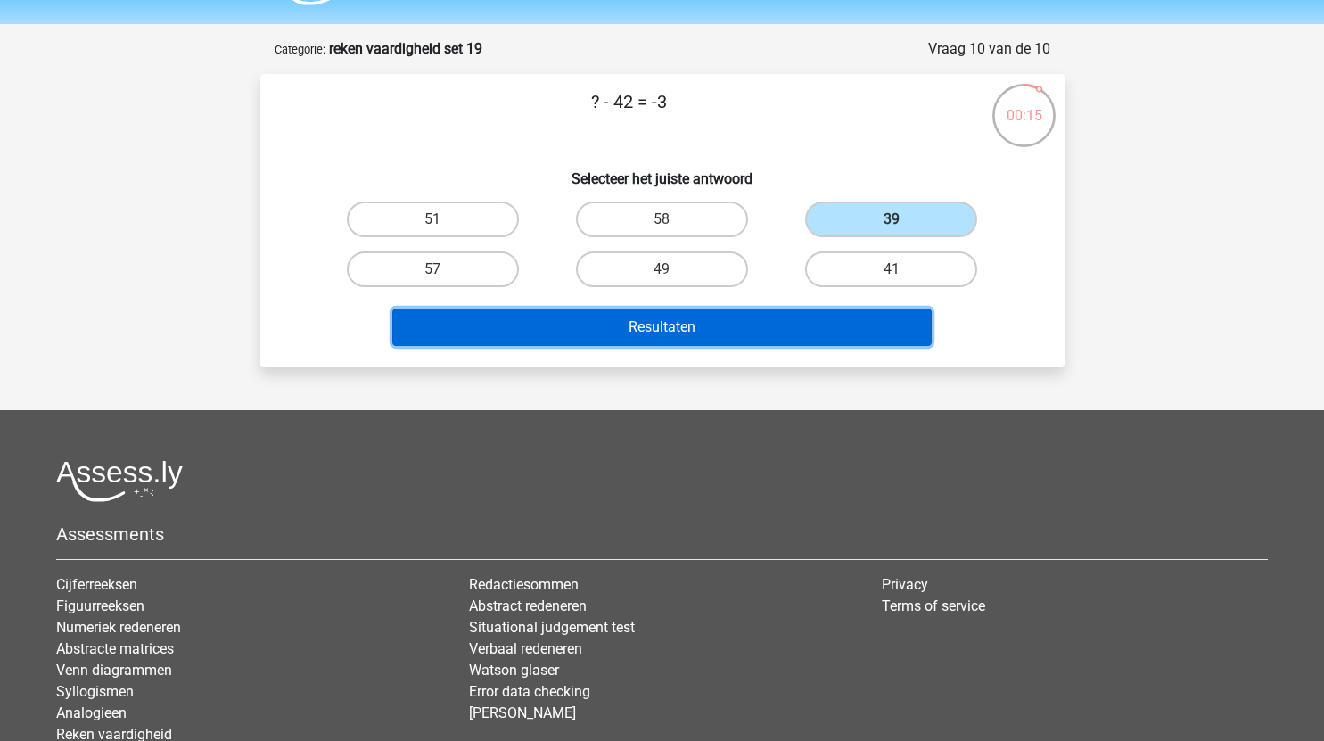
click at [712, 324] on button "Resultaten" at bounding box center [661, 326] width 539 height 37
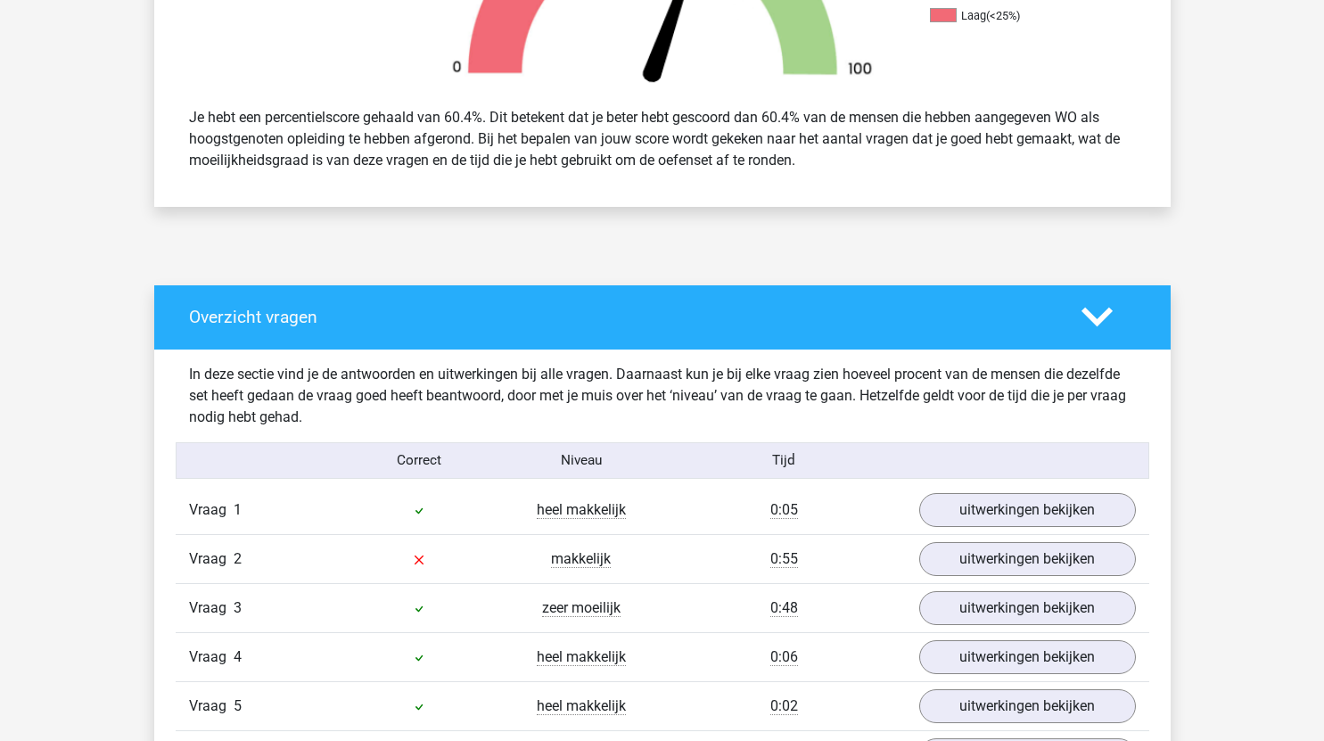
scroll to position [843, 0]
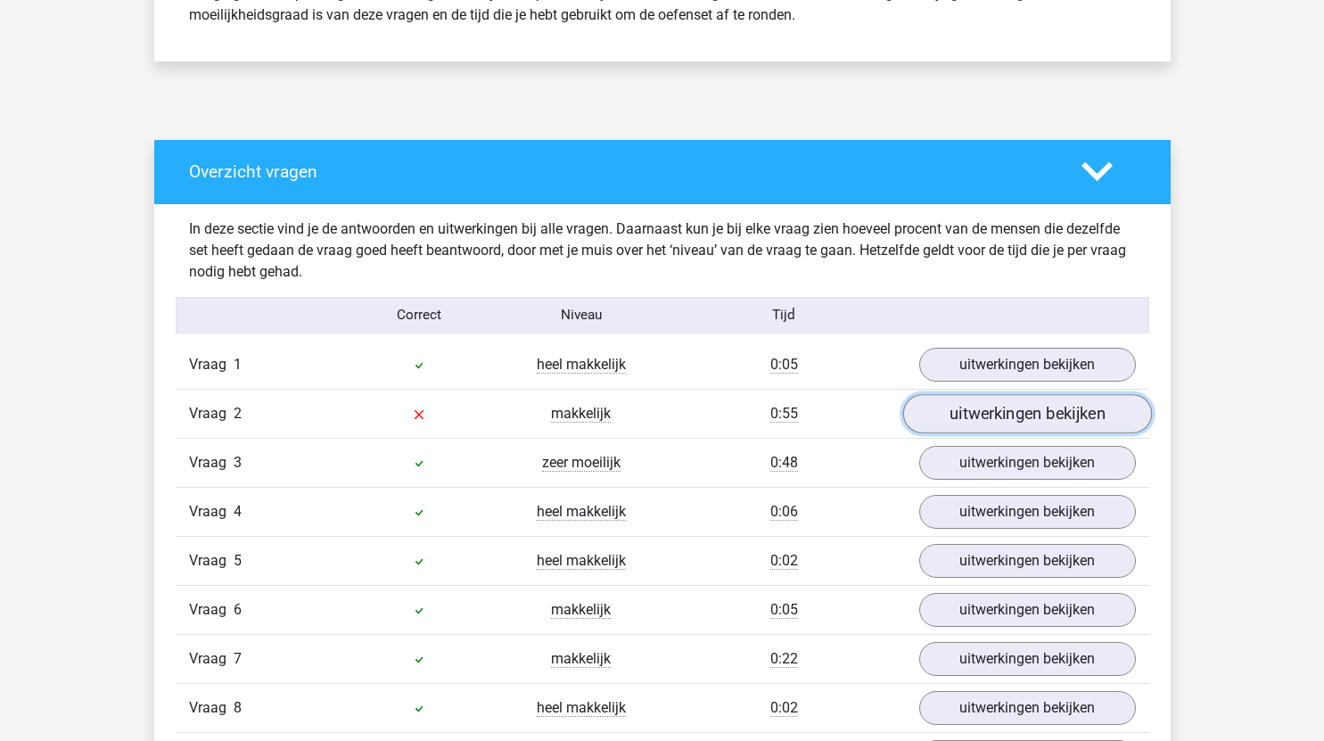
click at [999, 412] on link "uitwerkingen bekijken" at bounding box center [1026, 413] width 249 height 39
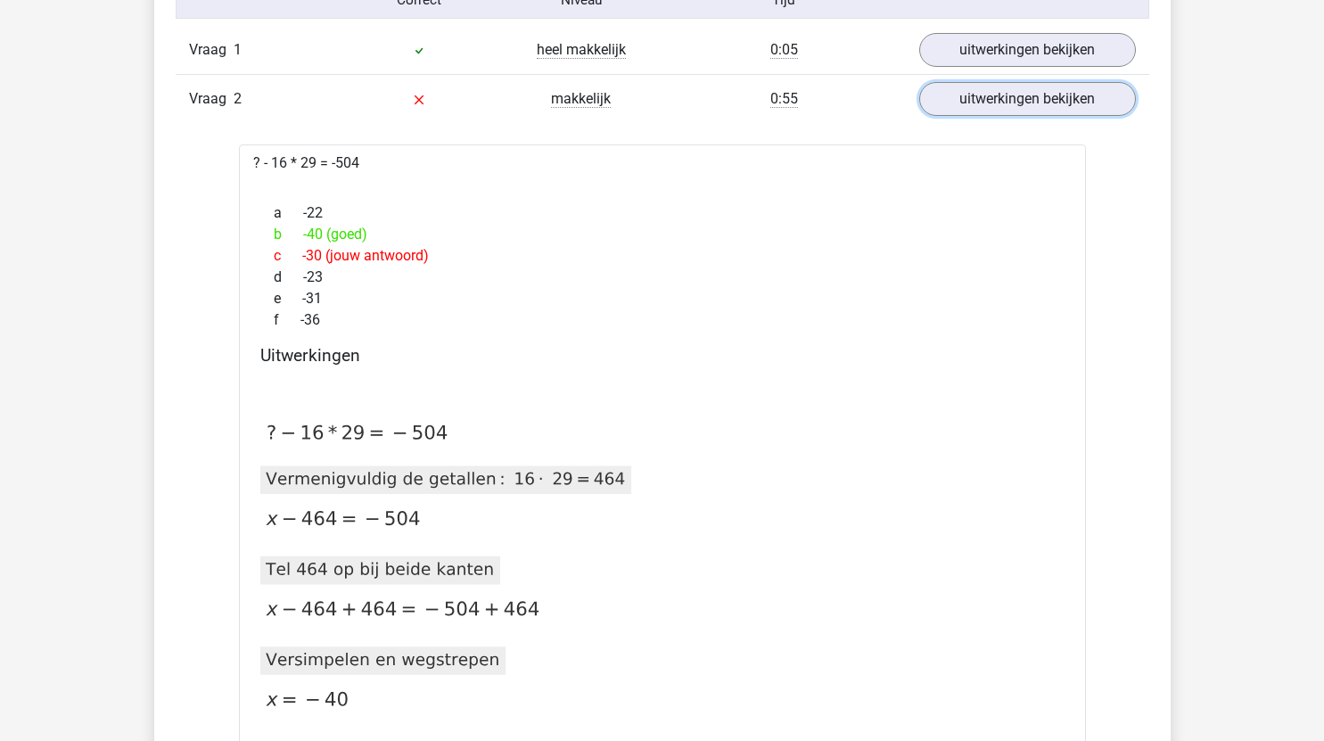
scroll to position [1154, 0]
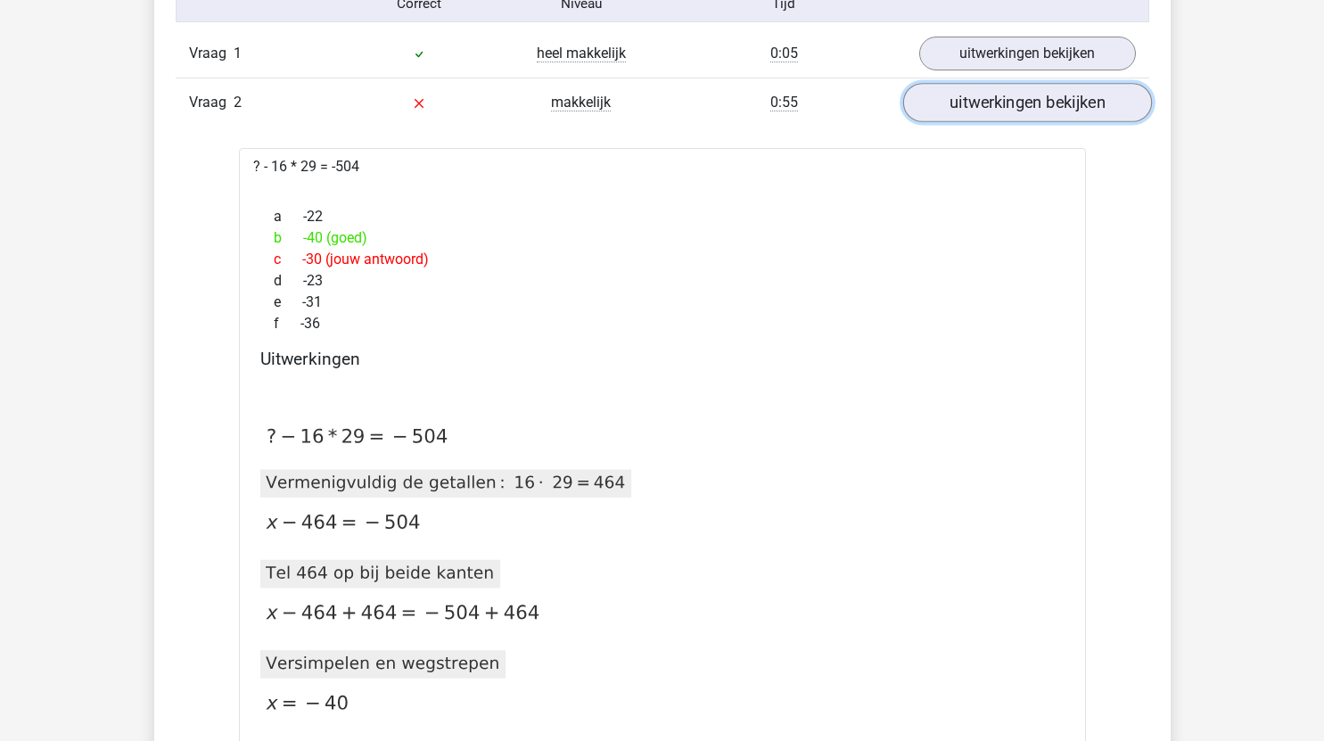
click at [1024, 111] on link "uitwerkingen bekijken" at bounding box center [1026, 102] width 249 height 39
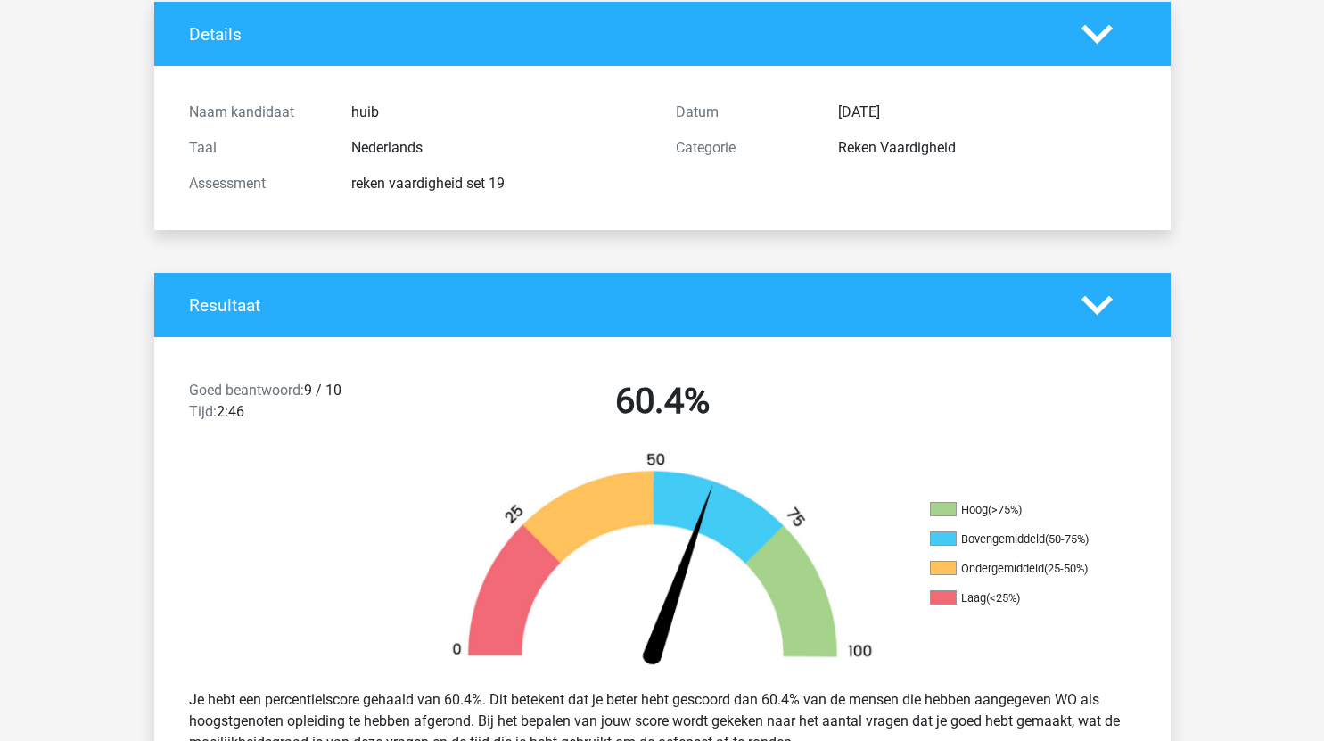
scroll to position [0, 0]
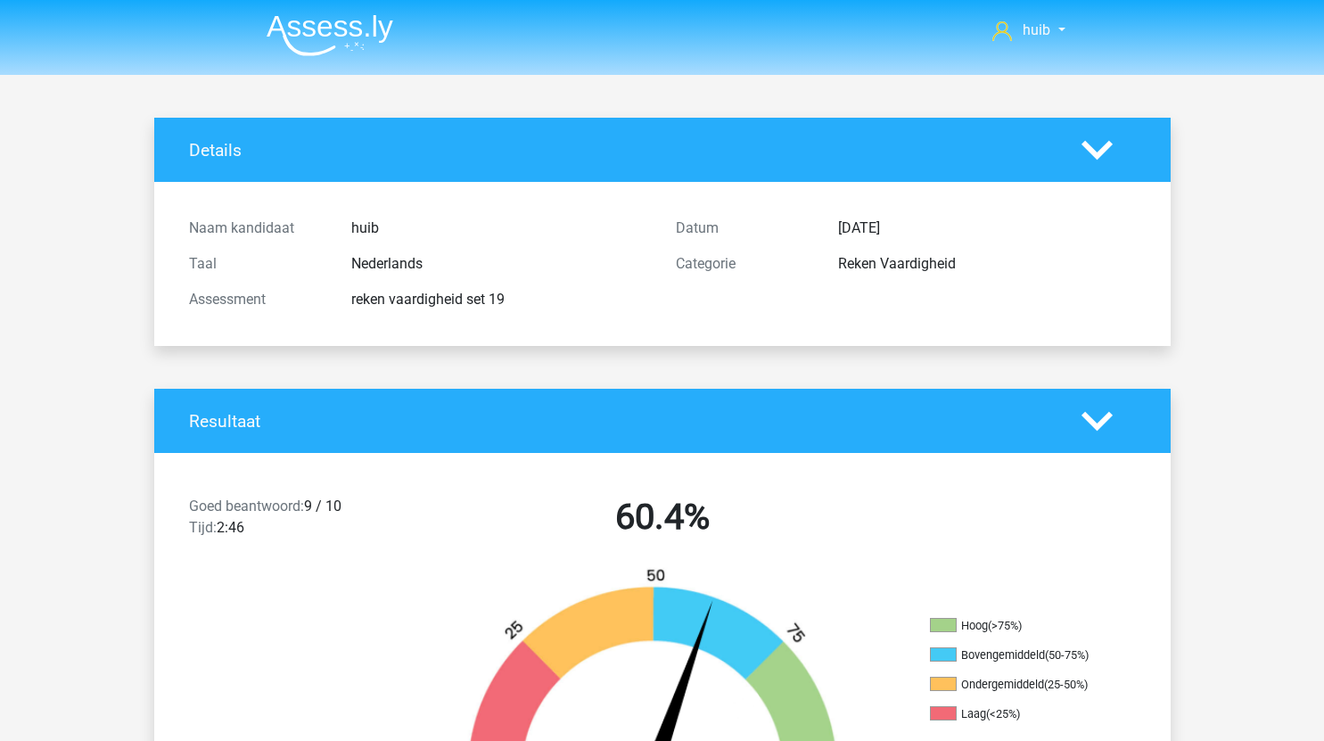
click at [347, 19] on img at bounding box center [330, 35] width 127 height 42
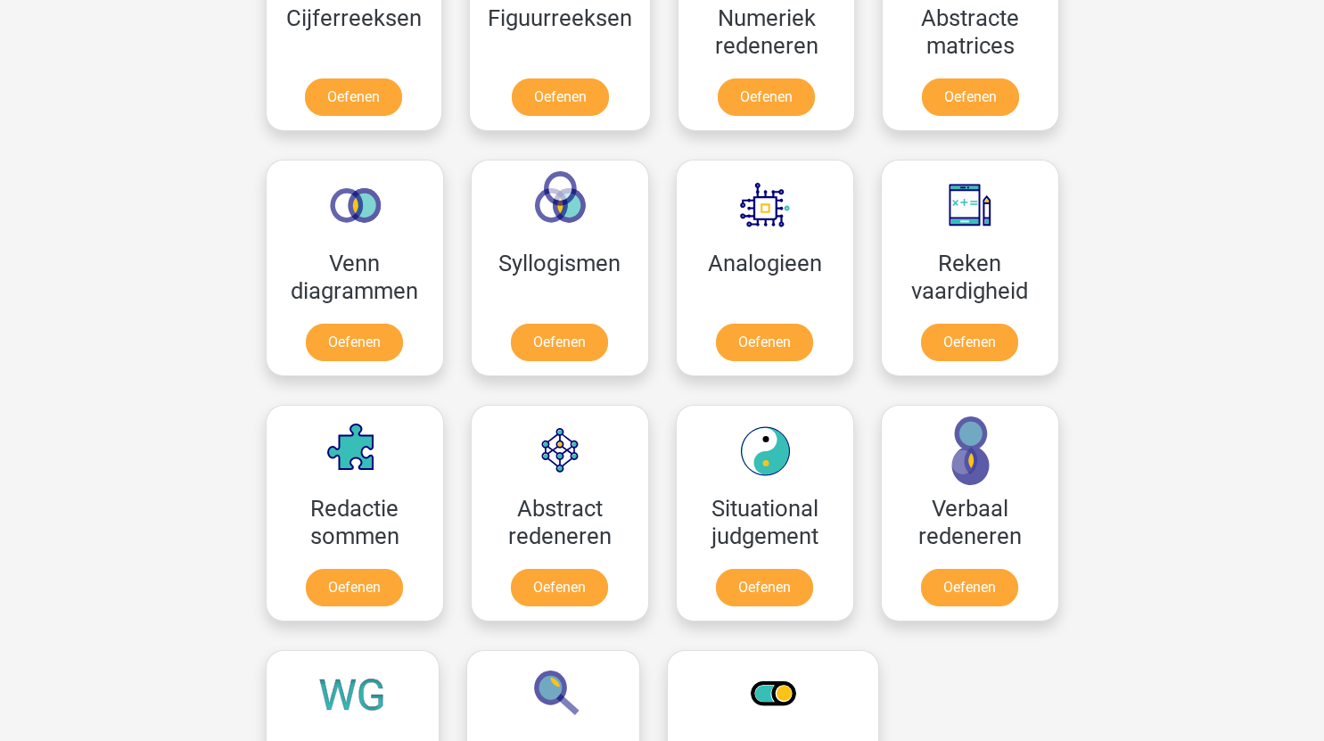
scroll to position [923, 0]
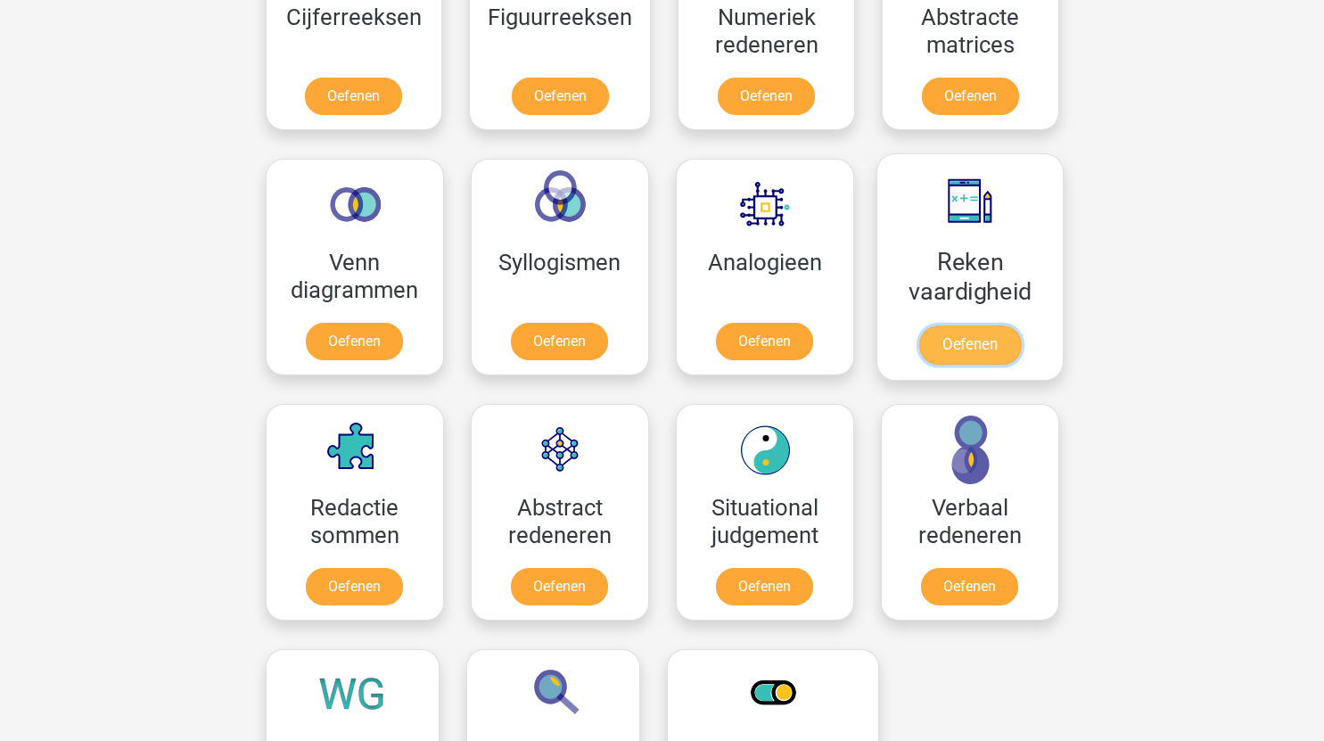
click at [976, 333] on link "Oefenen" at bounding box center [969, 344] width 102 height 39
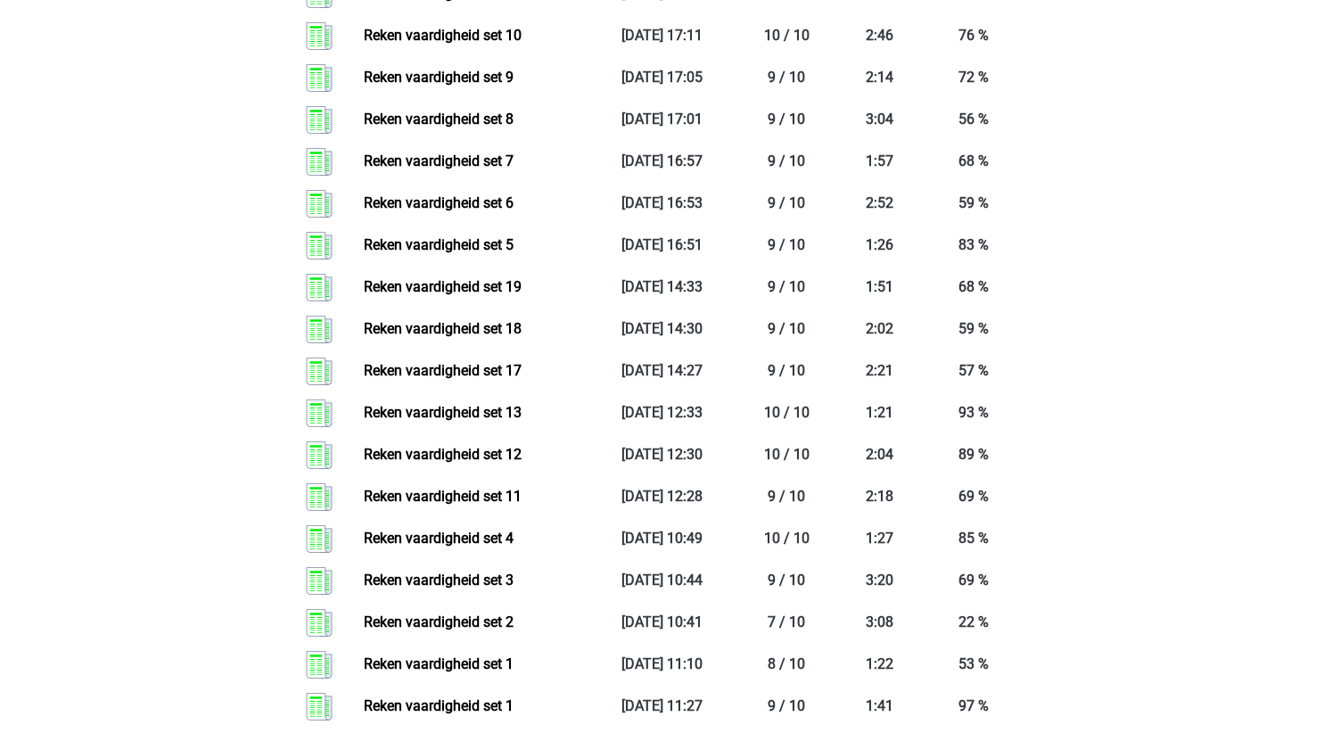
scroll to position [1792, 0]
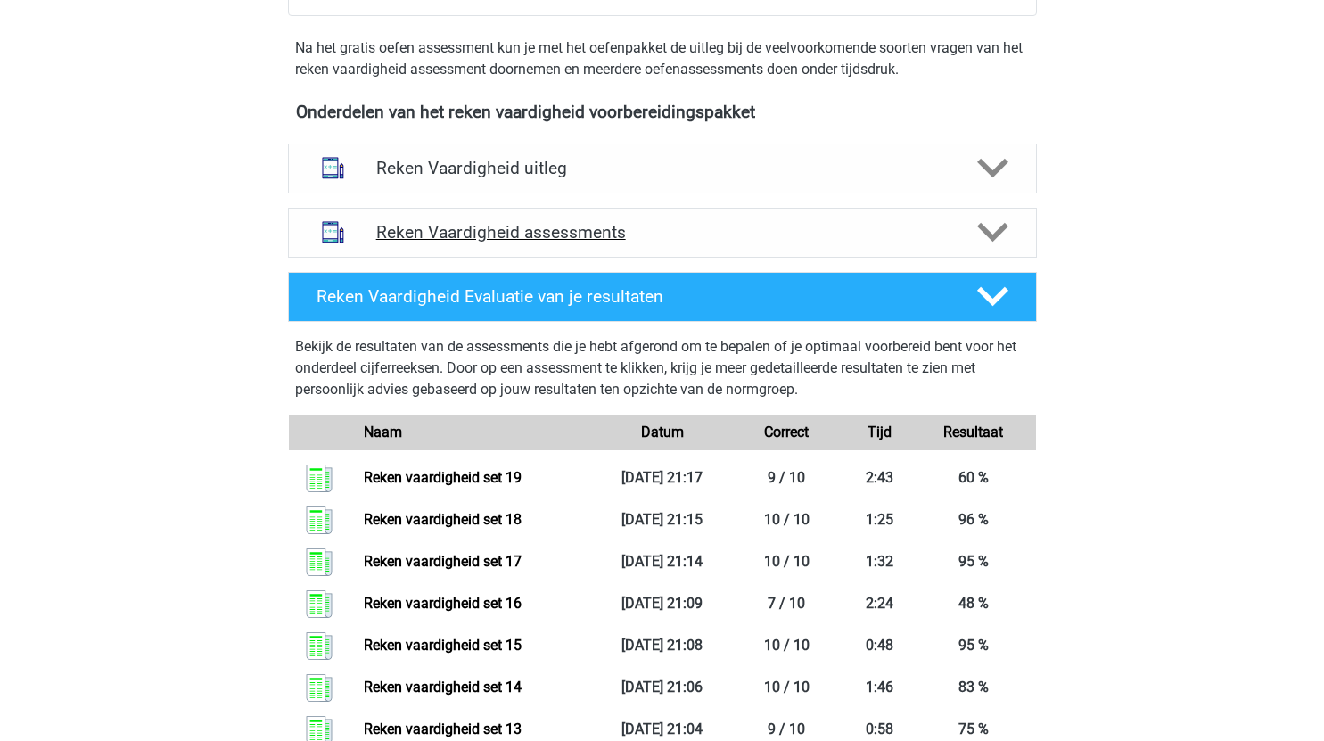
click at [639, 242] on h4 "Reken Vaardigheid assessments" at bounding box center [662, 232] width 572 height 21
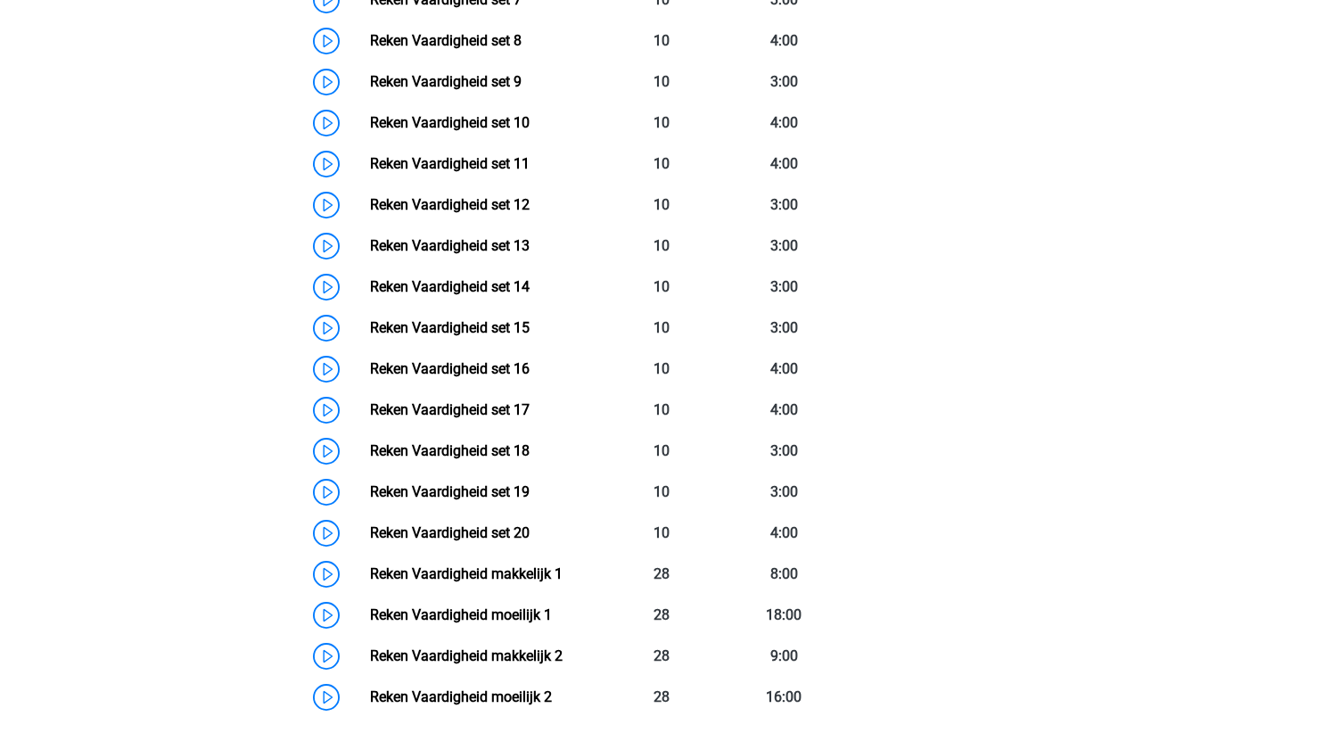
scroll to position [1260, 0]
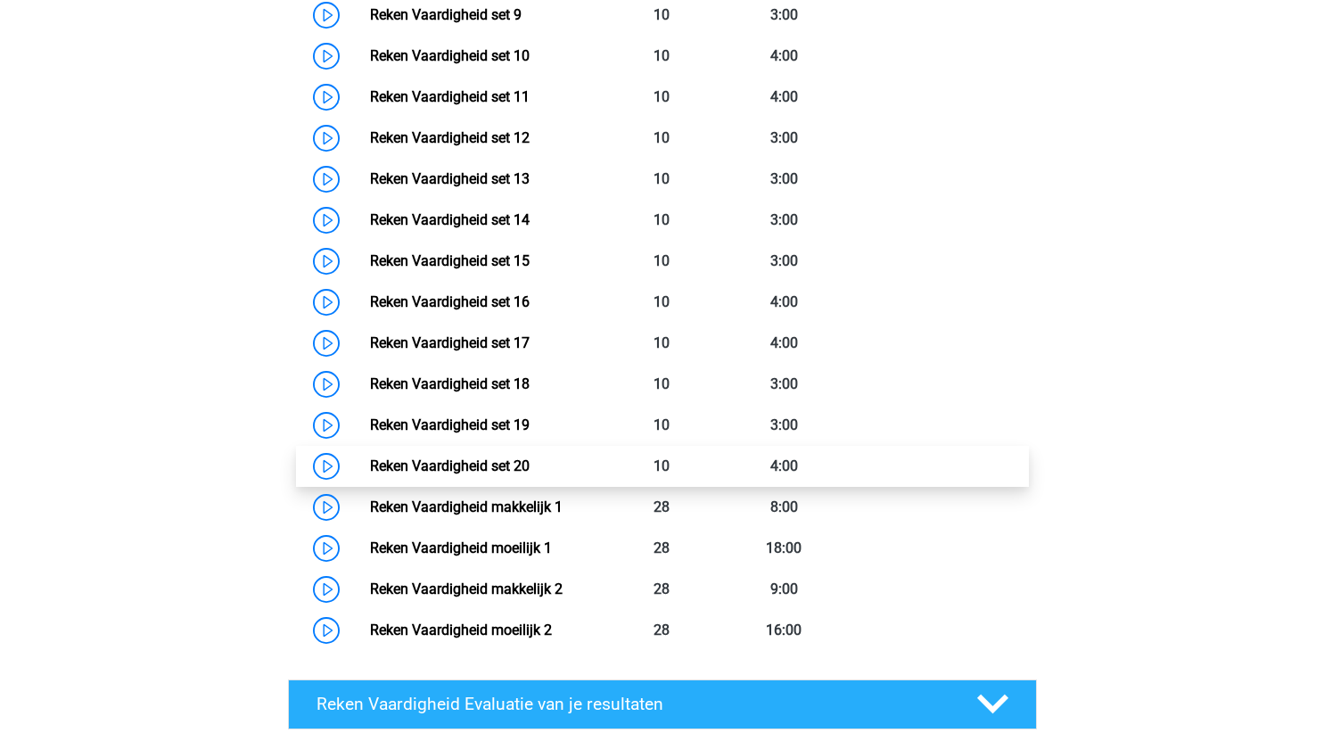
click at [370, 463] on link "Reken Vaardigheid set 20" at bounding box center [450, 465] width 160 height 17
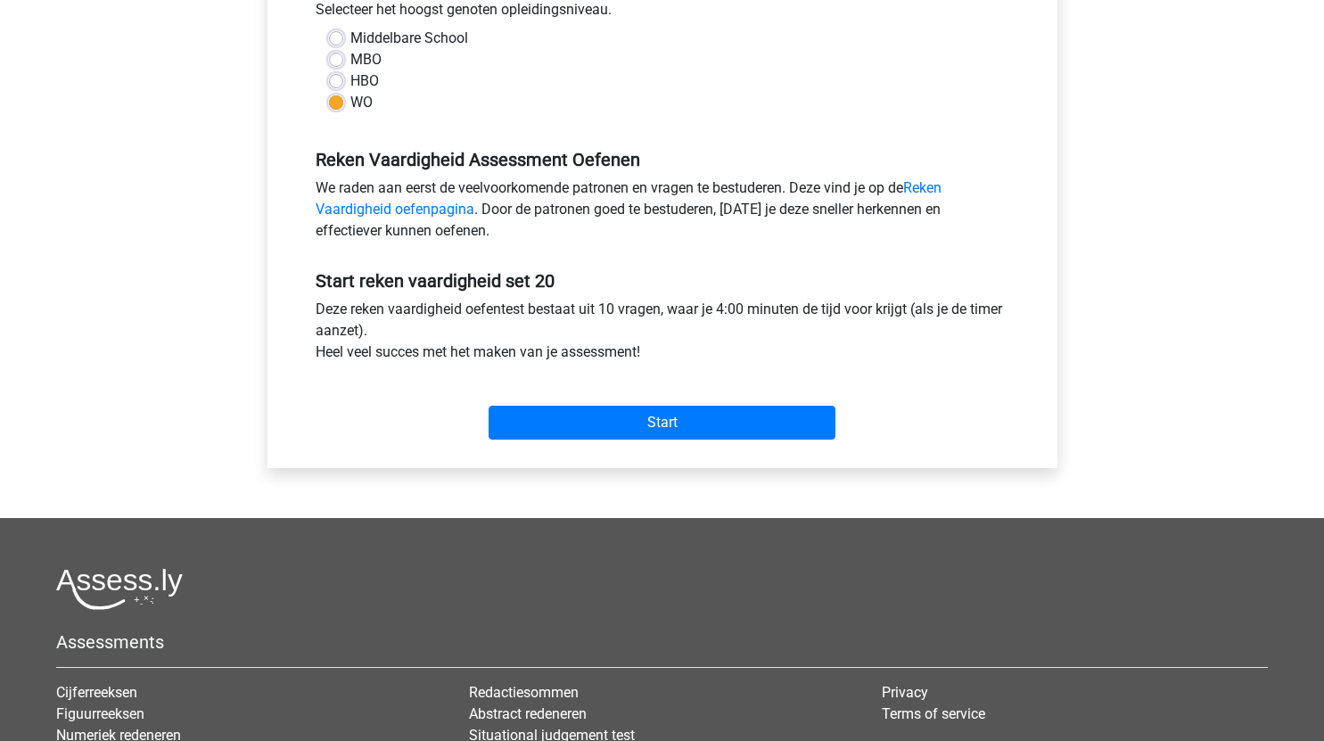
scroll to position [483, 0]
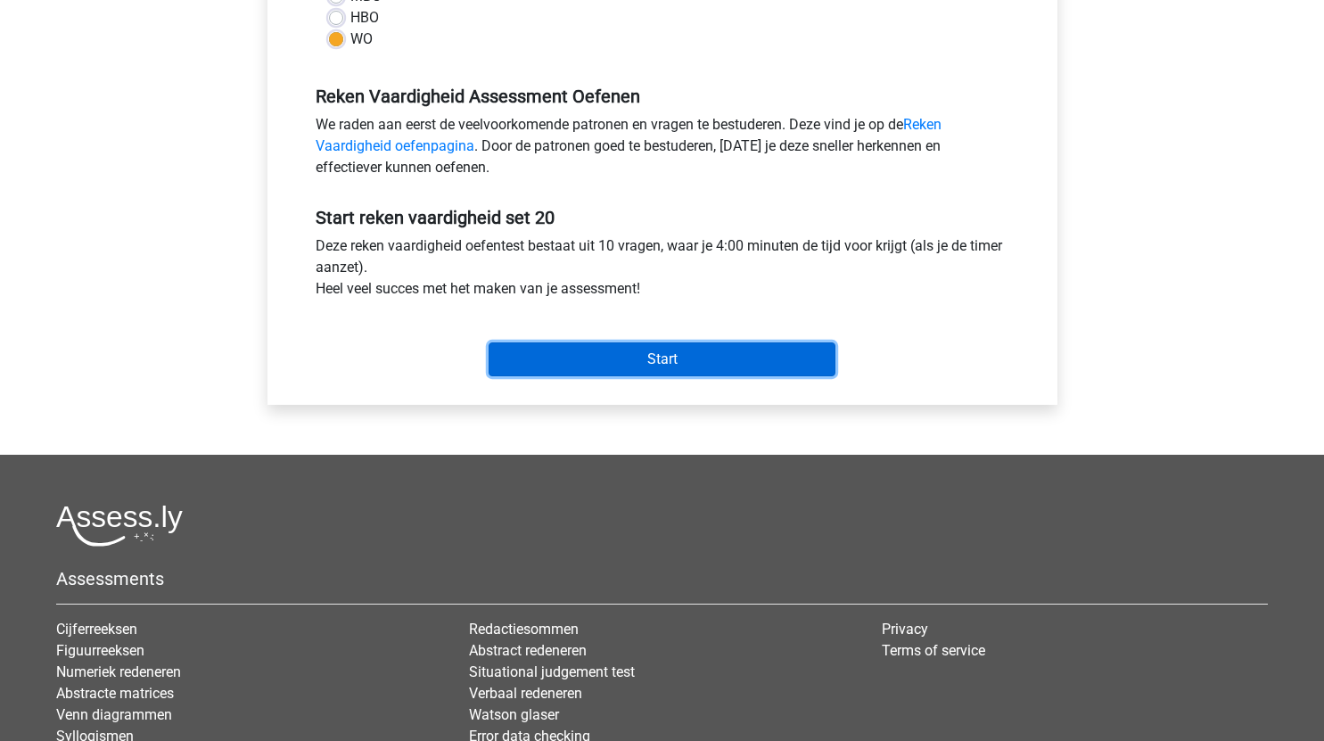
click at [739, 356] on input "Start" at bounding box center [661, 359] width 347 height 34
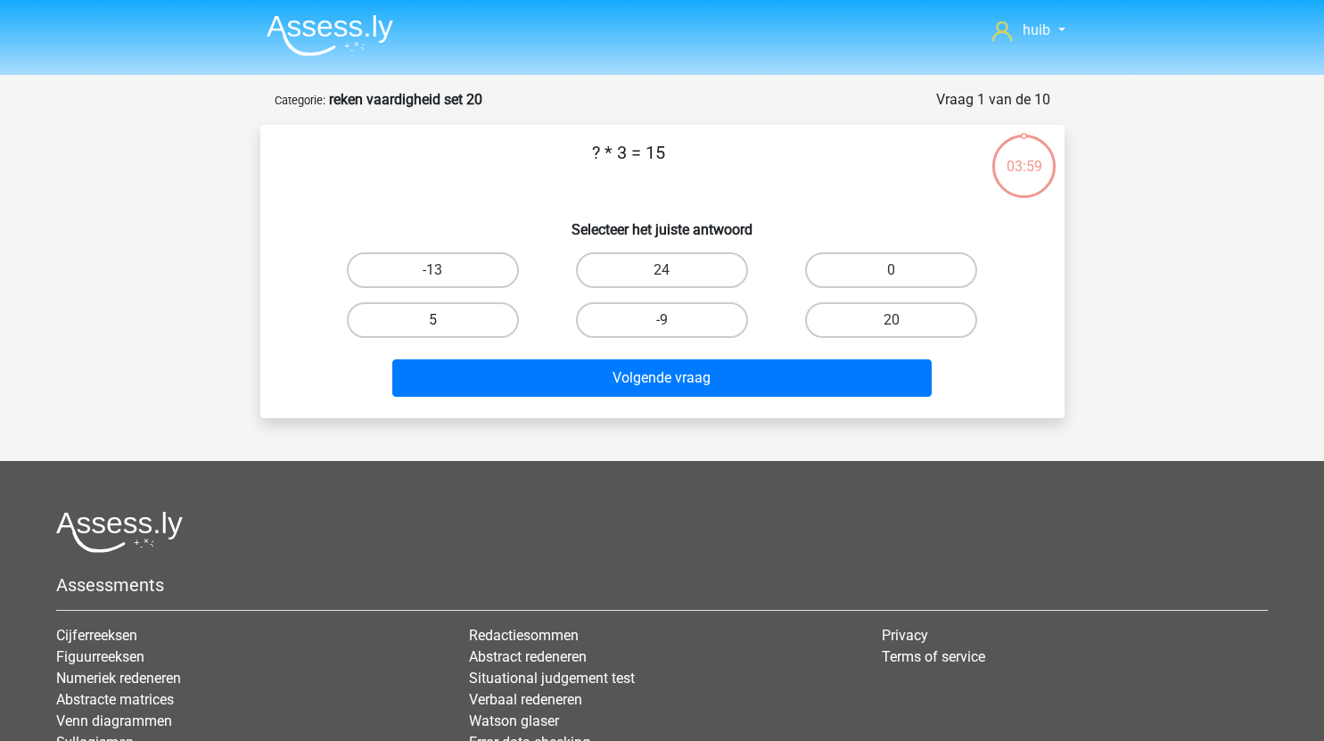
click at [478, 311] on label "5" at bounding box center [433, 320] width 172 height 36
click at [444, 320] on input "5" at bounding box center [438, 326] width 12 height 12
radio input "true"
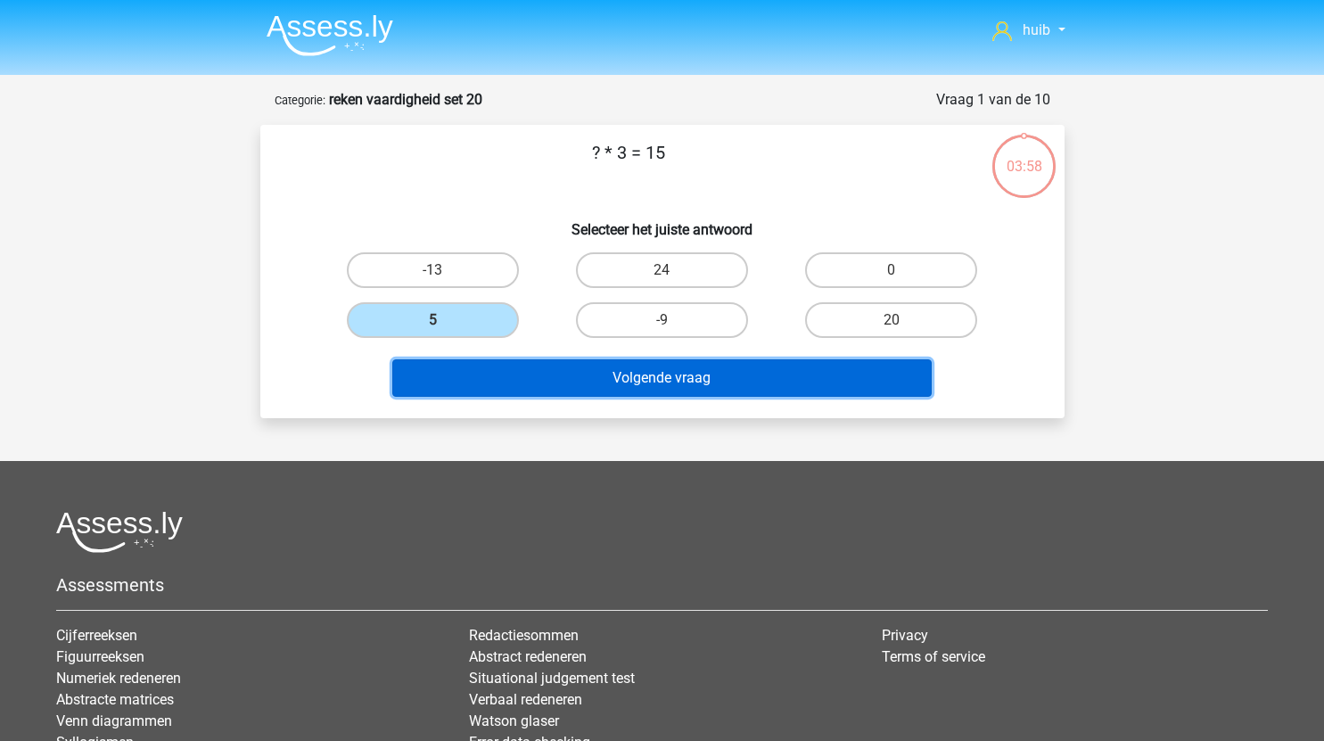
click at [558, 373] on button "Volgende vraag" at bounding box center [661, 377] width 539 height 37
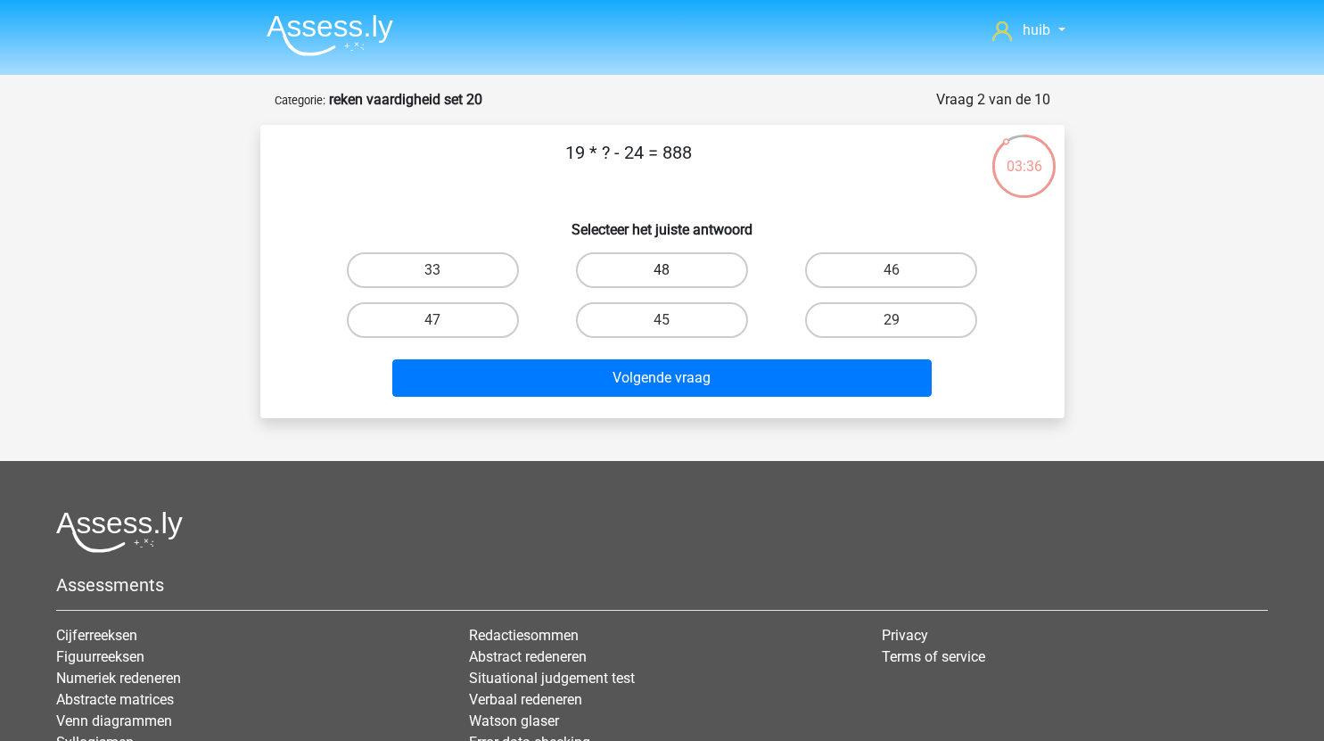
click at [675, 275] on label "48" at bounding box center [662, 270] width 172 height 36
click at [673, 275] on input "48" at bounding box center [667, 276] width 12 height 12
radio input "true"
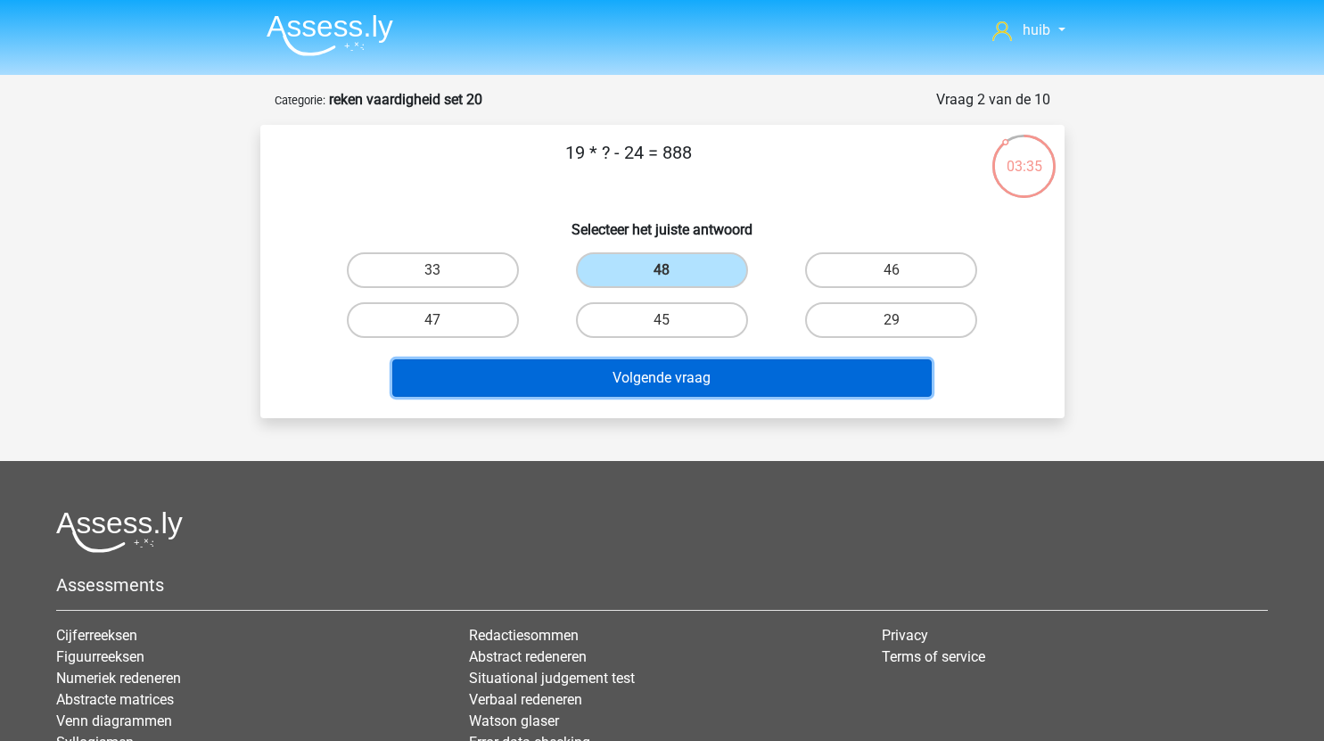
click at [697, 378] on button "Volgende vraag" at bounding box center [661, 377] width 539 height 37
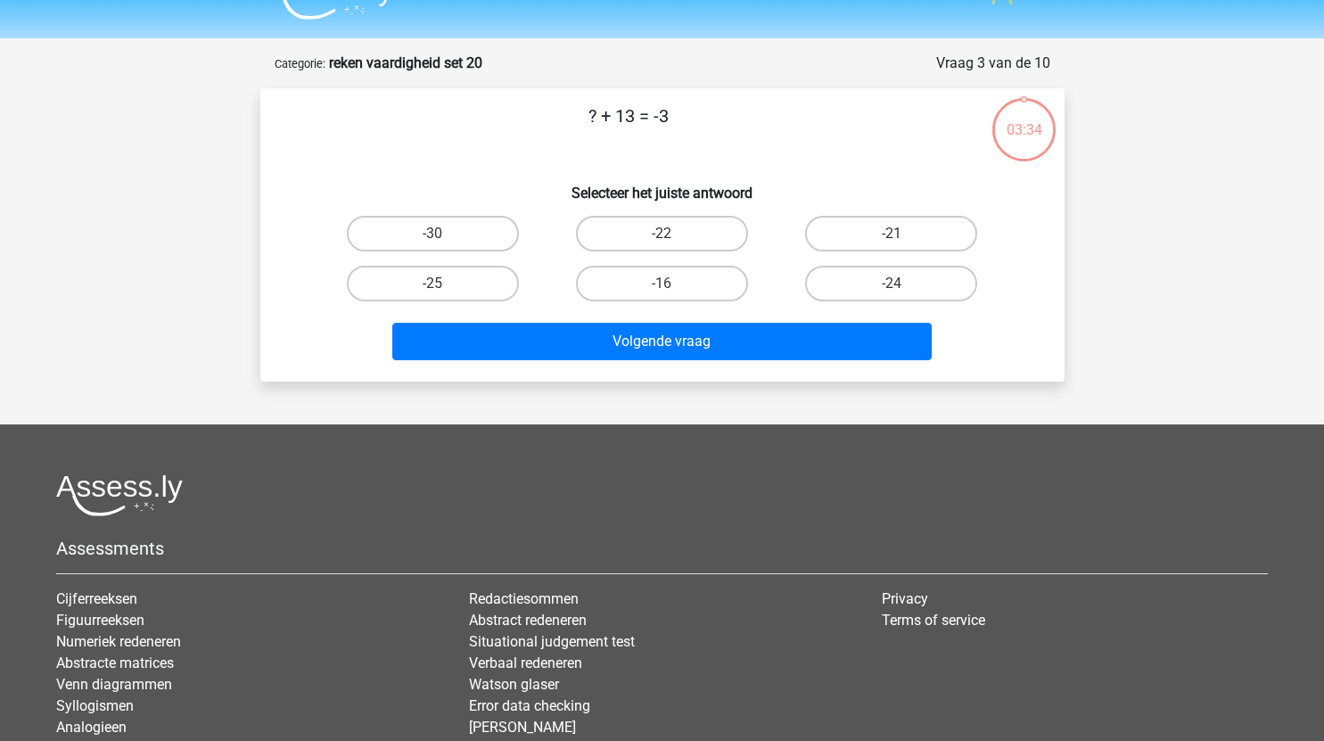
scroll to position [36, 0]
click at [655, 275] on label "-16" at bounding box center [662, 285] width 172 height 36
click at [661, 284] on input "-16" at bounding box center [667, 290] width 12 height 12
radio input "true"
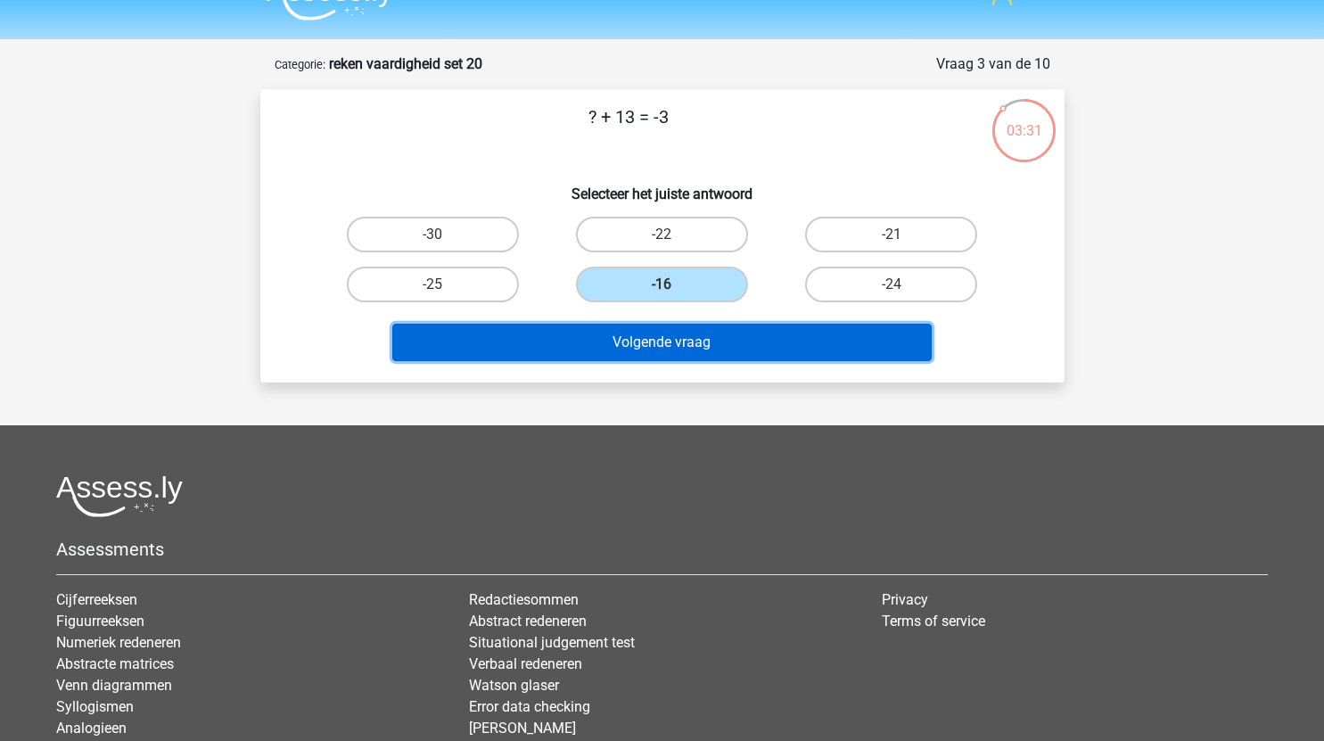
click at [689, 344] on button "Volgende vraag" at bounding box center [661, 342] width 539 height 37
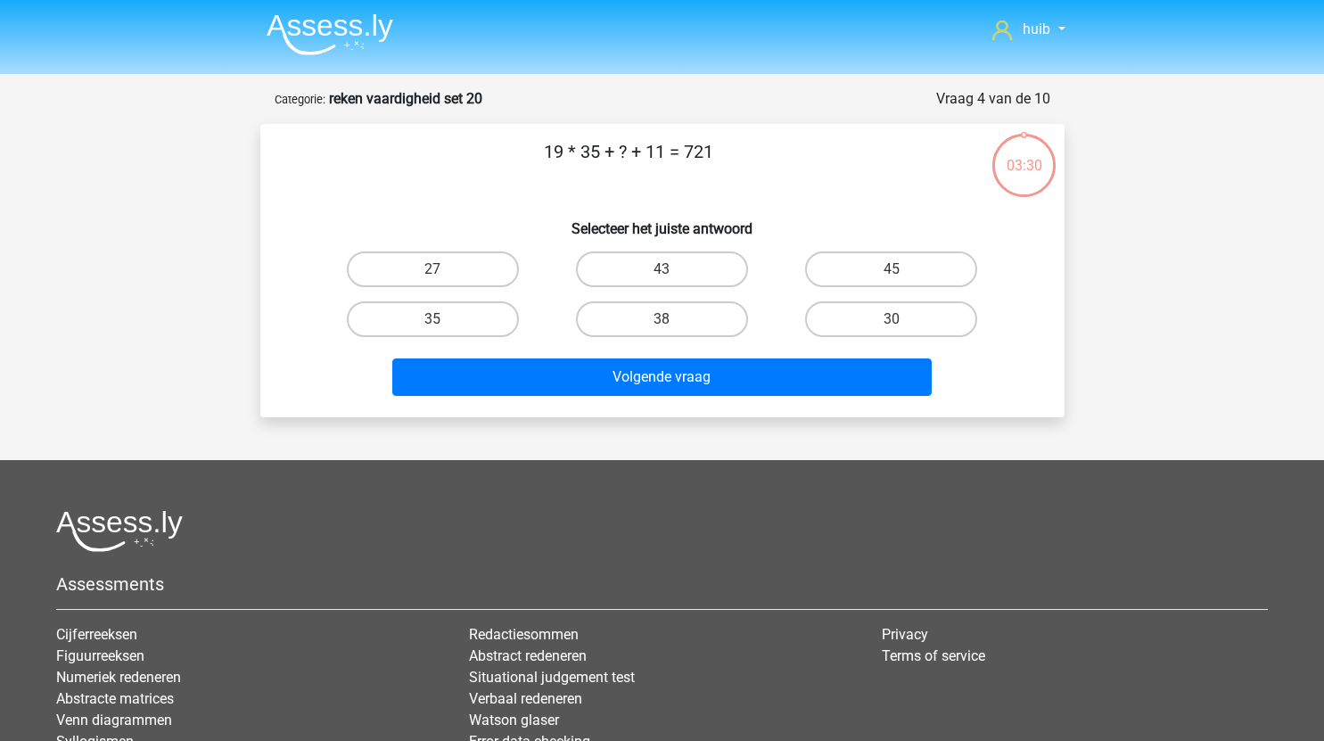
scroll to position [0, 0]
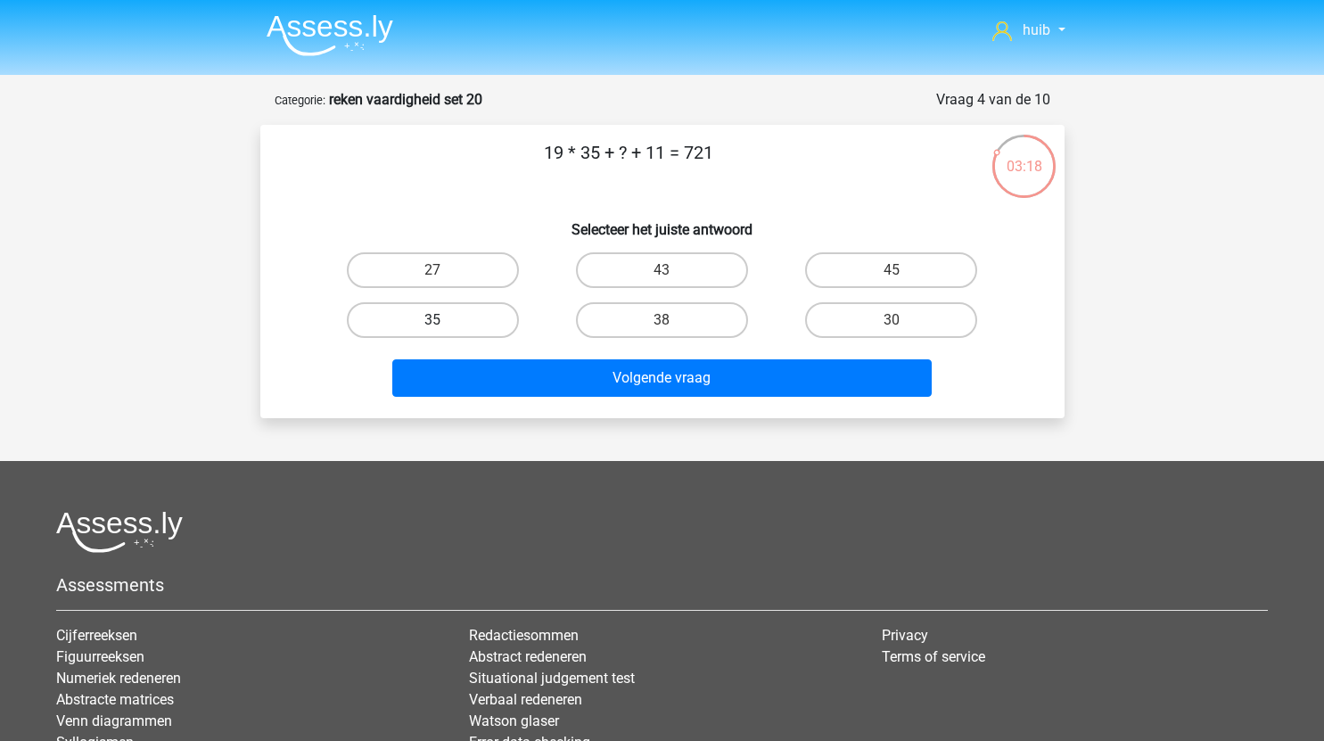
click at [457, 316] on label "35" at bounding box center [433, 320] width 172 height 36
click at [444, 320] on input "35" at bounding box center [438, 326] width 12 height 12
radio input "true"
click at [879, 274] on label "45" at bounding box center [891, 270] width 172 height 36
click at [891, 274] on input "45" at bounding box center [897, 276] width 12 height 12
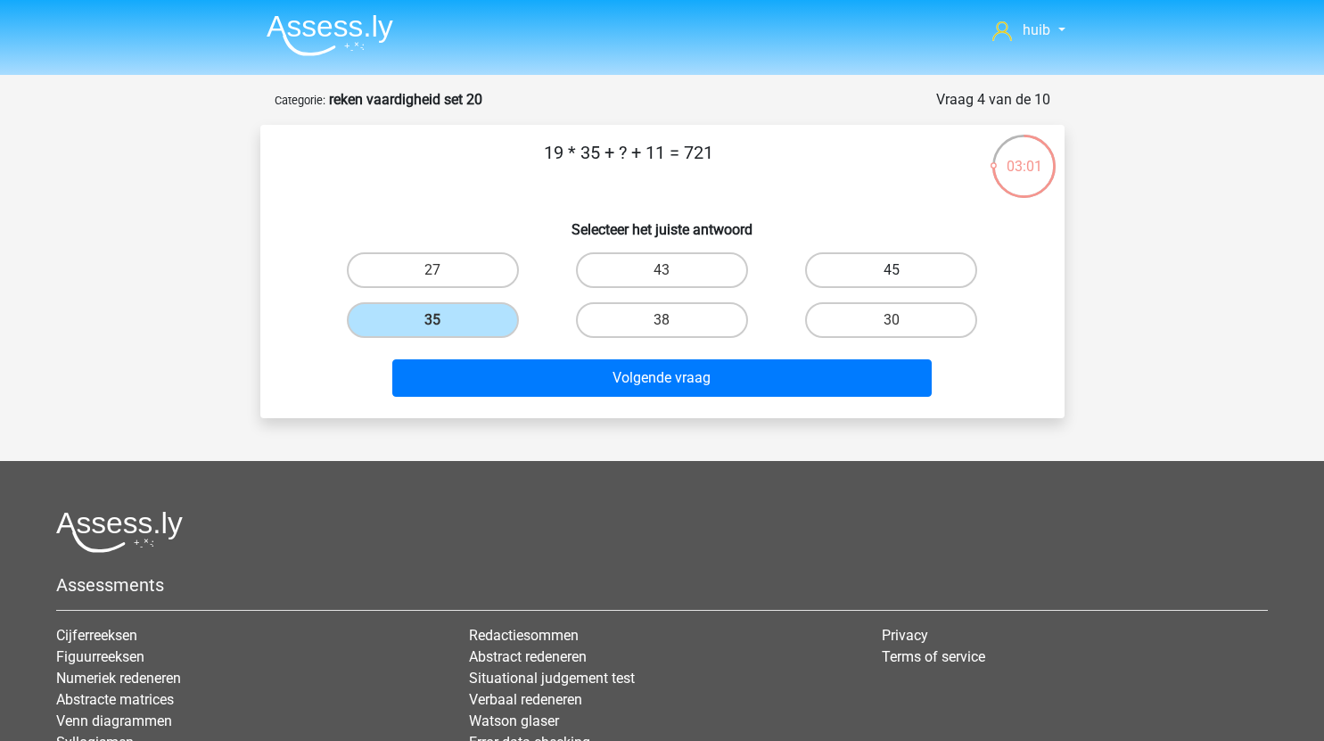
radio input "true"
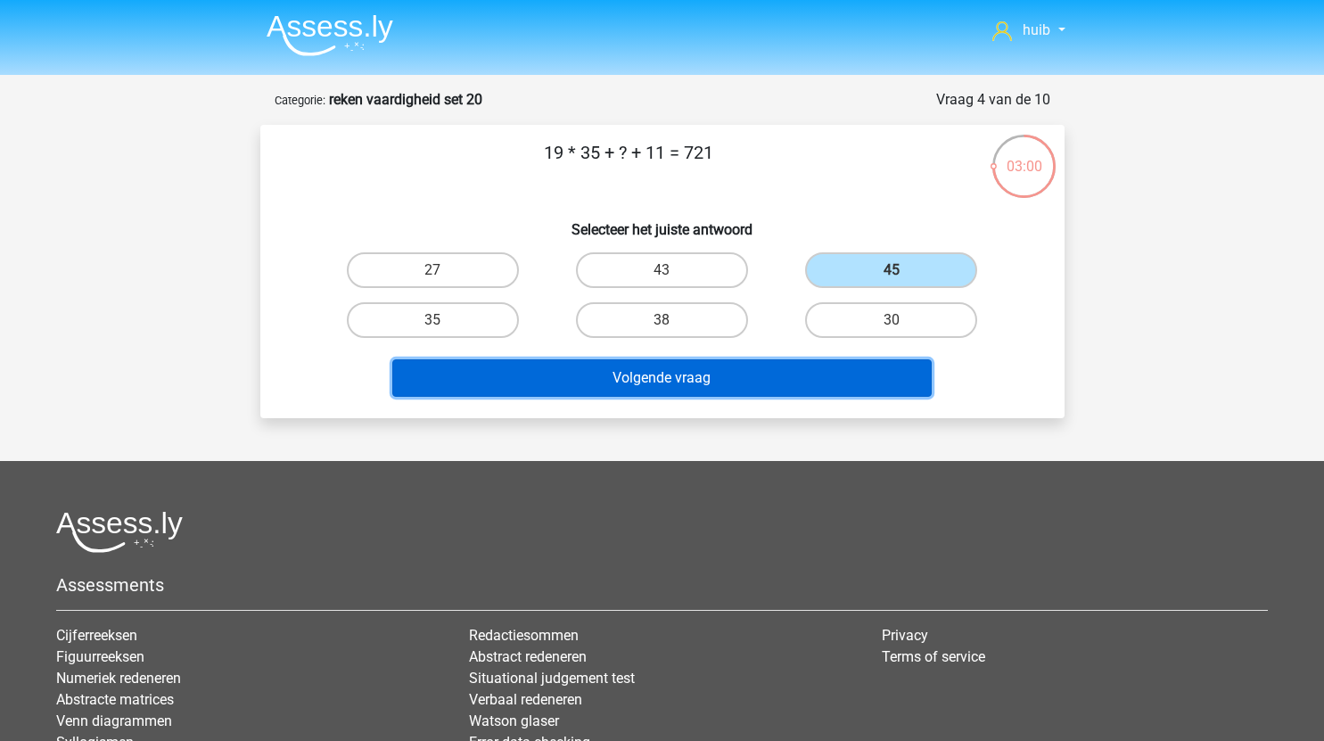
click at [705, 380] on button "Volgende vraag" at bounding box center [661, 377] width 539 height 37
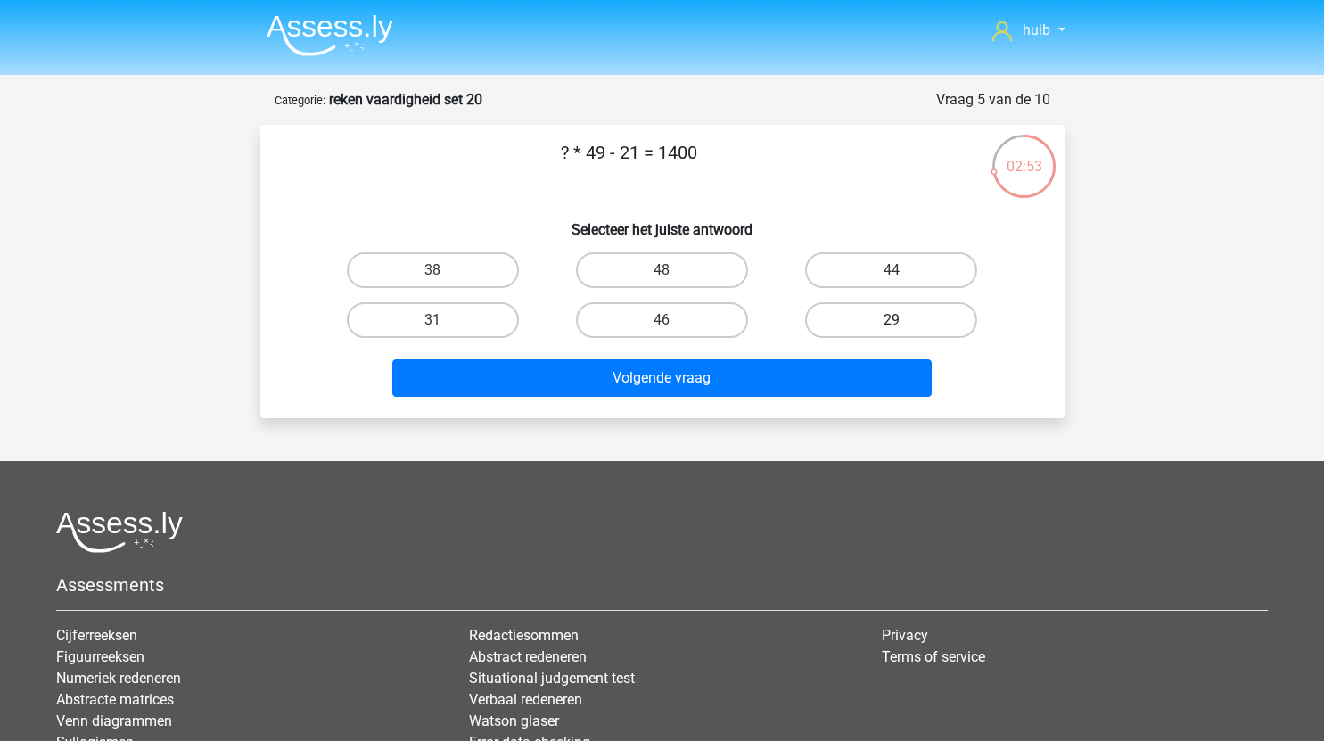
click at [872, 321] on label "29" at bounding box center [891, 320] width 172 height 36
click at [891, 321] on input "29" at bounding box center [897, 326] width 12 height 12
radio input "true"
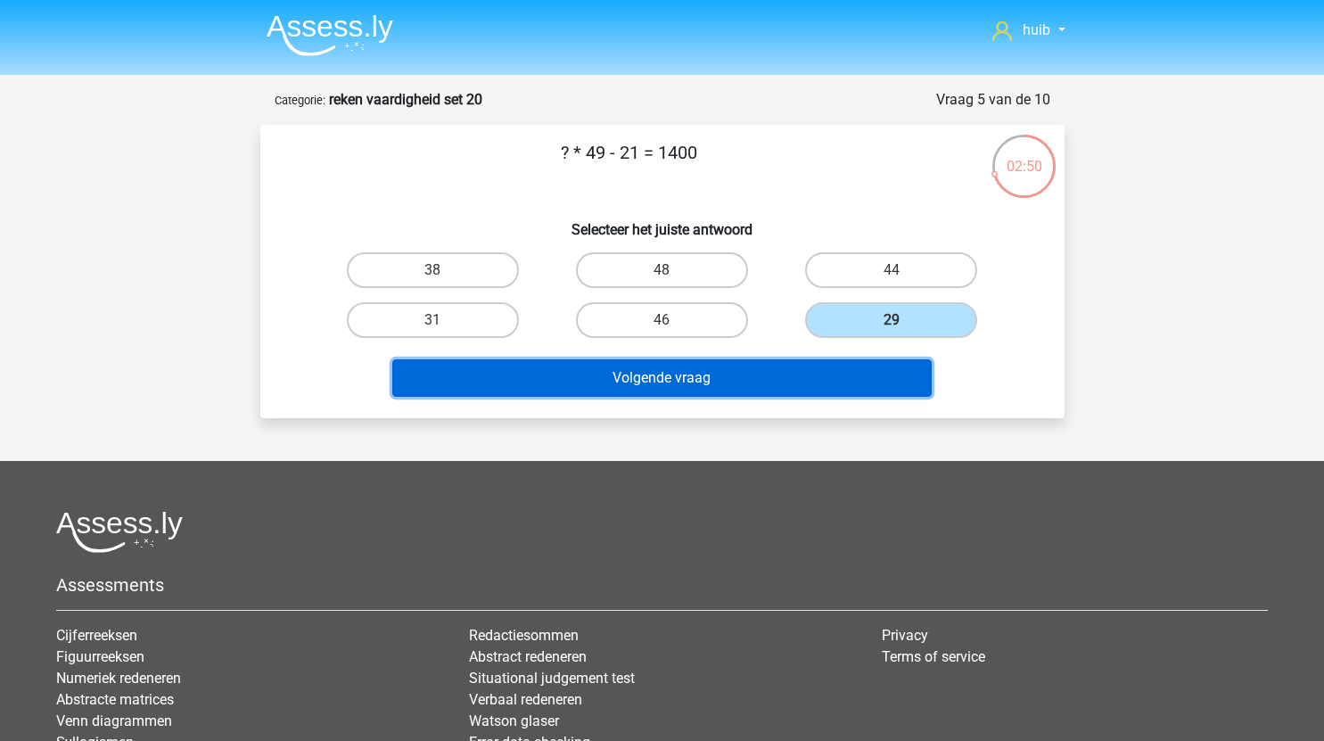
click at [739, 375] on button "Volgende vraag" at bounding box center [661, 377] width 539 height 37
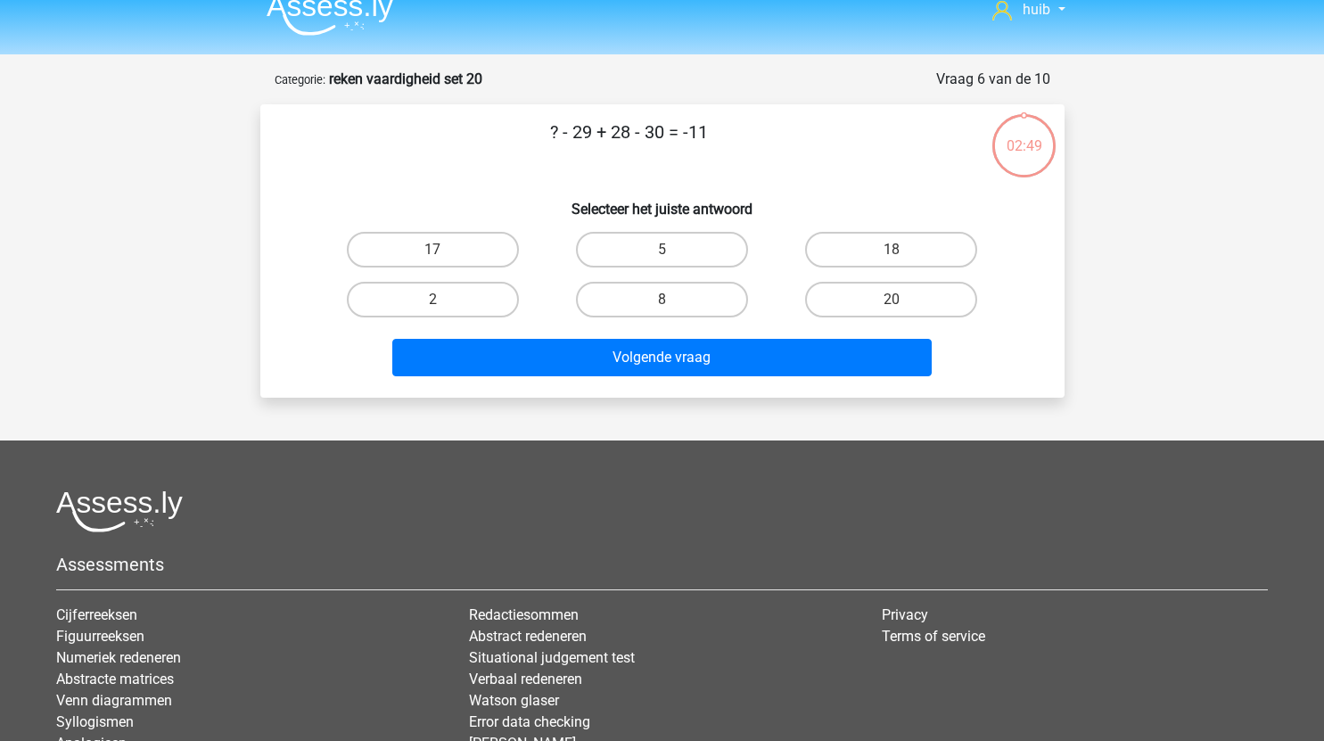
scroll to position [17, 0]
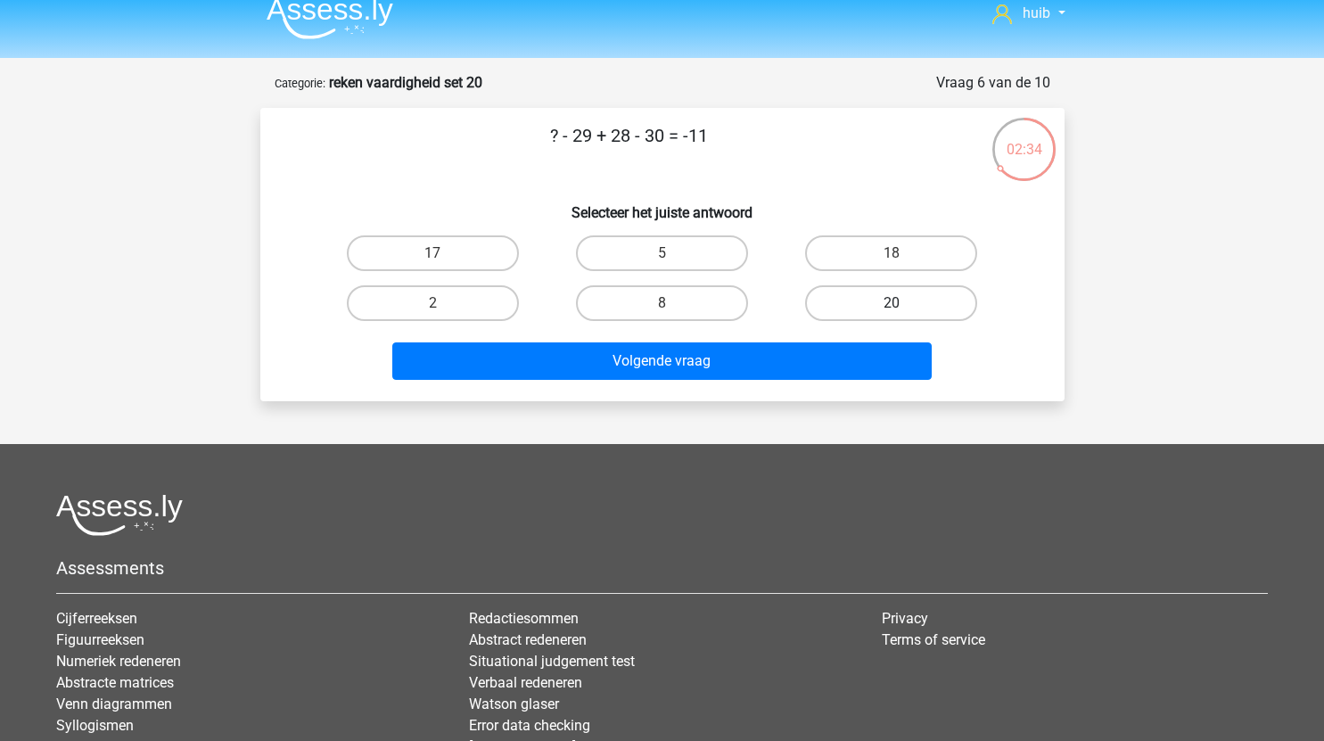
click at [901, 298] on label "20" at bounding box center [891, 303] width 172 height 36
click at [901, 303] on input "20" at bounding box center [897, 309] width 12 height 12
radio input "true"
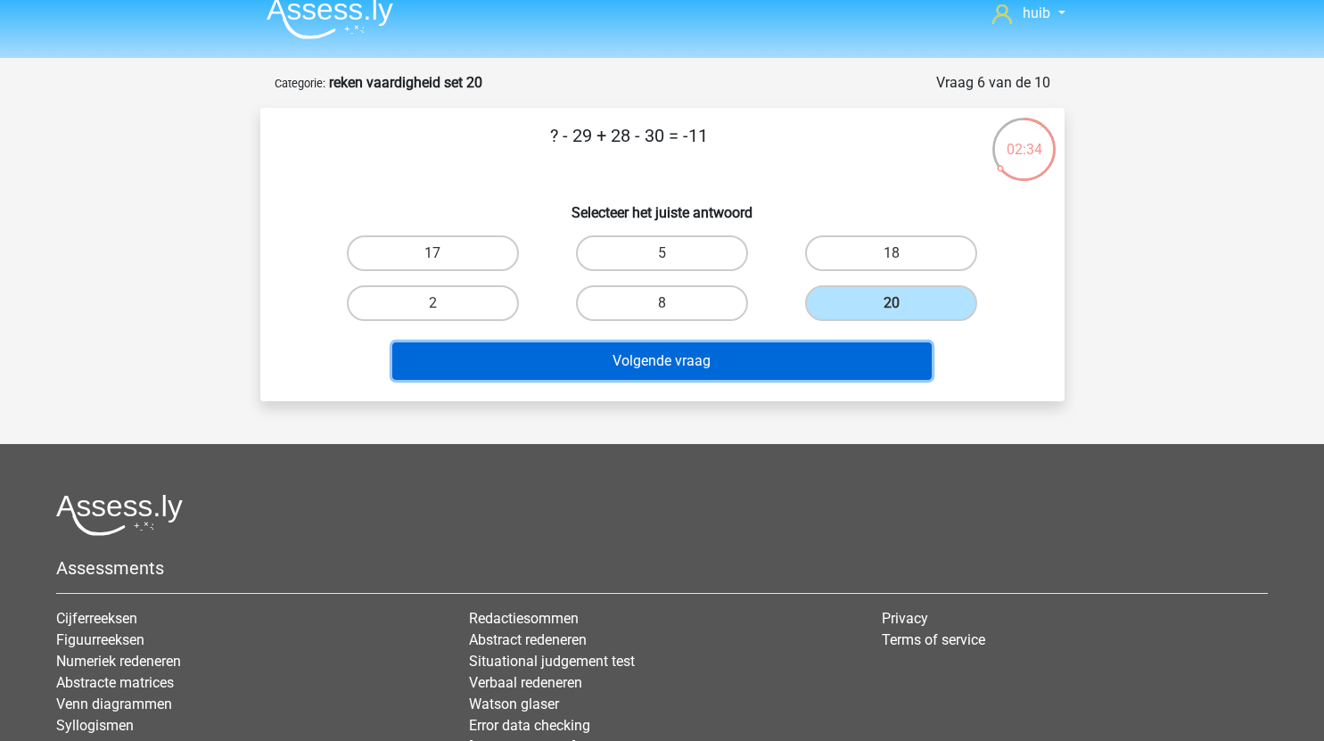
click at [756, 362] on button "Volgende vraag" at bounding box center [661, 360] width 539 height 37
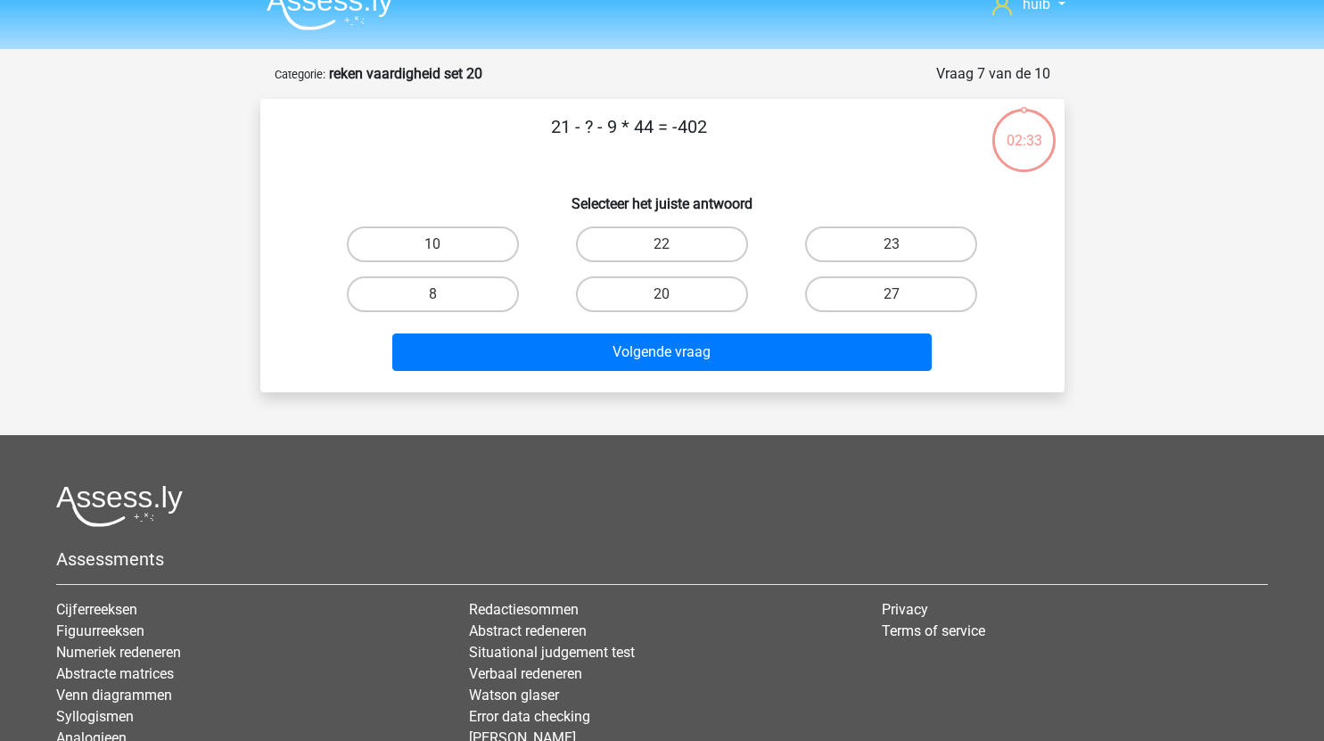
scroll to position [25, 0]
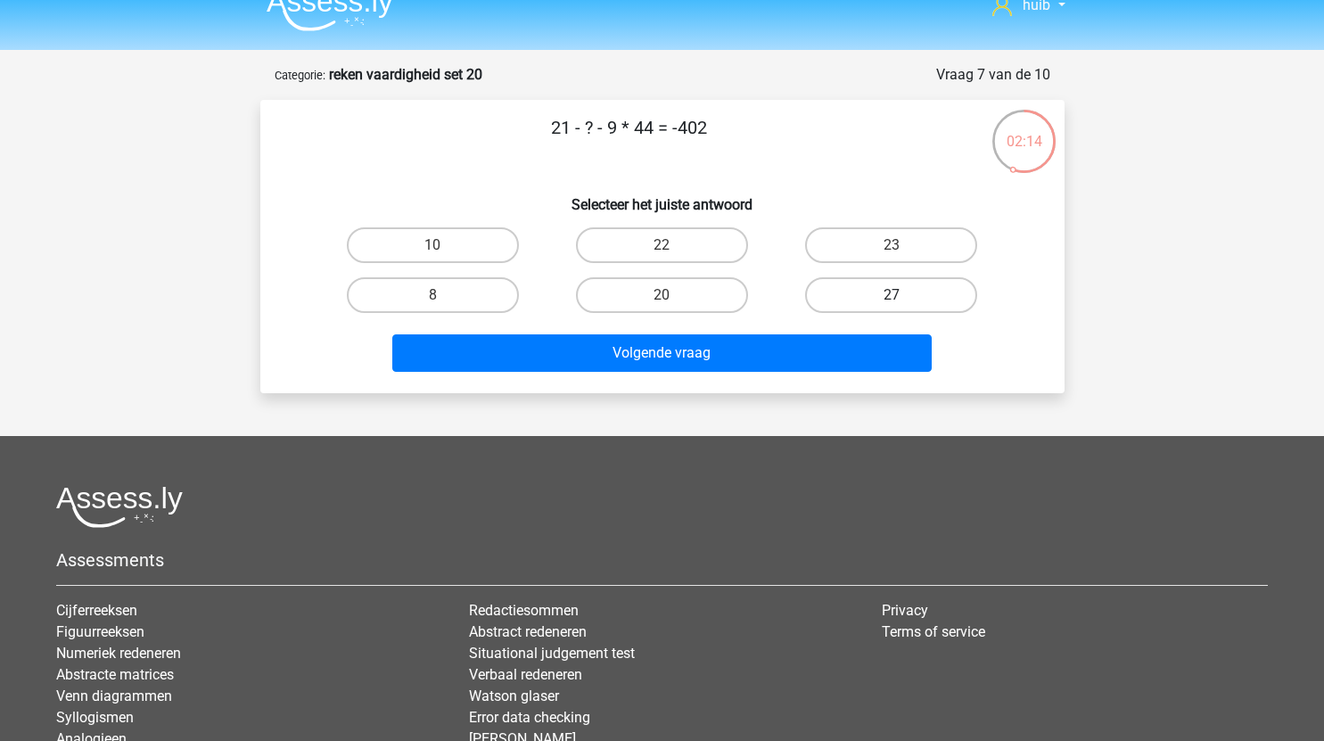
click at [864, 296] on label "27" at bounding box center [891, 295] width 172 height 36
click at [891, 296] on input "27" at bounding box center [897, 301] width 12 height 12
radio input "true"
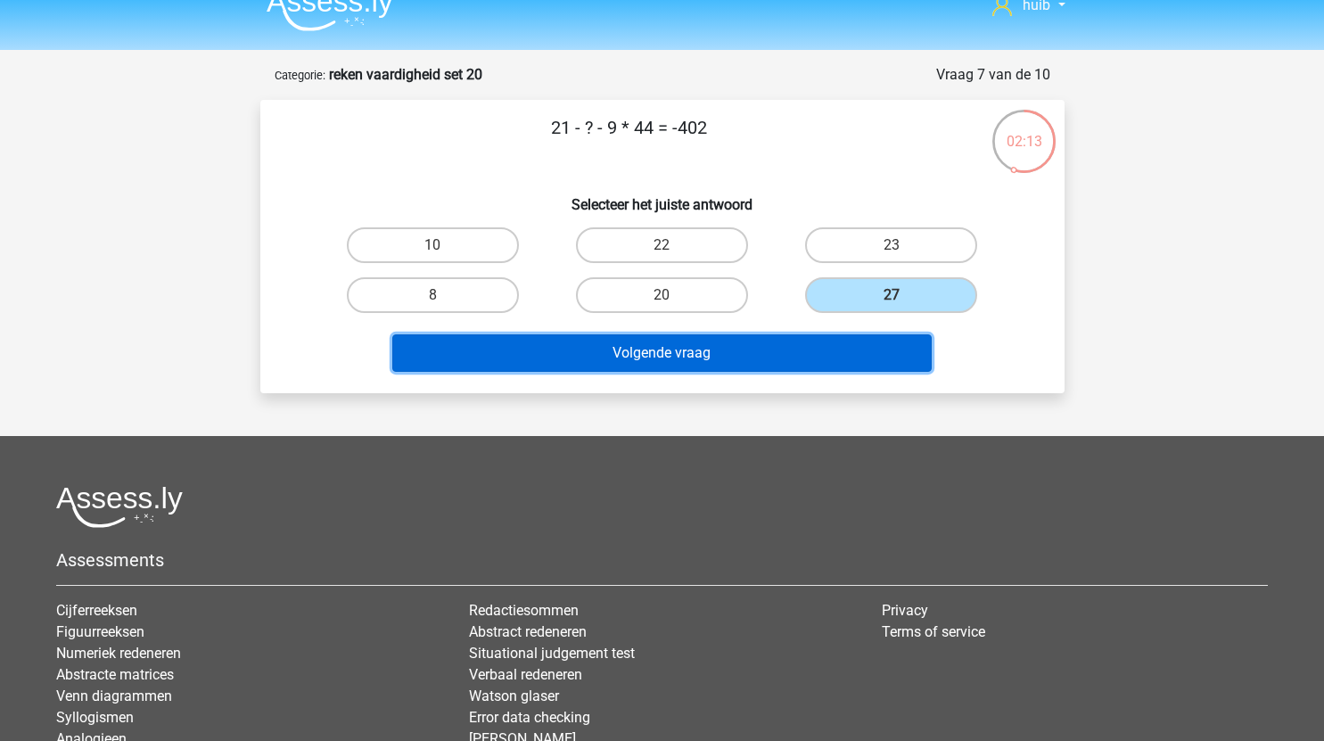
click at [749, 358] on button "Volgende vraag" at bounding box center [661, 352] width 539 height 37
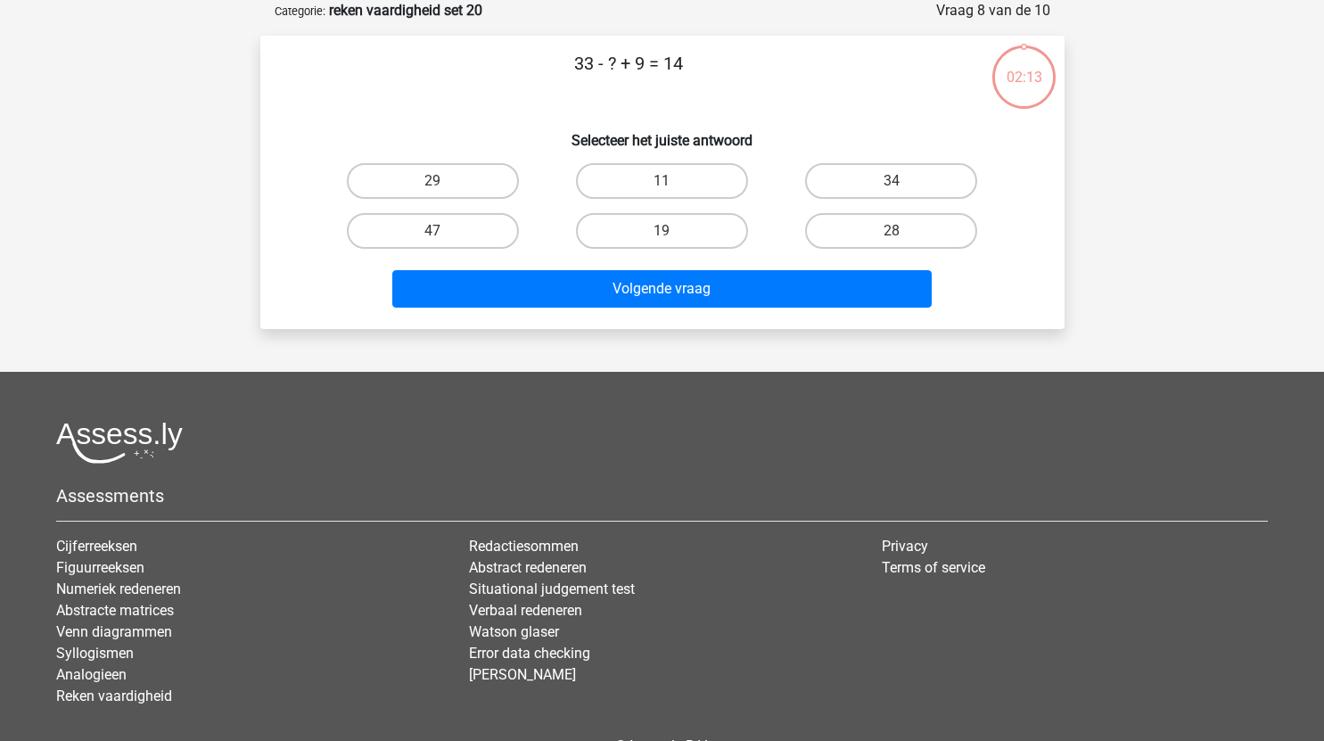
scroll to position [40, 0]
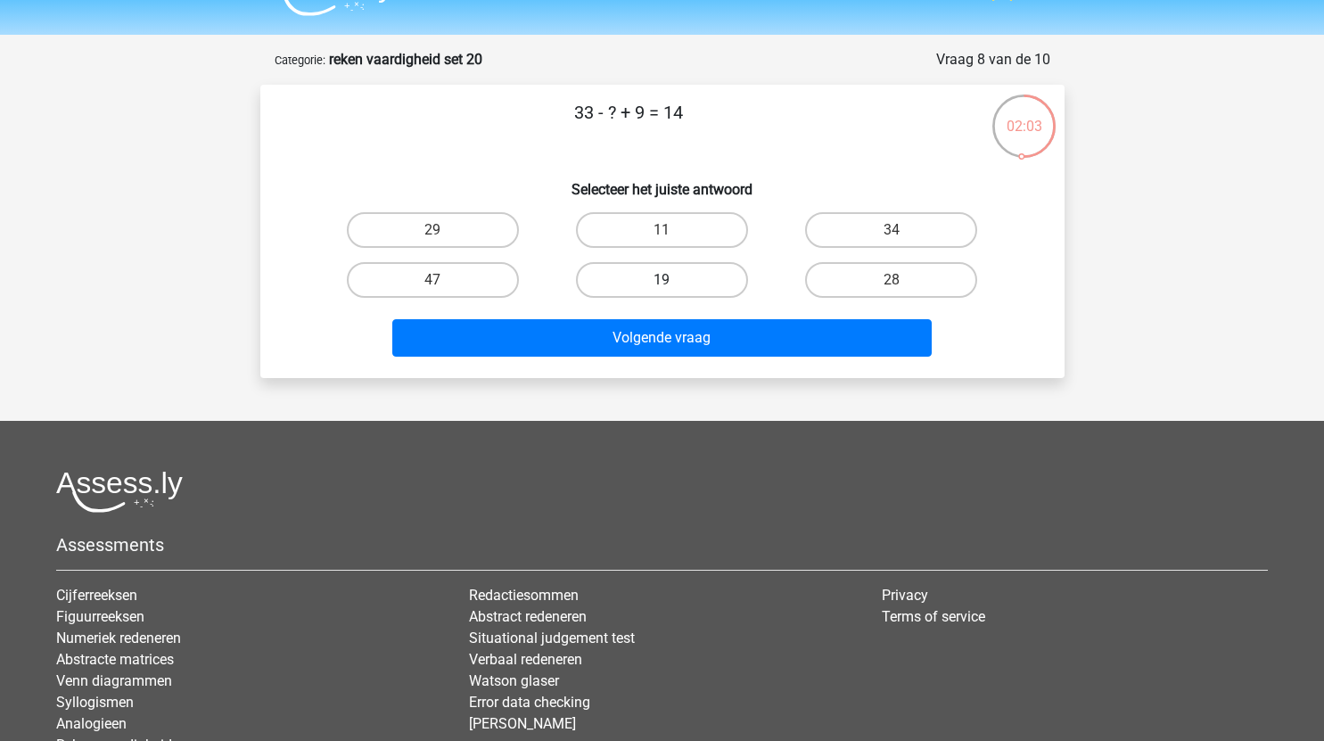
click at [684, 283] on label "19" at bounding box center [662, 280] width 172 height 36
click at [673, 283] on input "19" at bounding box center [667, 286] width 12 height 12
radio input "true"
click at [464, 222] on label "29" at bounding box center [433, 230] width 172 height 36
click at [444, 230] on input "29" at bounding box center [438, 236] width 12 height 12
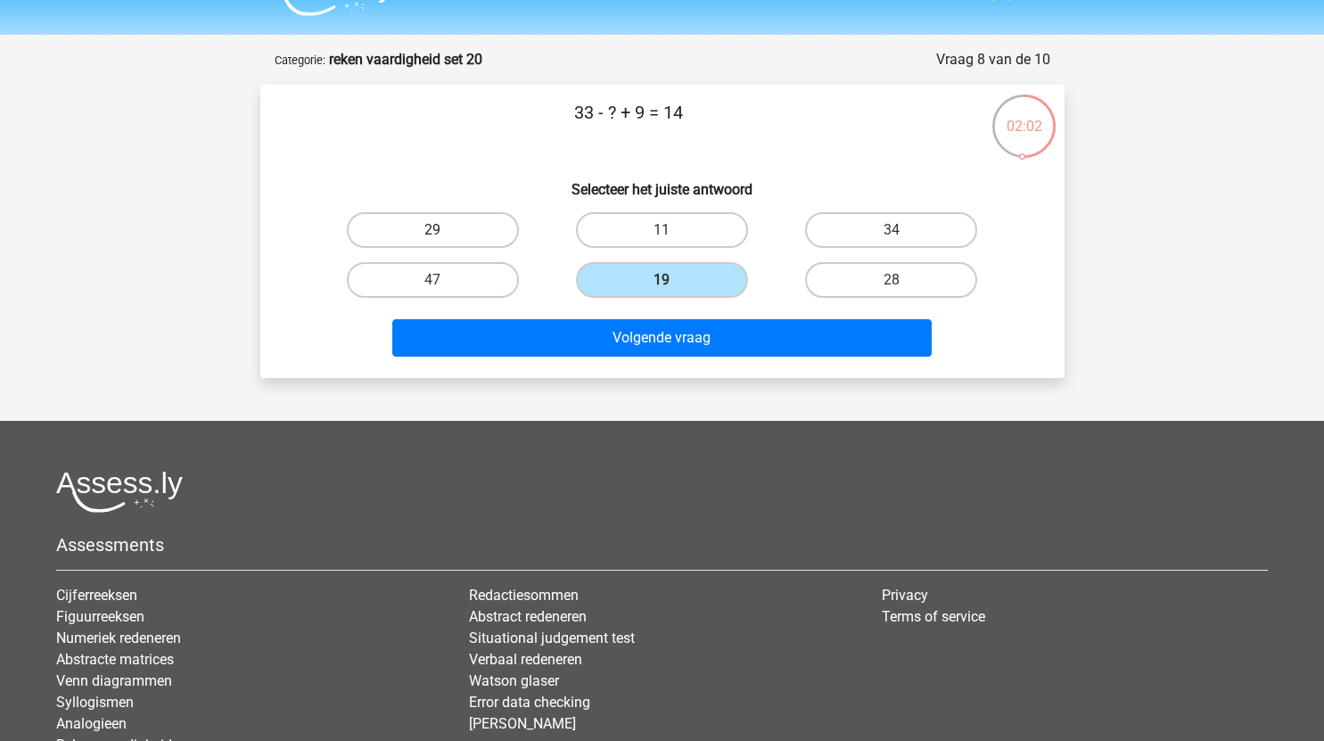
radio input "true"
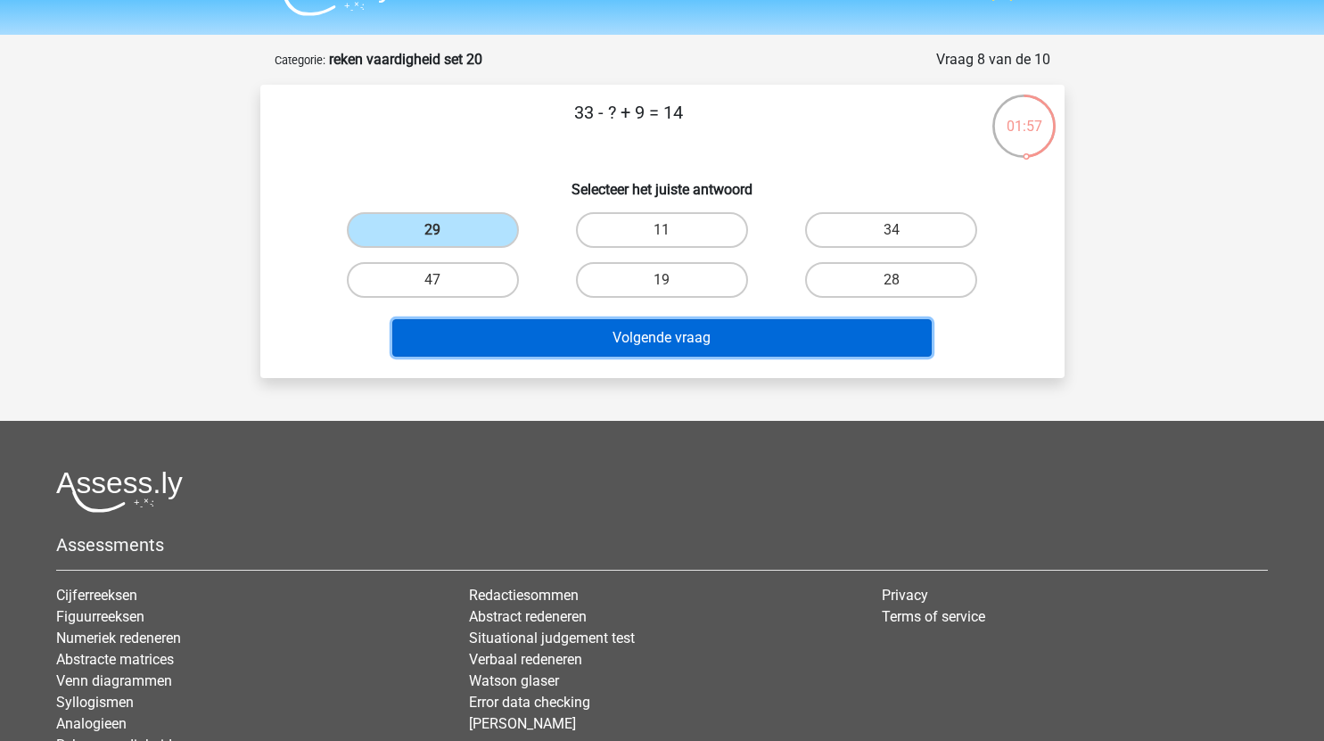
click at [584, 333] on button "Volgende vraag" at bounding box center [661, 337] width 539 height 37
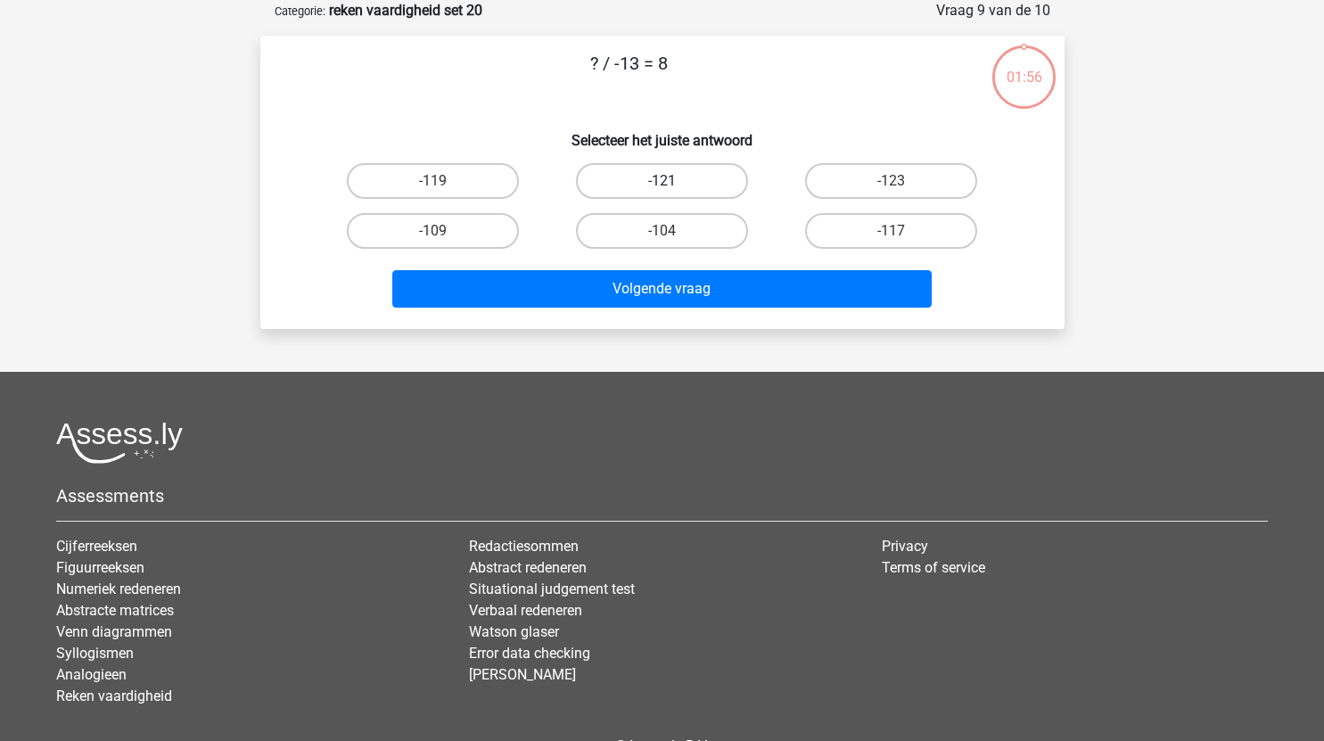
scroll to position [63, 0]
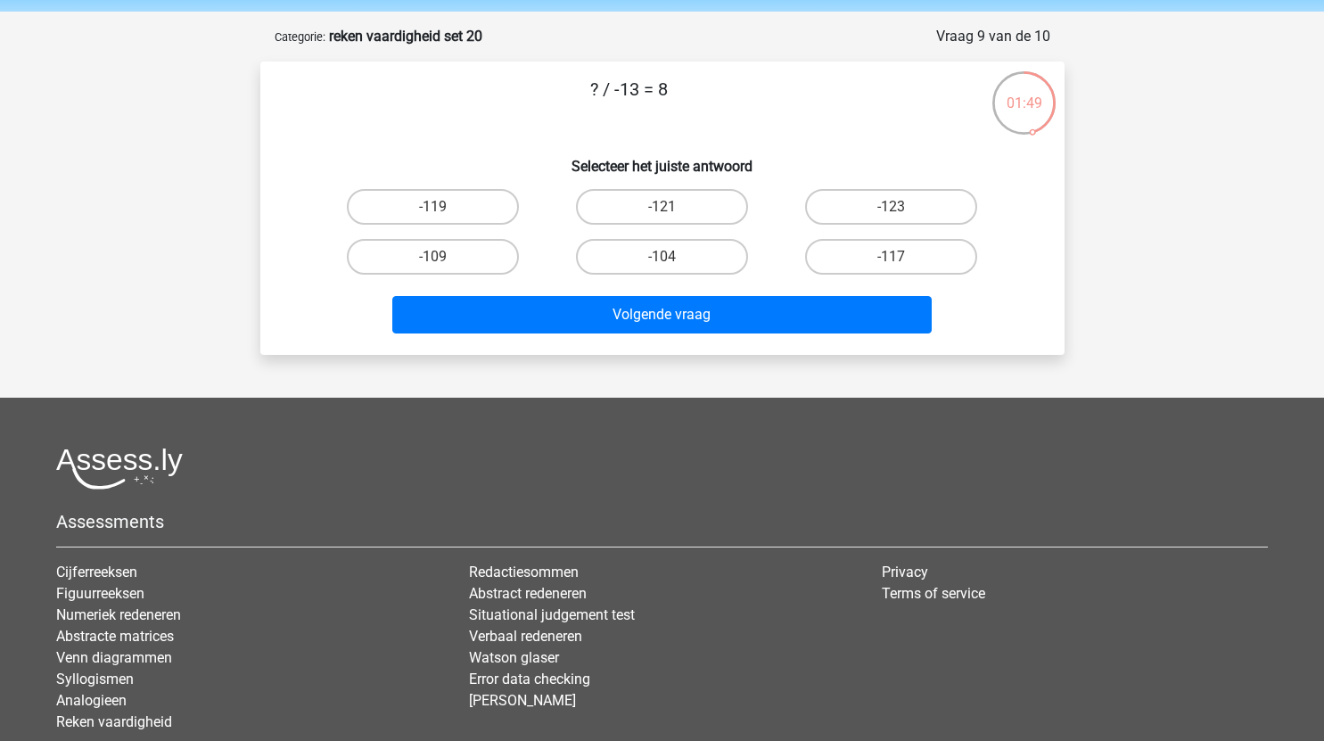
click at [665, 261] on input "-104" at bounding box center [667, 263] width 12 height 12
radio input "true"
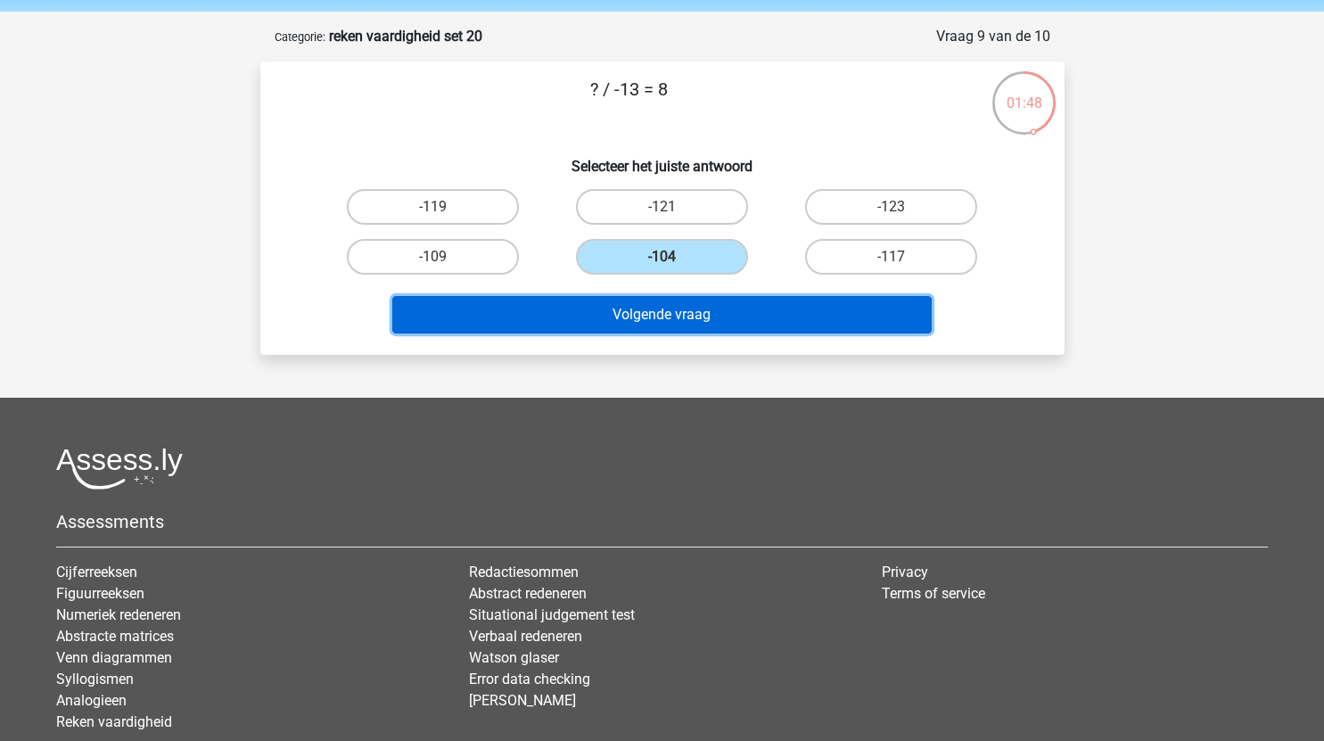
click at [715, 317] on button "Volgende vraag" at bounding box center [661, 314] width 539 height 37
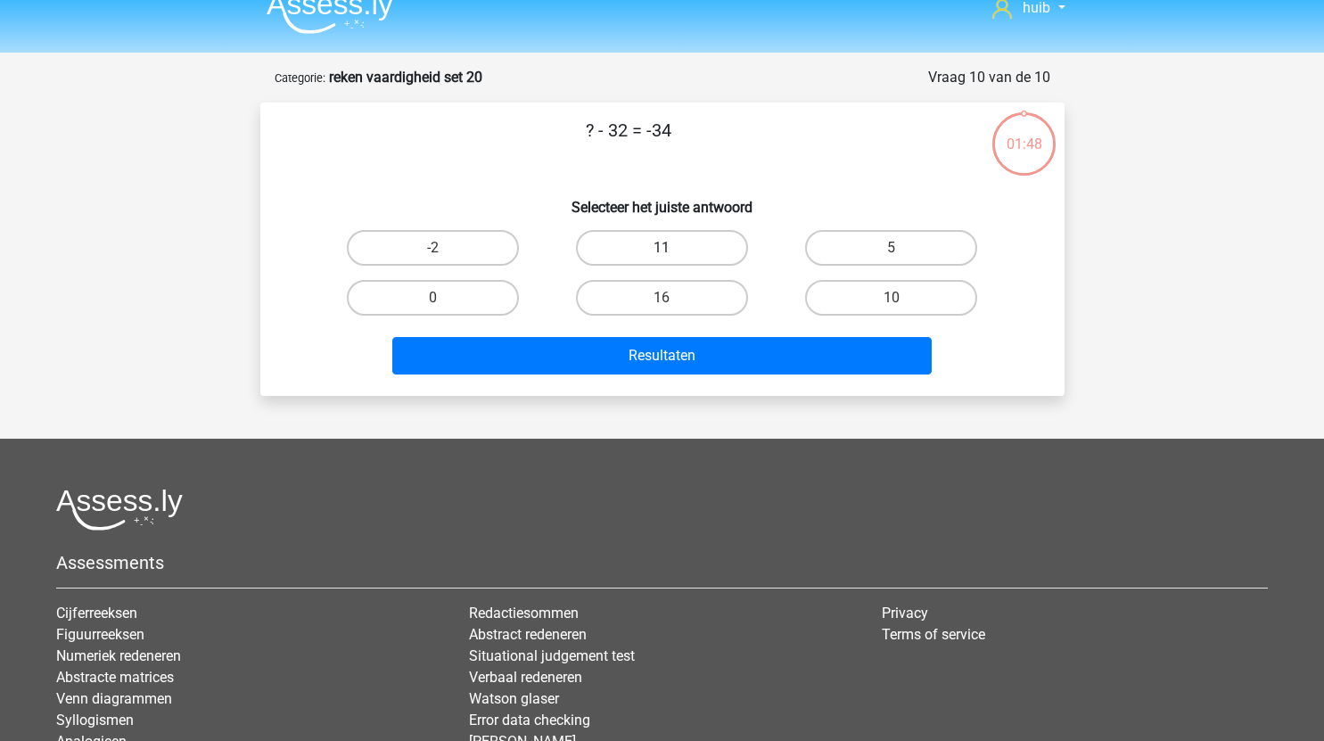
scroll to position [21, 0]
click at [450, 249] on label "-2" at bounding box center [433, 249] width 172 height 36
click at [444, 249] on input "-2" at bounding box center [438, 255] width 12 height 12
radio input "true"
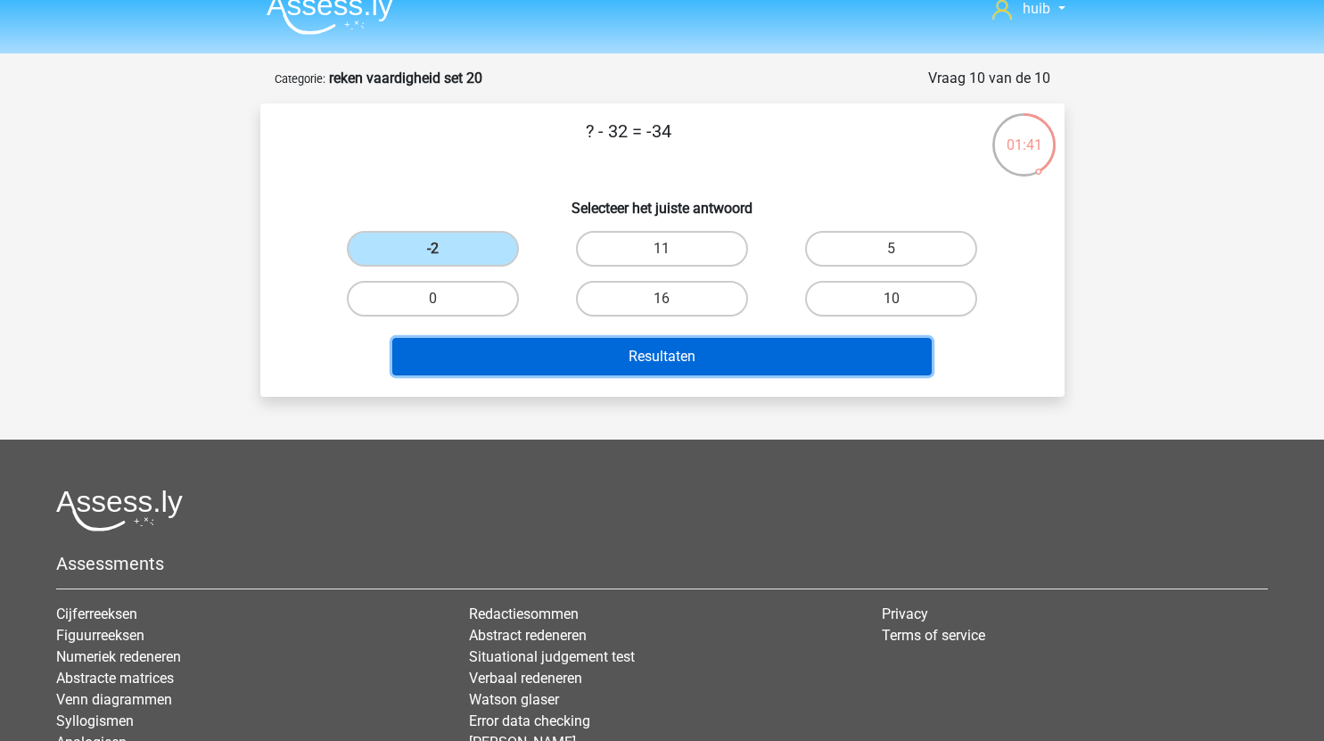
click at [644, 355] on button "Resultaten" at bounding box center [661, 356] width 539 height 37
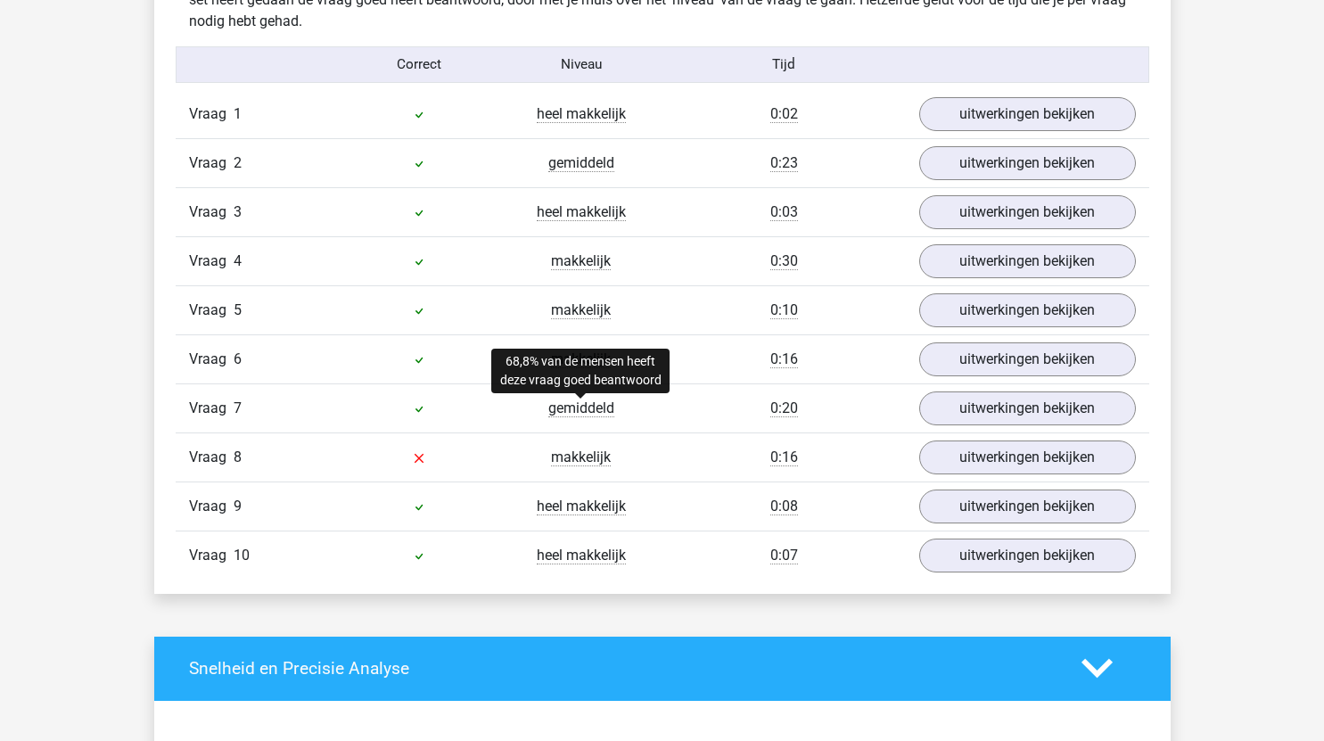
scroll to position [1095, 0]
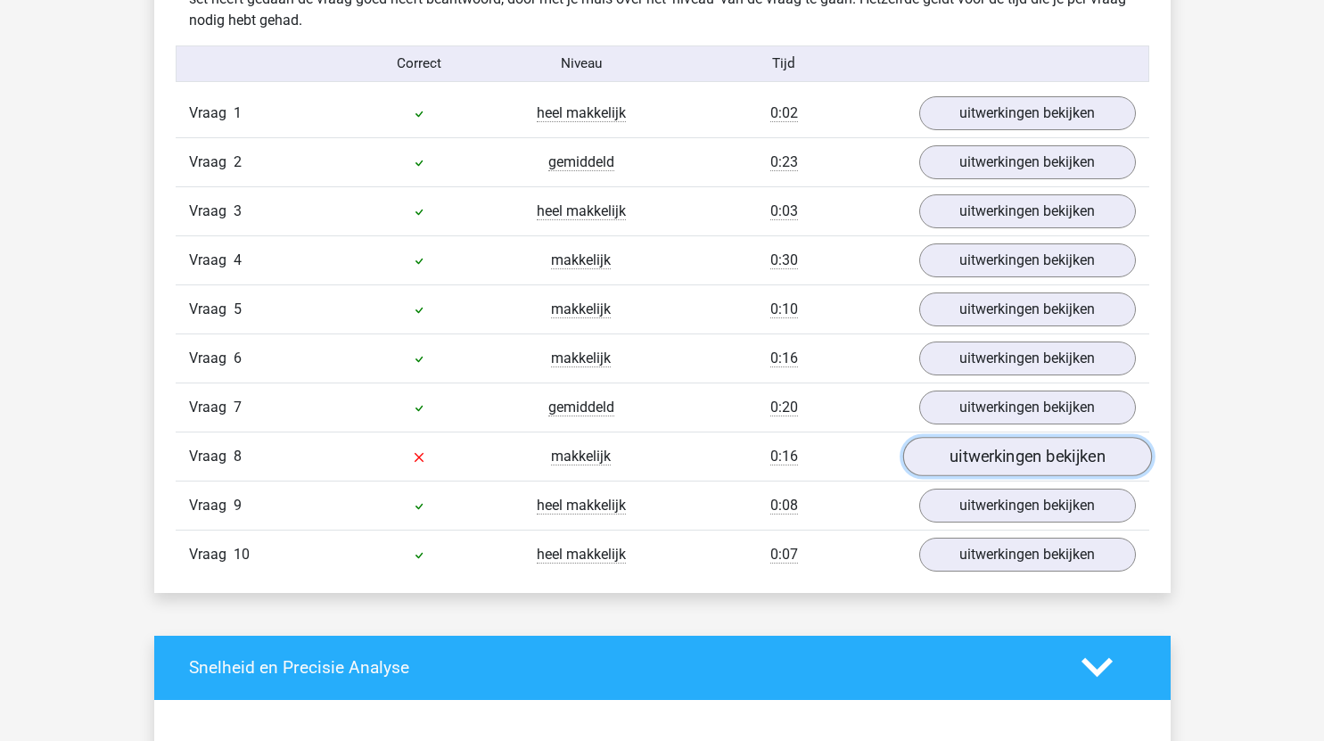
click at [1032, 453] on link "uitwerkingen bekijken" at bounding box center [1026, 456] width 249 height 39
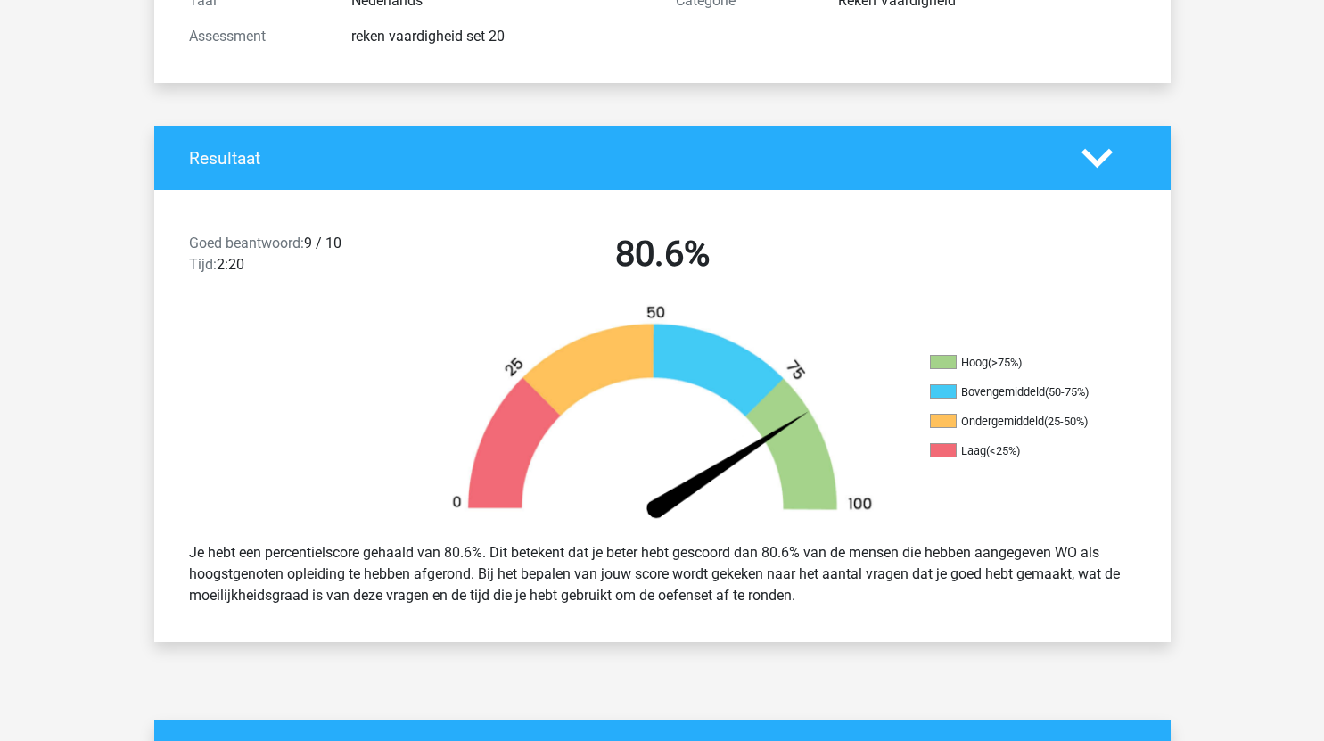
scroll to position [0, 0]
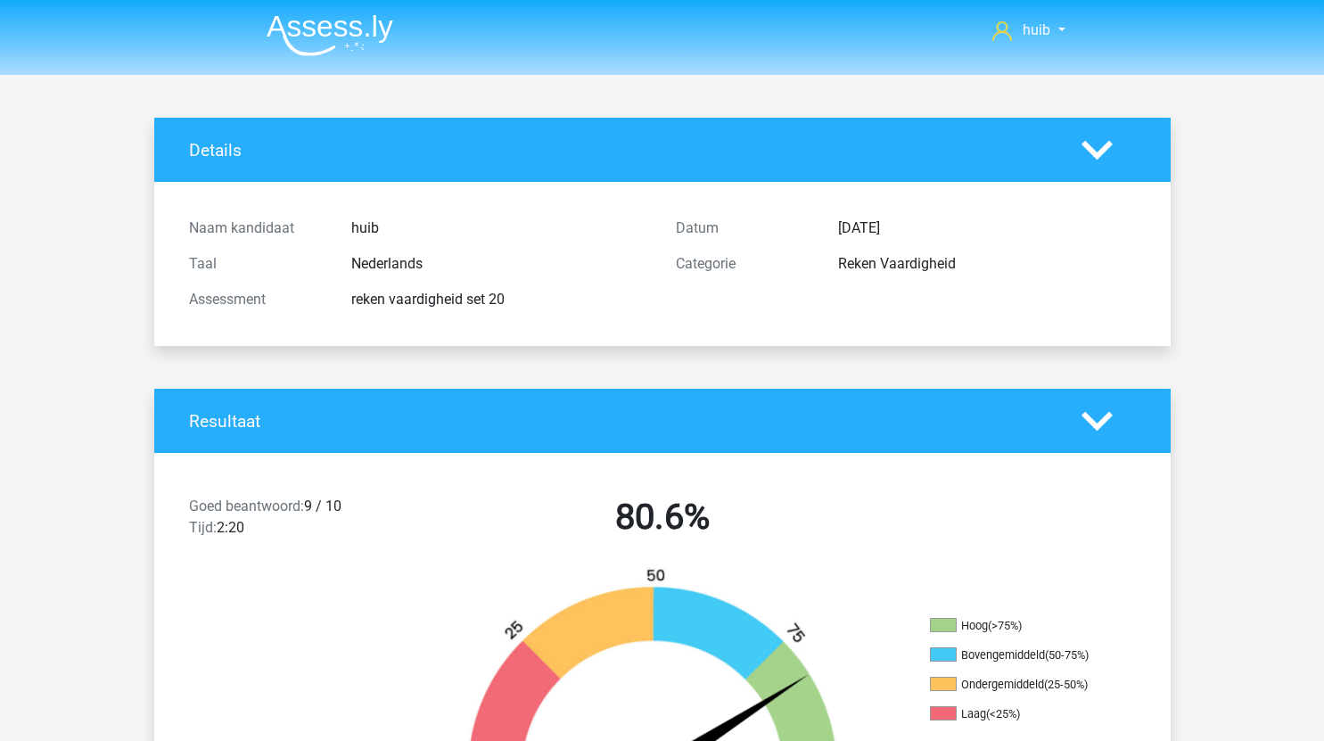
click at [333, 51] on img at bounding box center [330, 35] width 127 height 42
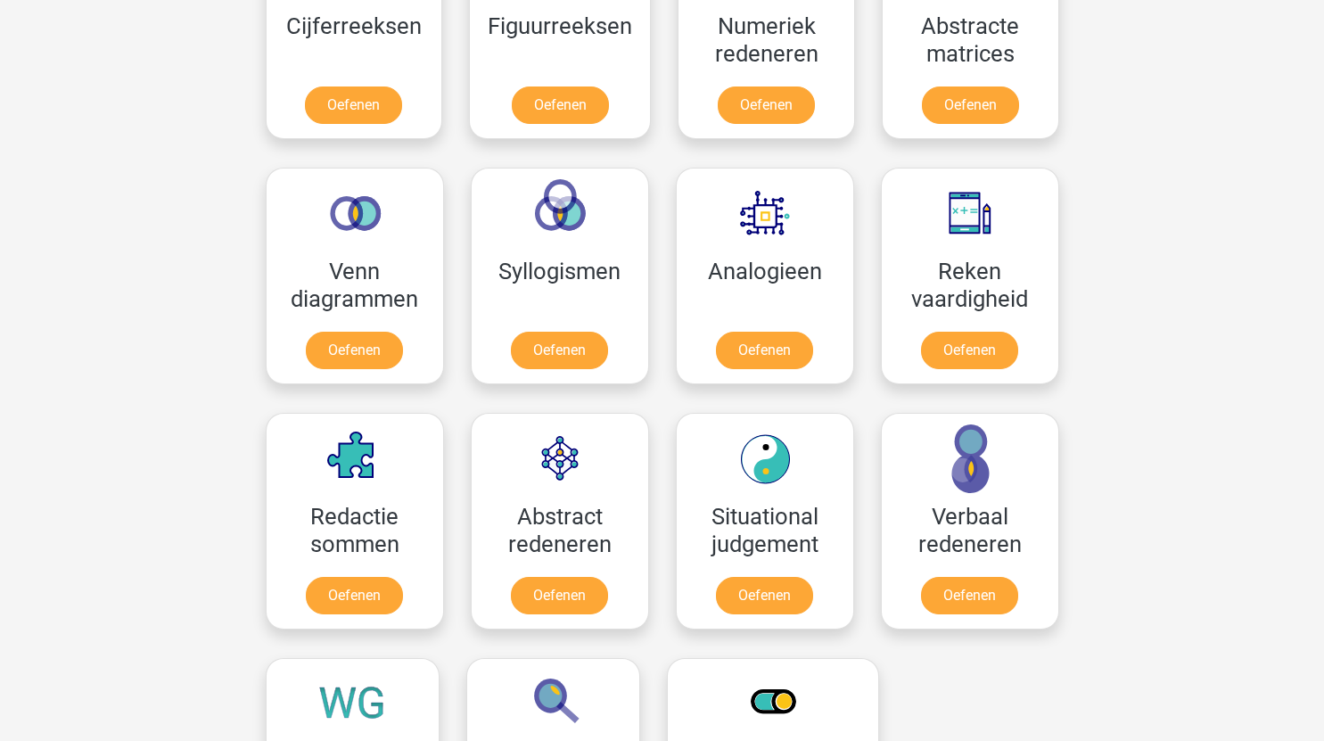
scroll to position [1099, 0]
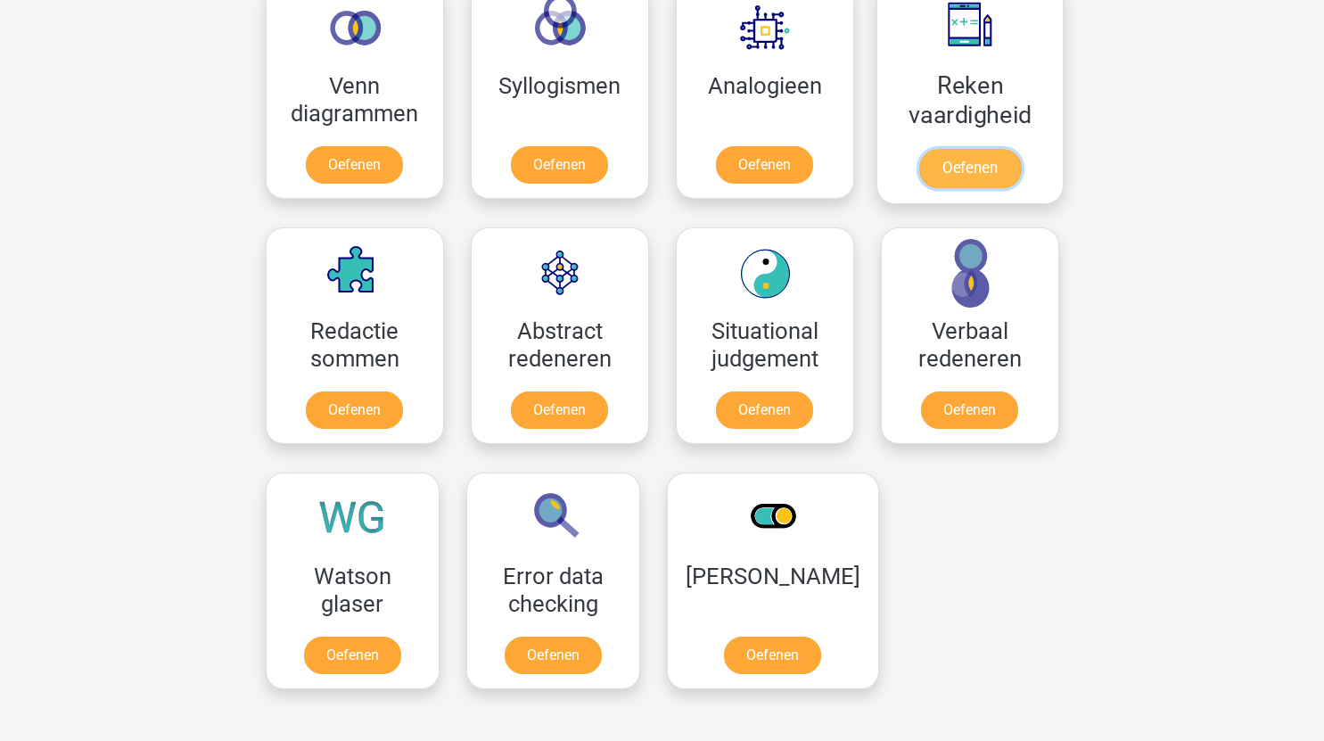
click at [956, 166] on link "Oefenen" at bounding box center [969, 168] width 102 height 39
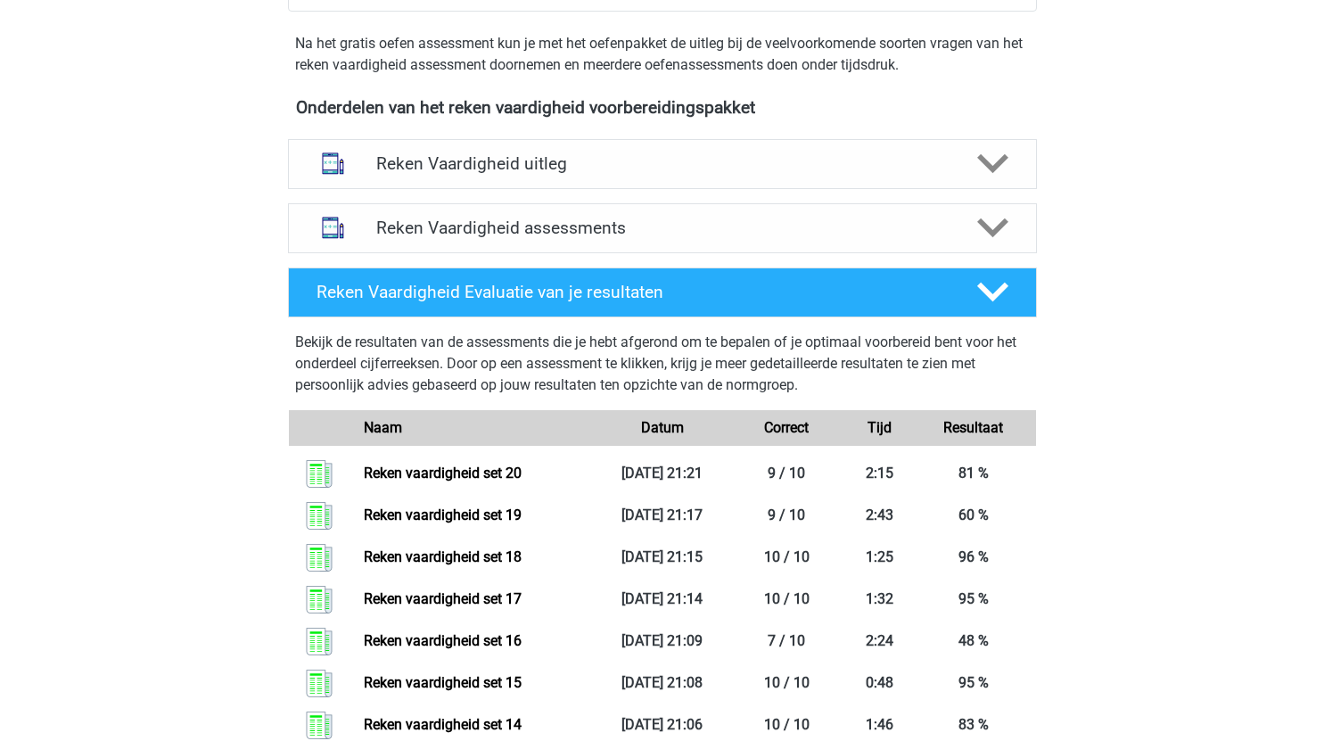
scroll to position [556, 0]
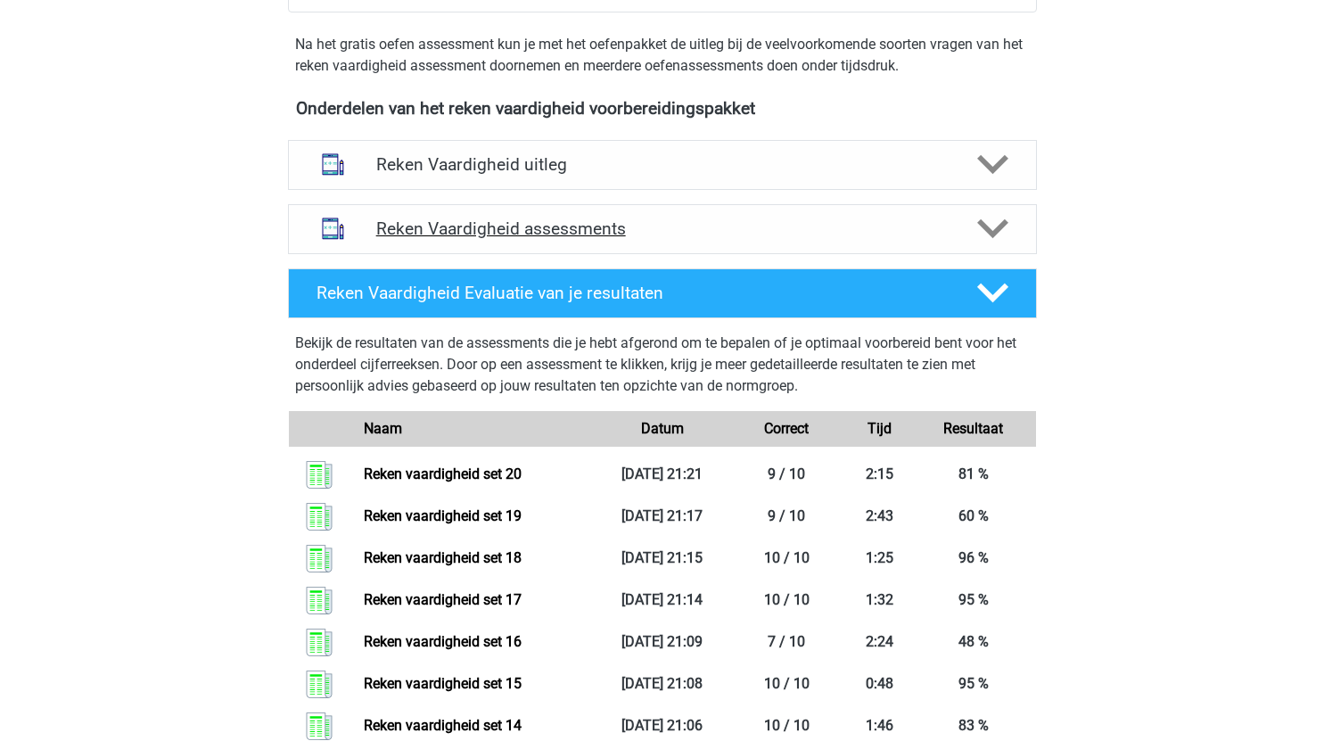
click at [575, 240] on div "Reken Vaardigheid assessments" at bounding box center [662, 229] width 749 height 50
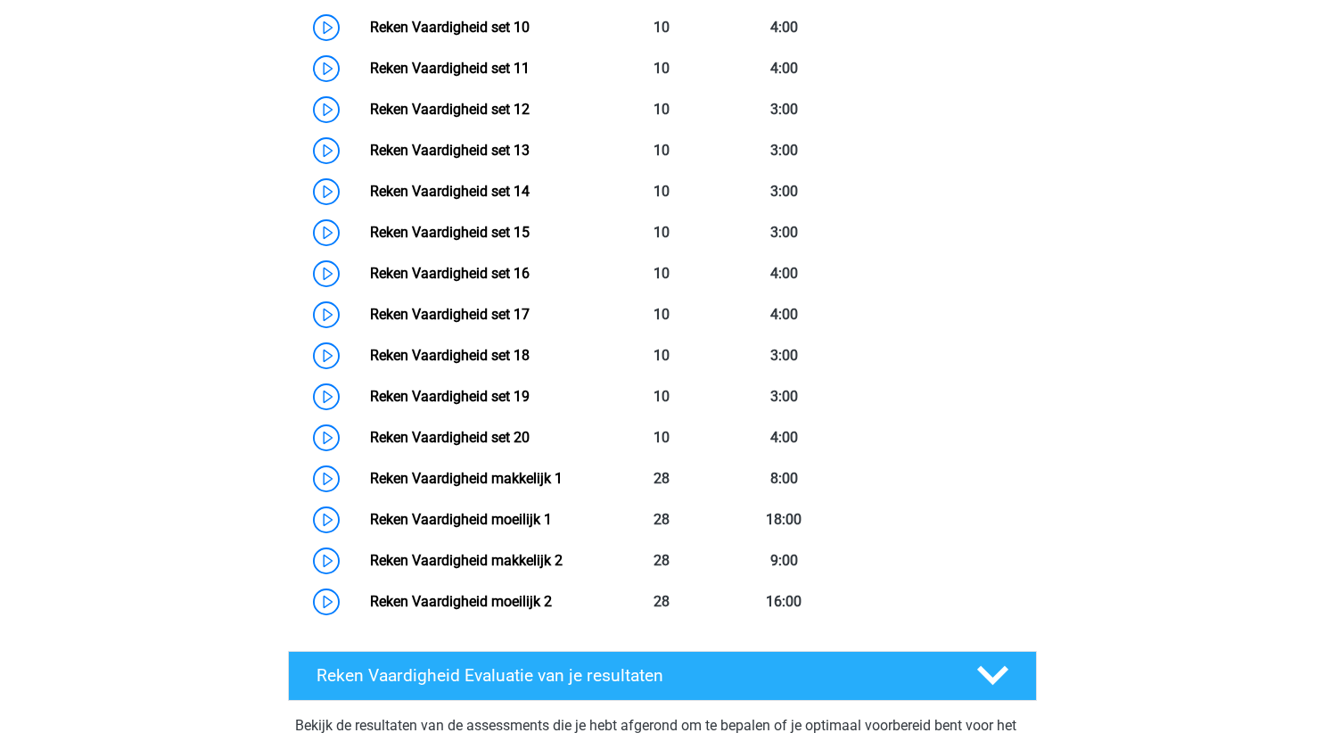
scroll to position [1289, 0]
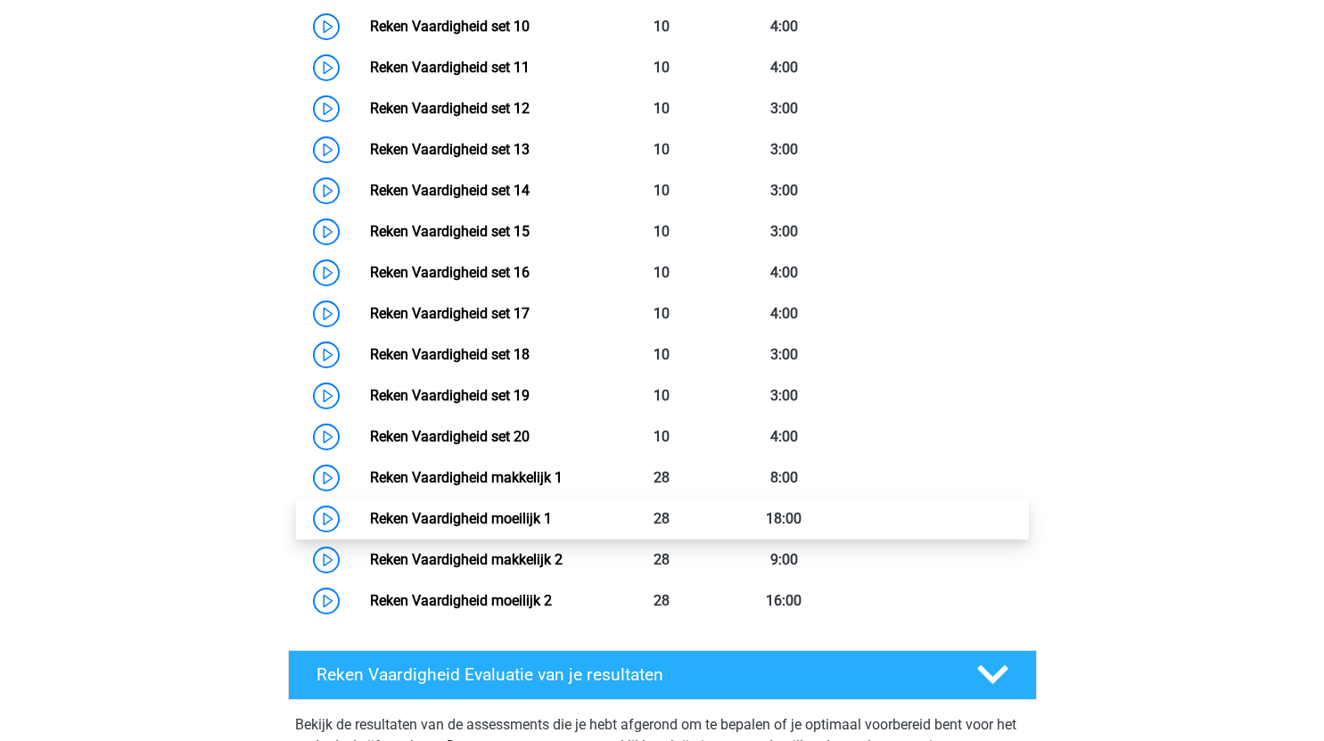
click at [370, 516] on link "Reken Vaardigheid moeilijk 1" at bounding box center [461, 518] width 182 height 17
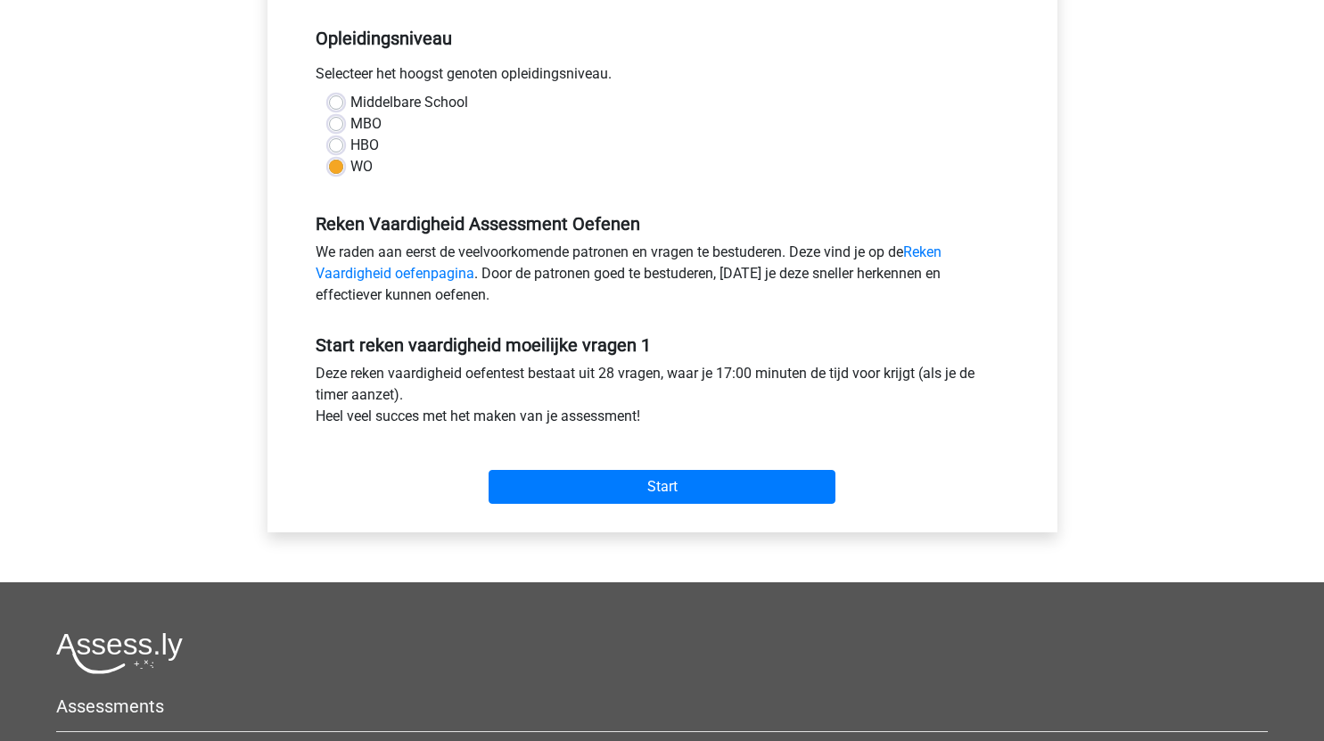
scroll to position [365, 0]
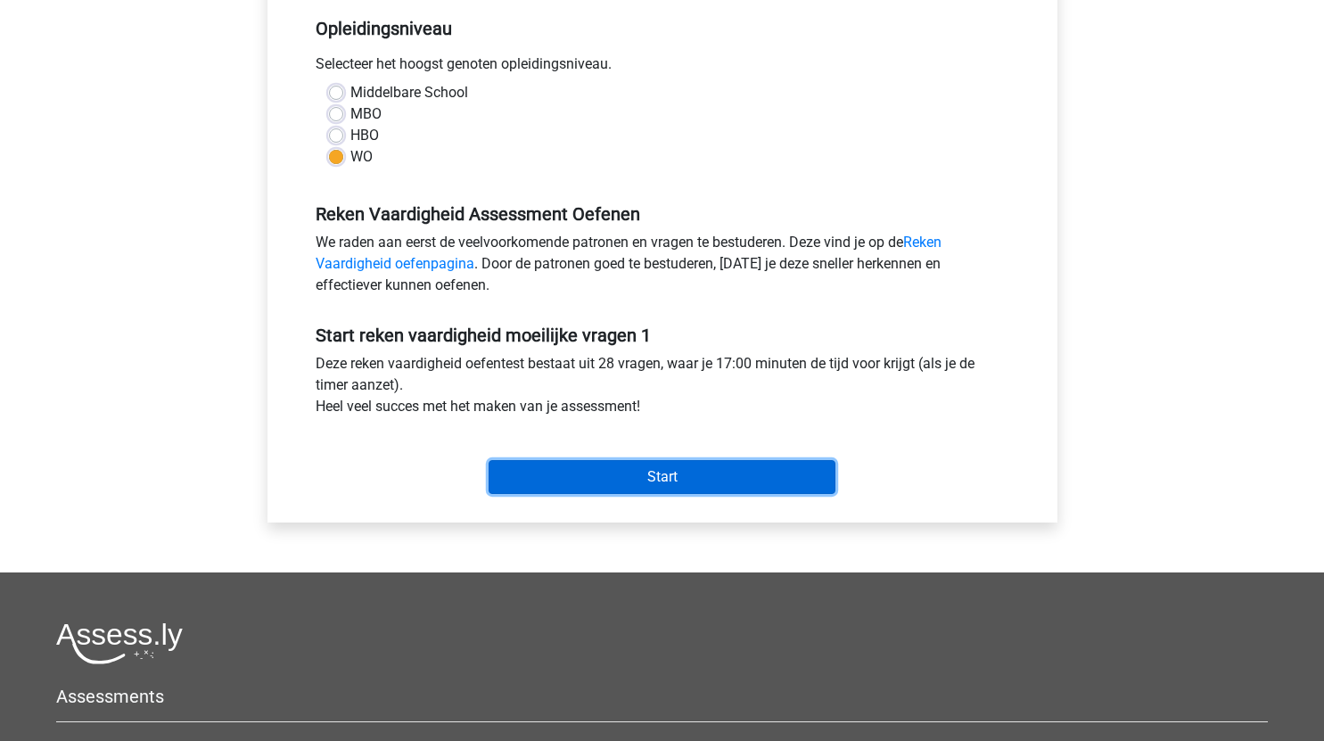
click at [760, 477] on input "Start" at bounding box center [661, 477] width 347 height 34
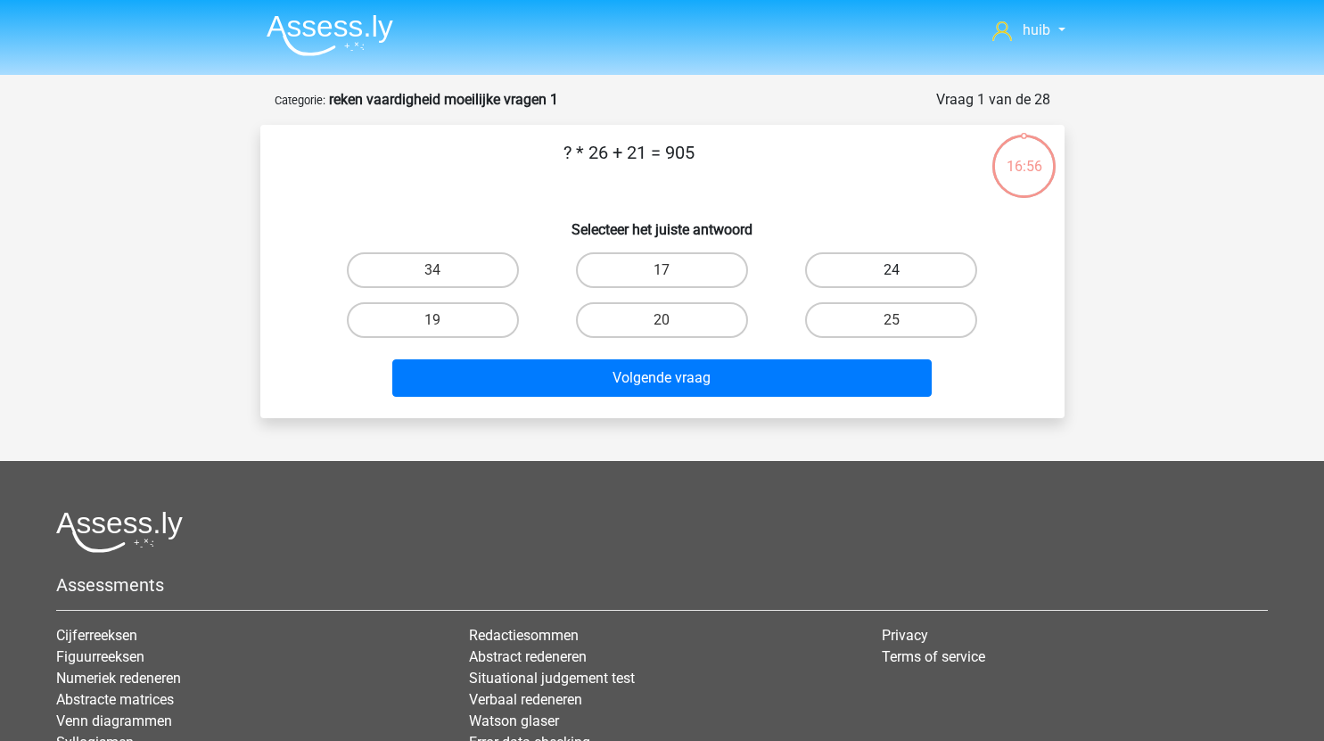
click at [884, 267] on label "24" at bounding box center [891, 270] width 172 height 36
click at [891, 270] on input "24" at bounding box center [897, 276] width 12 height 12
radio input "true"
click at [468, 270] on label "34" at bounding box center [433, 270] width 172 height 36
click at [444, 270] on input "34" at bounding box center [438, 276] width 12 height 12
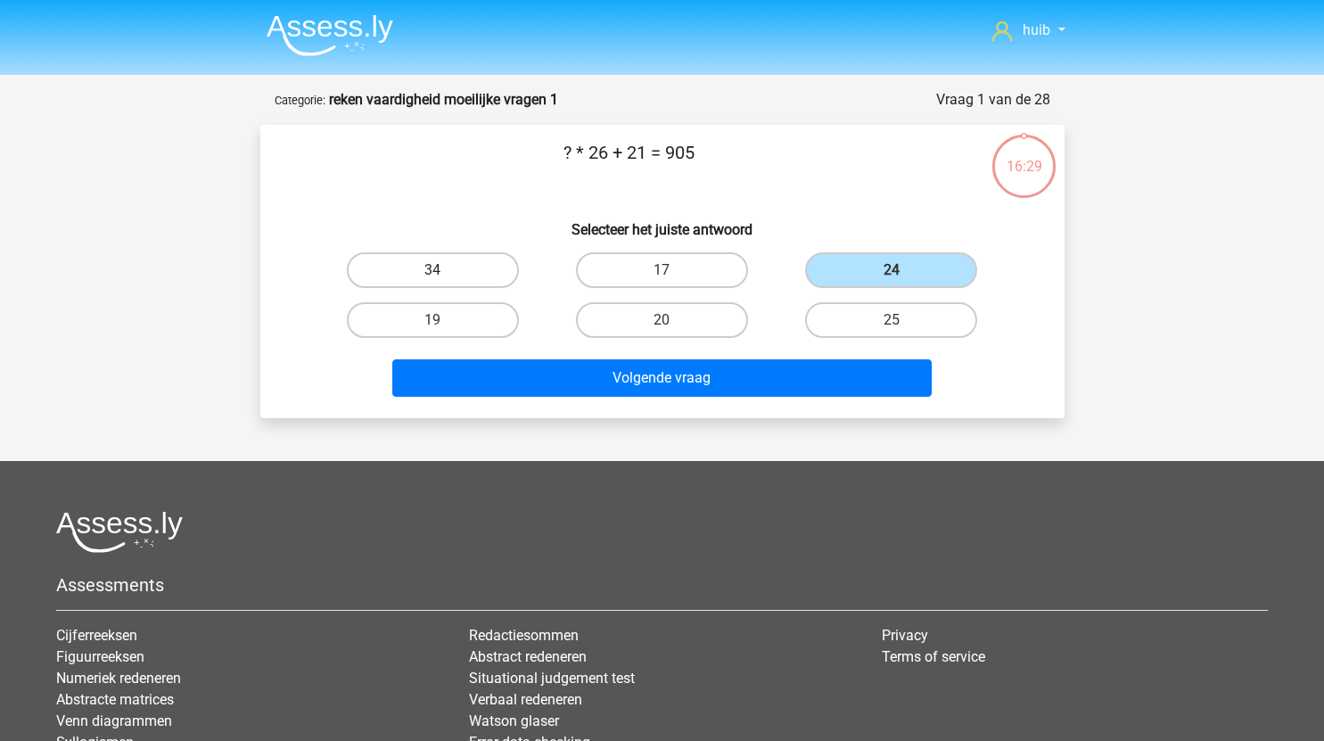
radio input "true"
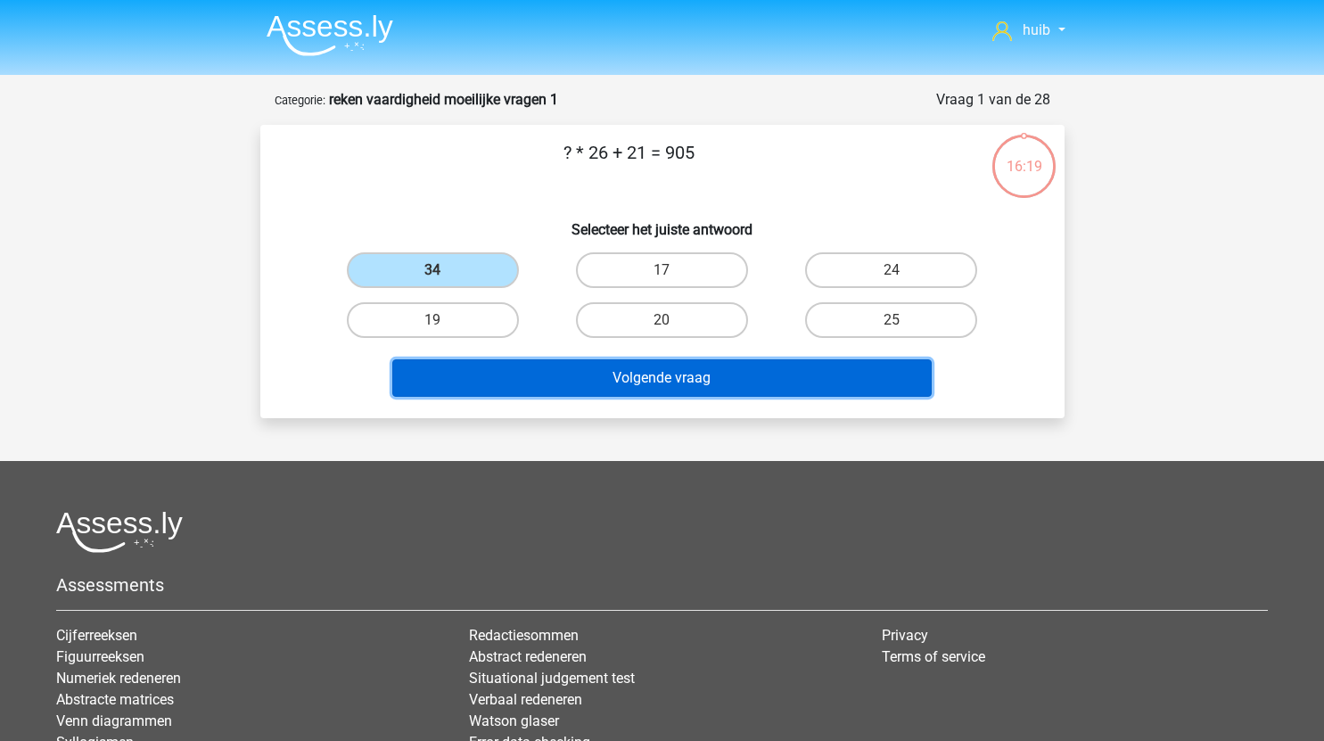
click at [591, 383] on button "Volgende vraag" at bounding box center [661, 377] width 539 height 37
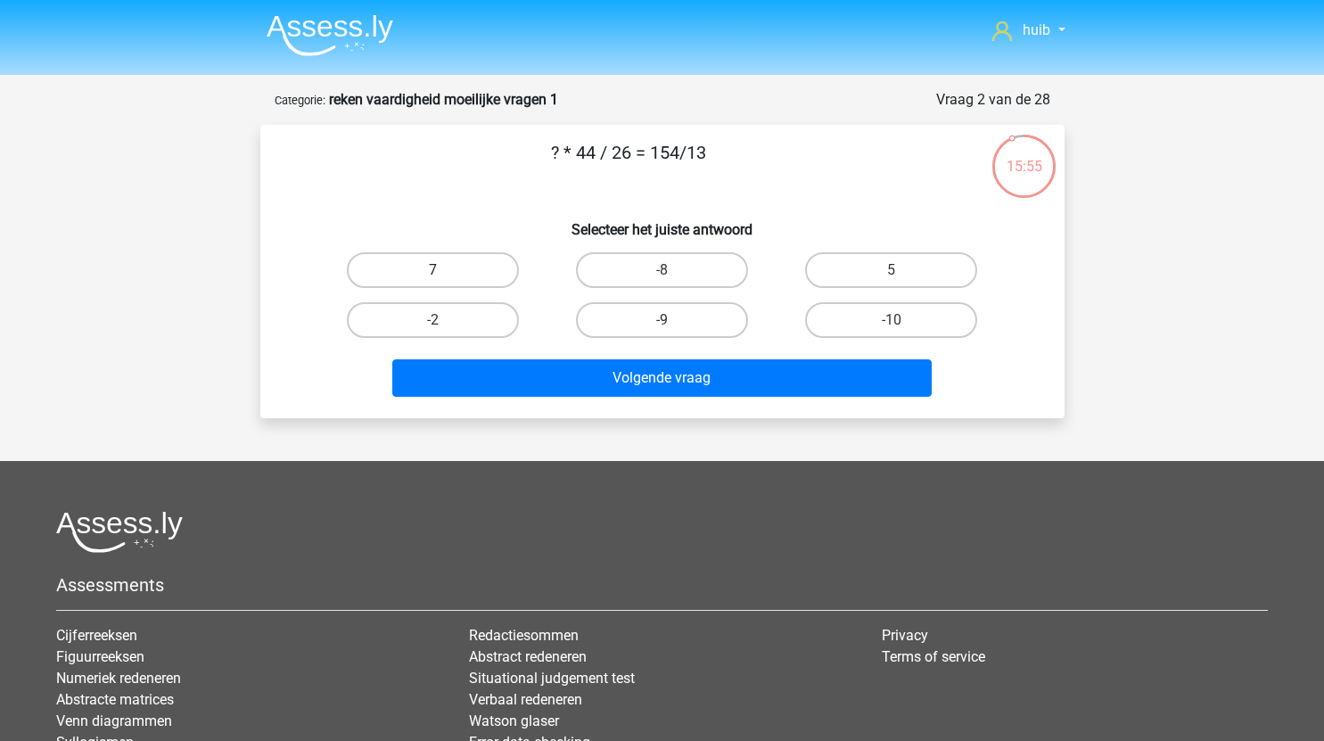
click at [464, 268] on label "7" at bounding box center [433, 270] width 172 height 36
click at [444, 270] on input "7" at bounding box center [438, 276] width 12 height 12
radio input "true"
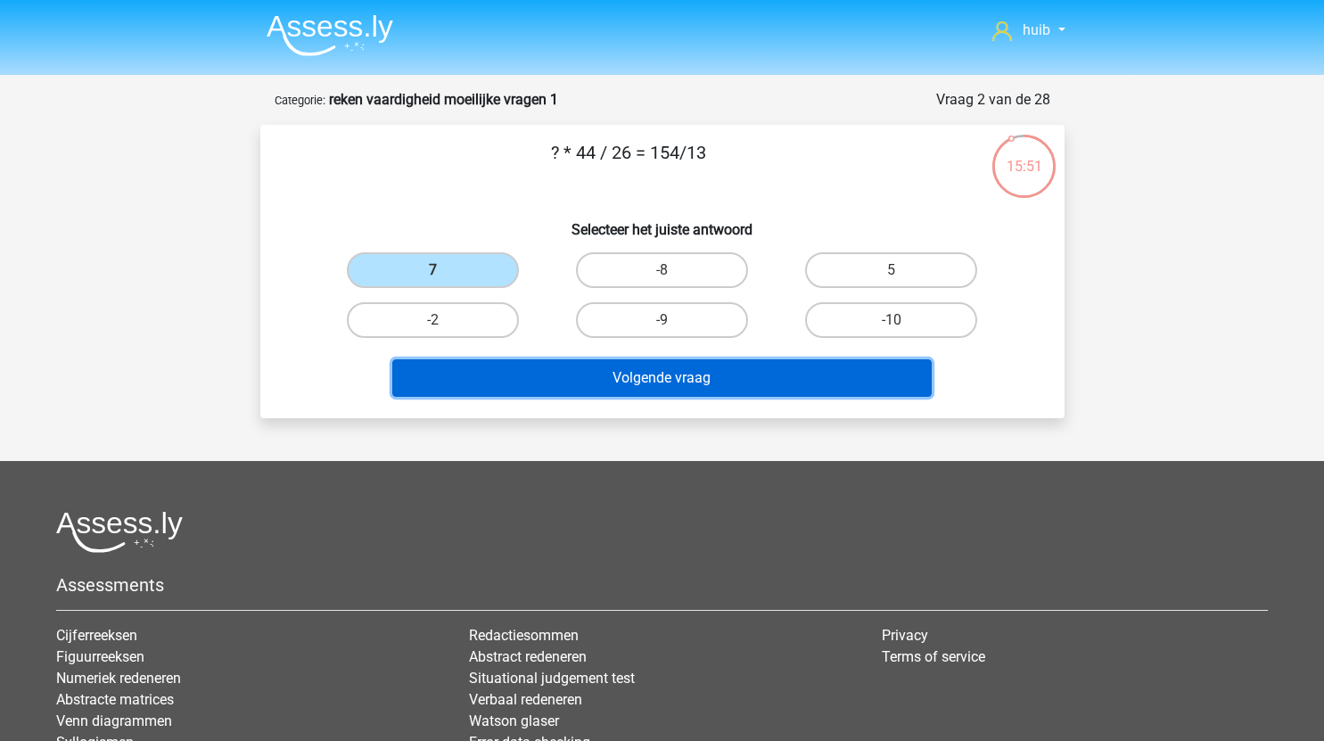
click at [755, 377] on button "Volgende vraag" at bounding box center [661, 377] width 539 height 37
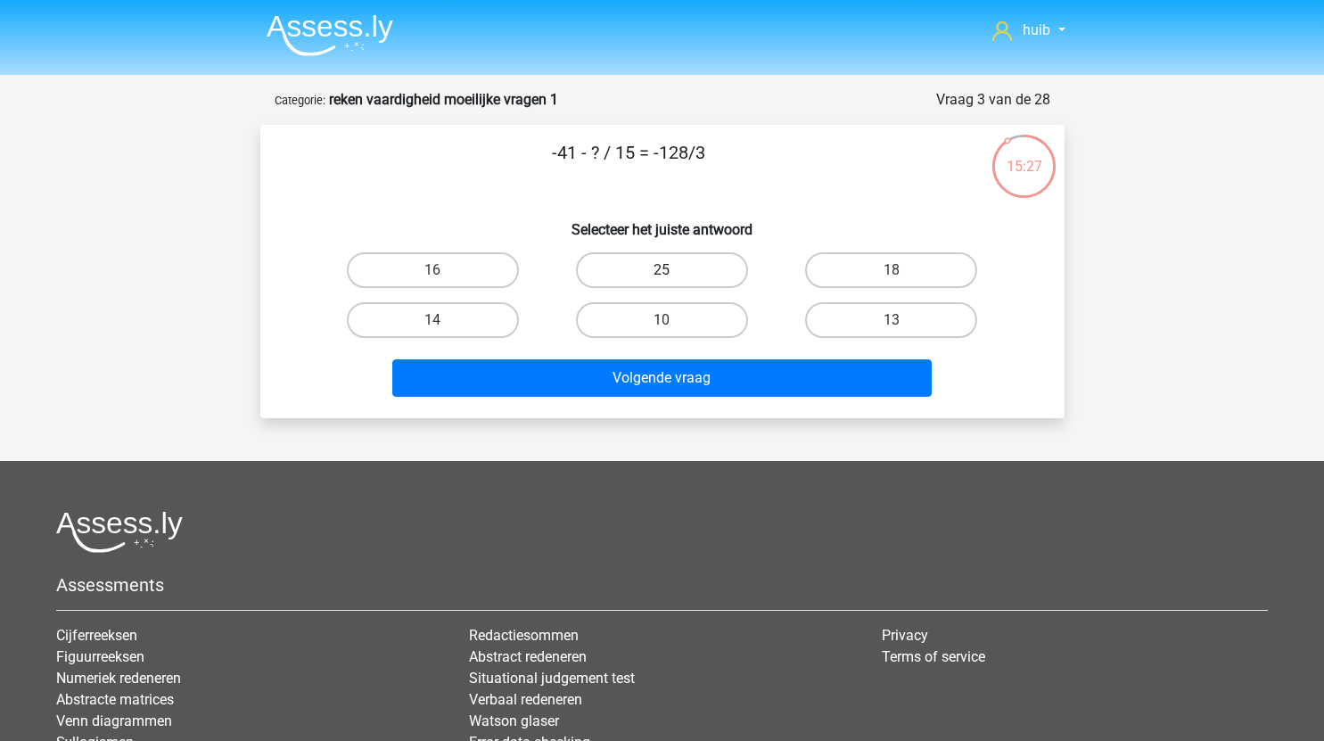
click at [698, 257] on label "25" at bounding box center [662, 270] width 172 height 36
click at [673, 270] on input "25" at bounding box center [667, 276] width 12 height 12
radio input "true"
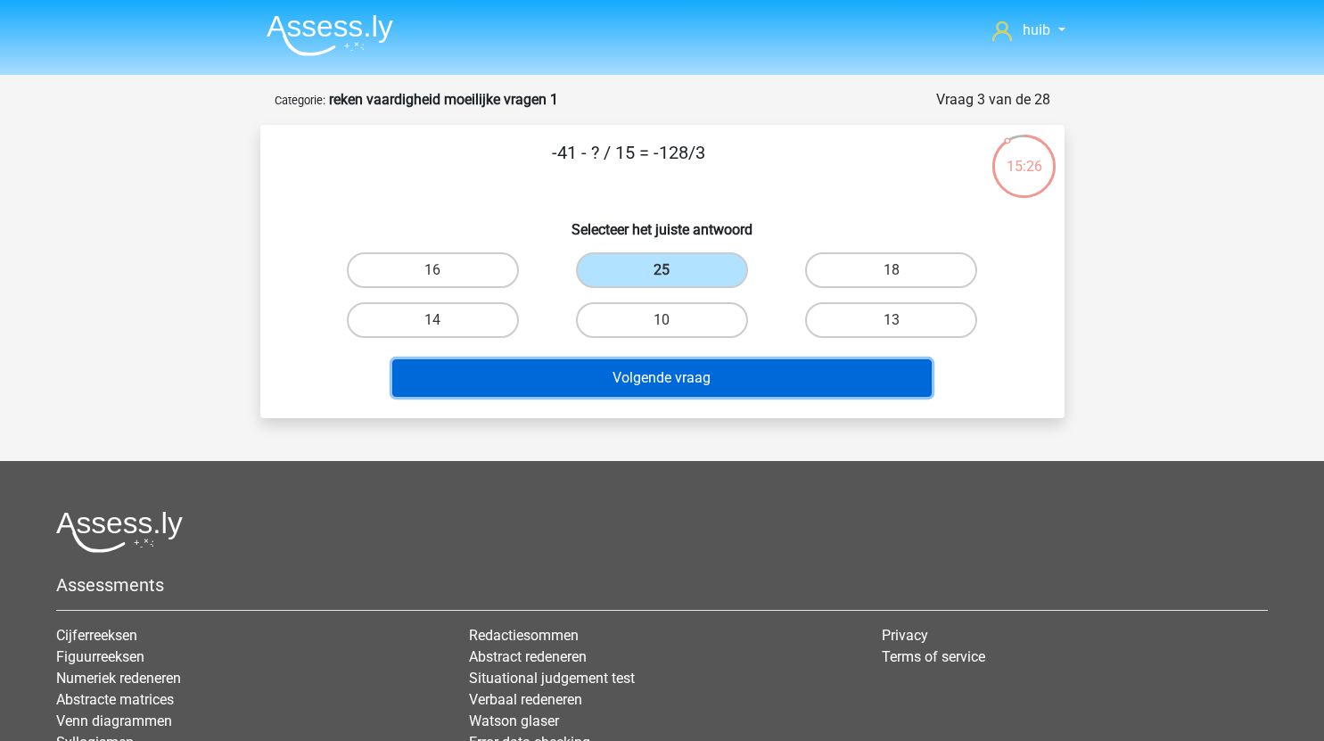
click at [697, 373] on button "Volgende vraag" at bounding box center [661, 377] width 539 height 37
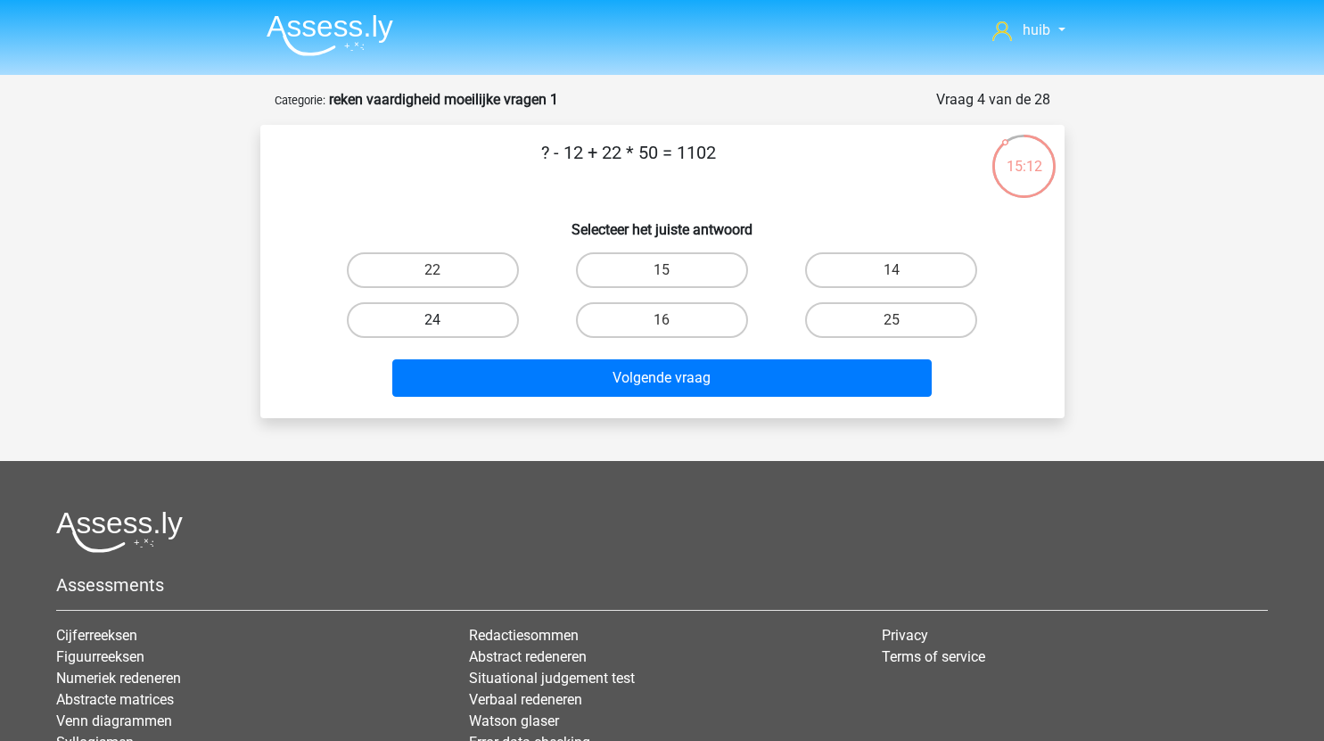
click at [455, 316] on label "24" at bounding box center [433, 320] width 172 height 36
click at [444, 320] on input "24" at bounding box center [438, 326] width 12 height 12
radio input "true"
click at [897, 274] on input "14" at bounding box center [897, 276] width 12 height 12
radio input "true"
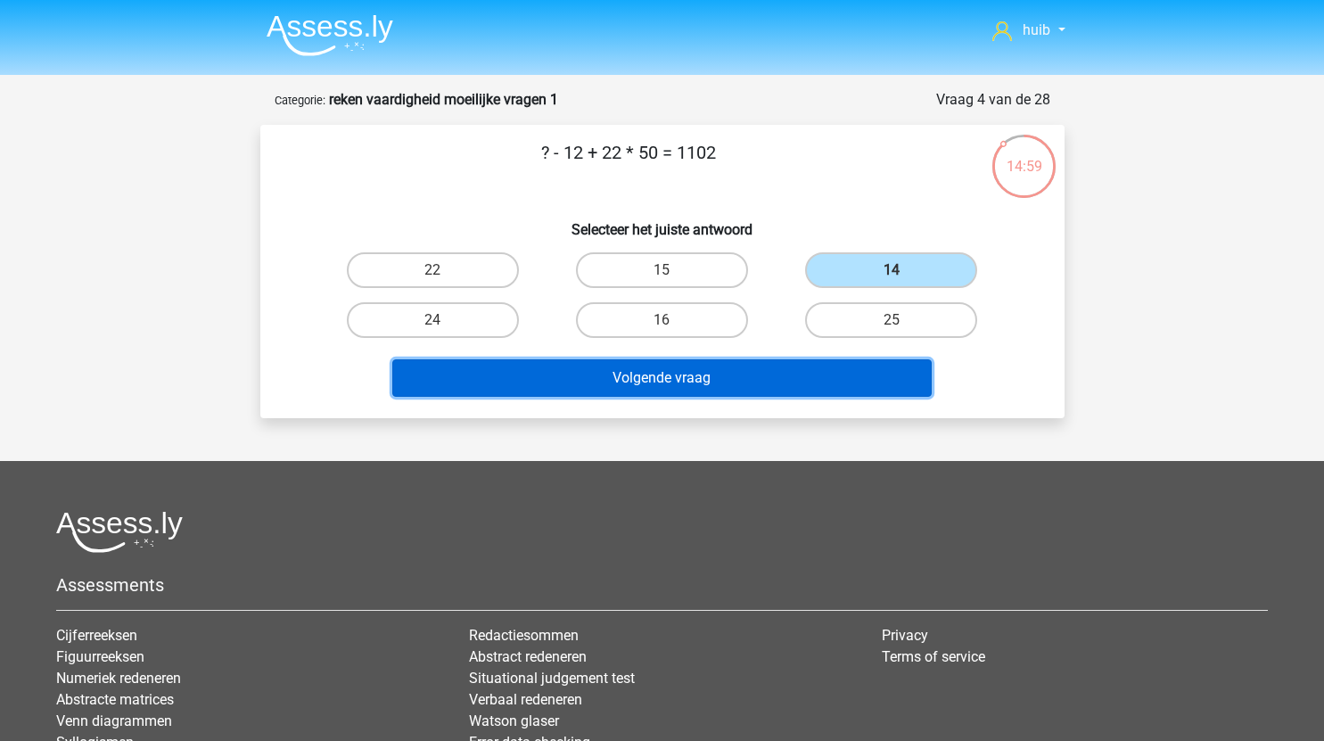
click at [703, 378] on button "Volgende vraag" at bounding box center [661, 377] width 539 height 37
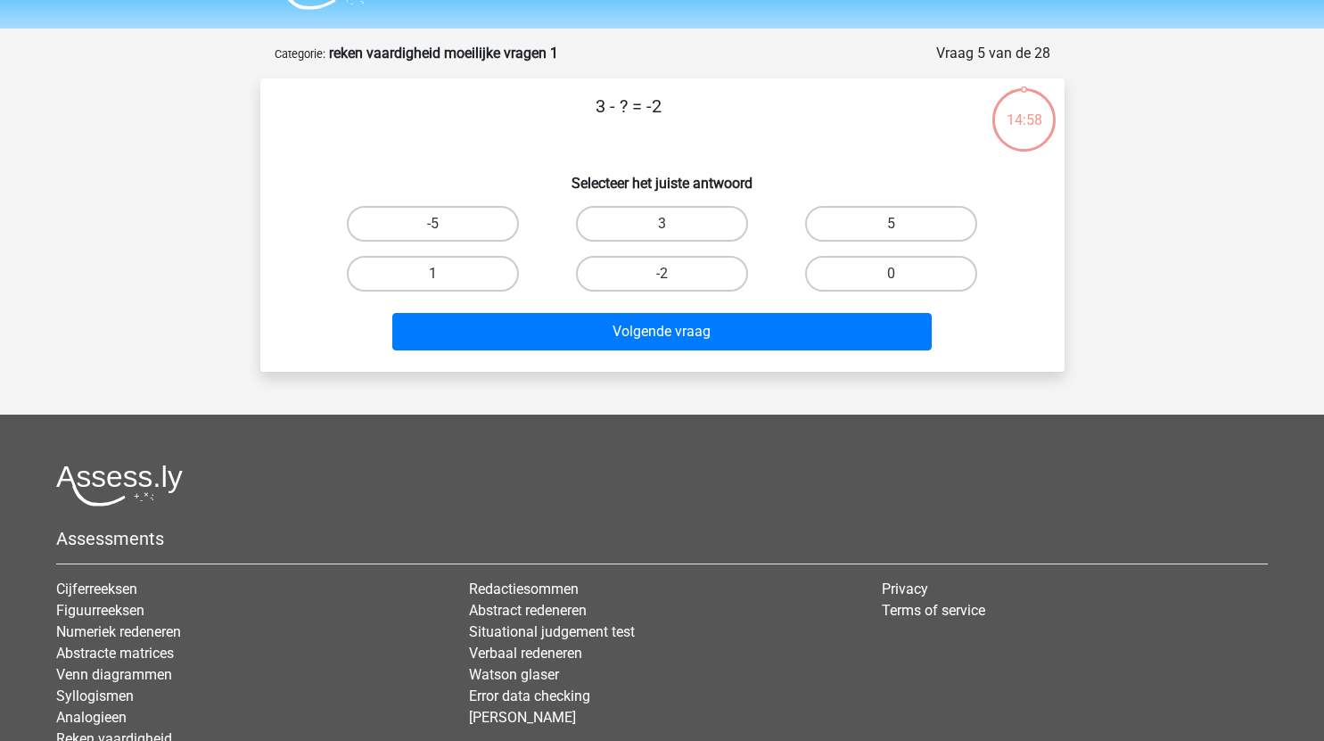
scroll to position [45, 0]
click at [855, 226] on label "5" at bounding box center [891, 225] width 172 height 36
click at [891, 226] on input "5" at bounding box center [897, 231] width 12 height 12
radio input "true"
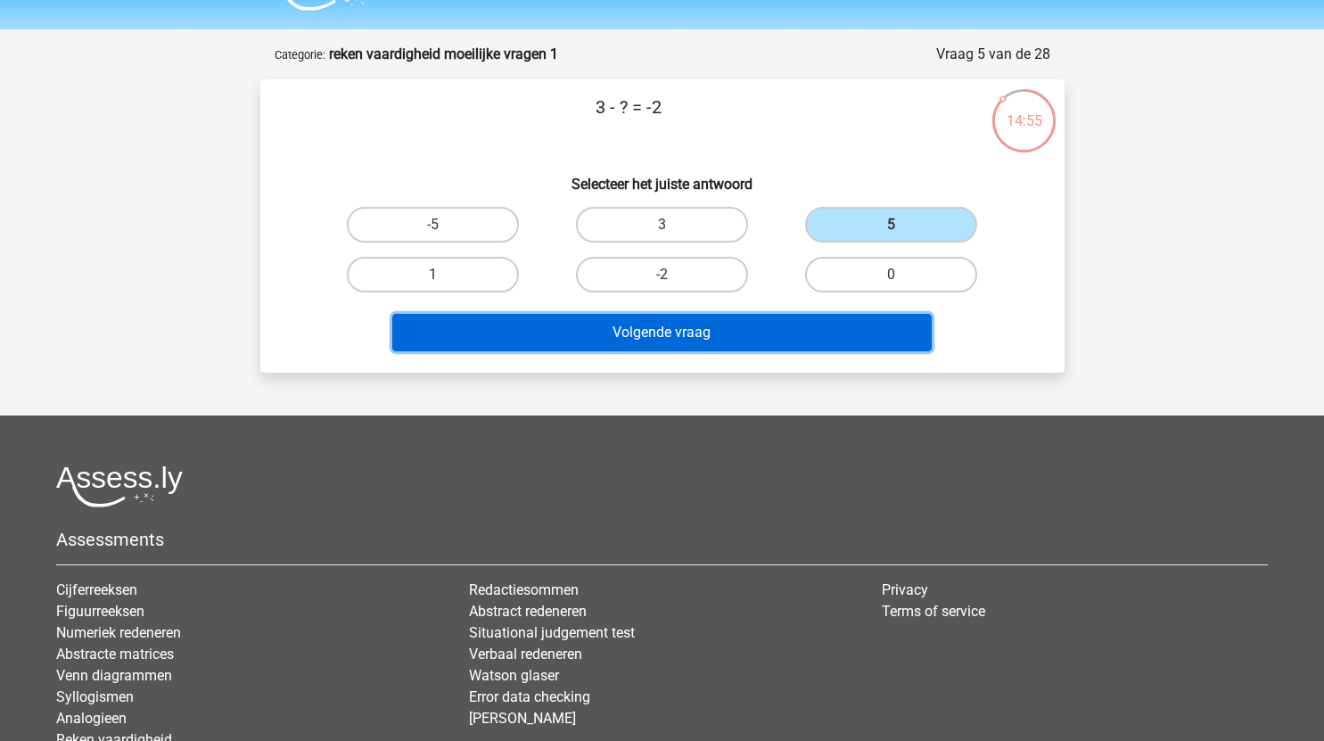
click at [716, 332] on button "Volgende vraag" at bounding box center [661, 332] width 539 height 37
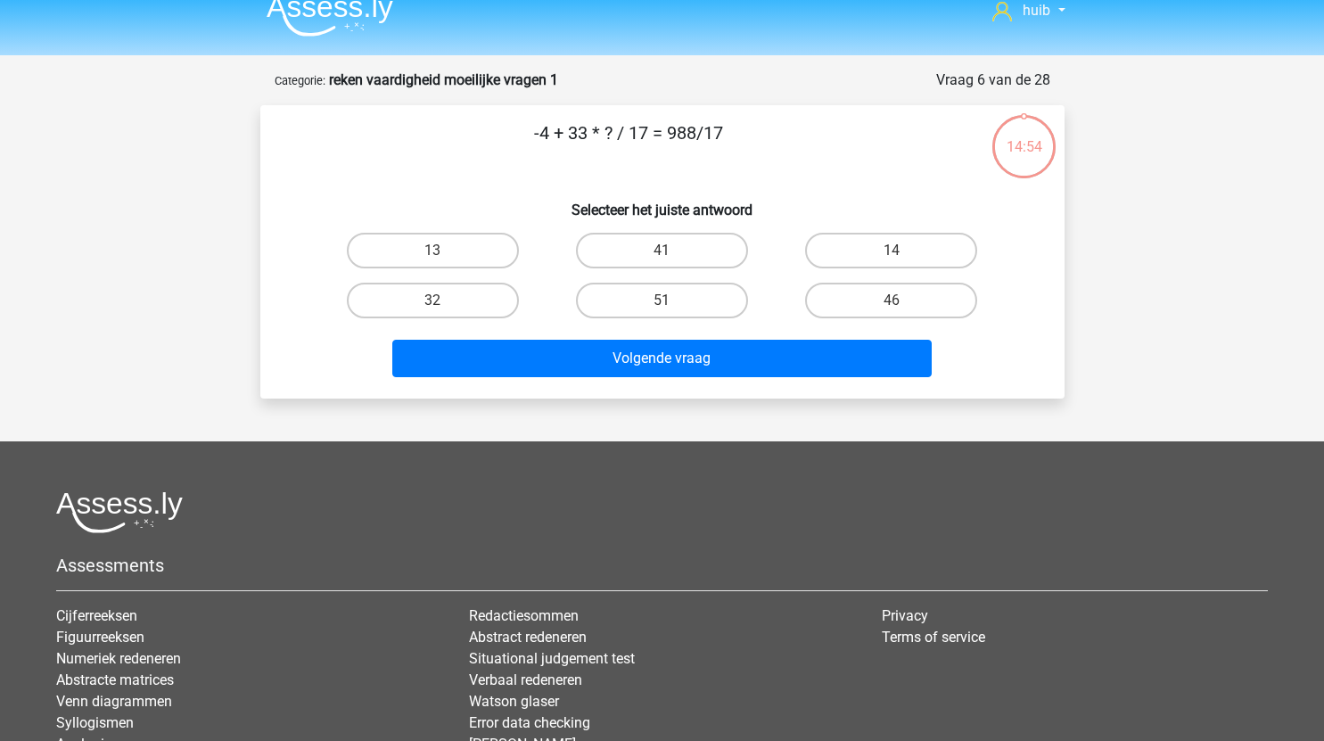
scroll to position [18, 0]
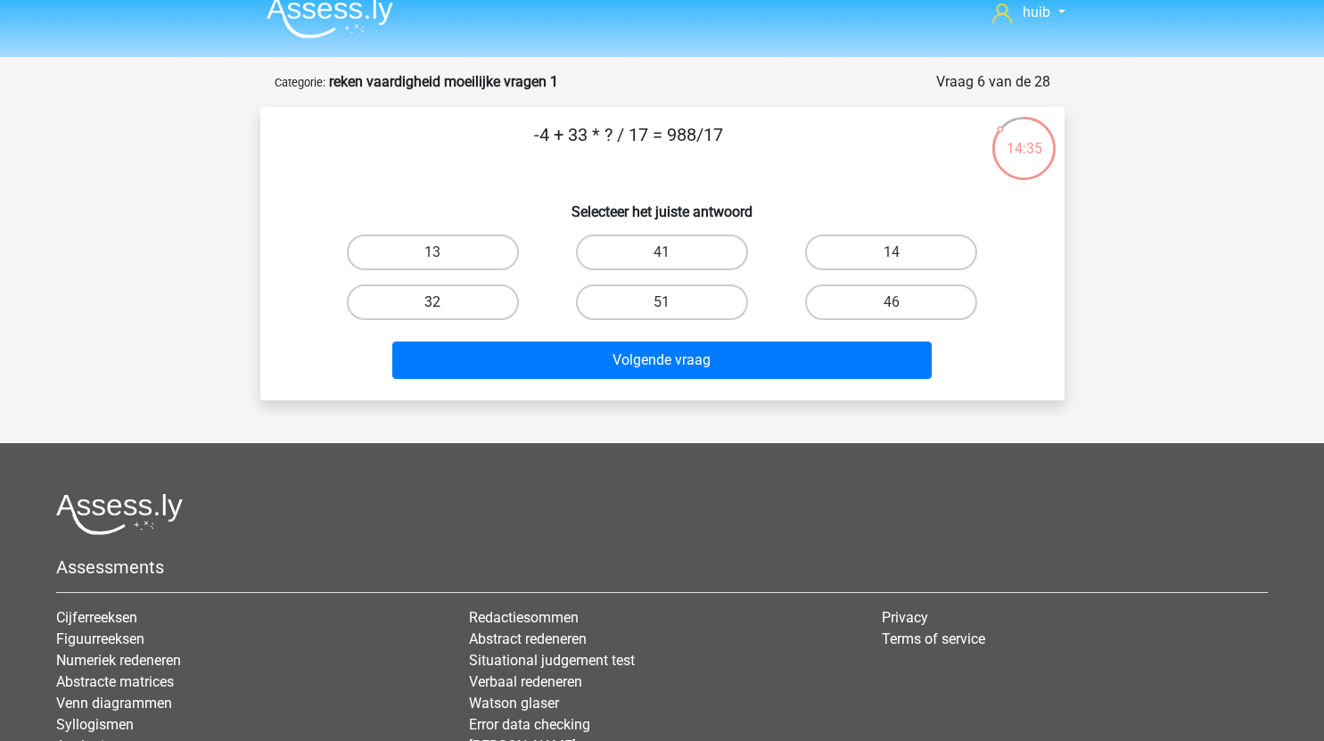
click at [484, 300] on label "32" at bounding box center [433, 302] width 172 height 36
click at [444, 302] on input "32" at bounding box center [438, 308] width 12 height 12
radio input "true"
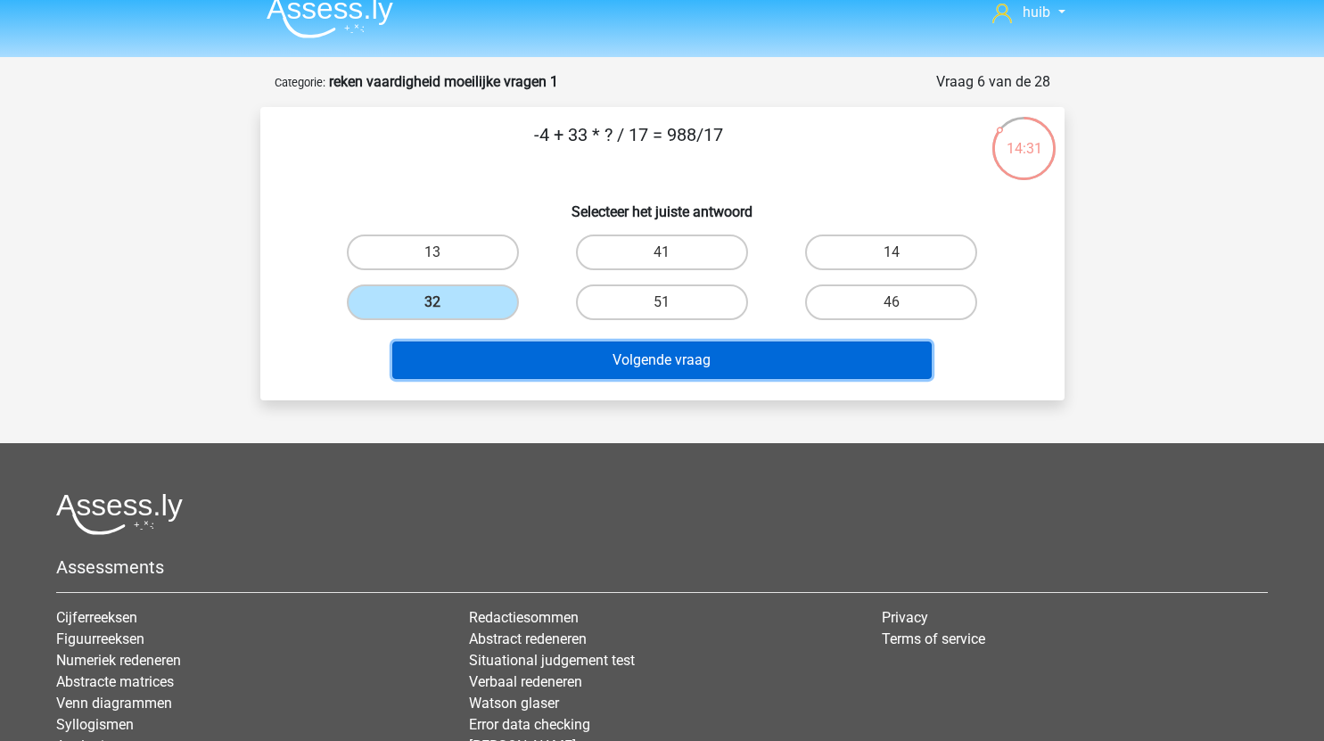
click at [718, 363] on button "Volgende vraag" at bounding box center [661, 359] width 539 height 37
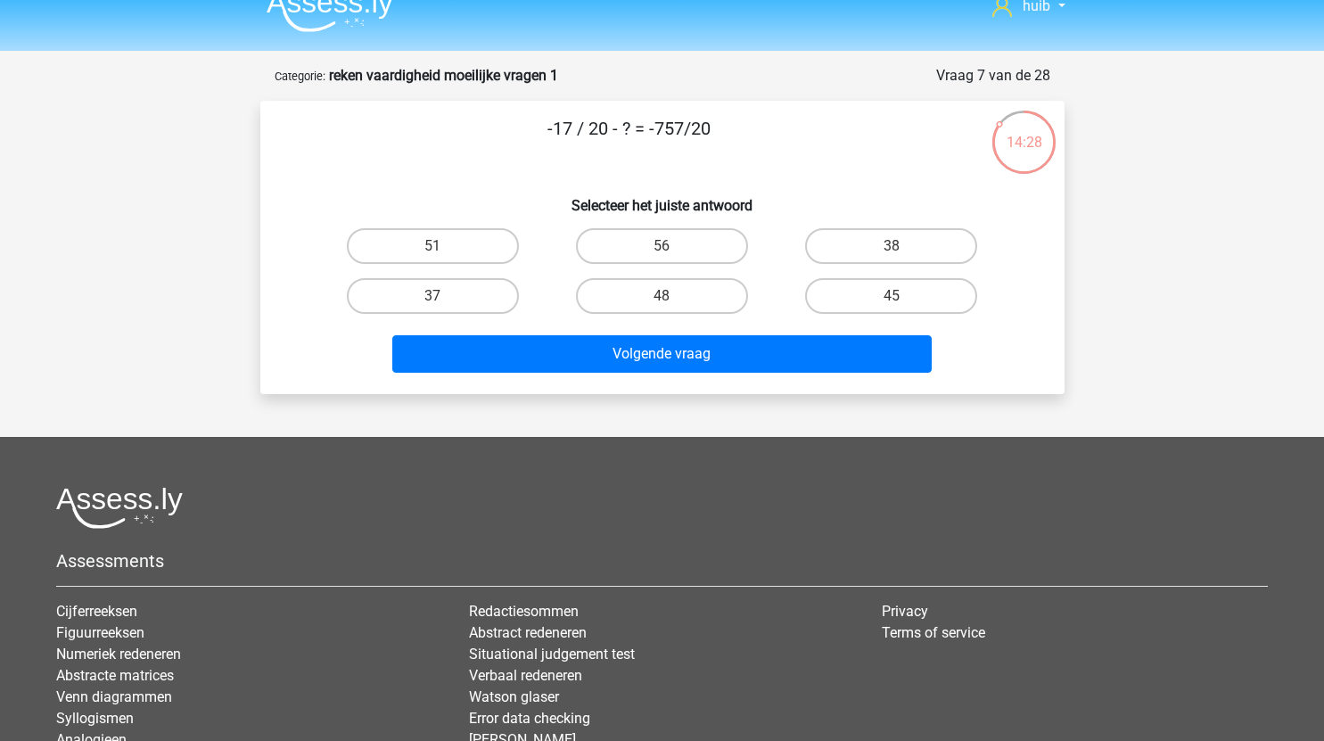
scroll to position [12, 0]
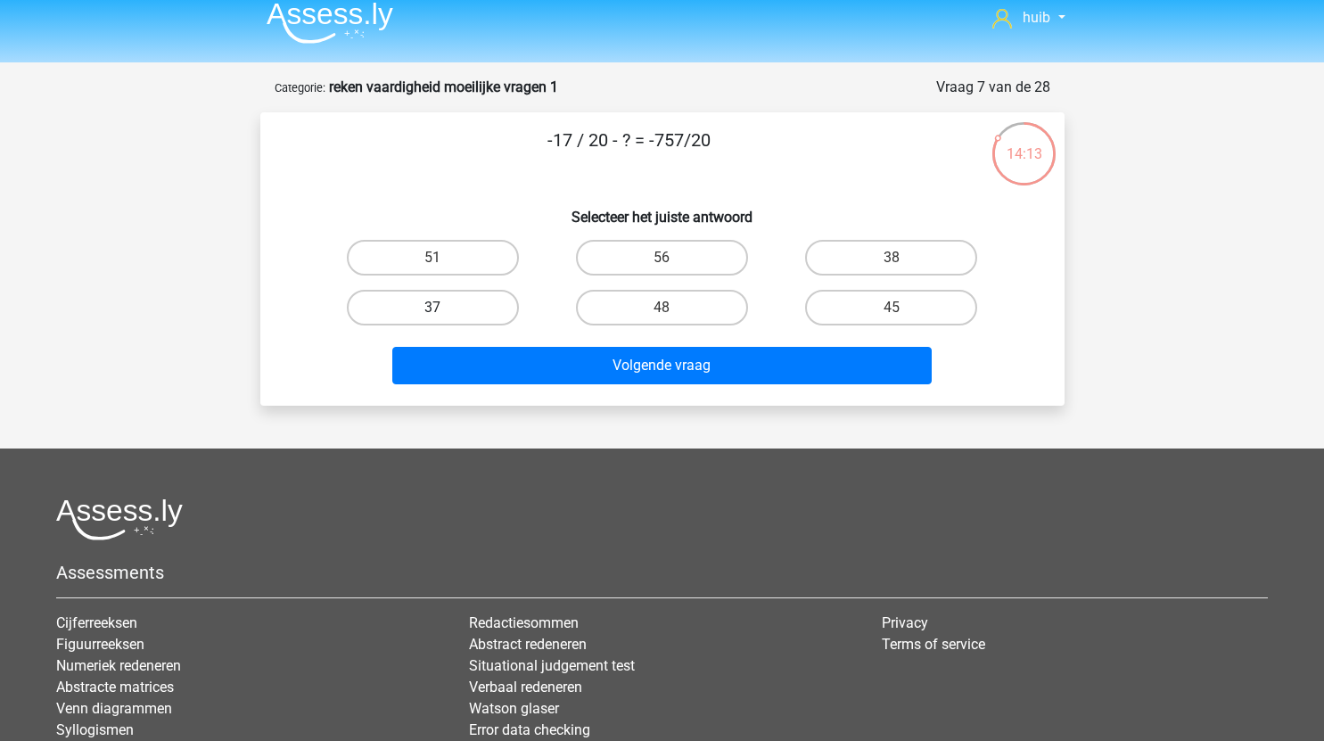
click at [486, 313] on label "37" at bounding box center [433, 308] width 172 height 36
click at [444, 313] on input "37" at bounding box center [438, 314] width 12 height 12
radio input "true"
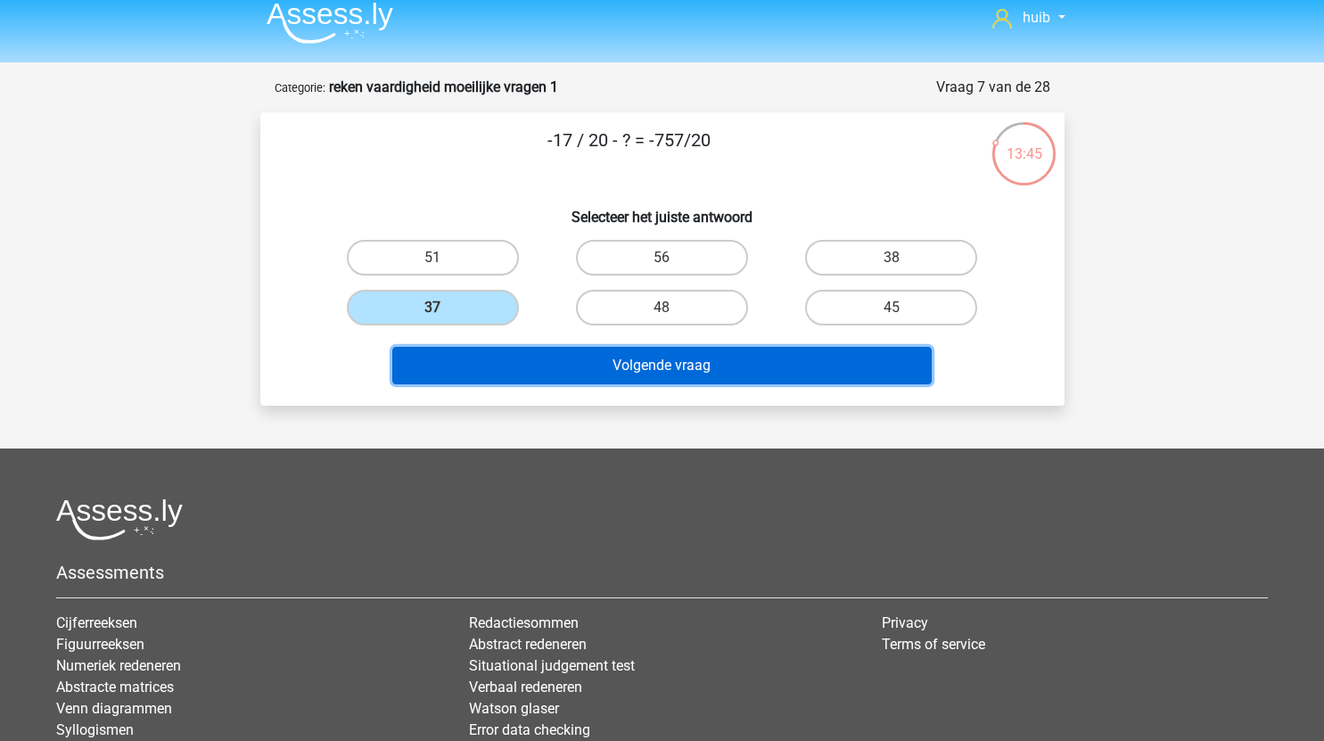
click at [667, 374] on button "Volgende vraag" at bounding box center [661, 365] width 539 height 37
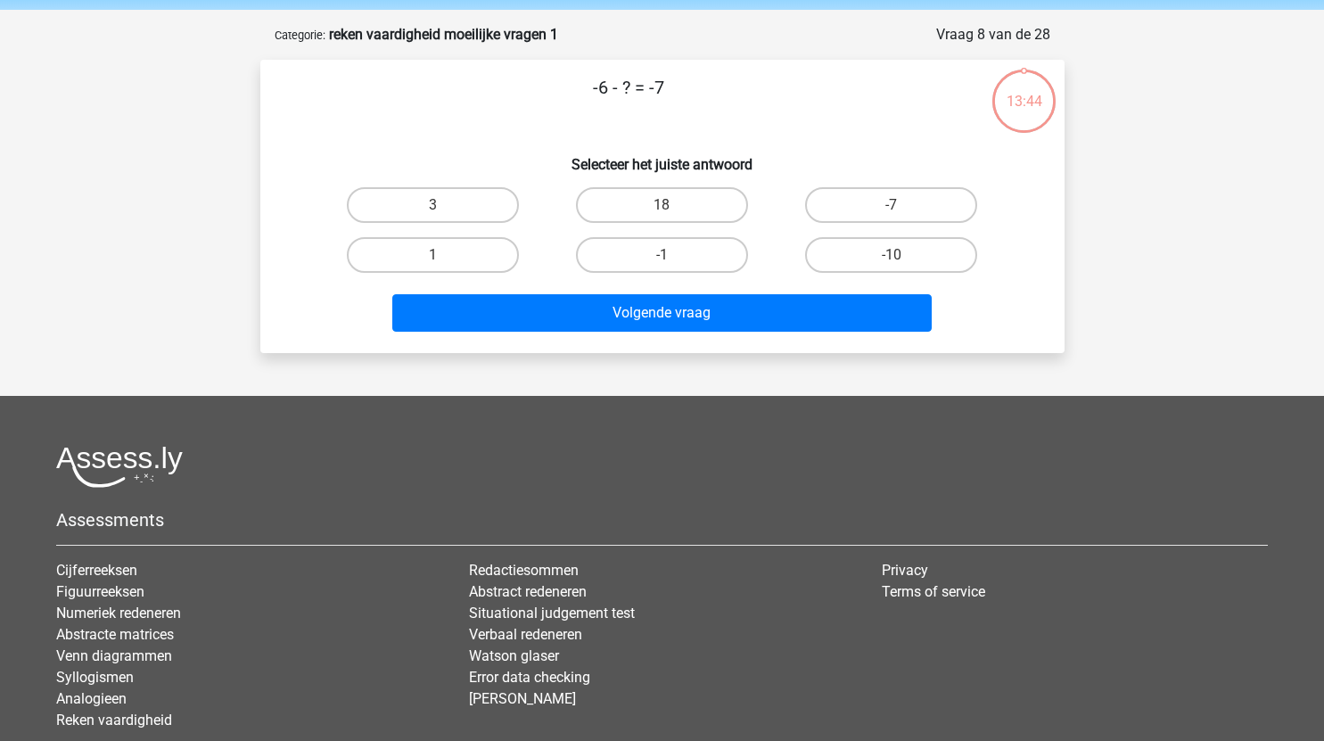
scroll to position [64, 0]
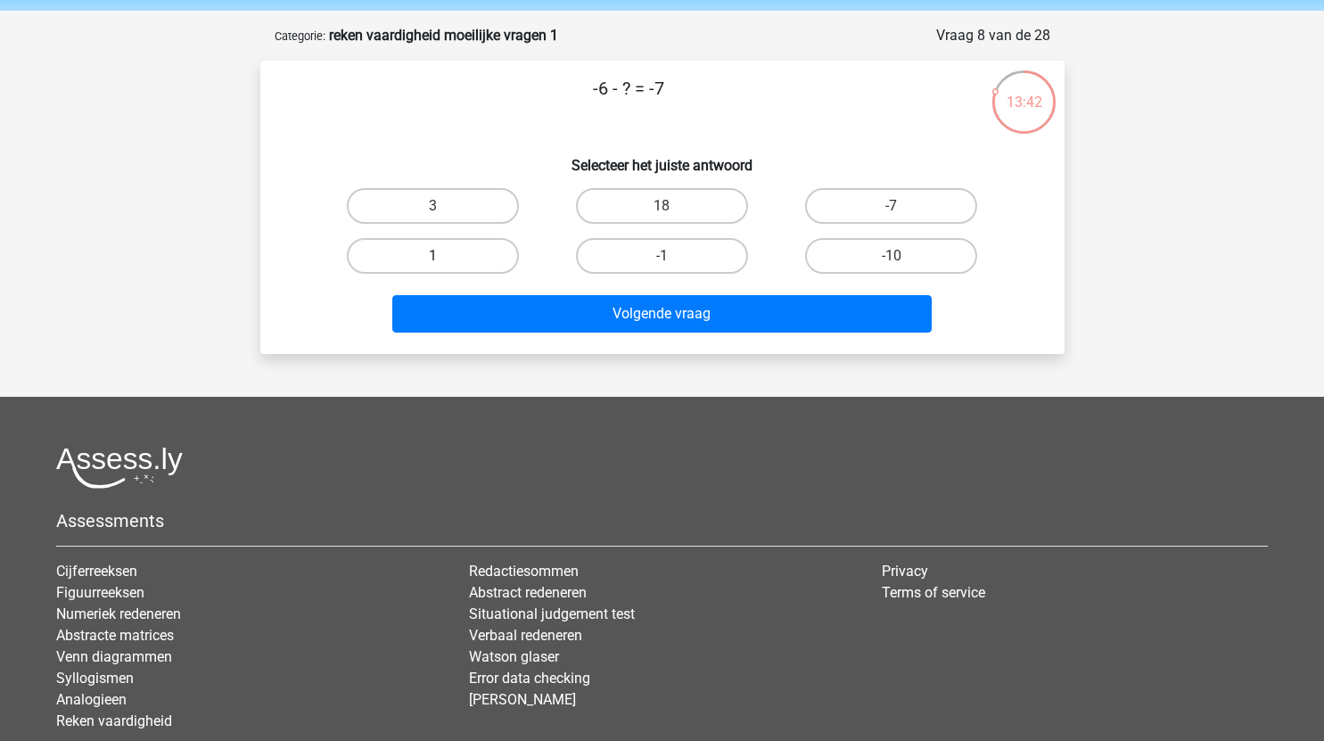
click at [460, 256] on label "1" at bounding box center [433, 256] width 172 height 36
click at [444, 256] on input "1" at bounding box center [438, 262] width 12 height 12
radio input "true"
click at [594, 332] on div "Volgende vraag" at bounding box center [662, 317] width 688 height 45
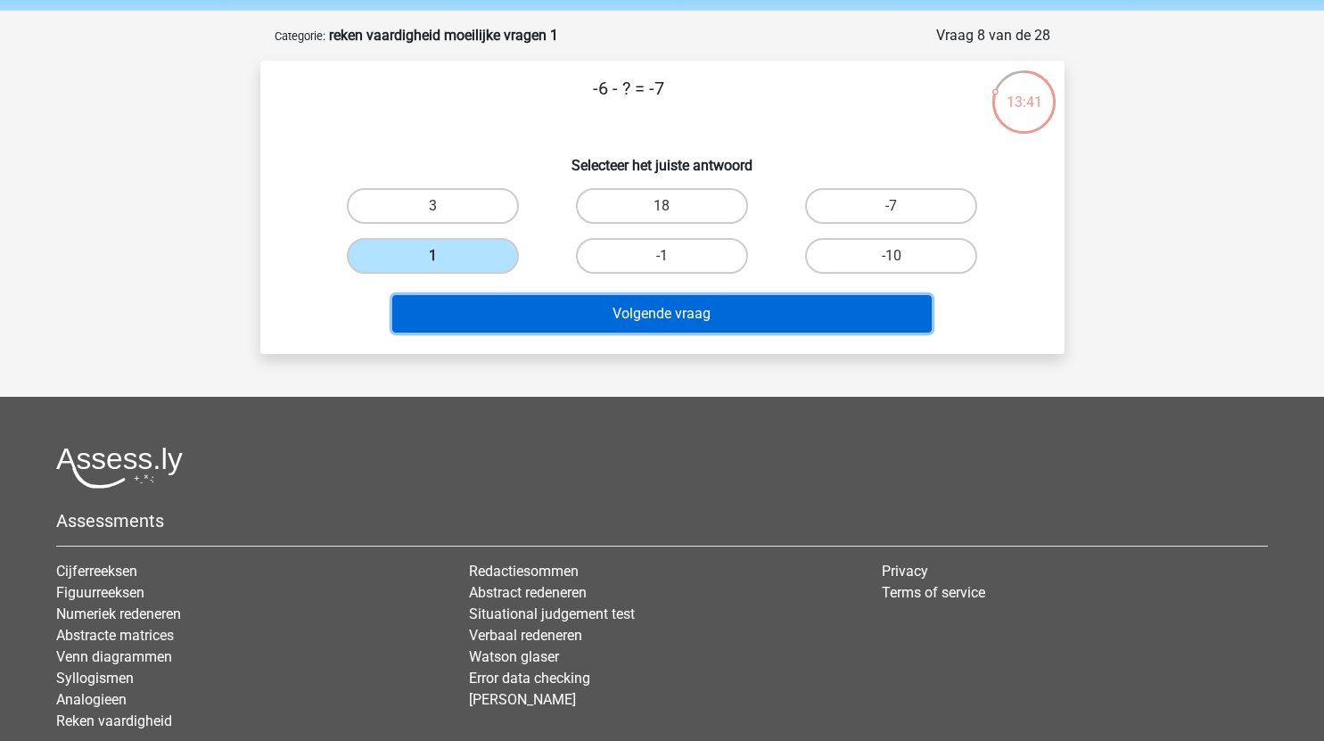
click at [588, 326] on button "Volgende vraag" at bounding box center [661, 313] width 539 height 37
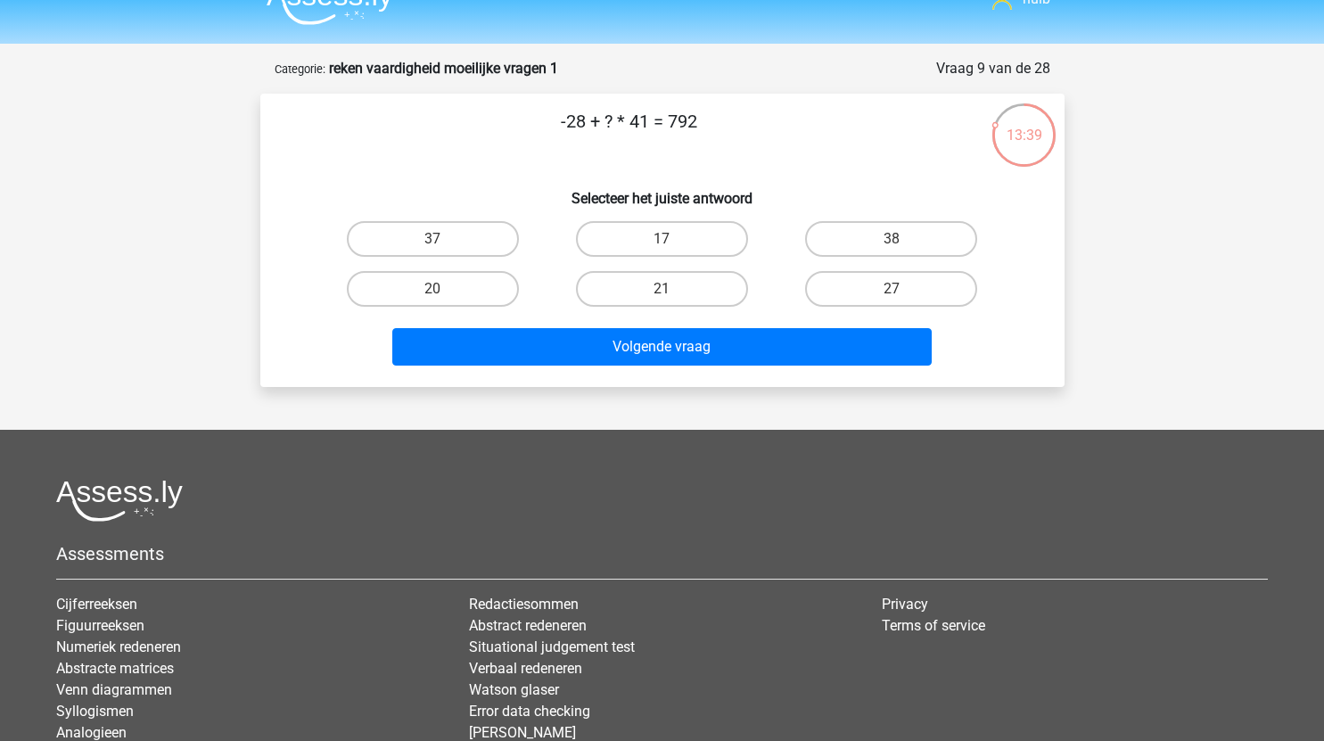
scroll to position [0, 0]
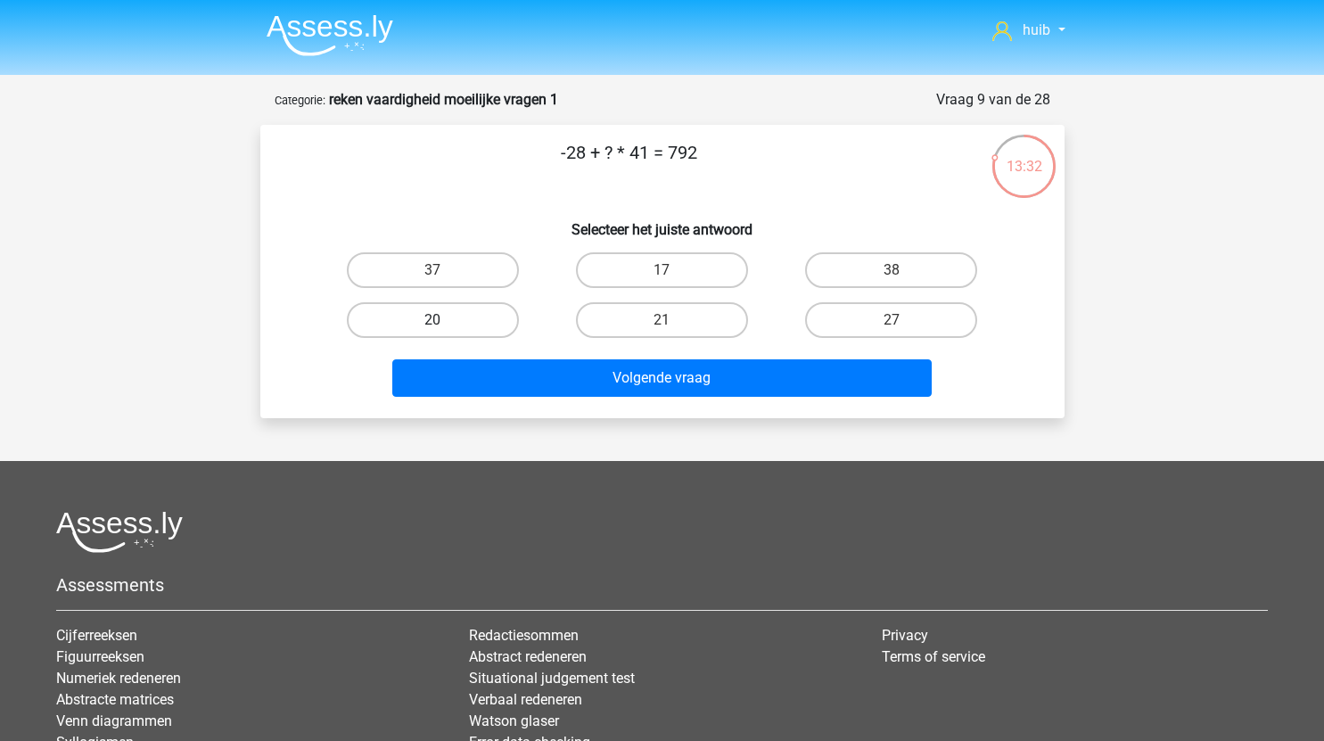
click at [471, 317] on label "20" at bounding box center [433, 320] width 172 height 36
click at [444, 320] on input "20" at bounding box center [438, 326] width 12 height 12
radio input "true"
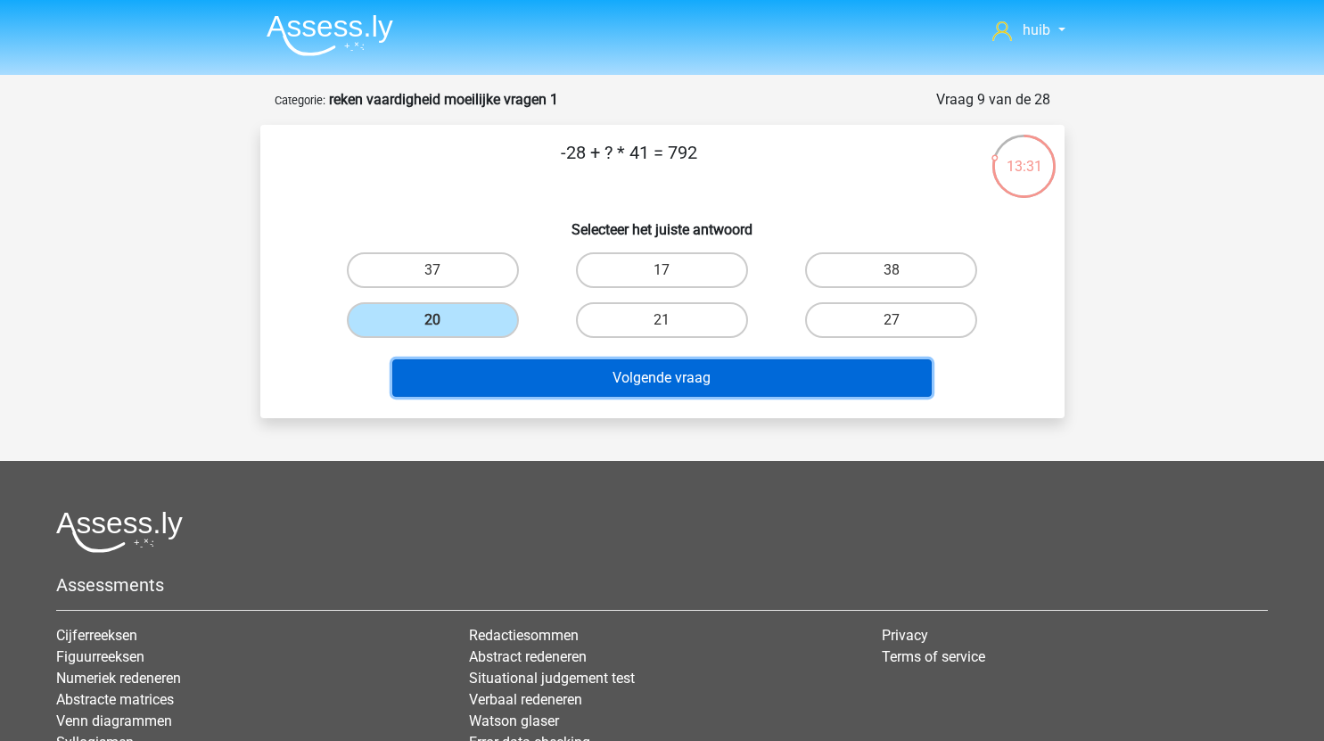
click at [680, 374] on button "Volgende vraag" at bounding box center [661, 377] width 539 height 37
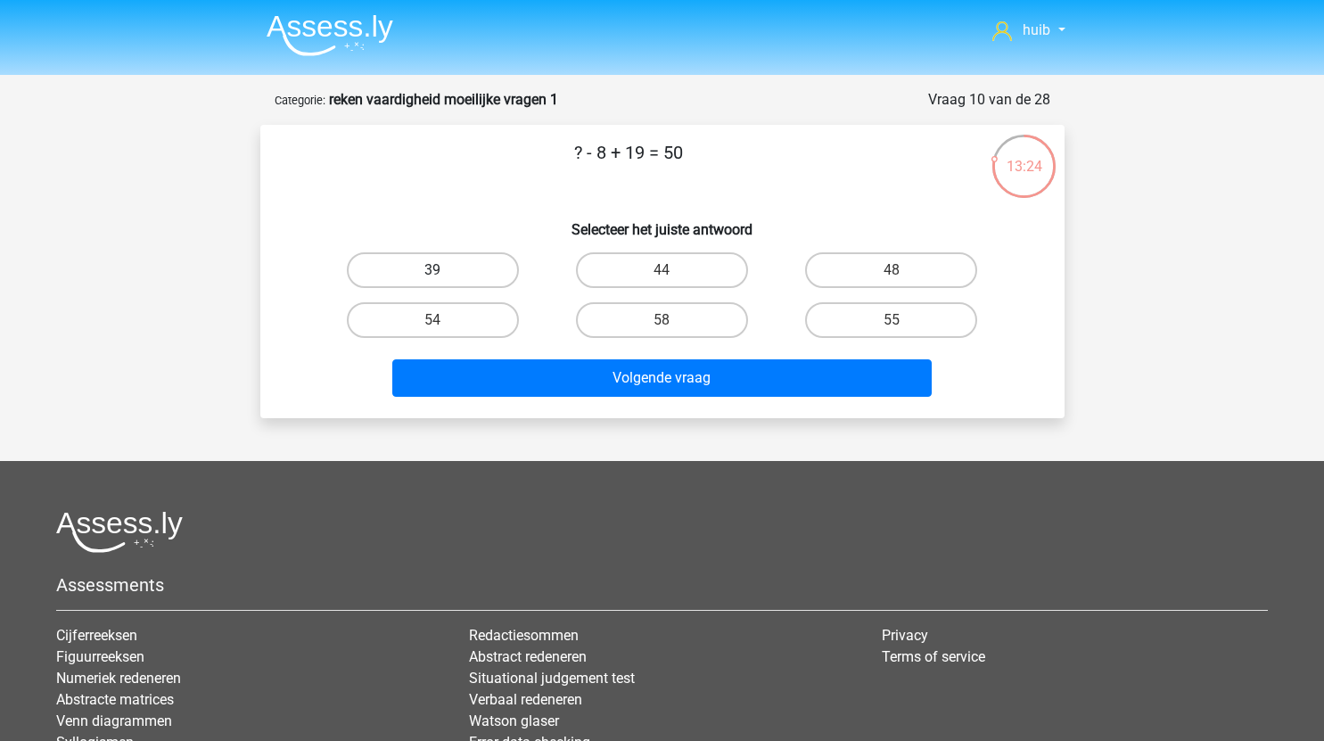
click at [456, 270] on label "39" at bounding box center [433, 270] width 172 height 36
click at [444, 270] on input "39" at bounding box center [438, 276] width 12 height 12
radio input "true"
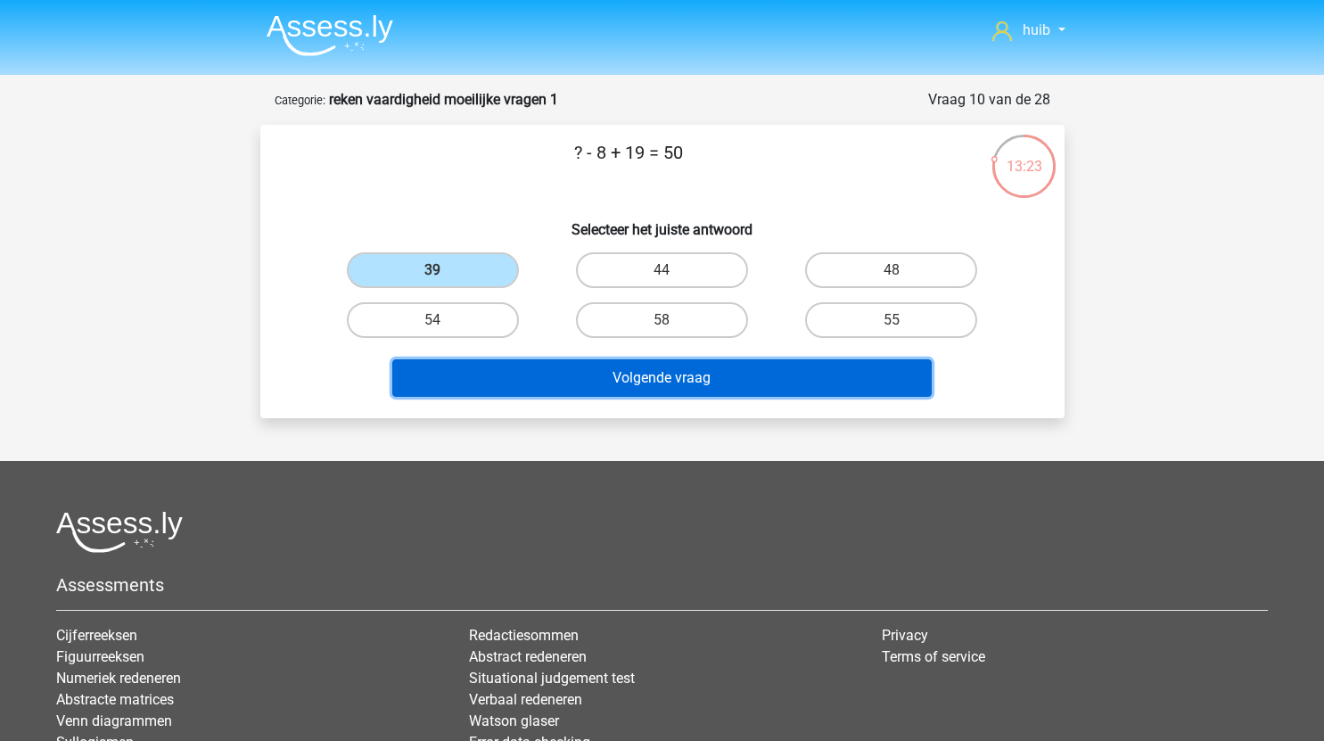
click at [620, 382] on button "Volgende vraag" at bounding box center [661, 377] width 539 height 37
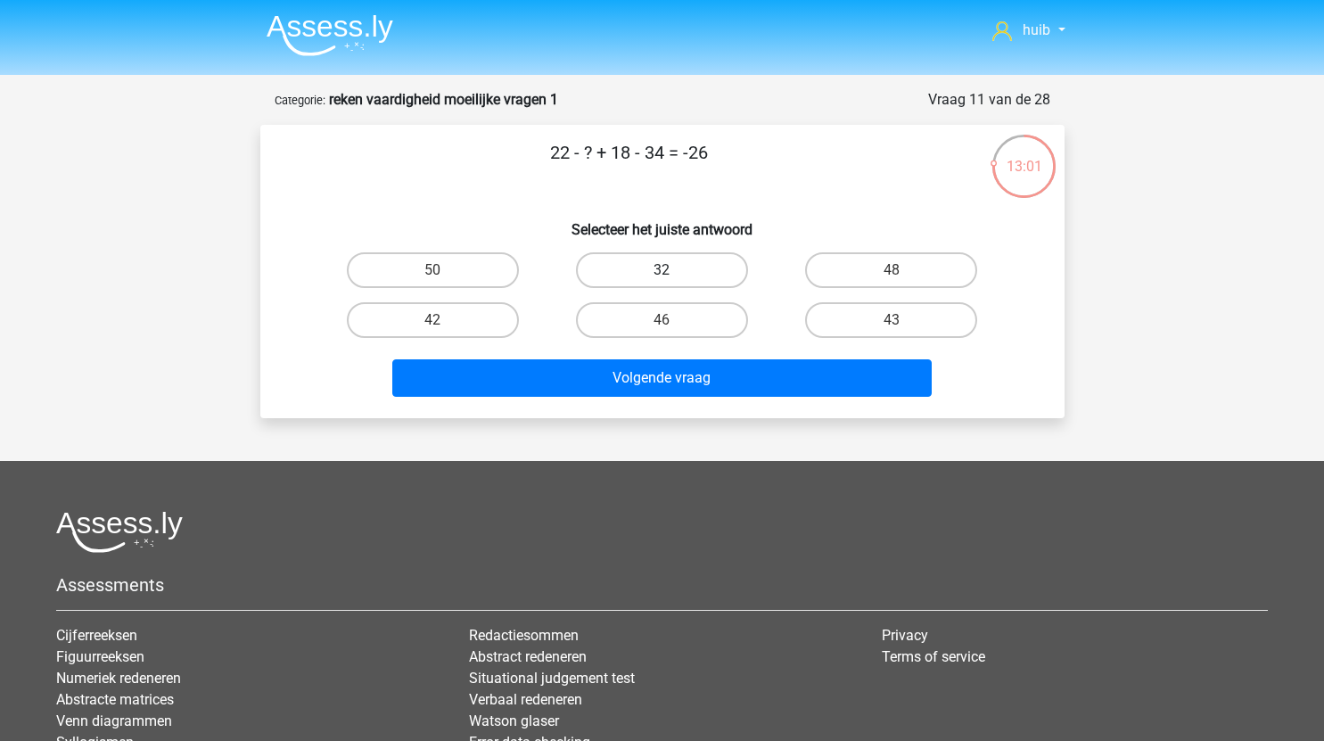
click at [692, 269] on label "32" at bounding box center [662, 270] width 172 height 36
click at [673, 270] on input "32" at bounding box center [667, 276] width 12 height 12
radio input "true"
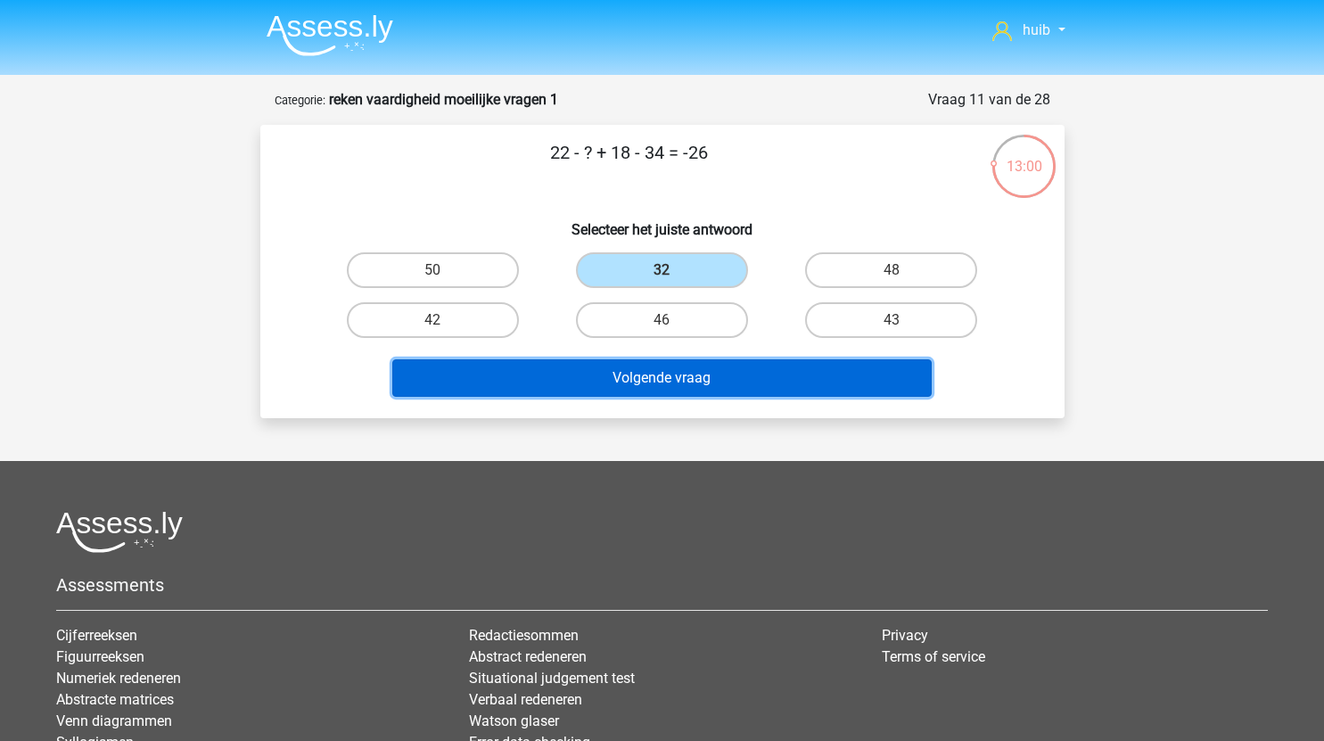
click at [693, 380] on button "Volgende vraag" at bounding box center [661, 377] width 539 height 37
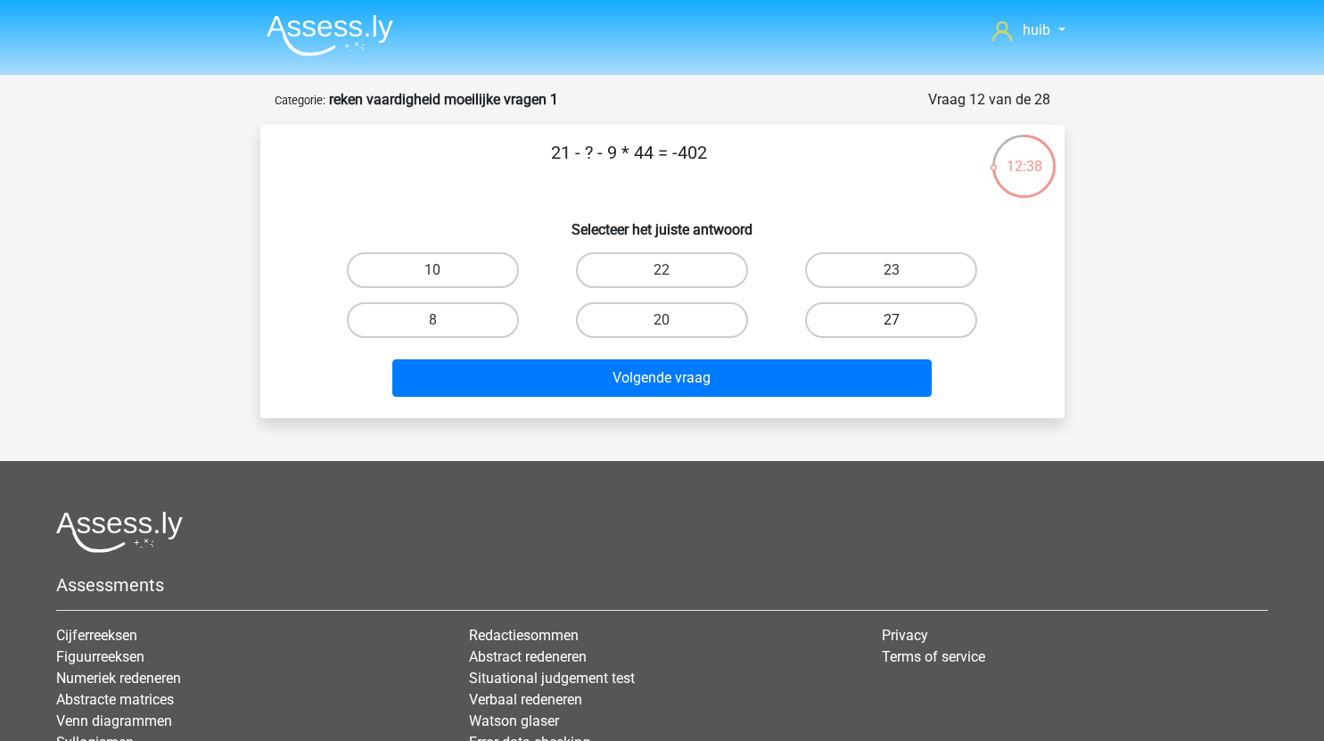
click at [841, 312] on label "27" at bounding box center [891, 320] width 172 height 36
click at [891, 320] on input "27" at bounding box center [897, 326] width 12 height 12
radio input "true"
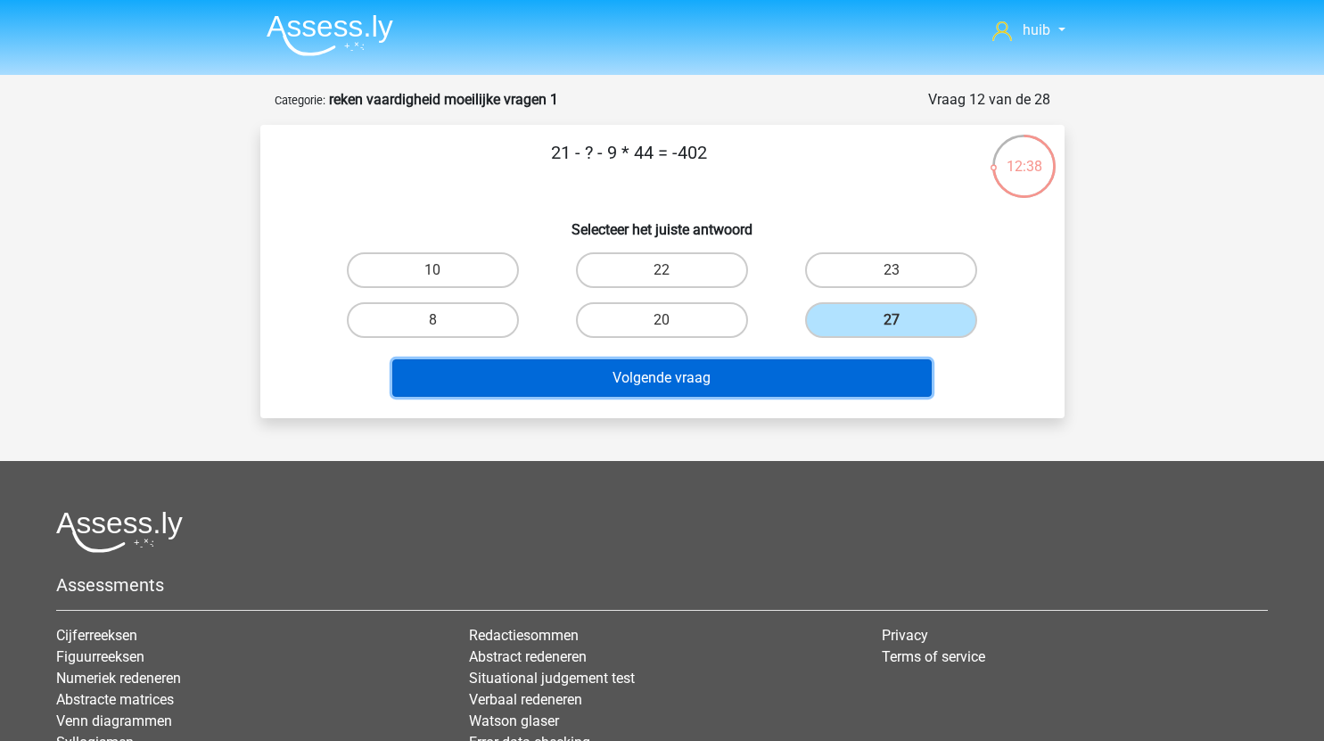
click at [744, 376] on button "Volgende vraag" at bounding box center [661, 377] width 539 height 37
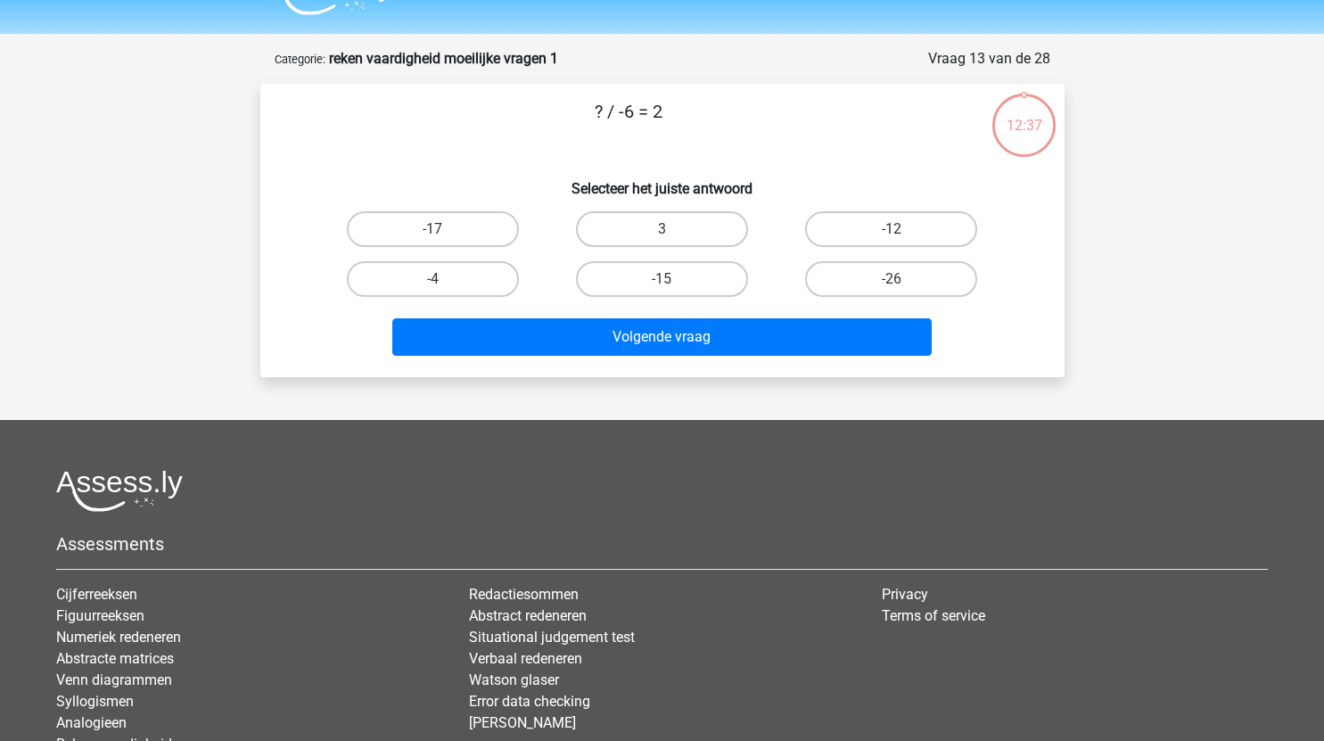
scroll to position [39, 0]
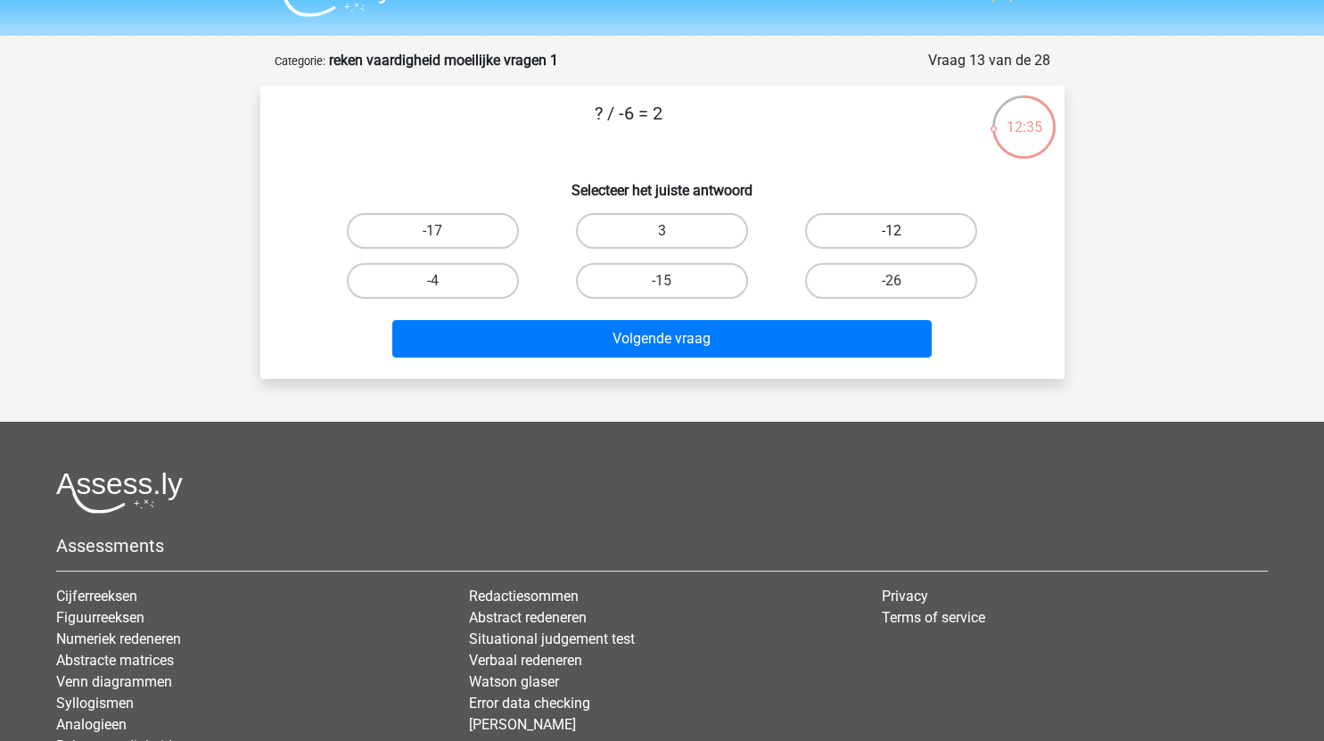
click at [923, 242] on label "-12" at bounding box center [891, 231] width 172 height 36
click at [903, 242] on input "-12" at bounding box center [897, 237] width 12 height 12
radio input "true"
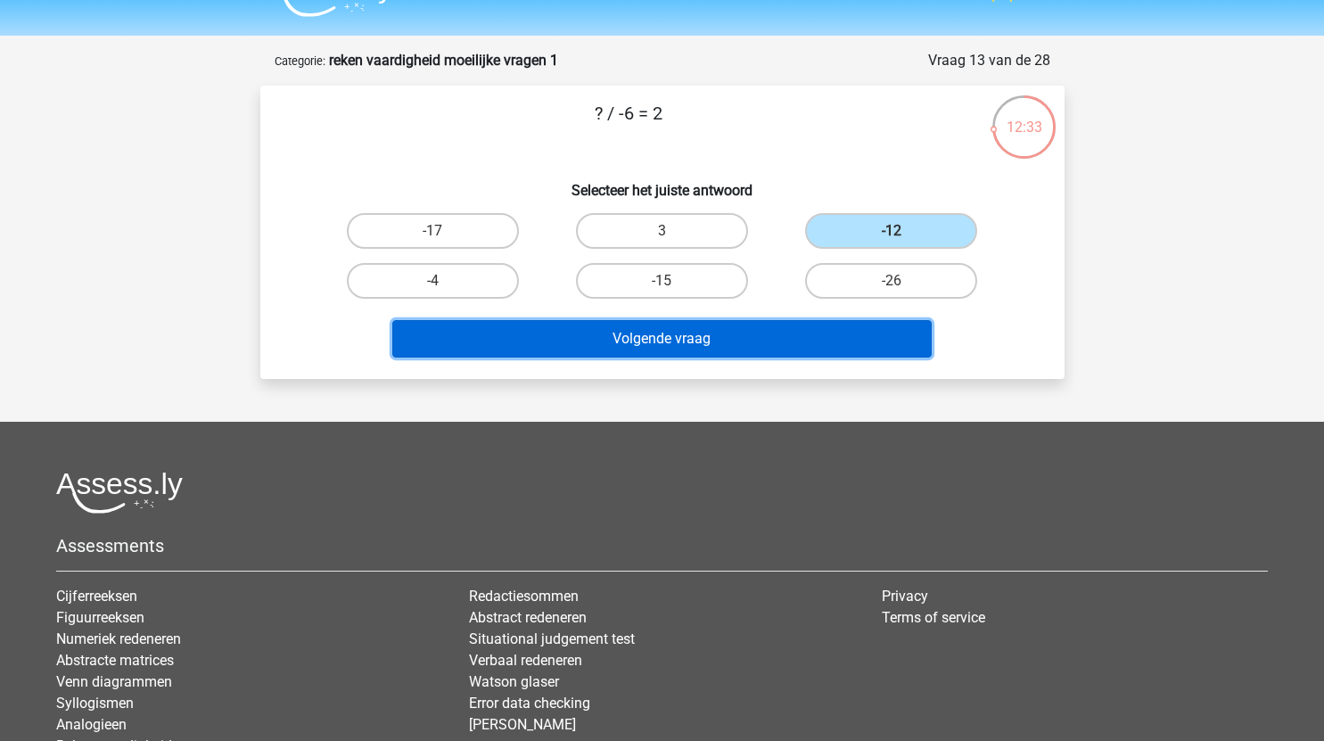
click at [688, 336] on button "Volgende vraag" at bounding box center [661, 338] width 539 height 37
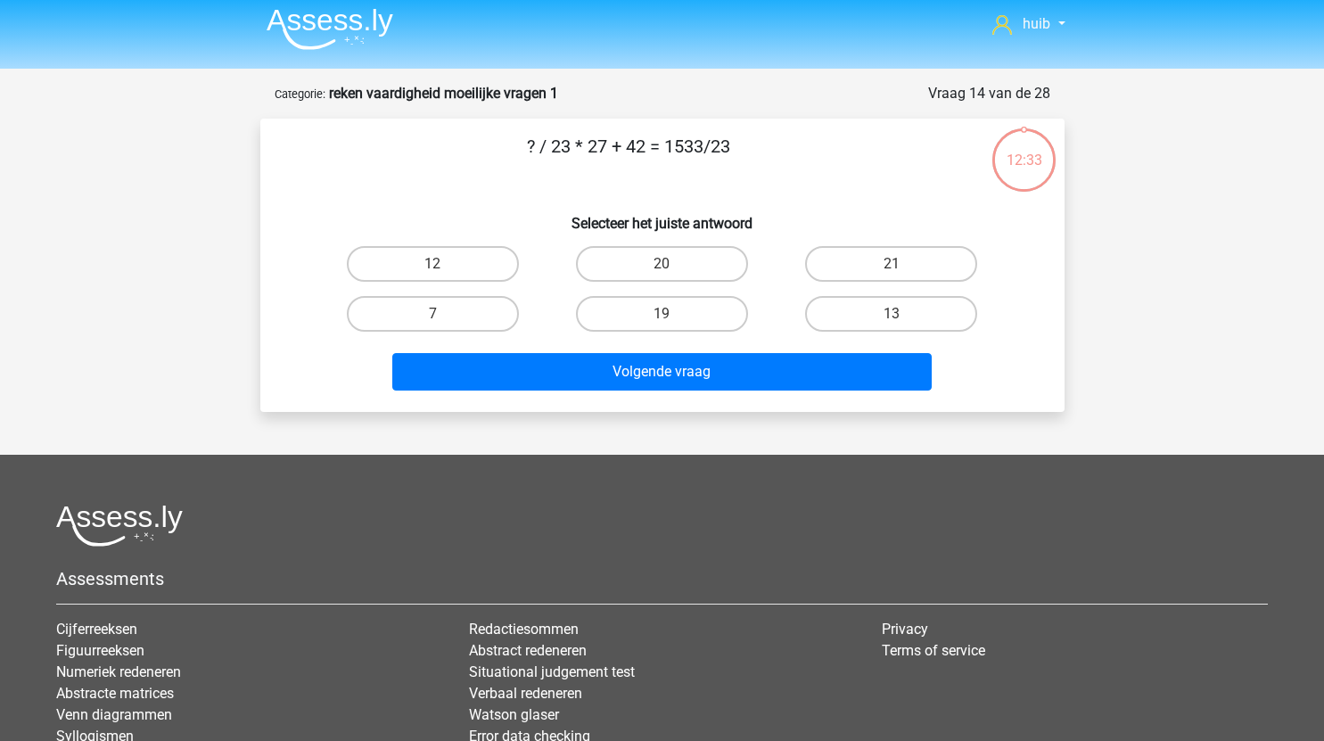
scroll to position [5, 0]
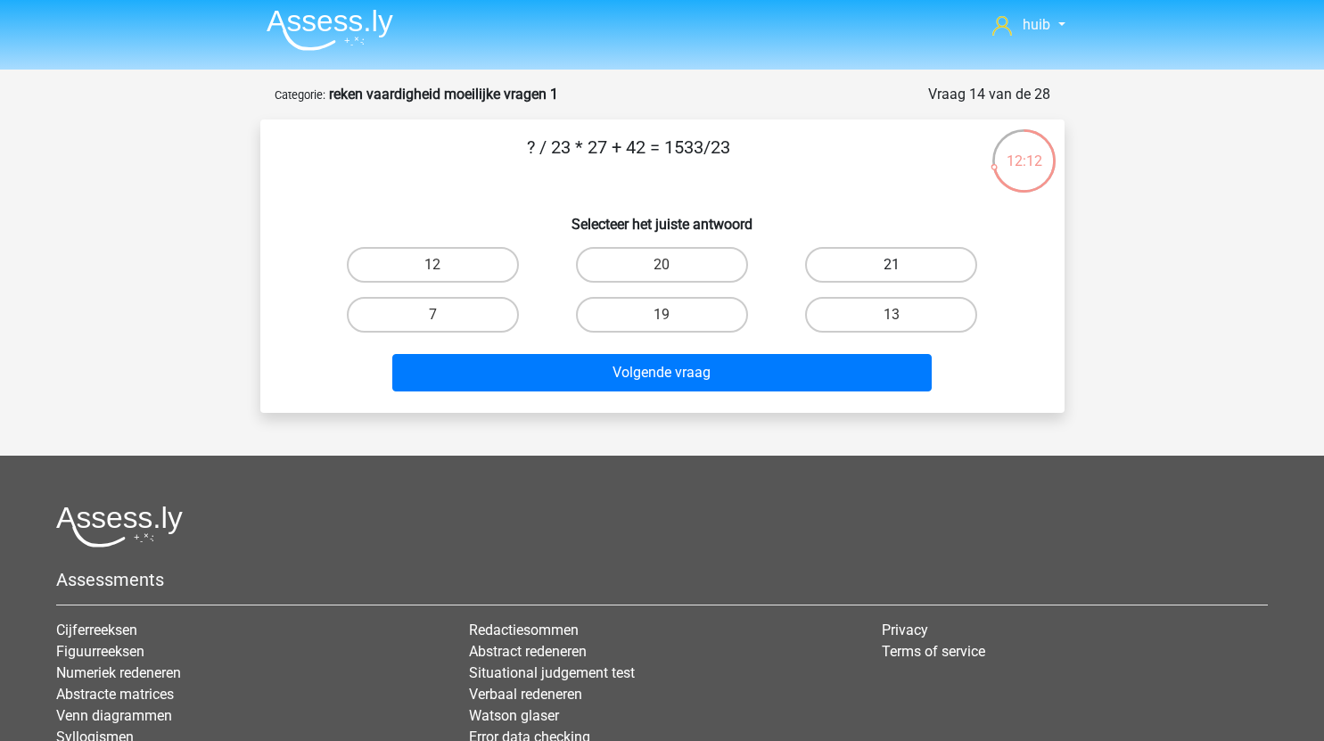
click at [860, 267] on label "21" at bounding box center [891, 265] width 172 height 36
click at [891, 267] on input "21" at bounding box center [897, 271] width 12 height 12
radio input "true"
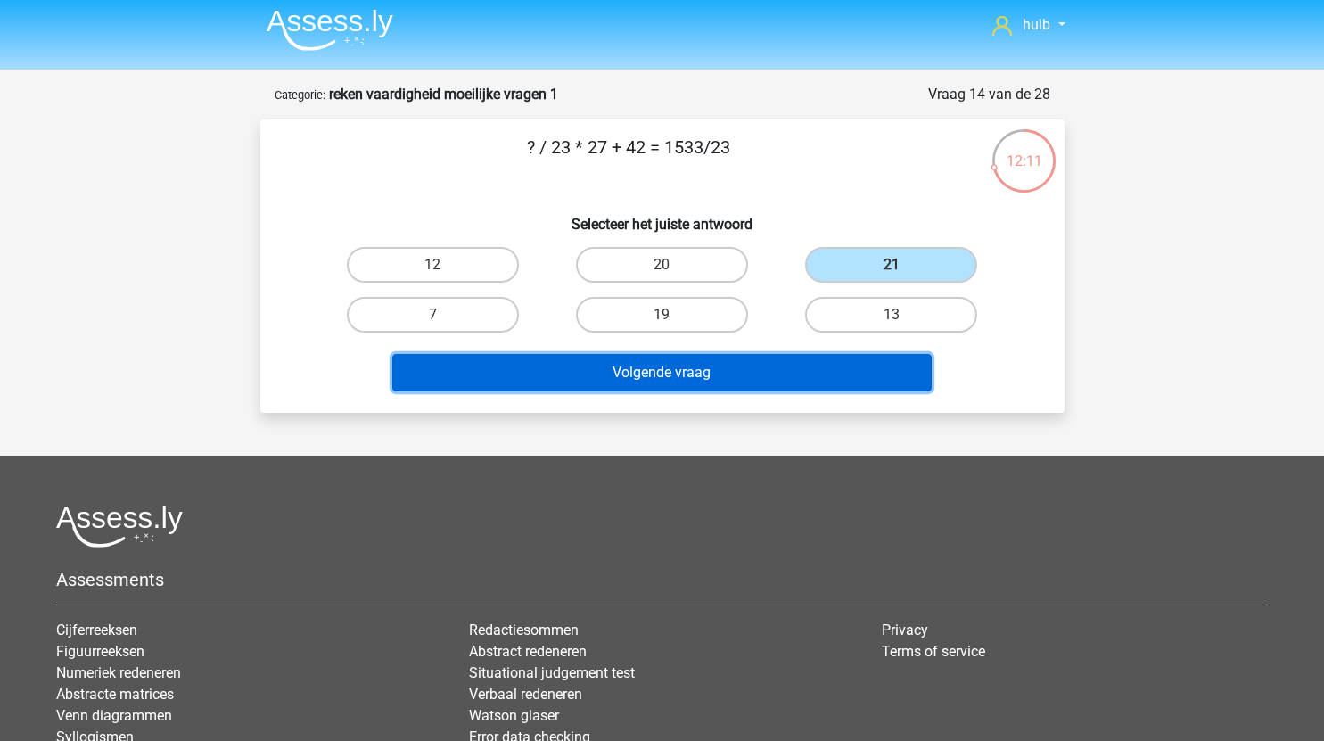
click at [668, 367] on button "Volgende vraag" at bounding box center [661, 372] width 539 height 37
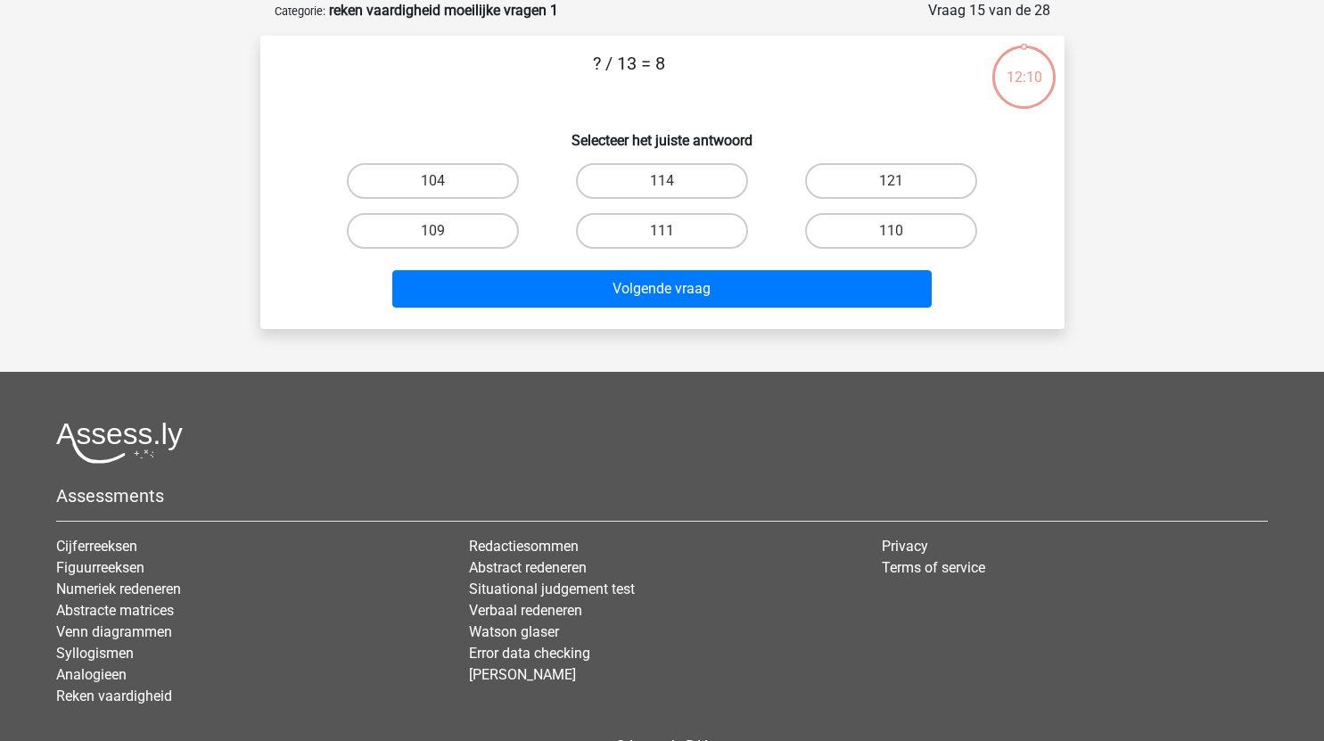
scroll to position [53, 0]
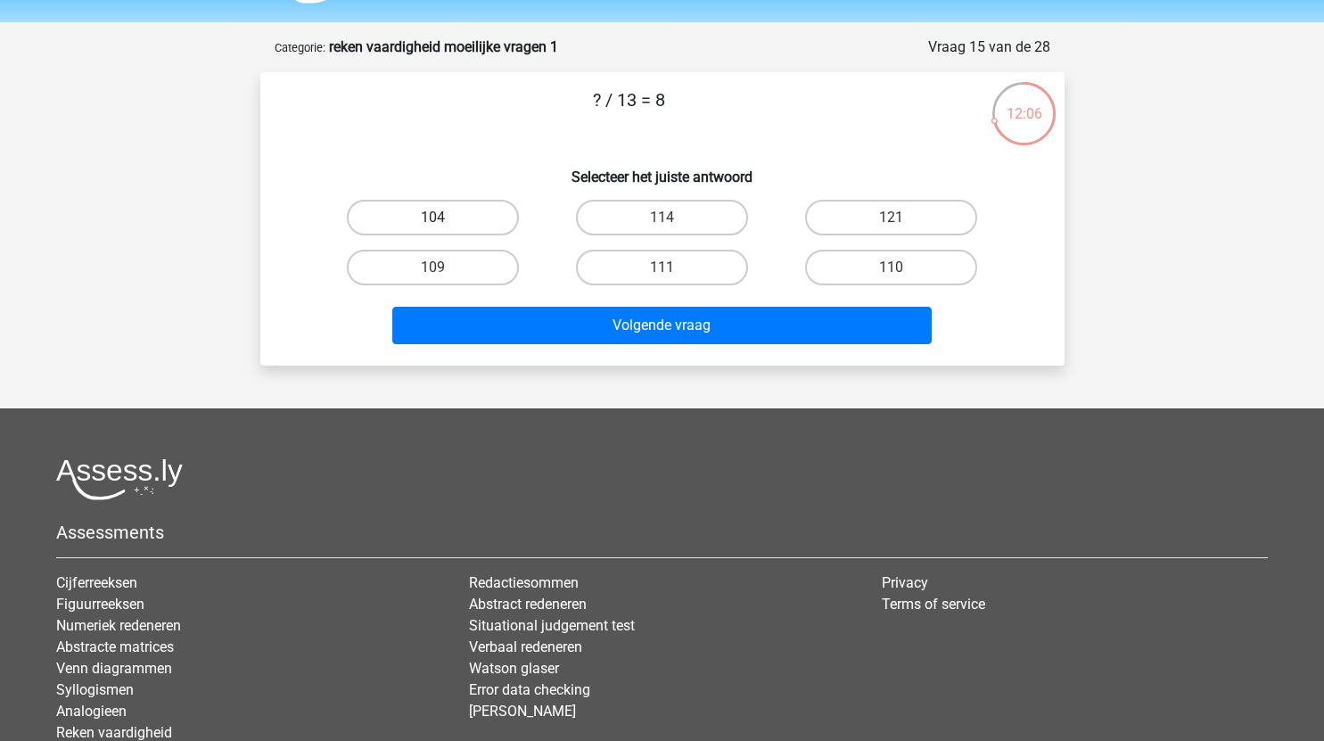
click at [472, 222] on label "104" at bounding box center [433, 218] width 172 height 36
click at [444, 222] on input "104" at bounding box center [438, 224] width 12 height 12
radio input "true"
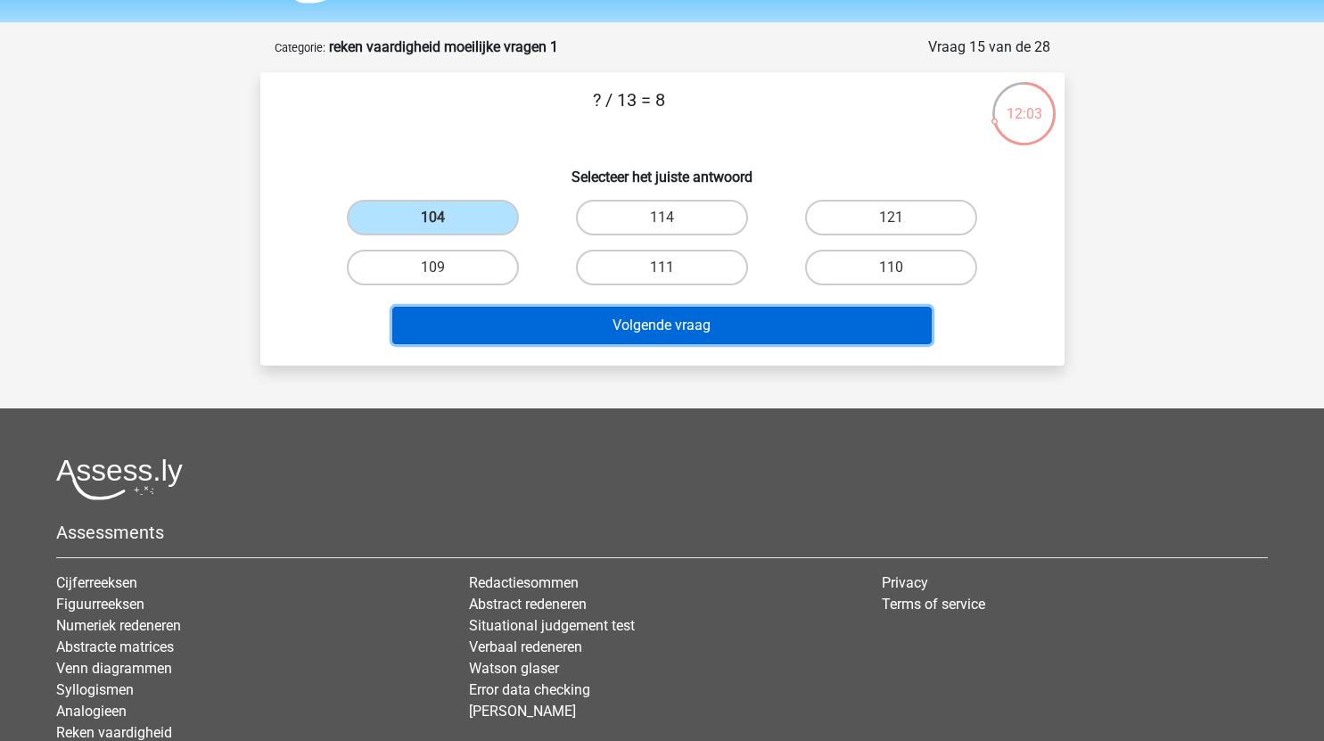
click at [710, 324] on button "Volgende vraag" at bounding box center [661, 325] width 539 height 37
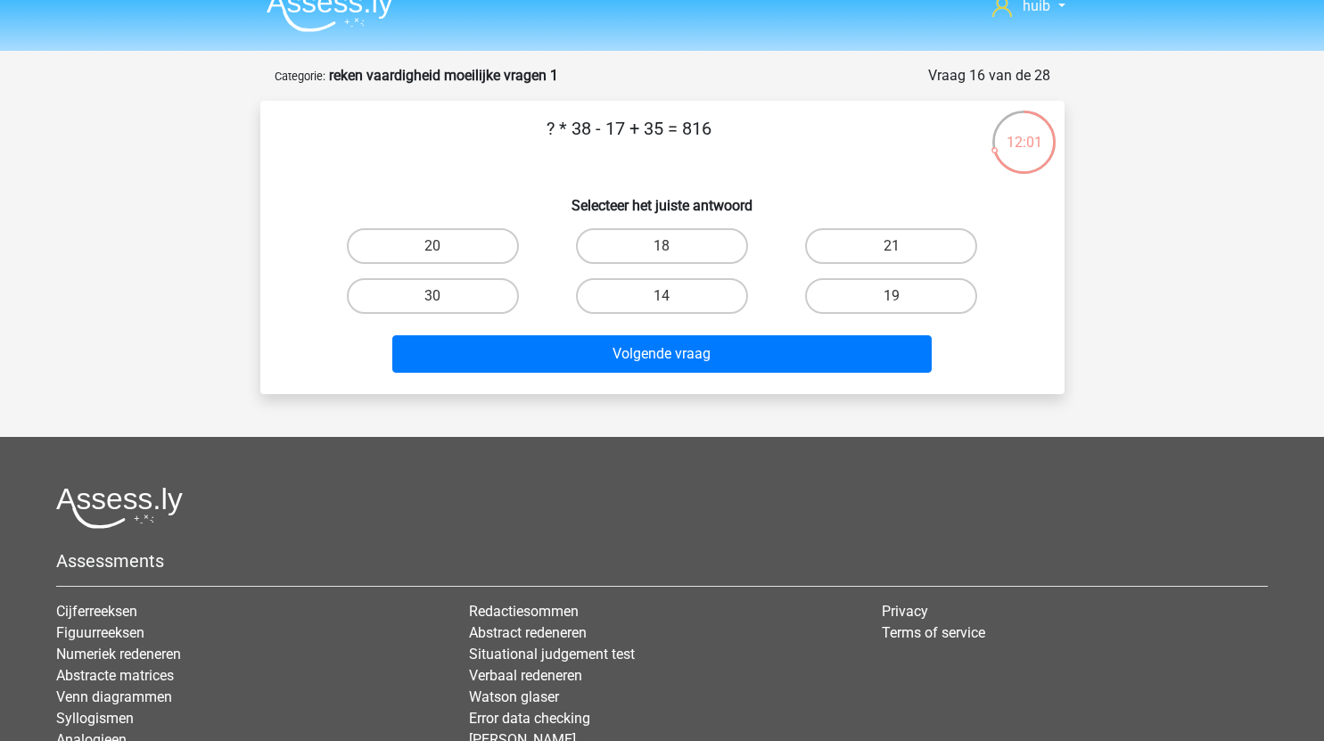
scroll to position [23, 0]
click at [881, 242] on label "21" at bounding box center [891, 247] width 172 height 36
click at [891, 247] on input "21" at bounding box center [897, 253] width 12 height 12
radio input "true"
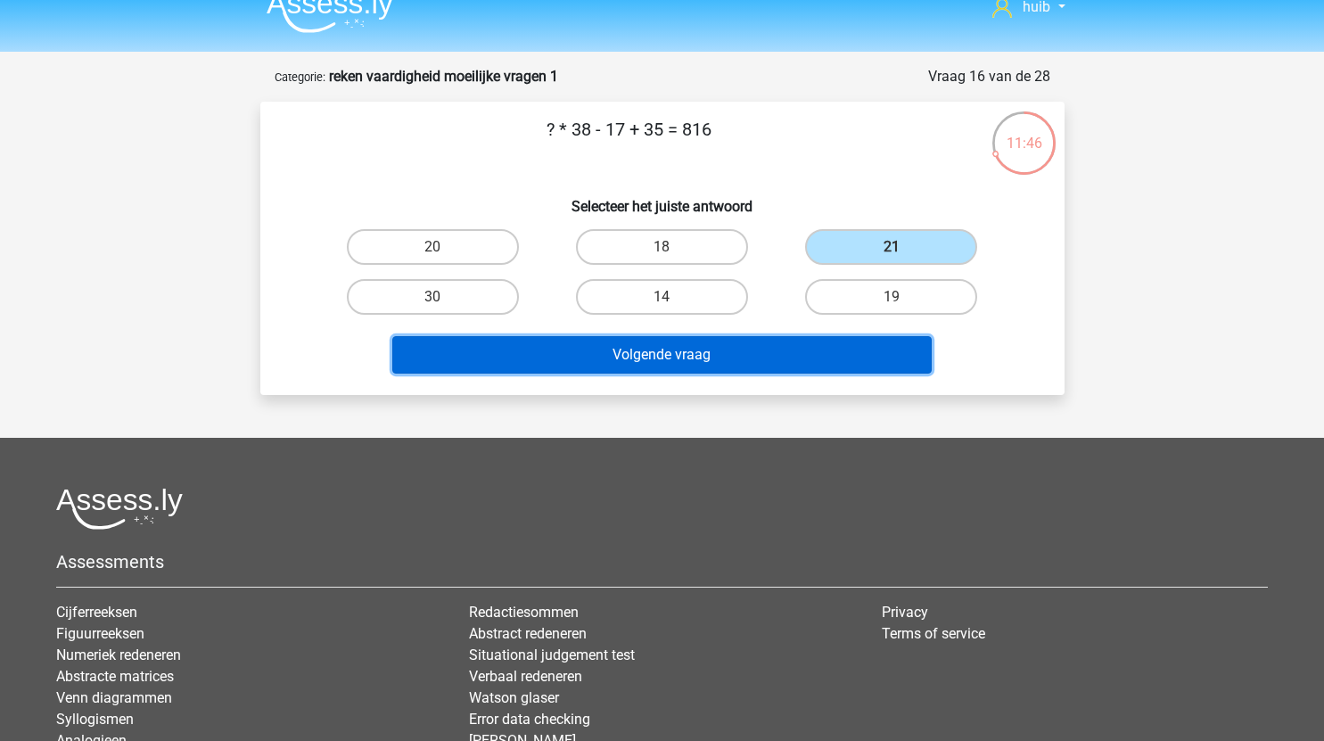
click at [766, 343] on button "Volgende vraag" at bounding box center [661, 354] width 539 height 37
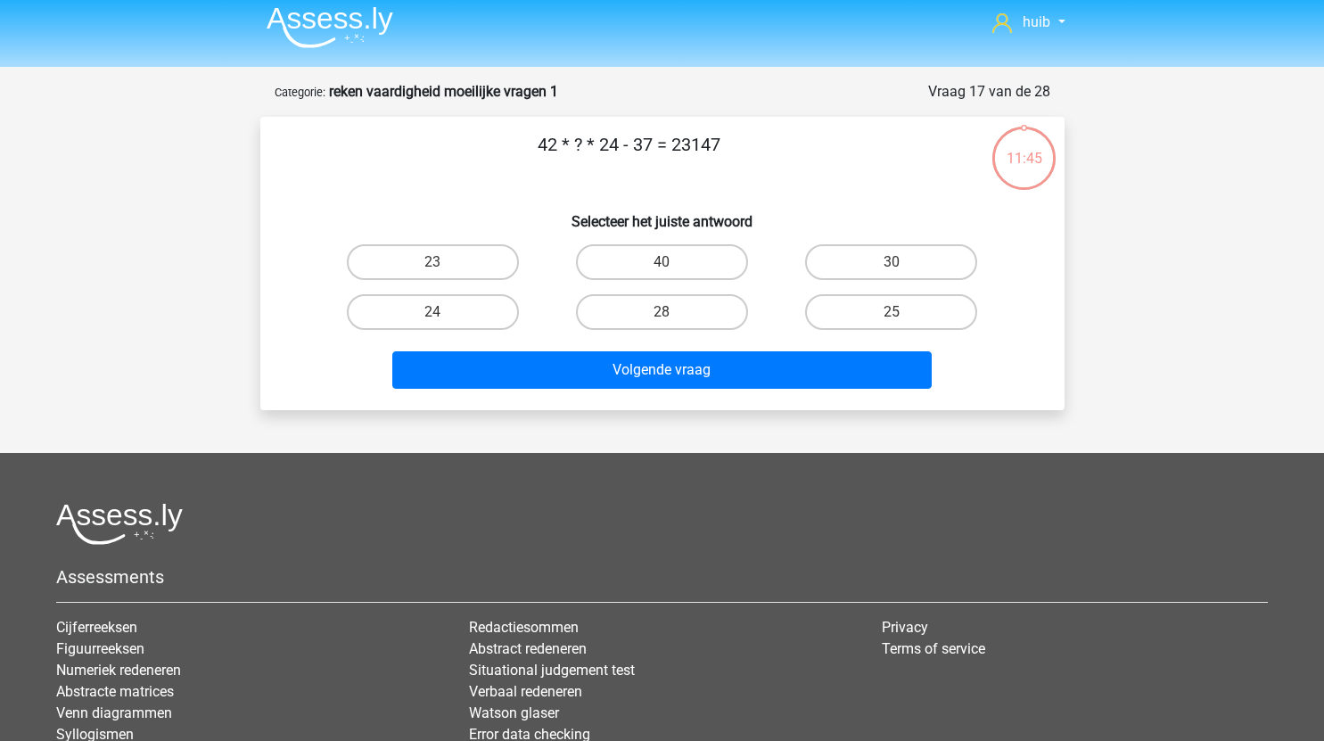
scroll to position [7, 0]
click at [853, 316] on label "25" at bounding box center [891, 313] width 172 height 36
click at [891, 316] on input "25" at bounding box center [897, 319] width 12 height 12
radio input "true"
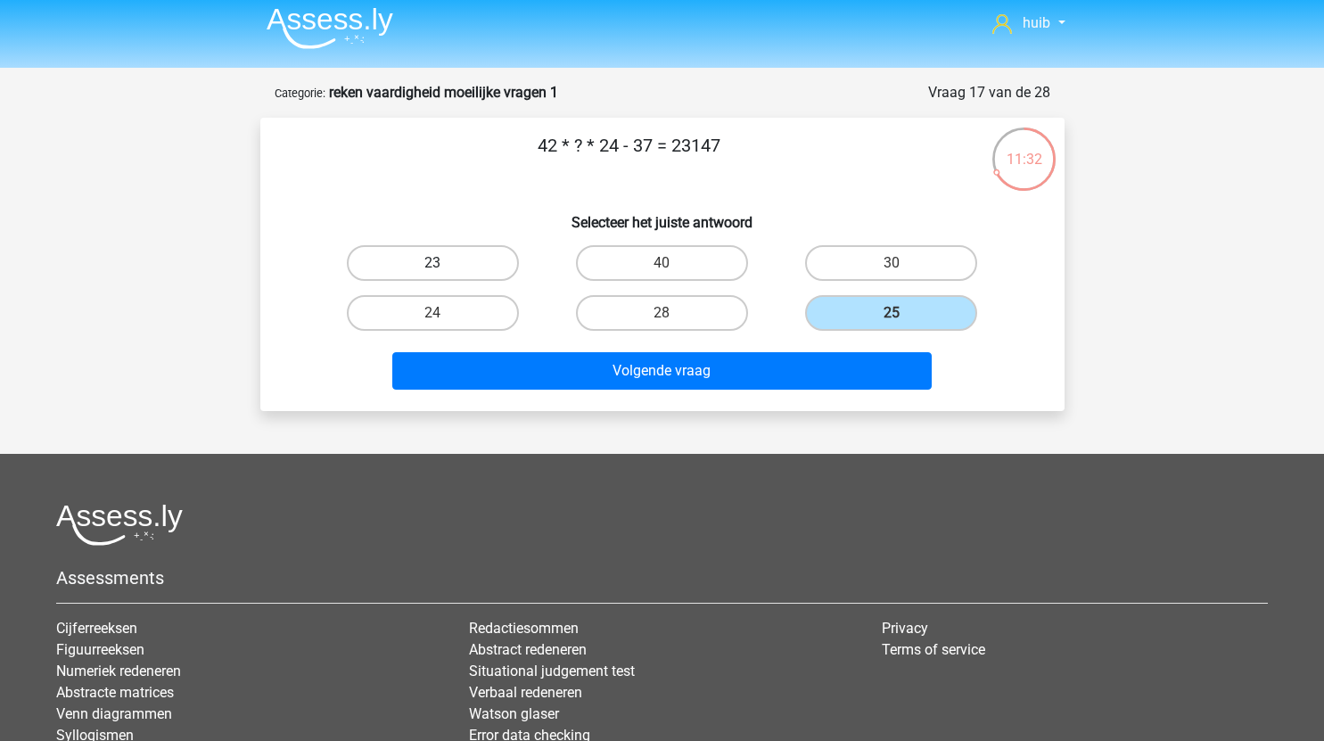
click at [423, 256] on label "23" at bounding box center [433, 263] width 172 height 36
click at [432, 263] on input "23" at bounding box center [438, 269] width 12 height 12
radio input "true"
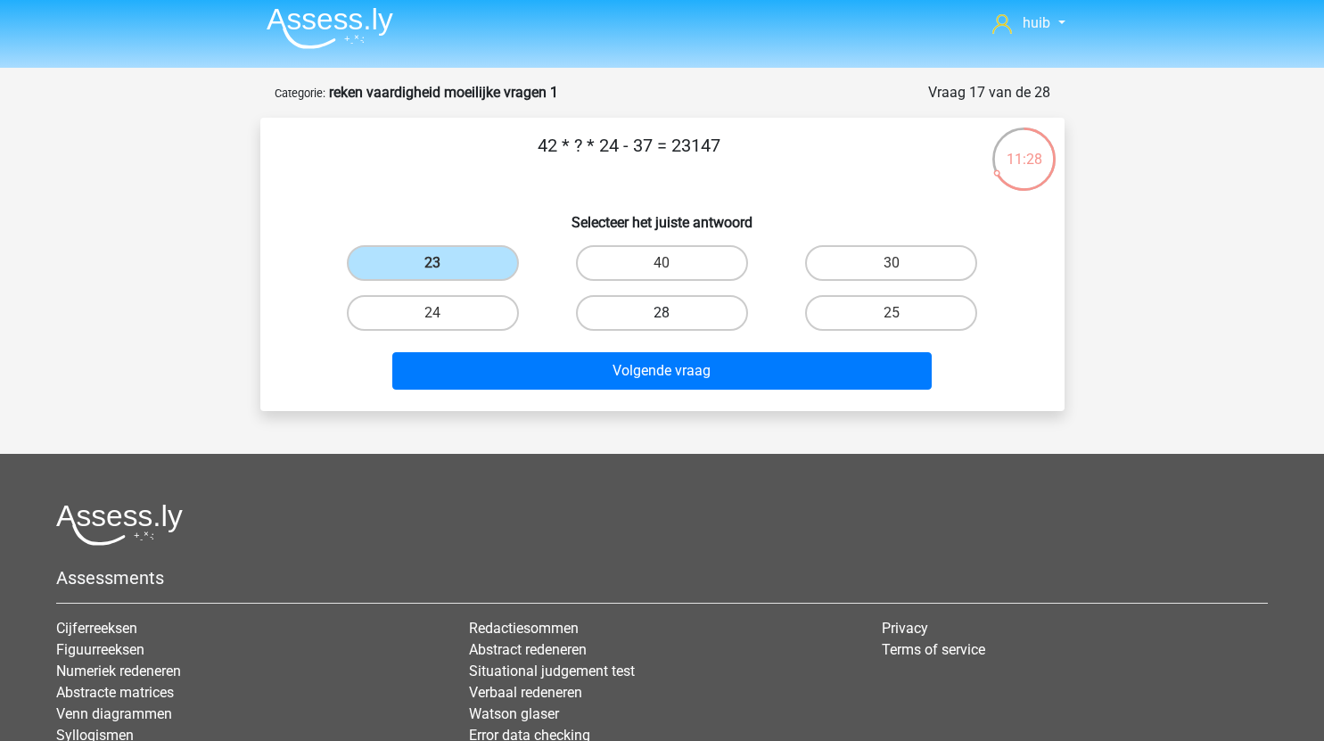
click at [702, 311] on label "28" at bounding box center [662, 313] width 172 height 36
click at [673, 313] on input "28" at bounding box center [667, 319] width 12 height 12
radio input "true"
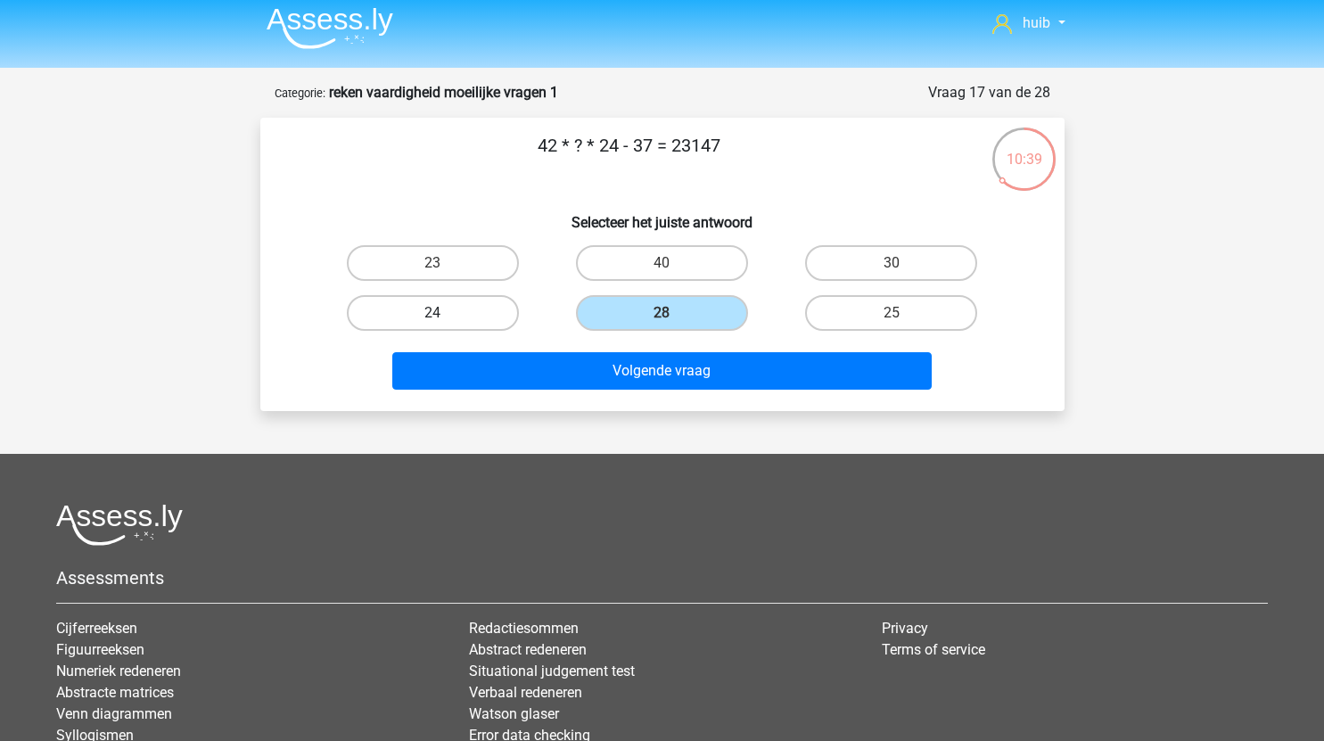
click at [472, 316] on label "24" at bounding box center [433, 313] width 172 height 36
click at [444, 316] on input "24" at bounding box center [438, 319] width 12 height 12
radio input "true"
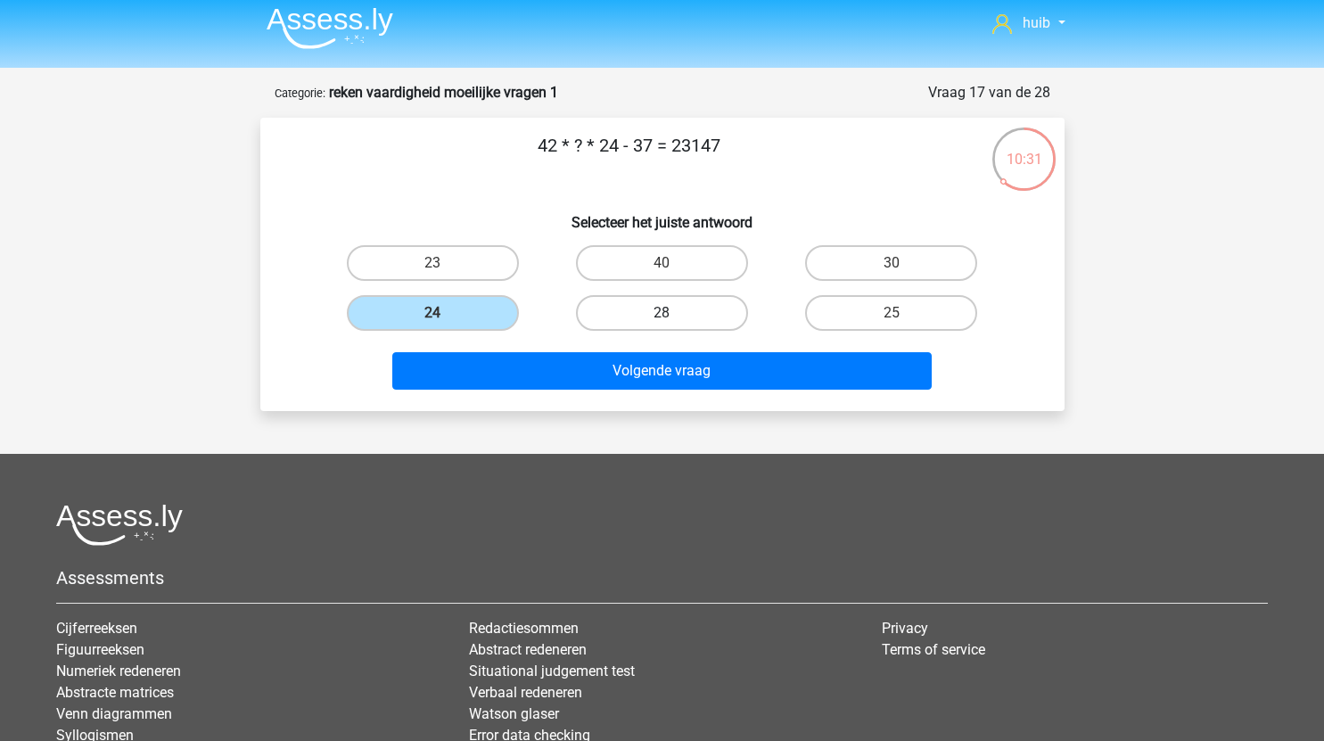
click at [677, 307] on label "28" at bounding box center [662, 313] width 172 height 36
click at [673, 313] on input "28" at bounding box center [667, 319] width 12 height 12
radio input "true"
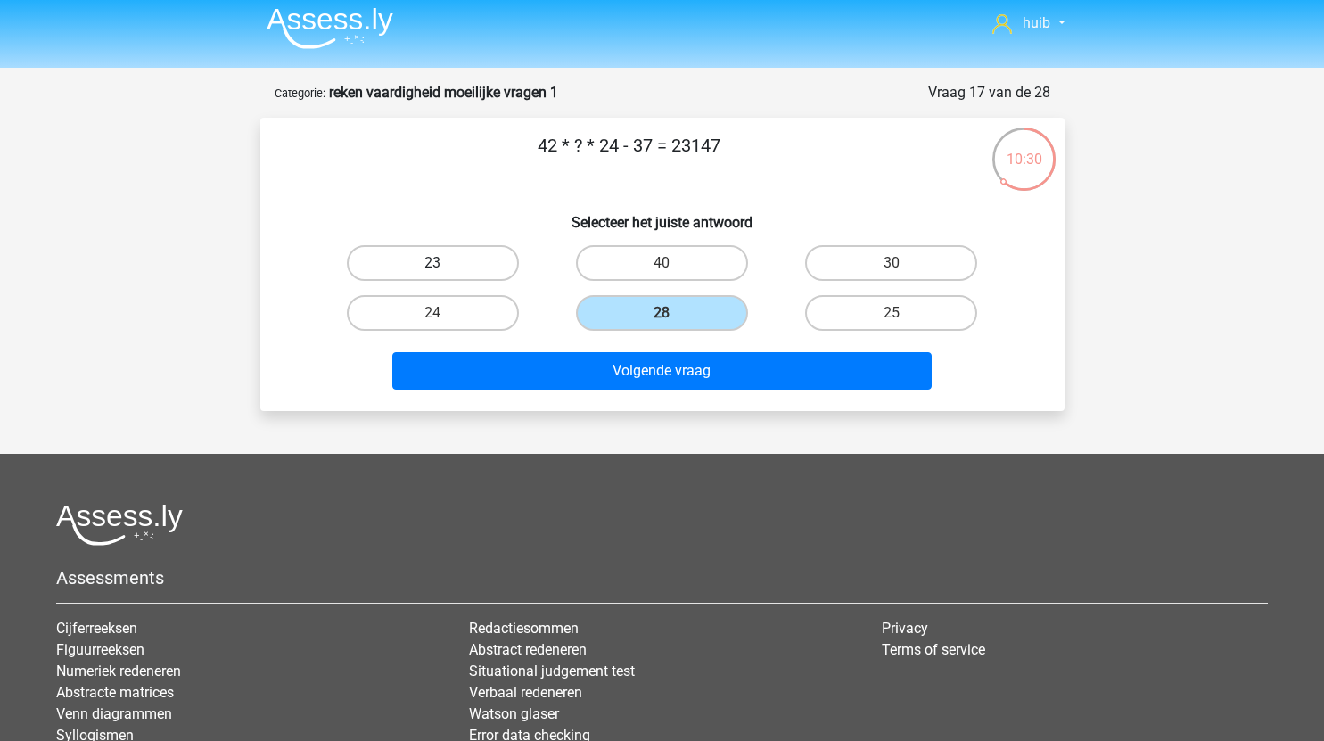
click at [486, 255] on label "23" at bounding box center [433, 263] width 172 height 36
click at [444, 263] on input "23" at bounding box center [438, 269] width 12 height 12
radio input "true"
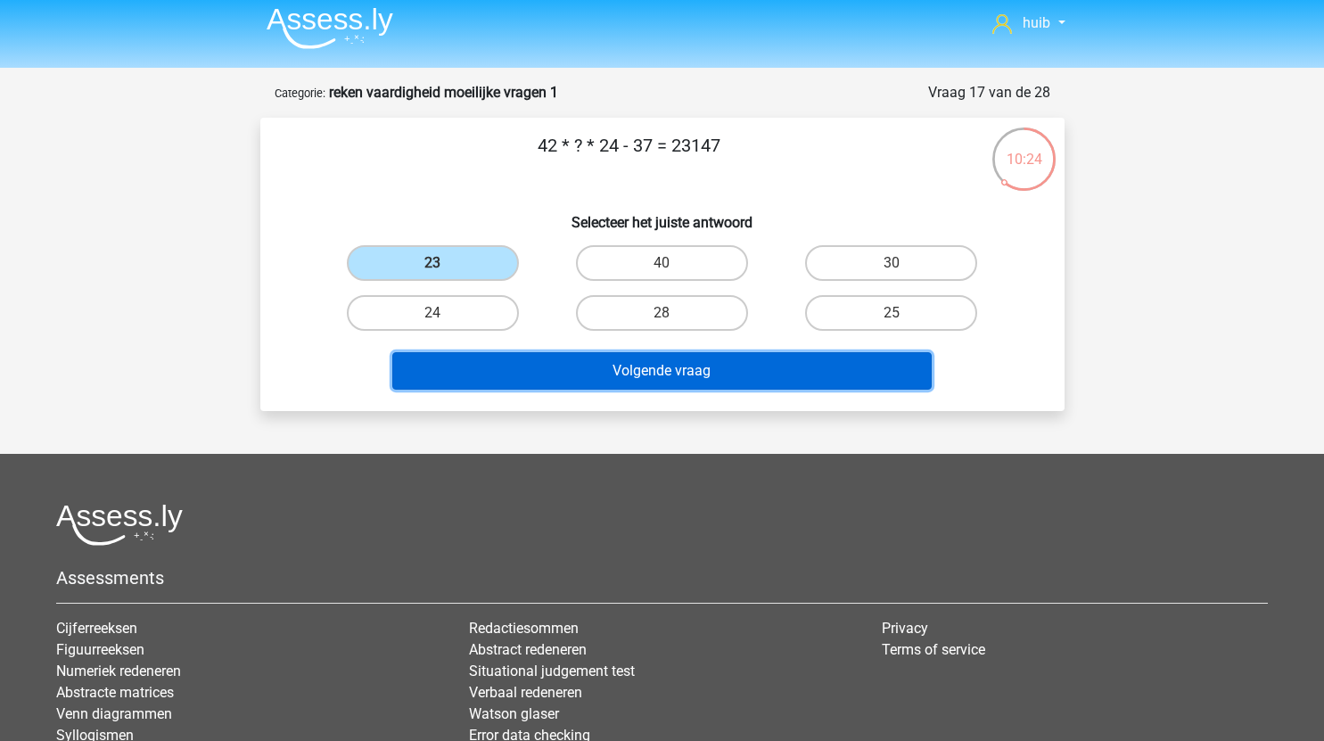
click at [614, 374] on button "Volgende vraag" at bounding box center [661, 370] width 539 height 37
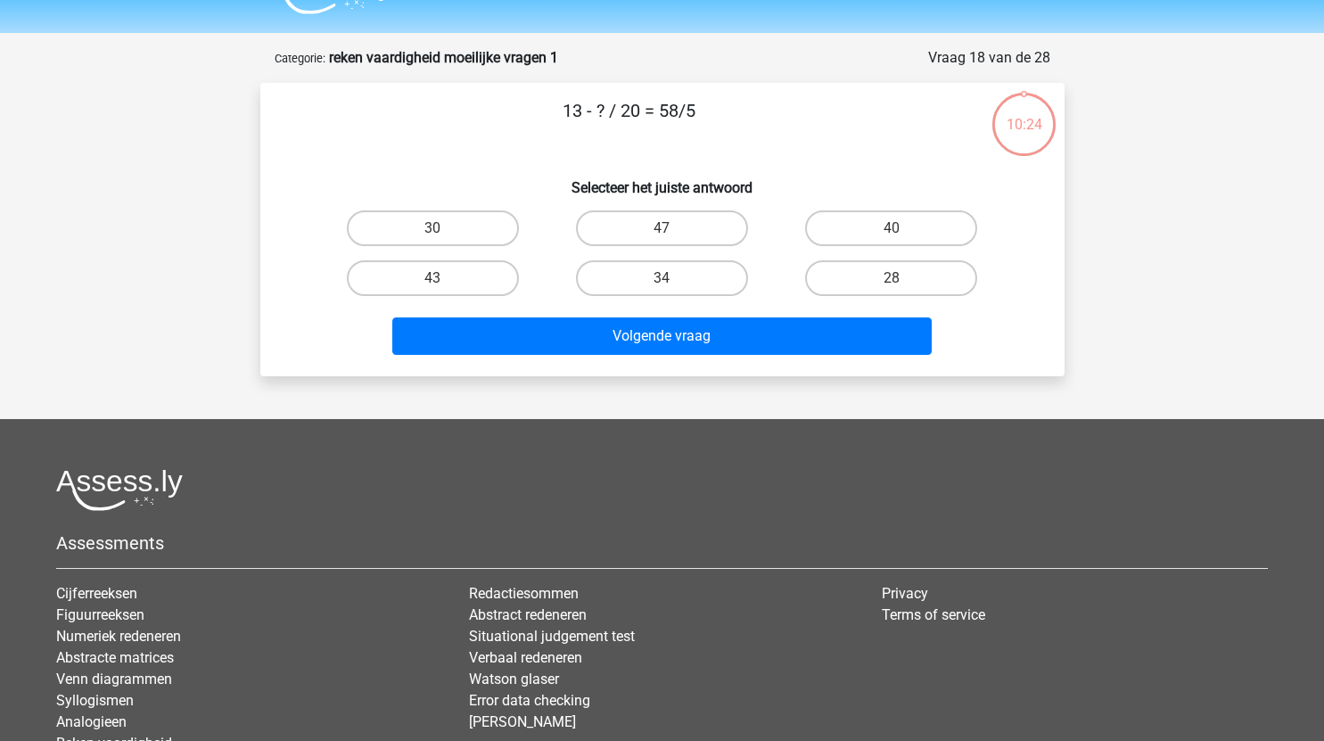
scroll to position [33, 0]
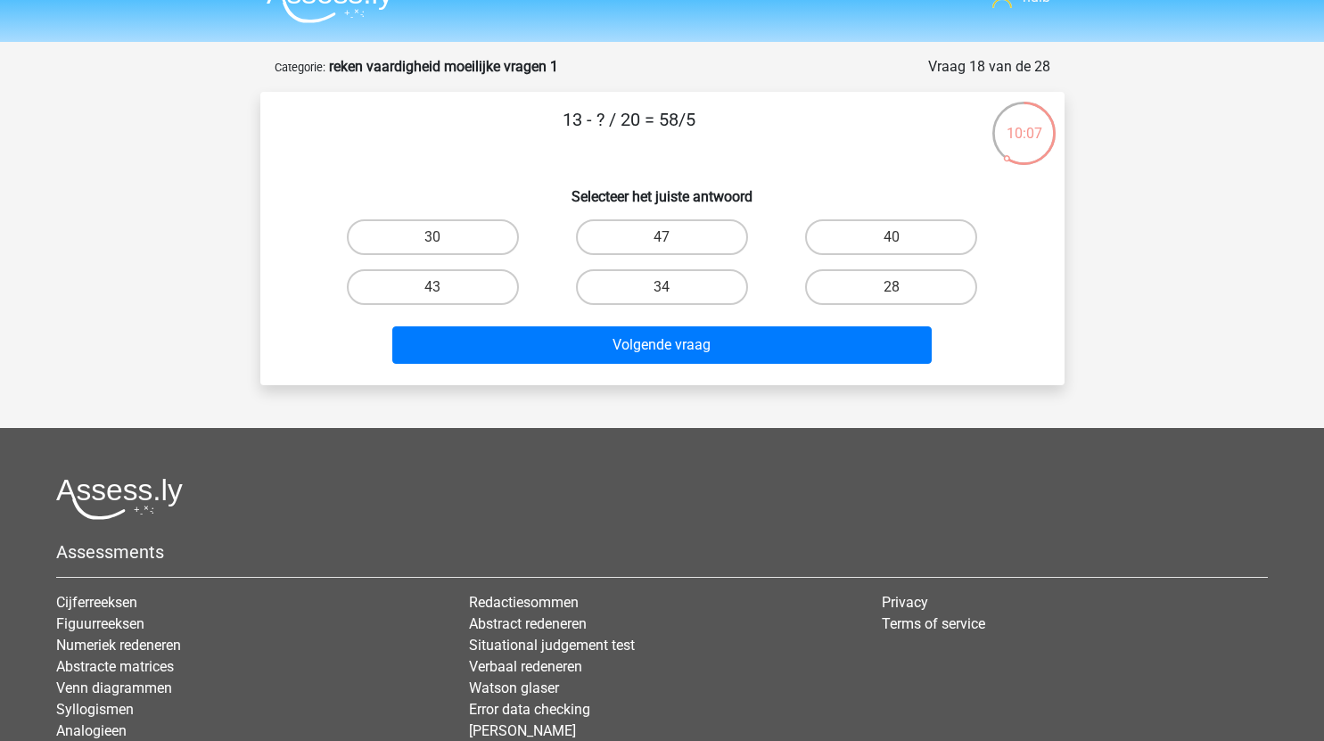
click at [892, 289] on input "28" at bounding box center [897, 293] width 12 height 12
radio input "true"
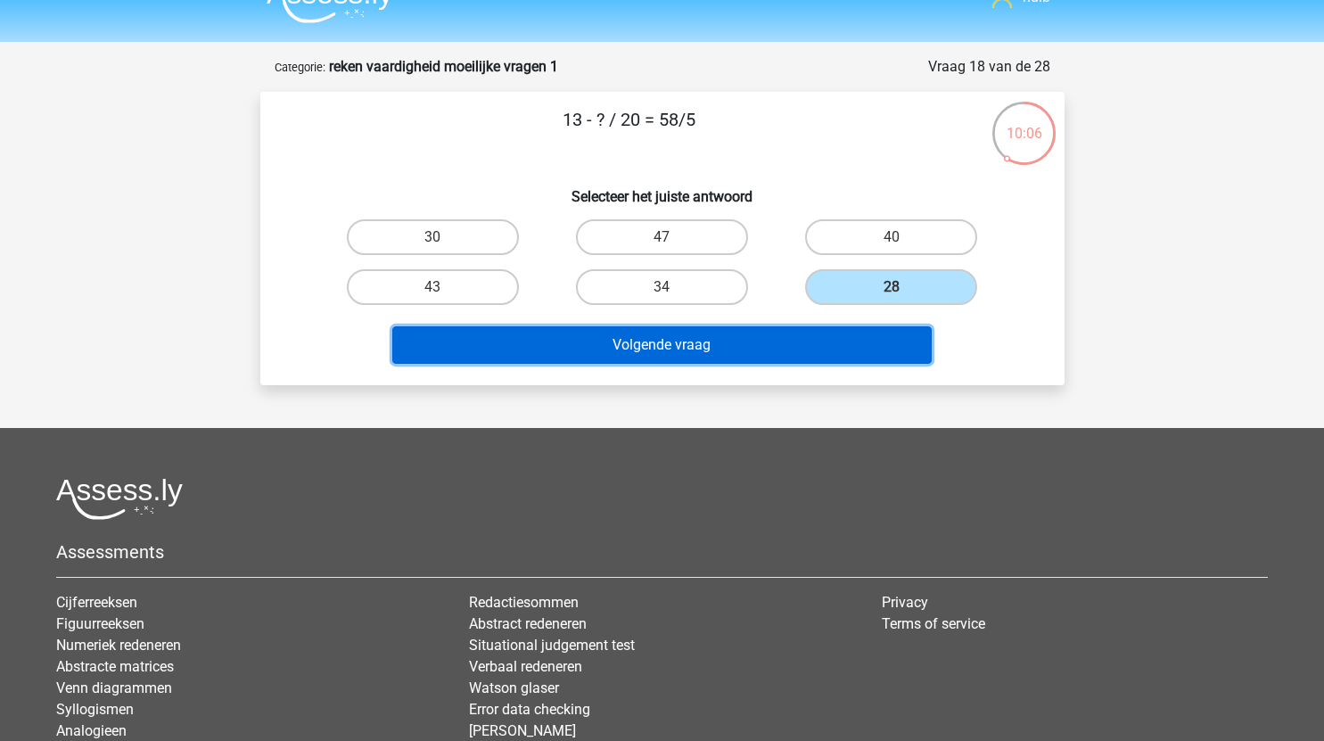
click at [779, 359] on button "Volgende vraag" at bounding box center [661, 344] width 539 height 37
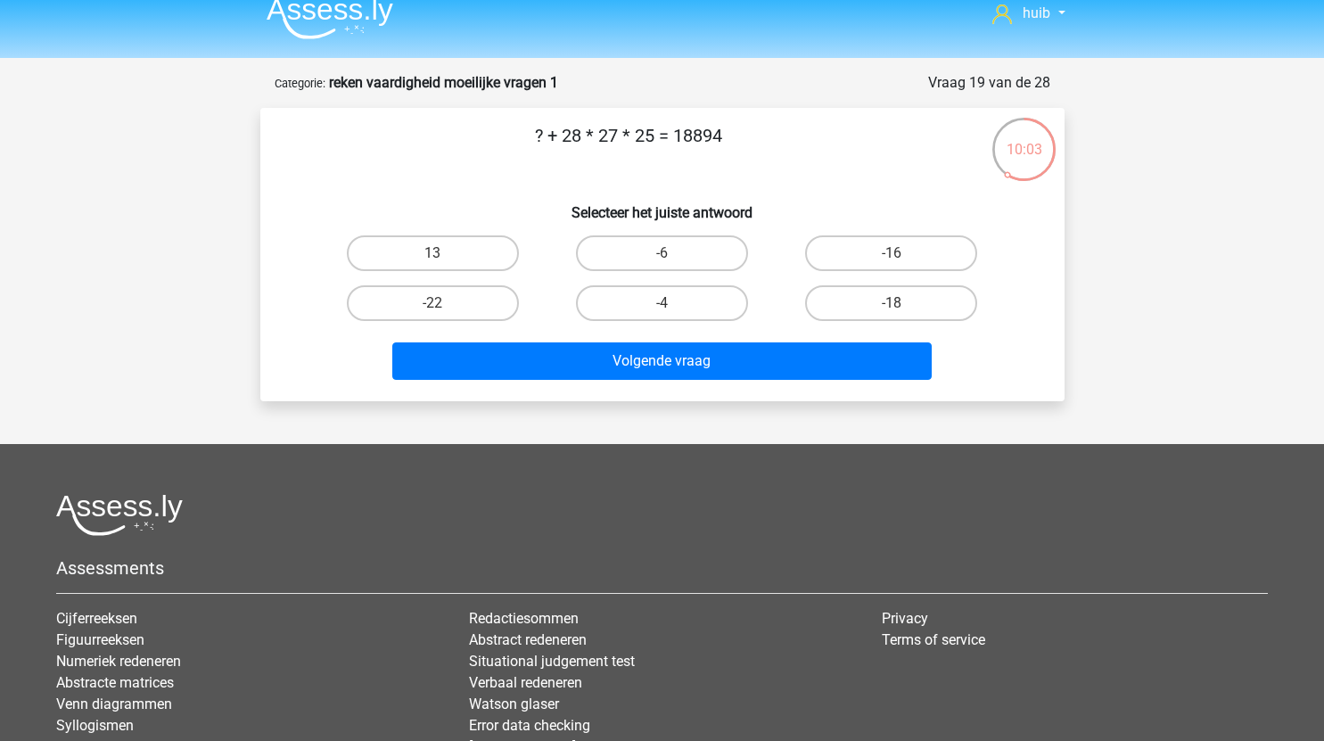
scroll to position [14, 0]
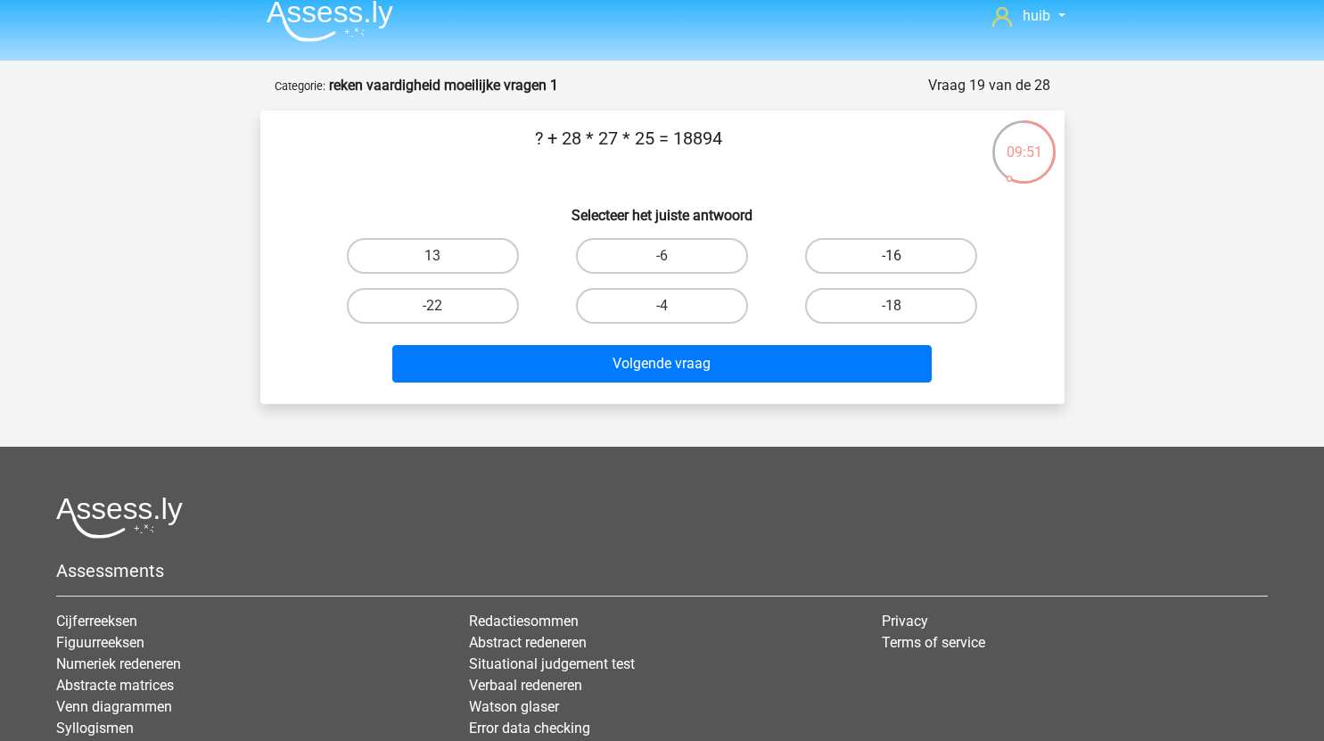
click at [914, 254] on label "-16" at bounding box center [891, 256] width 172 height 36
click at [903, 256] on input "-16" at bounding box center [897, 262] width 12 height 12
radio input "true"
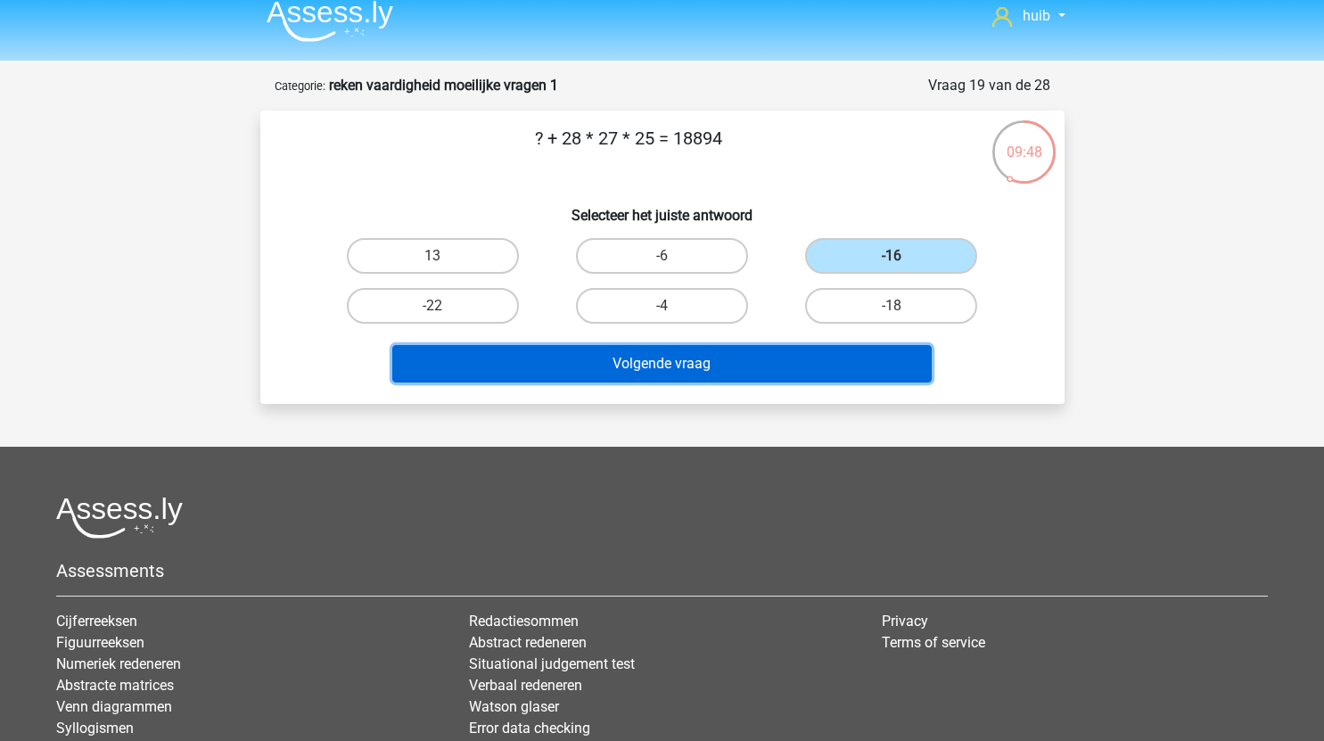
click at [736, 357] on button "Volgende vraag" at bounding box center [661, 363] width 539 height 37
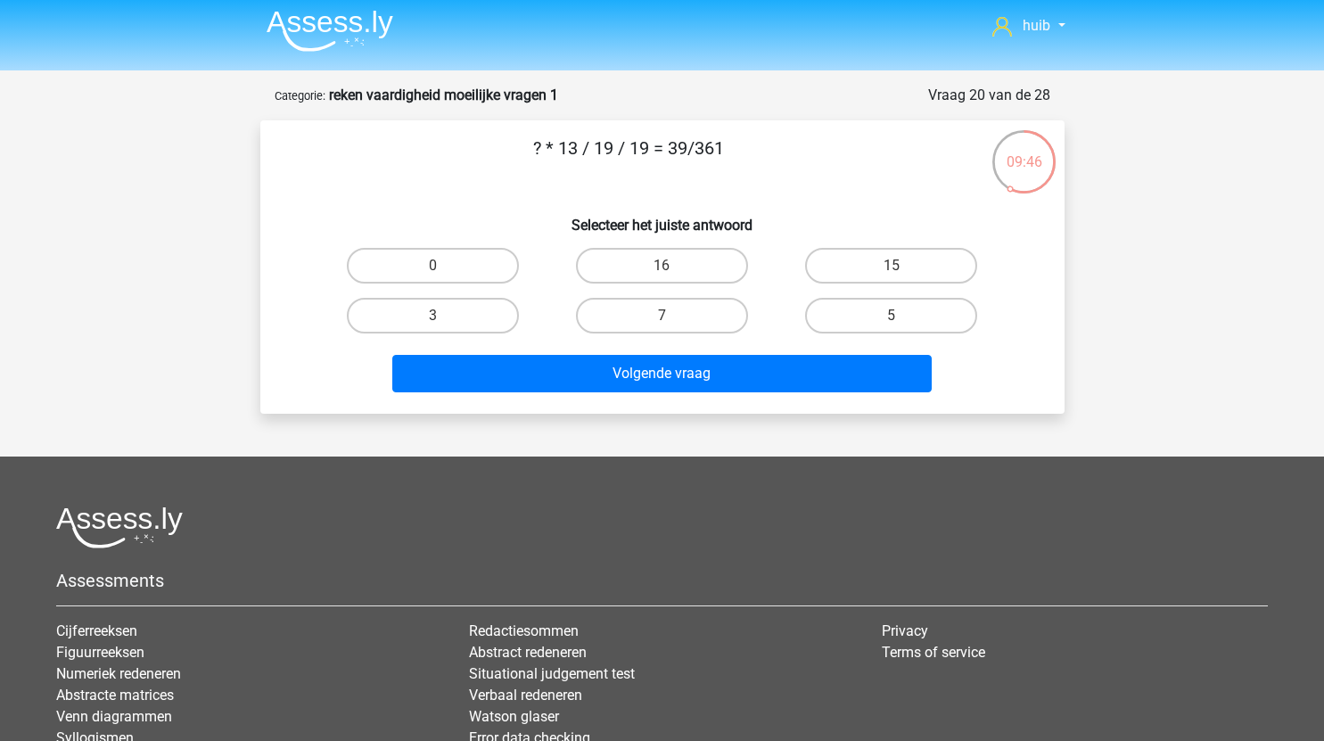
scroll to position [4, 0]
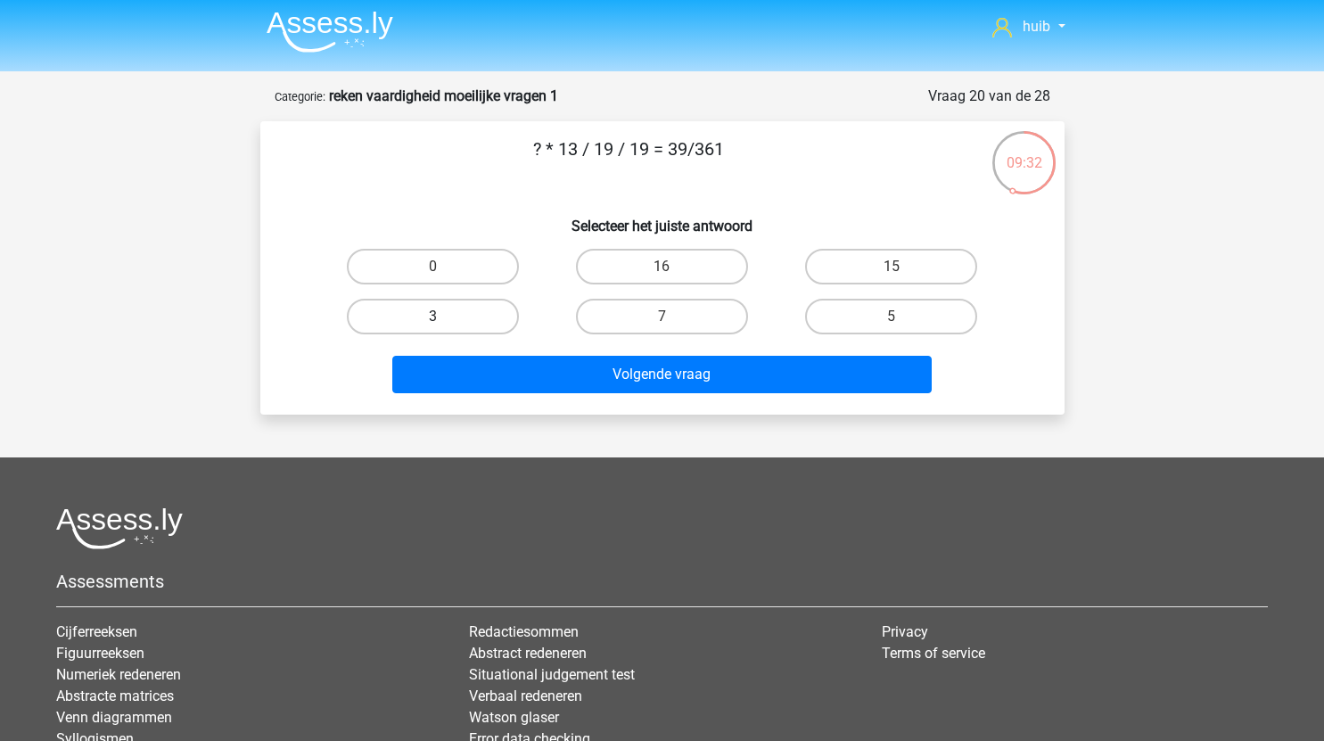
click at [456, 314] on label "3" at bounding box center [433, 317] width 172 height 36
click at [444, 316] on input "3" at bounding box center [438, 322] width 12 height 12
radio input "true"
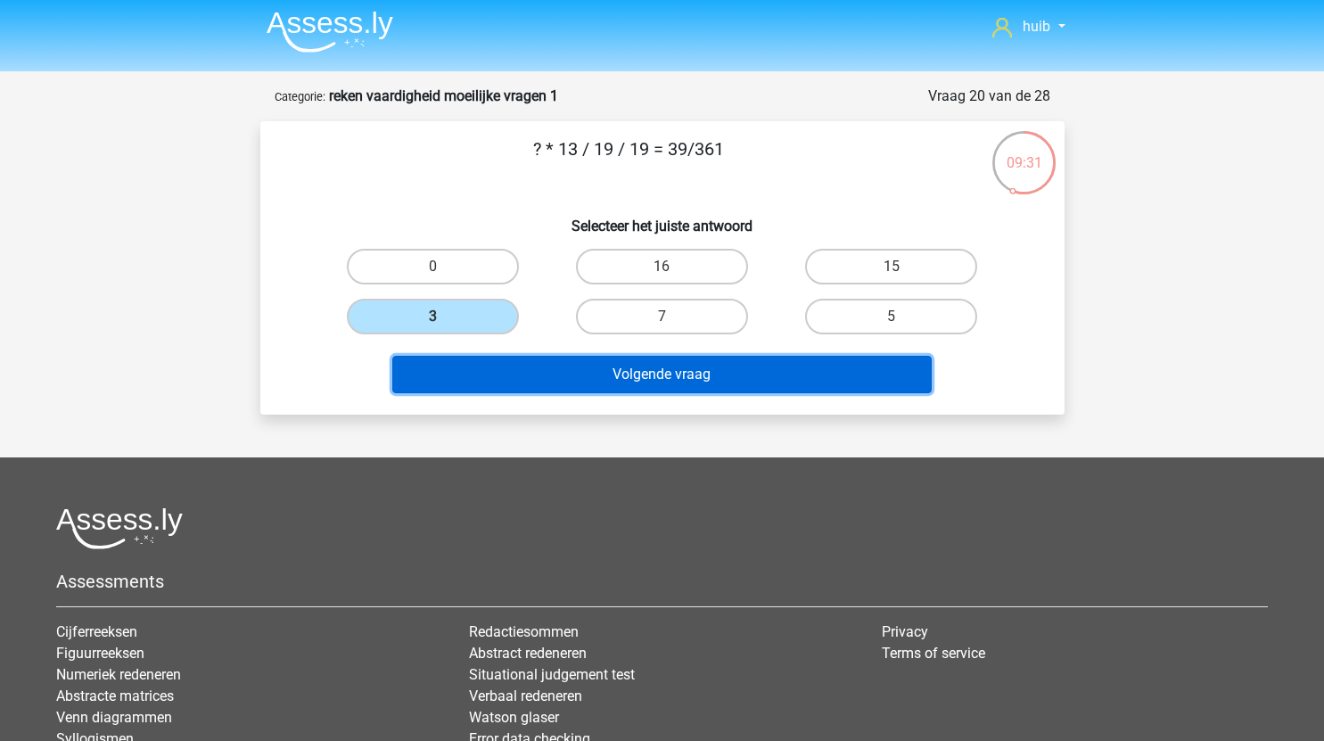
click at [716, 375] on button "Volgende vraag" at bounding box center [661, 374] width 539 height 37
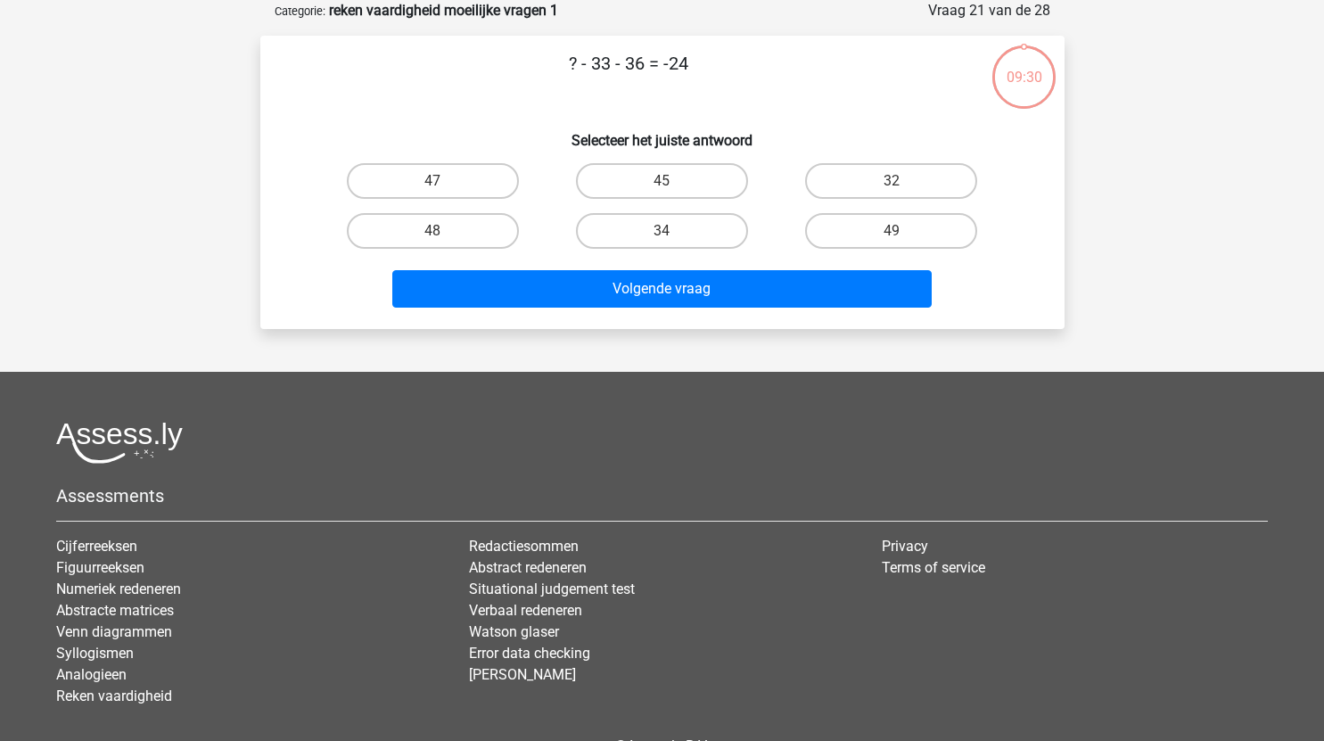
scroll to position [0, 0]
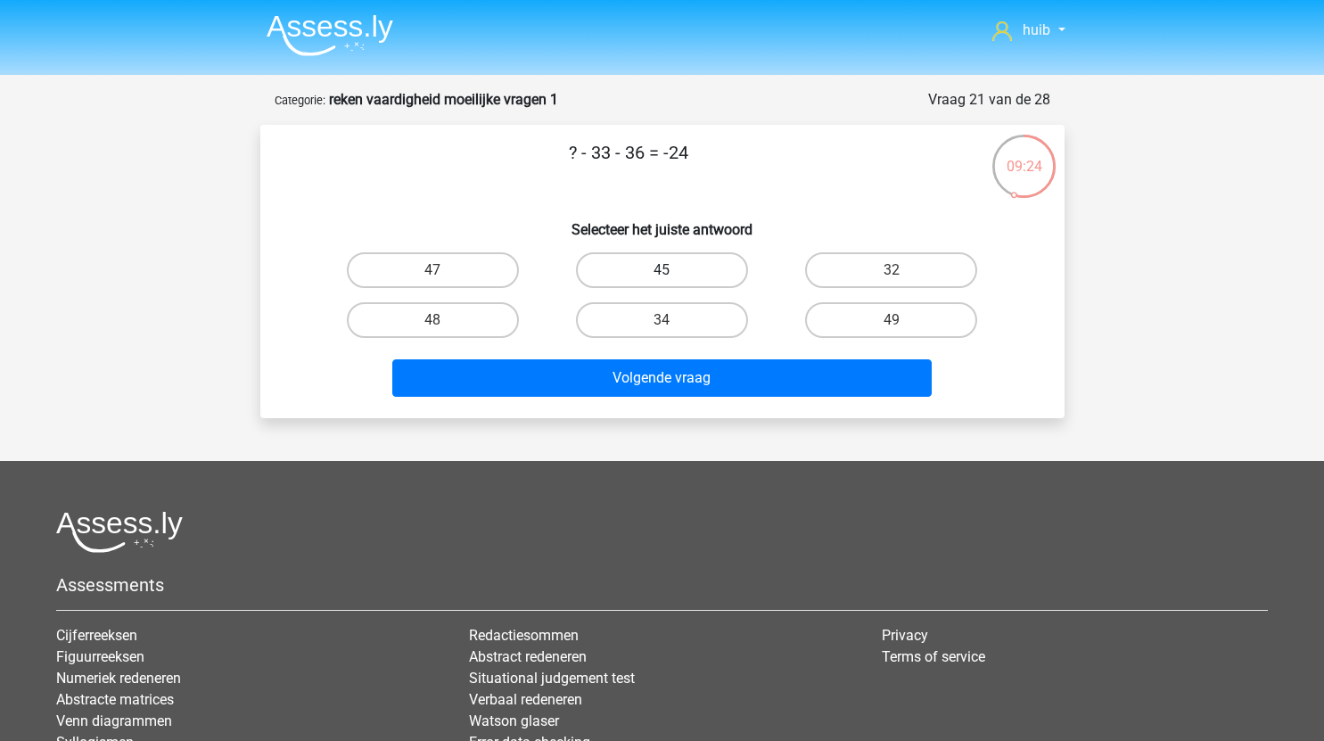
click at [674, 268] on label "45" at bounding box center [662, 270] width 172 height 36
click at [673, 270] on input "45" at bounding box center [667, 276] width 12 height 12
radio input "true"
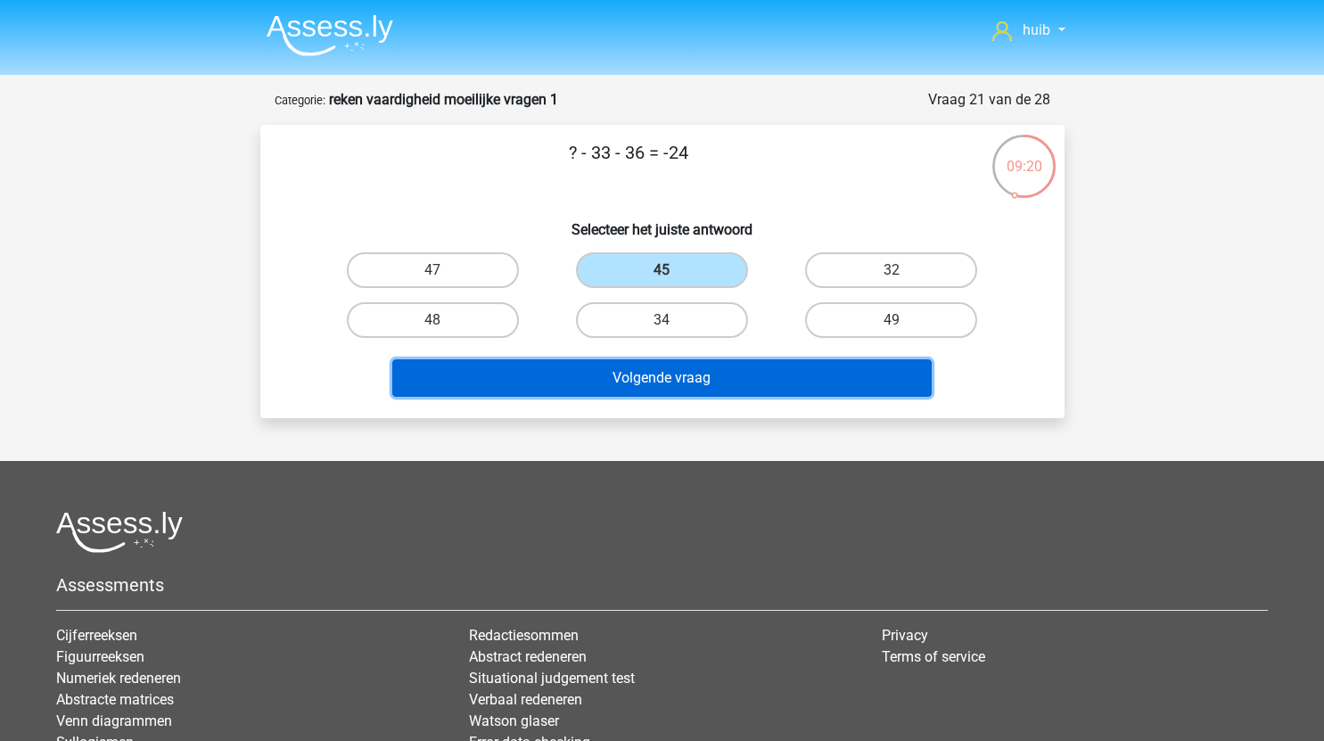
click at [698, 366] on button "Volgende vraag" at bounding box center [661, 377] width 539 height 37
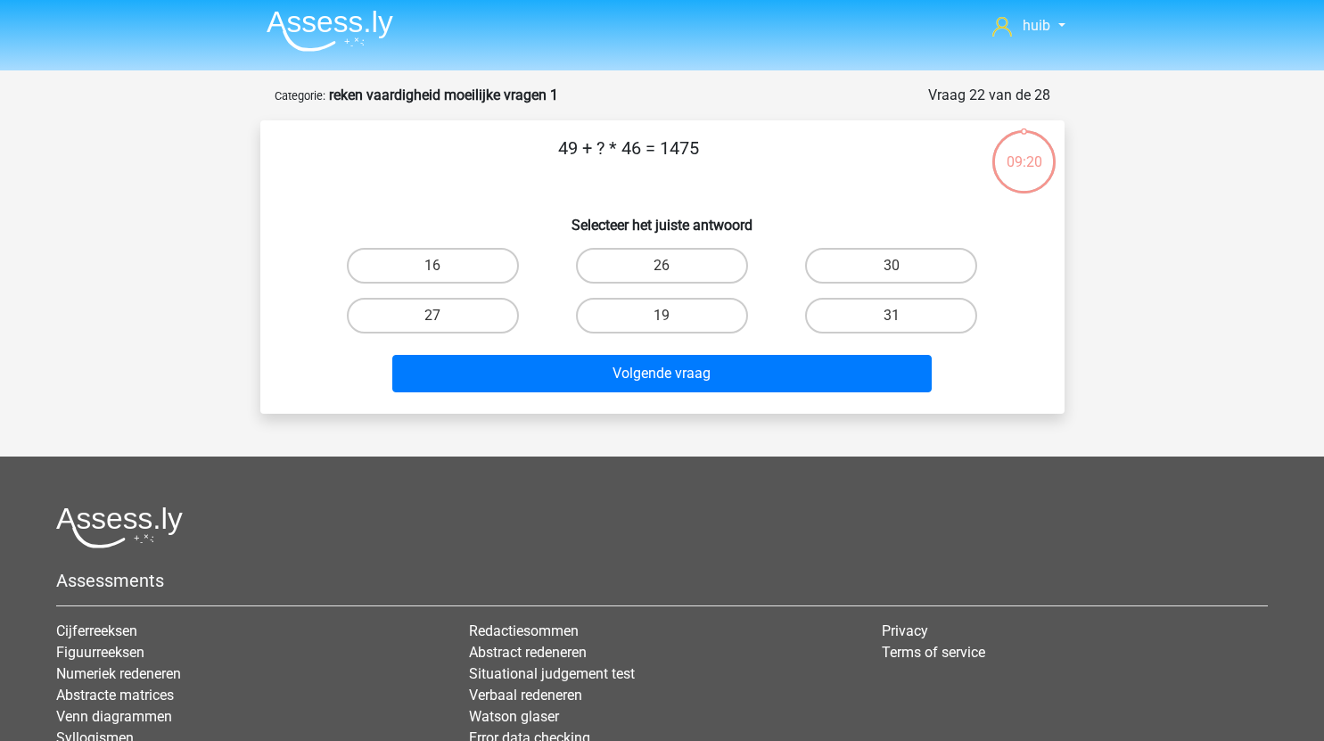
scroll to position [2, 0]
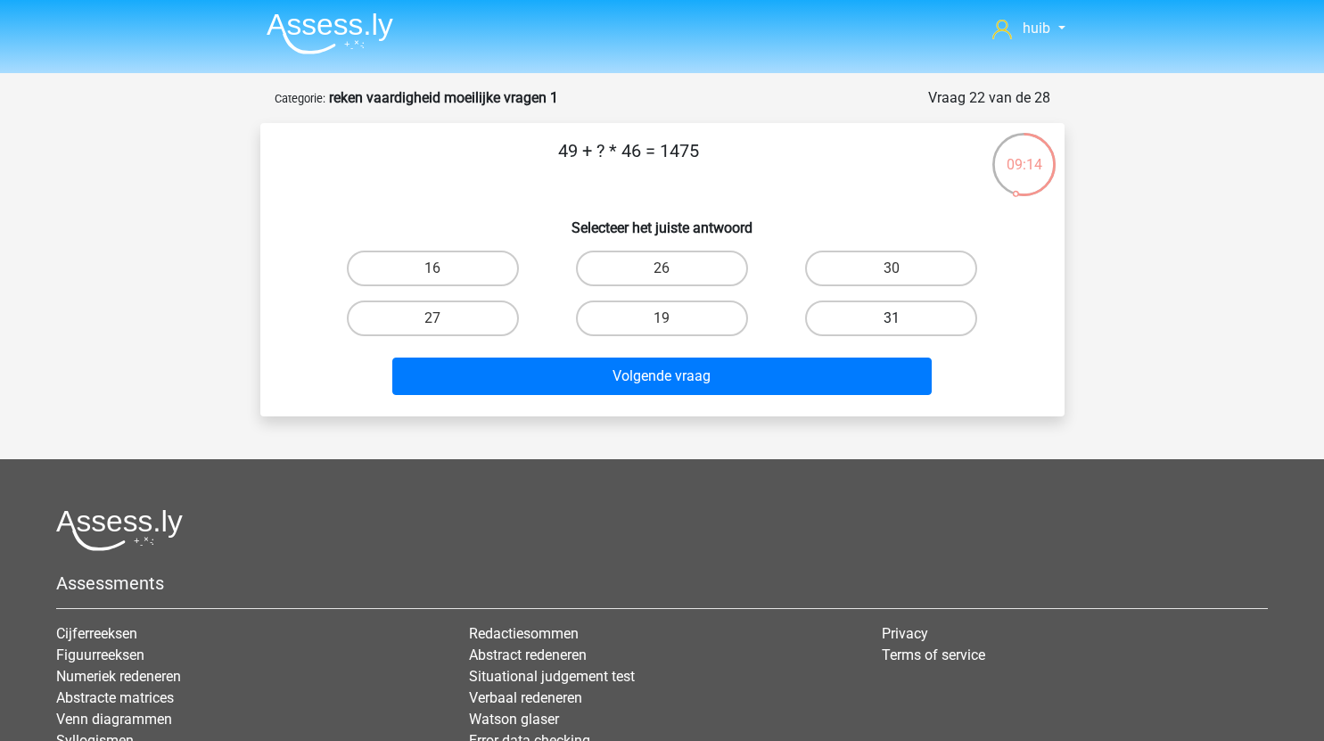
click at [874, 313] on label "31" at bounding box center [891, 318] width 172 height 36
click at [891, 318] on input "31" at bounding box center [897, 324] width 12 height 12
radio input "true"
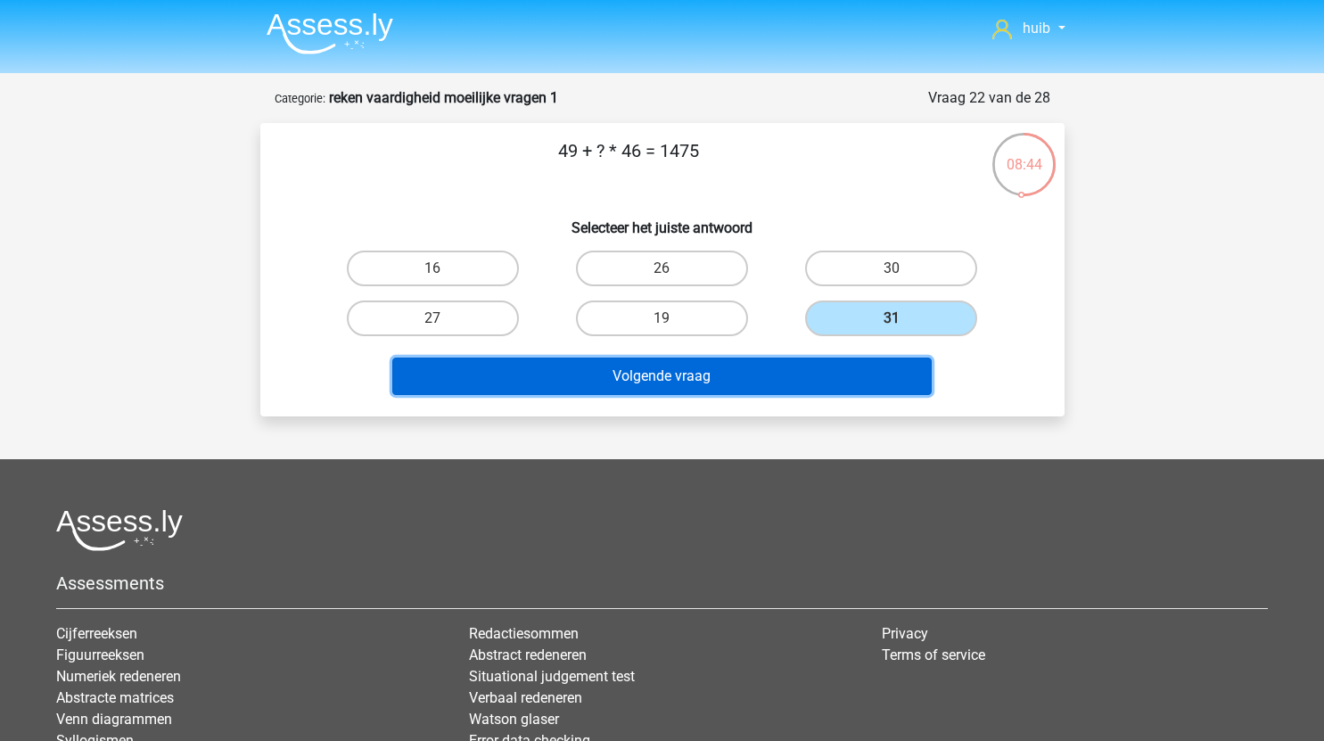
click at [730, 372] on button "Volgende vraag" at bounding box center [661, 375] width 539 height 37
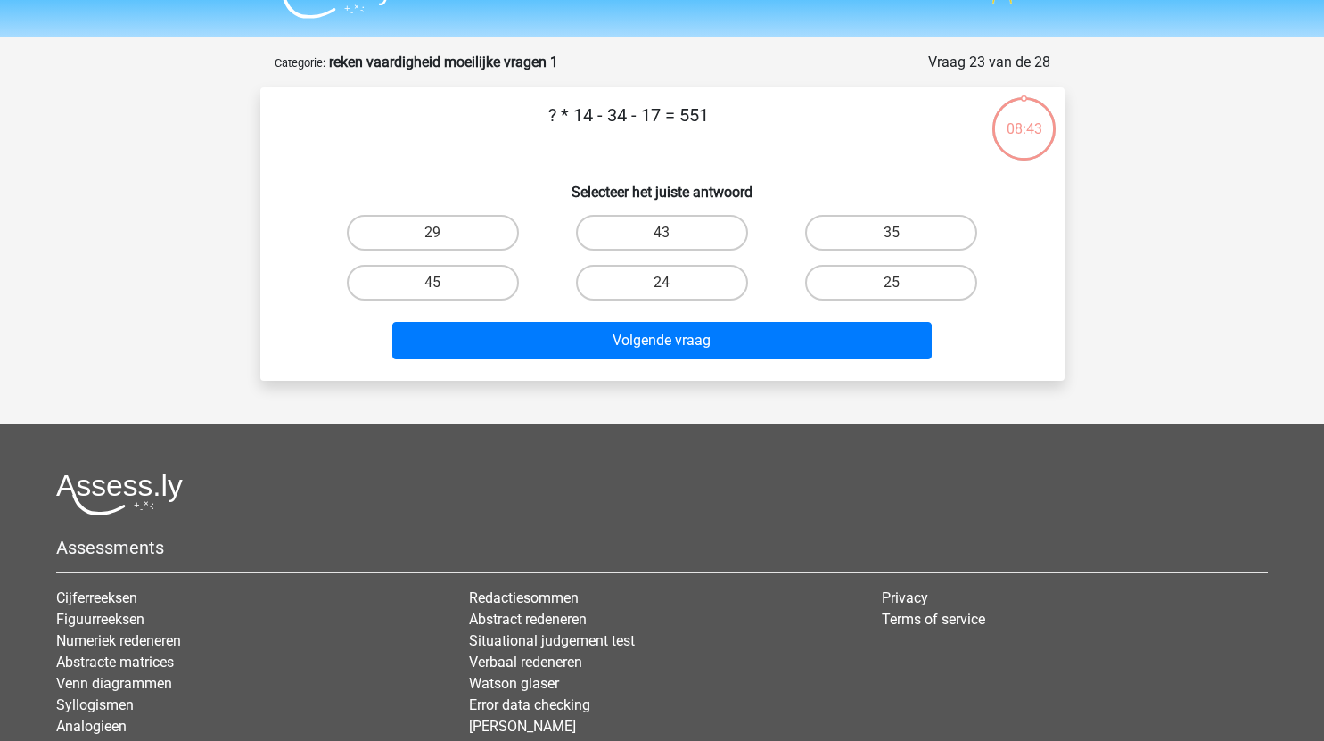
scroll to position [35, 0]
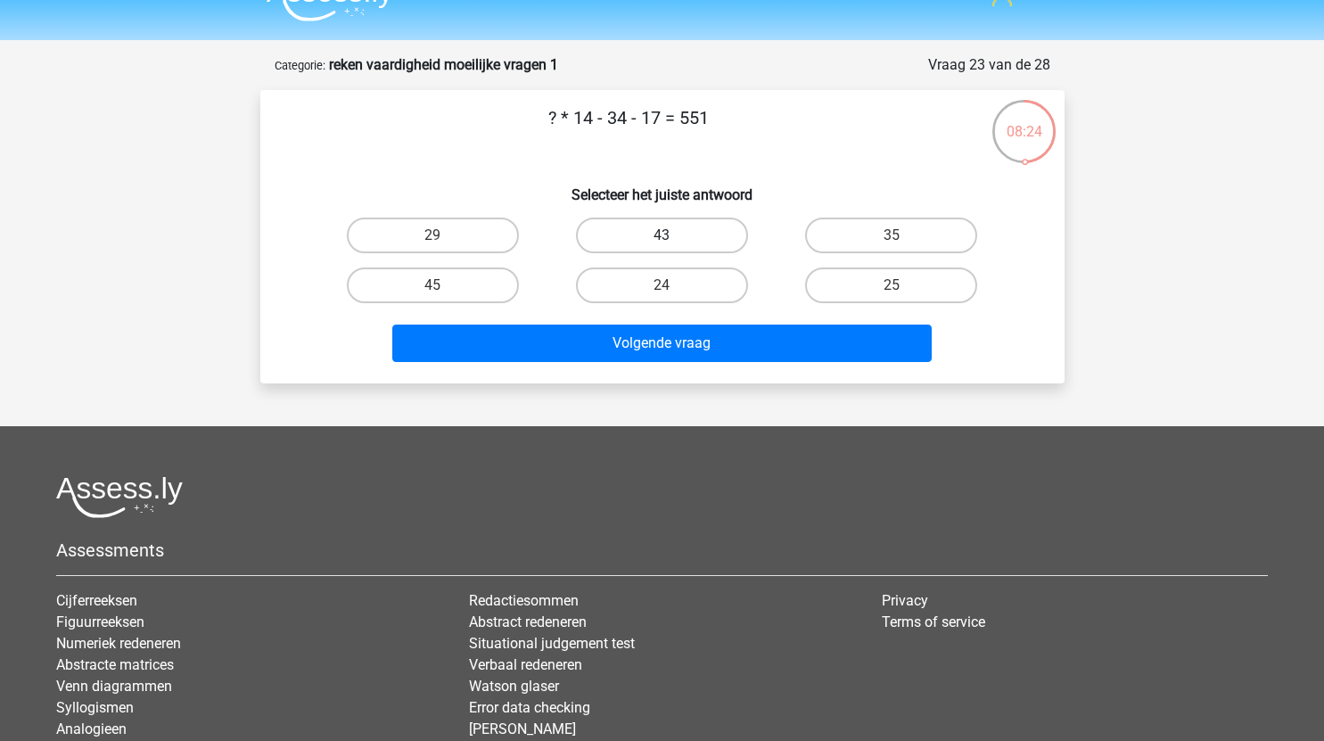
click at [690, 235] on label "43" at bounding box center [662, 236] width 172 height 36
click at [673, 235] on input "43" at bounding box center [667, 241] width 12 height 12
radio input "true"
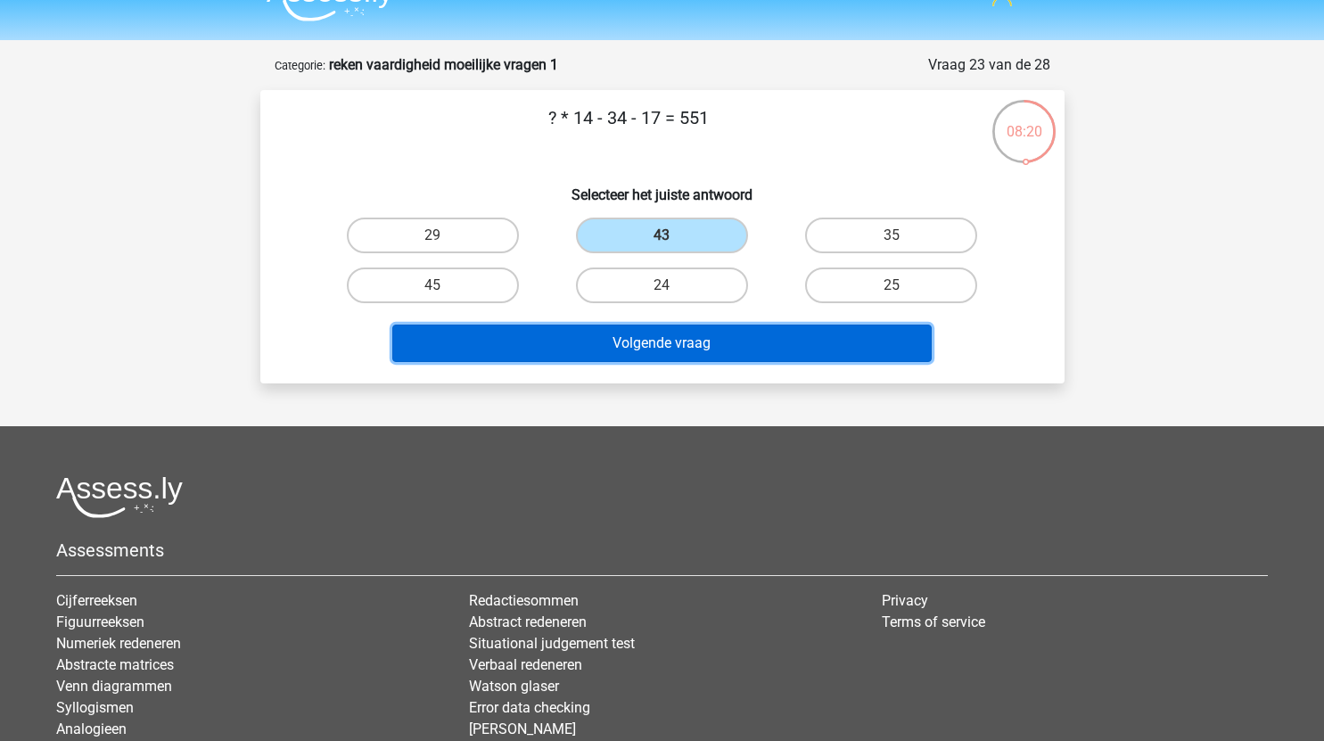
click at [649, 332] on button "Volgende vraag" at bounding box center [661, 342] width 539 height 37
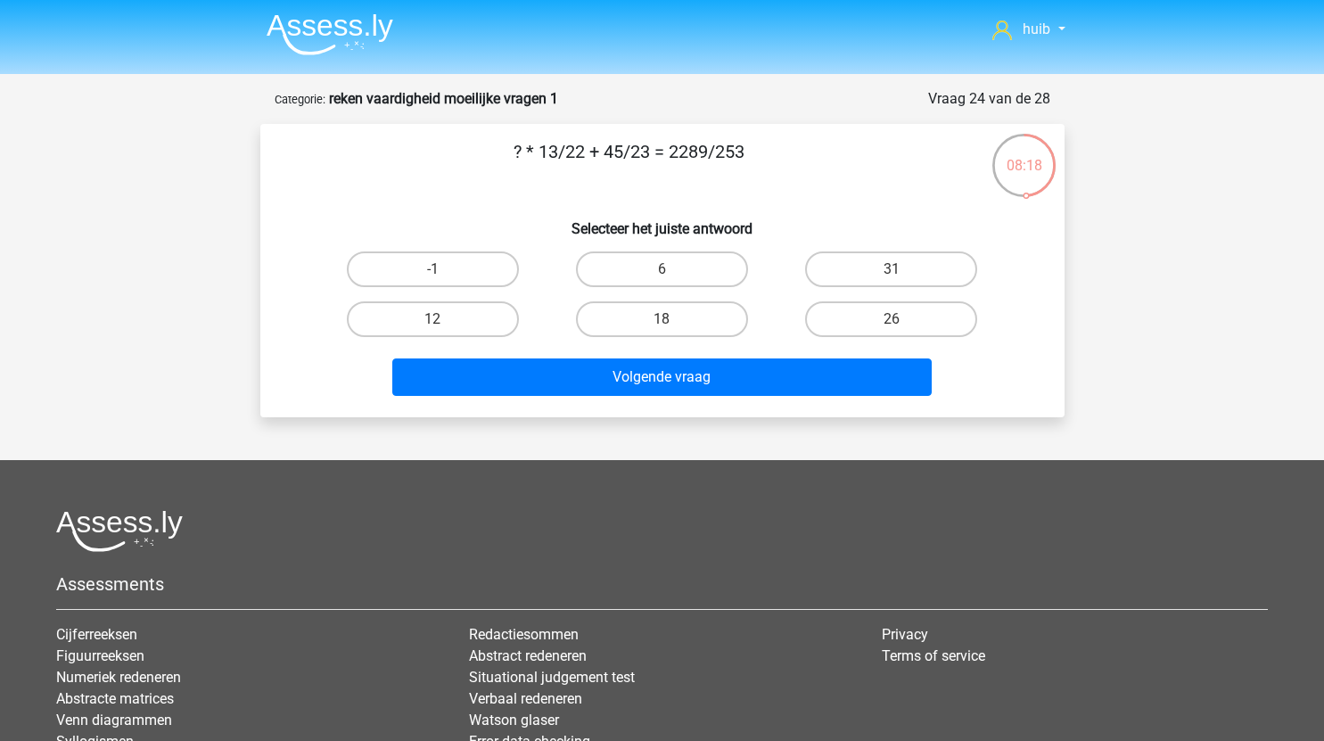
scroll to position [0, 0]
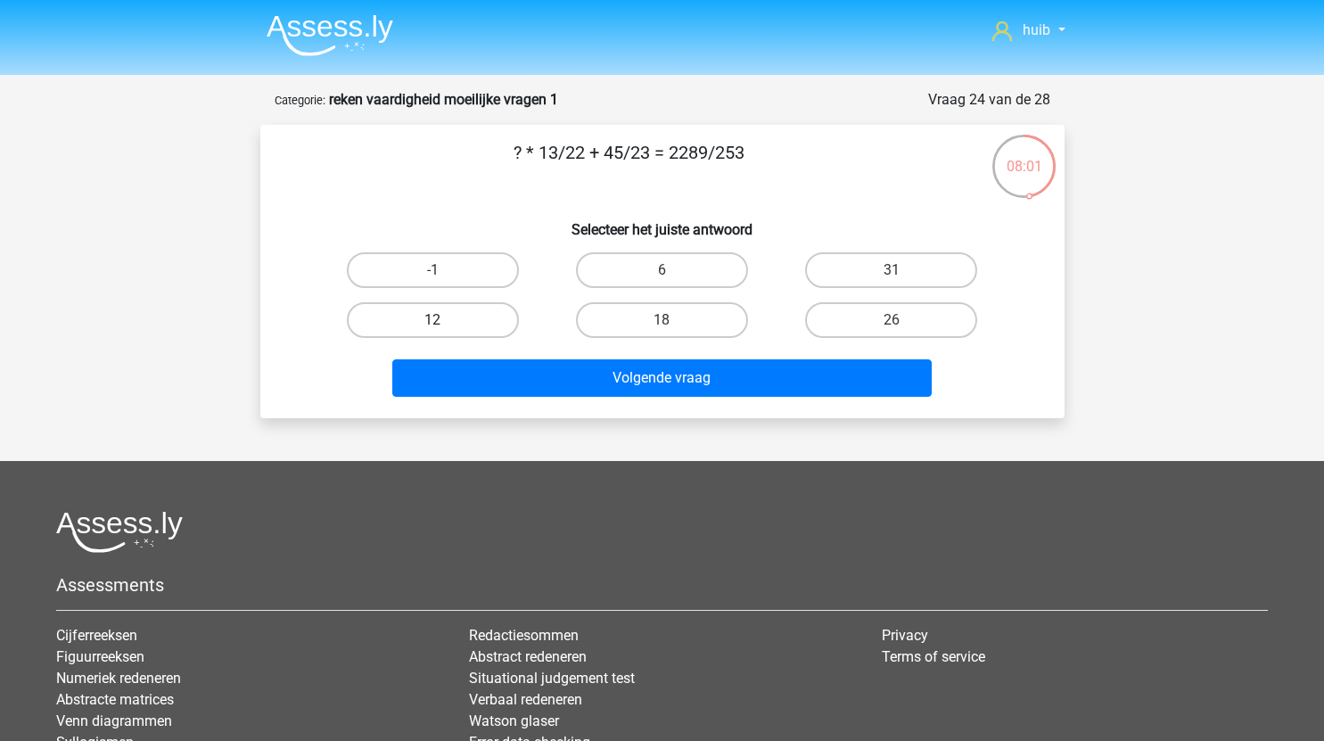
click at [465, 325] on label "12" at bounding box center [433, 320] width 172 height 36
click at [444, 325] on input "12" at bounding box center [438, 326] width 12 height 12
radio input "true"
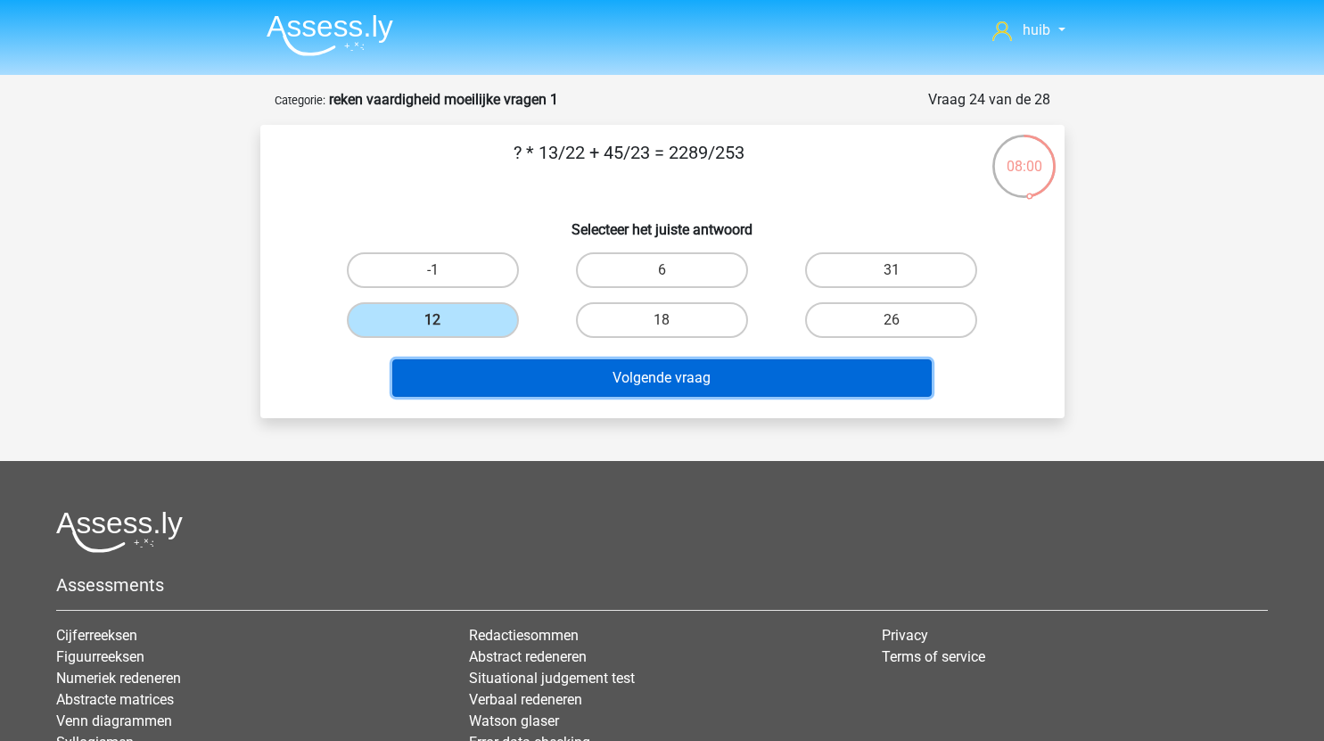
click at [579, 382] on button "Volgende vraag" at bounding box center [661, 377] width 539 height 37
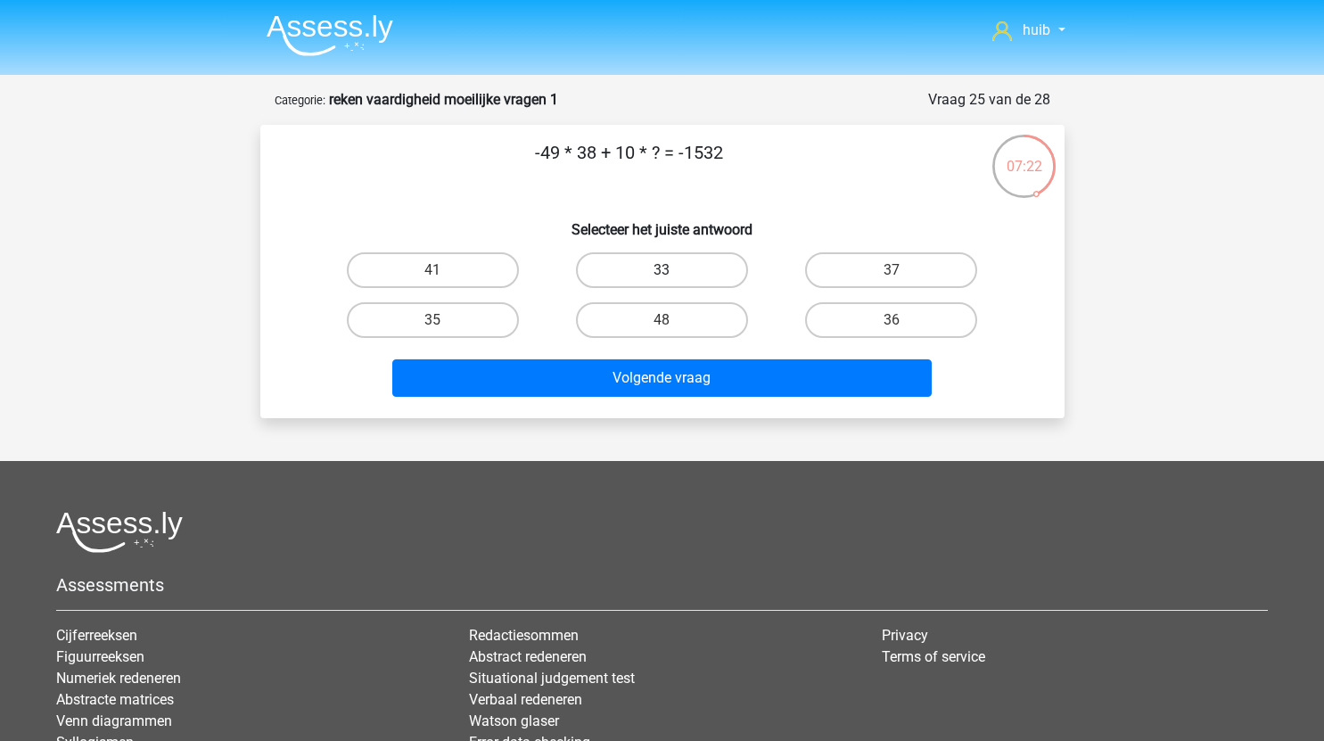
click at [705, 276] on label "33" at bounding box center [662, 270] width 172 height 36
click at [673, 276] on input "33" at bounding box center [667, 276] width 12 height 12
radio input "true"
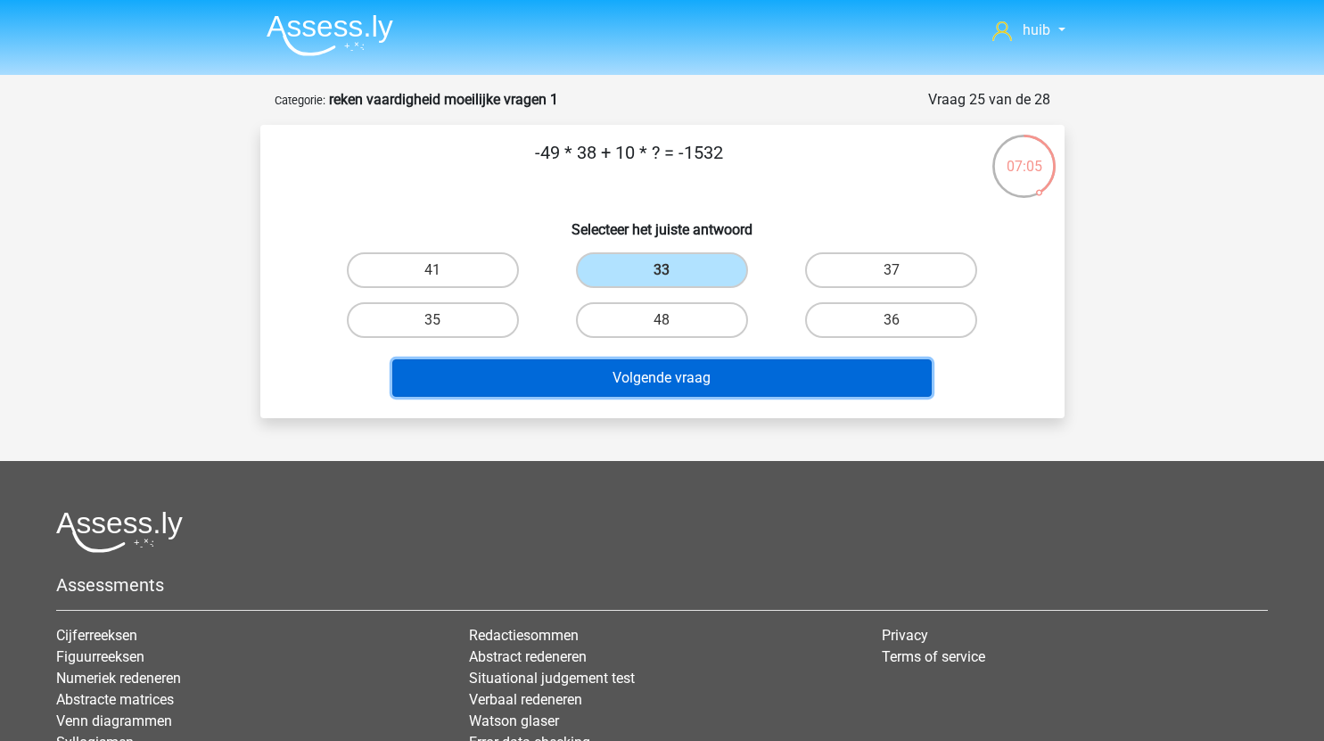
click at [710, 388] on button "Volgende vraag" at bounding box center [661, 377] width 539 height 37
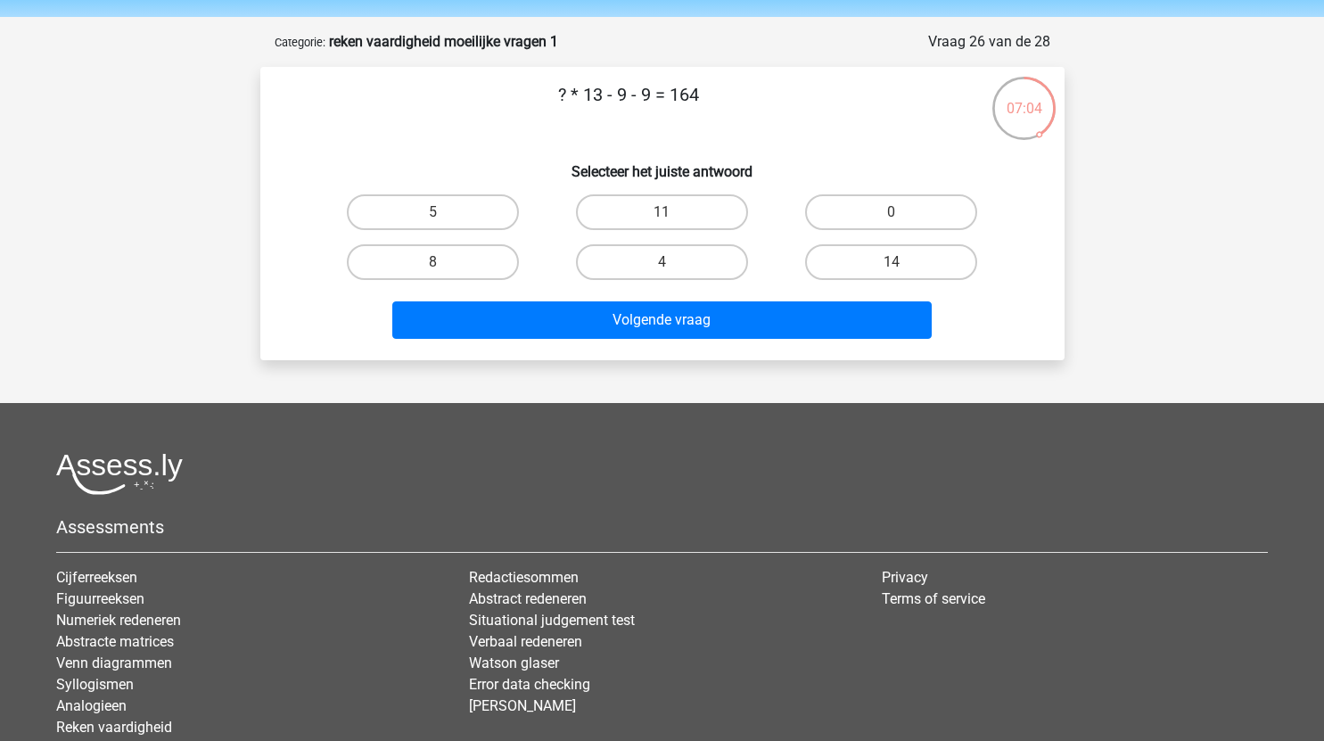
scroll to position [56, 0]
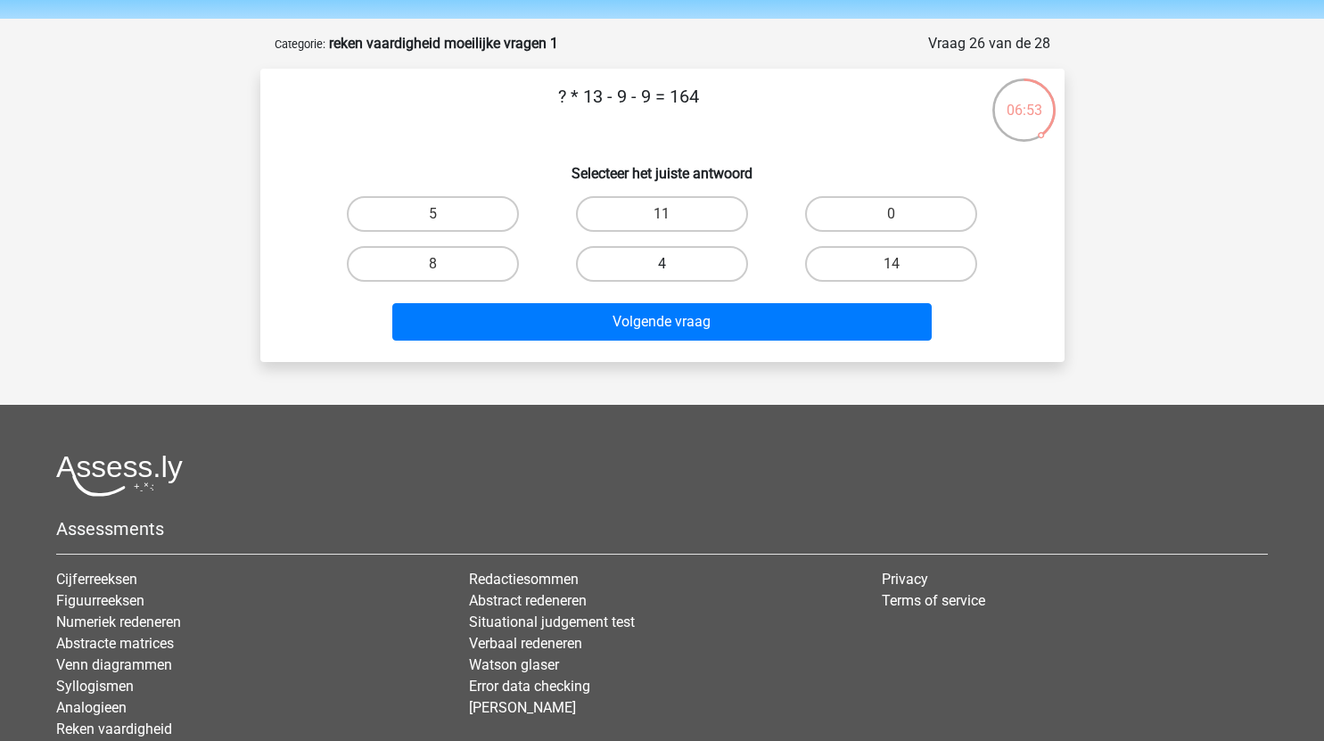
click at [710, 262] on label "4" at bounding box center [662, 264] width 172 height 36
click at [673, 264] on input "4" at bounding box center [667, 270] width 12 height 12
radio input "true"
click at [868, 260] on label "14" at bounding box center [891, 264] width 172 height 36
click at [891, 264] on input "14" at bounding box center [897, 270] width 12 height 12
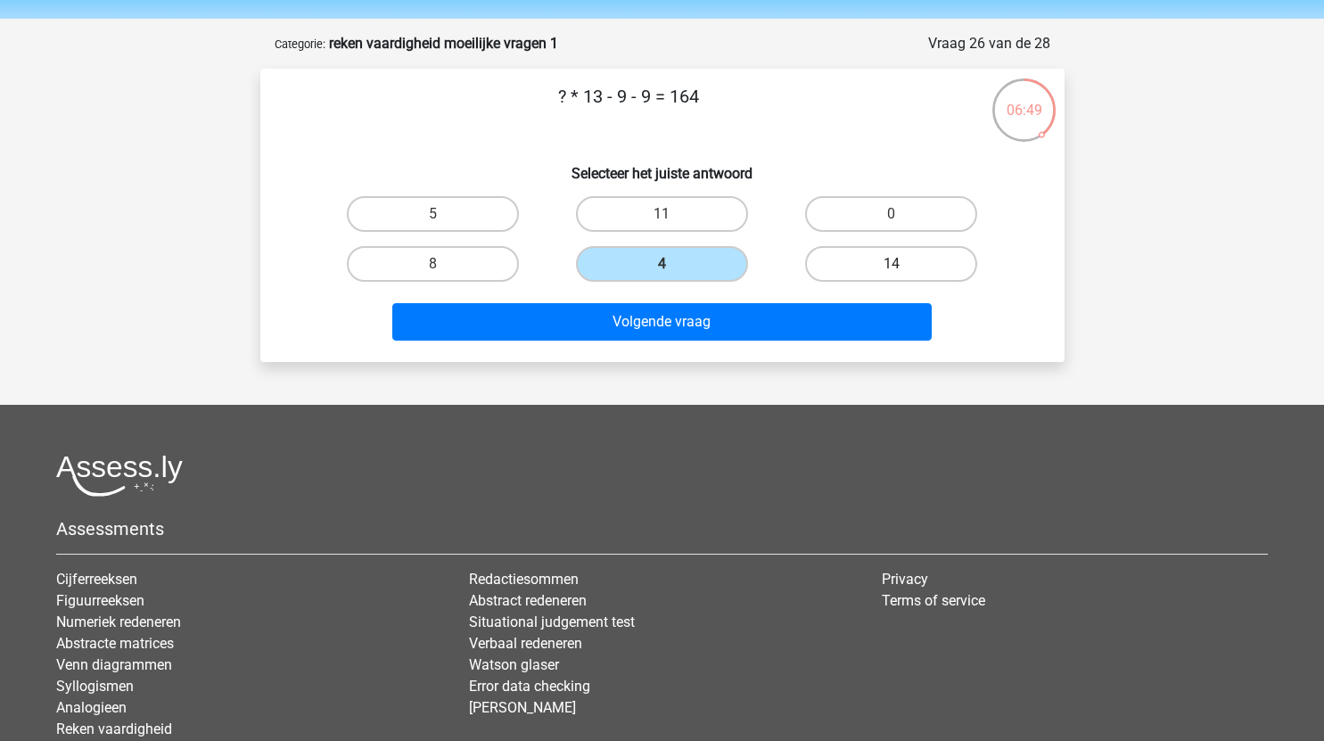
radio input "true"
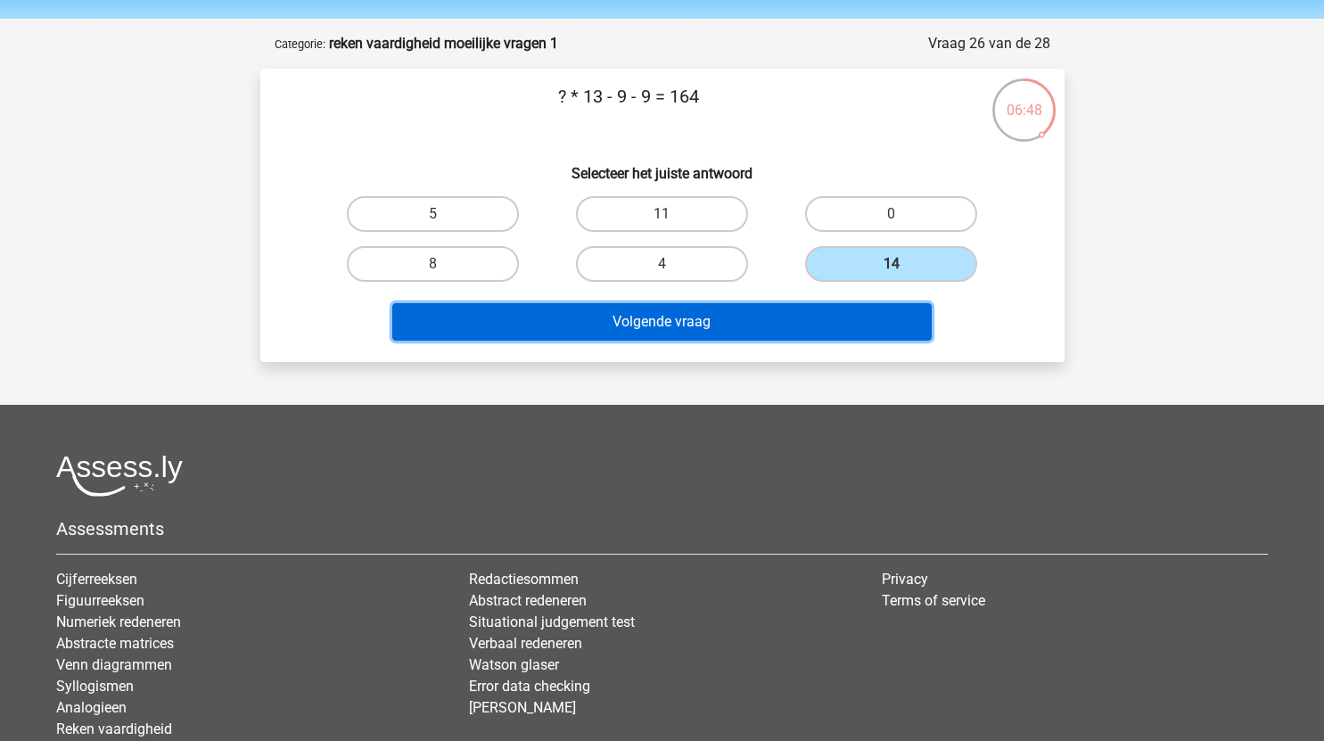
click at [784, 328] on button "Volgende vraag" at bounding box center [661, 321] width 539 height 37
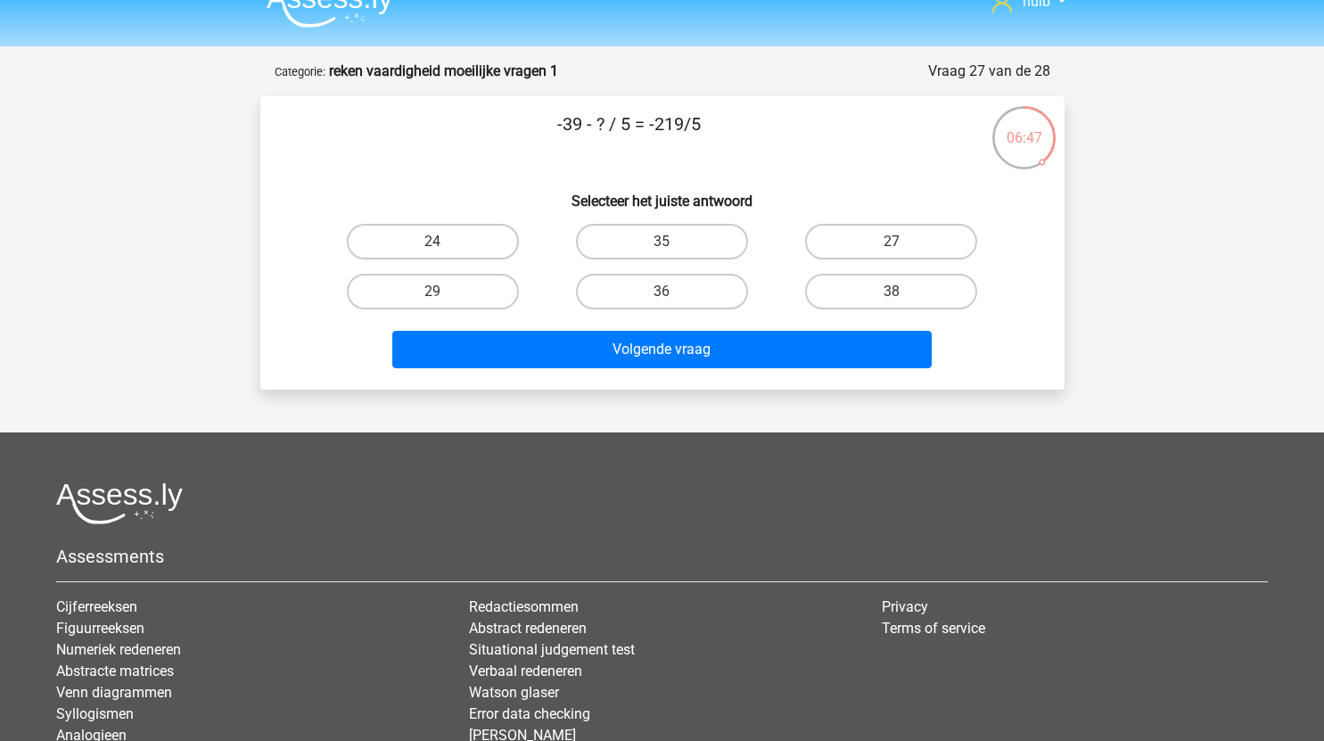
scroll to position [26, 0]
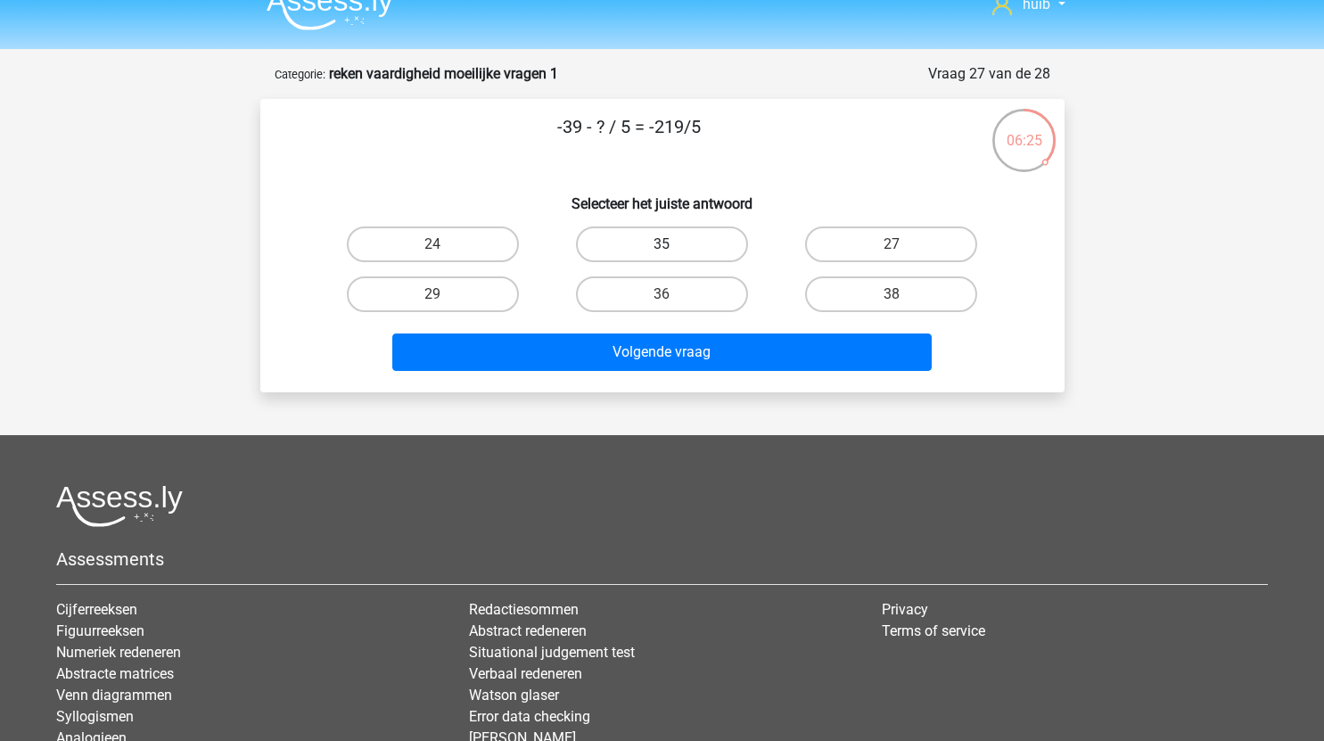
click at [680, 244] on label "35" at bounding box center [662, 244] width 172 height 36
click at [673, 244] on input "35" at bounding box center [667, 250] width 12 height 12
radio input "true"
click at [485, 238] on label "24" at bounding box center [433, 244] width 172 height 36
click at [444, 244] on input "24" at bounding box center [438, 250] width 12 height 12
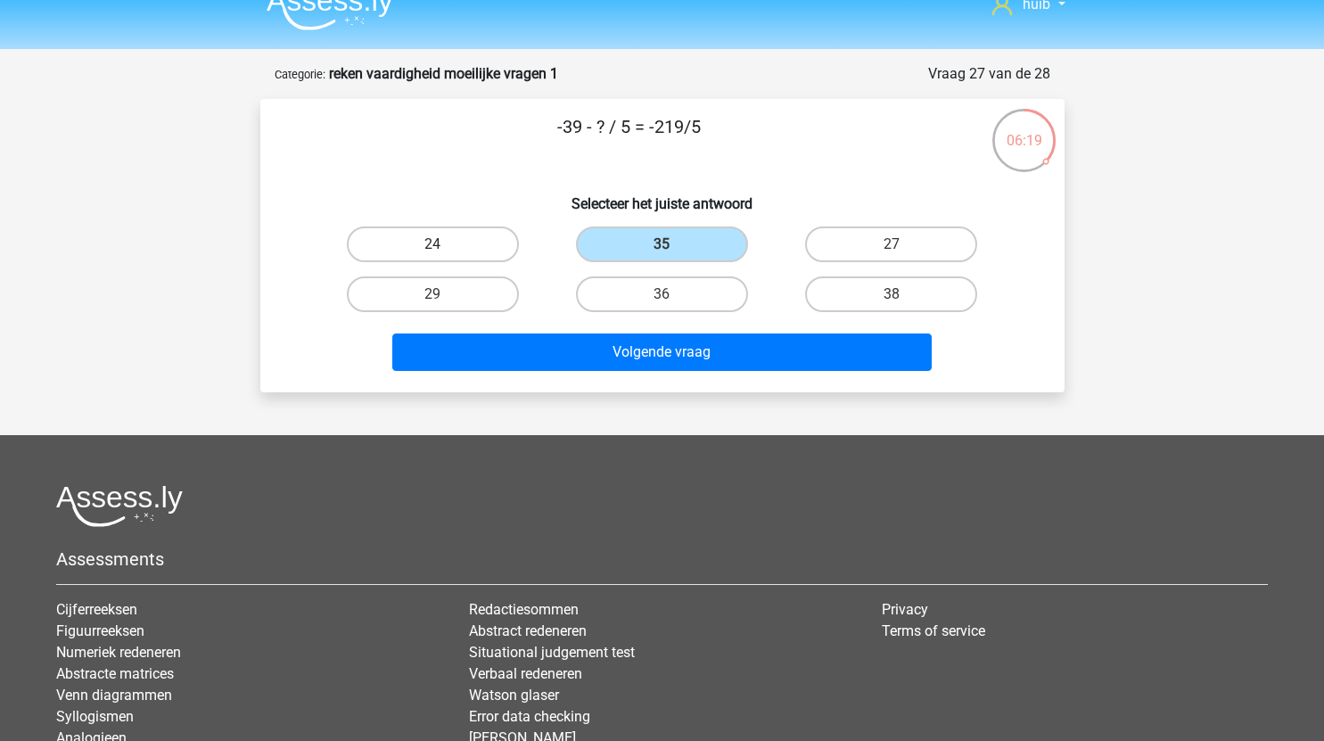
radio input "true"
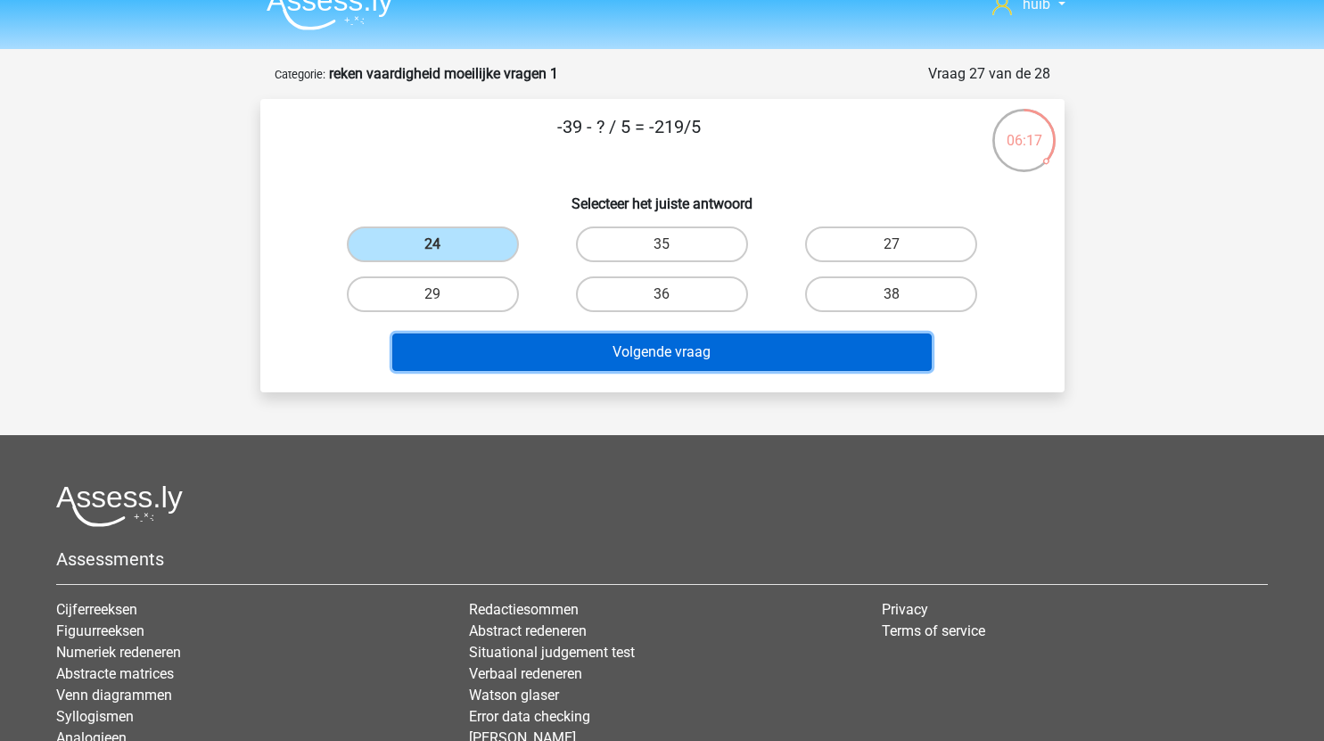
click at [633, 347] on button "Volgende vraag" at bounding box center [661, 351] width 539 height 37
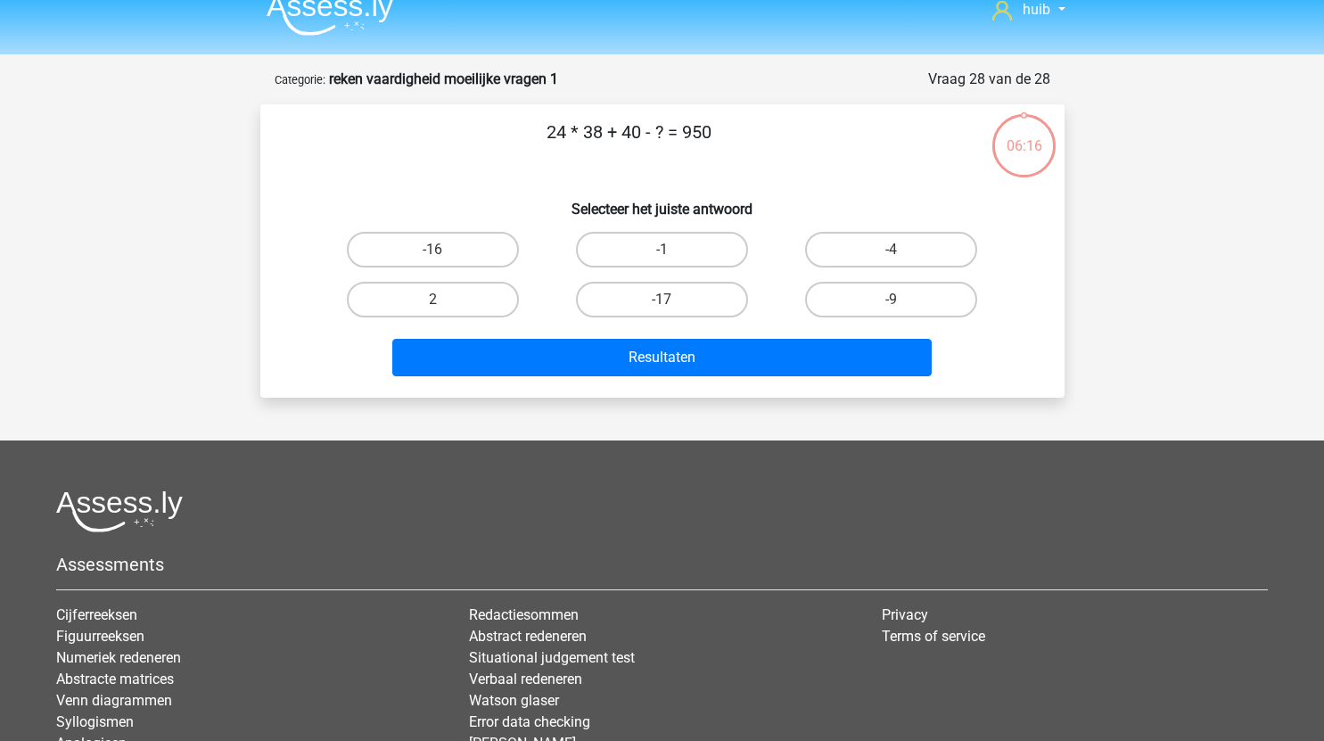
scroll to position [5, 0]
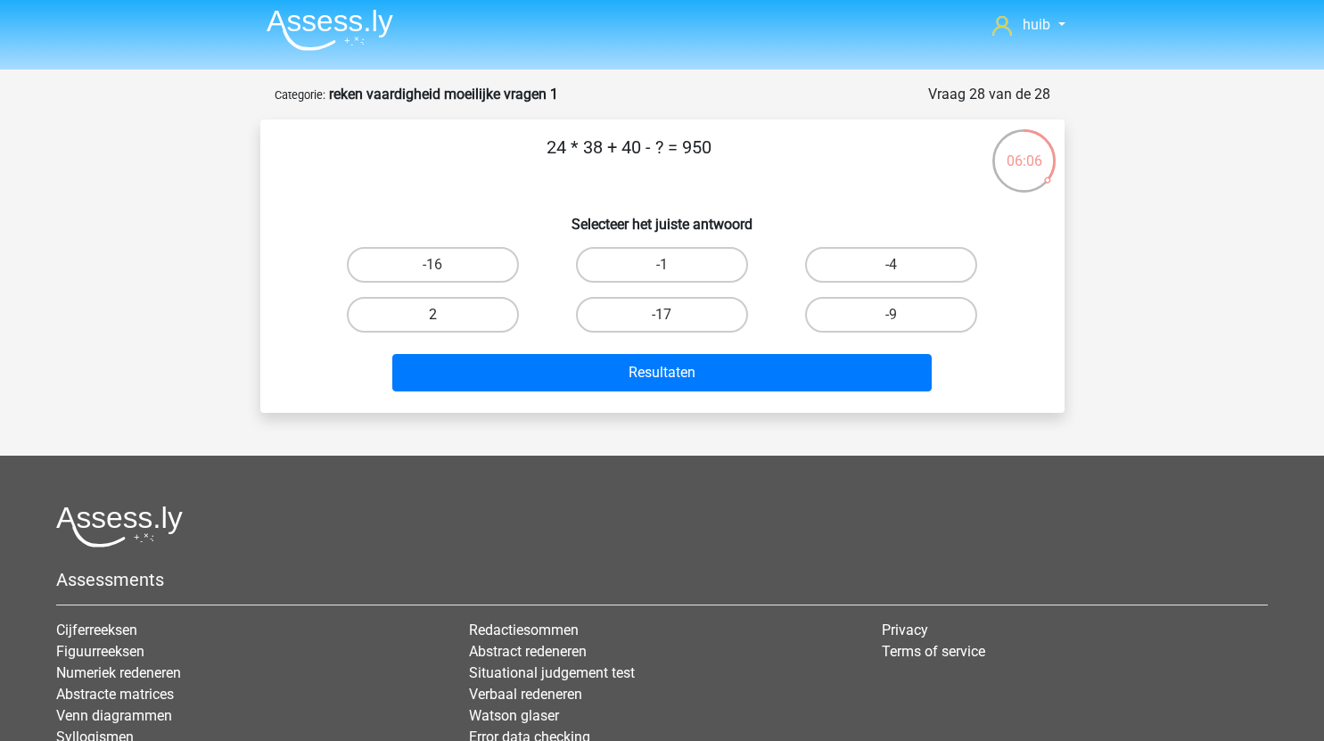
click at [475, 312] on label "2" at bounding box center [433, 315] width 172 height 36
click at [444, 315] on input "2" at bounding box center [438, 321] width 12 height 12
radio input "true"
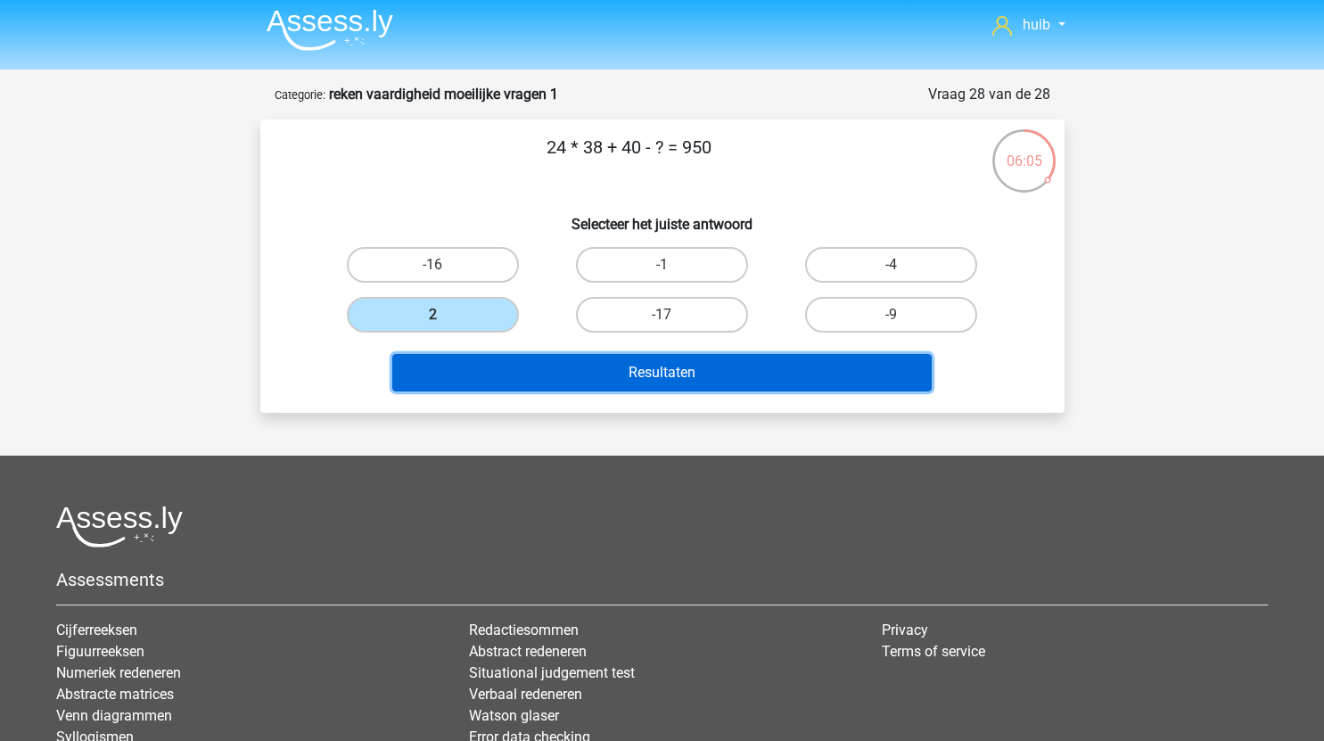
click at [698, 366] on button "Resultaten" at bounding box center [661, 372] width 539 height 37
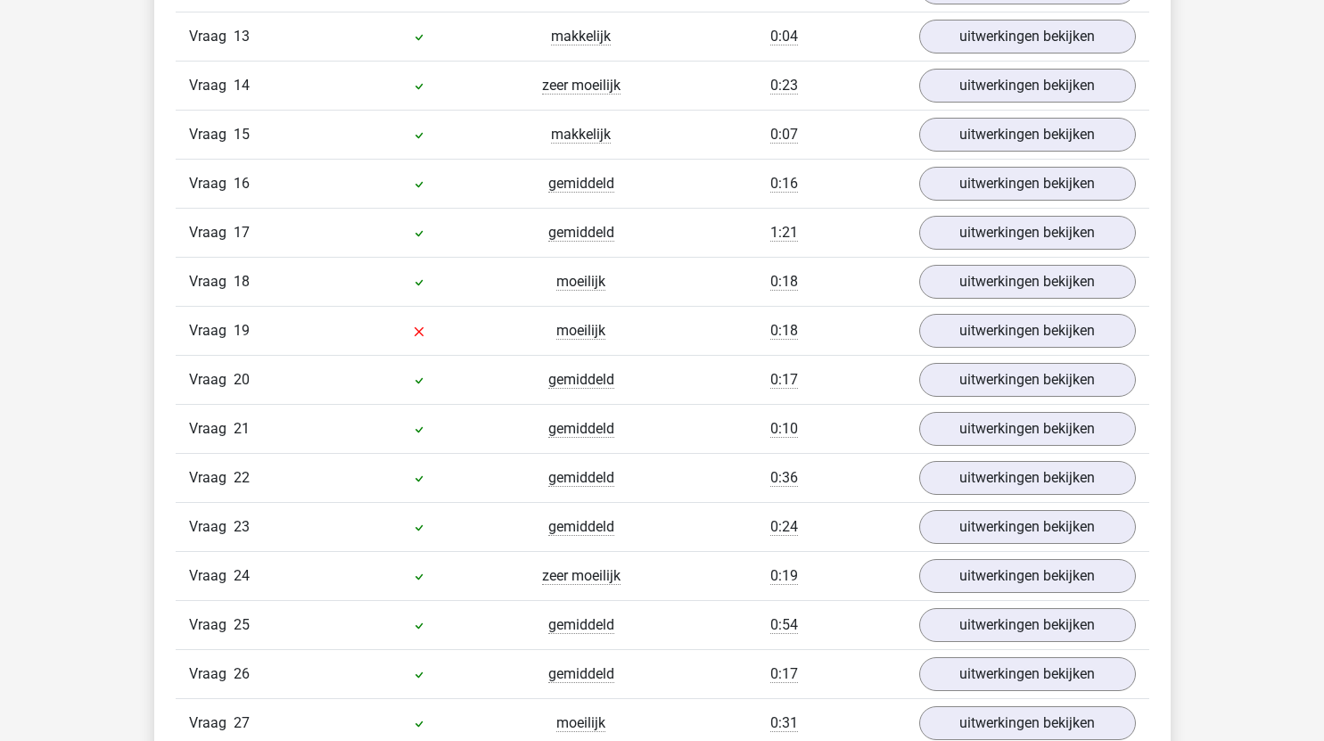
scroll to position [1806, 0]
click at [997, 325] on link "uitwerkingen bekijken" at bounding box center [1026, 328] width 249 height 39
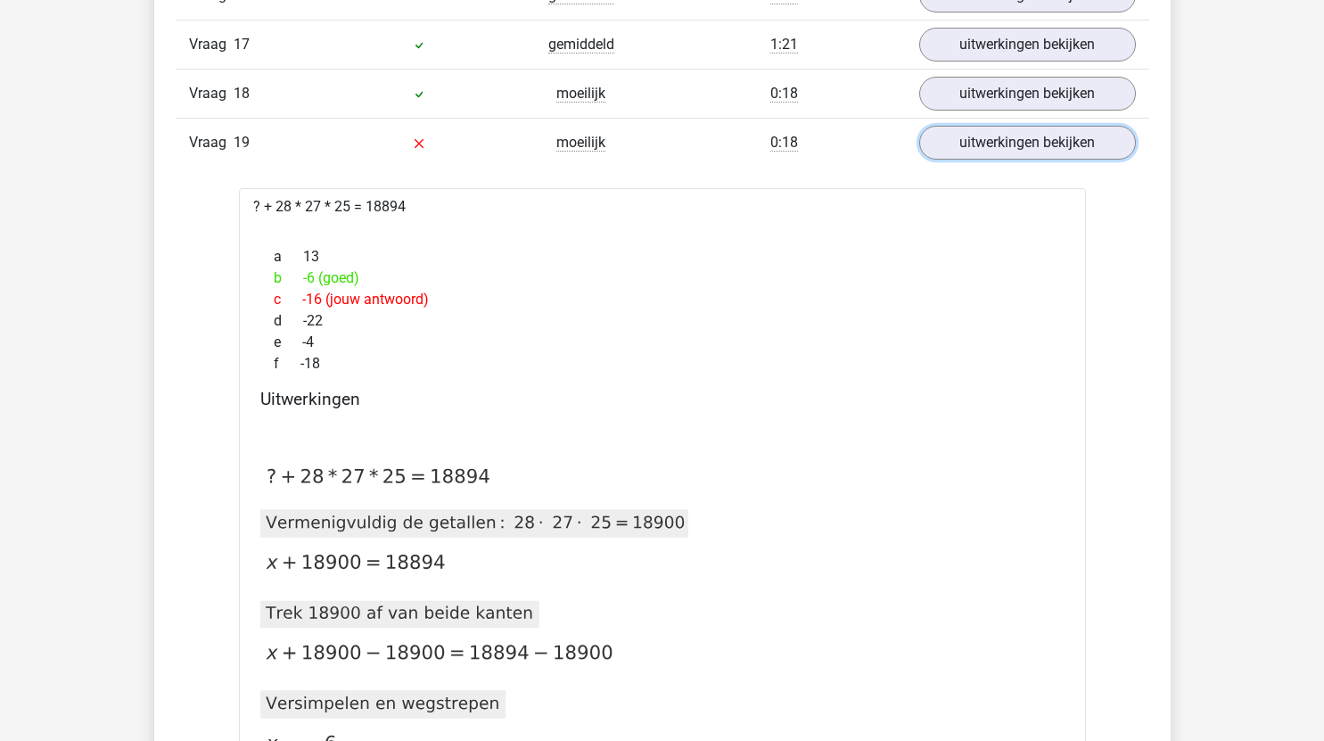
scroll to position [1998, 0]
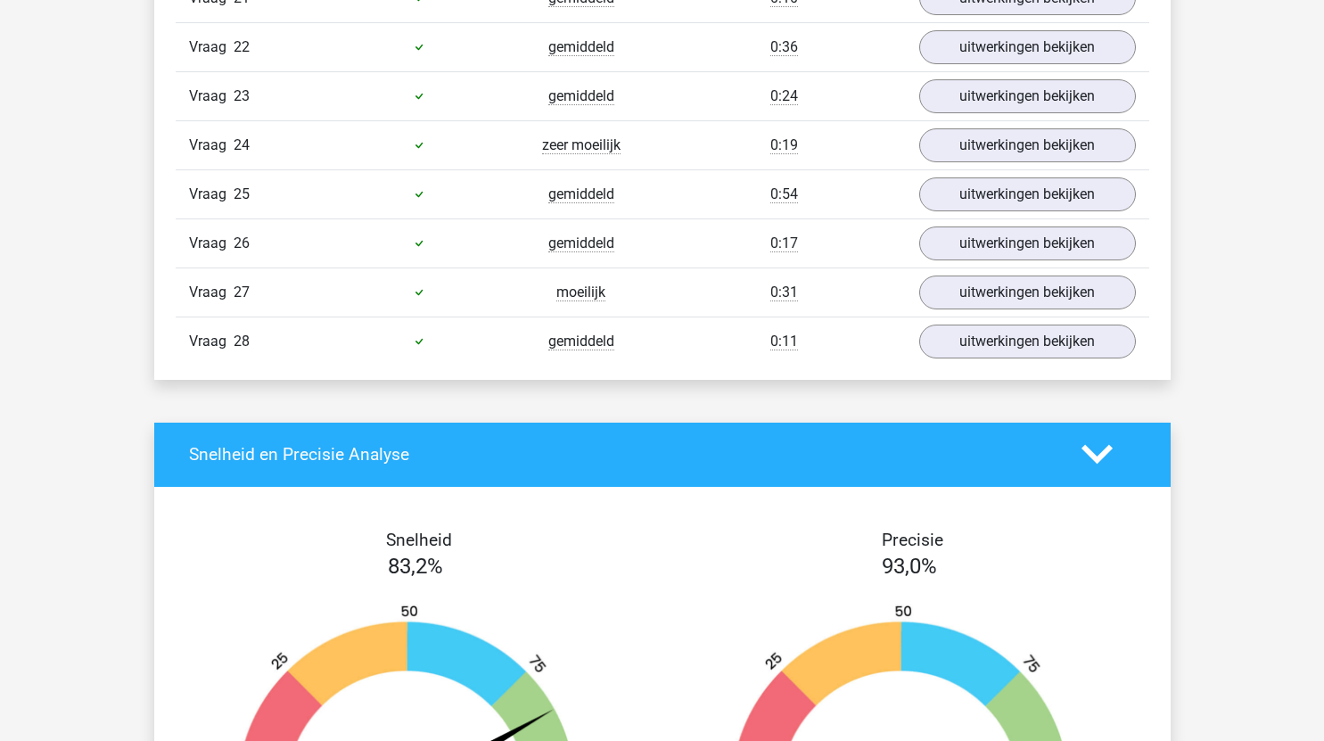
click at [628, 478] on div "Snelheid en Precisie Analyse" at bounding box center [662, 455] width 1016 height 64
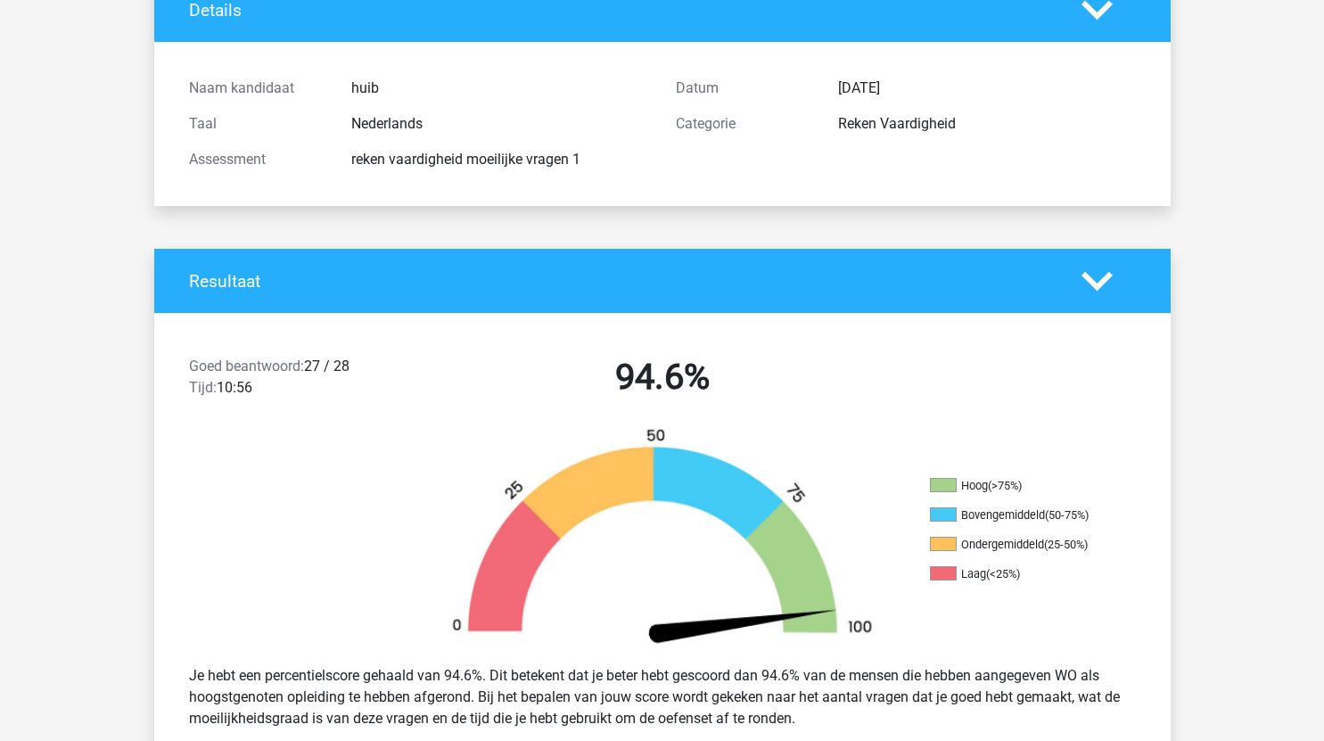
scroll to position [0, 0]
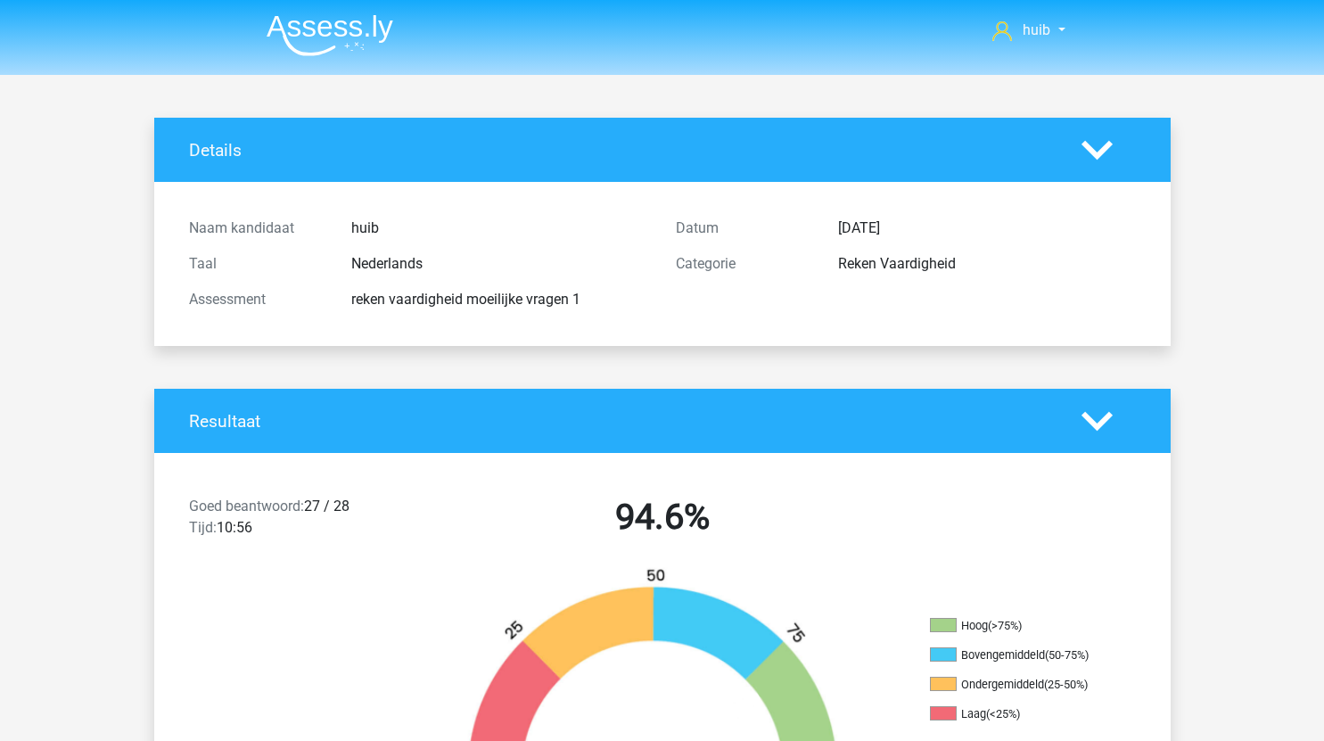
click at [308, 6] on nav "huib hychertoghs@gmail.com" at bounding box center [662, 32] width 820 height 58
click at [326, 25] on img at bounding box center [330, 35] width 127 height 42
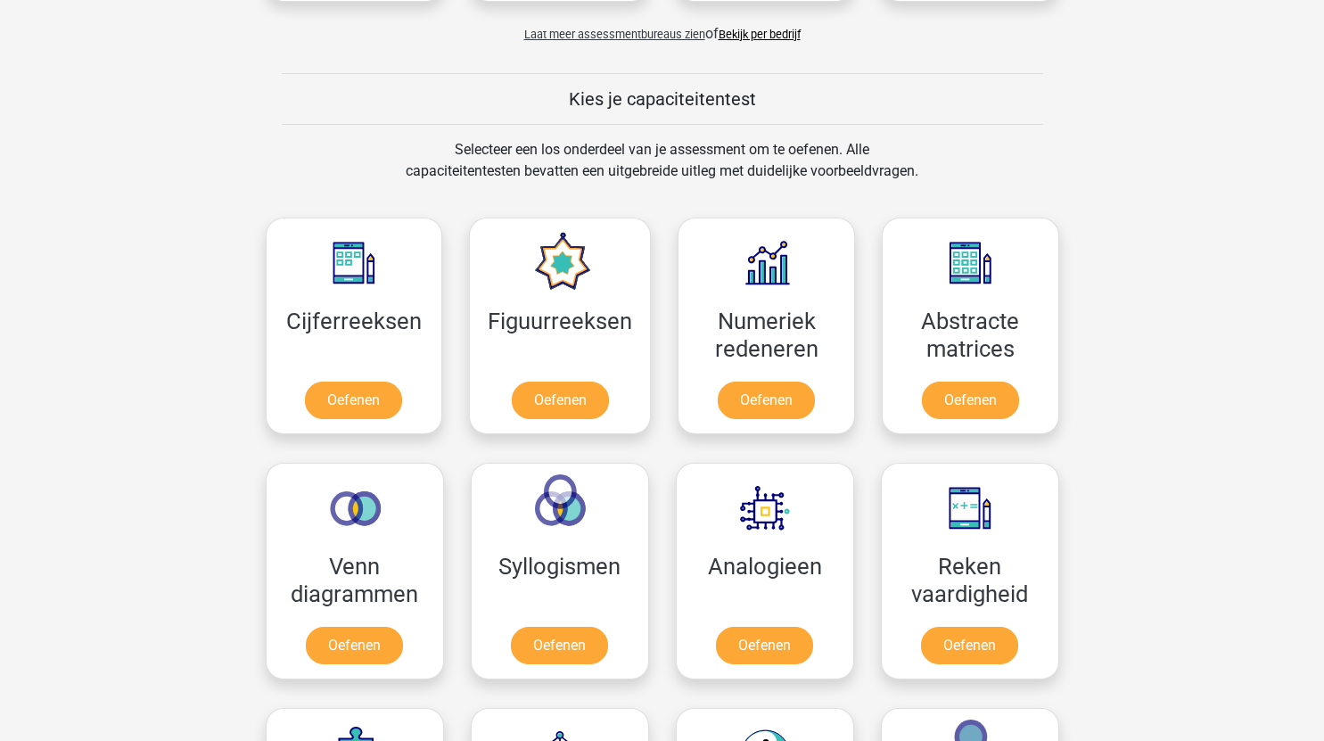
scroll to position [629, 0]
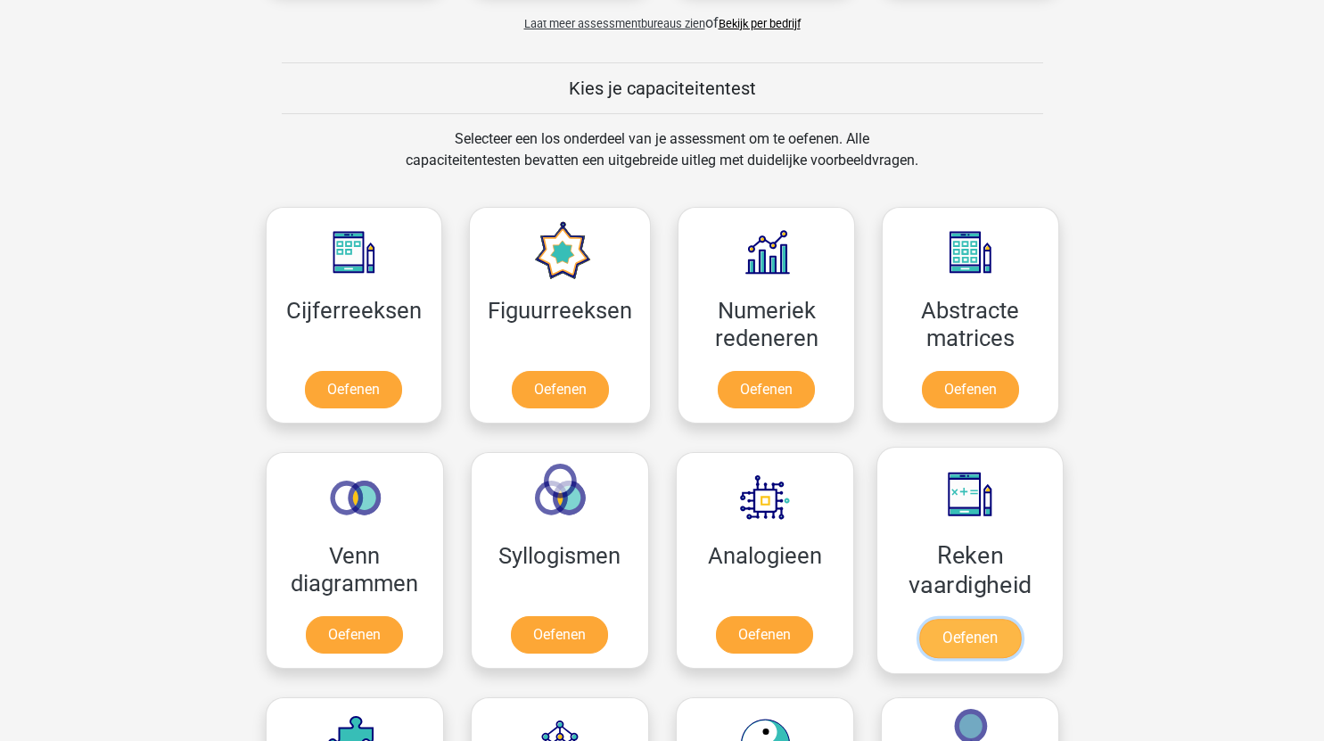
click at [960, 619] on link "Oefenen" at bounding box center [969, 638] width 102 height 39
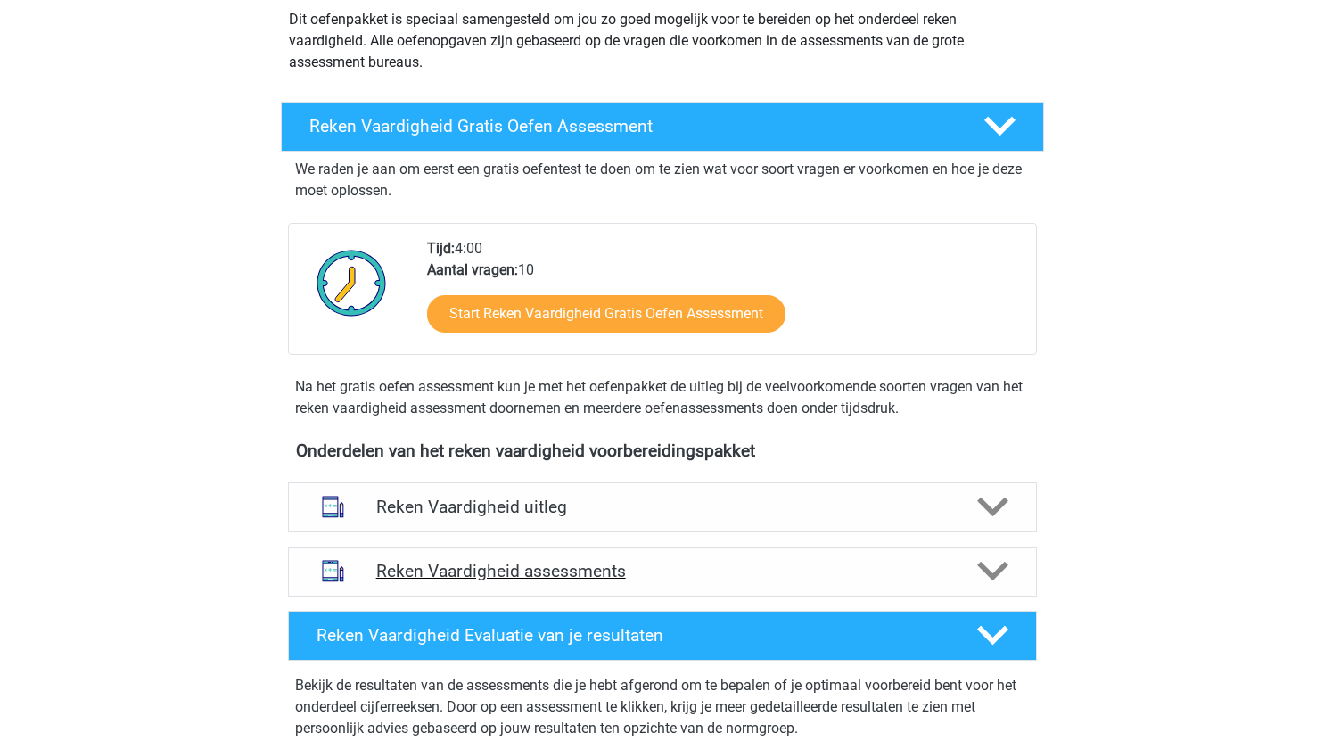
click at [681, 580] on h4 "Reken Vaardigheid assessments" at bounding box center [662, 571] width 572 height 21
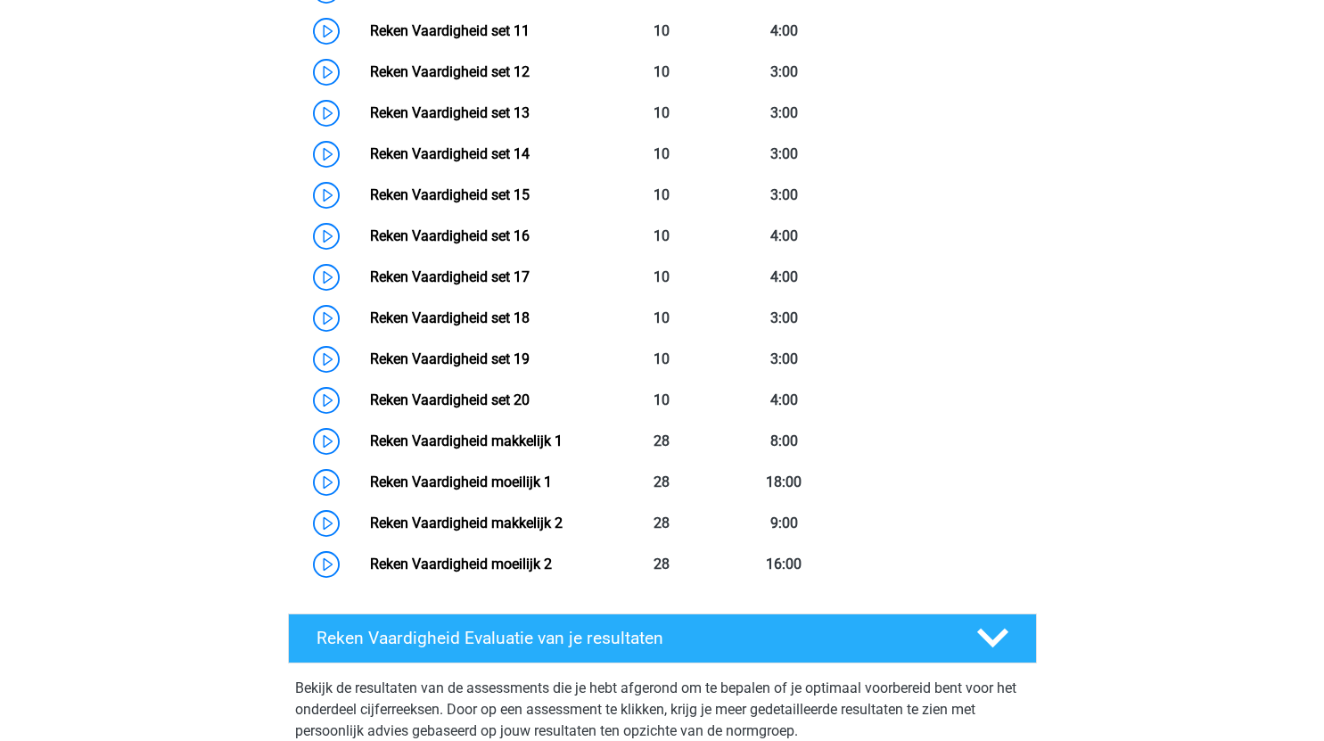
scroll to position [1375, 0]
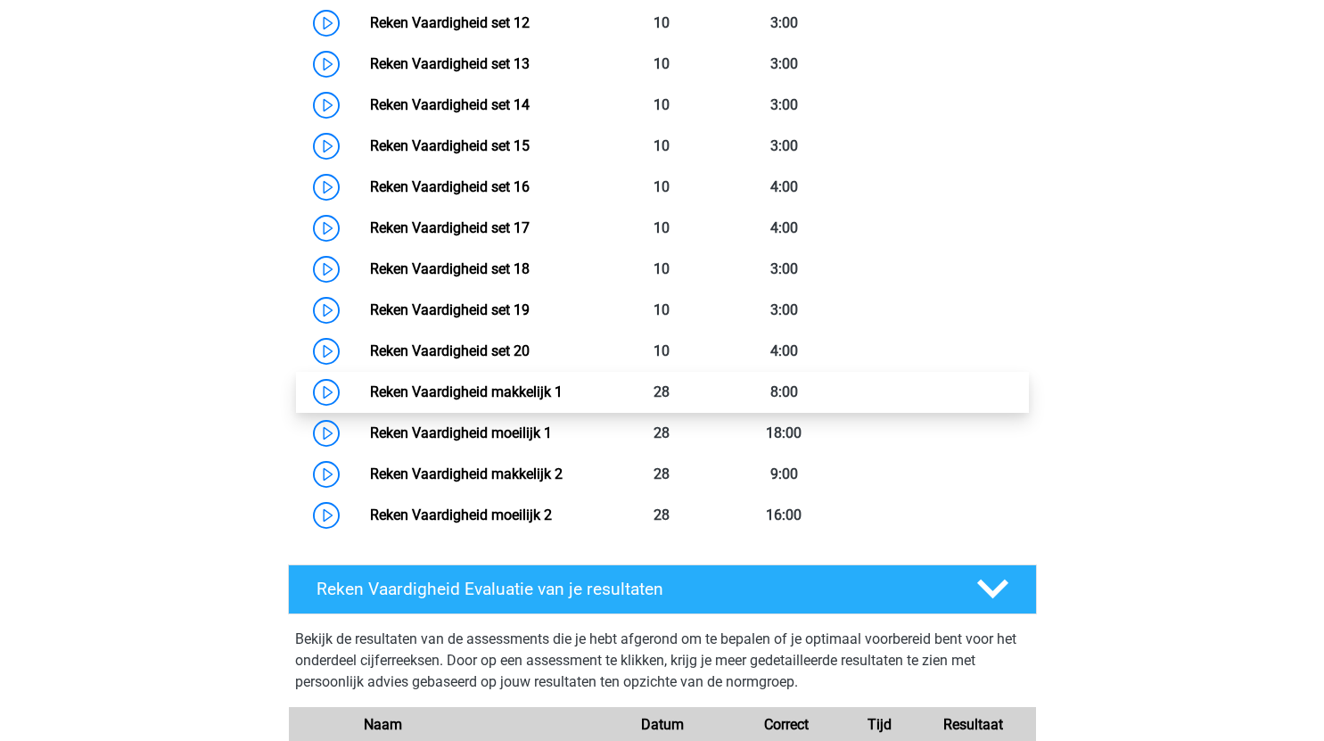
click at [370, 391] on link "Reken Vaardigheid makkelijk 1" at bounding box center [466, 391] width 193 height 17
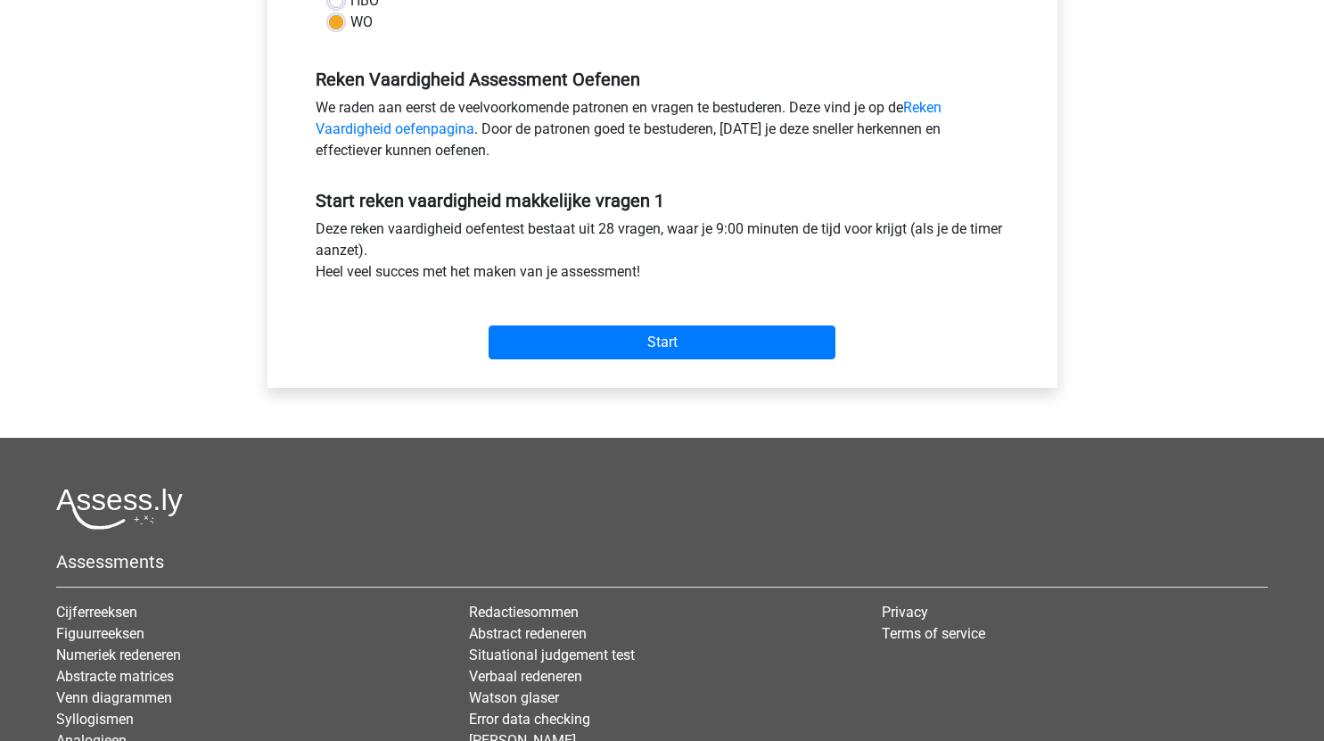
scroll to position [502, 0]
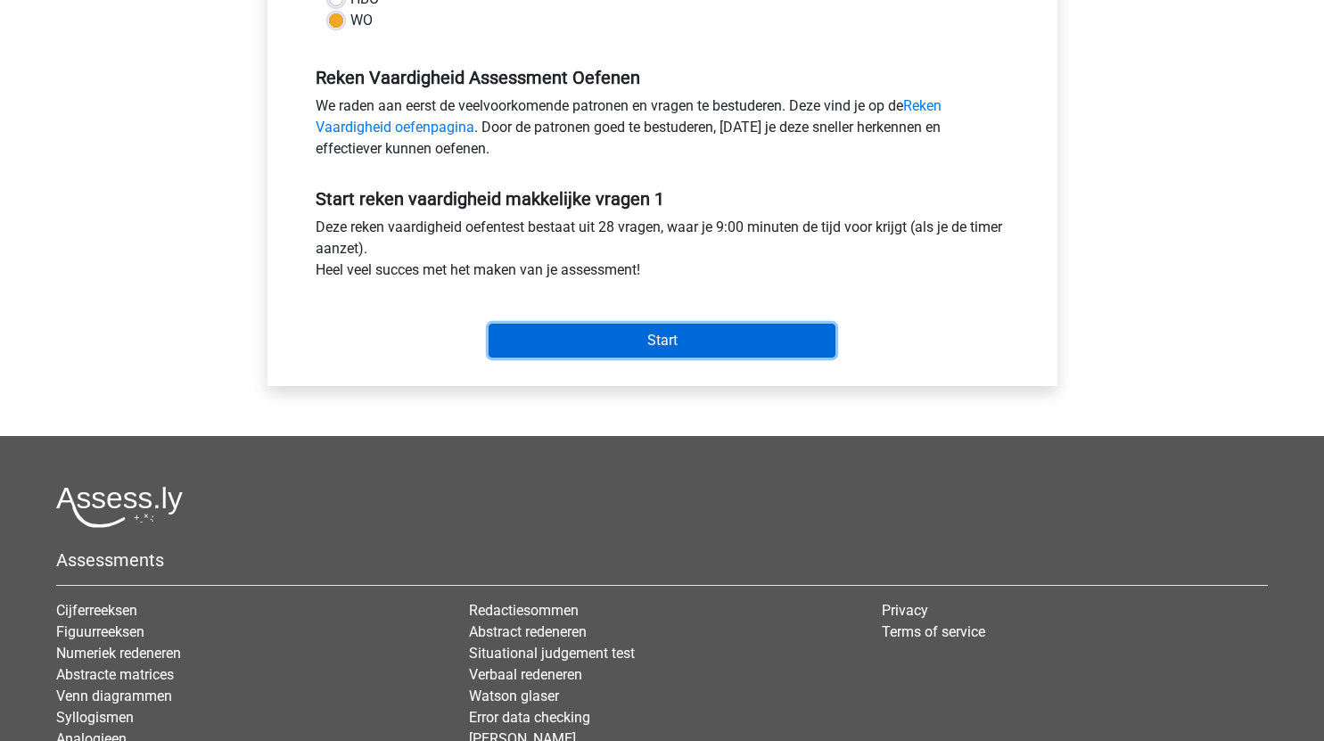
click at [656, 335] on input "Start" at bounding box center [661, 341] width 347 height 34
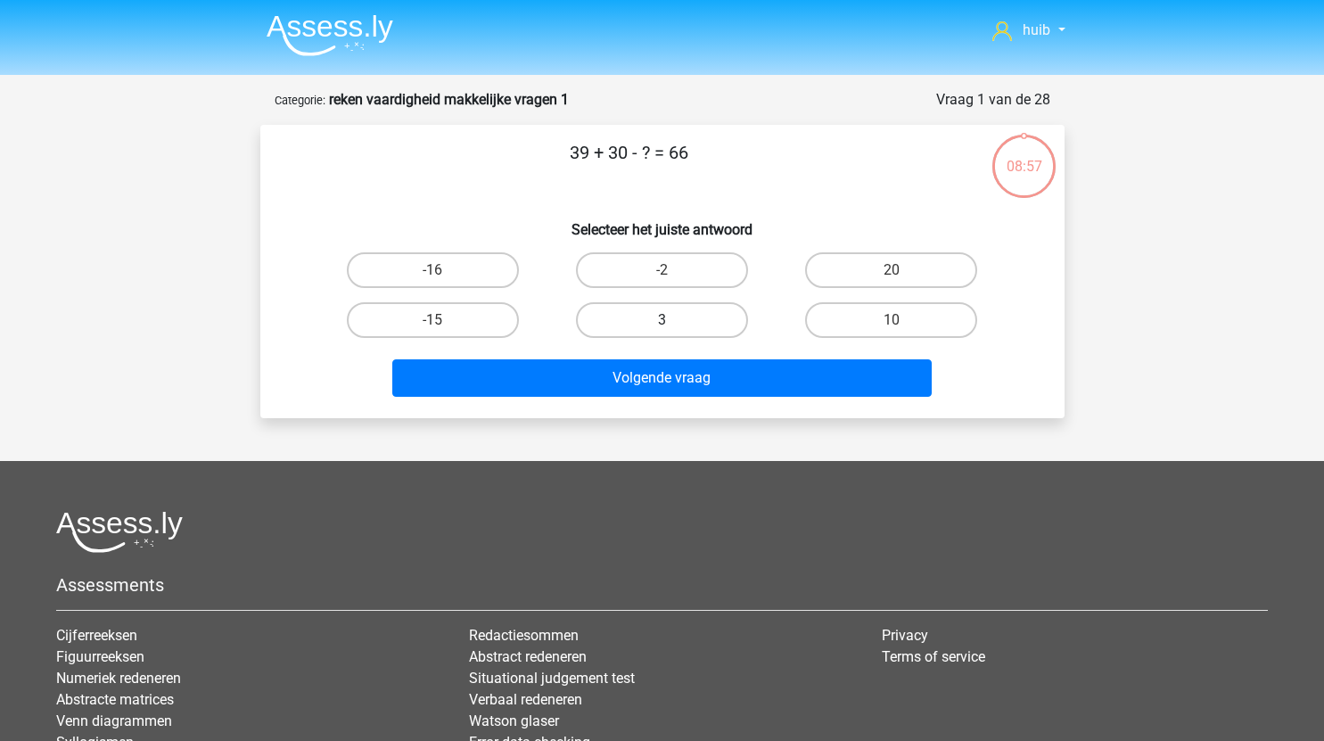
click at [661, 319] on label "3" at bounding box center [662, 320] width 172 height 36
click at [661, 320] on input "3" at bounding box center [667, 326] width 12 height 12
radio input "true"
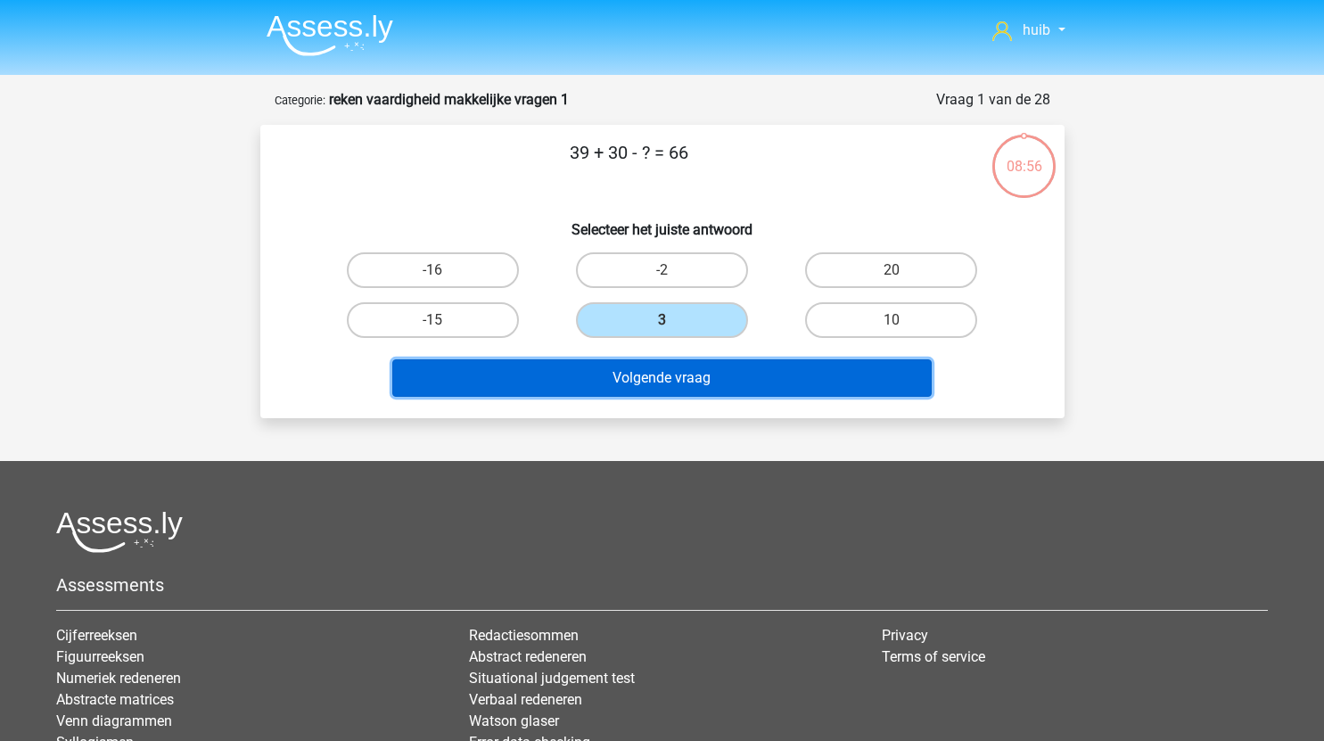
click at [702, 381] on button "Volgende vraag" at bounding box center [661, 377] width 539 height 37
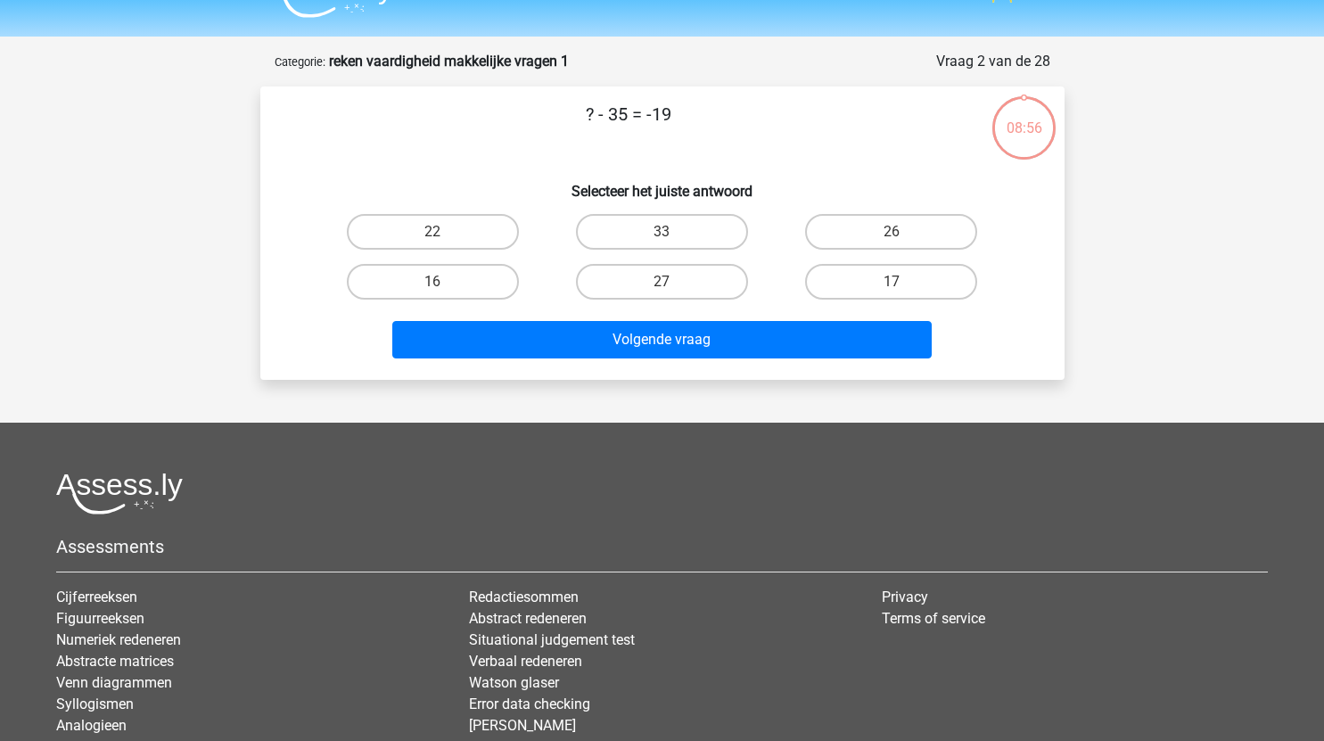
scroll to position [21, 0]
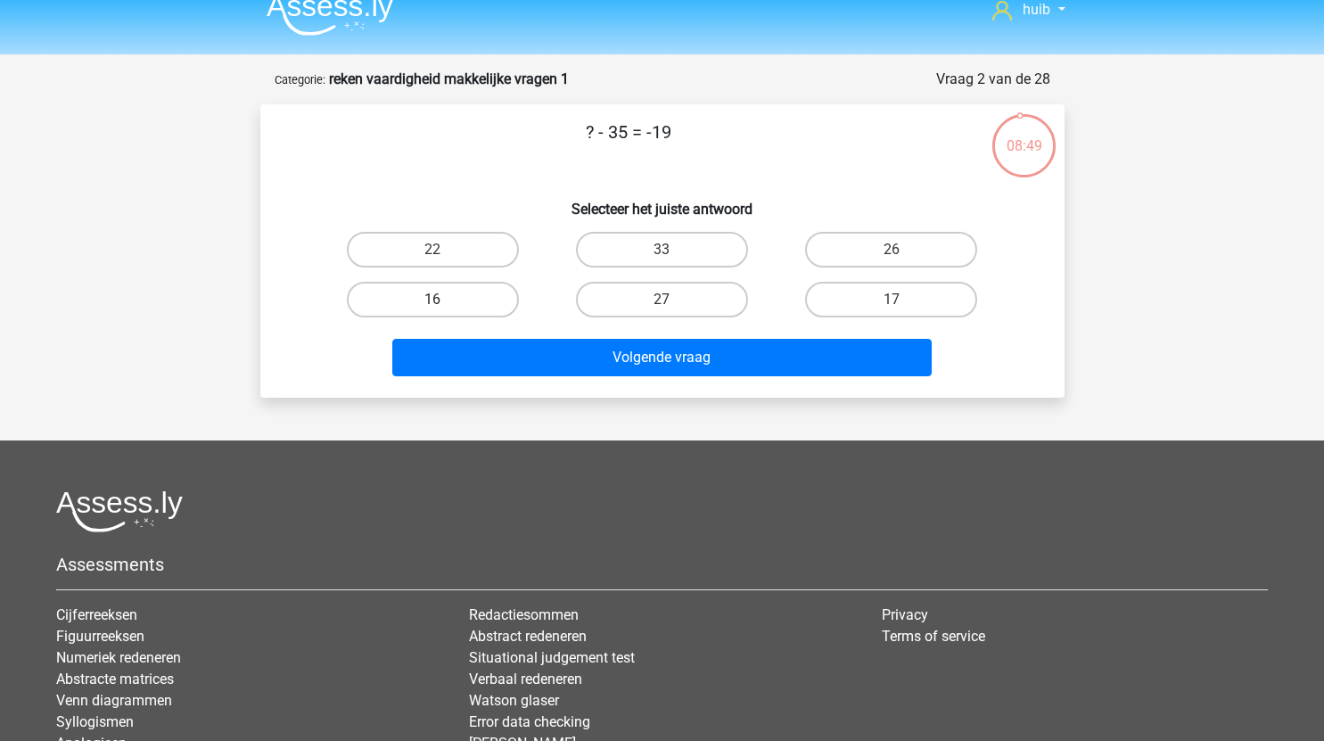
click at [496, 296] on label "16" at bounding box center [433, 300] width 172 height 36
click at [444, 300] on input "16" at bounding box center [438, 306] width 12 height 12
radio input "true"
click at [879, 250] on label "26" at bounding box center [891, 250] width 172 height 36
click at [891, 250] on input "26" at bounding box center [897, 256] width 12 height 12
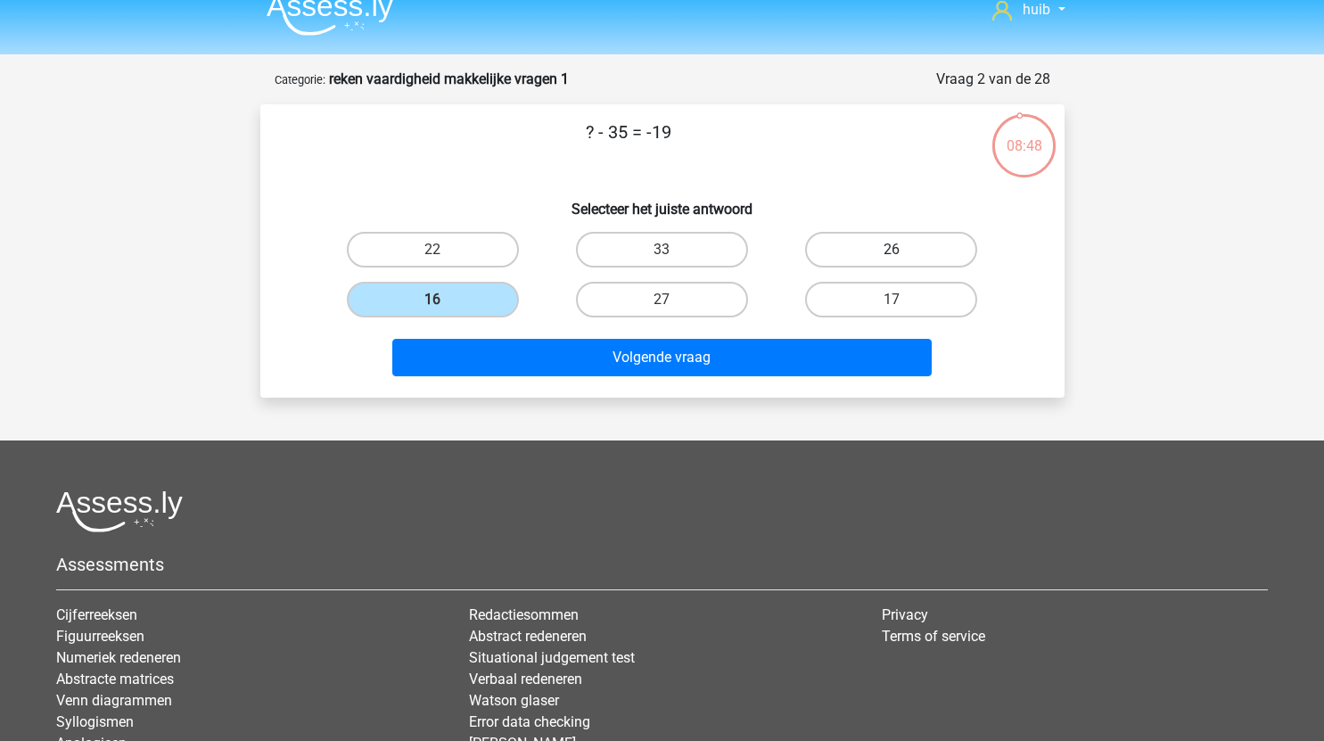
radio input "true"
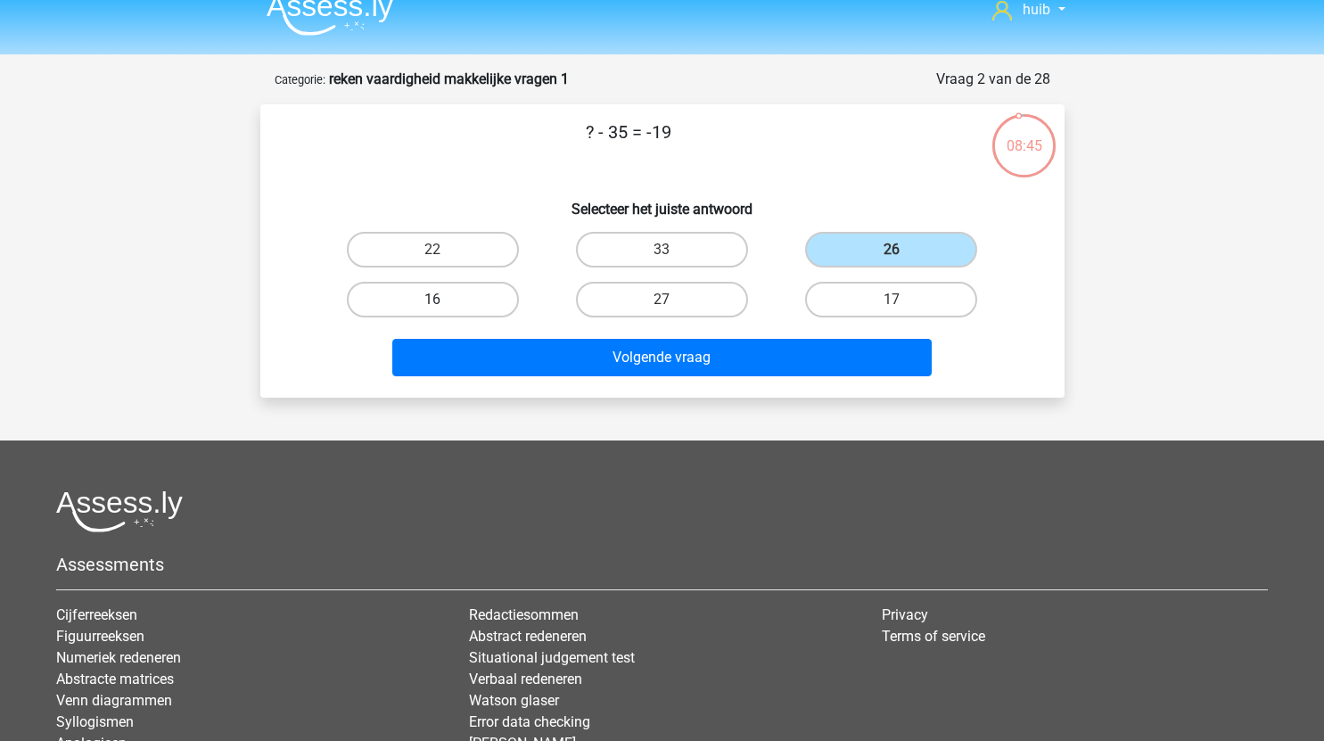
click at [421, 299] on label "16" at bounding box center [433, 300] width 172 height 36
click at [432, 300] on input "16" at bounding box center [438, 306] width 12 height 12
radio input "true"
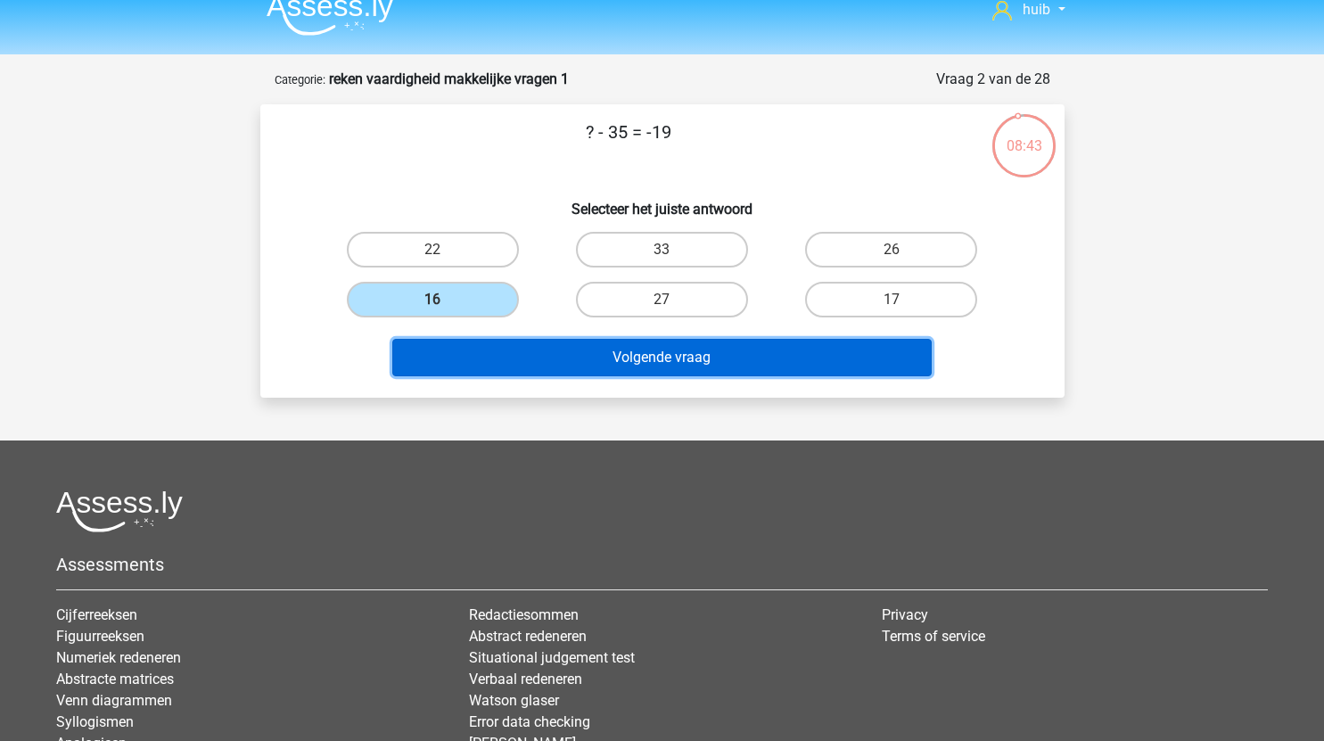
click at [620, 354] on button "Volgende vraag" at bounding box center [661, 357] width 539 height 37
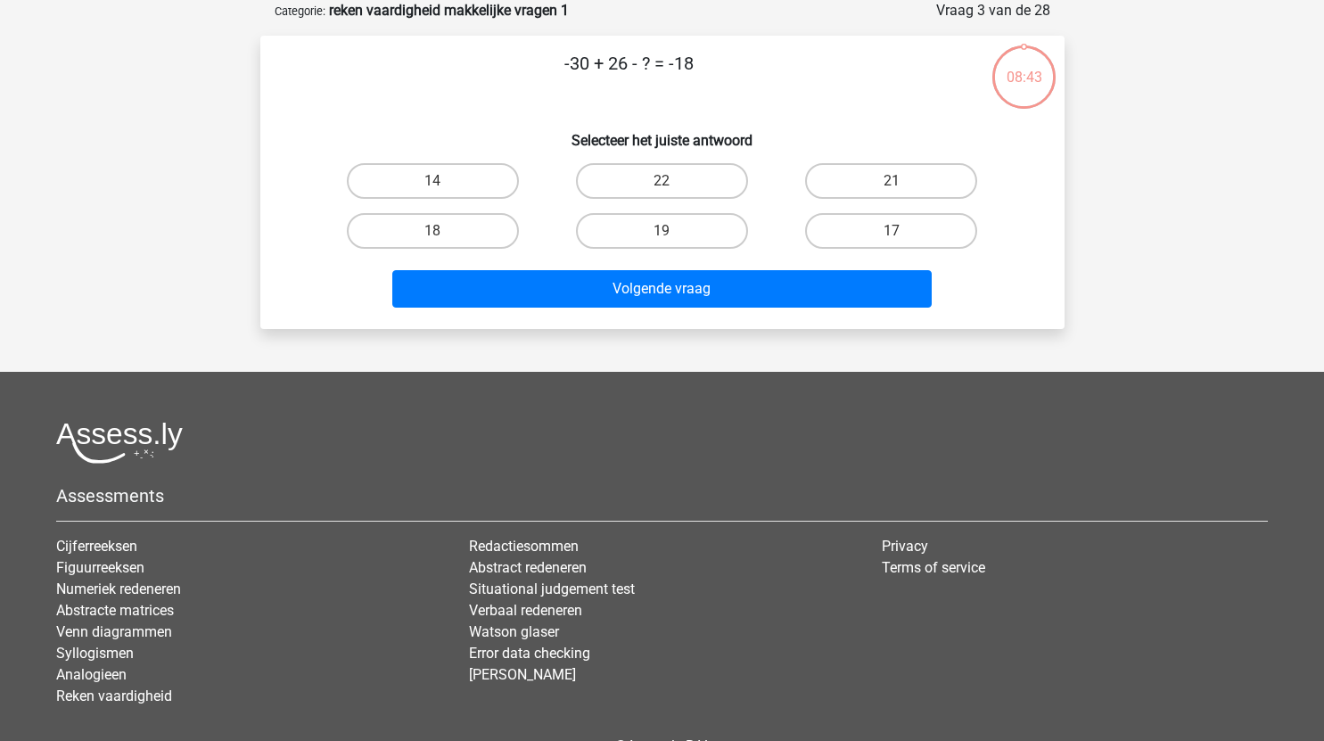
scroll to position [0, 0]
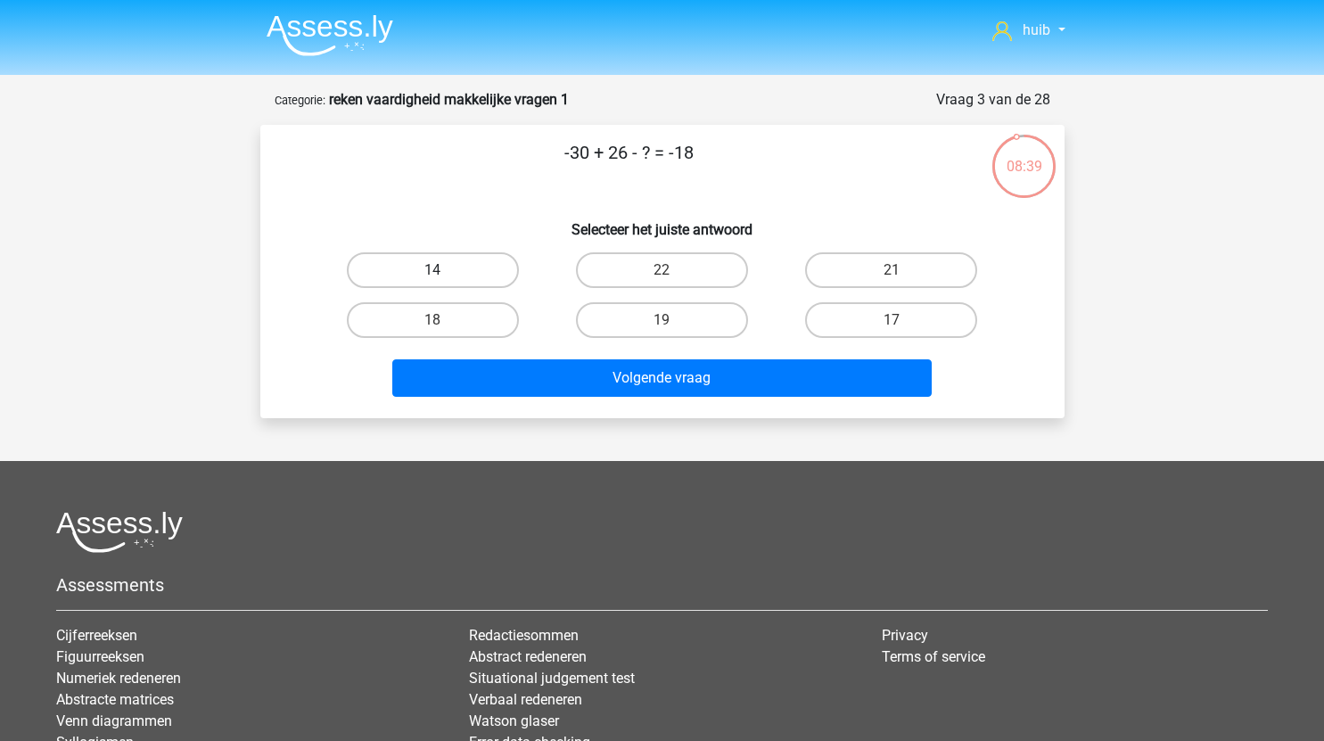
click at [495, 267] on label "14" at bounding box center [433, 270] width 172 height 36
click at [444, 270] on input "14" at bounding box center [438, 276] width 12 height 12
radio input "true"
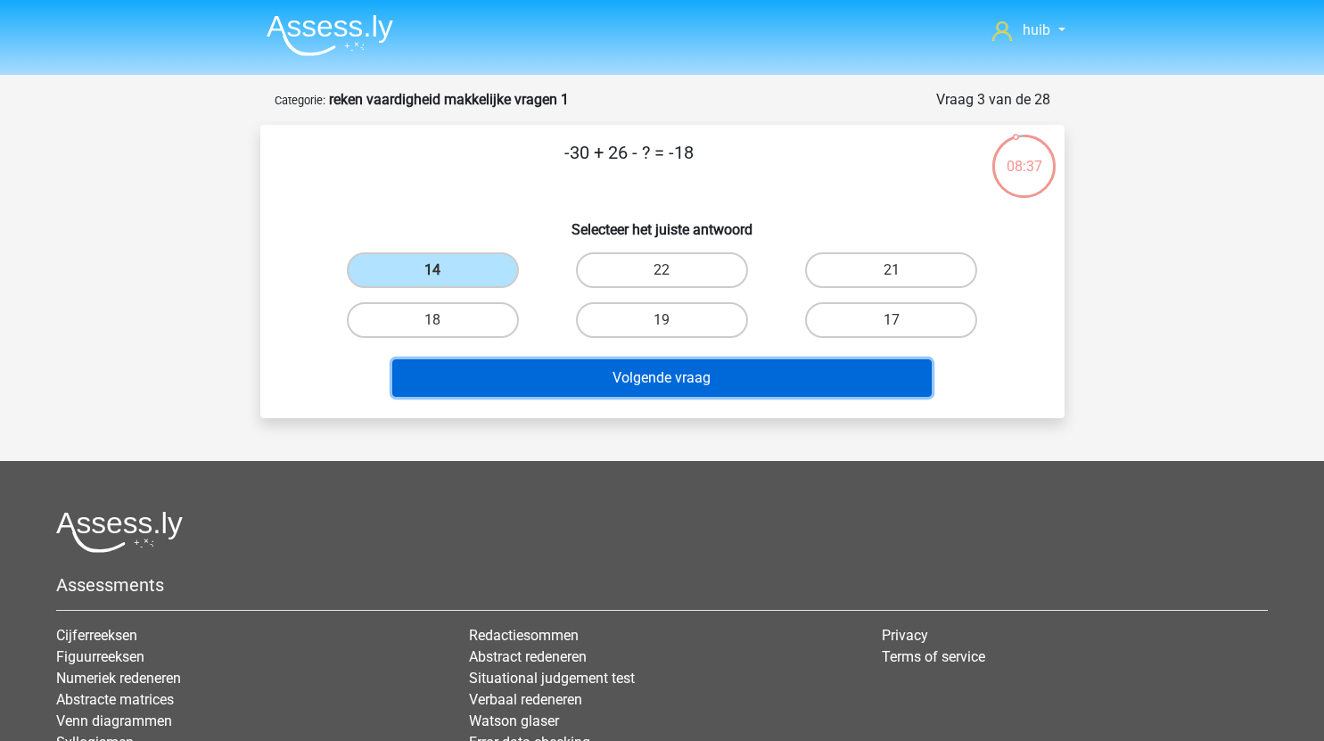
click at [718, 378] on button "Volgende vraag" at bounding box center [661, 377] width 539 height 37
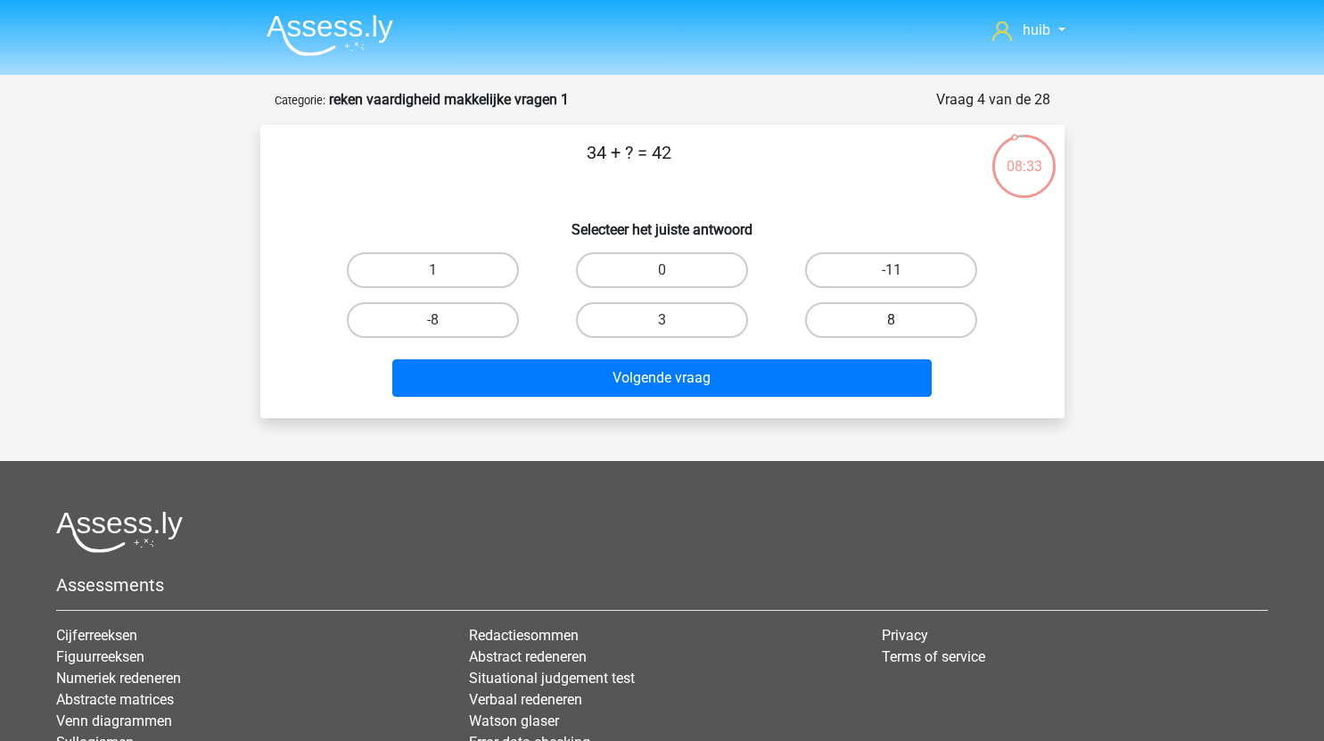
click at [911, 324] on label "8" at bounding box center [891, 320] width 172 height 36
click at [903, 324] on input "8" at bounding box center [897, 326] width 12 height 12
radio input "true"
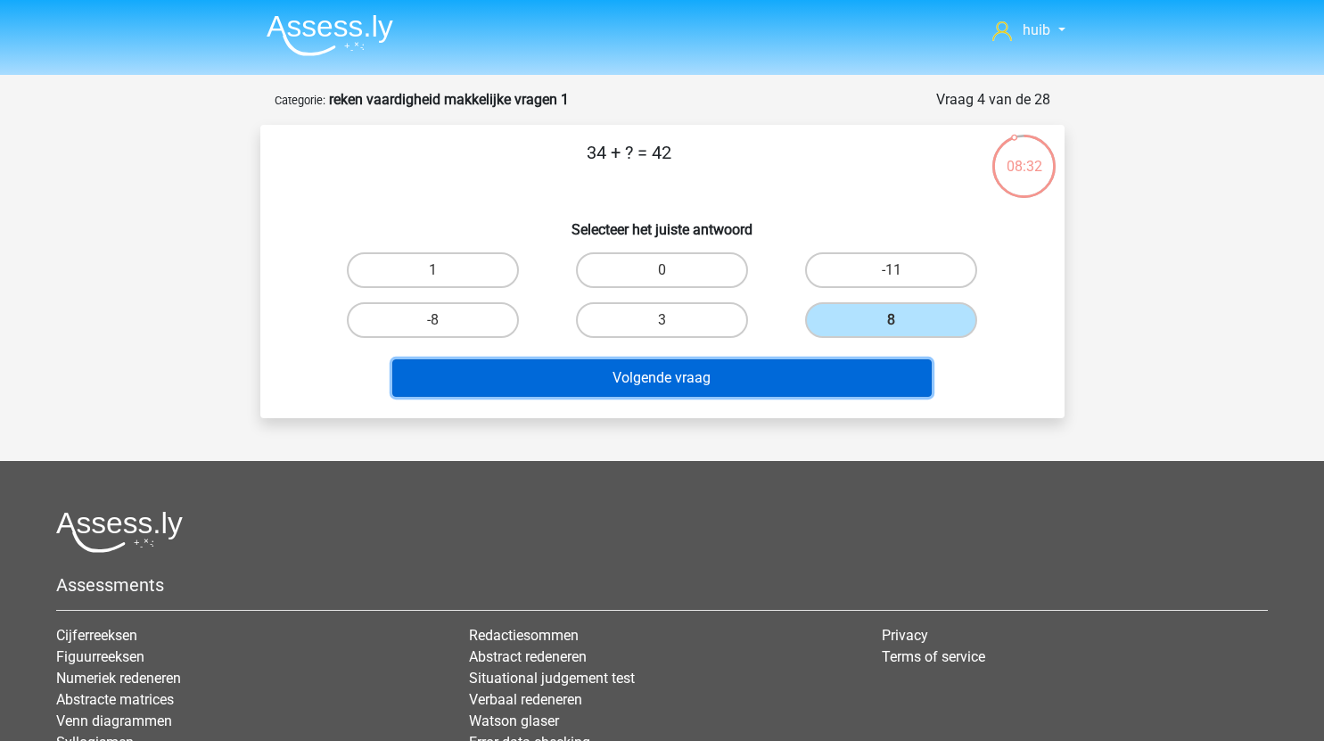
click at [757, 375] on button "Volgende vraag" at bounding box center [661, 377] width 539 height 37
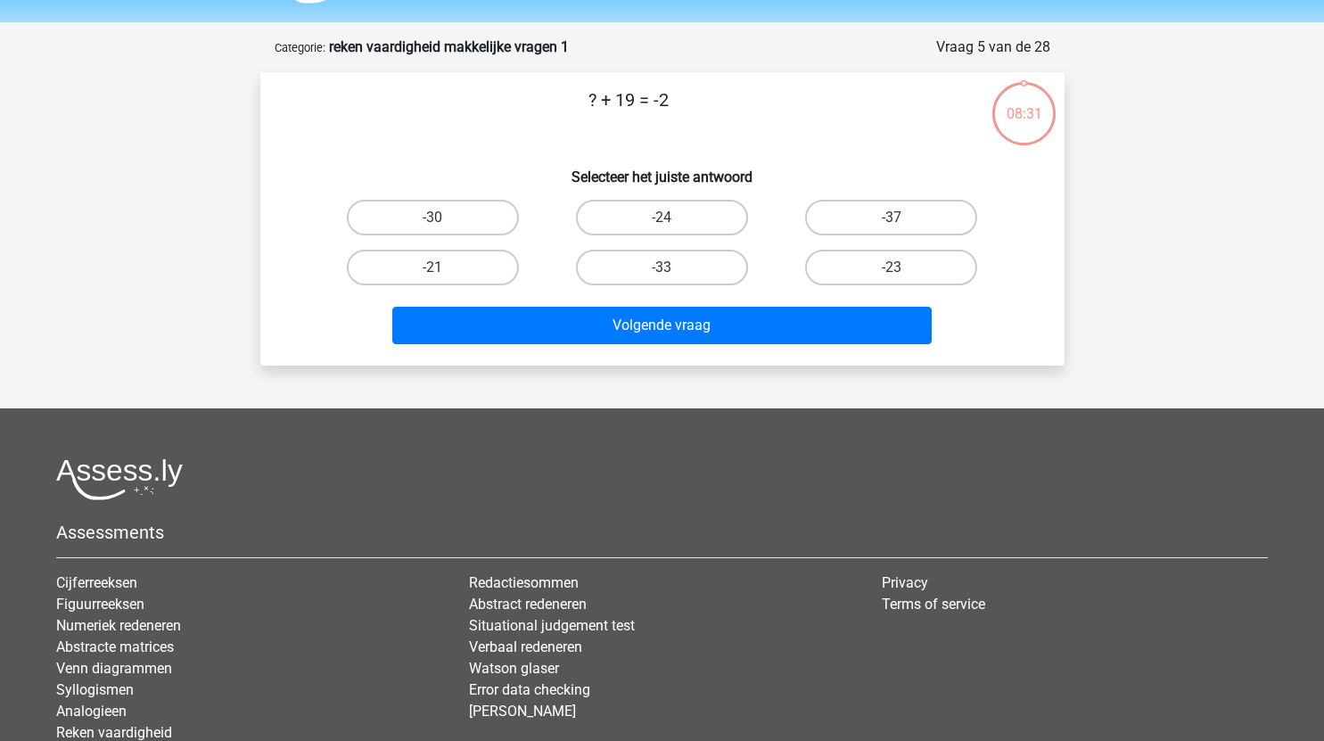
scroll to position [52, 0]
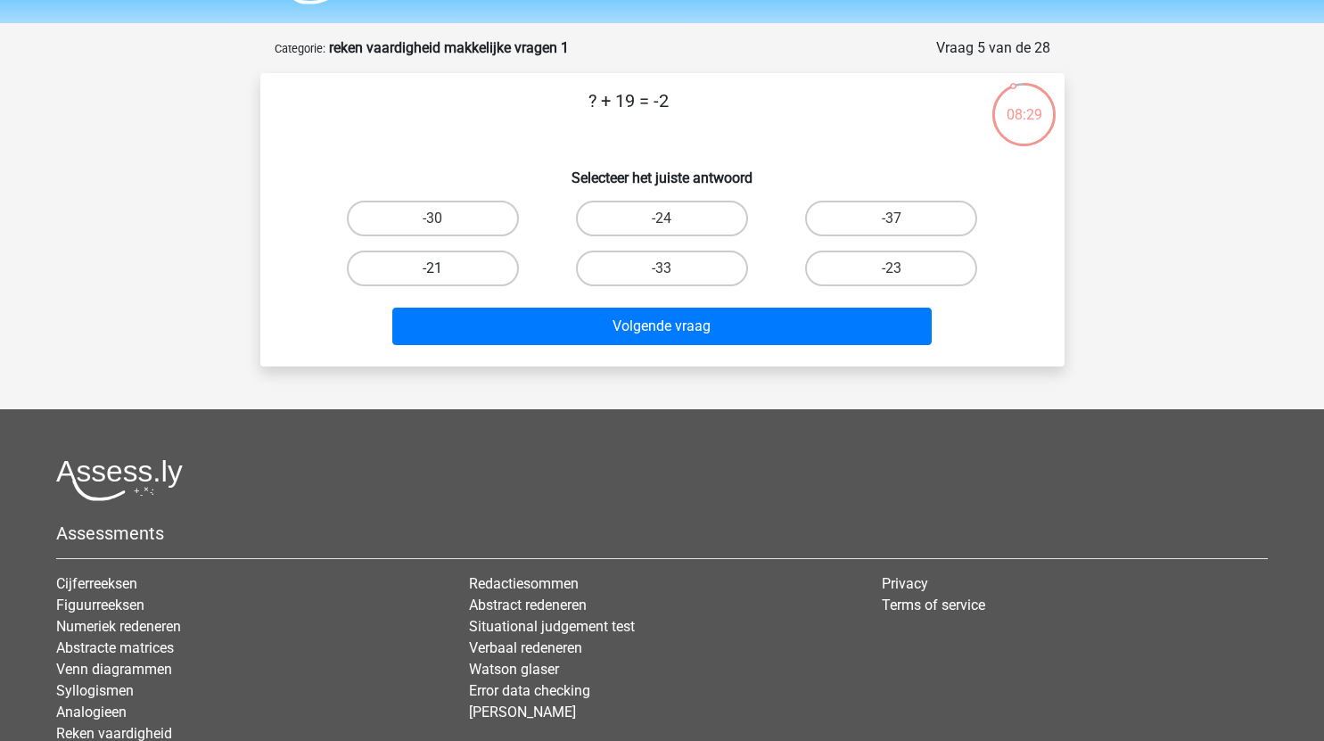
click at [469, 262] on label "-21" at bounding box center [433, 268] width 172 height 36
click at [444, 268] on input "-21" at bounding box center [438, 274] width 12 height 12
radio input "true"
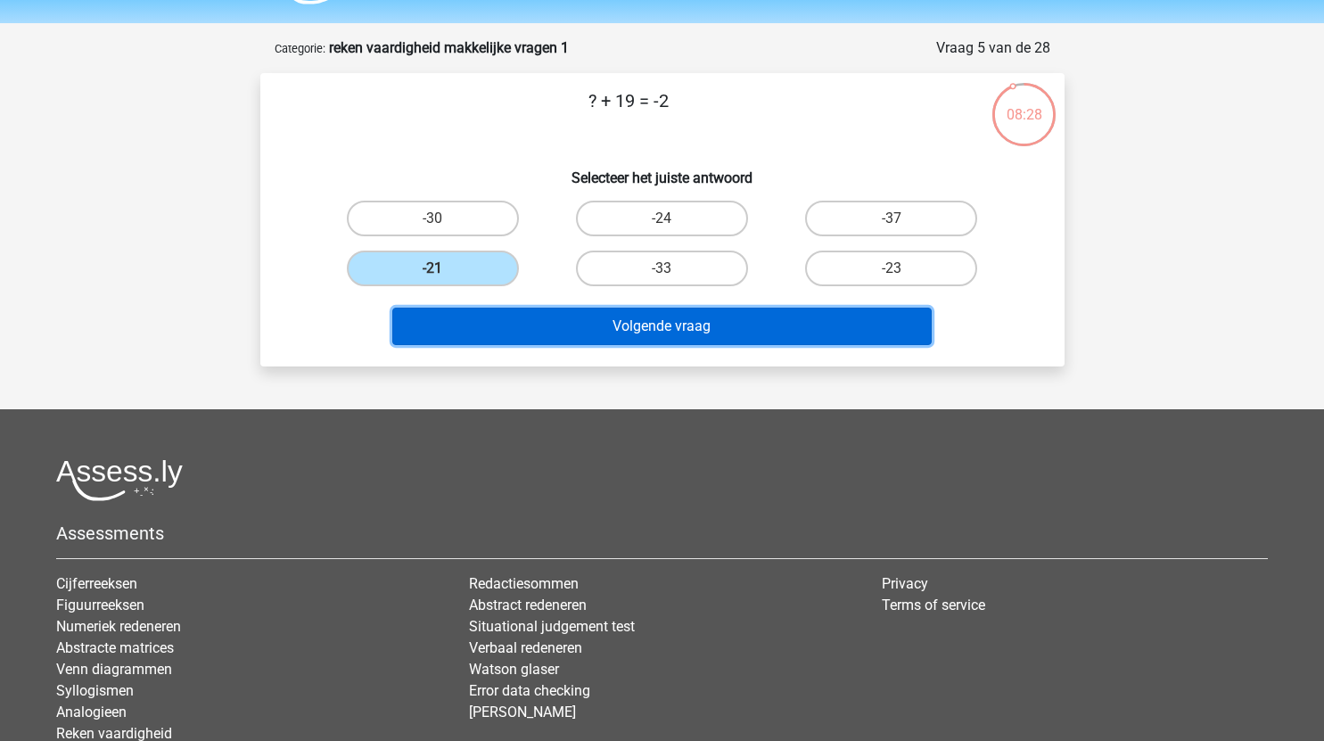
click at [613, 316] on button "Volgende vraag" at bounding box center [661, 326] width 539 height 37
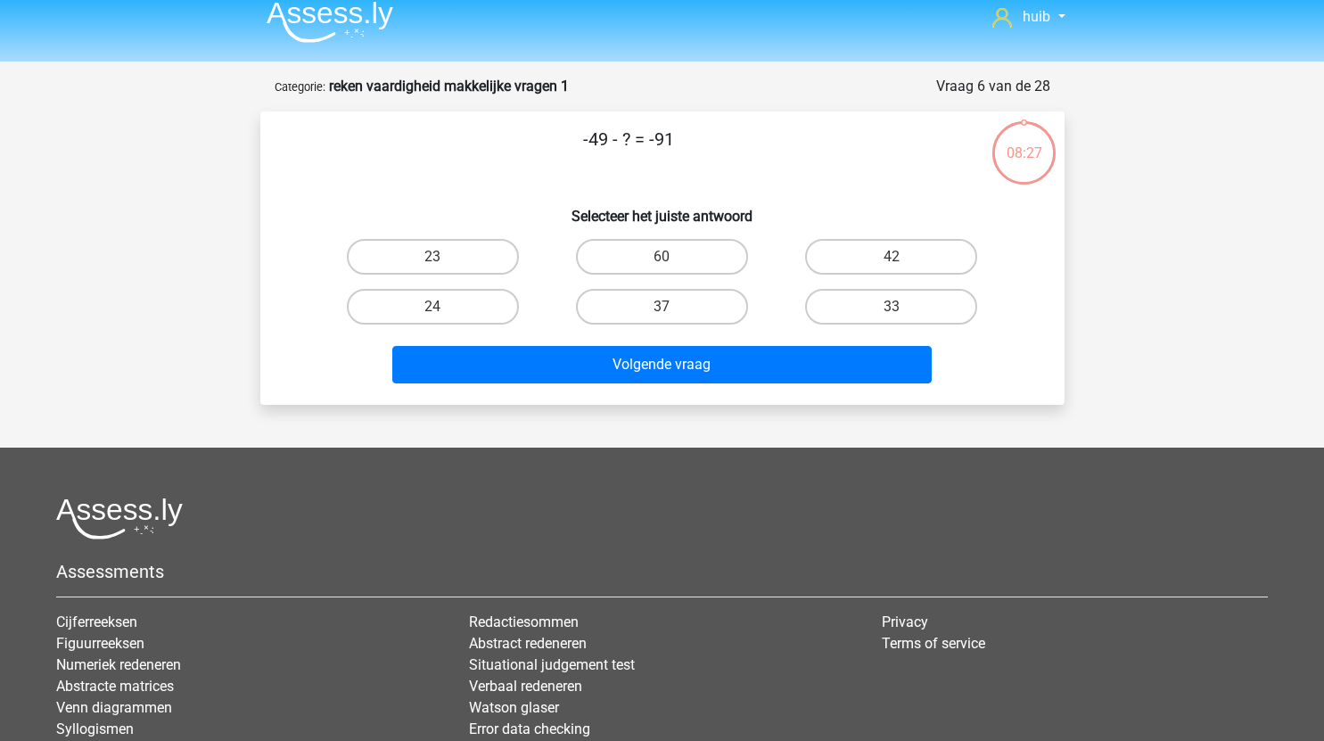
scroll to position [10, 0]
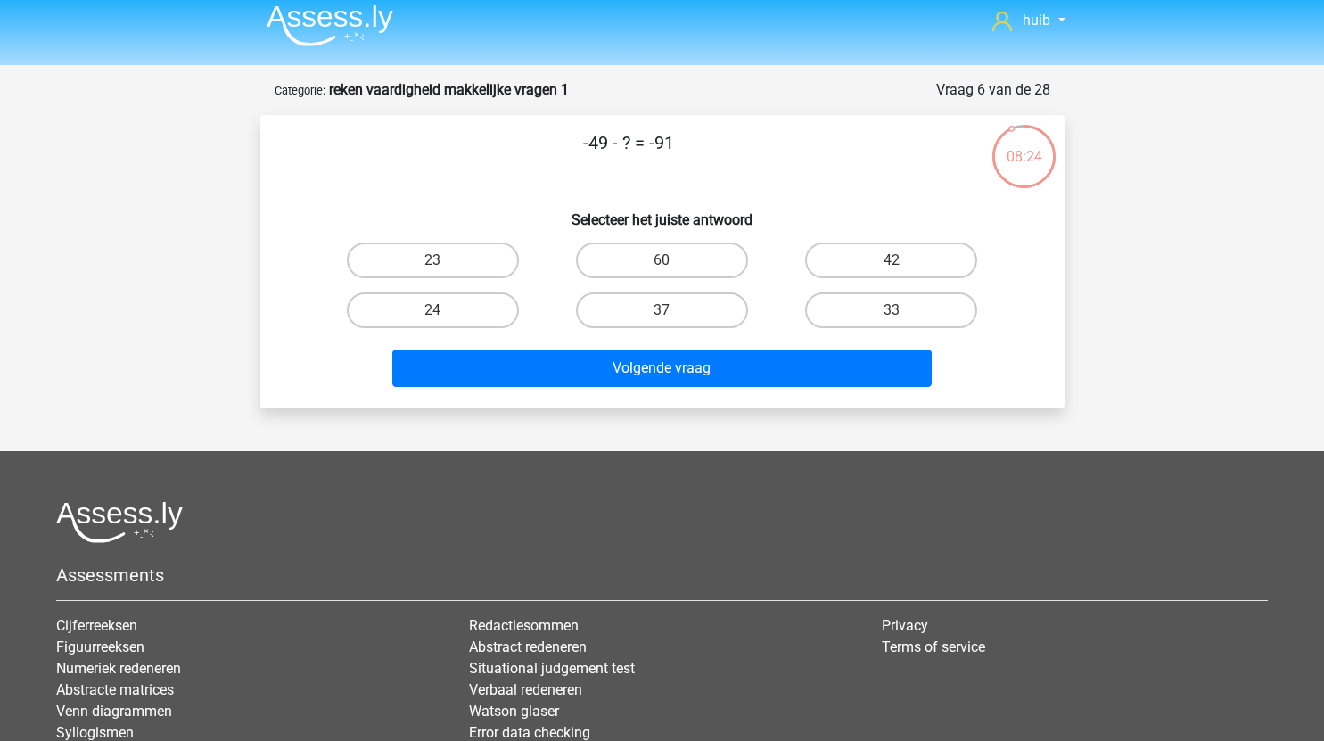
click at [902, 265] on input "42" at bounding box center [897, 266] width 12 height 12
radio input "true"
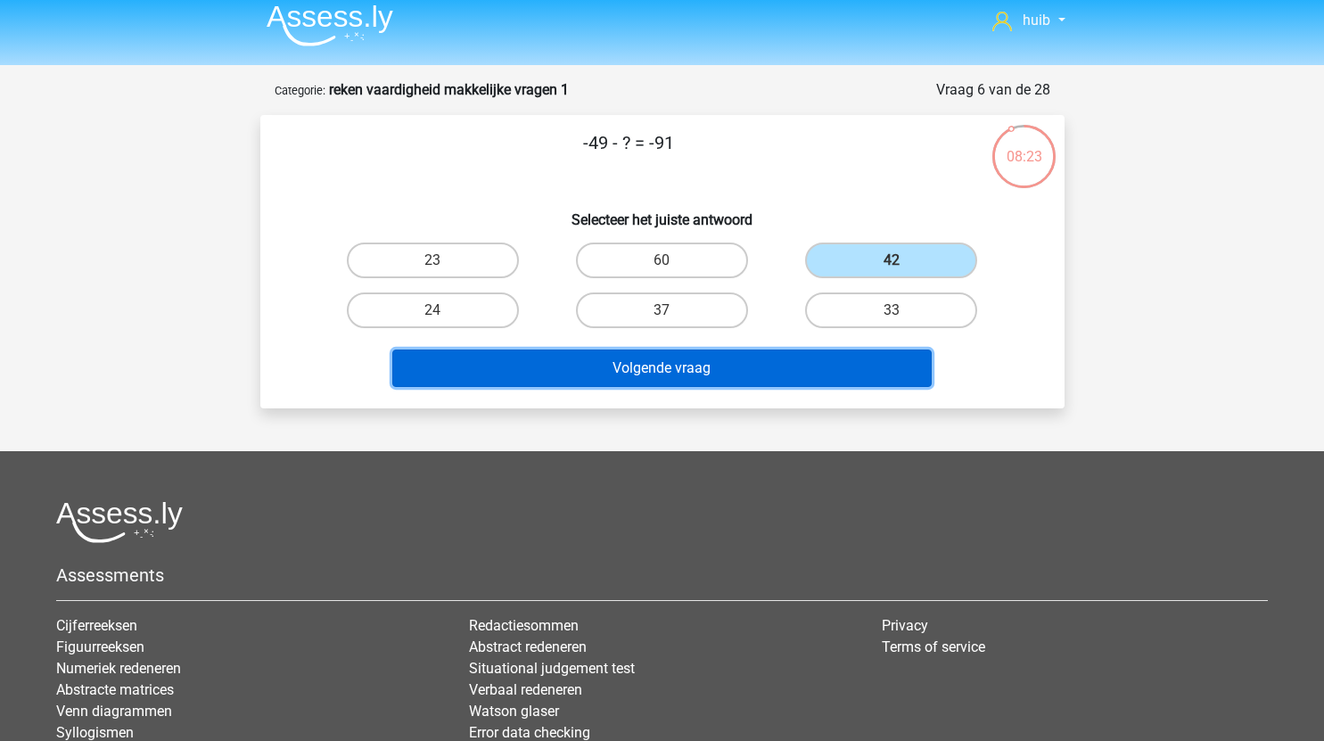
click at [719, 374] on button "Volgende vraag" at bounding box center [661, 367] width 539 height 37
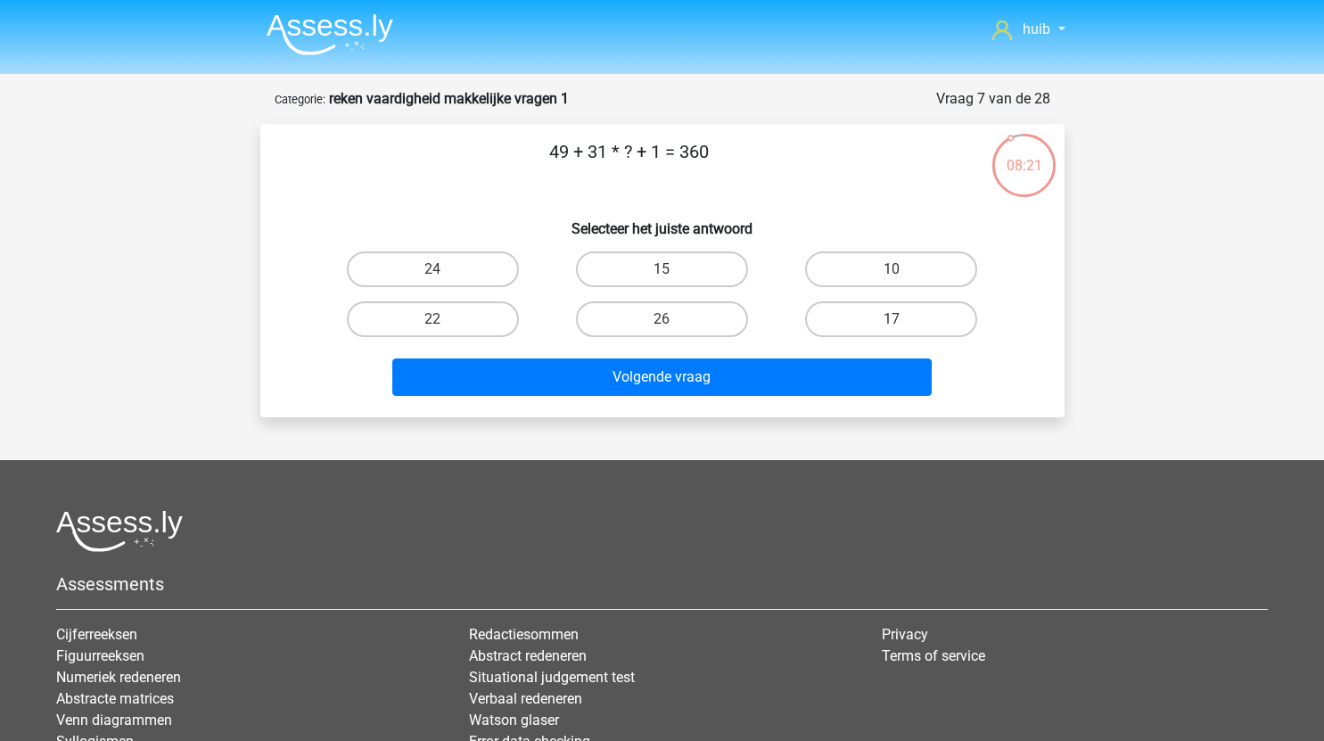
scroll to position [0, 0]
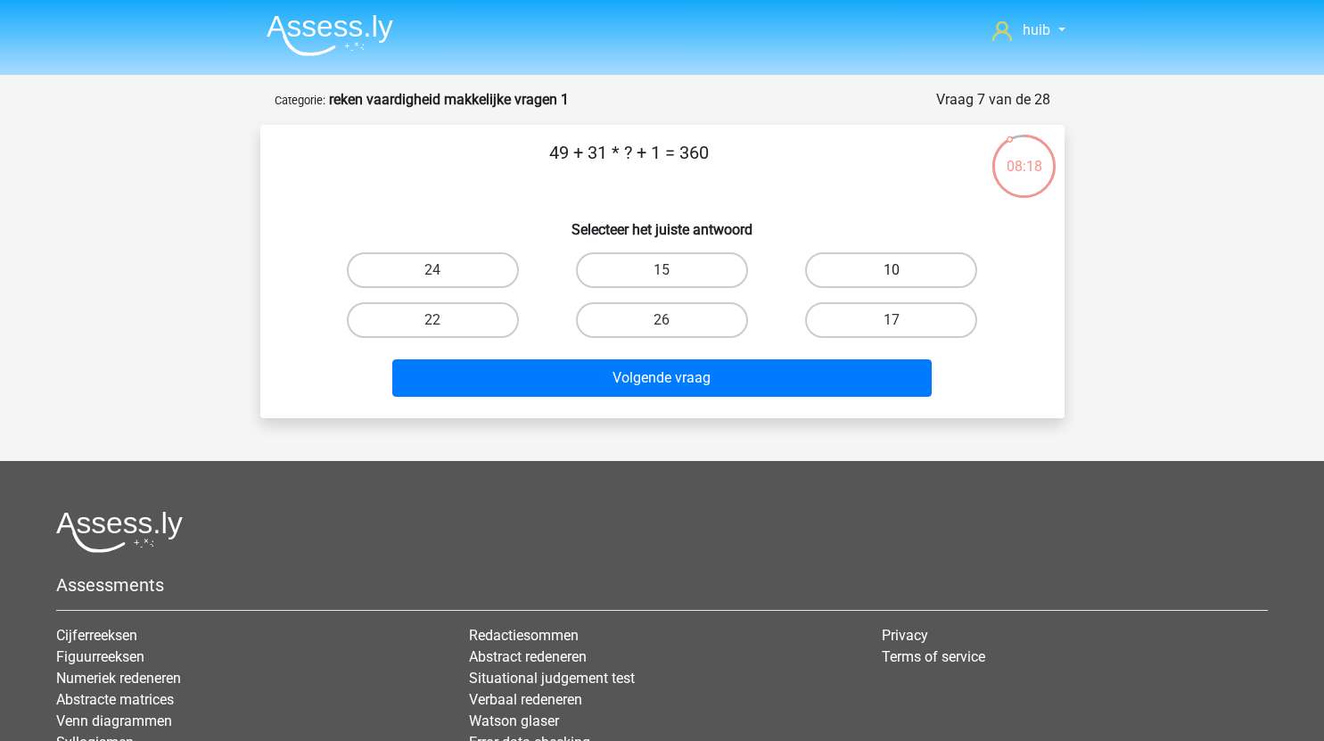
click at [920, 265] on label "10" at bounding box center [891, 270] width 172 height 36
click at [903, 270] on input "10" at bounding box center [897, 276] width 12 height 12
radio input "true"
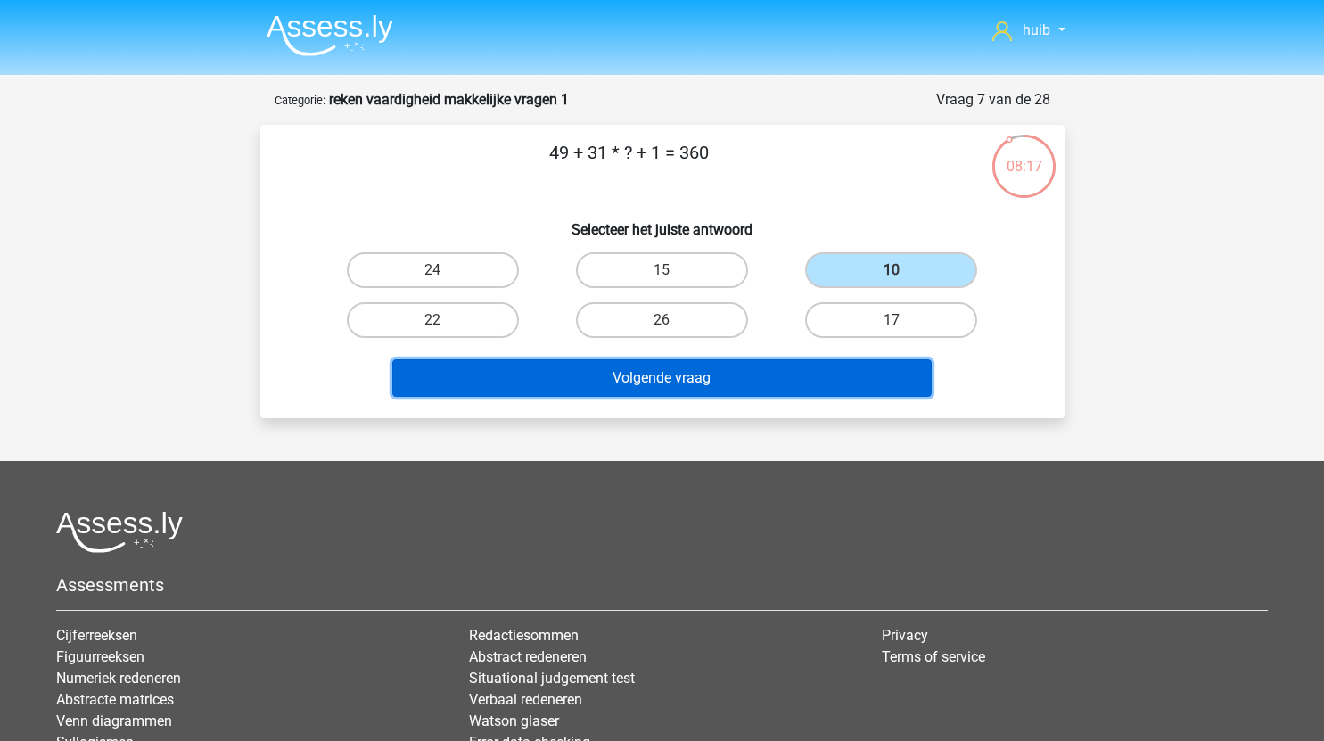
click at [696, 381] on button "Volgende vraag" at bounding box center [661, 377] width 539 height 37
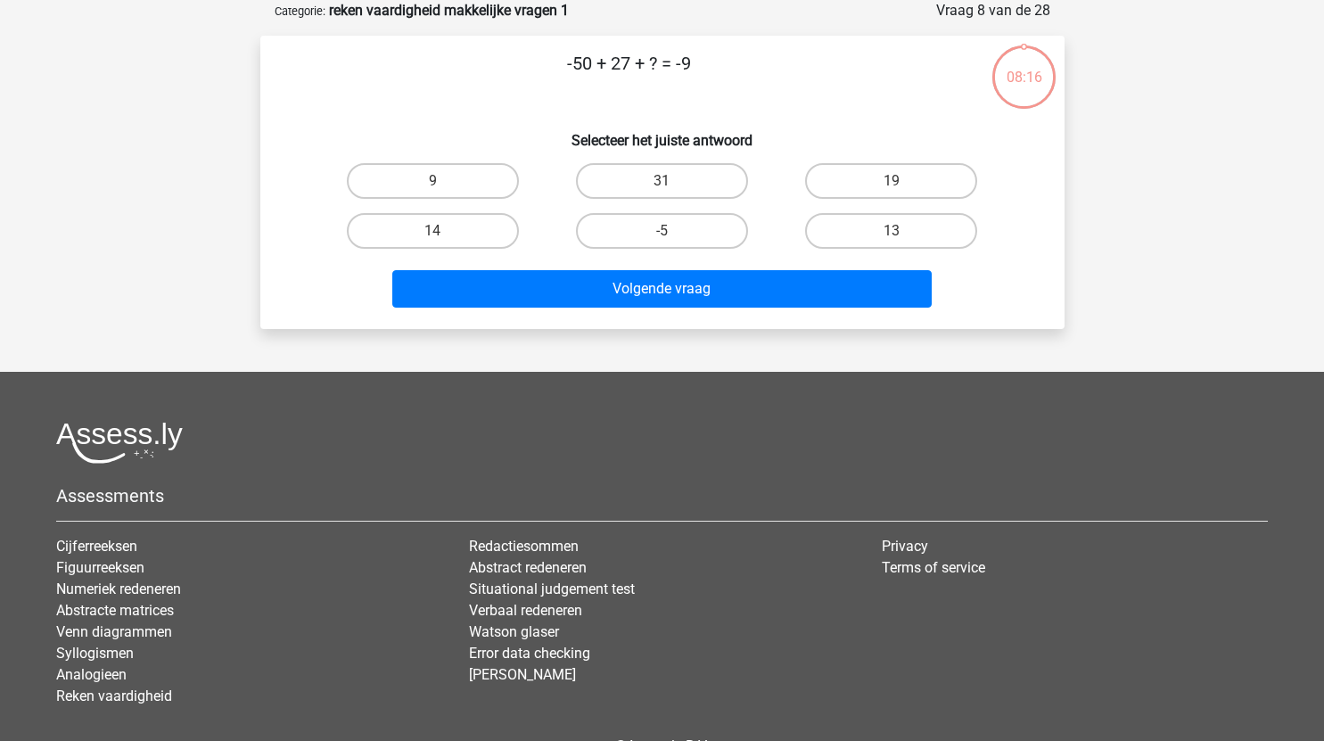
scroll to position [20, 0]
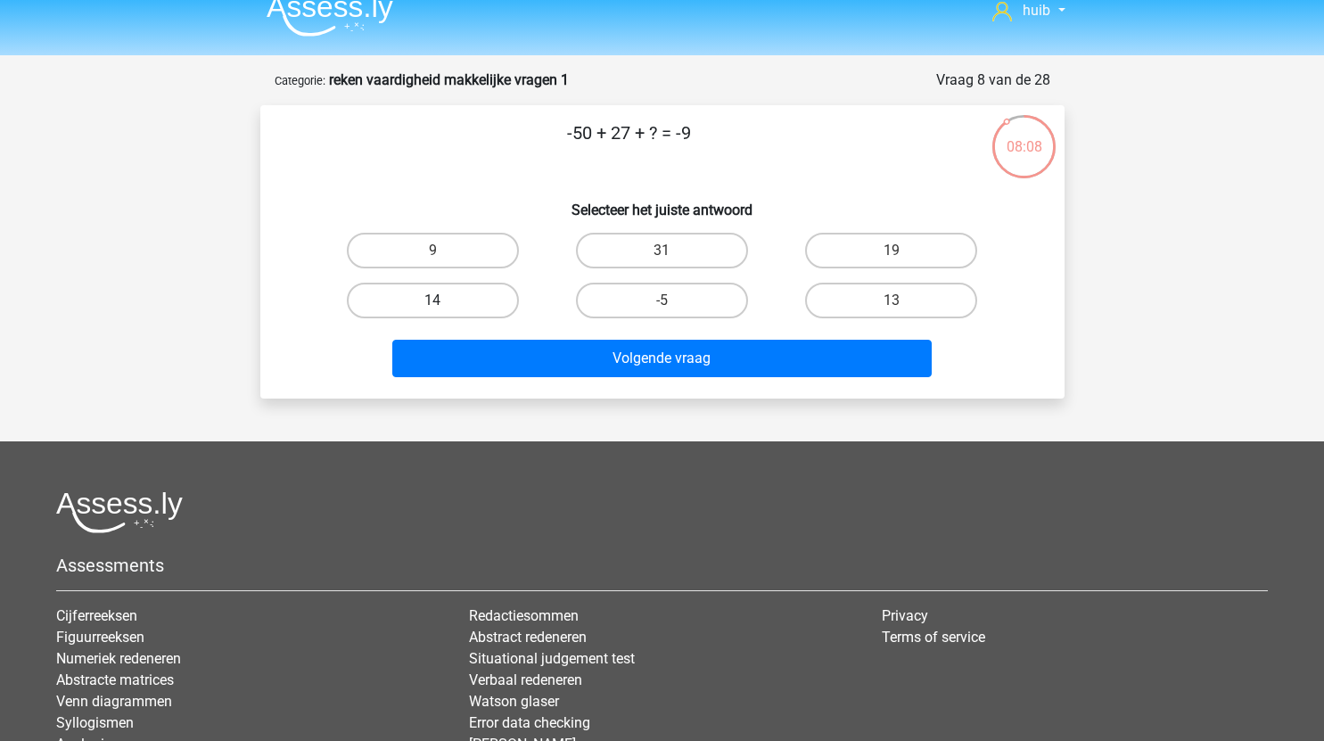
click at [506, 302] on label "14" at bounding box center [433, 301] width 172 height 36
click at [444, 302] on input "14" at bounding box center [438, 306] width 12 height 12
radio input "true"
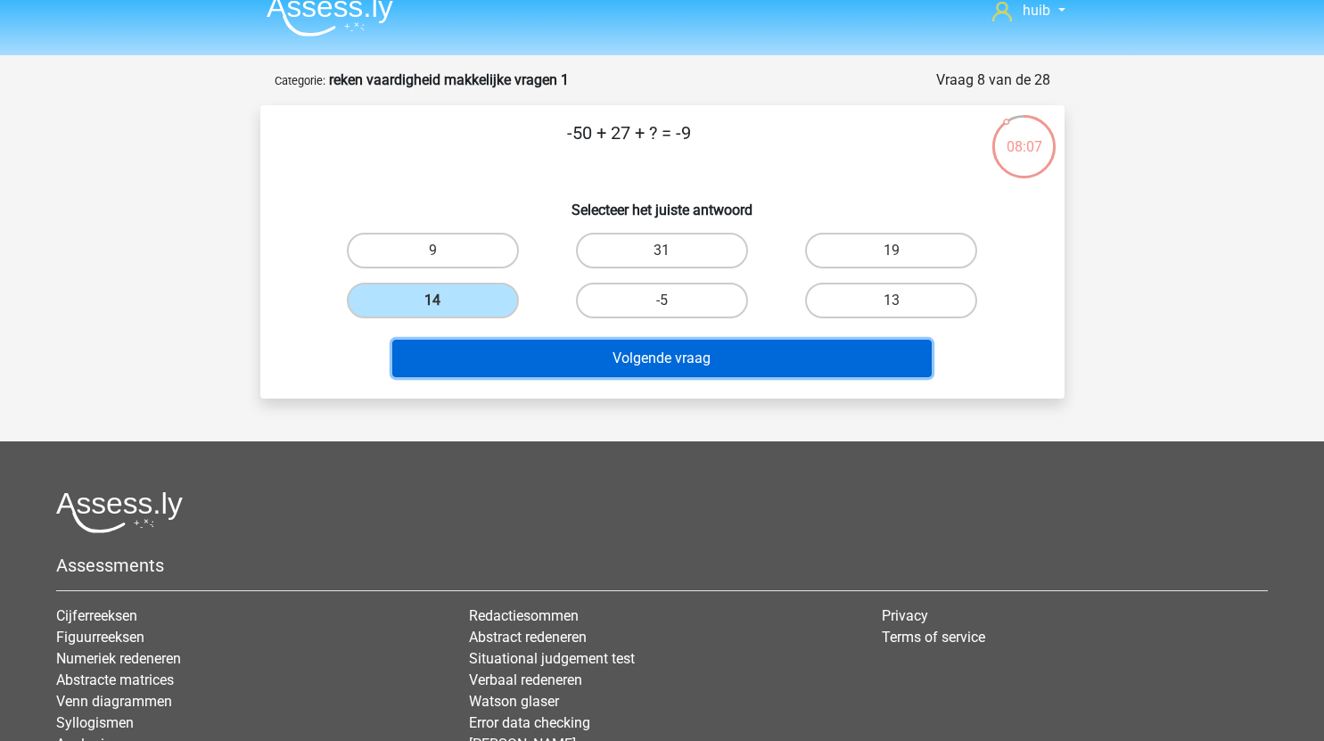
click at [620, 351] on button "Volgende vraag" at bounding box center [661, 358] width 539 height 37
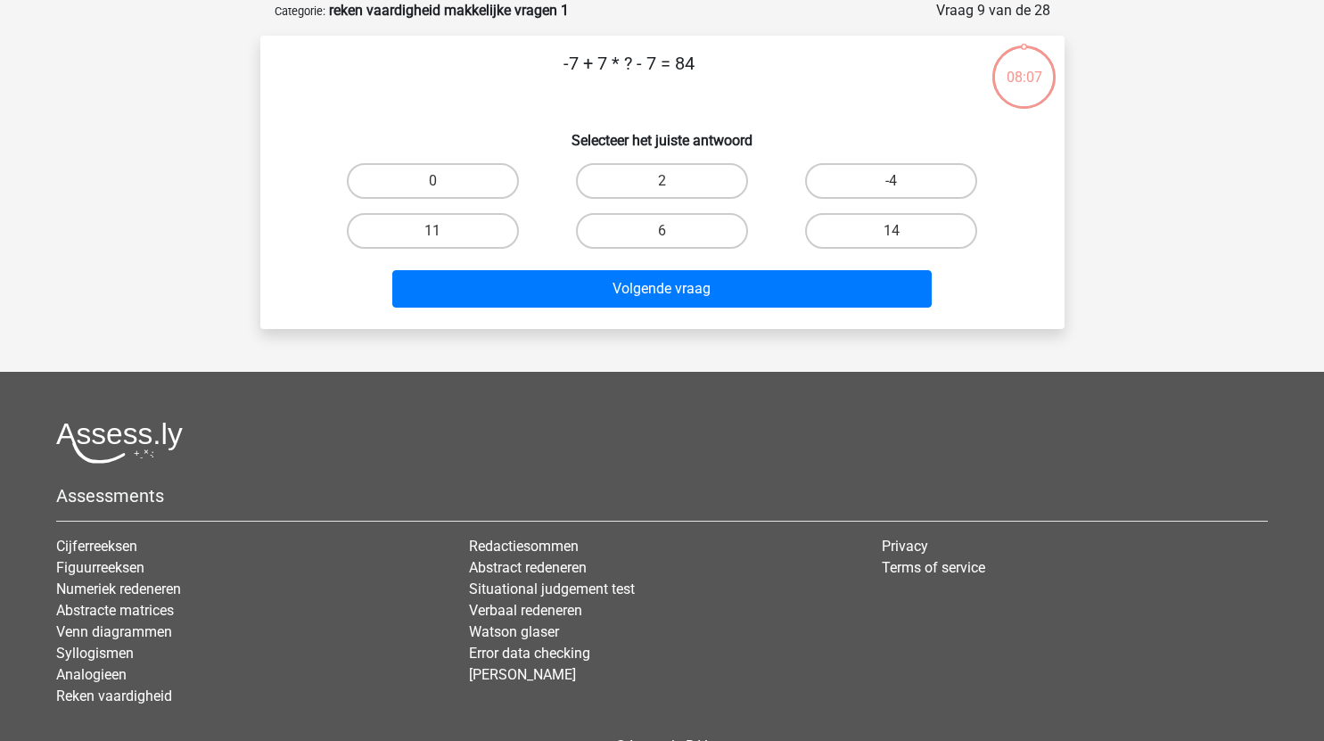
scroll to position [0, 0]
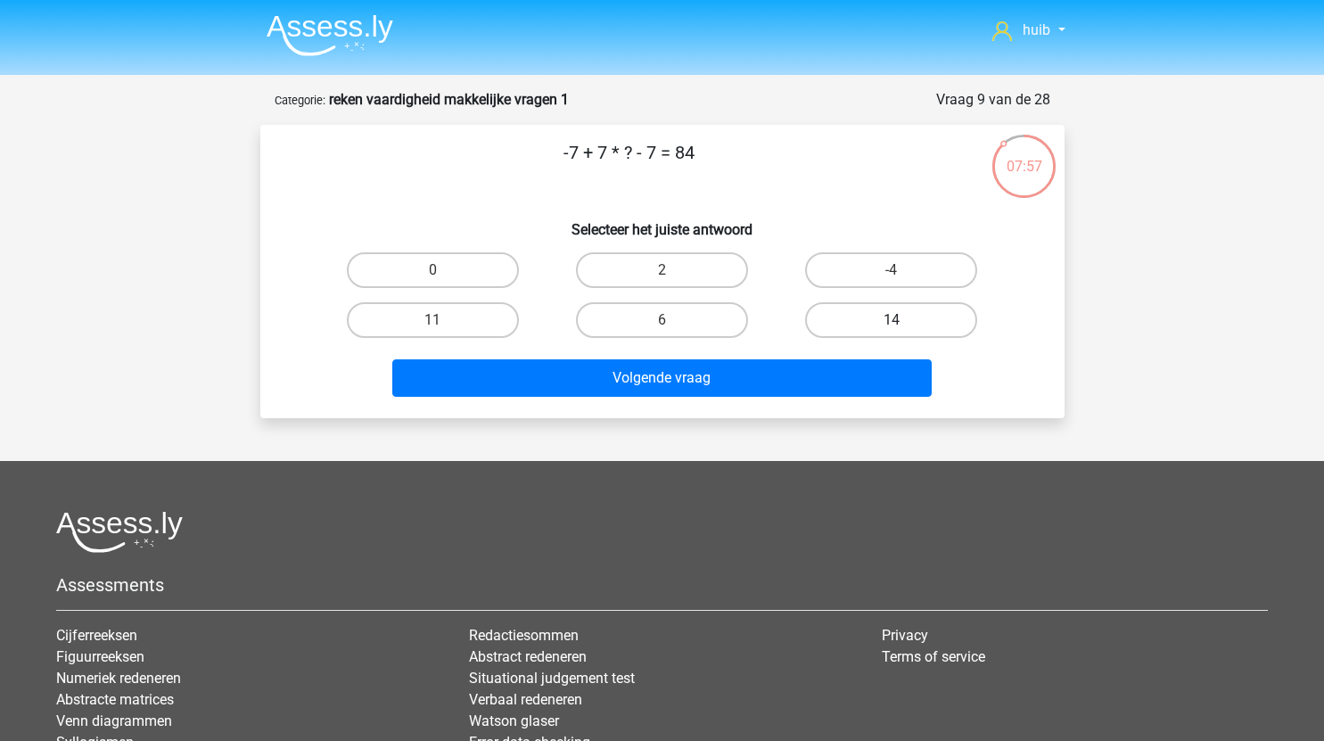
click at [881, 324] on label "14" at bounding box center [891, 320] width 172 height 36
click at [891, 324] on input "14" at bounding box center [897, 326] width 12 height 12
radio input "true"
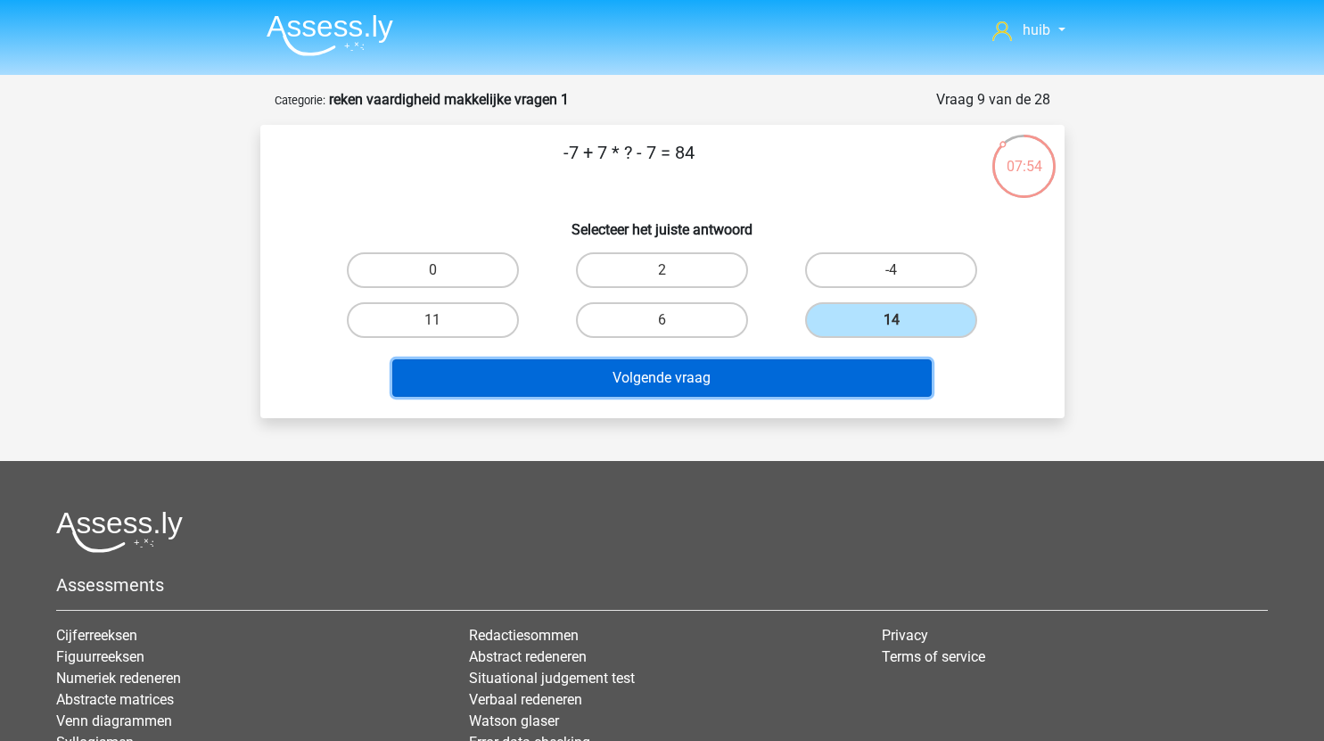
click at [727, 375] on button "Volgende vraag" at bounding box center [661, 377] width 539 height 37
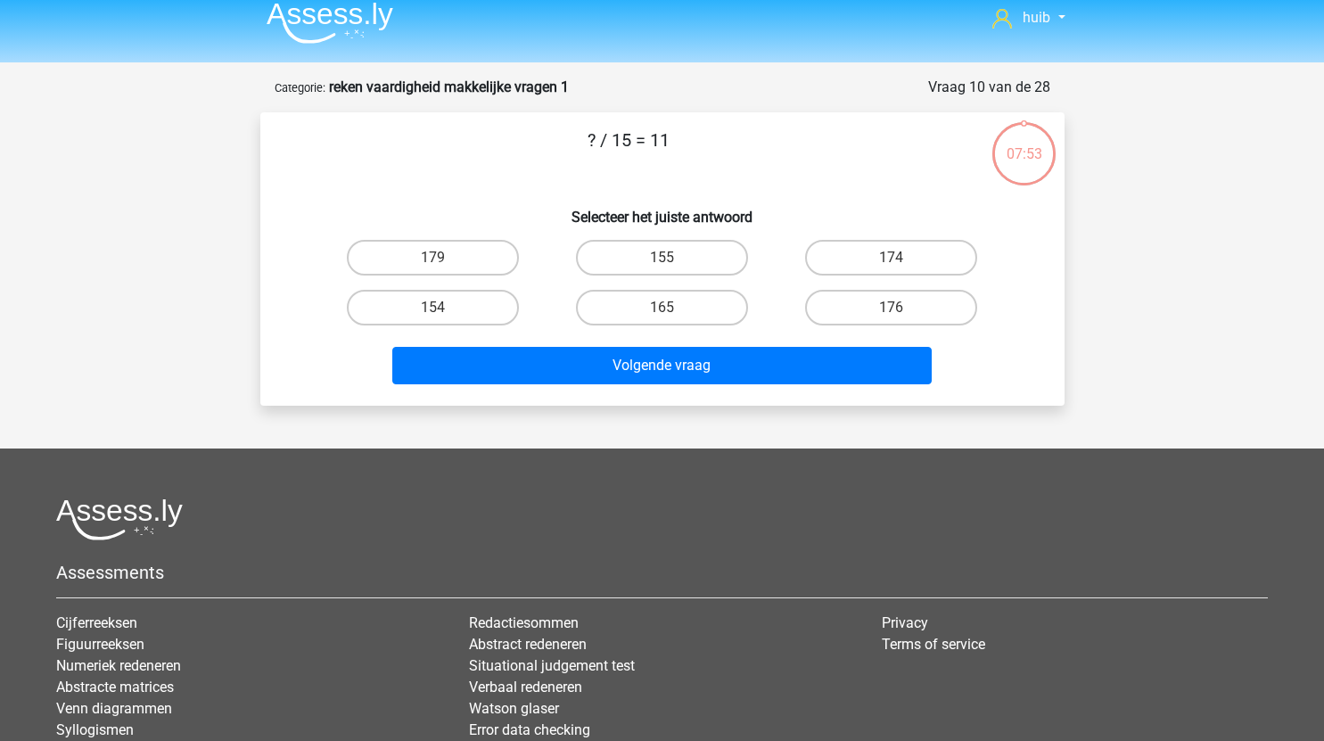
scroll to position [12, 0]
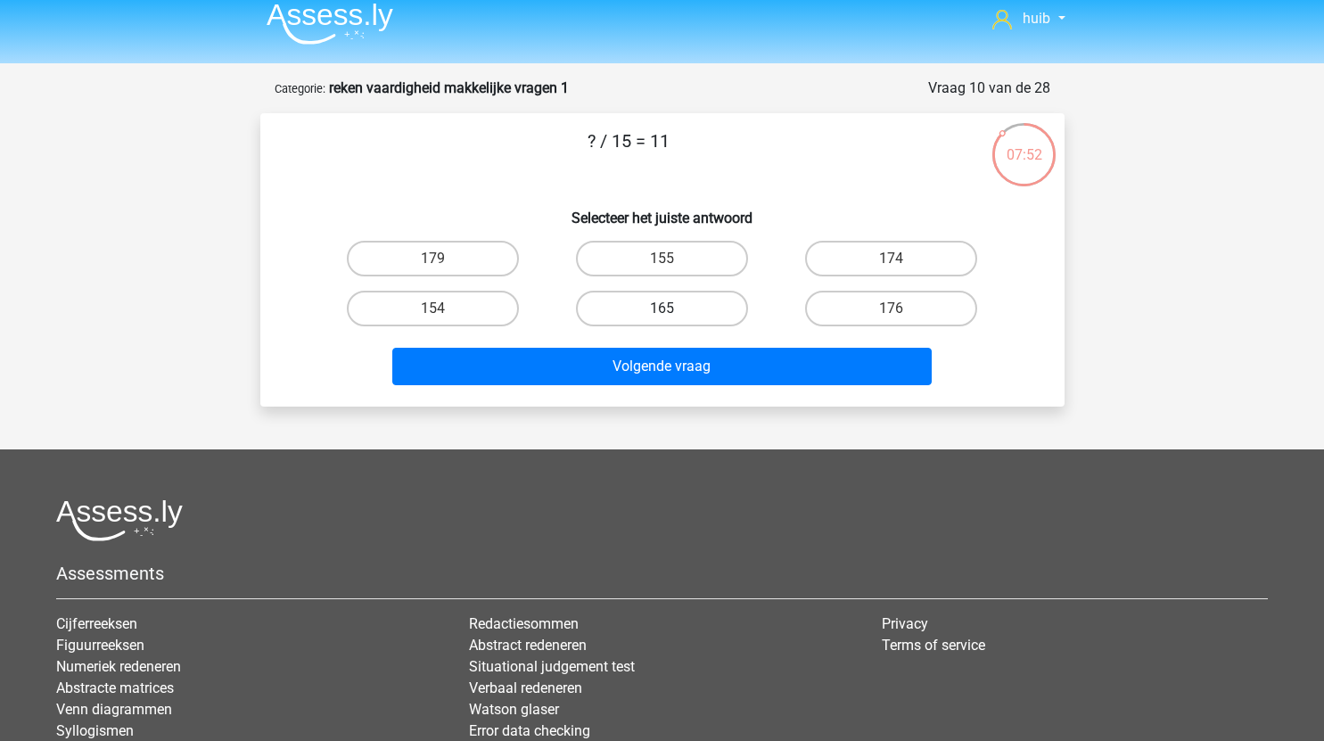
click at [691, 308] on label "165" at bounding box center [662, 309] width 172 height 36
click at [673, 308] on input "165" at bounding box center [667, 314] width 12 height 12
radio input "true"
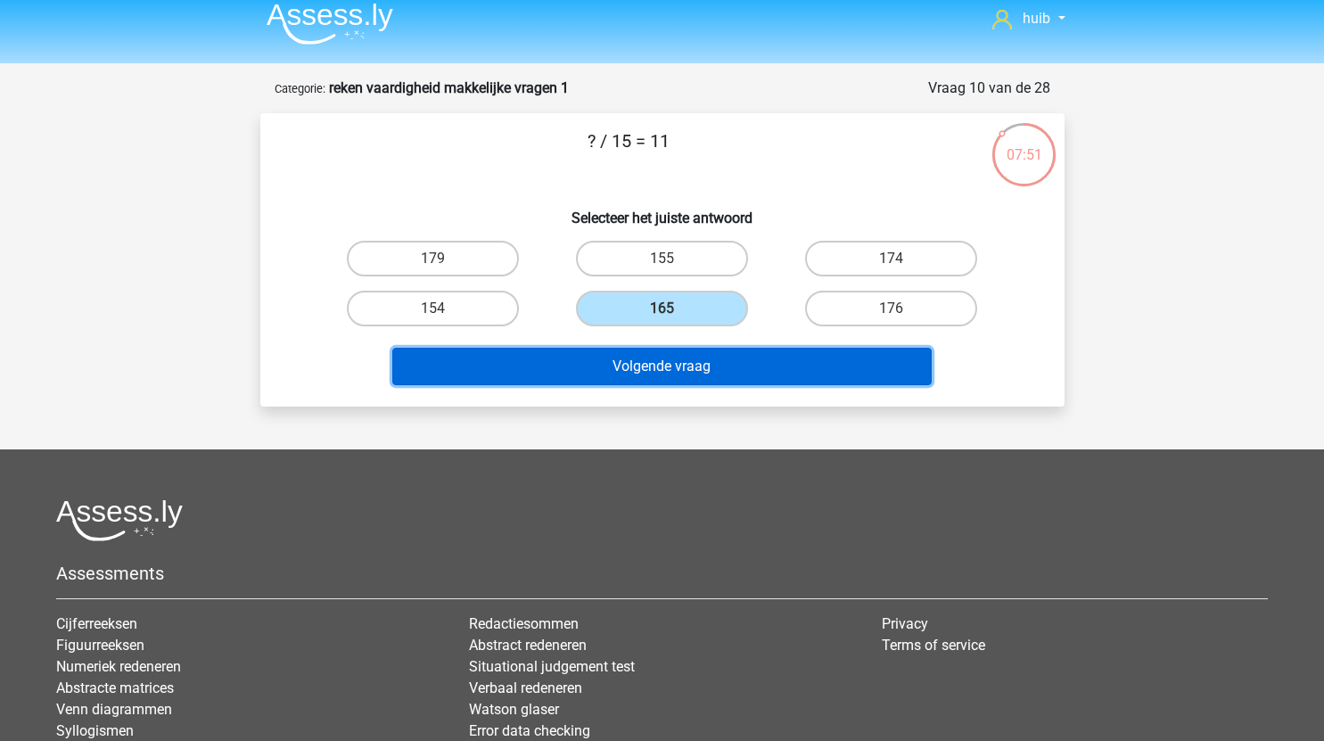
click at [696, 349] on button "Volgende vraag" at bounding box center [661, 366] width 539 height 37
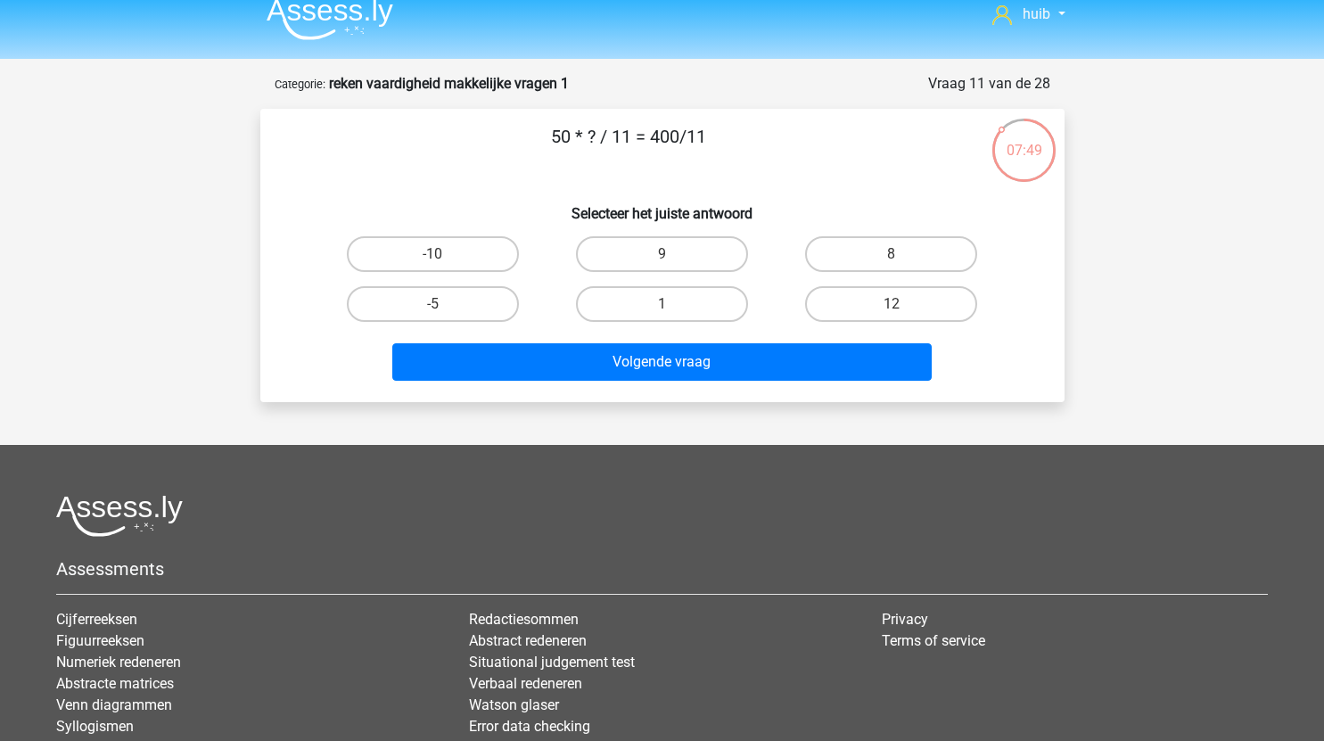
scroll to position [0, 0]
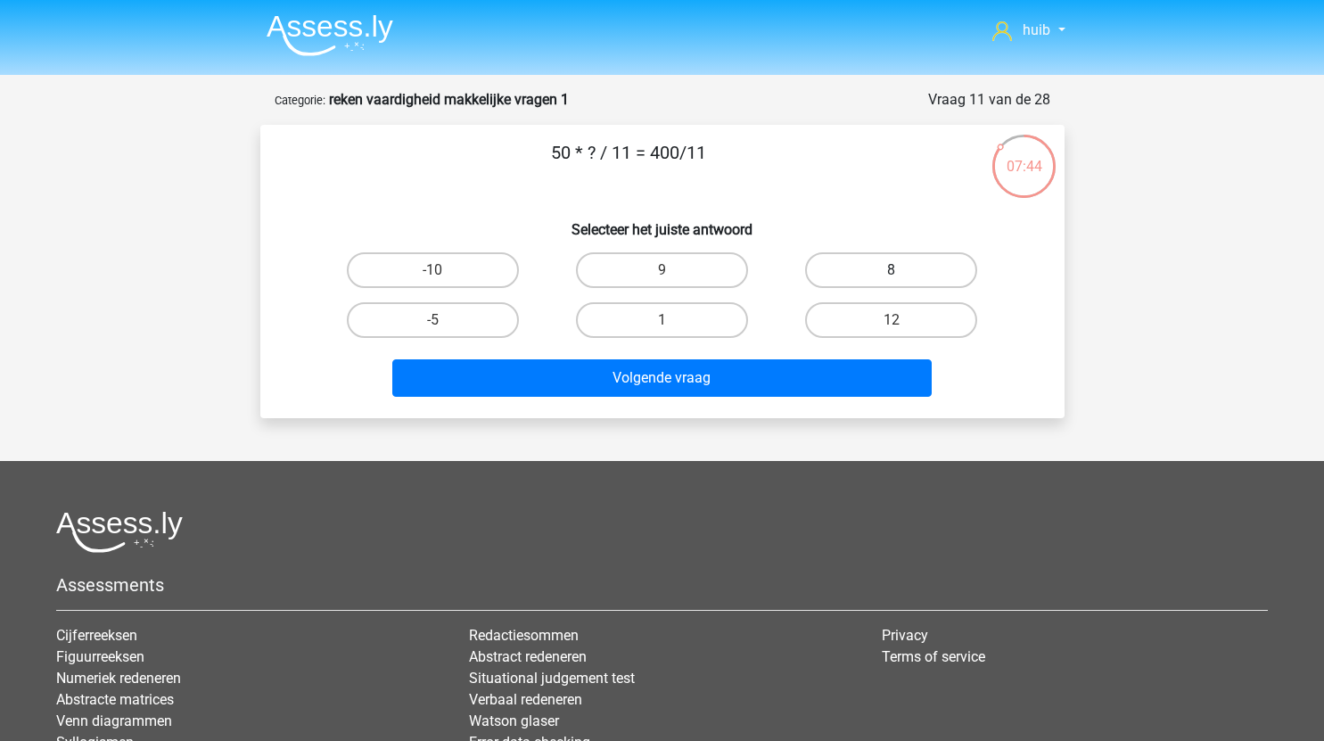
click at [882, 264] on label "8" at bounding box center [891, 270] width 172 height 36
click at [891, 270] on input "8" at bounding box center [897, 276] width 12 height 12
radio input "true"
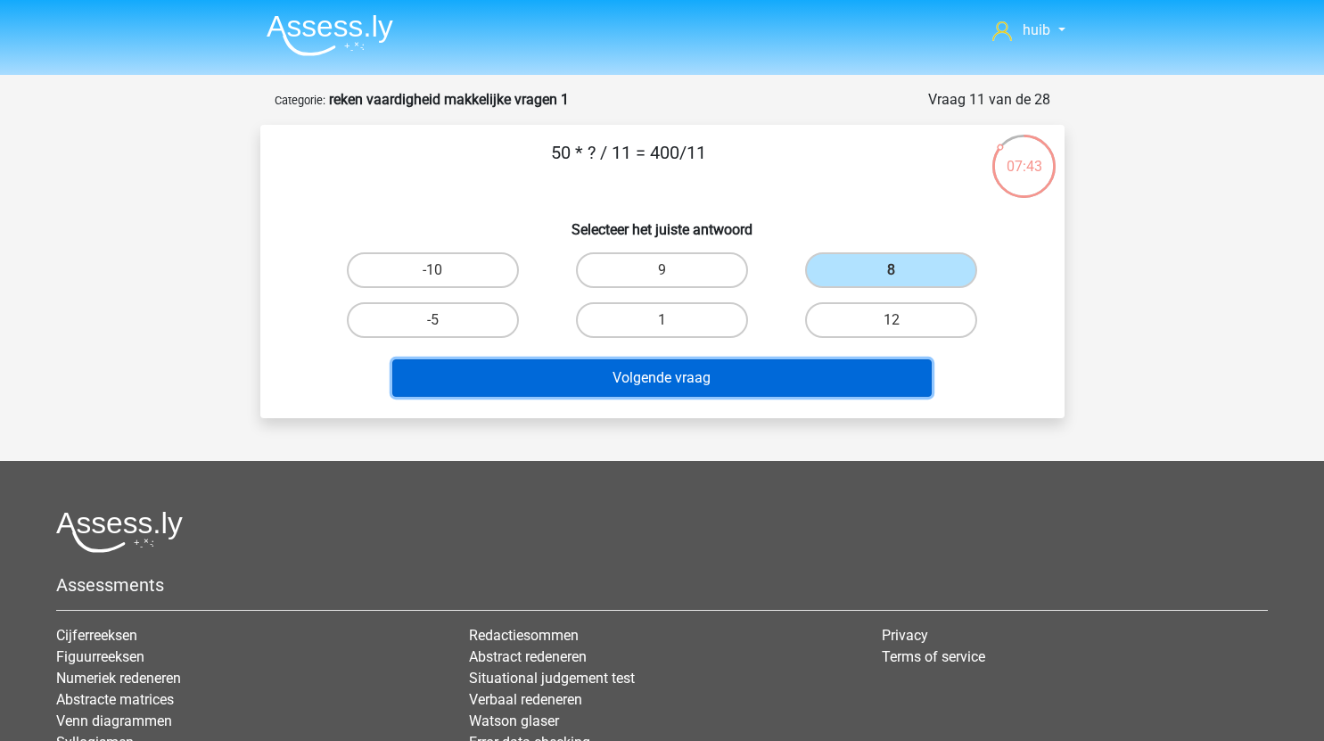
click at [708, 376] on button "Volgende vraag" at bounding box center [661, 377] width 539 height 37
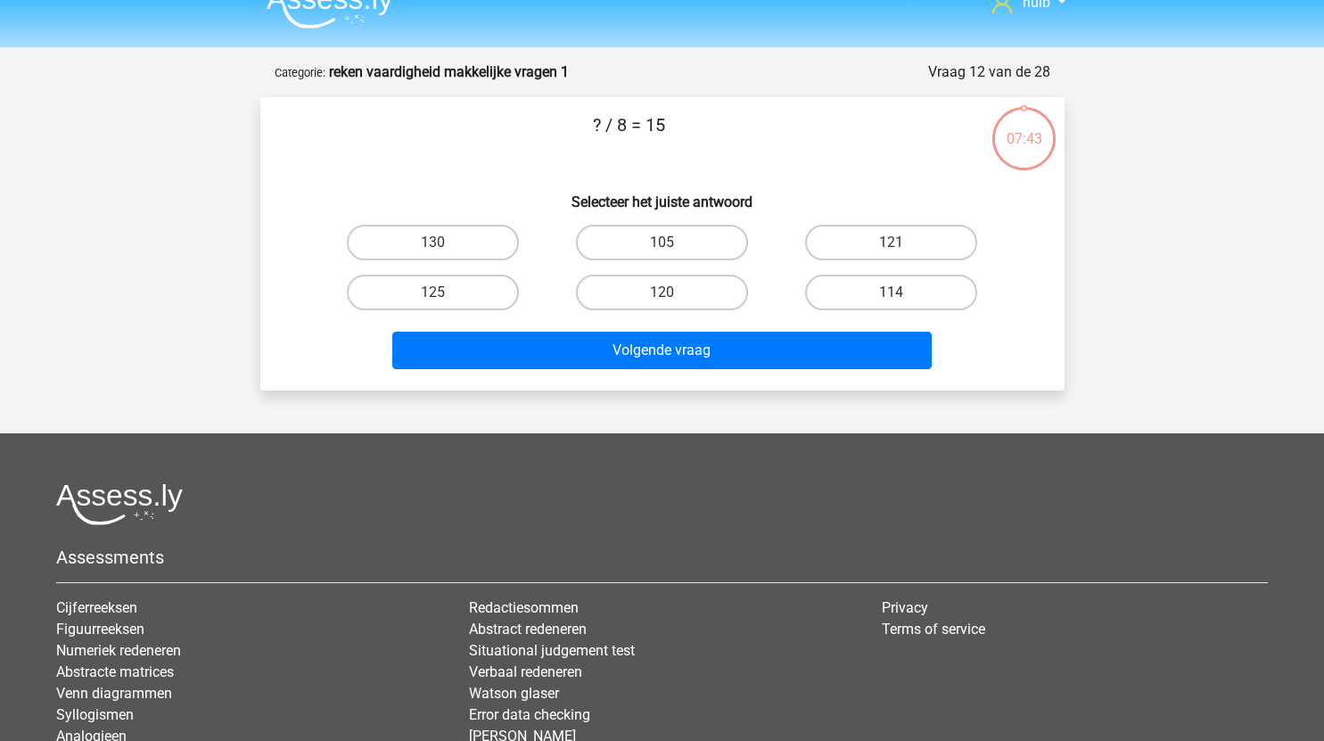
scroll to position [24, 0]
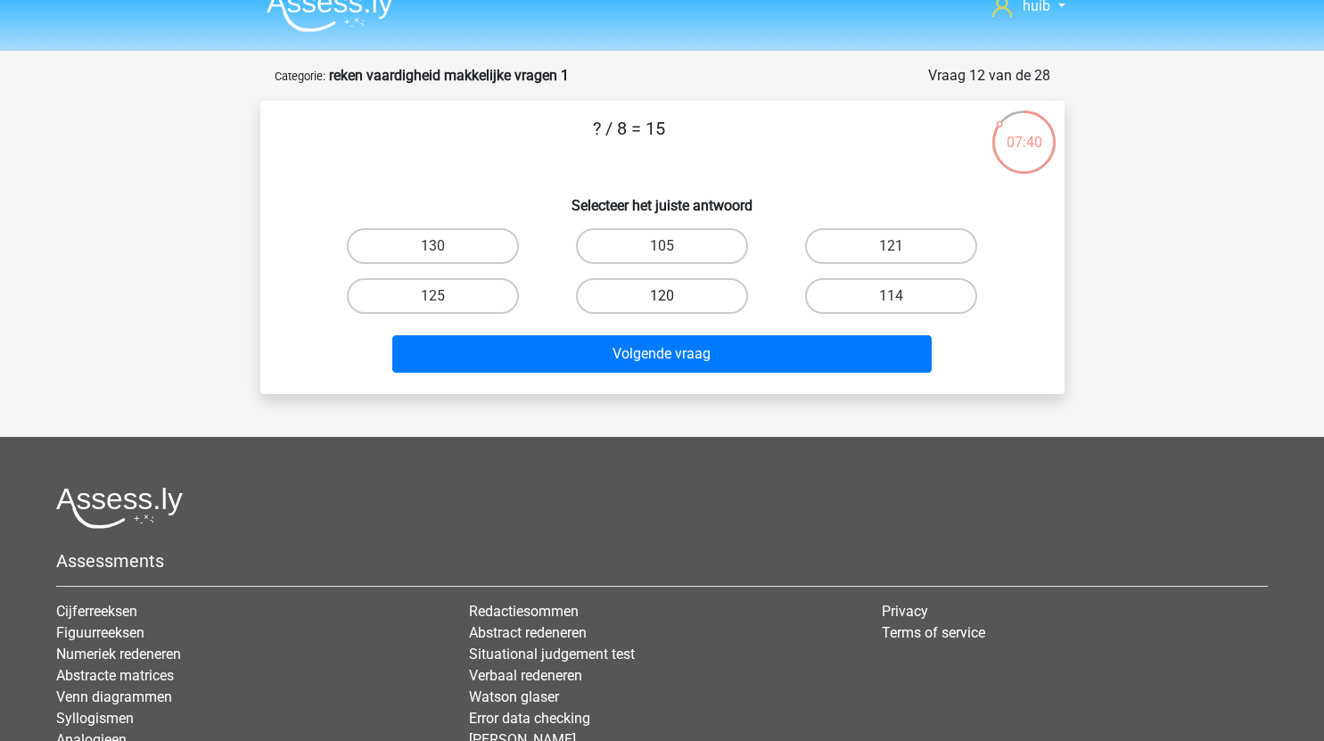
click at [669, 291] on label "120" at bounding box center [662, 296] width 172 height 36
click at [669, 296] on input "120" at bounding box center [667, 302] width 12 height 12
radio input "true"
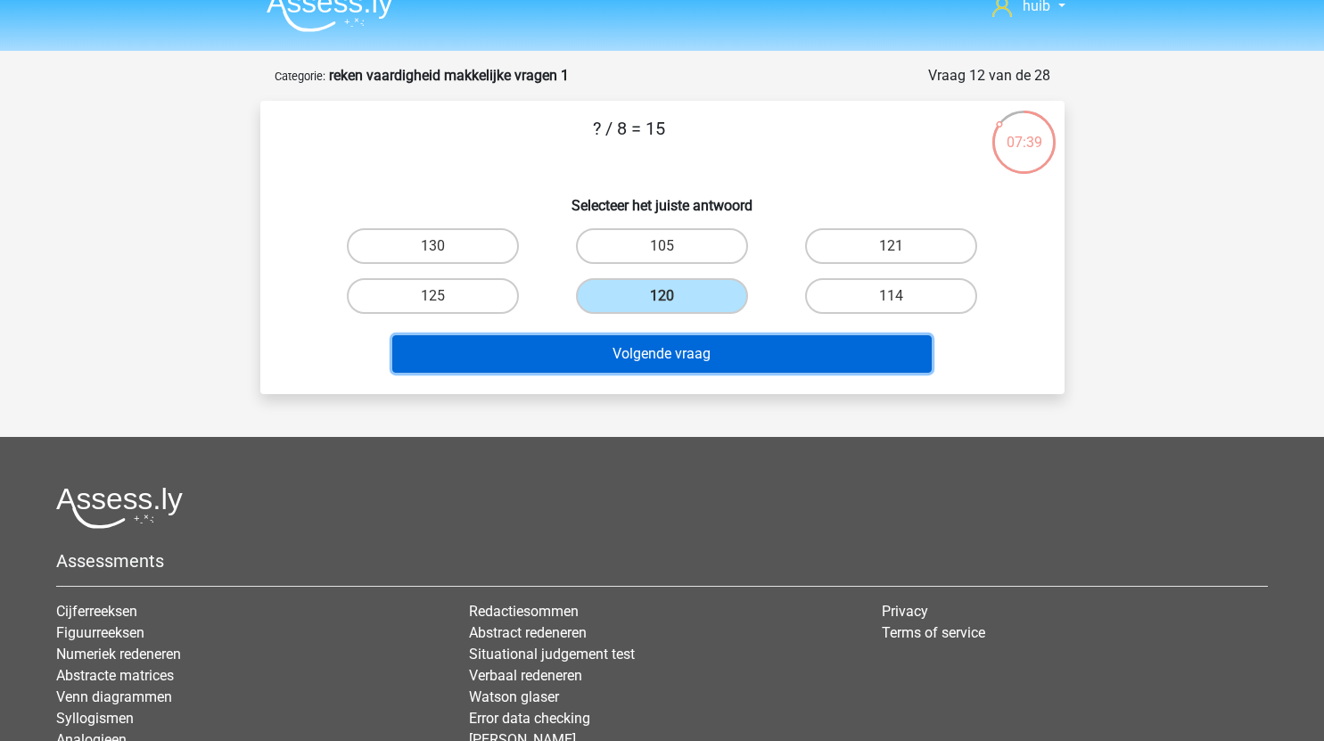
click at [693, 359] on button "Volgende vraag" at bounding box center [661, 353] width 539 height 37
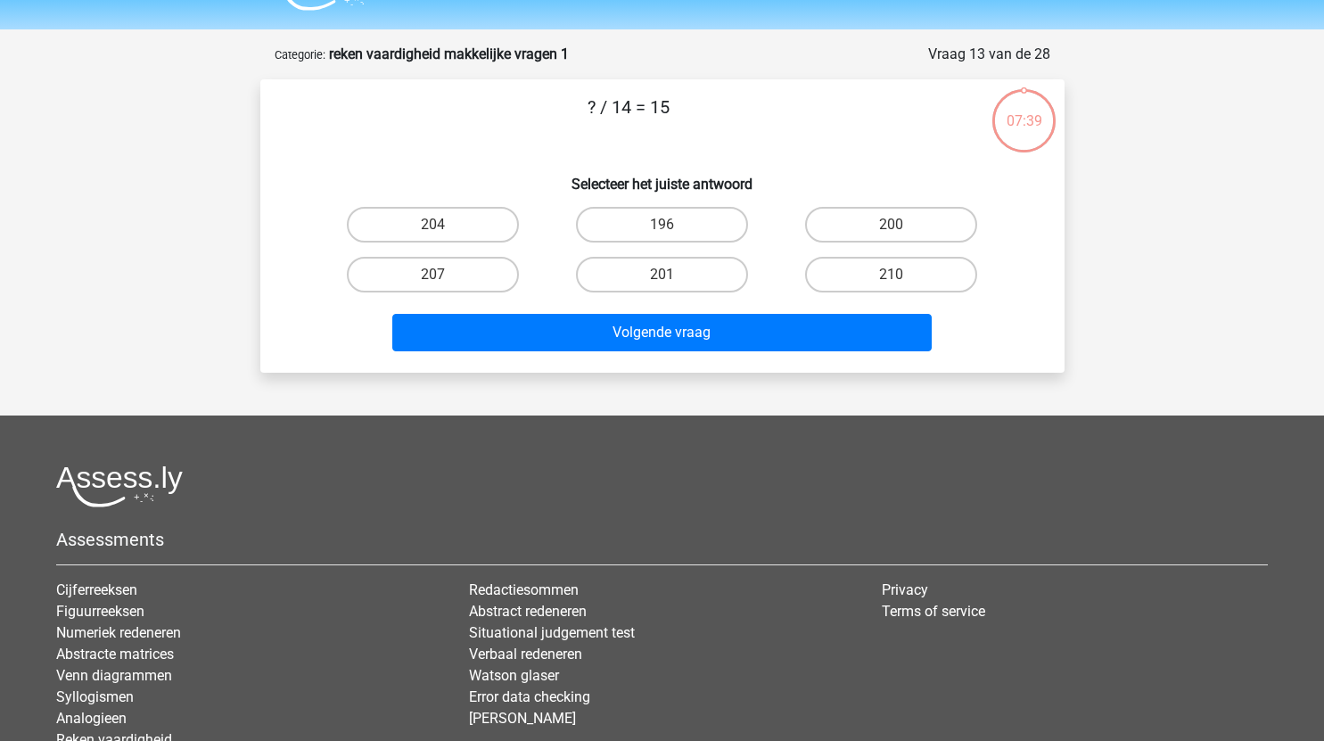
scroll to position [43, 0]
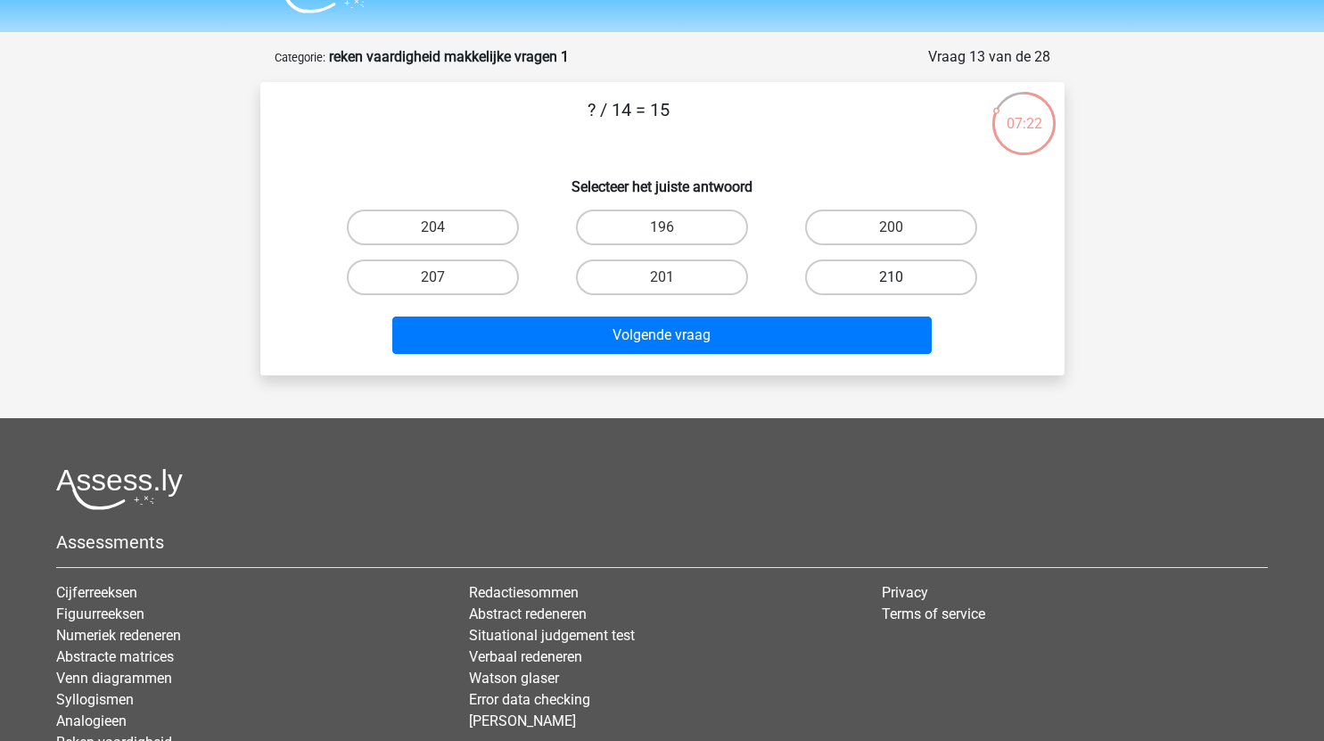
click at [882, 268] on label "210" at bounding box center [891, 277] width 172 height 36
click at [891, 277] on input "210" at bounding box center [897, 283] width 12 height 12
radio input "true"
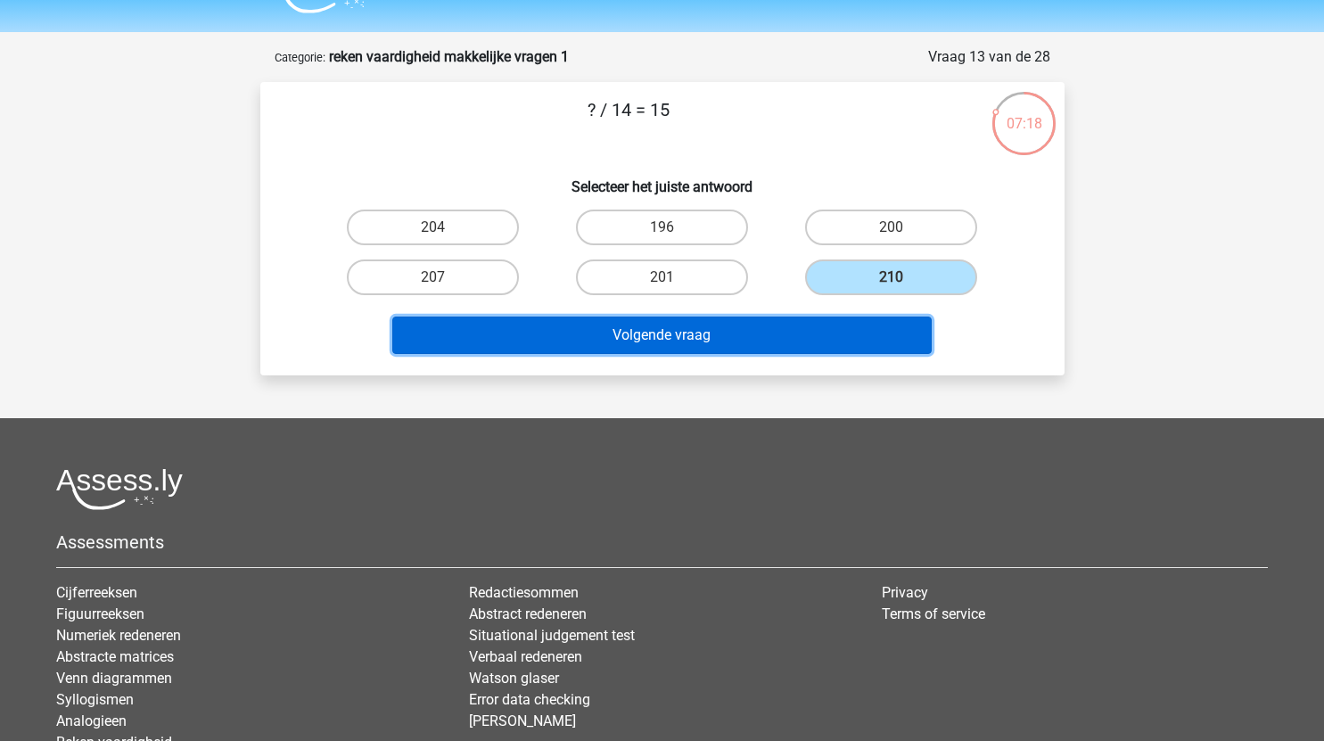
click at [715, 334] on button "Volgende vraag" at bounding box center [661, 334] width 539 height 37
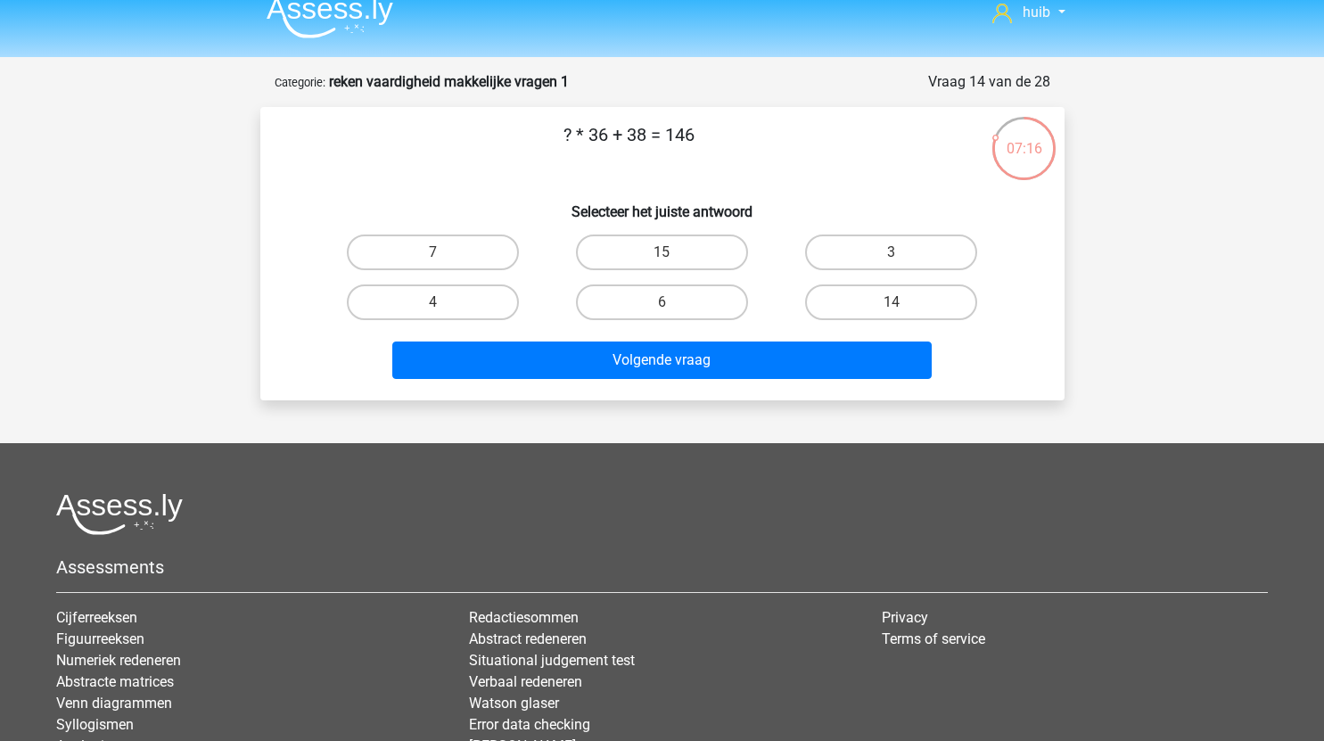
scroll to position [17, 0]
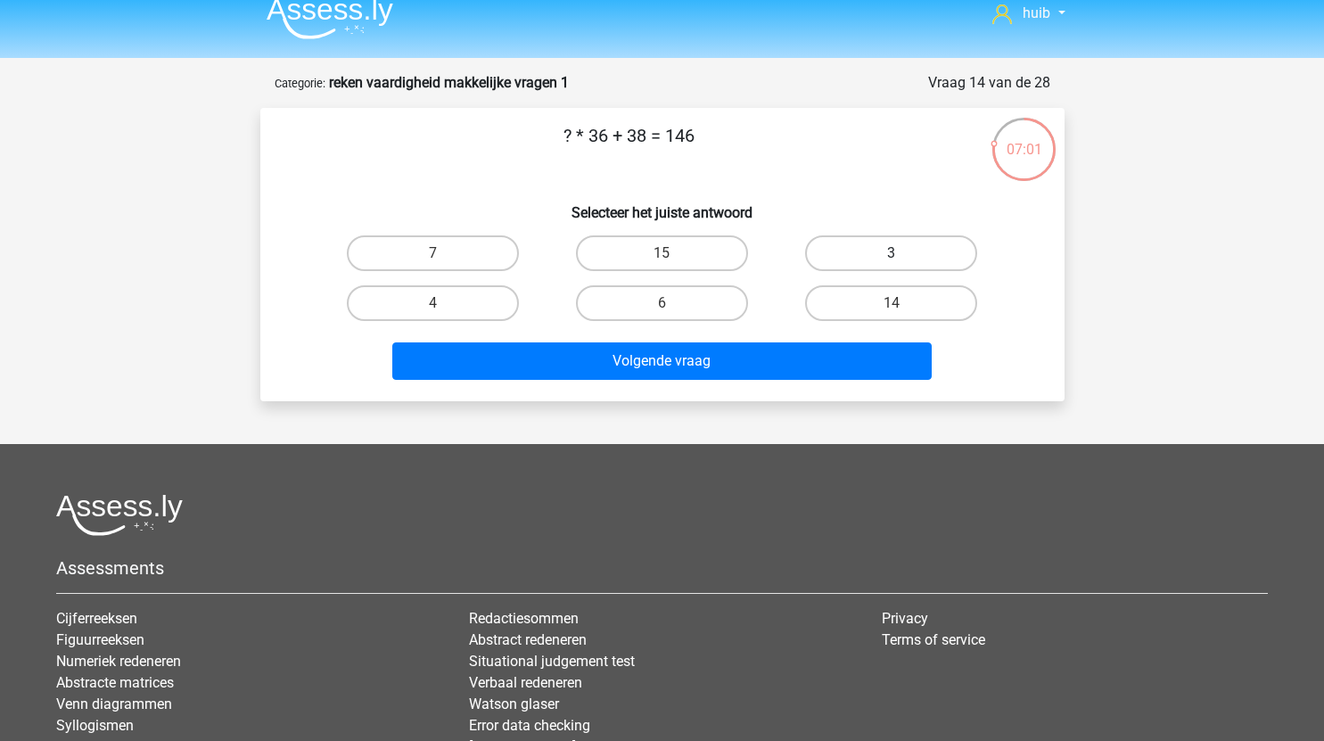
click at [923, 245] on label "3" at bounding box center [891, 253] width 172 height 36
click at [903, 253] on input "3" at bounding box center [897, 259] width 12 height 12
radio input "true"
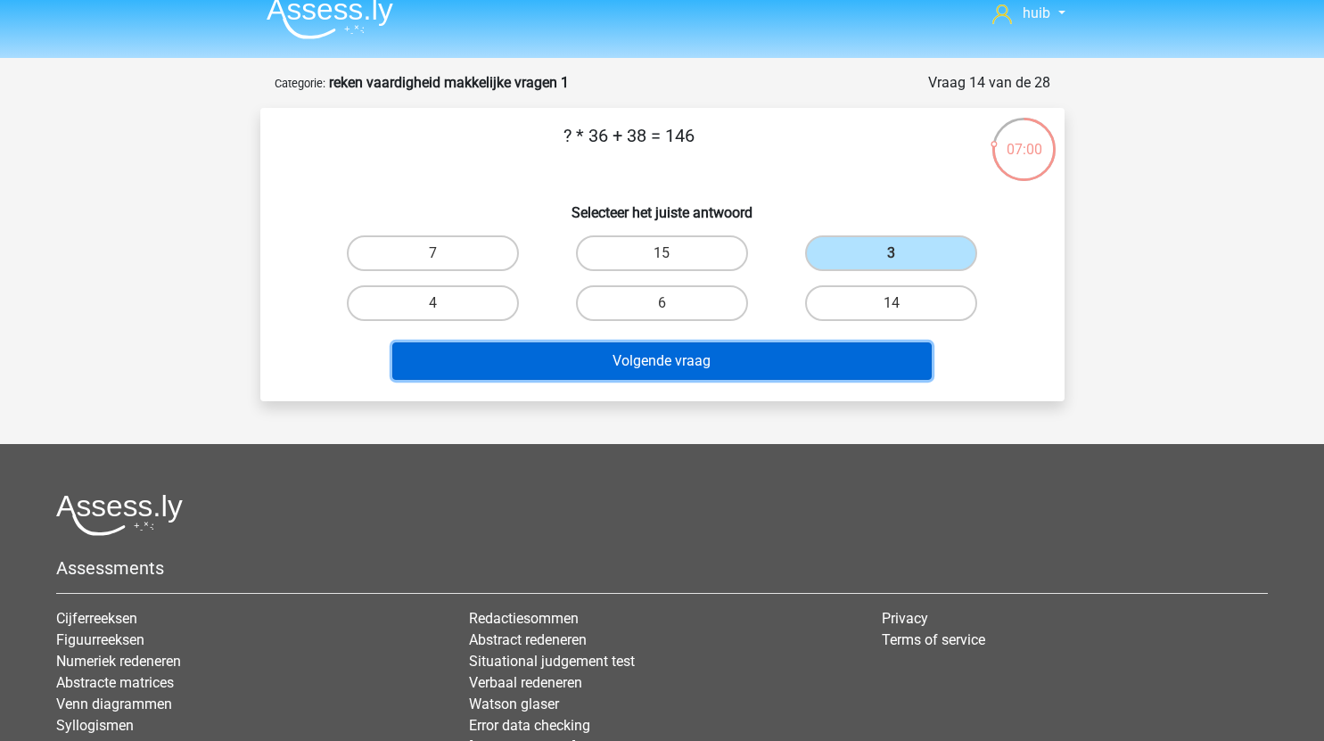
click at [715, 346] on button "Volgende vraag" at bounding box center [661, 360] width 539 height 37
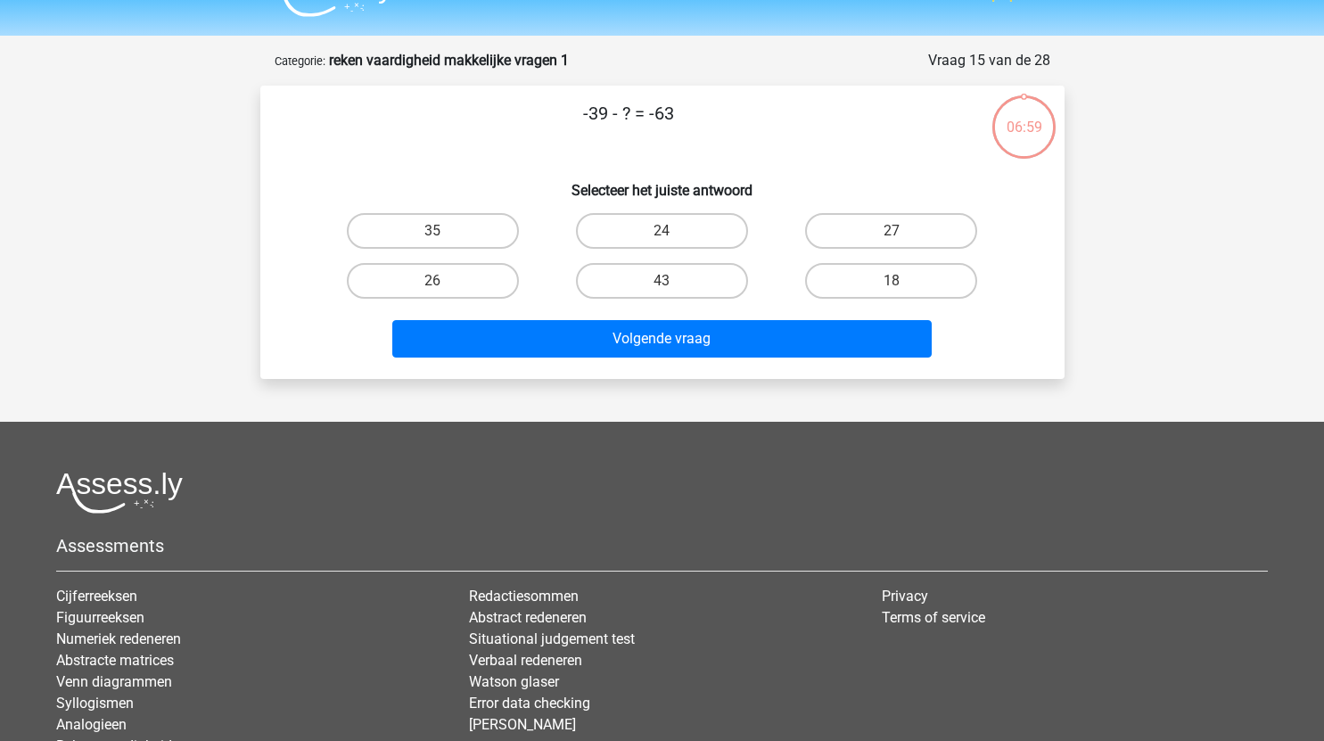
scroll to position [38, 0]
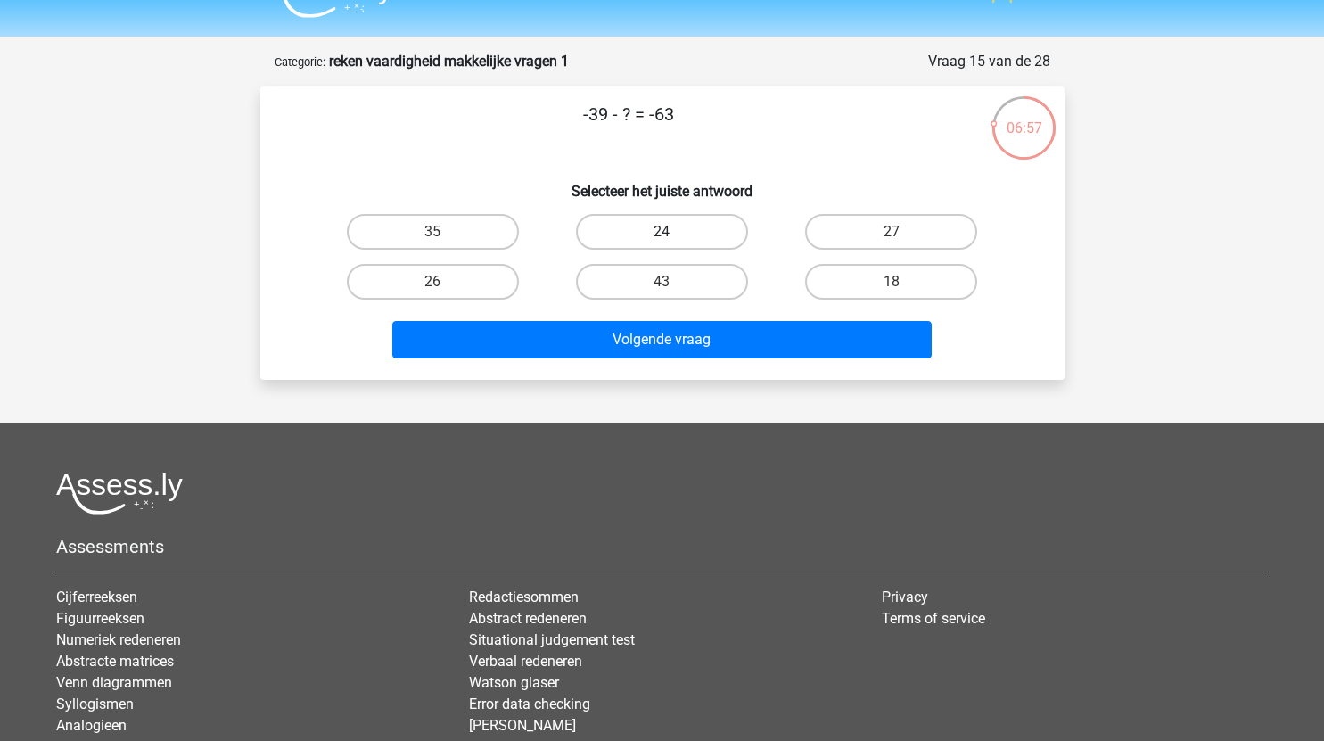
click at [690, 234] on label "24" at bounding box center [662, 232] width 172 height 36
click at [673, 234] on input "24" at bounding box center [667, 238] width 12 height 12
radio input "true"
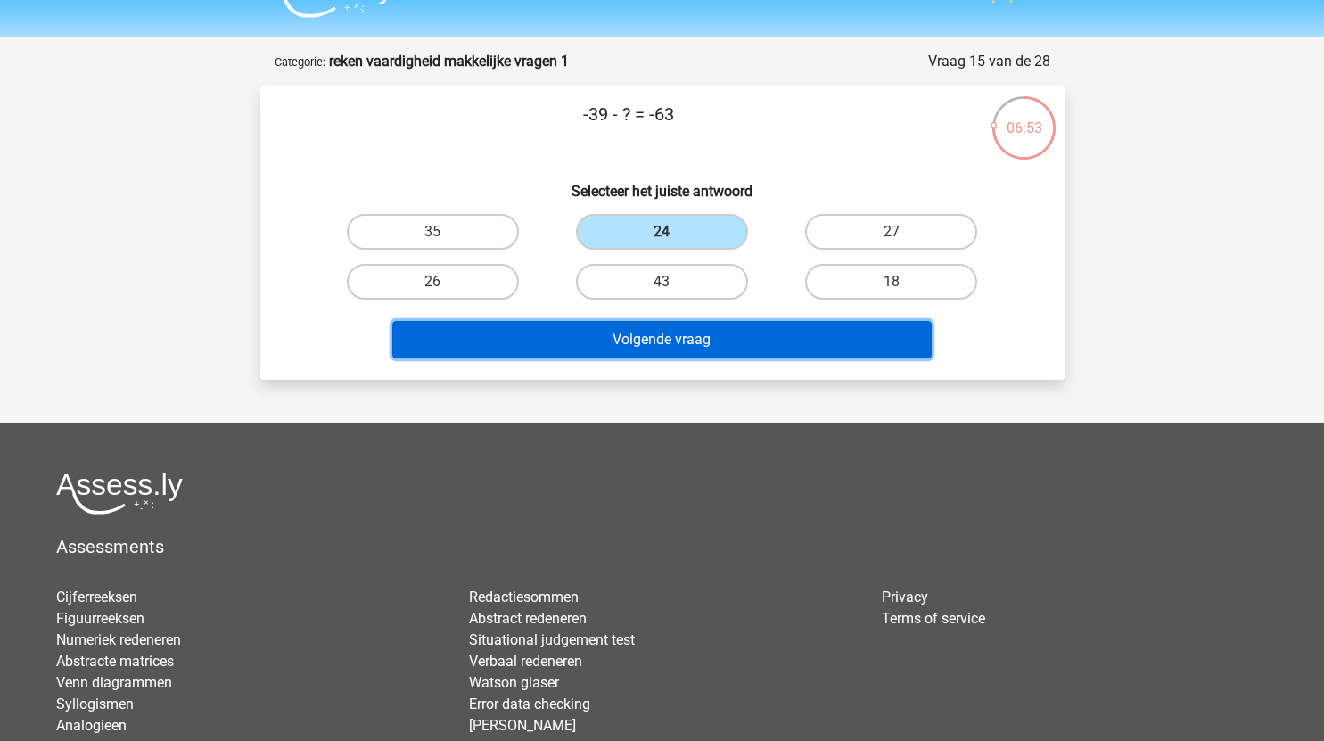
click at [786, 337] on button "Volgende vraag" at bounding box center [661, 339] width 539 height 37
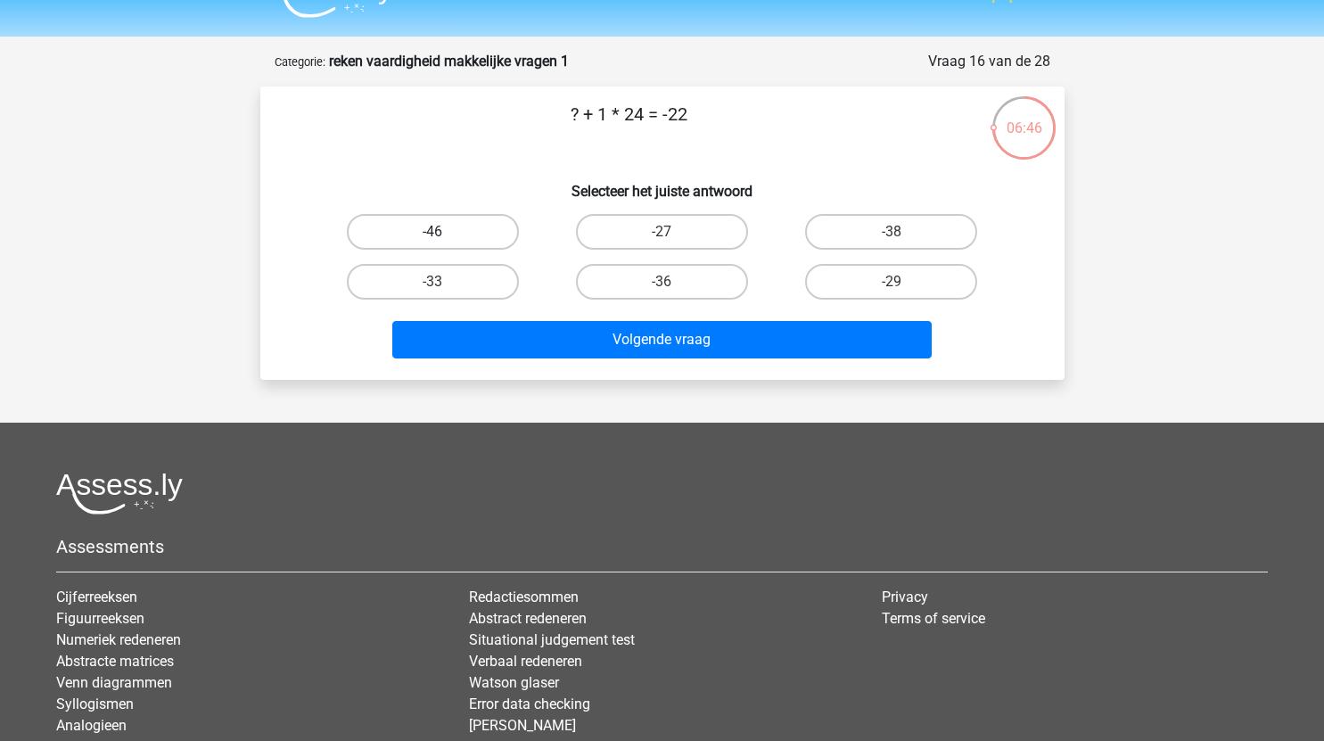
click at [467, 235] on label "-46" at bounding box center [433, 232] width 172 height 36
click at [444, 235] on input "-46" at bounding box center [438, 238] width 12 height 12
radio input "true"
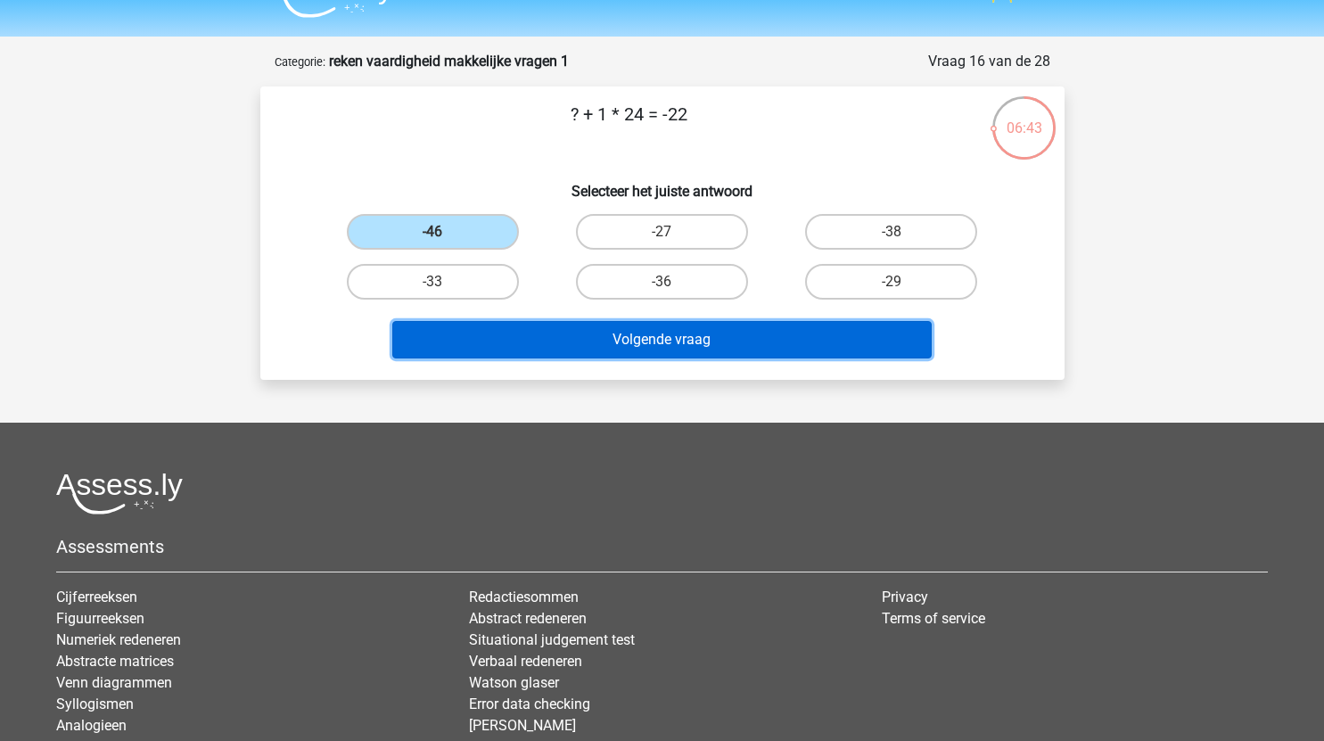
click at [701, 331] on button "Volgende vraag" at bounding box center [661, 339] width 539 height 37
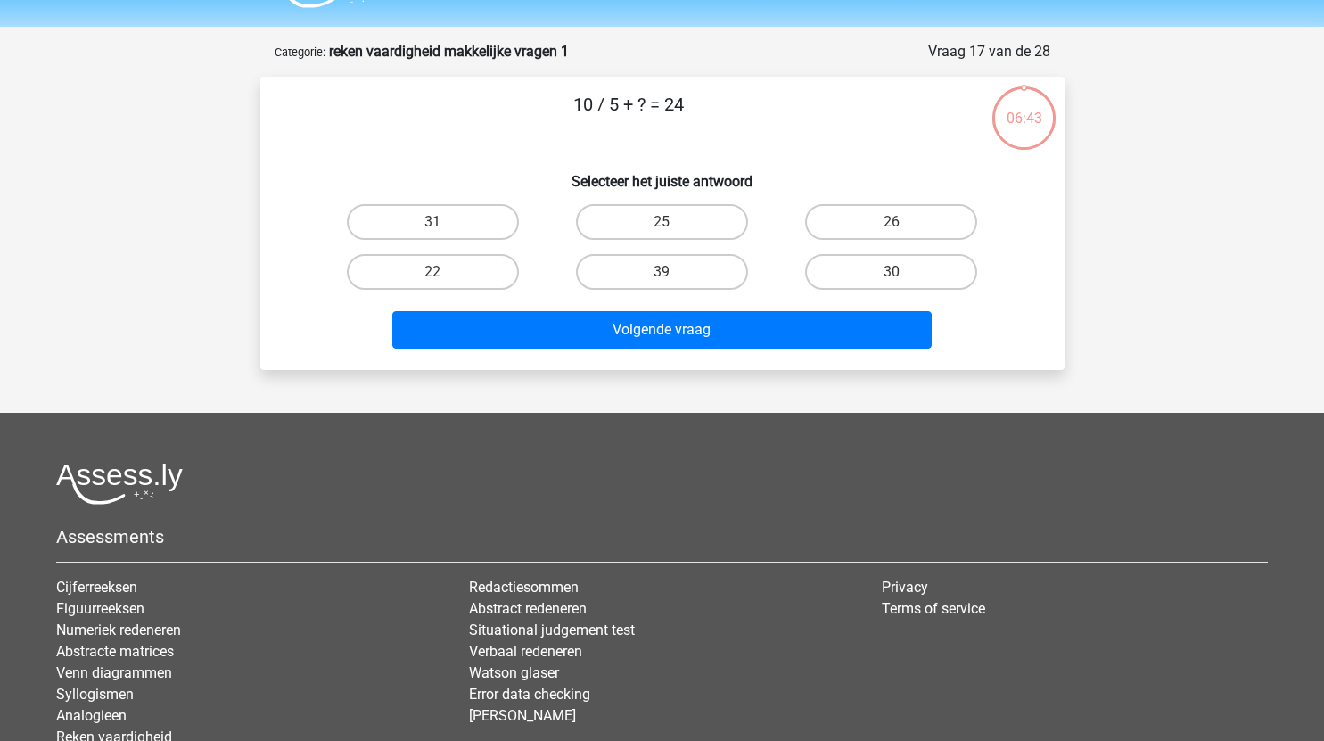
scroll to position [47, 0]
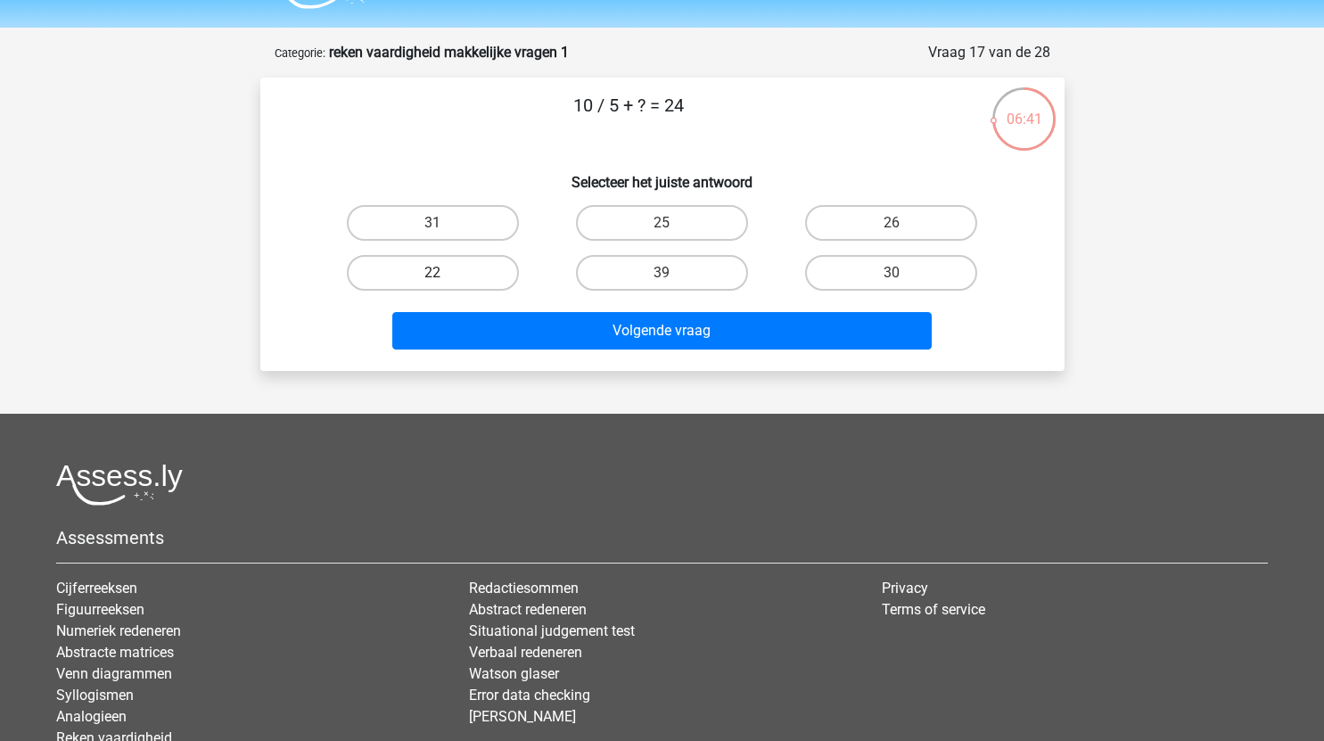
click at [472, 275] on label "22" at bounding box center [433, 273] width 172 height 36
click at [444, 275] on input "22" at bounding box center [438, 279] width 12 height 12
radio input "true"
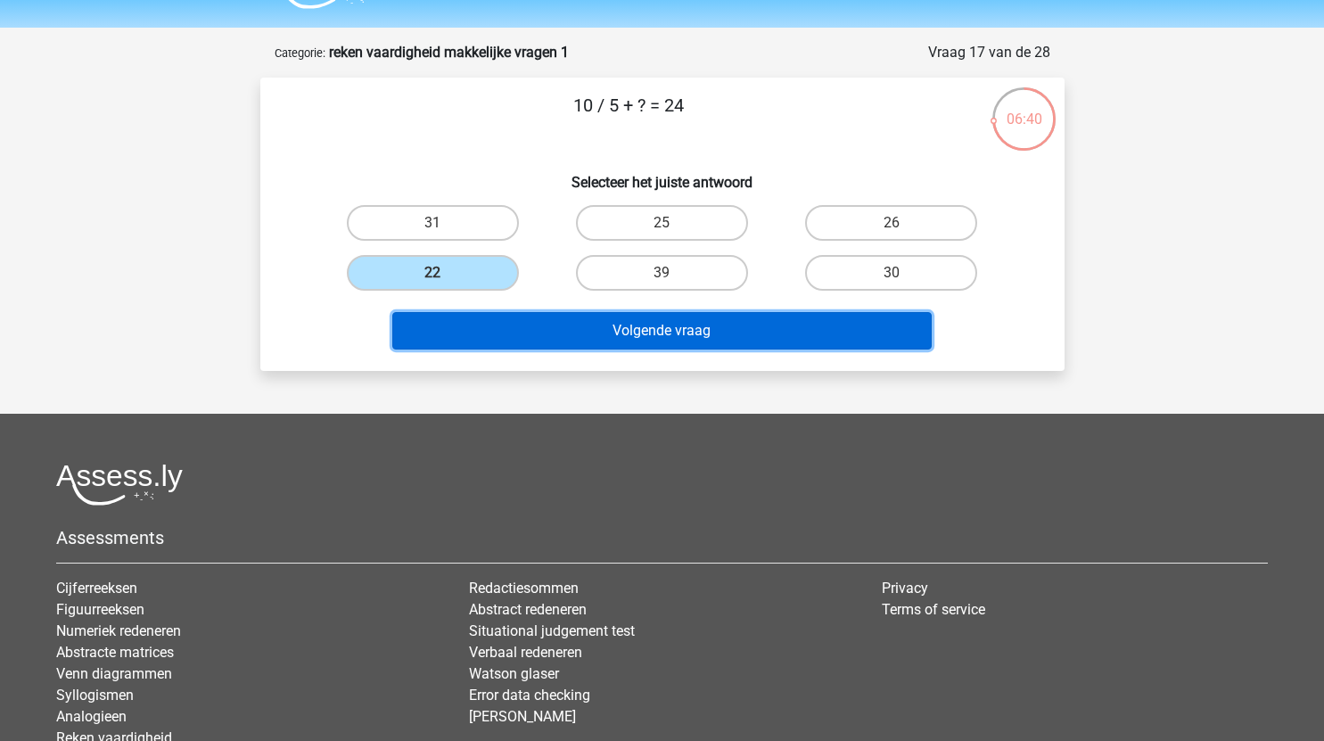
click at [588, 335] on button "Volgende vraag" at bounding box center [661, 330] width 539 height 37
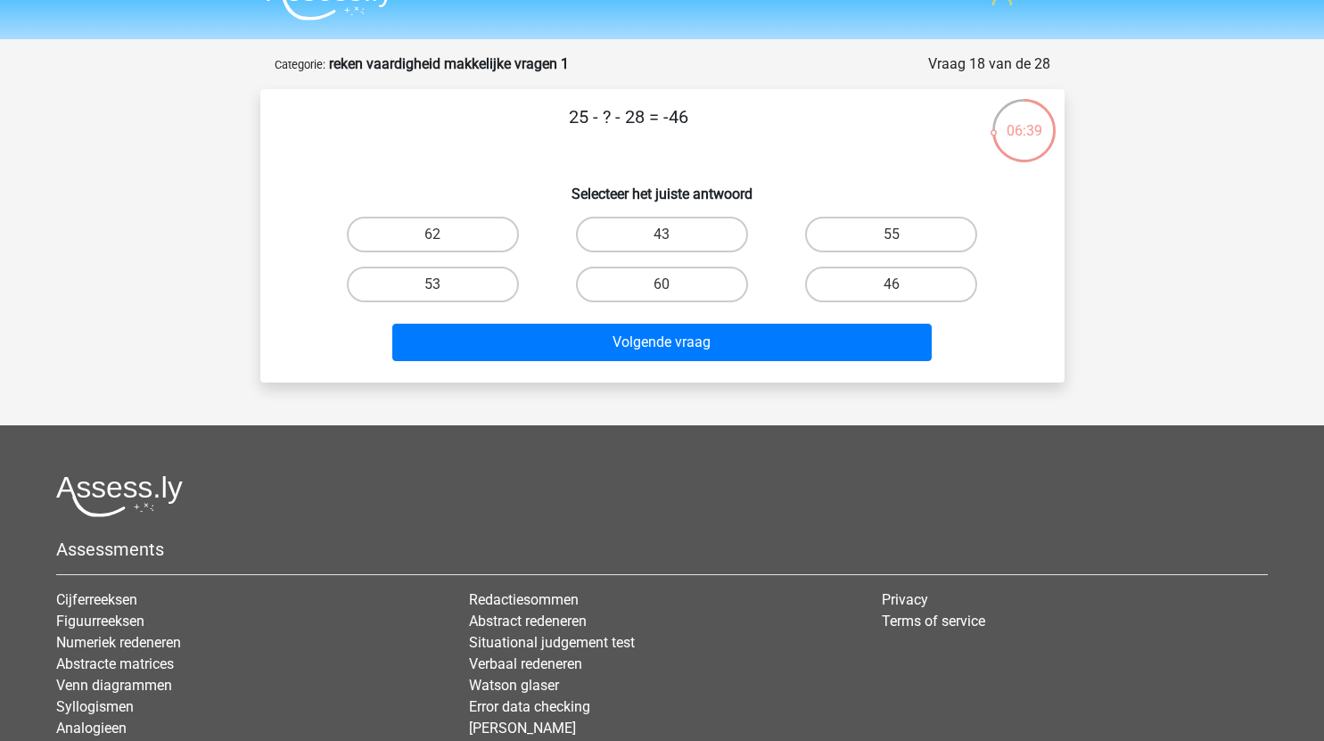
scroll to position [35, 0]
click at [702, 232] on label "43" at bounding box center [662, 236] width 172 height 36
click at [673, 235] on input "43" at bounding box center [667, 241] width 12 height 12
radio input "true"
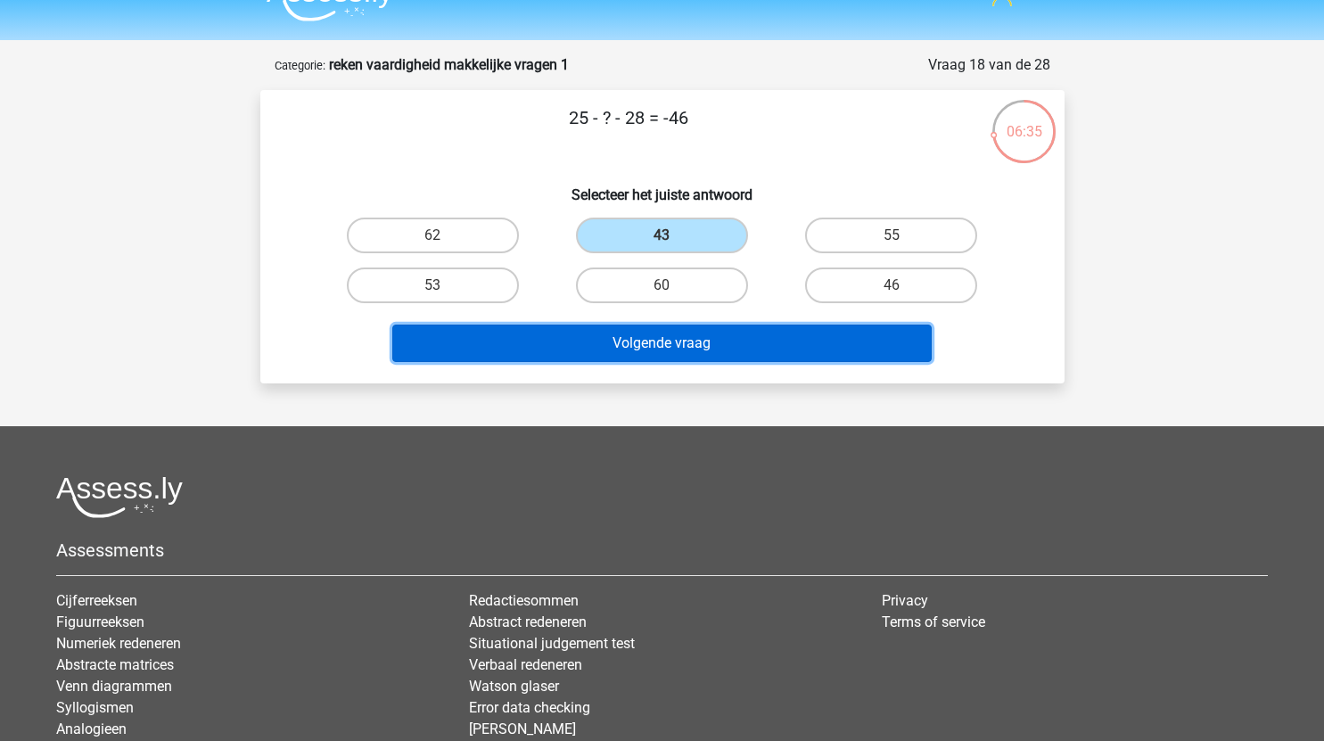
click at [721, 341] on button "Volgende vraag" at bounding box center [661, 342] width 539 height 37
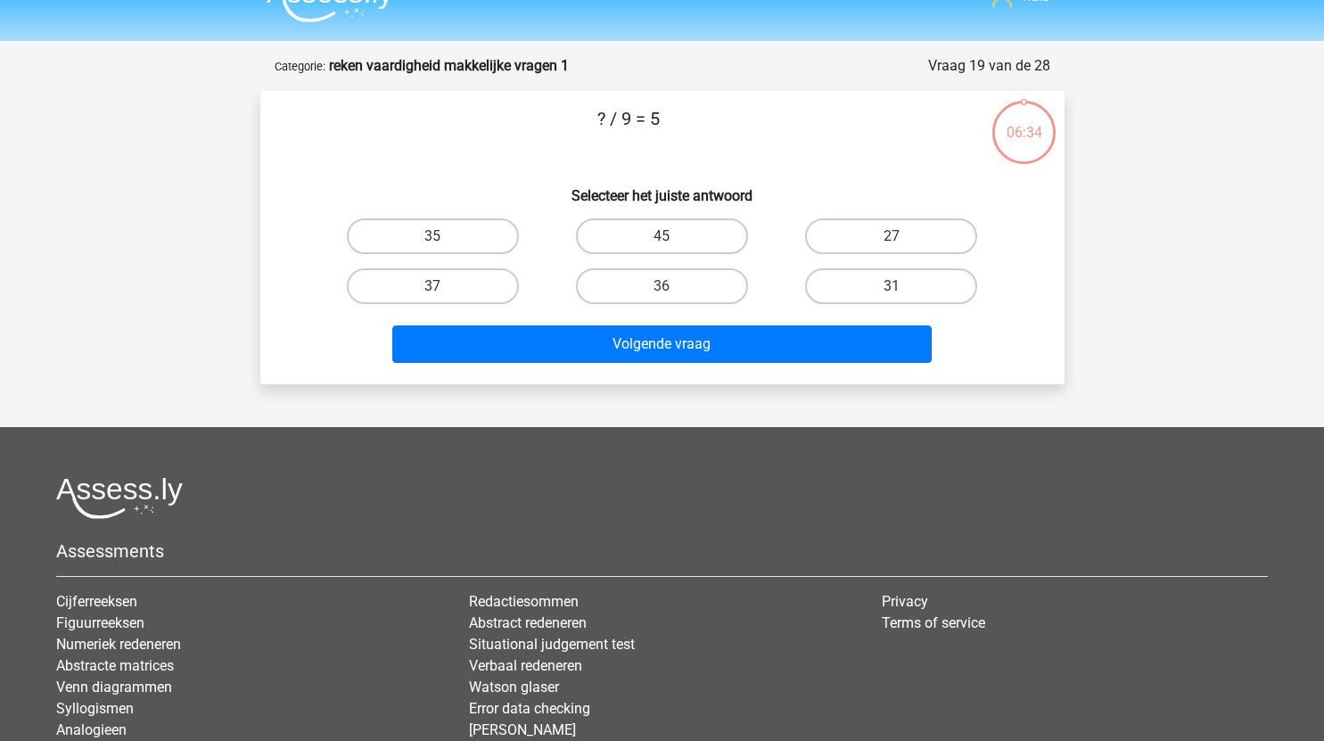
scroll to position [33, 0]
click at [688, 240] on label "45" at bounding box center [662, 237] width 172 height 36
click at [673, 240] on input "45" at bounding box center [667, 243] width 12 height 12
radio input "true"
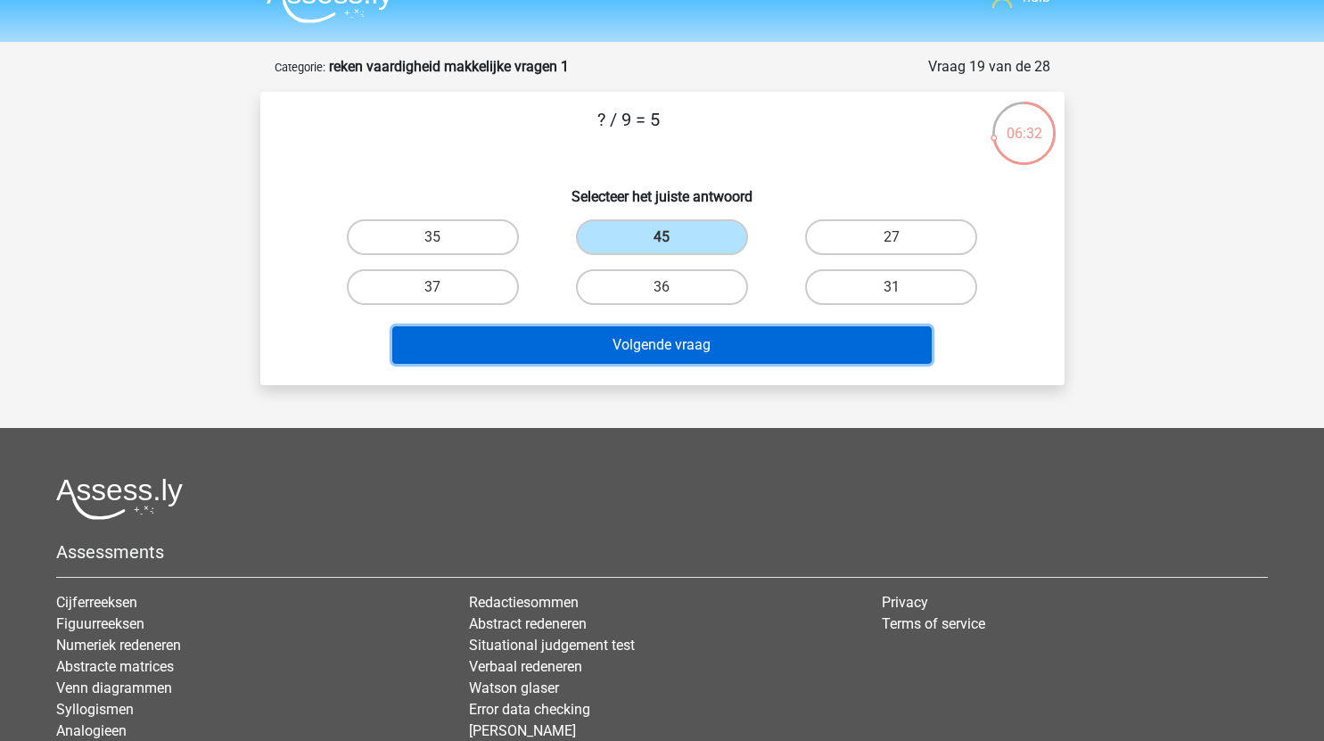
click at [690, 341] on button "Volgende vraag" at bounding box center [661, 344] width 539 height 37
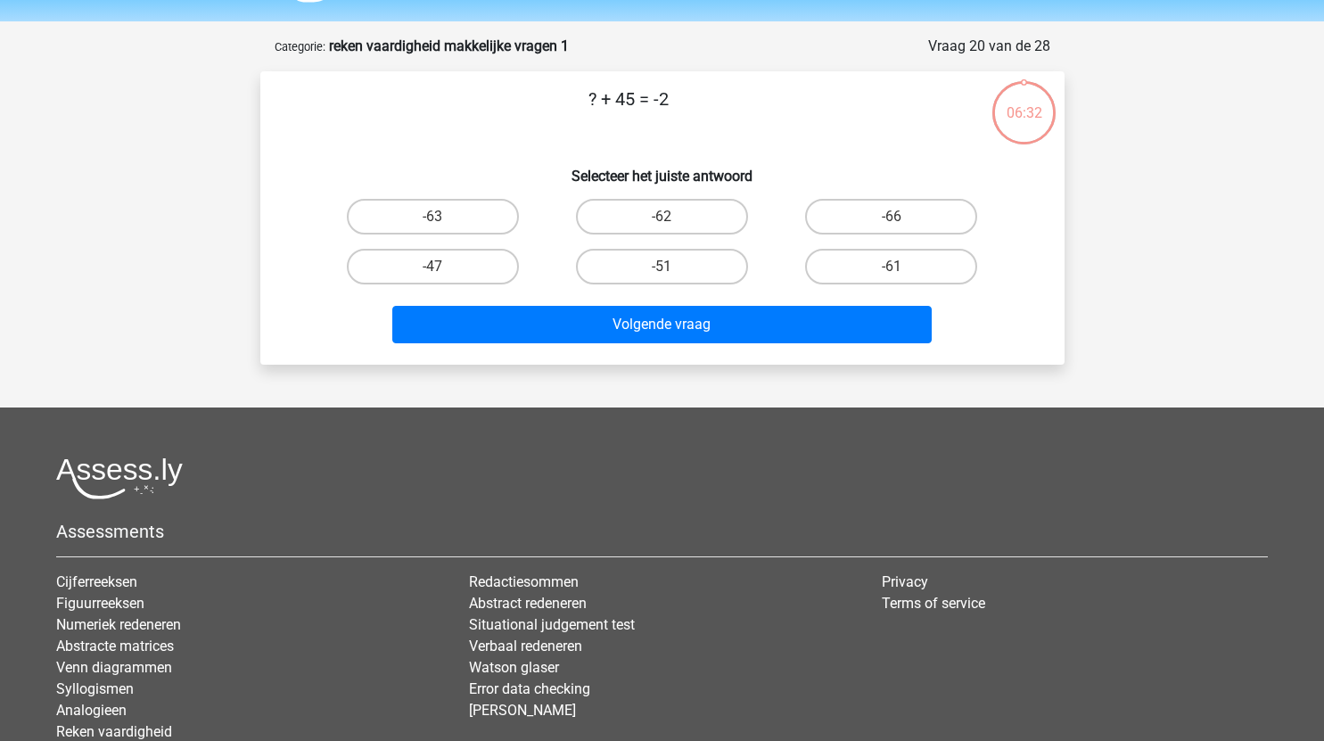
scroll to position [51, 0]
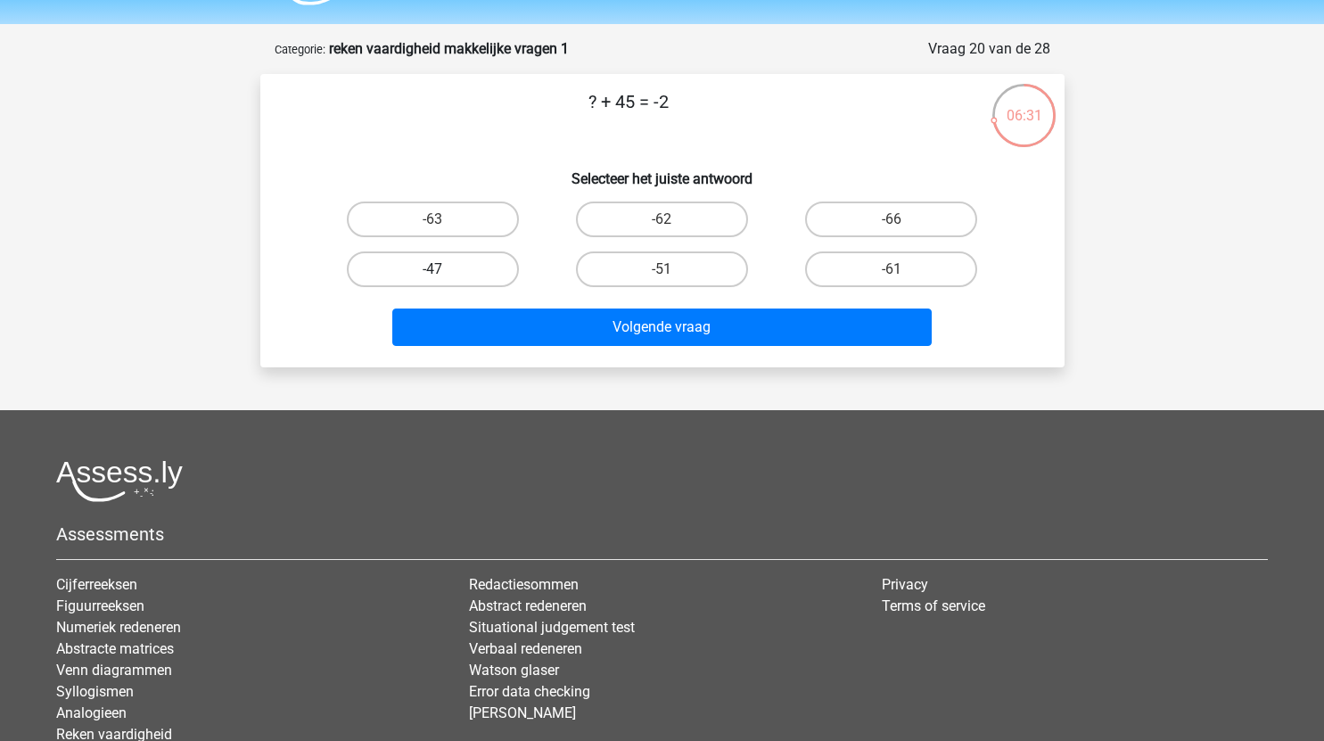
click at [475, 266] on label "-47" at bounding box center [433, 269] width 172 height 36
click at [444, 269] on input "-47" at bounding box center [438, 275] width 12 height 12
radio input "true"
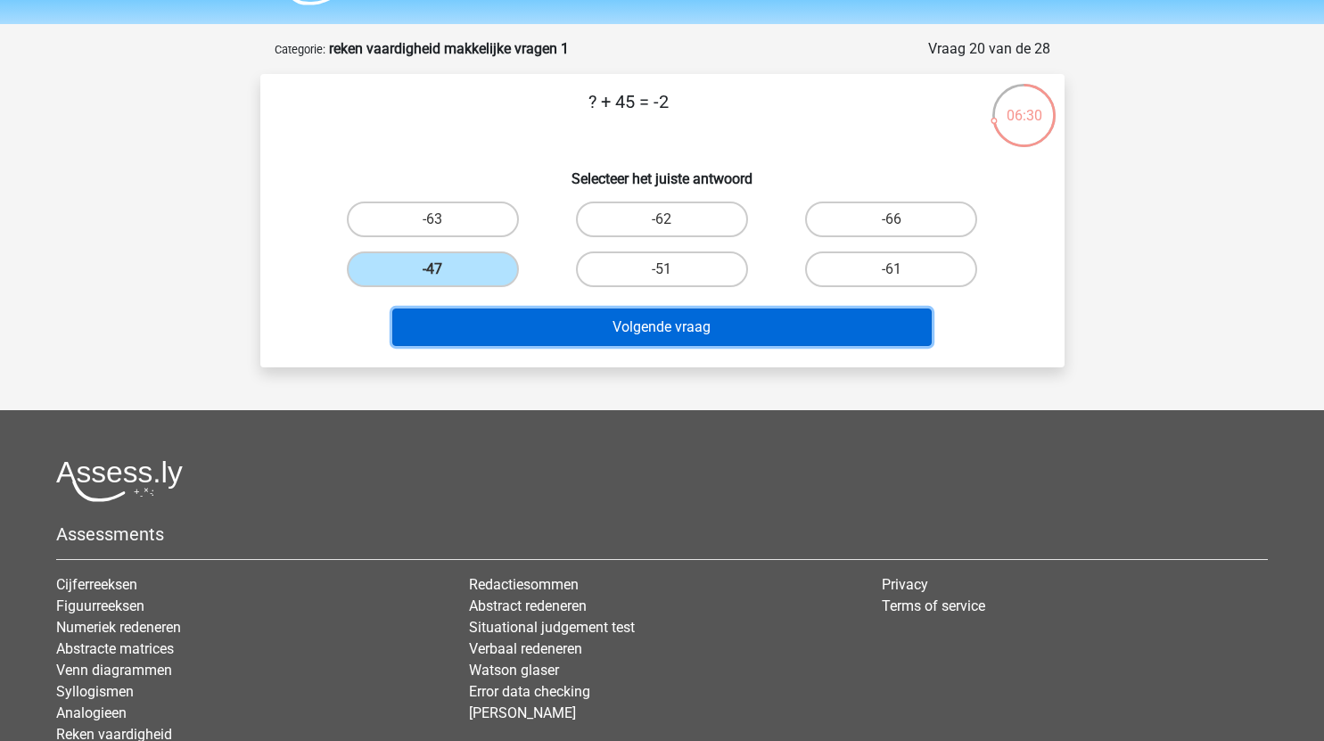
click at [651, 334] on button "Volgende vraag" at bounding box center [661, 326] width 539 height 37
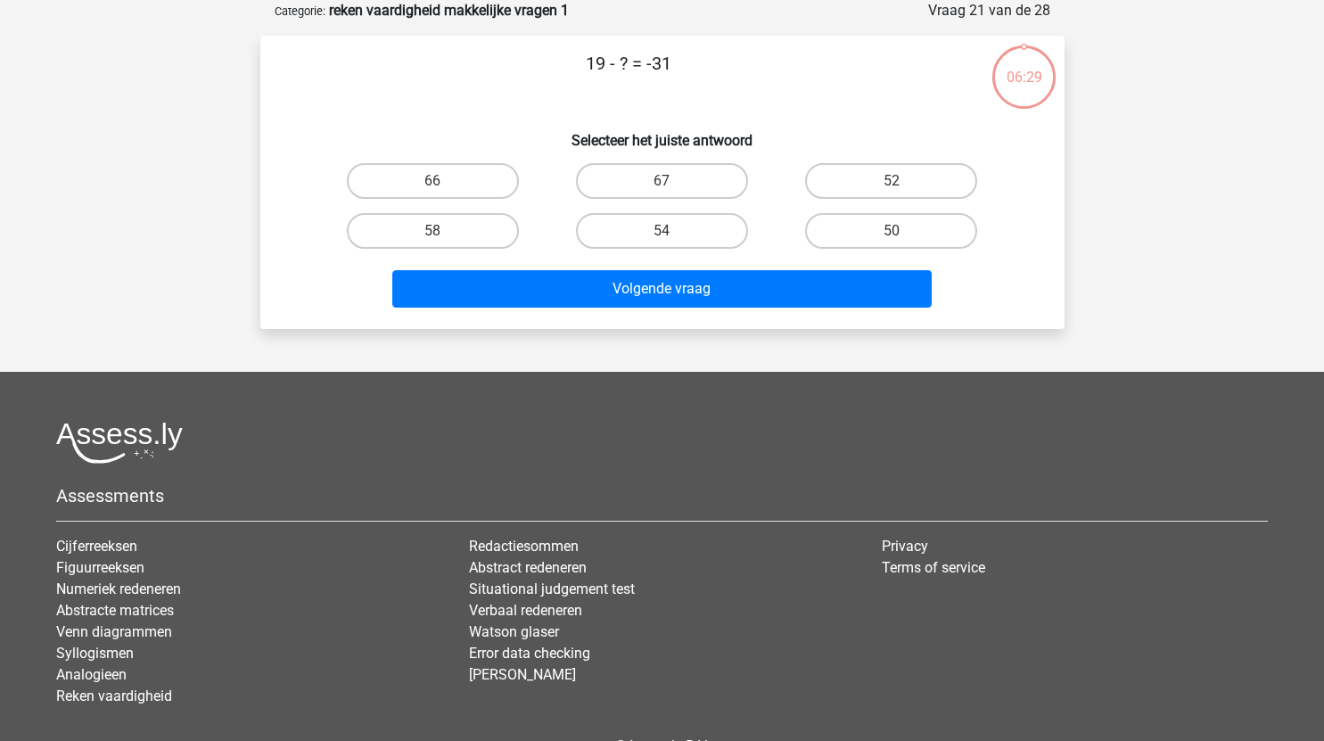
scroll to position [66, 0]
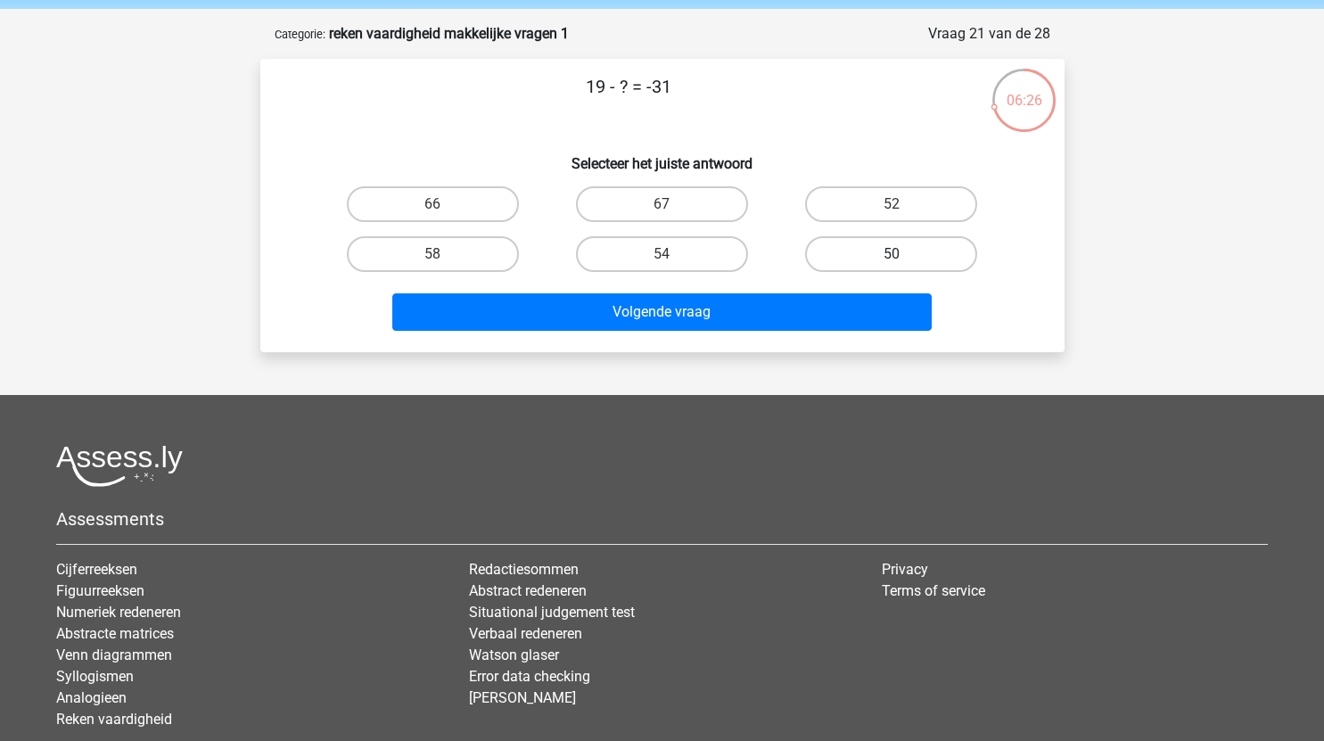
click at [924, 241] on label "50" at bounding box center [891, 254] width 172 height 36
click at [903, 254] on input "50" at bounding box center [897, 260] width 12 height 12
radio input "true"
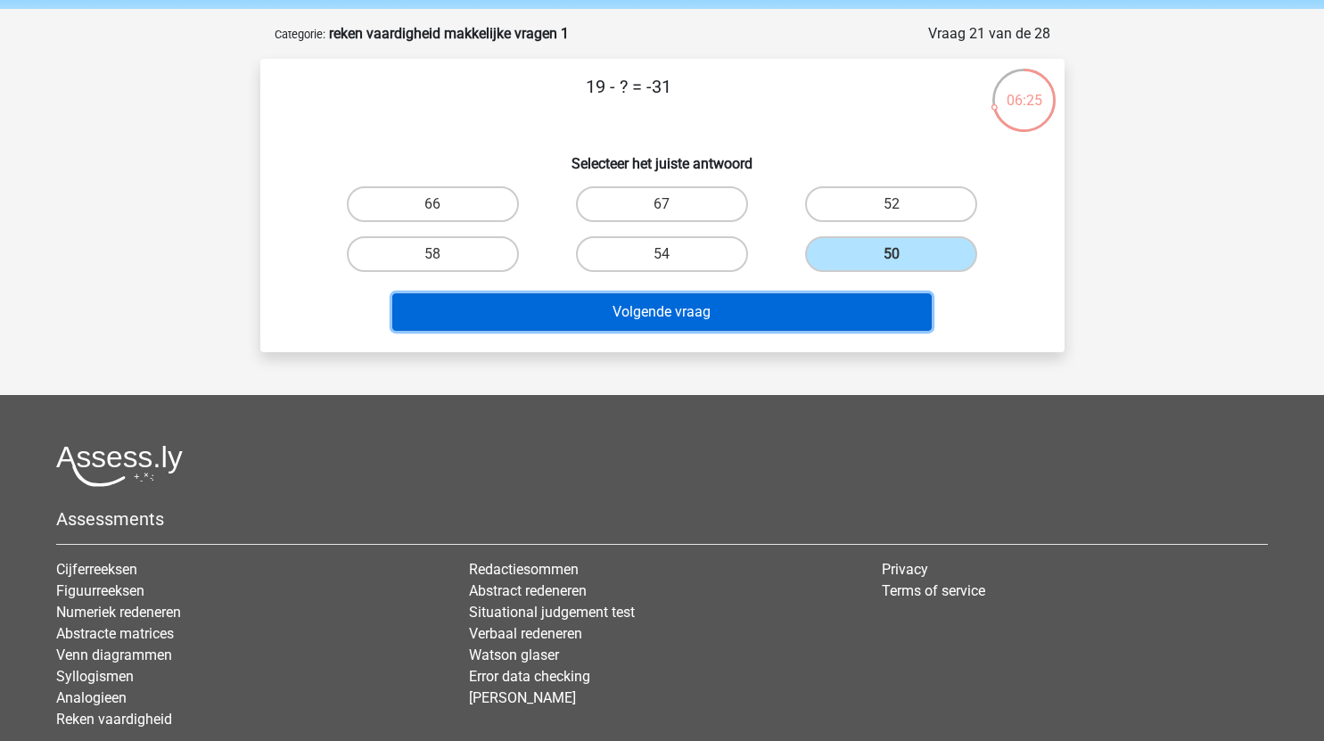
click at [785, 300] on button "Volgende vraag" at bounding box center [661, 311] width 539 height 37
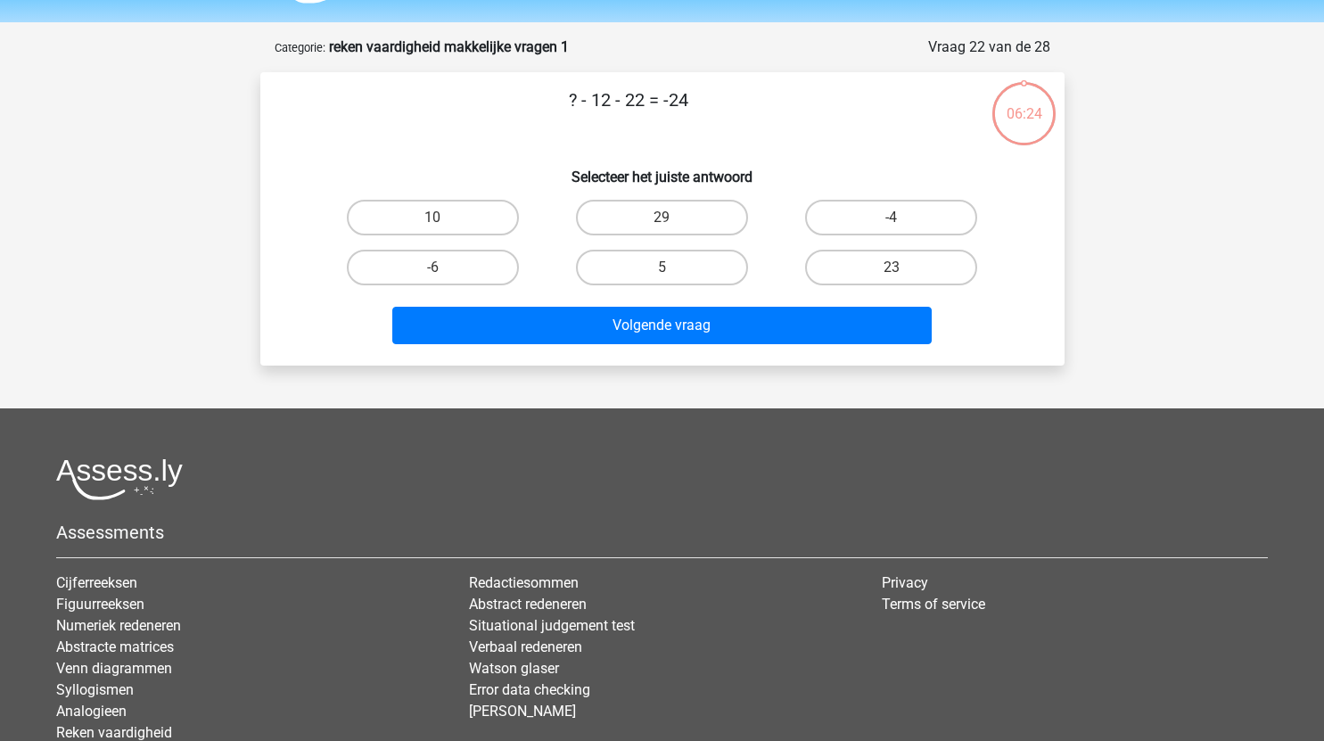
scroll to position [49, 0]
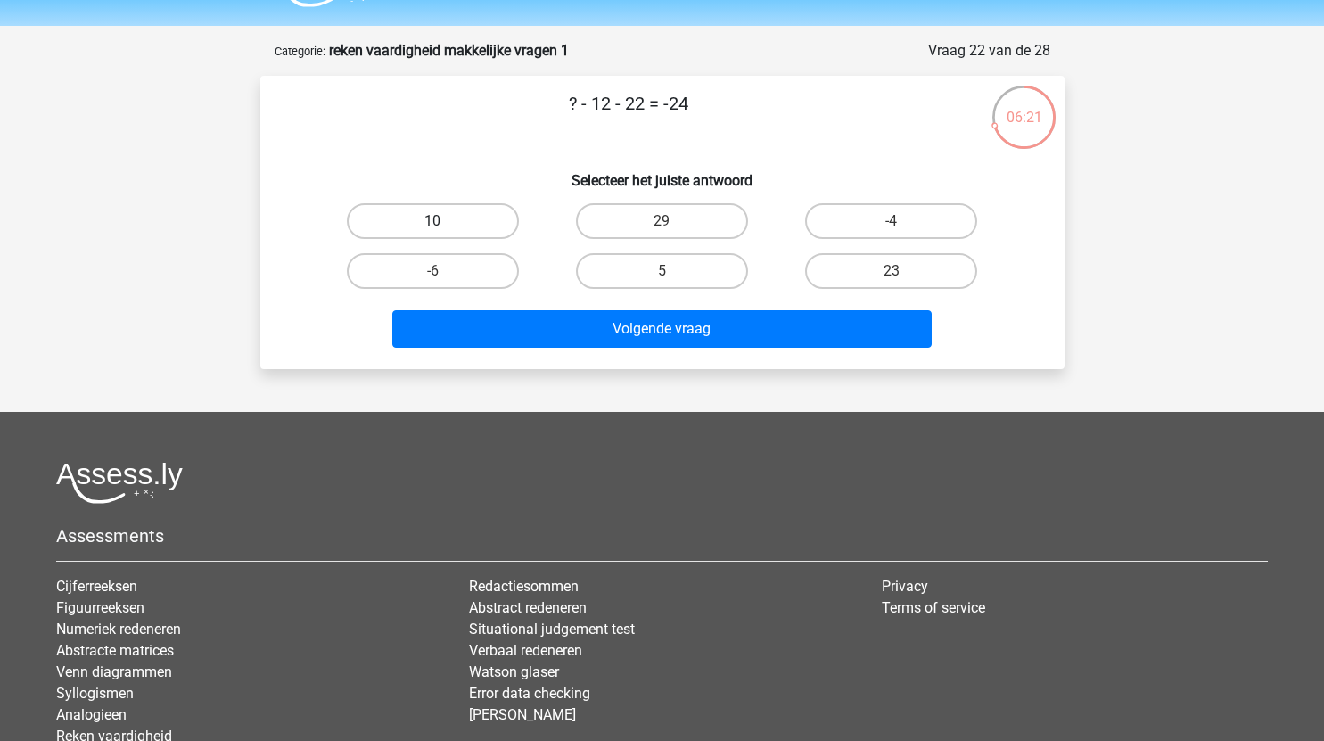
click at [454, 217] on label "10" at bounding box center [433, 221] width 172 height 36
click at [444, 221] on input "10" at bounding box center [438, 227] width 12 height 12
radio input "true"
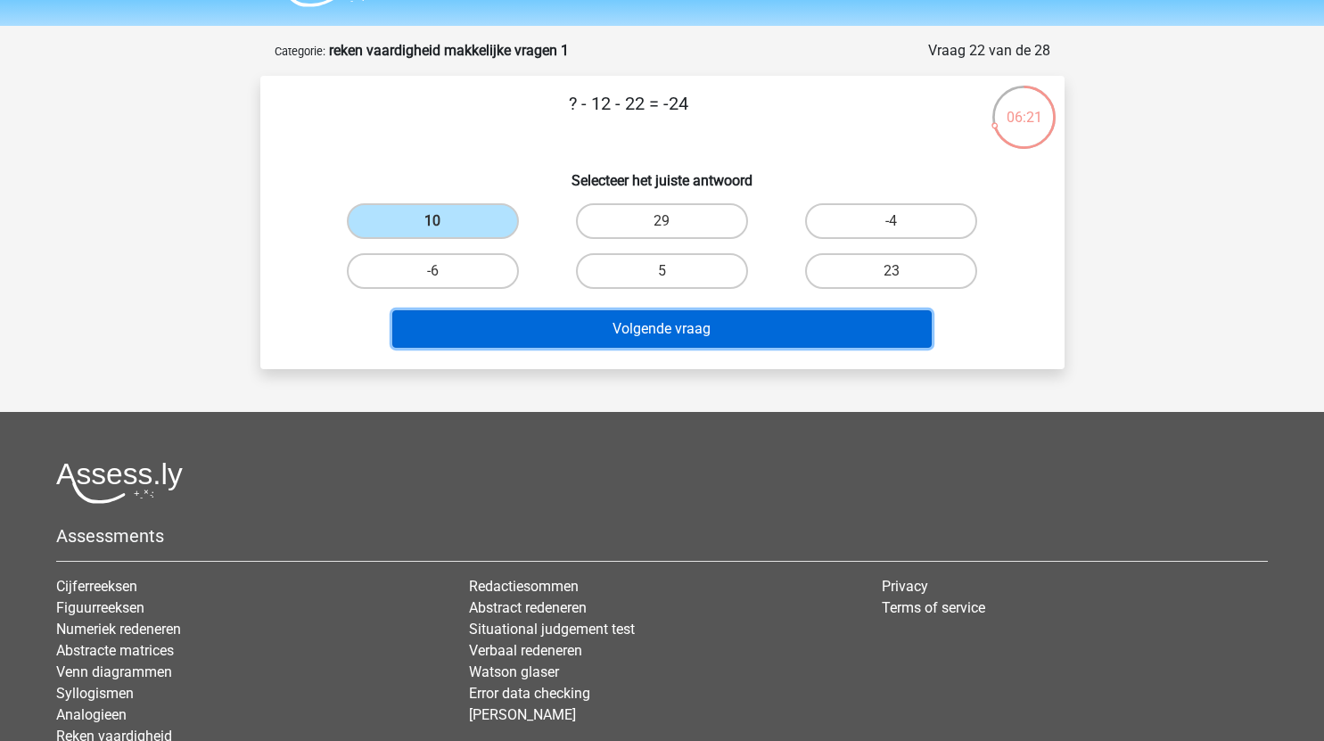
click at [586, 324] on button "Volgende vraag" at bounding box center [661, 328] width 539 height 37
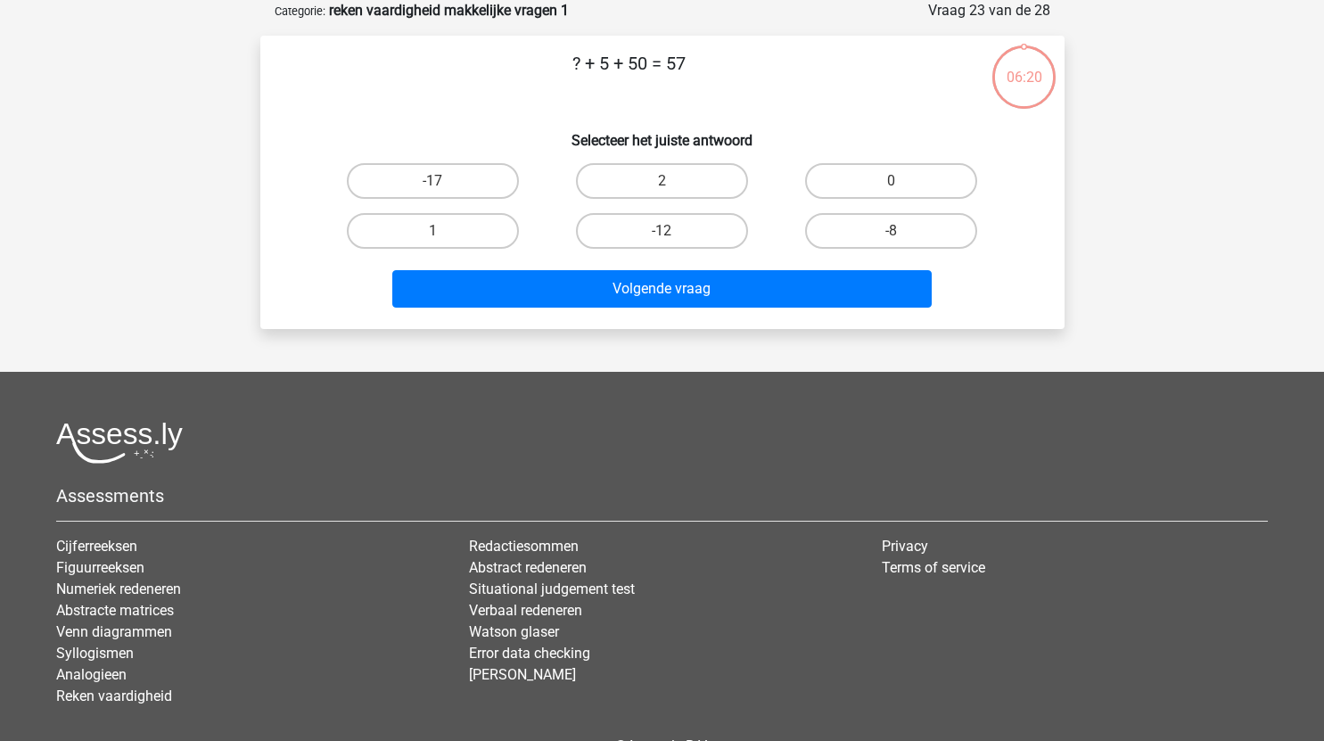
scroll to position [19, 0]
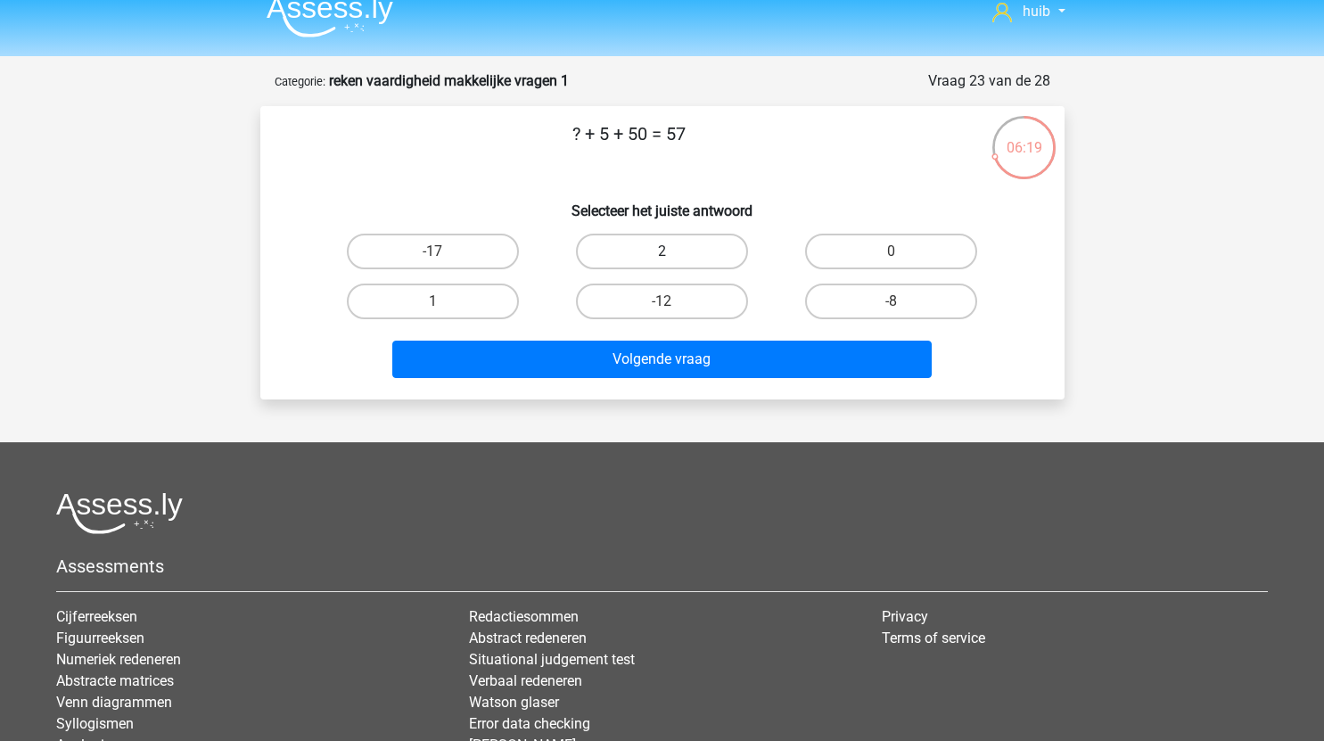
click at [694, 244] on label "2" at bounding box center [662, 252] width 172 height 36
click at [673, 251] on input "2" at bounding box center [667, 257] width 12 height 12
radio input "true"
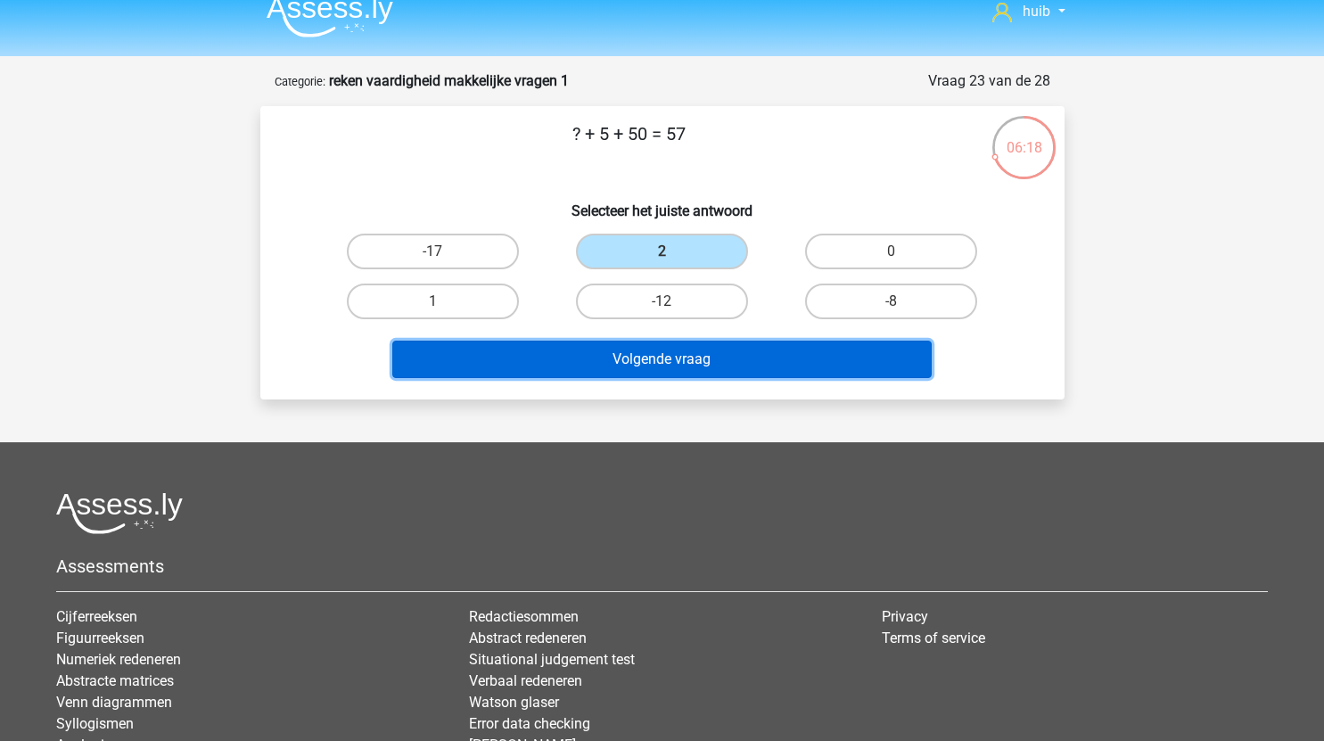
click at [679, 352] on button "Volgende vraag" at bounding box center [661, 359] width 539 height 37
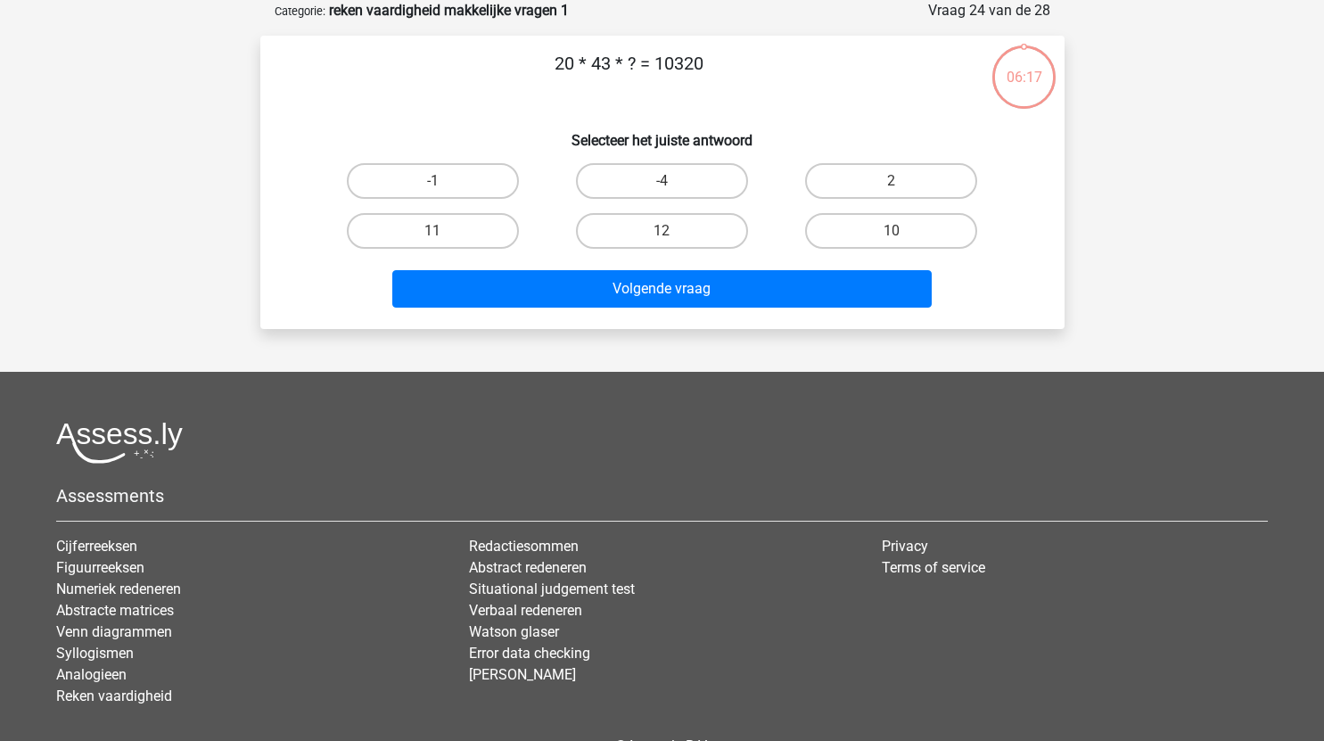
scroll to position [53, 0]
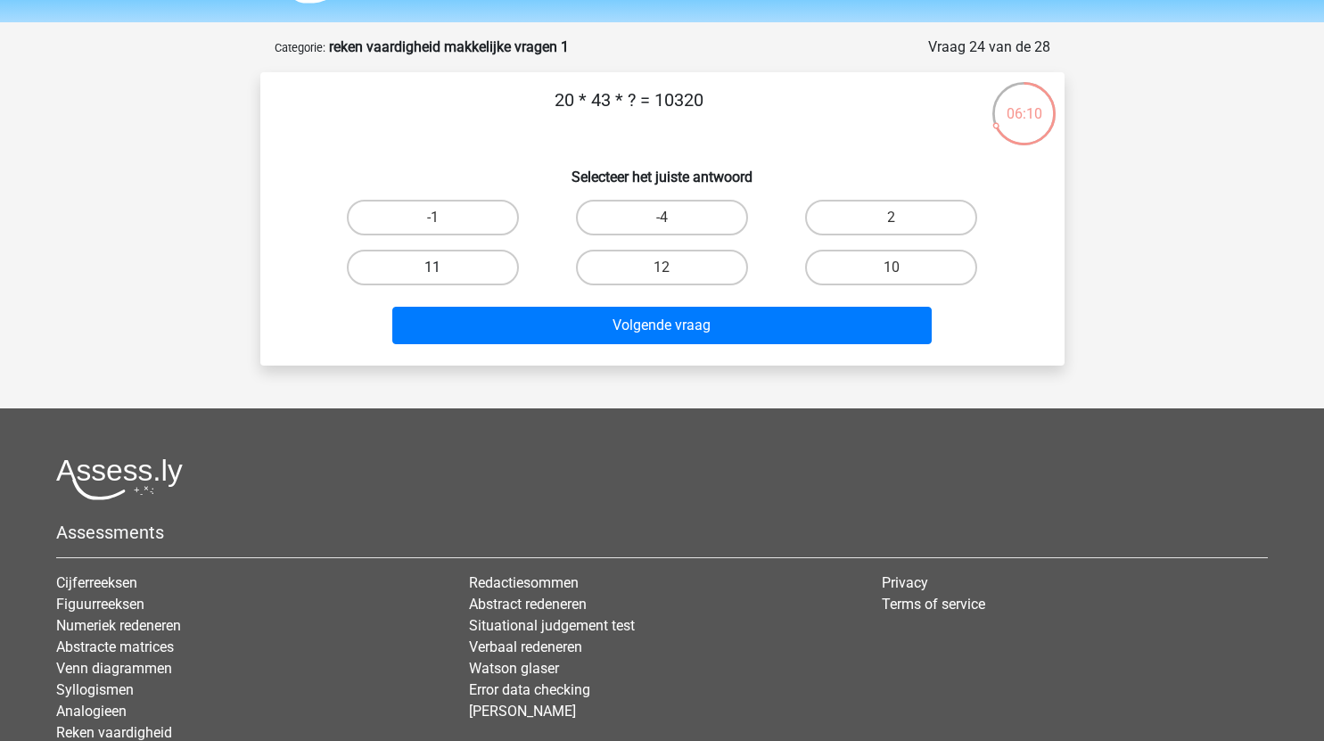
click at [480, 266] on label "11" at bounding box center [433, 268] width 172 height 36
click at [444, 267] on input "11" at bounding box center [438, 273] width 12 height 12
radio input "true"
click at [654, 265] on label "12" at bounding box center [662, 268] width 172 height 36
click at [661, 267] on input "12" at bounding box center [667, 273] width 12 height 12
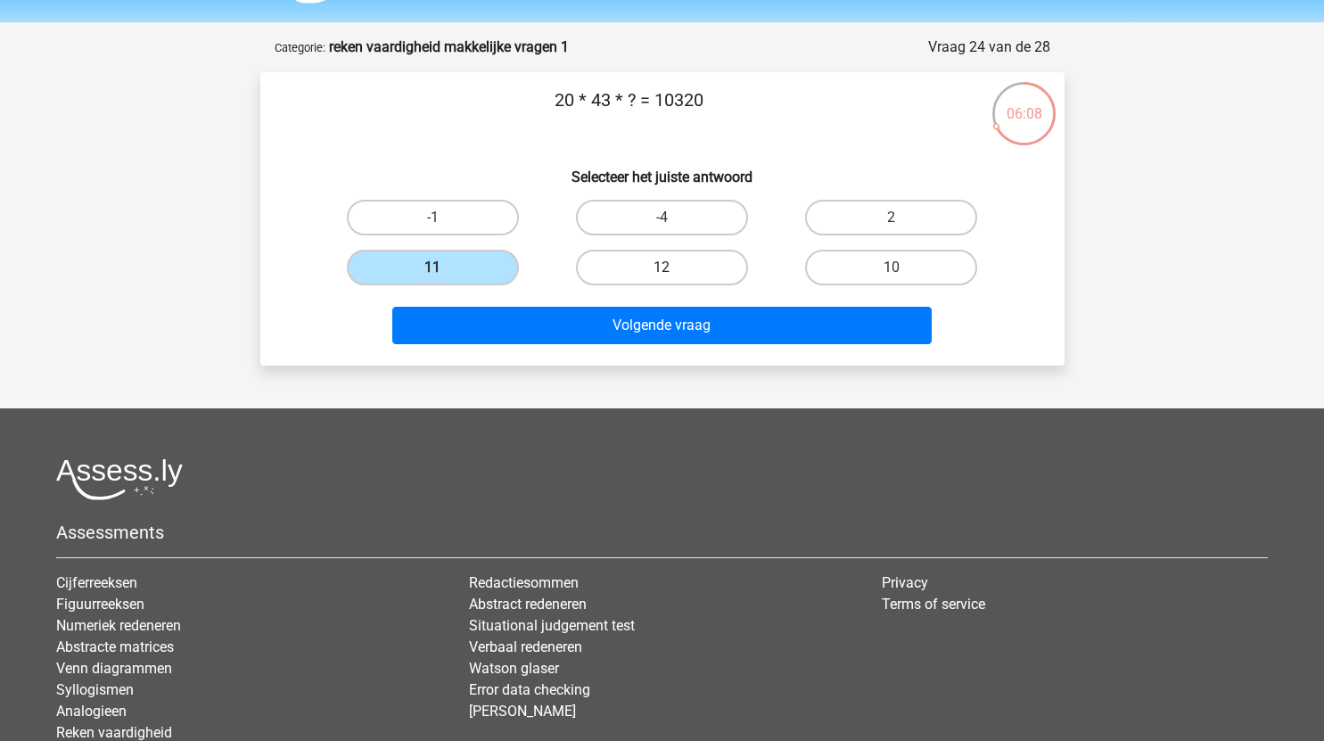
radio input "true"
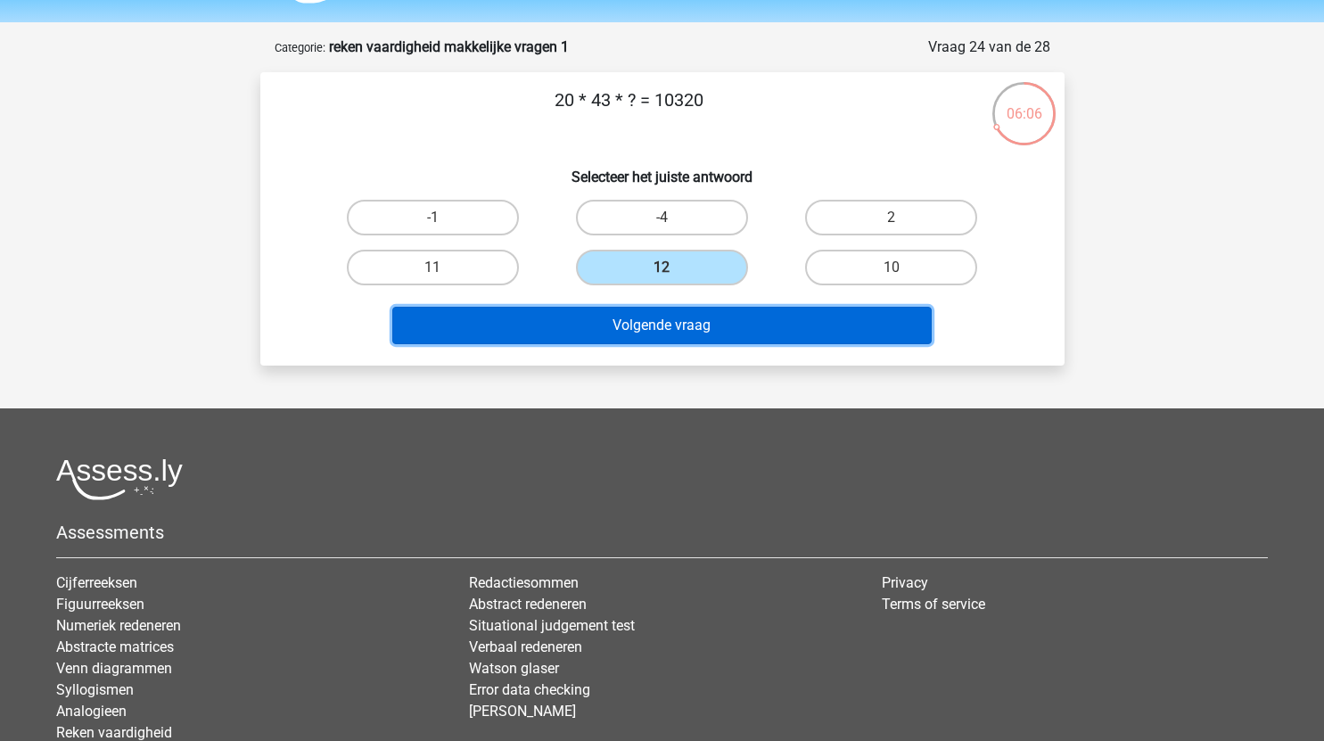
click at [701, 320] on button "Volgende vraag" at bounding box center [661, 325] width 539 height 37
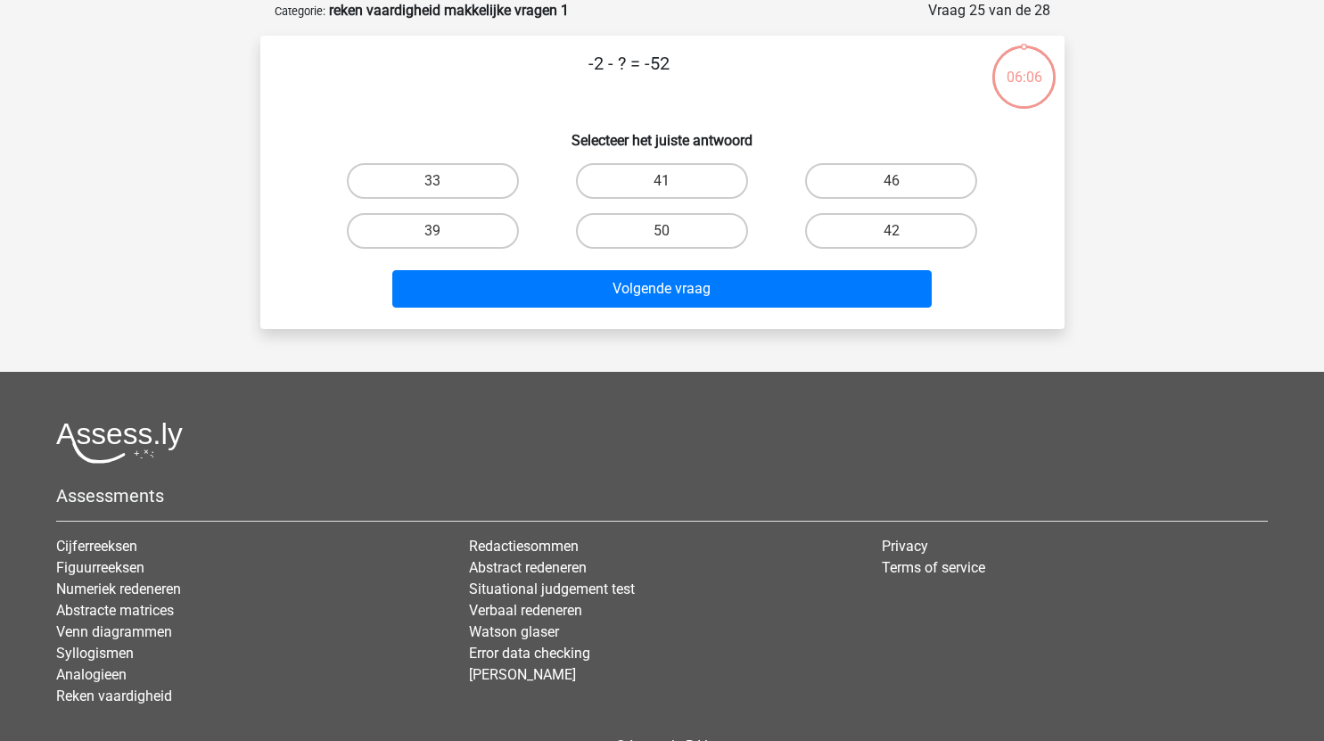
scroll to position [37, 0]
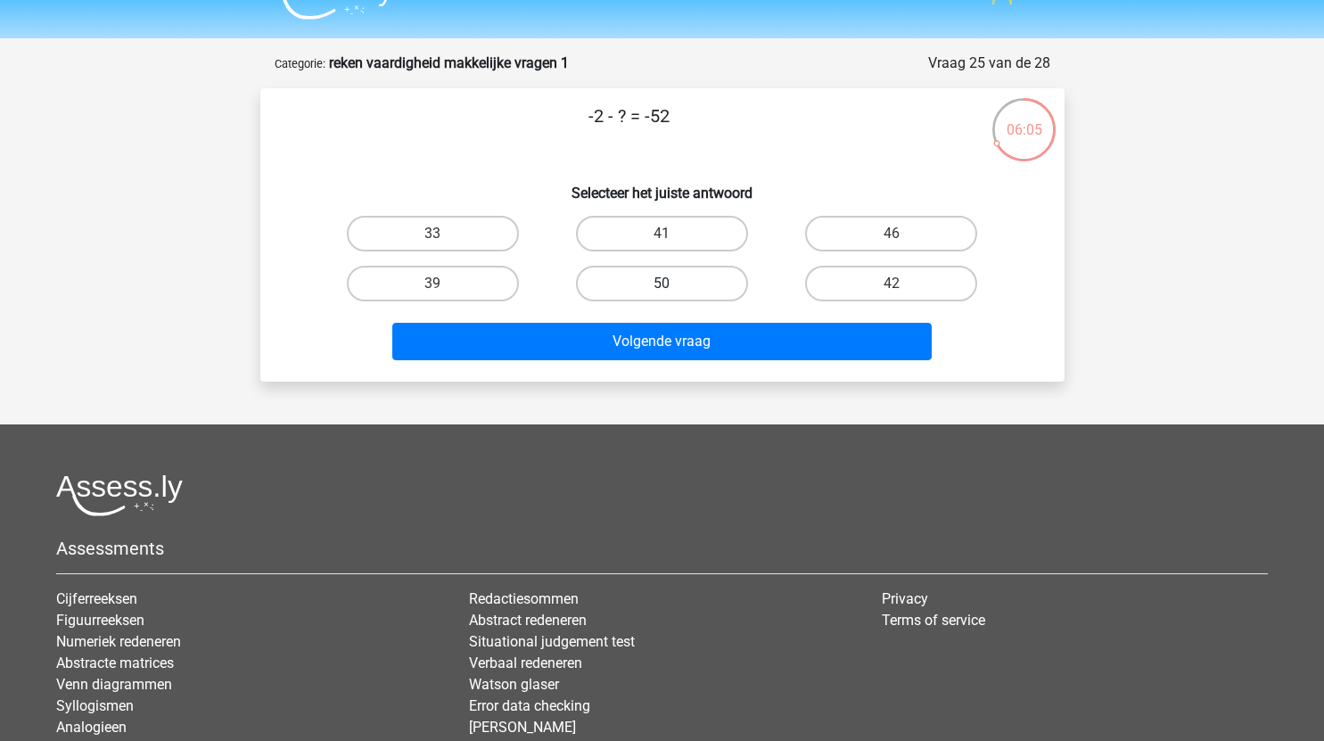
click at [644, 275] on label "50" at bounding box center [662, 284] width 172 height 36
click at [661, 283] on input "50" at bounding box center [667, 289] width 12 height 12
radio input "true"
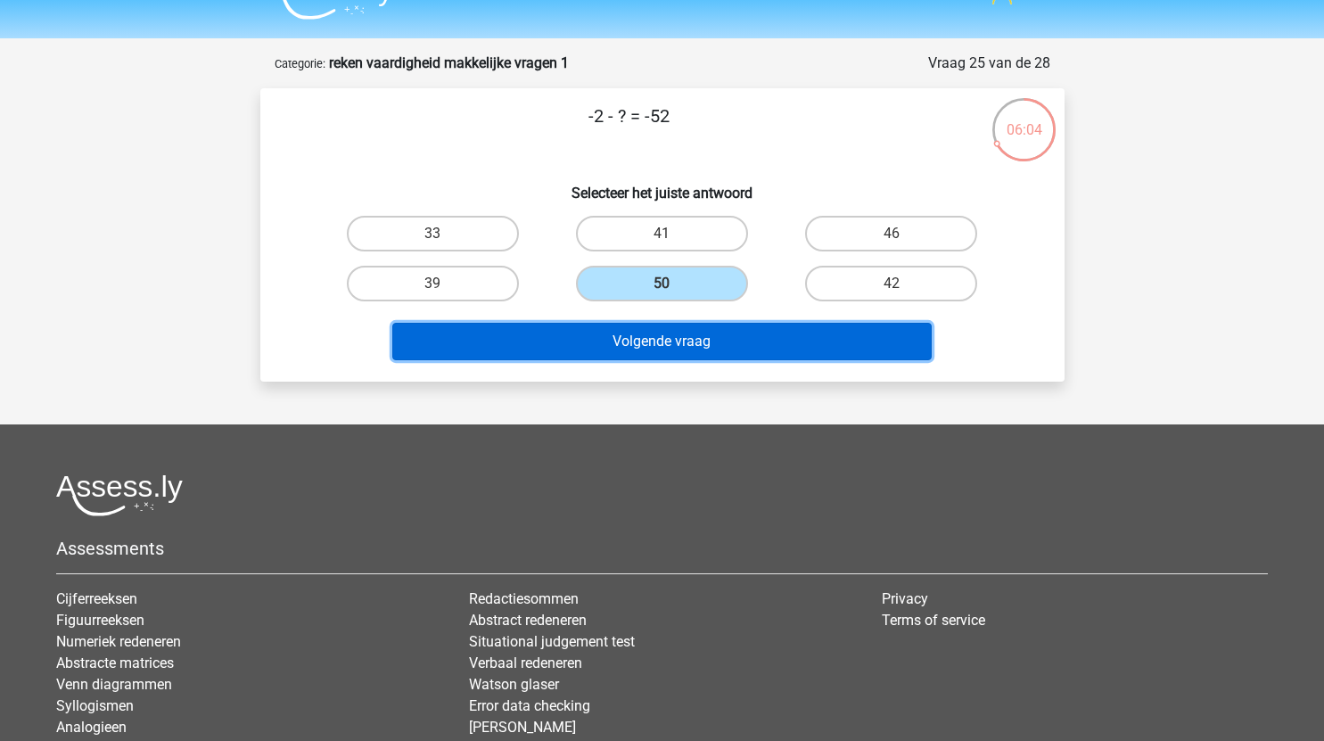
click at [657, 339] on button "Volgende vraag" at bounding box center [661, 341] width 539 height 37
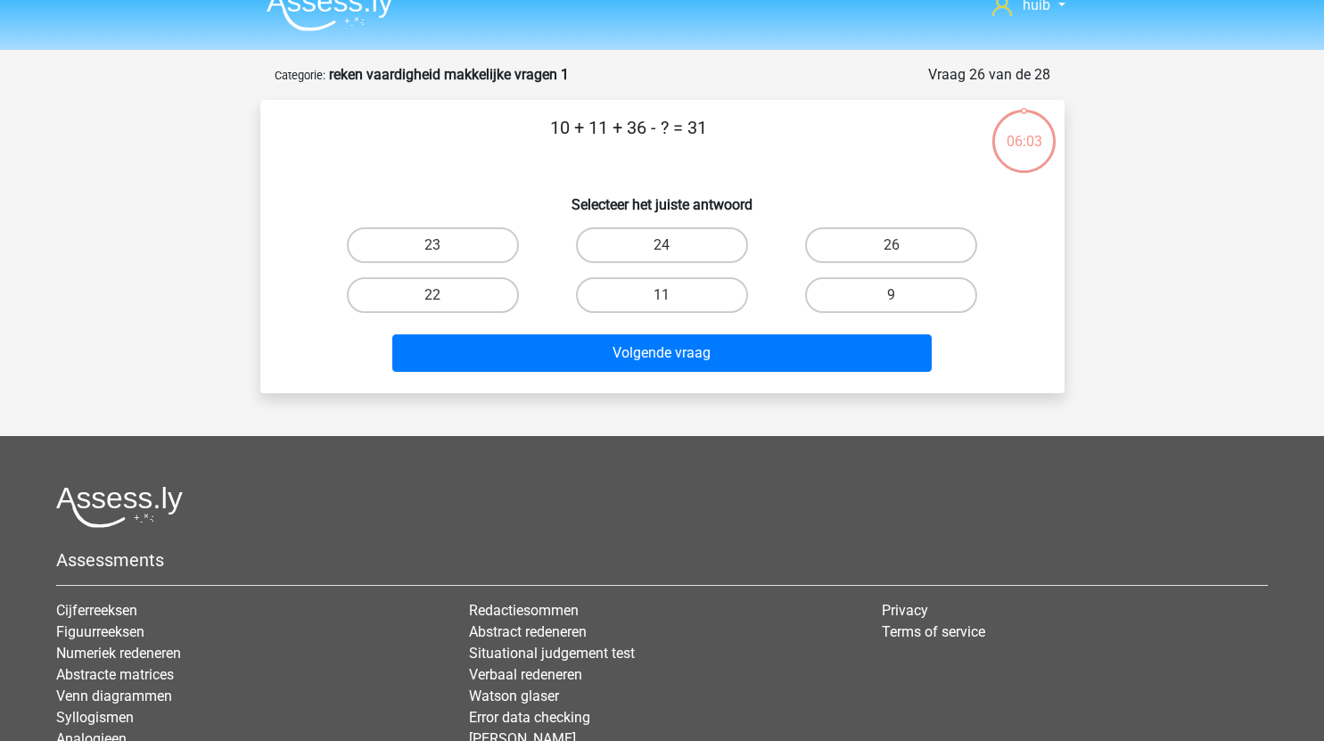
scroll to position [23, 0]
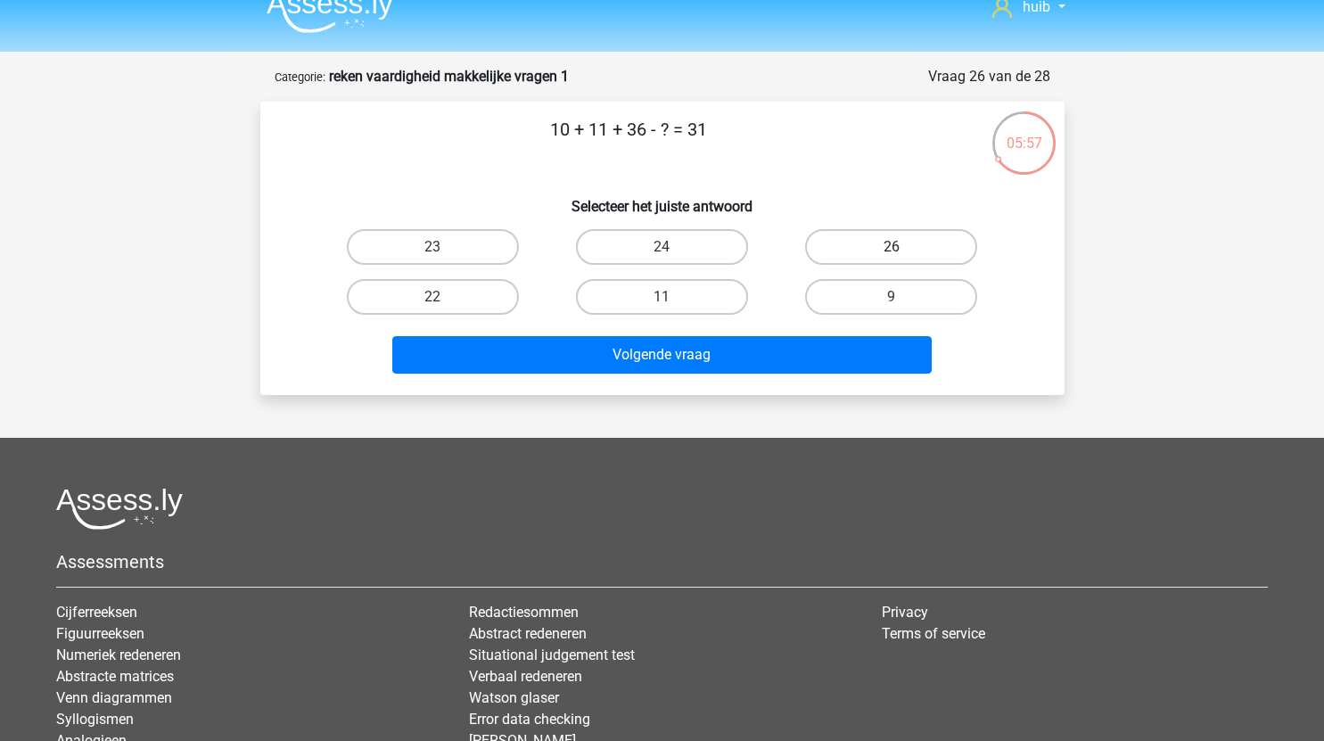
click at [923, 249] on label "26" at bounding box center [891, 247] width 172 height 36
click at [903, 249] on input "26" at bounding box center [897, 253] width 12 height 12
radio input "true"
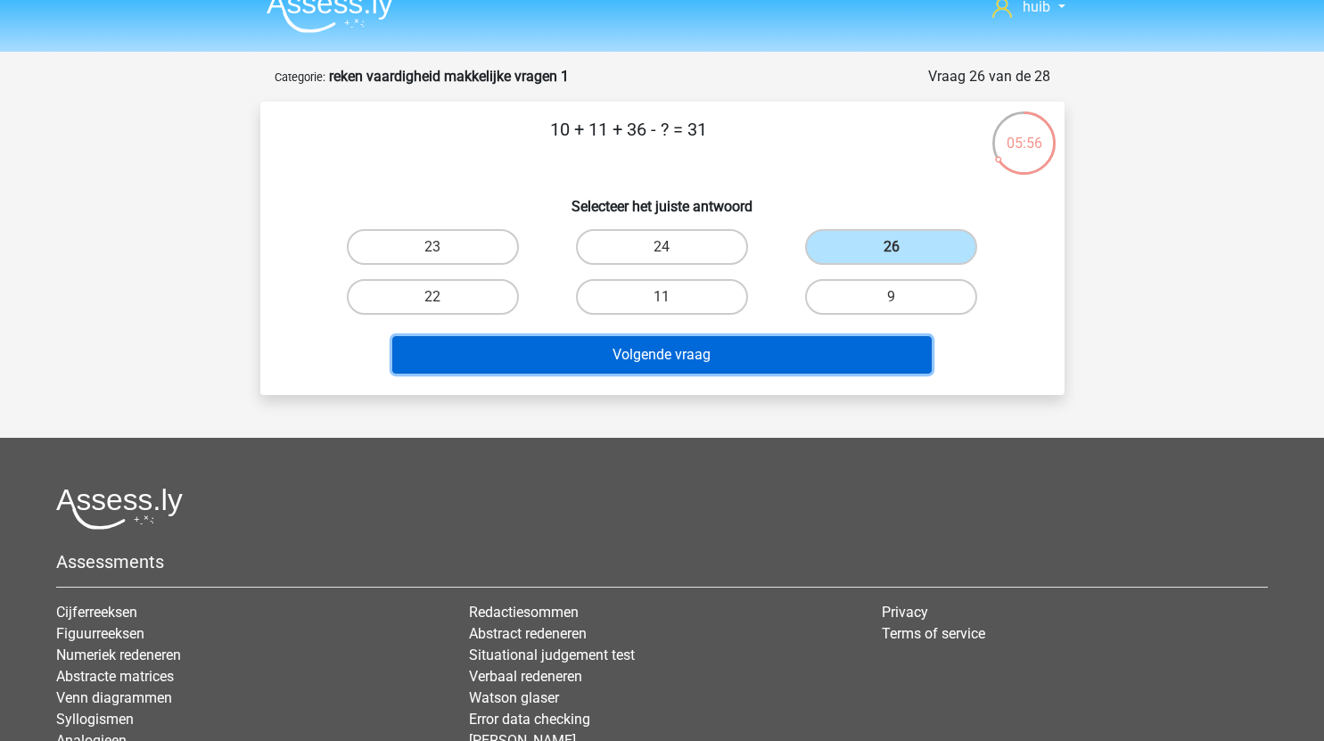
click at [738, 363] on button "Volgende vraag" at bounding box center [661, 354] width 539 height 37
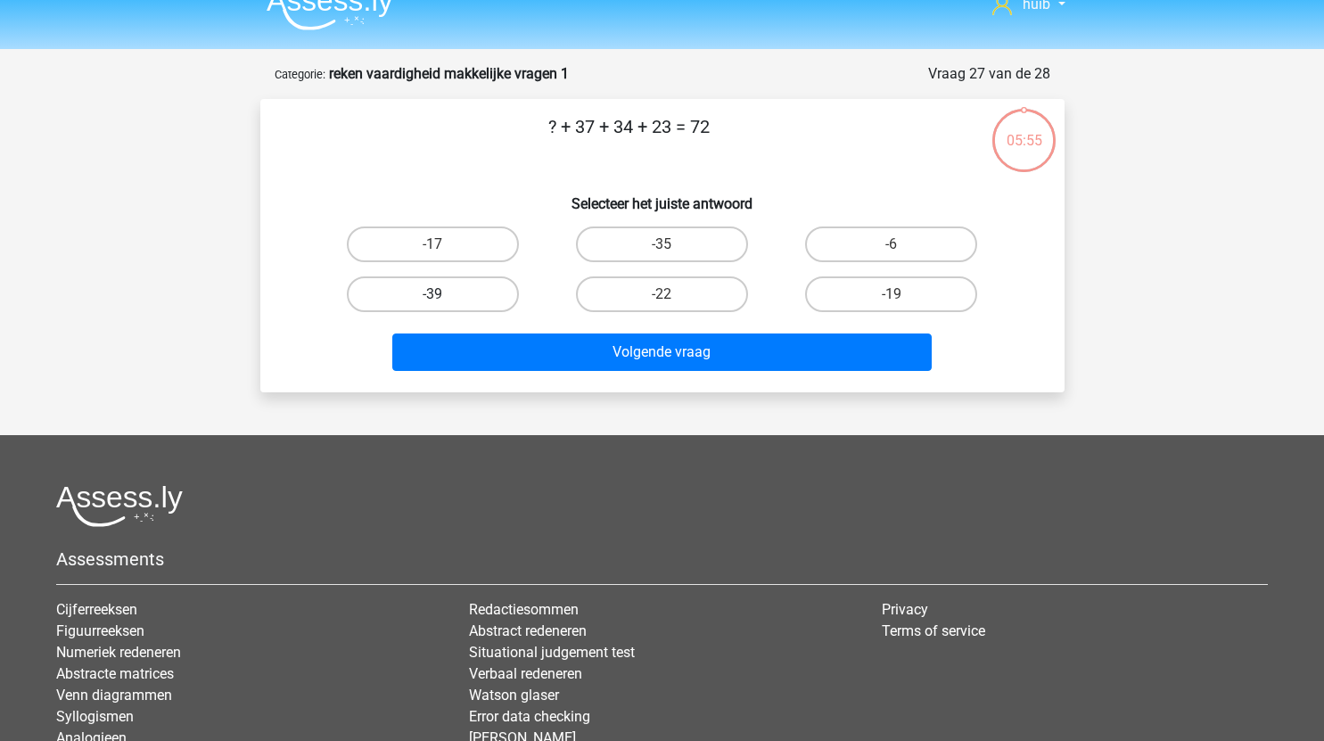
scroll to position [25, 0]
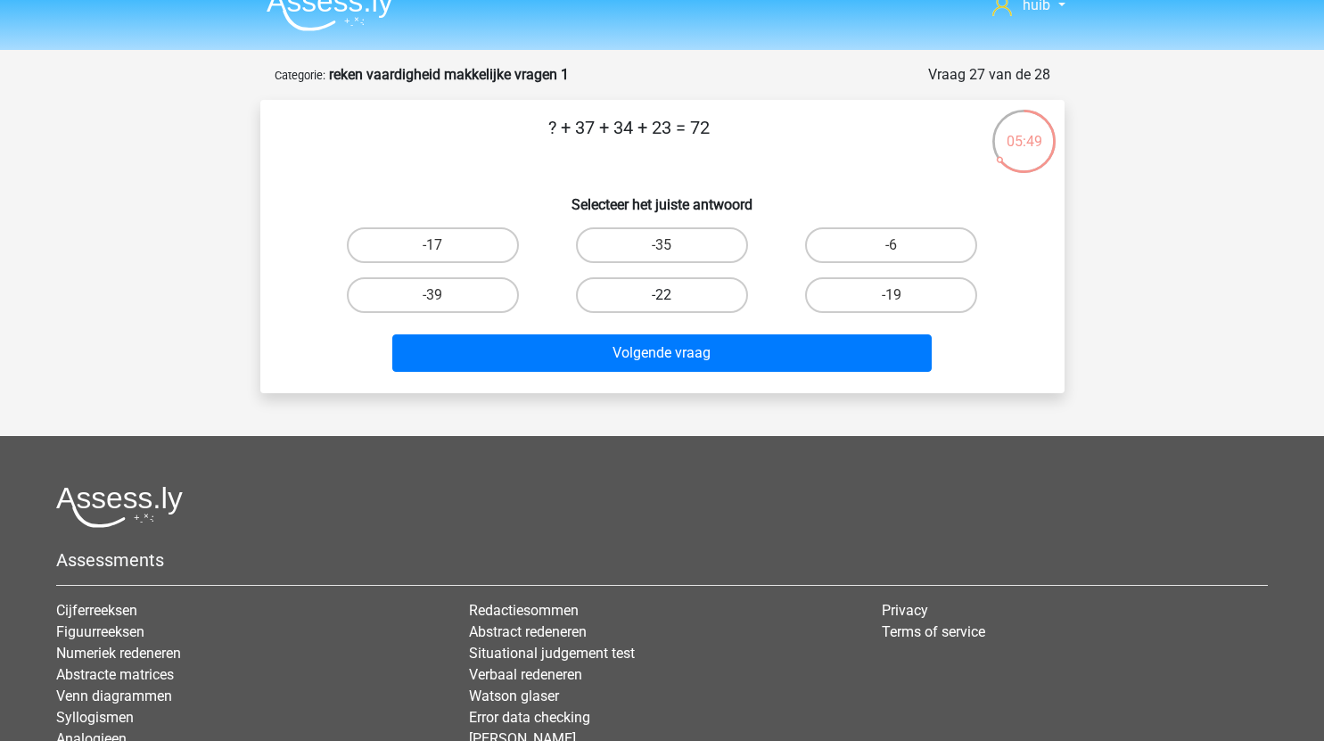
click at [685, 293] on label "-22" at bounding box center [662, 295] width 172 height 36
click at [673, 295] on input "-22" at bounding box center [667, 301] width 12 height 12
radio input "true"
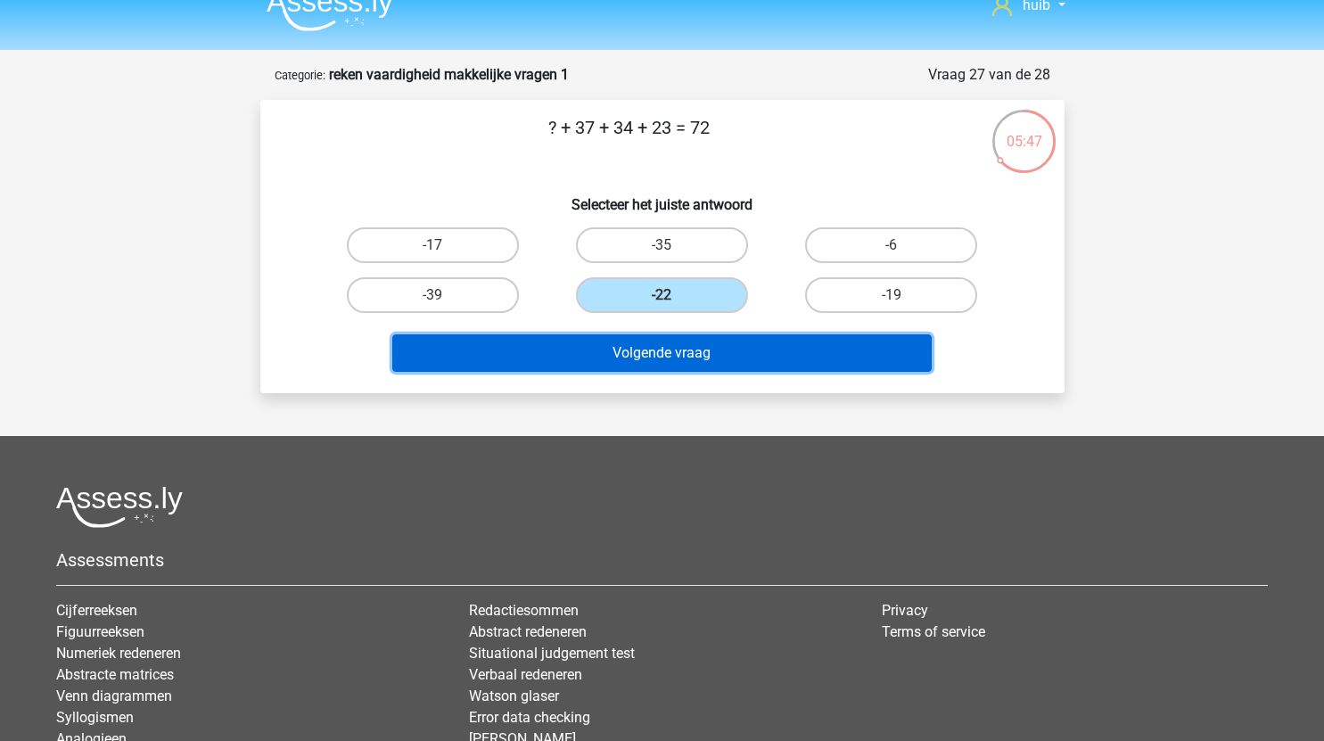
click at [756, 355] on button "Volgende vraag" at bounding box center [661, 352] width 539 height 37
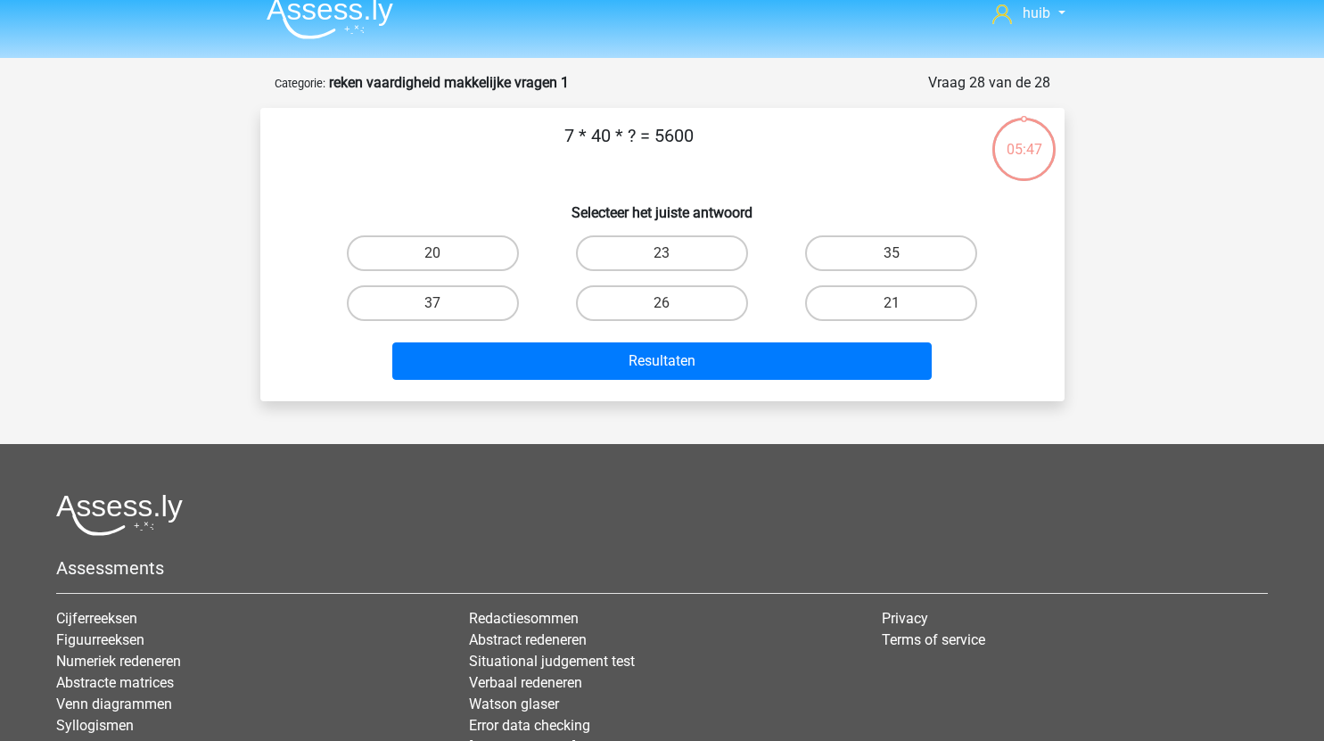
scroll to position [4, 0]
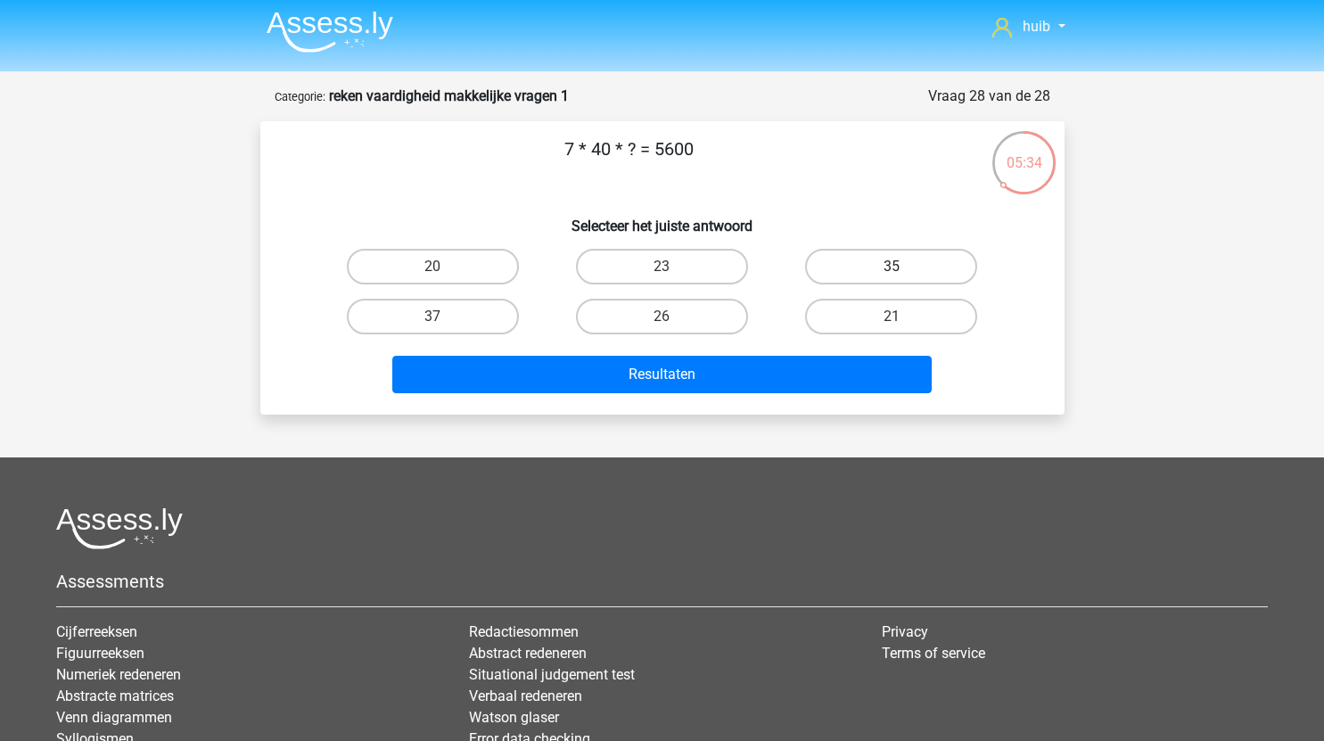
click at [919, 269] on label "35" at bounding box center [891, 267] width 172 height 36
click at [903, 269] on input "35" at bounding box center [897, 273] width 12 height 12
radio input "true"
click at [705, 265] on label "23" at bounding box center [662, 267] width 172 height 36
click at [673, 267] on input "23" at bounding box center [667, 273] width 12 height 12
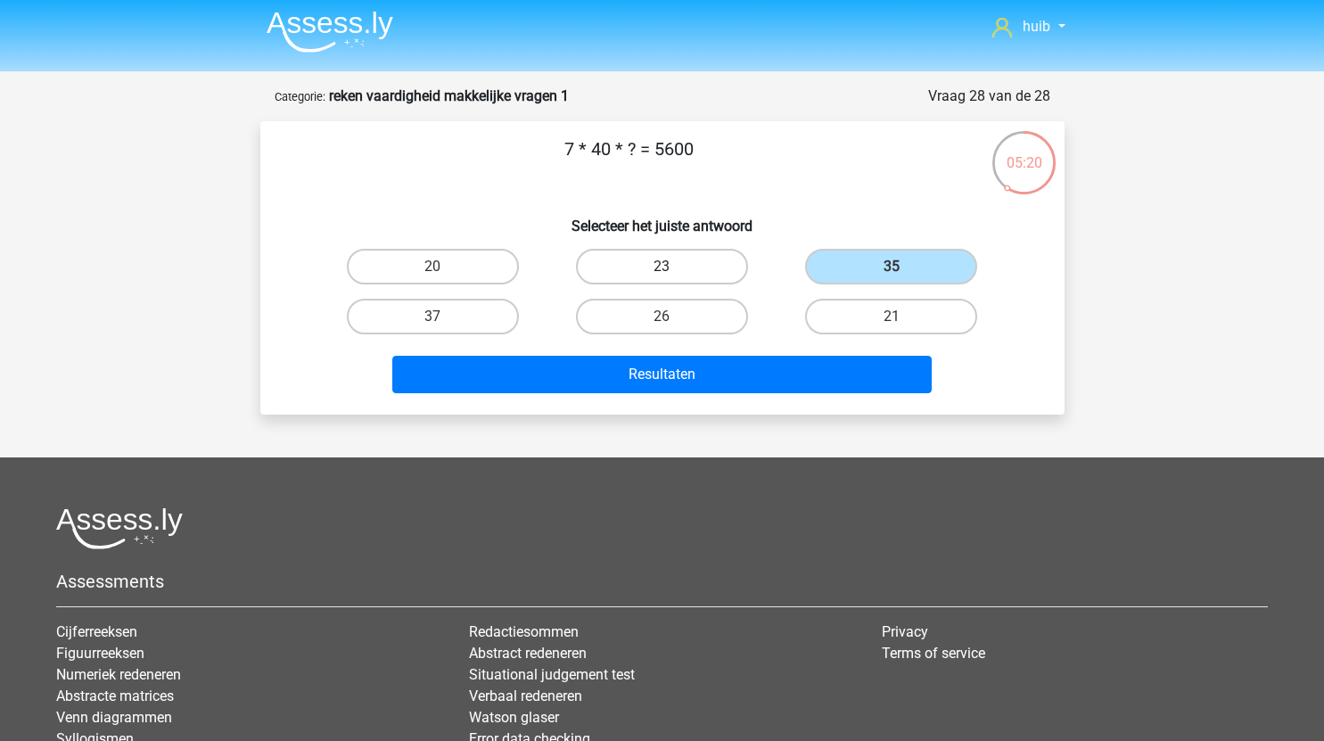
radio input "true"
click at [699, 321] on label "26" at bounding box center [662, 317] width 172 height 36
click at [673, 321] on input "26" at bounding box center [667, 322] width 12 height 12
radio input "true"
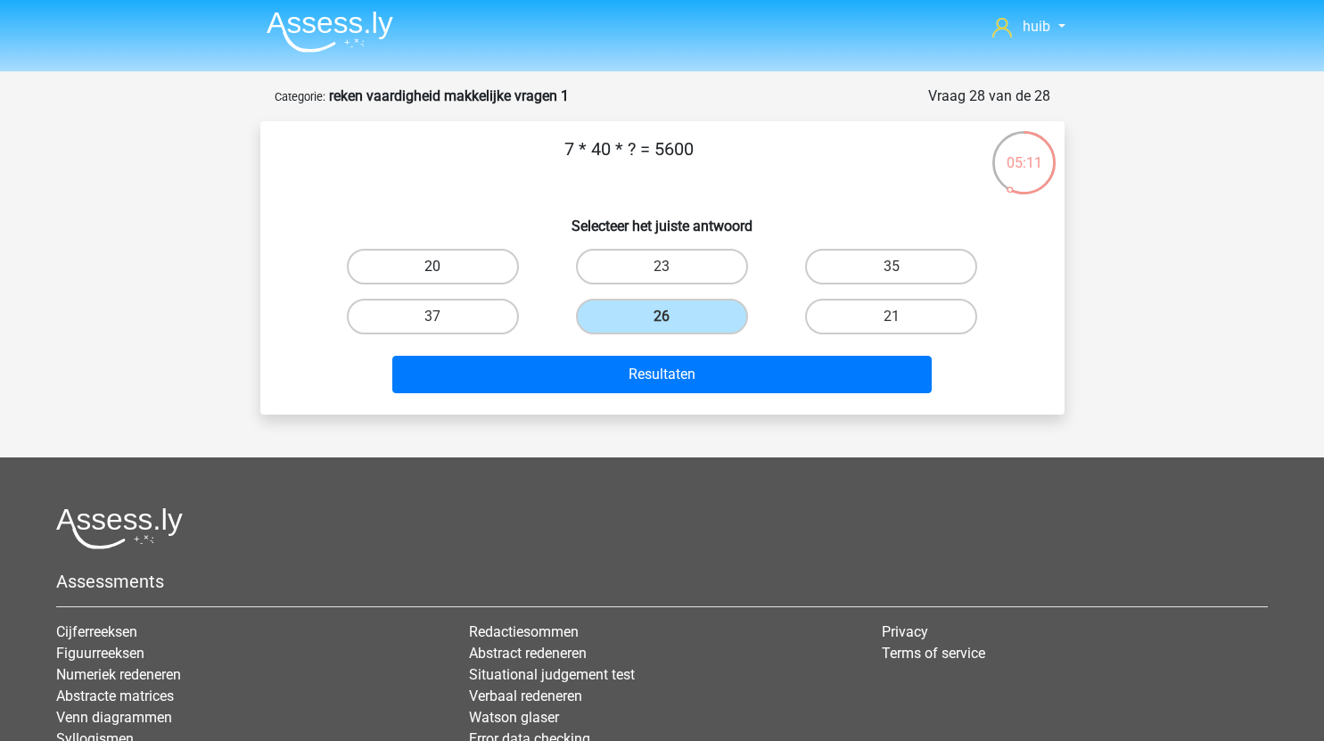
click at [460, 264] on label "20" at bounding box center [433, 267] width 172 height 36
click at [444, 267] on input "20" at bounding box center [438, 273] width 12 height 12
radio input "true"
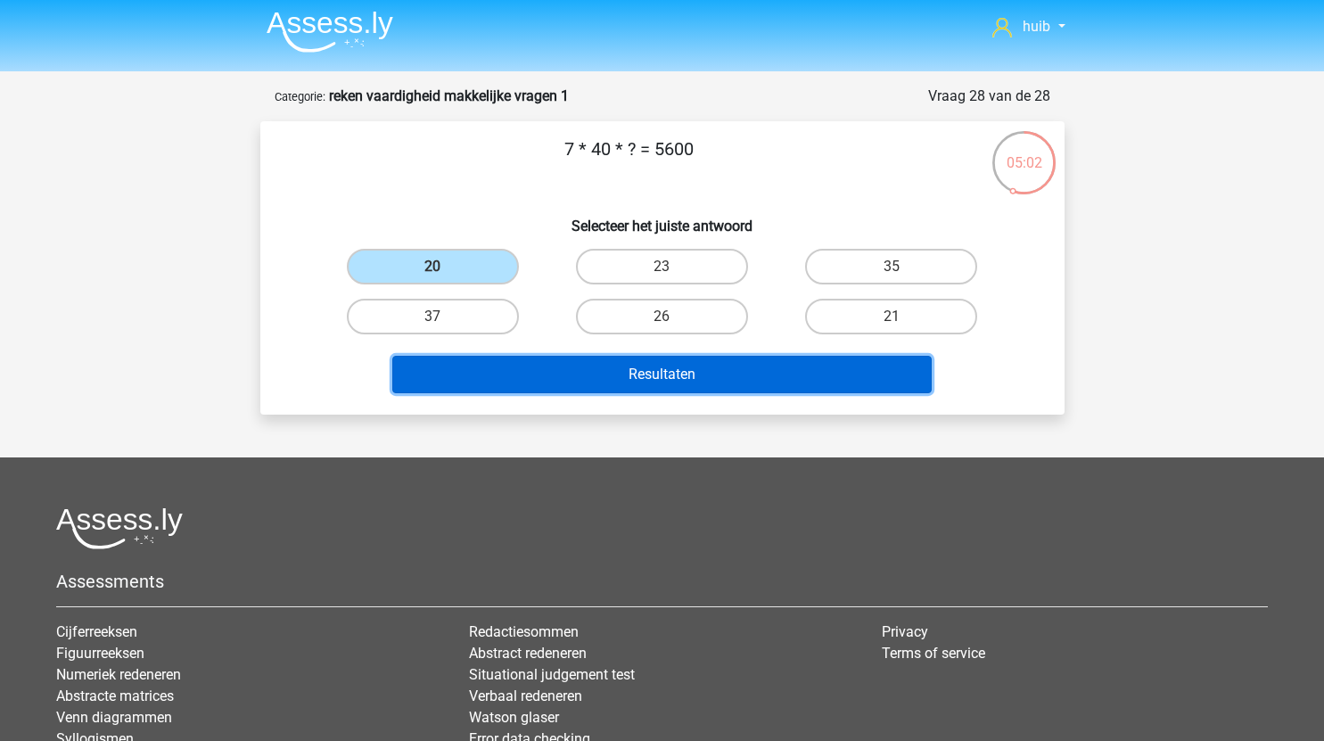
click at [622, 367] on button "Resultaten" at bounding box center [661, 374] width 539 height 37
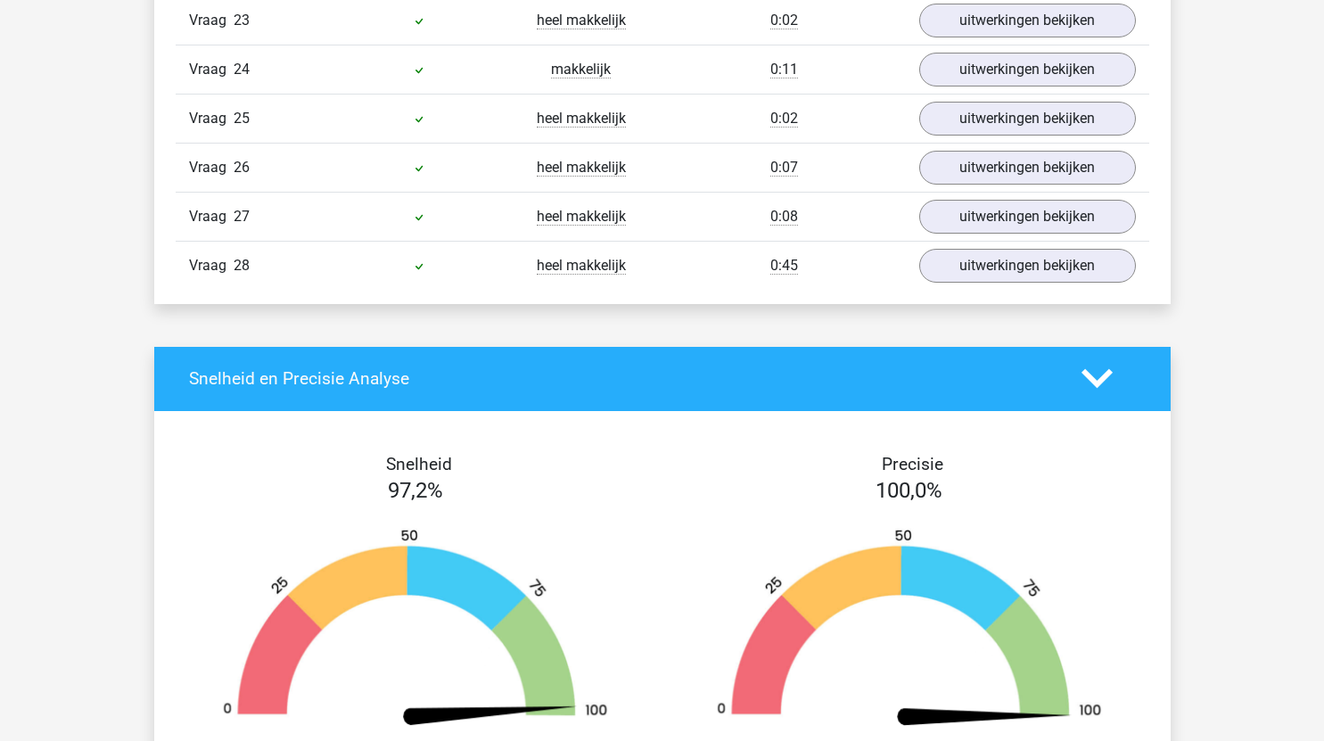
scroll to position [2337, 0]
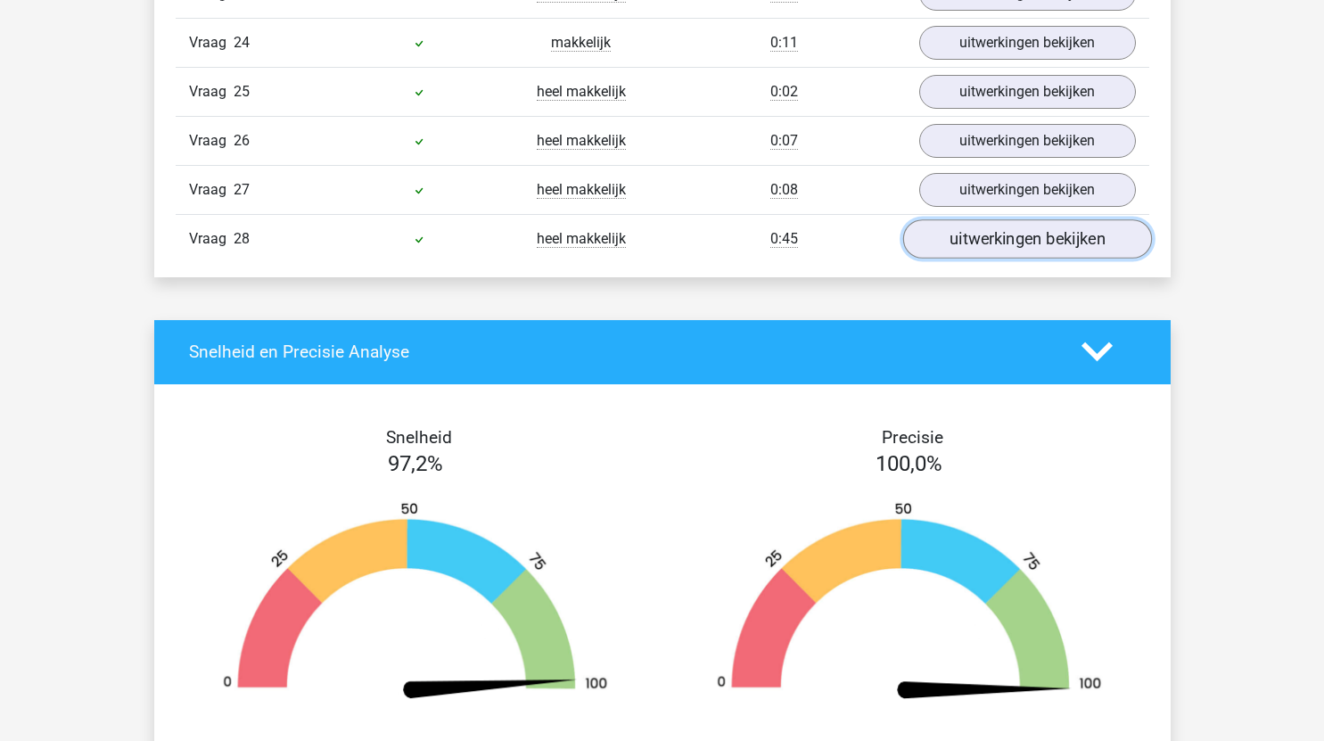
click at [1049, 246] on link "uitwerkingen bekijken" at bounding box center [1026, 238] width 249 height 39
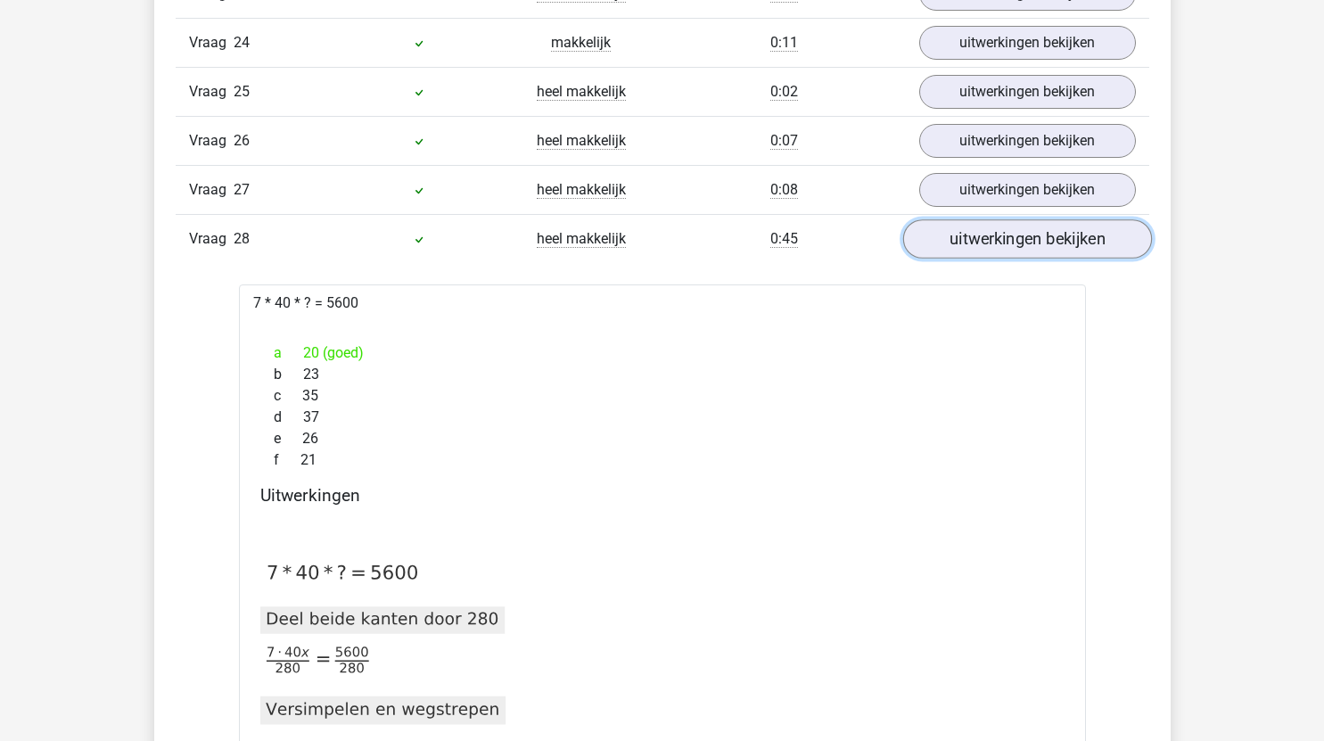
click at [1042, 242] on link "uitwerkingen bekijken" at bounding box center [1026, 238] width 249 height 39
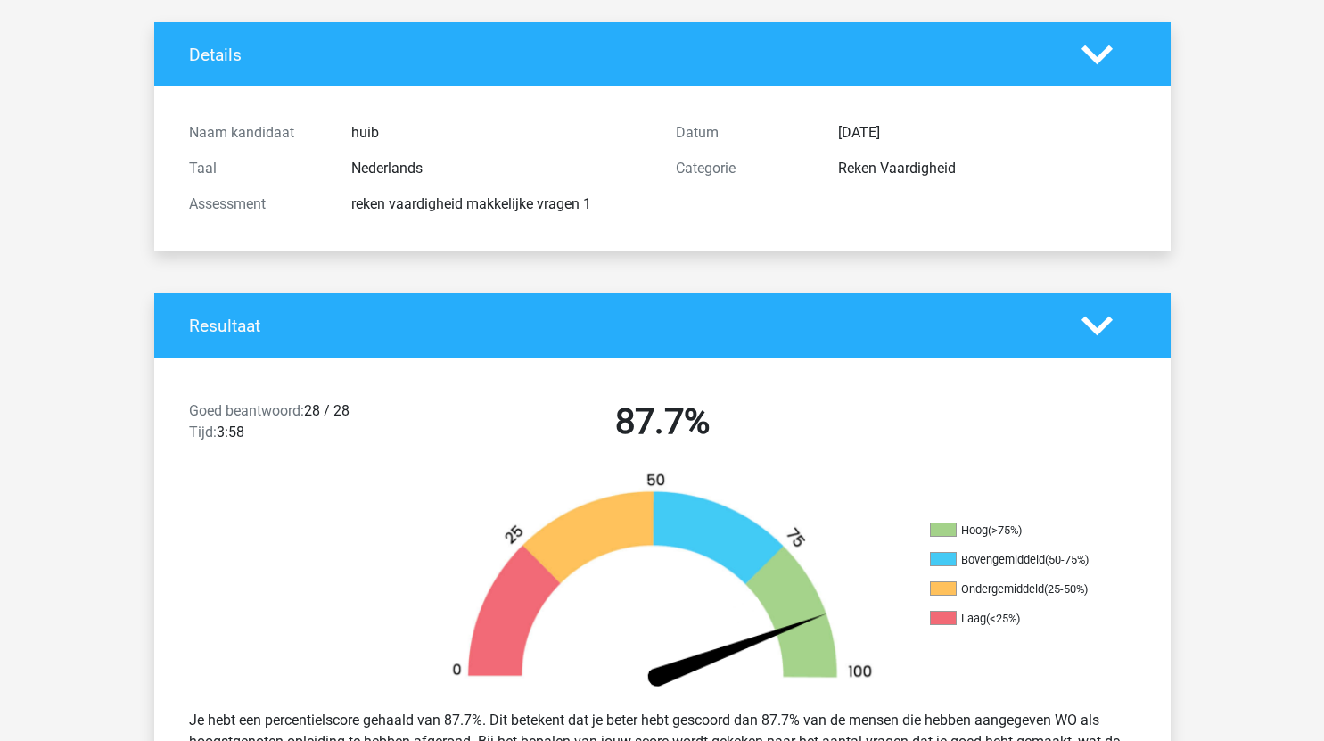
scroll to position [0, 0]
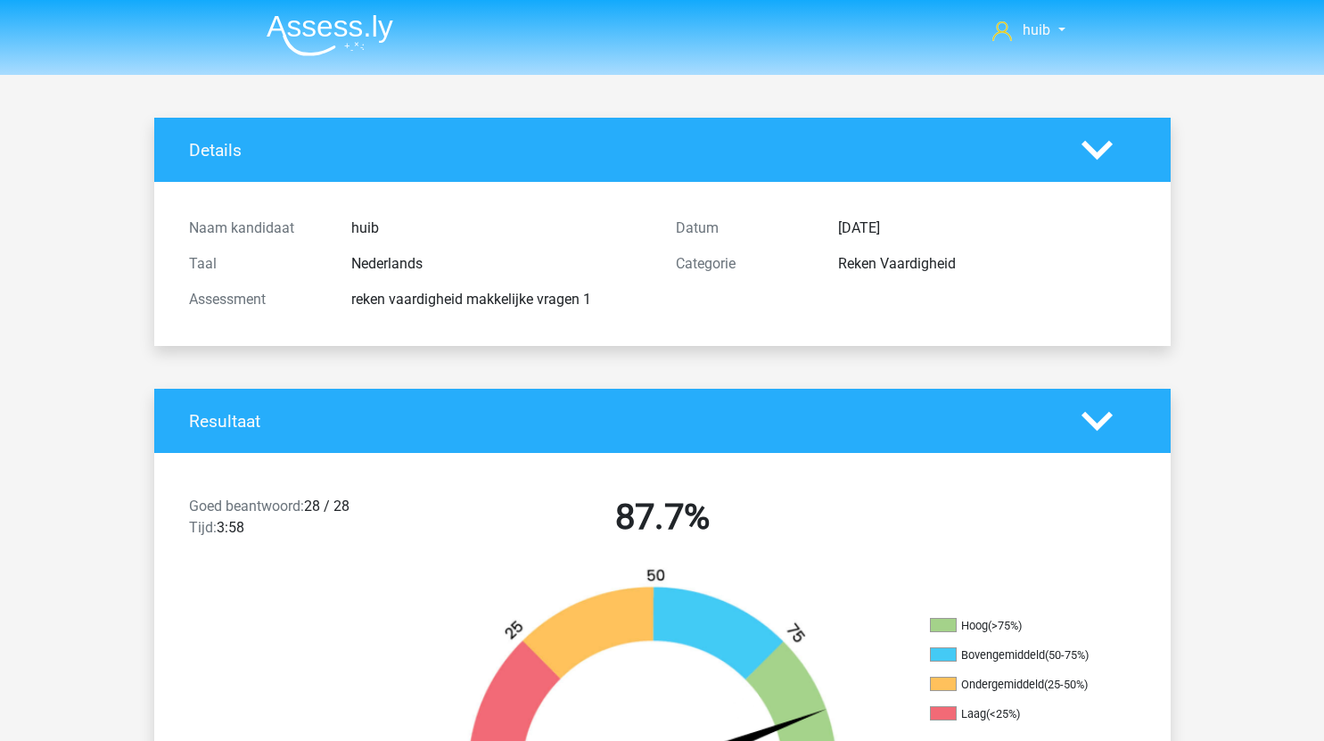
click at [342, 40] on img at bounding box center [330, 35] width 127 height 42
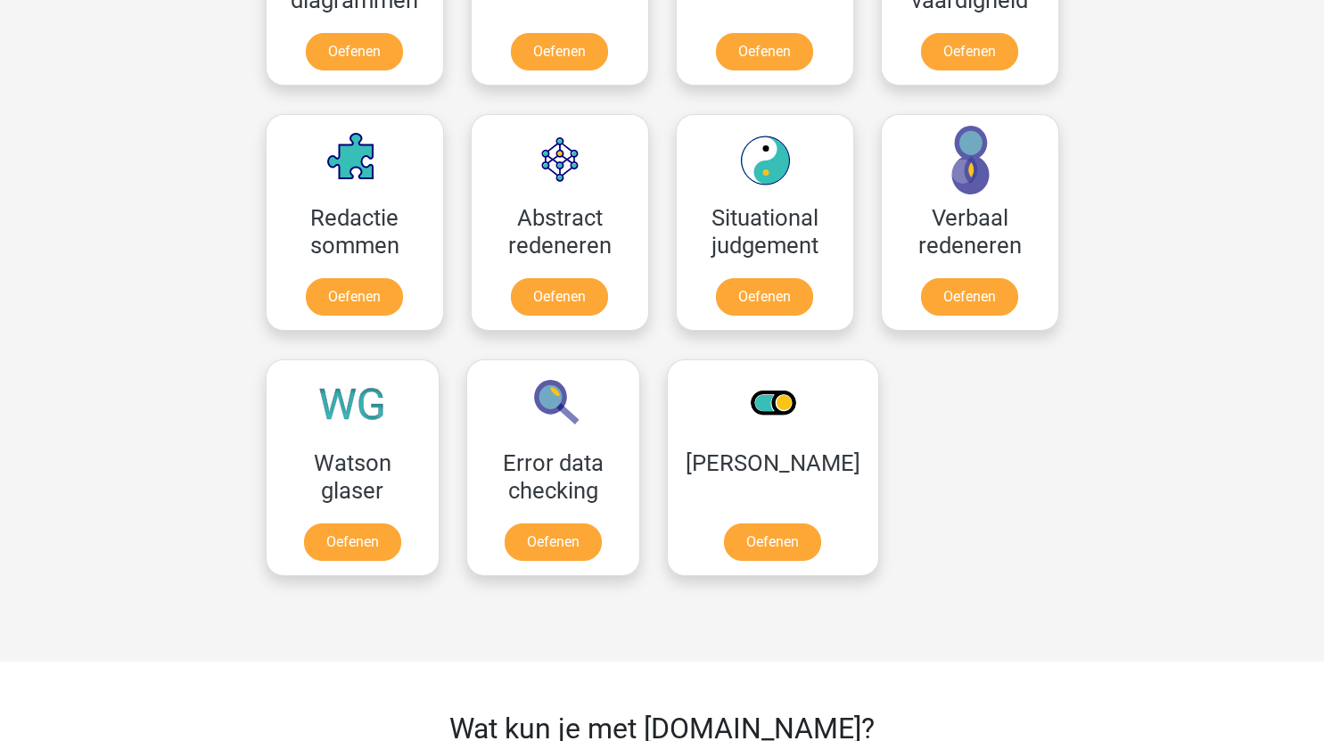
scroll to position [1213, 0]
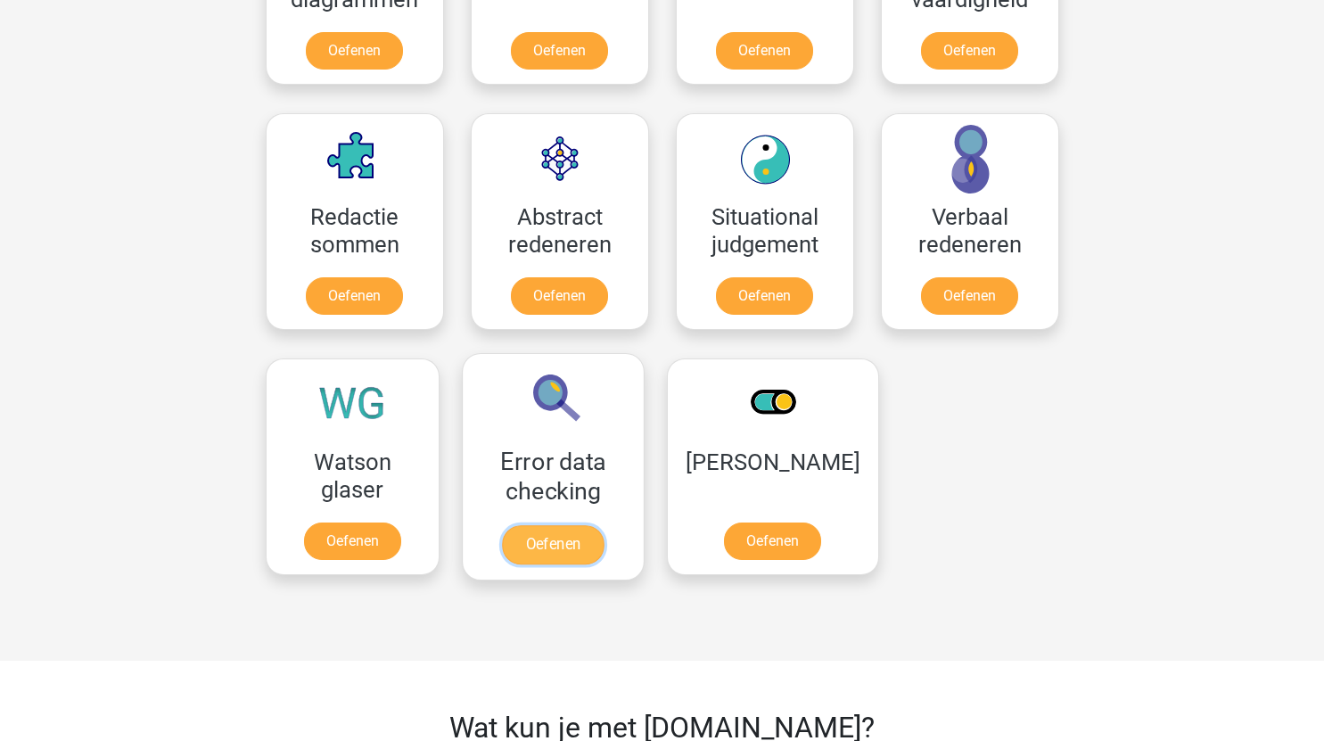
click at [581, 546] on link "Oefenen" at bounding box center [553, 544] width 102 height 39
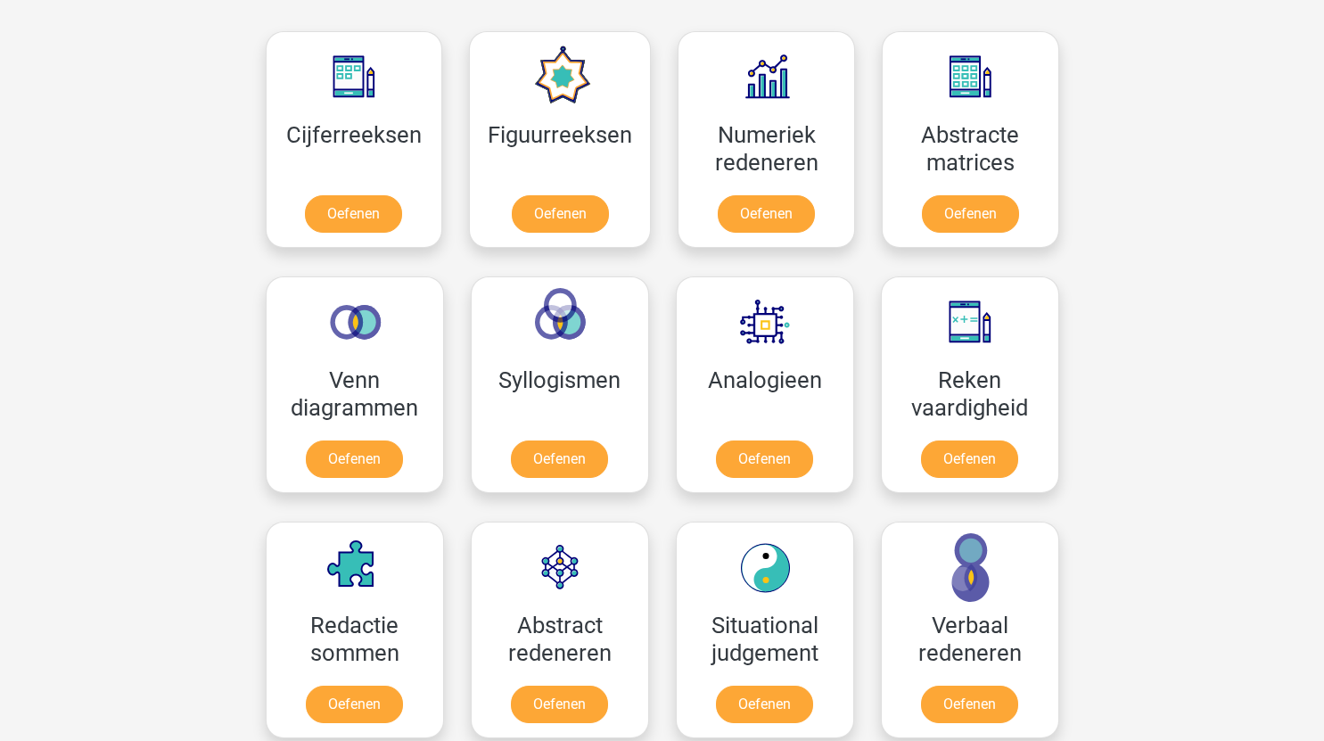
scroll to position [803, 0]
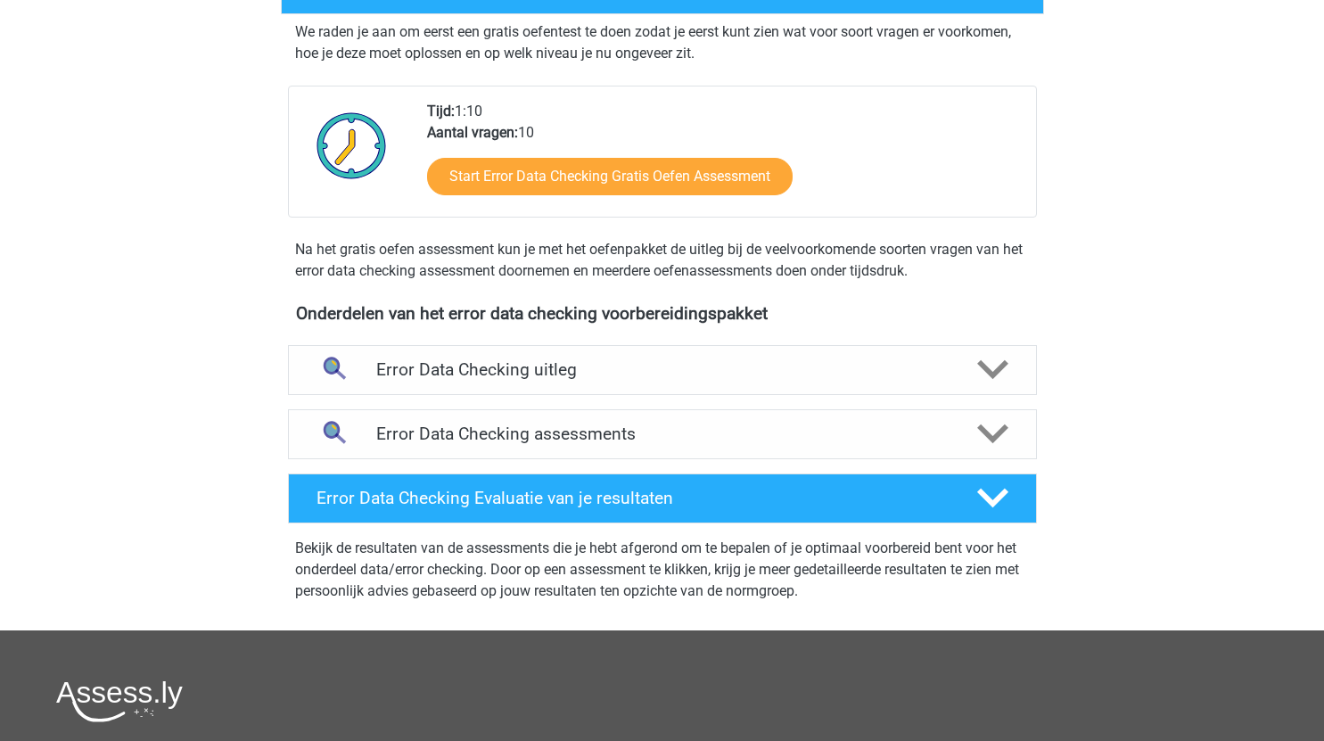
scroll to position [368, 0]
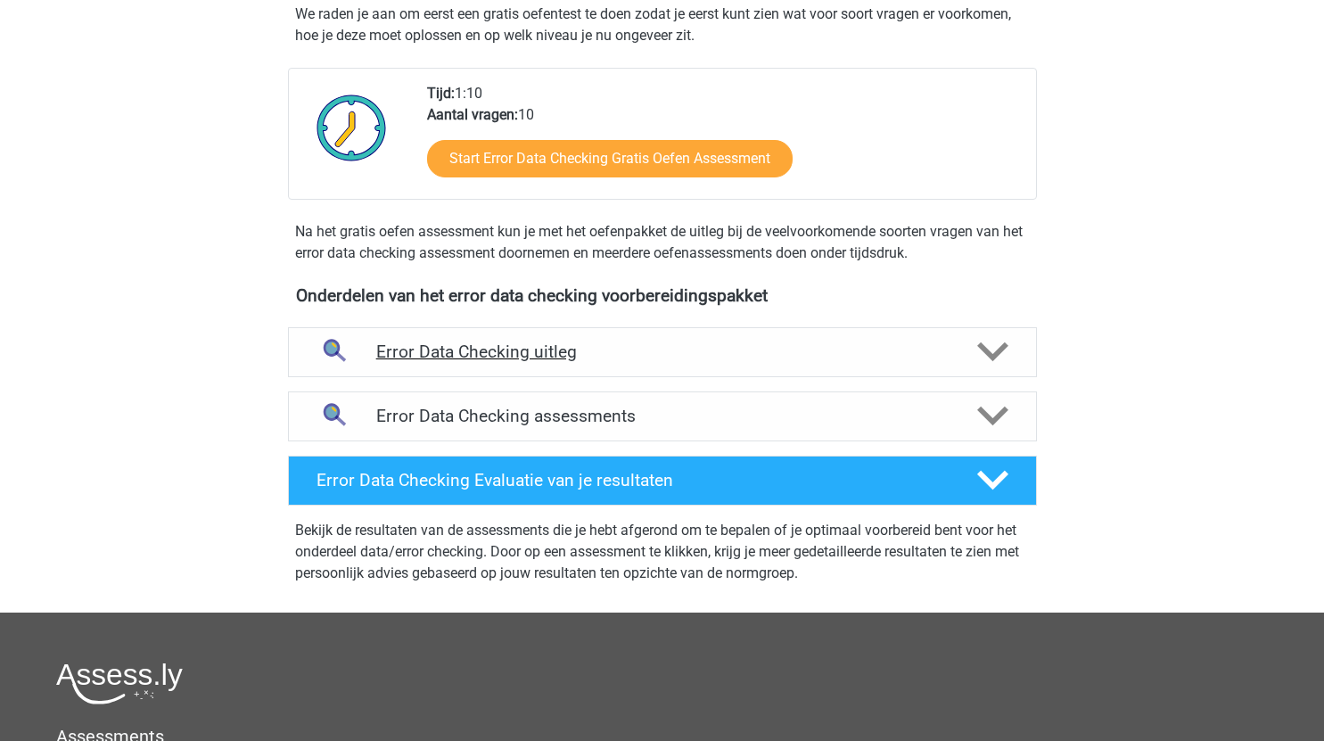
click at [748, 351] on h4 "Error Data Checking uitleg" at bounding box center [662, 351] width 572 height 21
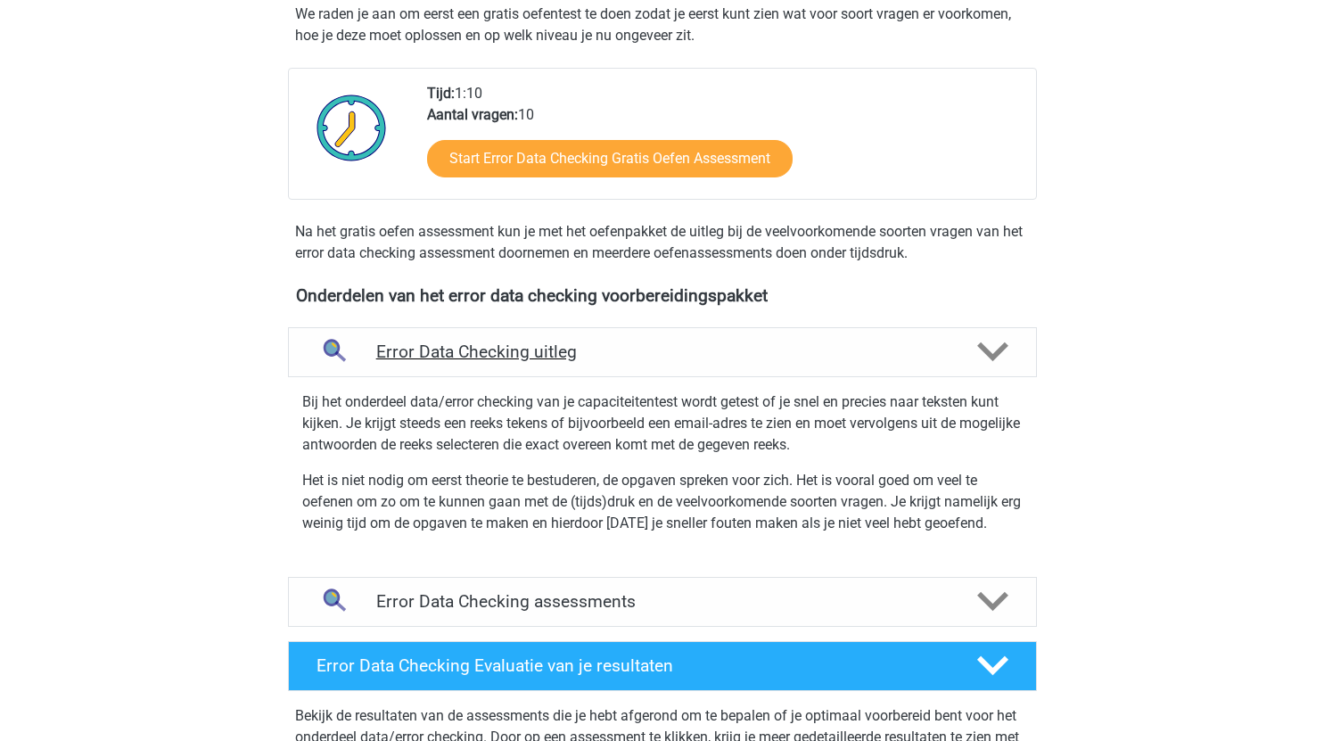
click at [720, 346] on h4 "Error Data Checking uitleg" at bounding box center [662, 351] width 572 height 21
